Goal: Task Accomplishment & Management: Manage account settings

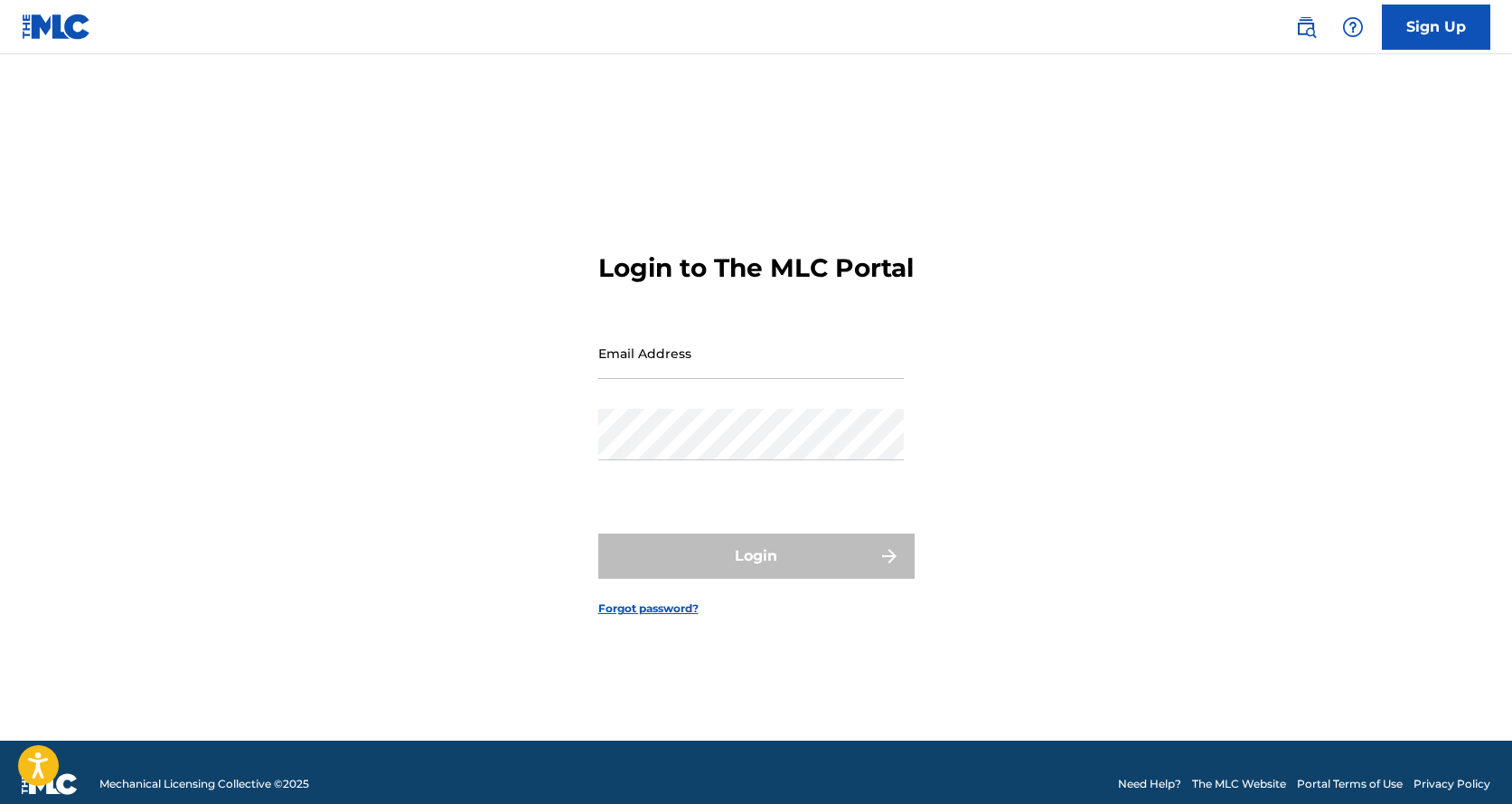
click at [657, 378] on input "Email Address" at bounding box center [751, 353] width 306 height 52
type input "[EMAIL_ADDRESS][DOMAIN_NAME]"
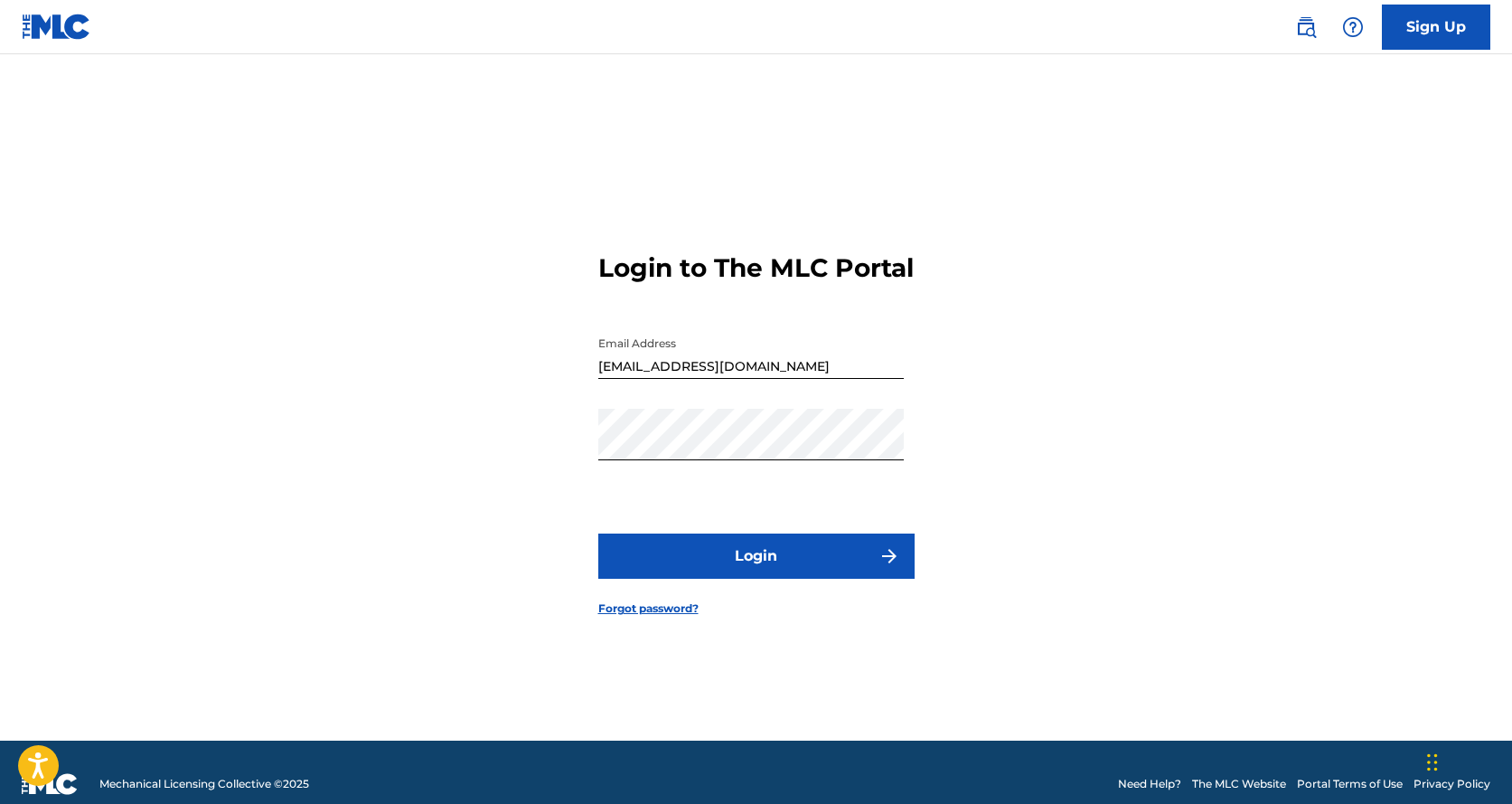
click at [748, 565] on button "Login" at bounding box center [756, 556] width 317 height 45
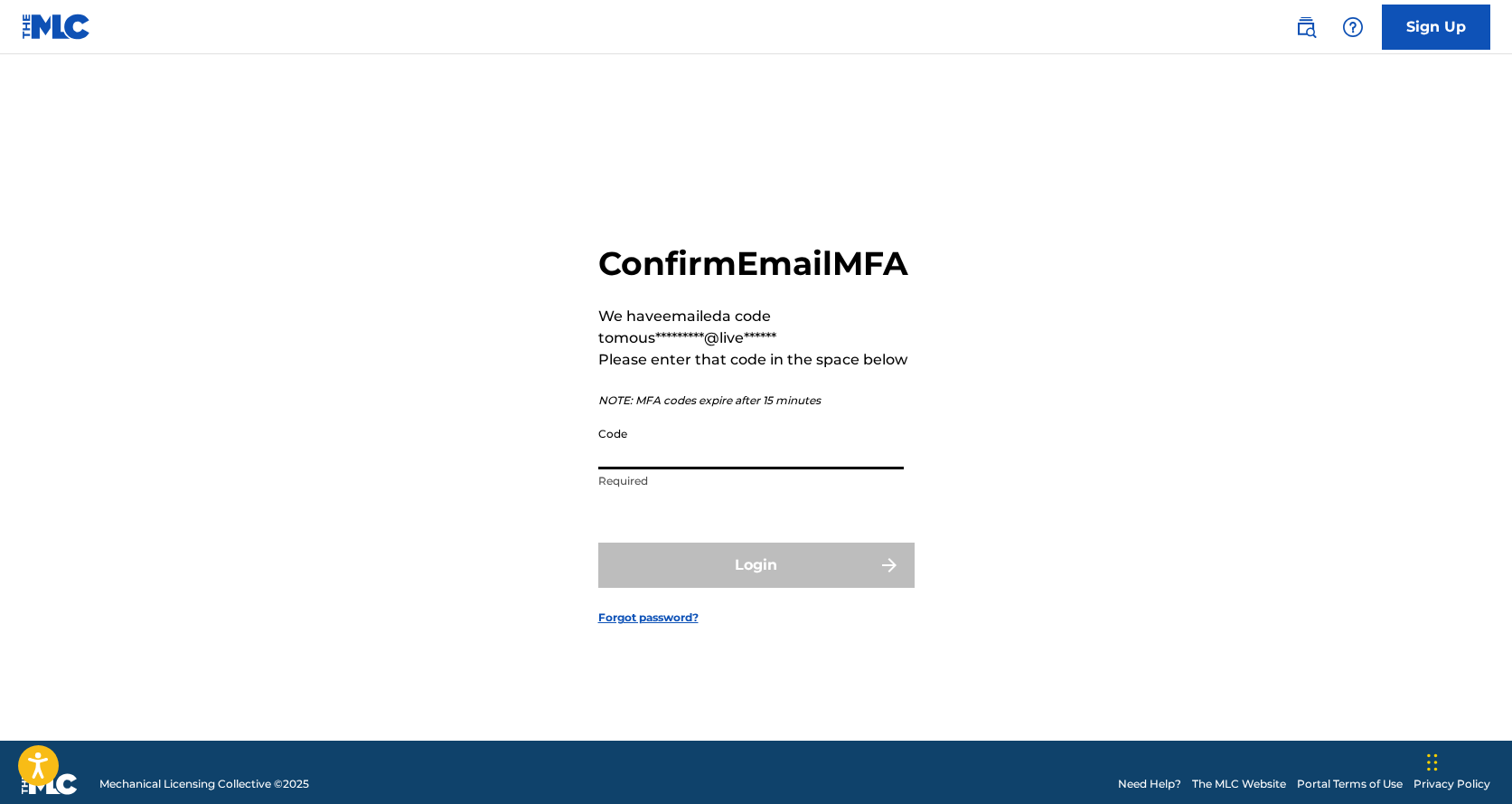
click at [739, 470] on input "Code" at bounding box center [751, 443] width 306 height 52
paste input "626527"
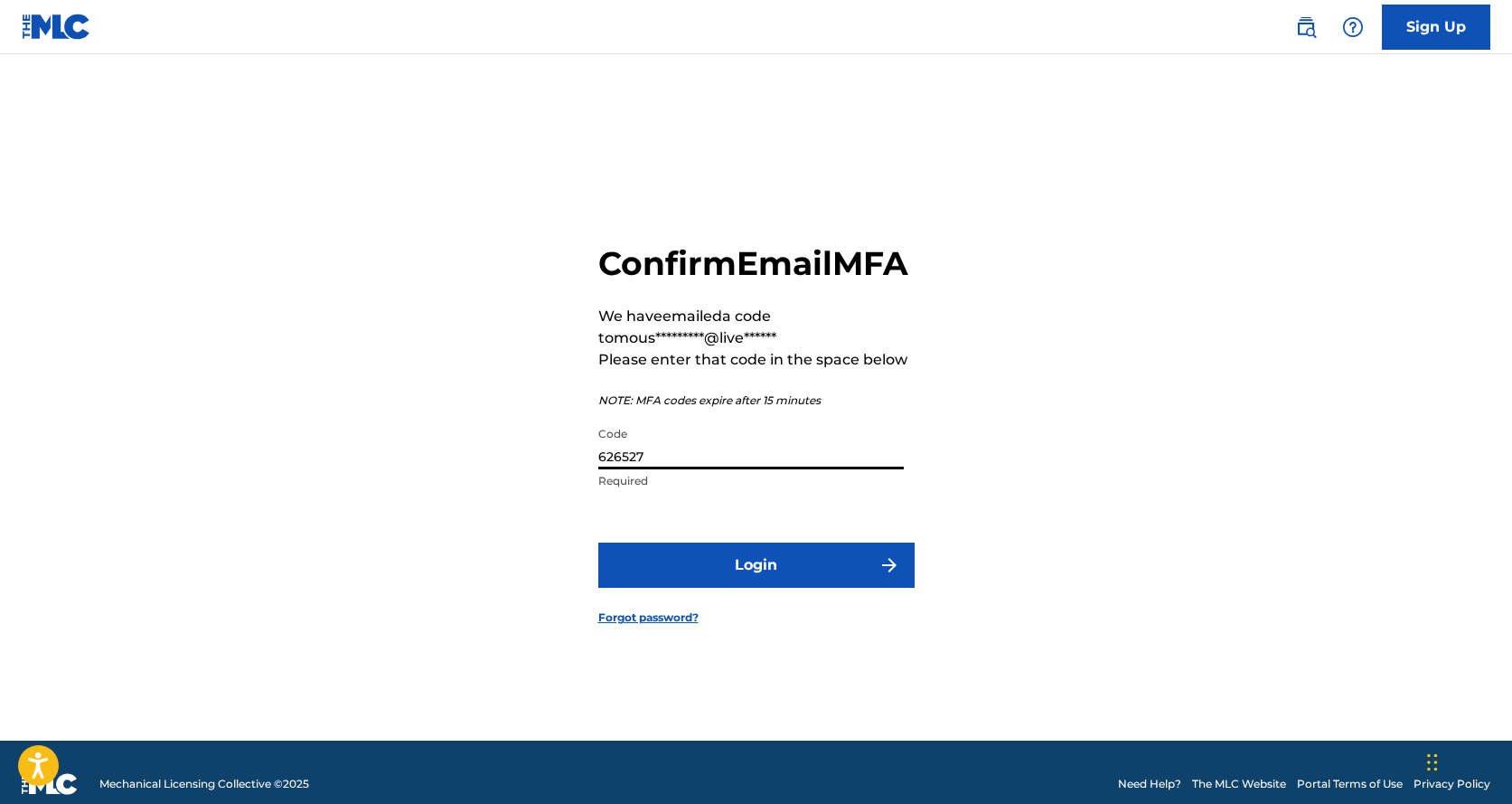
type input "626527"
click at [744, 587] on button "Login" at bounding box center [756, 565] width 317 height 45
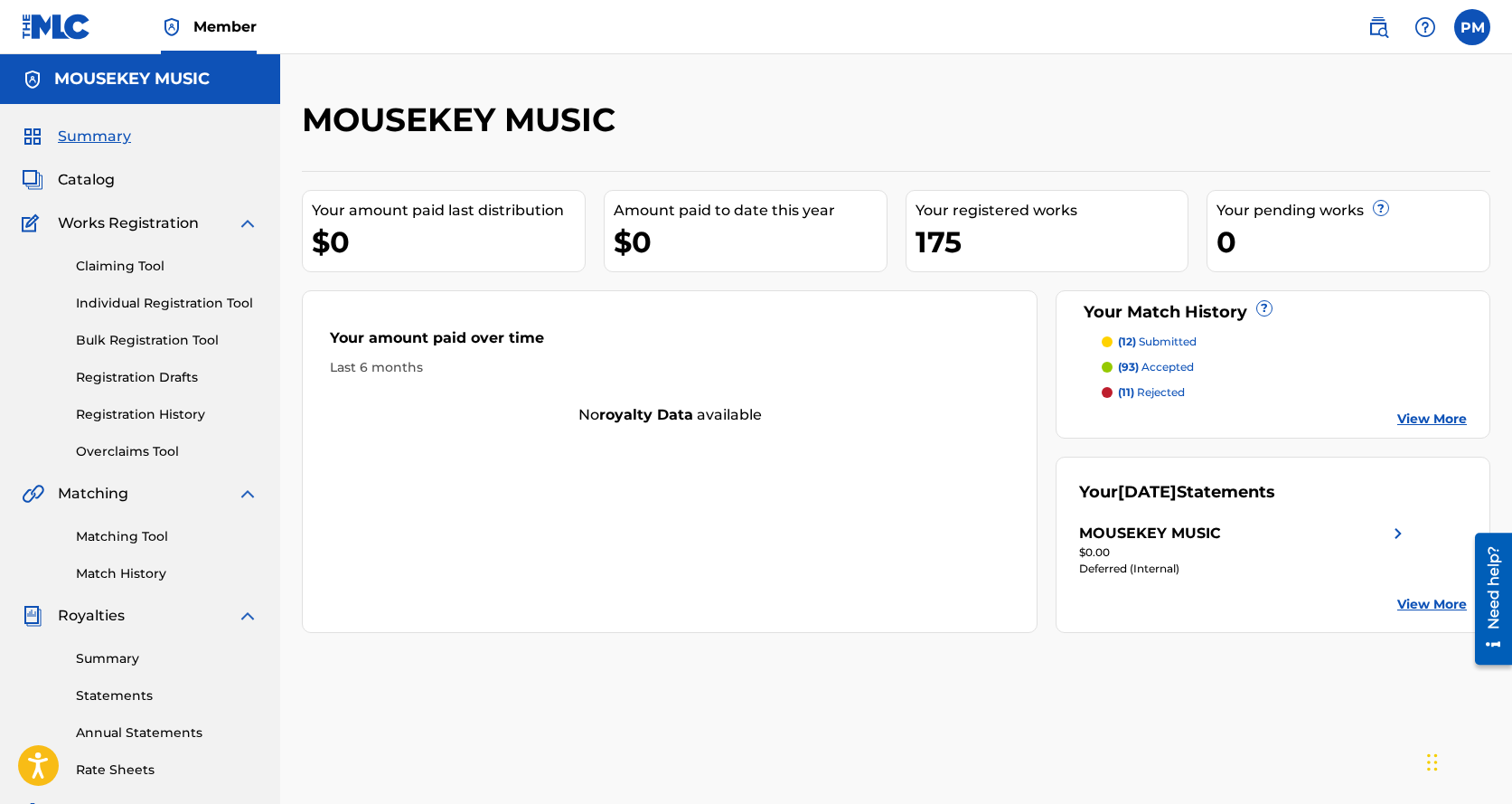
click at [94, 180] on span "Catalog" at bounding box center [86, 179] width 57 height 22
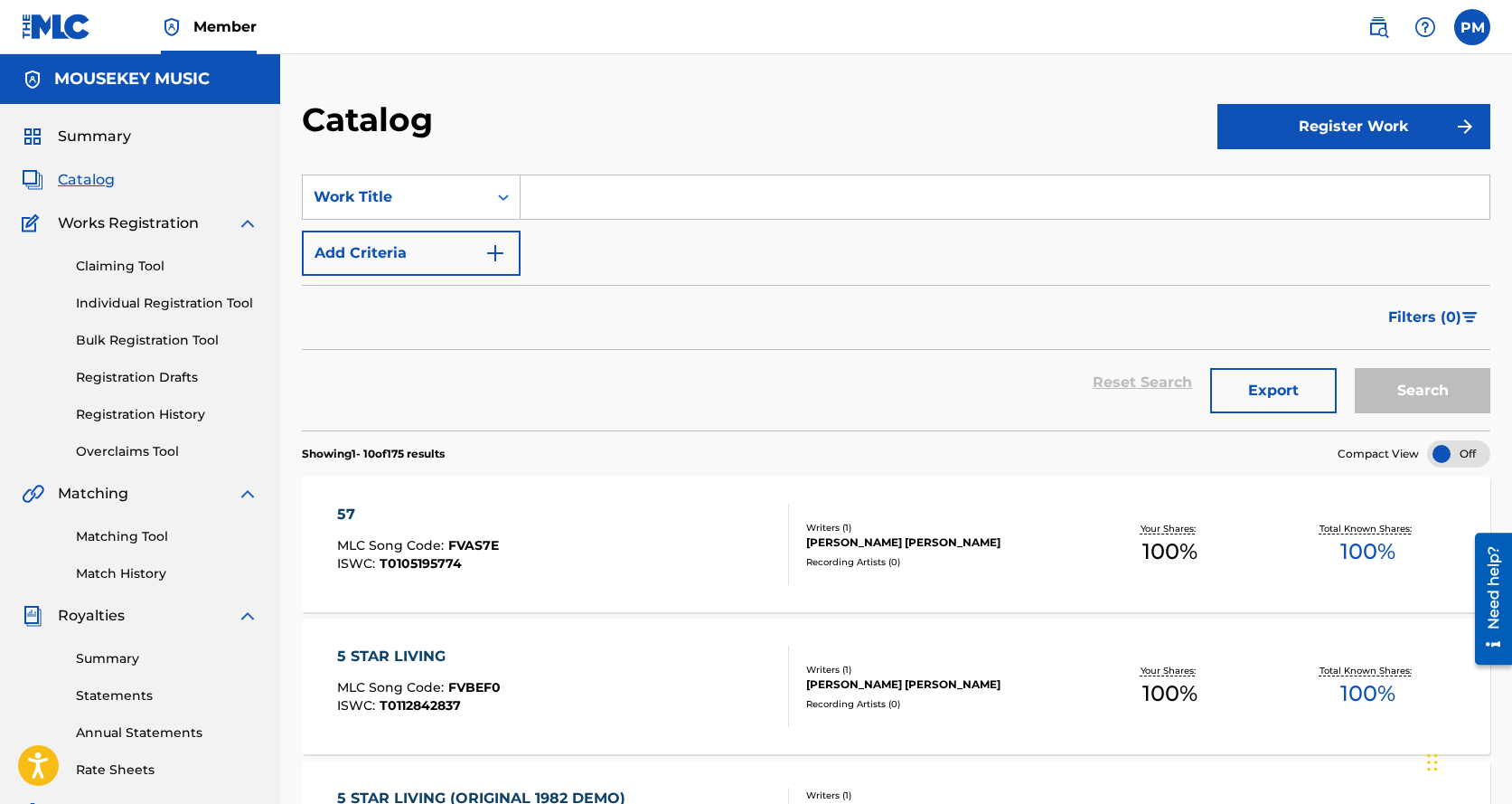
click at [115, 412] on link "Registration History" at bounding box center [167, 414] width 182 height 19
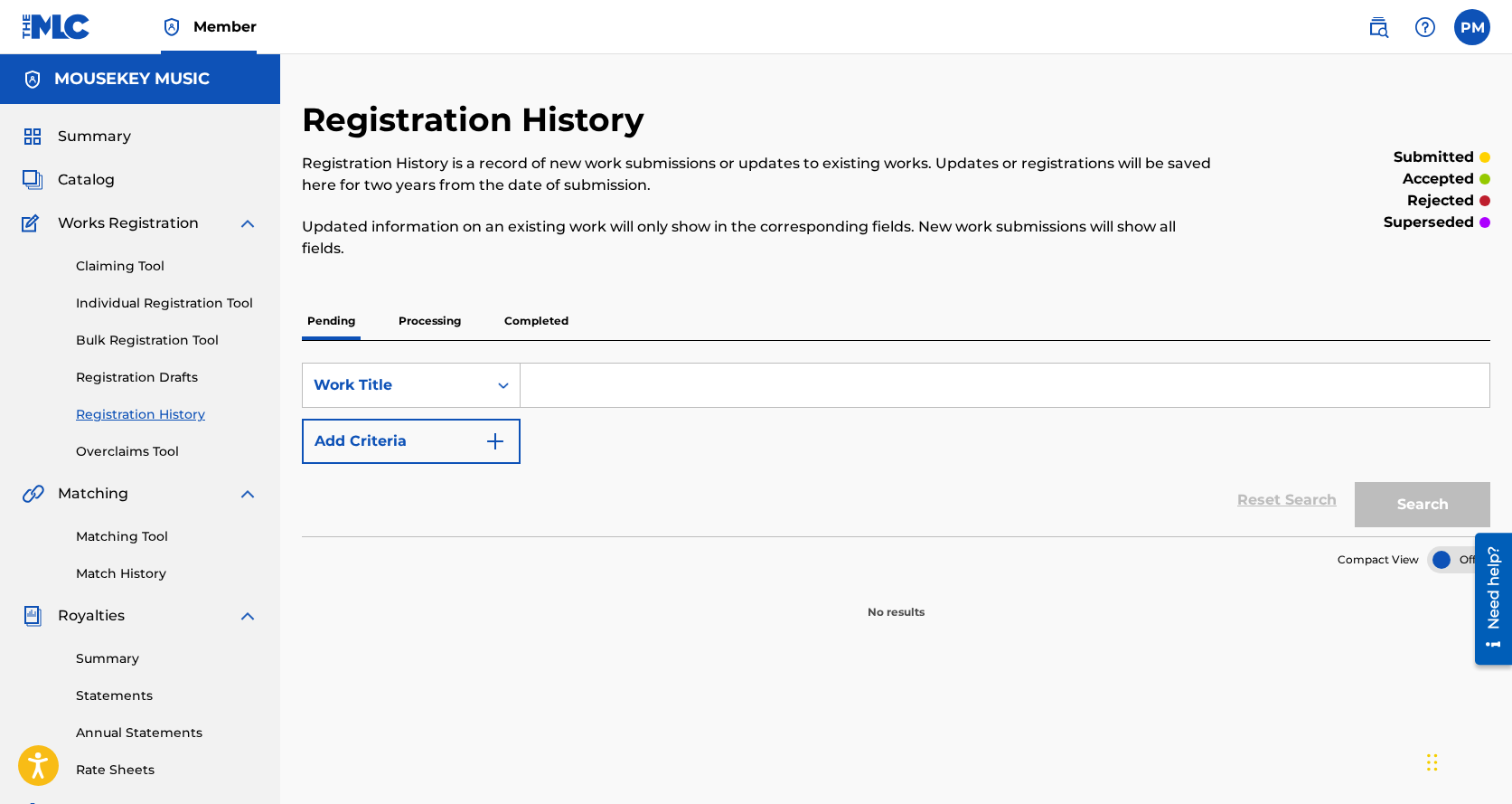
click at [534, 324] on p "Completed" at bounding box center [536, 321] width 76 height 38
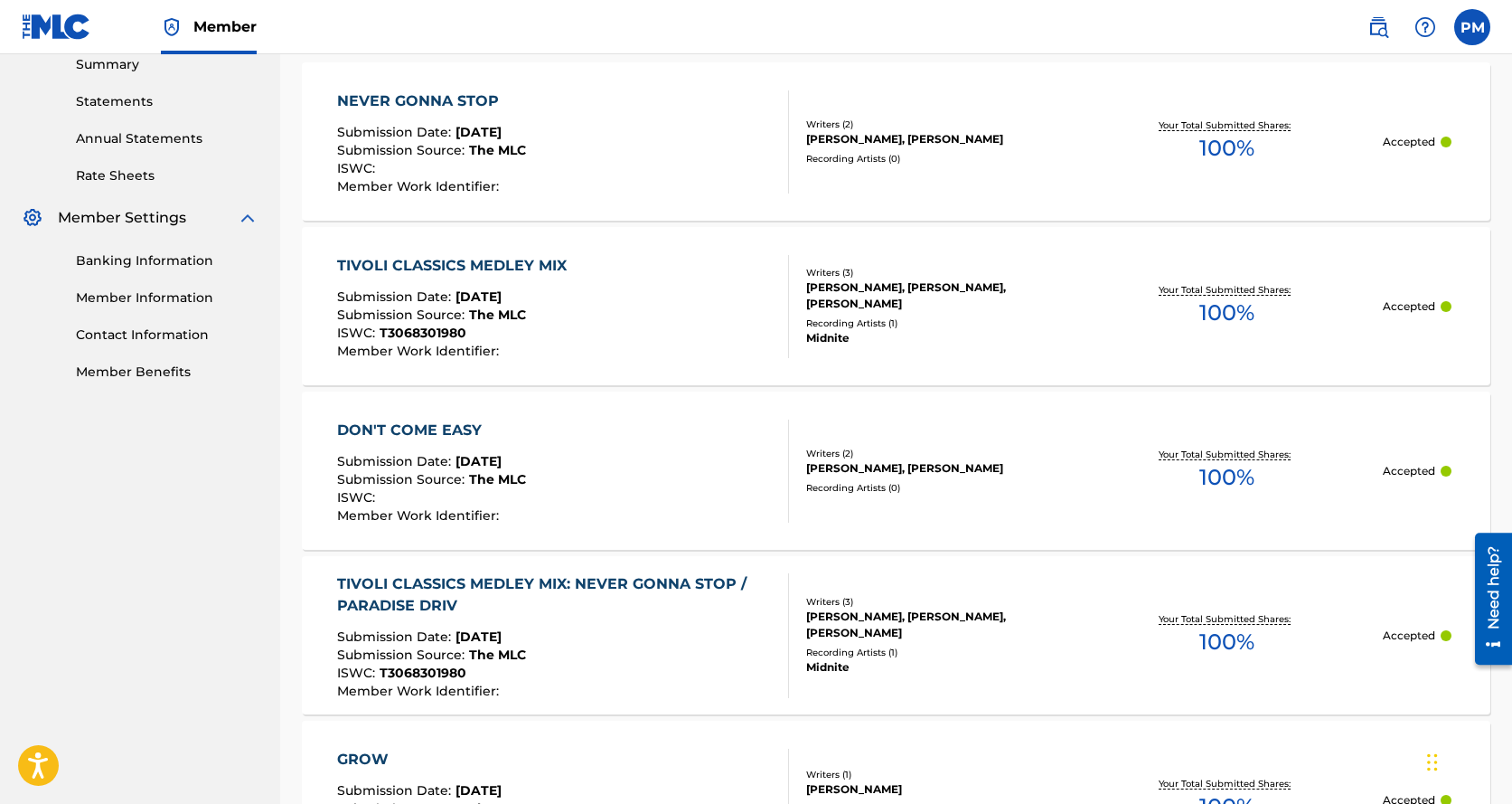
scroll to position [783, 0]
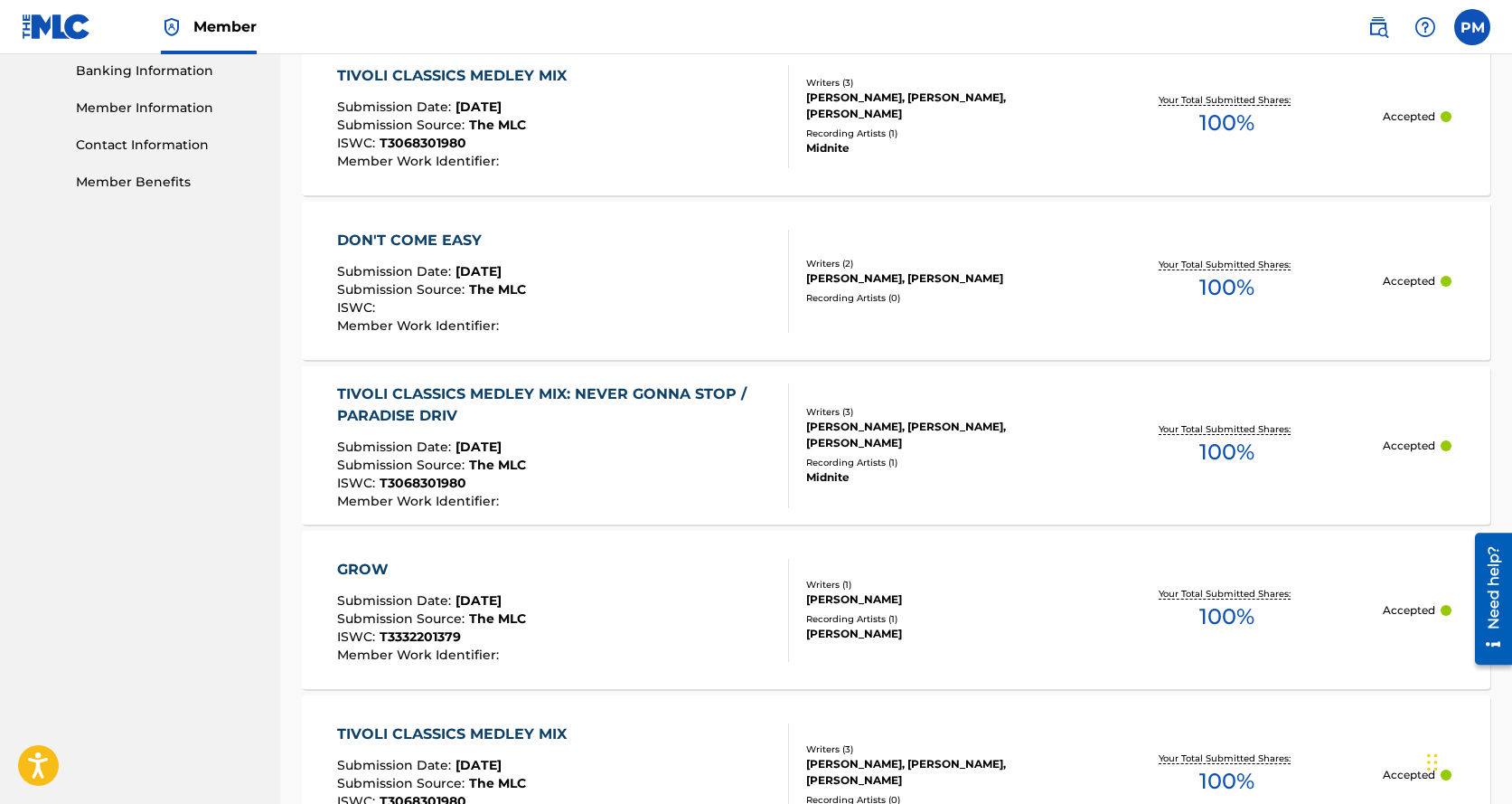
click at [524, 397] on div "TIVOLI CLASSICS MEDLEY MIX: NEVER GONNA STOP / PARADISE DRIV" at bounding box center [555, 405] width 436 height 43
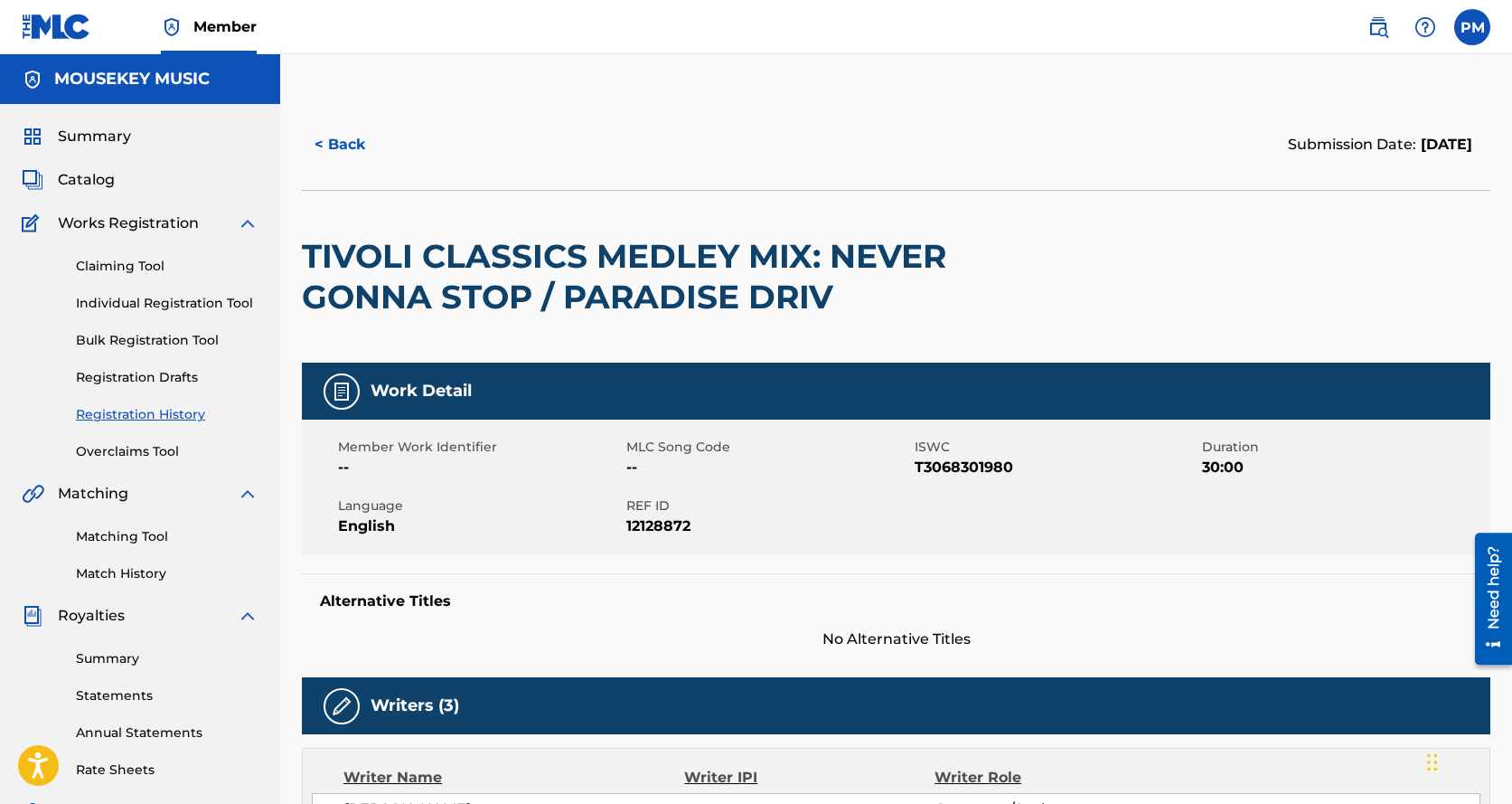
click at [73, 177] on span "Catalog" at bounding box center [86, 179] width 57 height 22
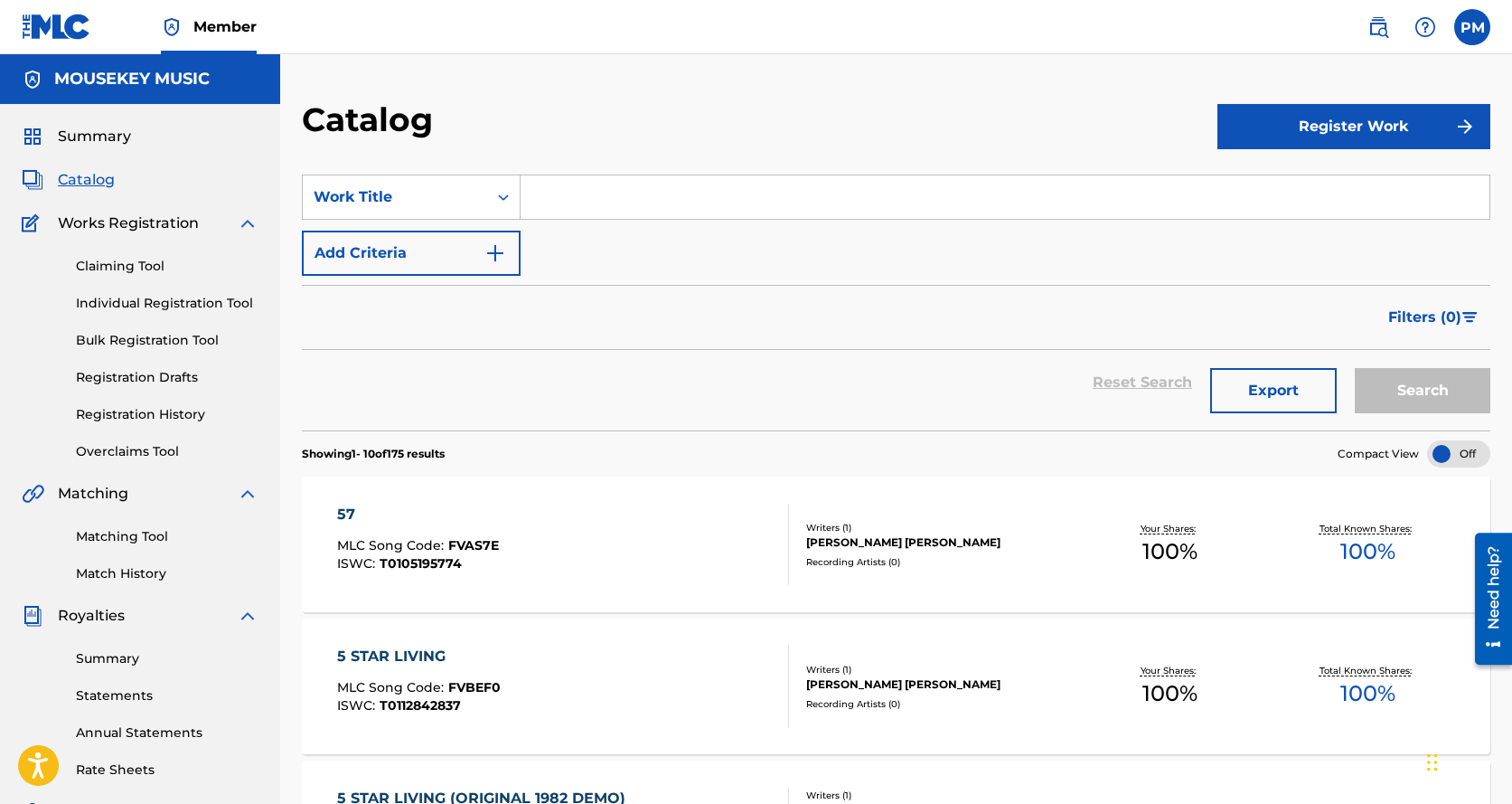
click at [584, 202] on input "Search Form" at bounding box center [1005, 197] width 969 height 43
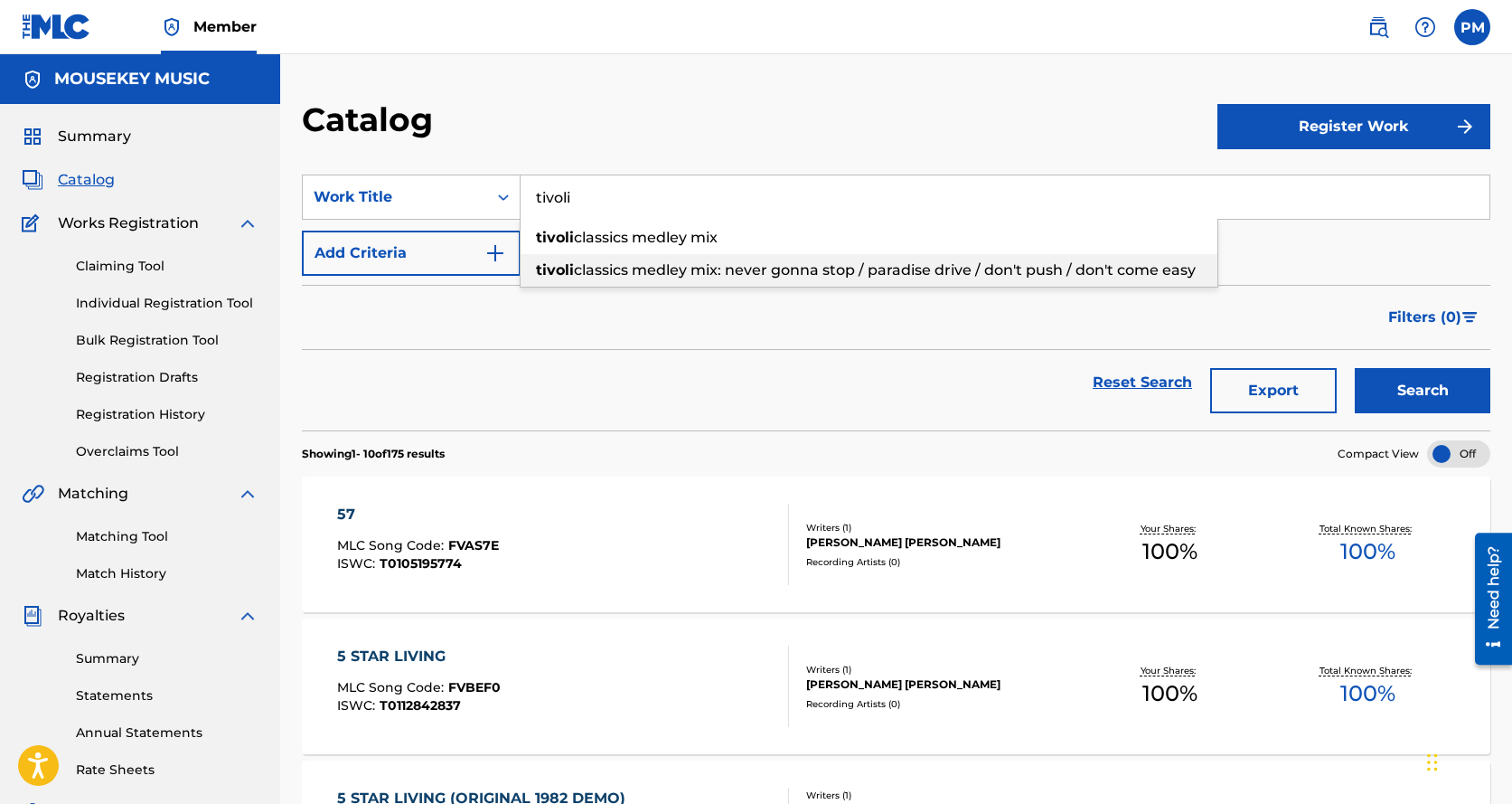
click at [595, 266] on span "classics medley mix: never gonna stop / paradise drive / don't push / don't com…" at bounding box center [884, 270] width 622 height 18
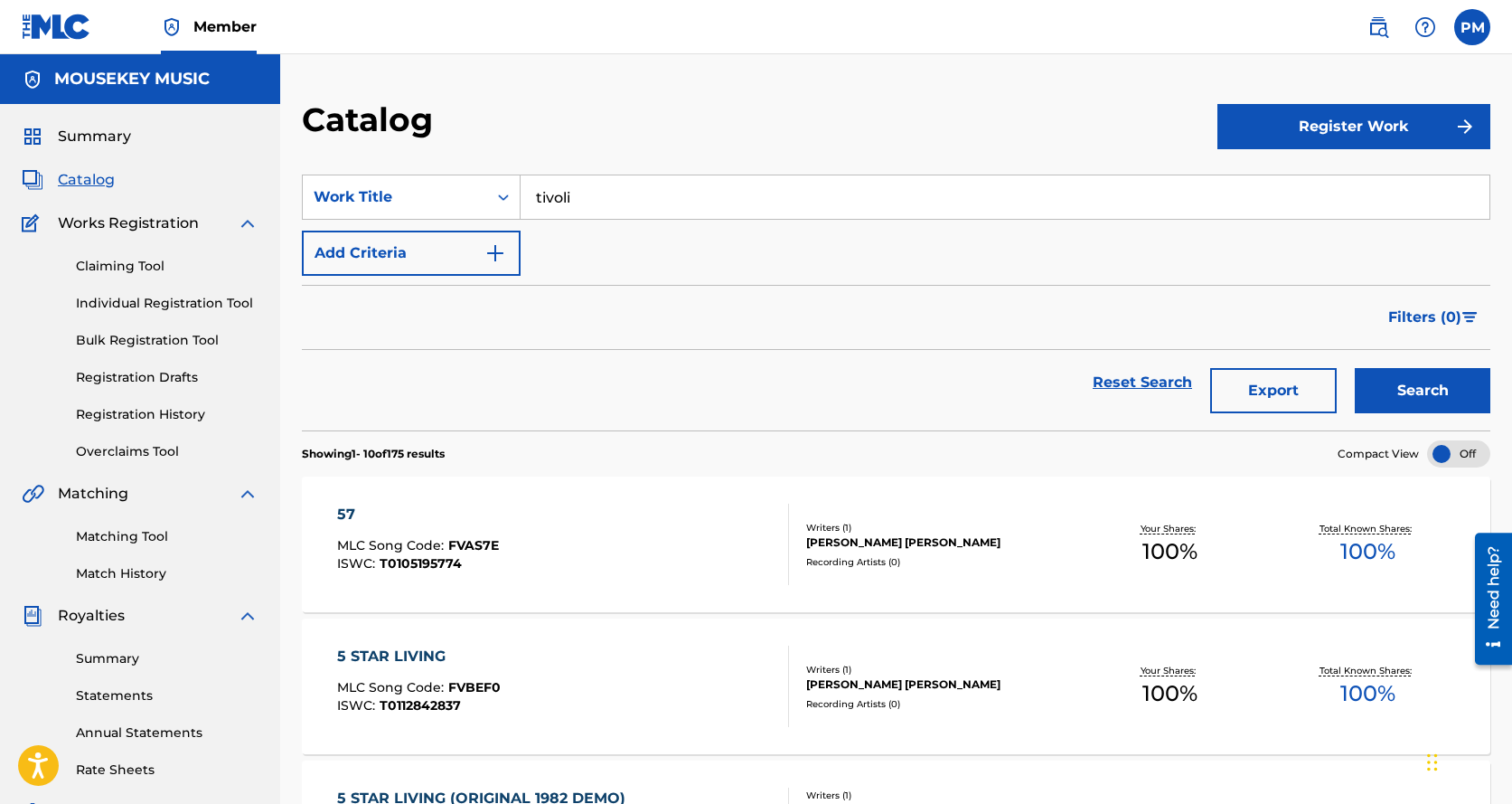
type input "tivoli classics medley mix: never gonna stop / paradise drive / don't push / do…"
click at [1376, 386] on button "Search" at bounding box center [1423, 390] width 135 height 45
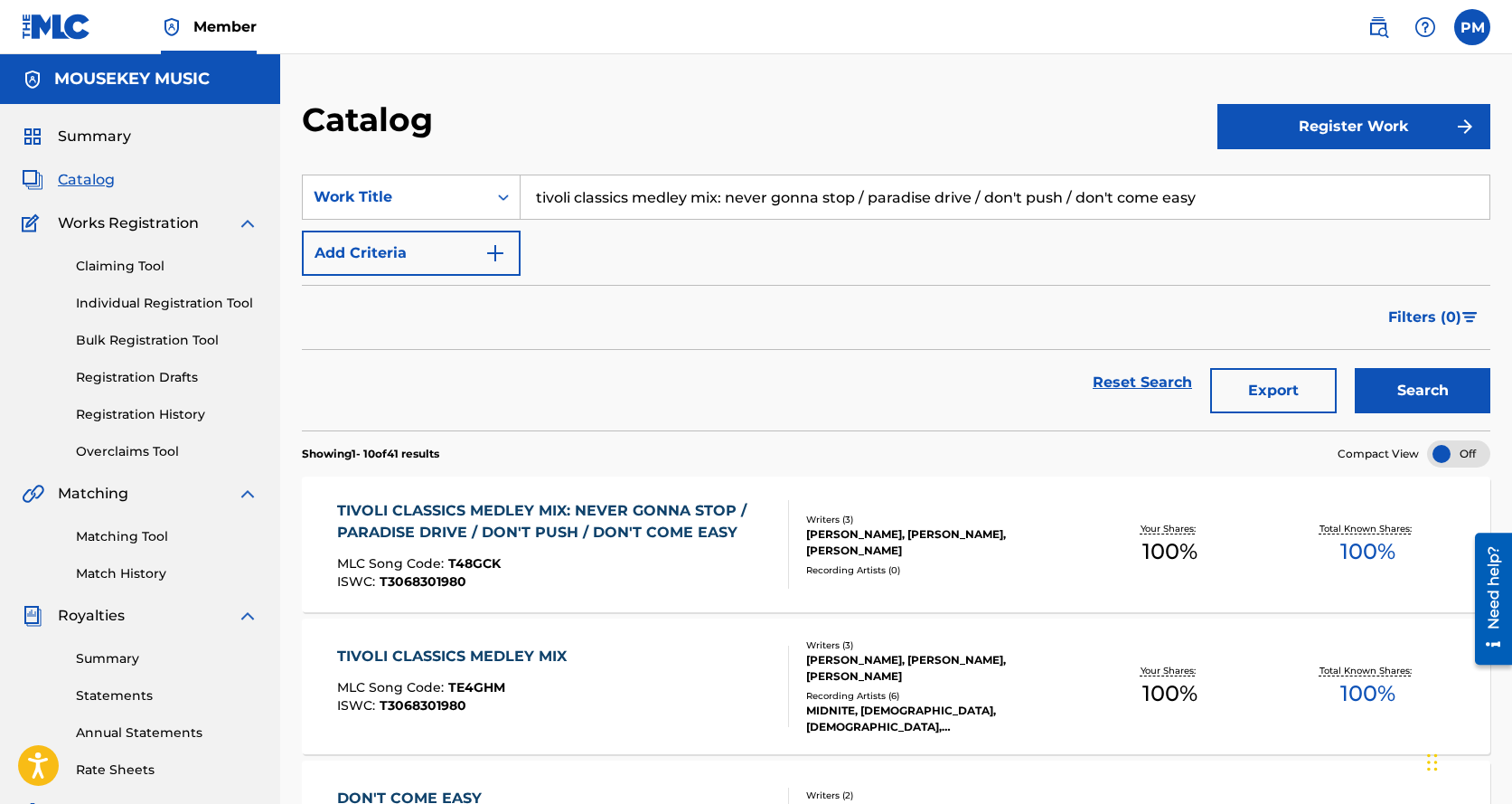
click at [612, 512] on div "TIVOLI CLASSICS MEDLEY MIX: NEVER GONNA STOP / PARADISE DRIVE / DON'T PUSH / DO…" at bounding box center [555, 522] width 436 height 43
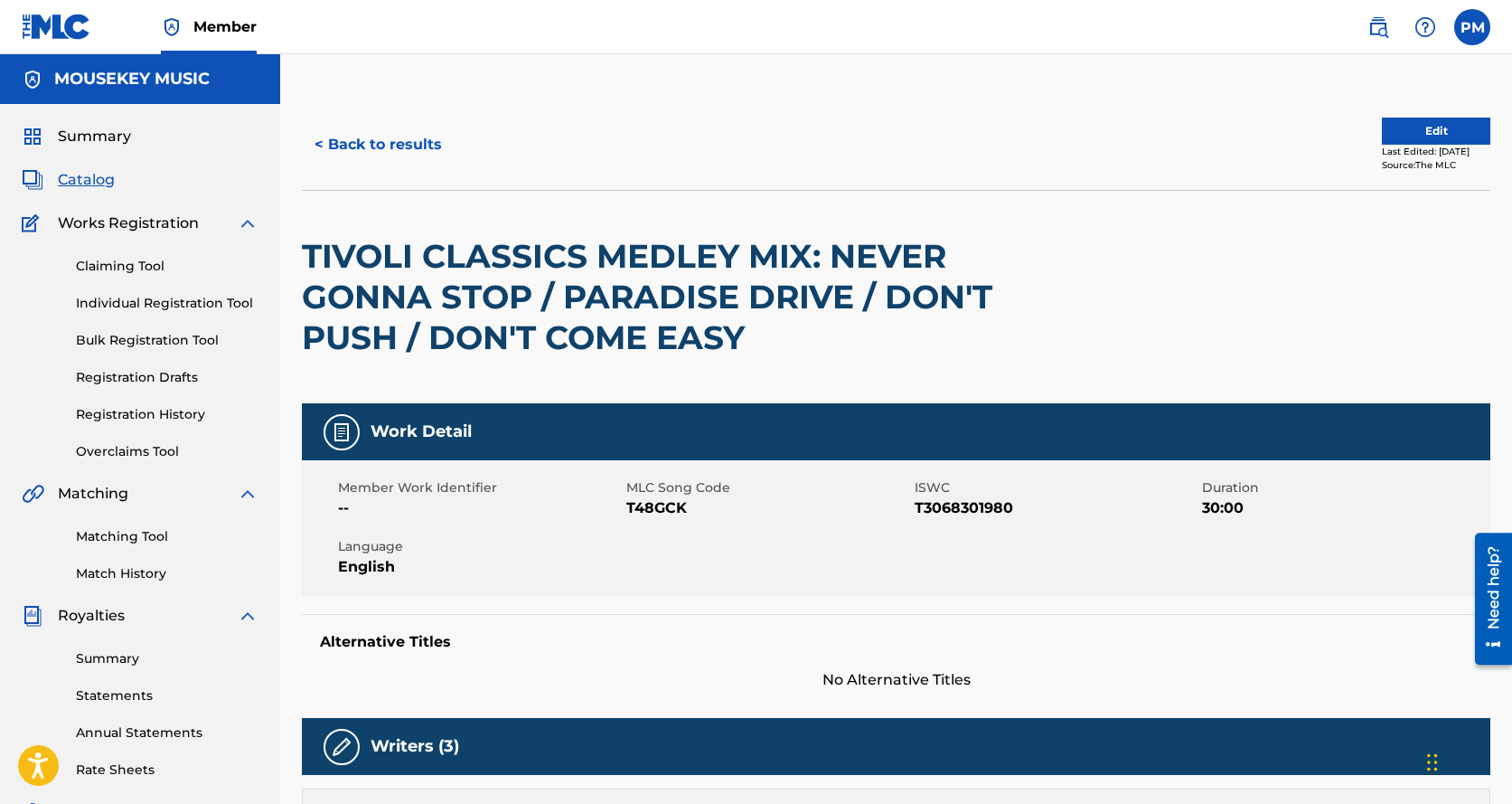
click at [1412, 131] on button "Edit" at bounding box center [1436, 131] width 109 height 27
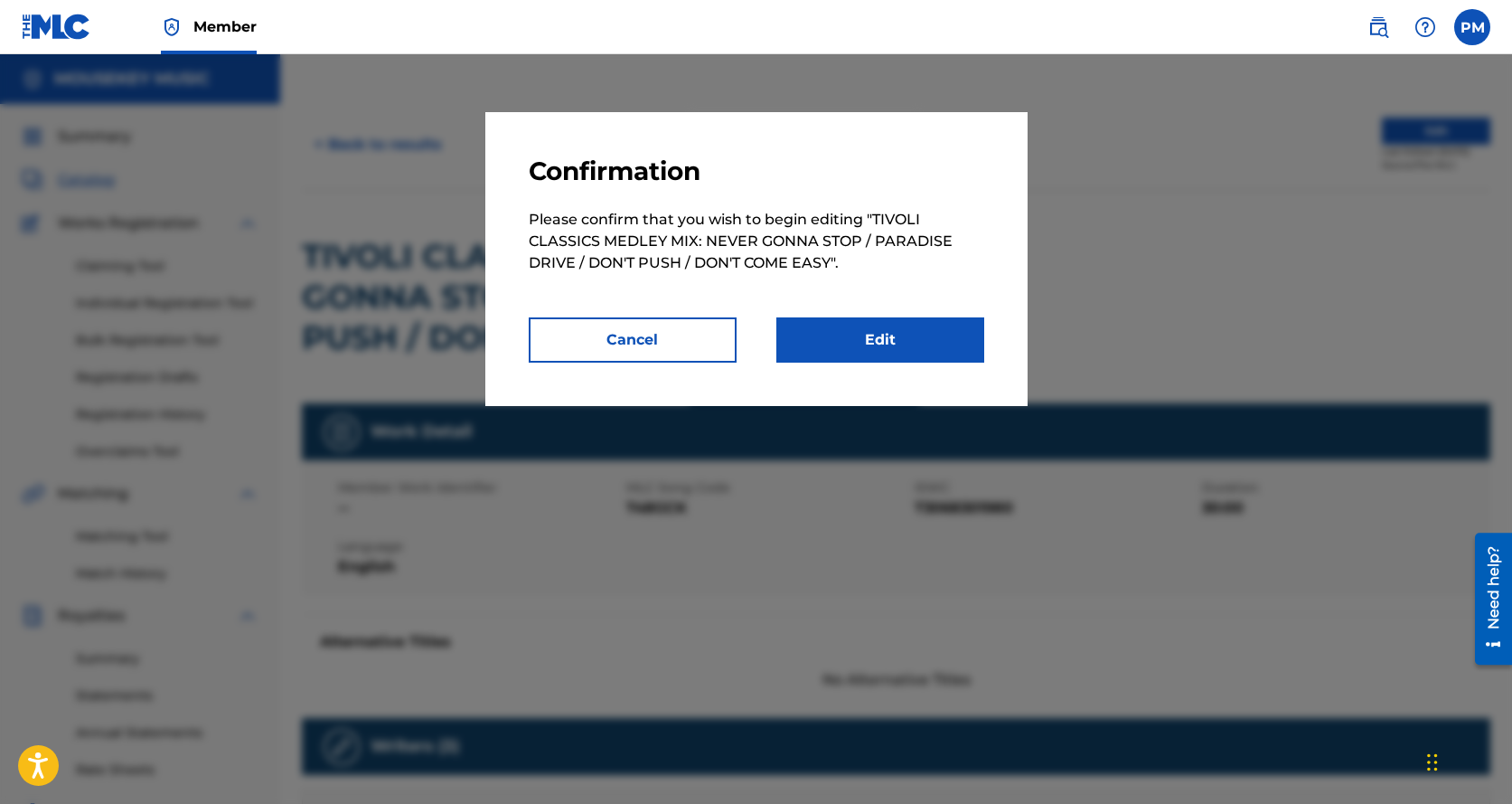
click at [823, 330] on link "Edit" at bounding box center [881, 340] width 208 height 45
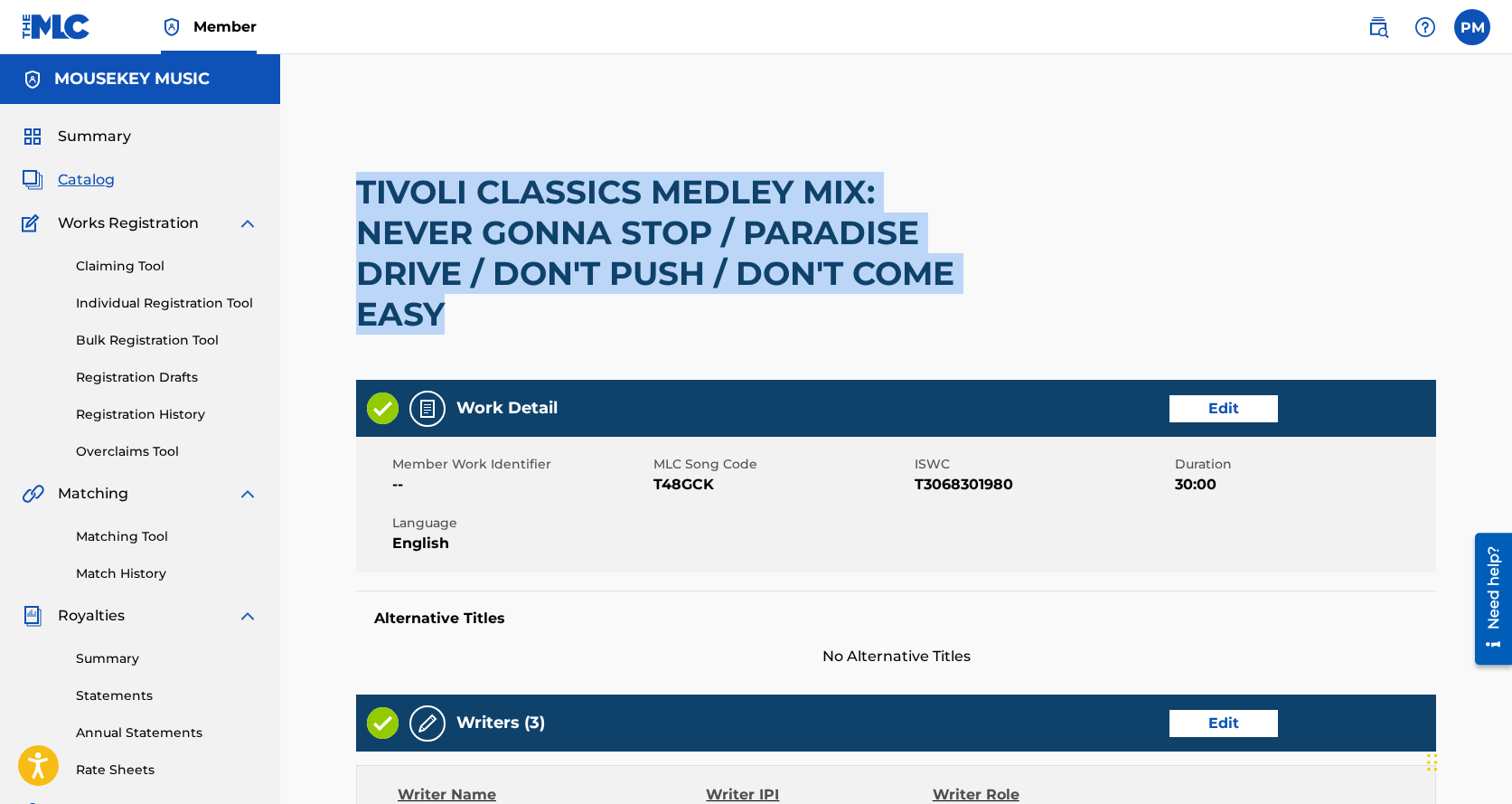
drag, startPoint x: 358, startPoint y: 183, endPoint x: 475, endPoint y: 312, distance: 174.2
click at [475, 312] on h2 "TIVOLI CLASSICS MEDLEY MIX: NEVER GONNA STOP / PARADISE DRIVE / DON'T PUSH / DO…" at bounding box center [680, 253] width 648 height 163
copy h2 "TIVOLI CLASSICS MEDLEY MIX: NEVER GONNA STOP / PARADISE DRIVE / DON'T PUSH / DO…"
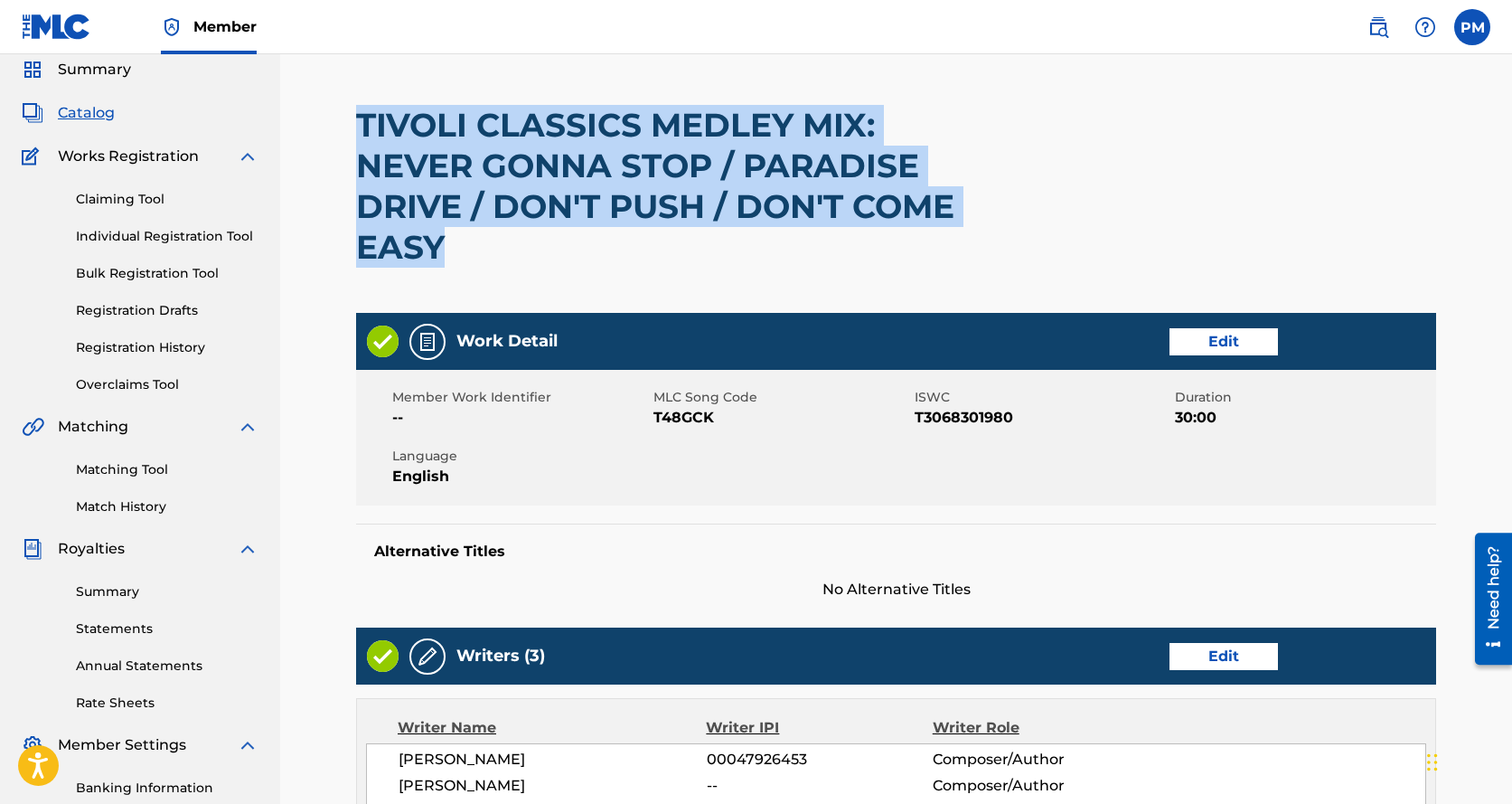
scroll to position [38, 0]
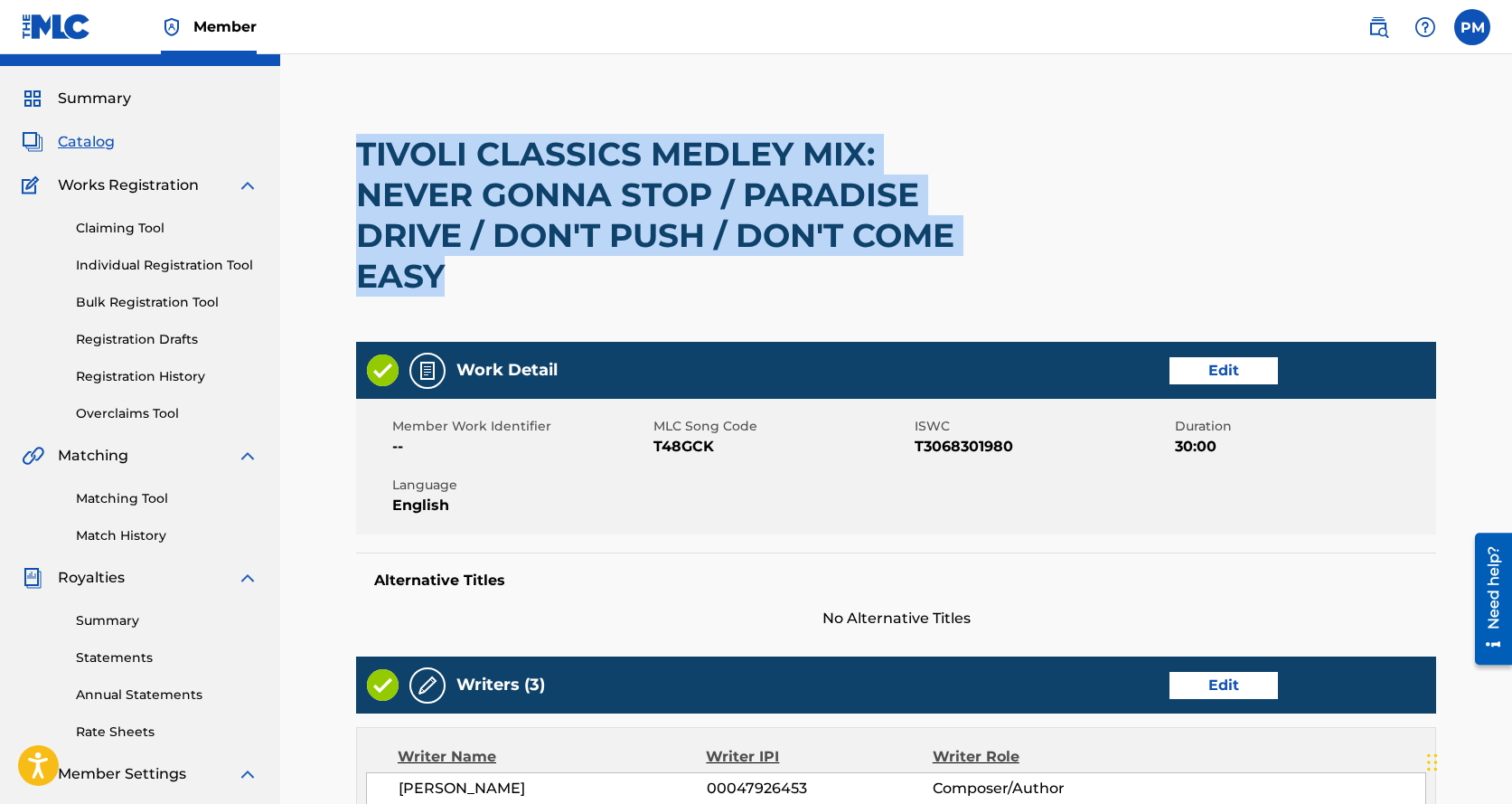
copy h2 "TIVOLI CLASSICS MEDLEY MIX: NEVER GONNA STOP / PARADISE DRIVE / DON'T PUSH / DO…"
click at [88, 142] on span "Catalog" at bounding box center [86, 142] width 57 height 22
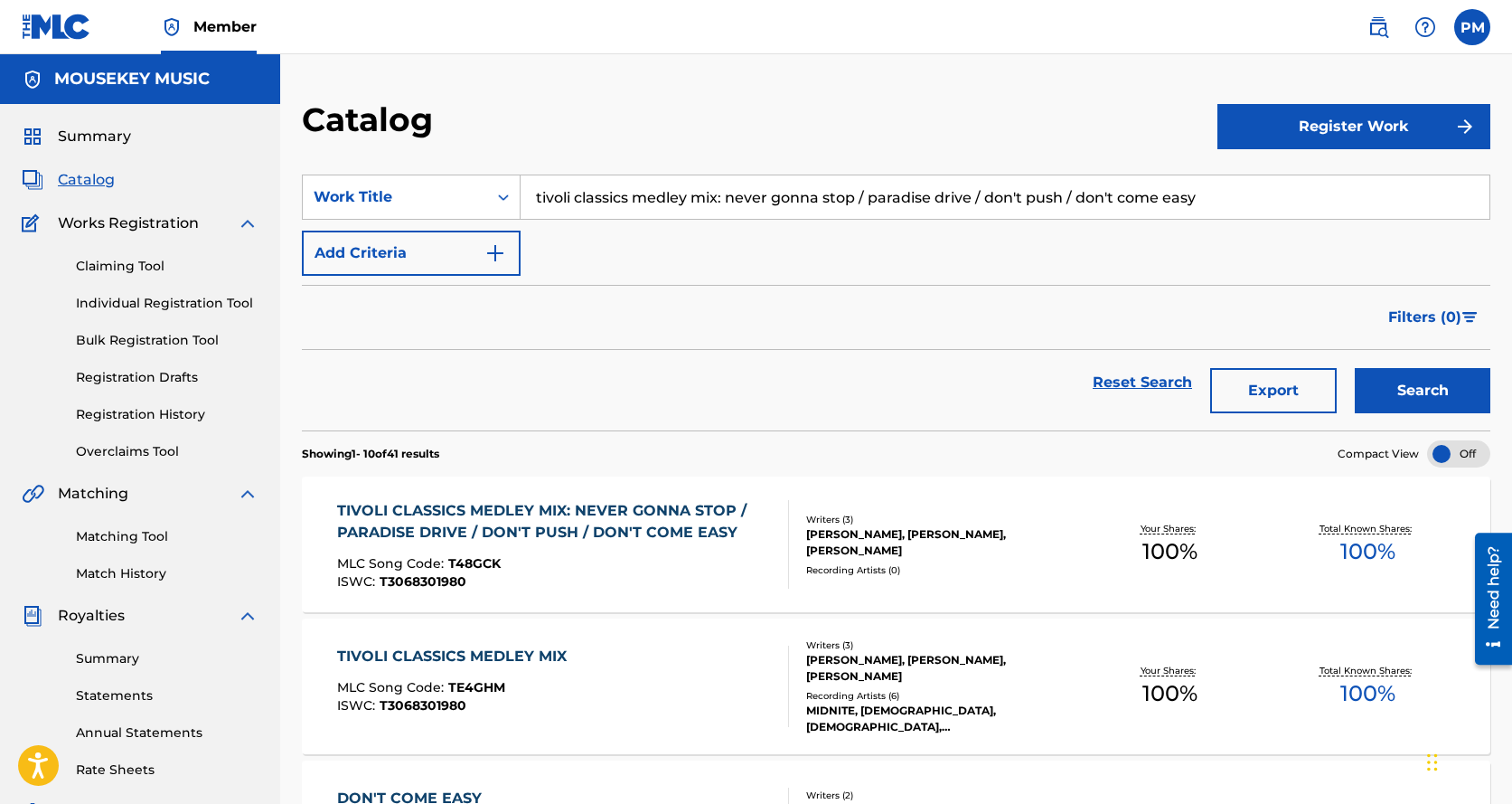
click at [537, 199] on input "tivoli classics medley mix: never gonna stop / paradise drive / don't push / do…" at bounding box center [1005, 197] width 969 height 43
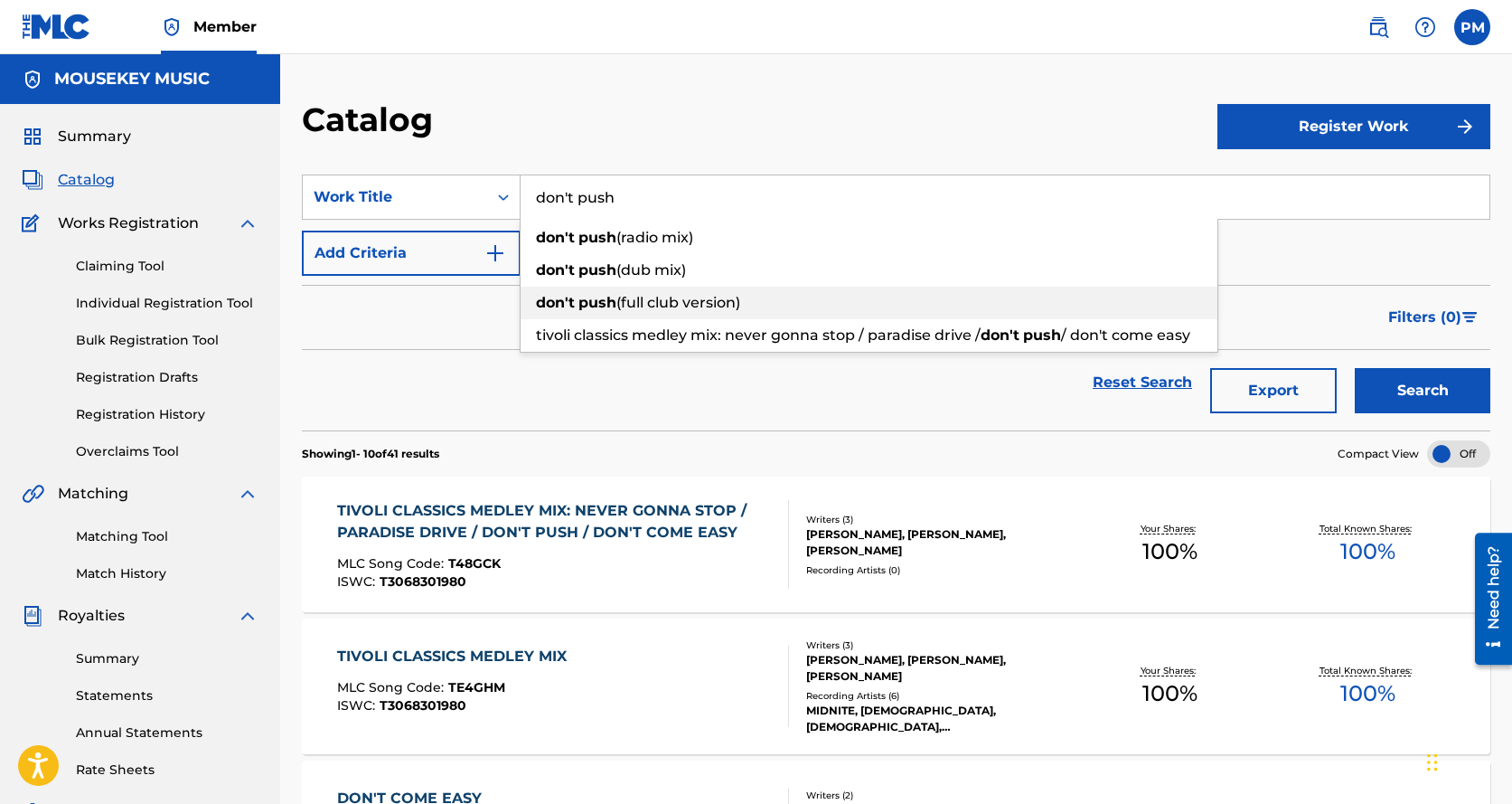
click at [581, 298] on strong "push" at bounding box center [597, 303] width 38 height 18
type input "don't push (full club version)"
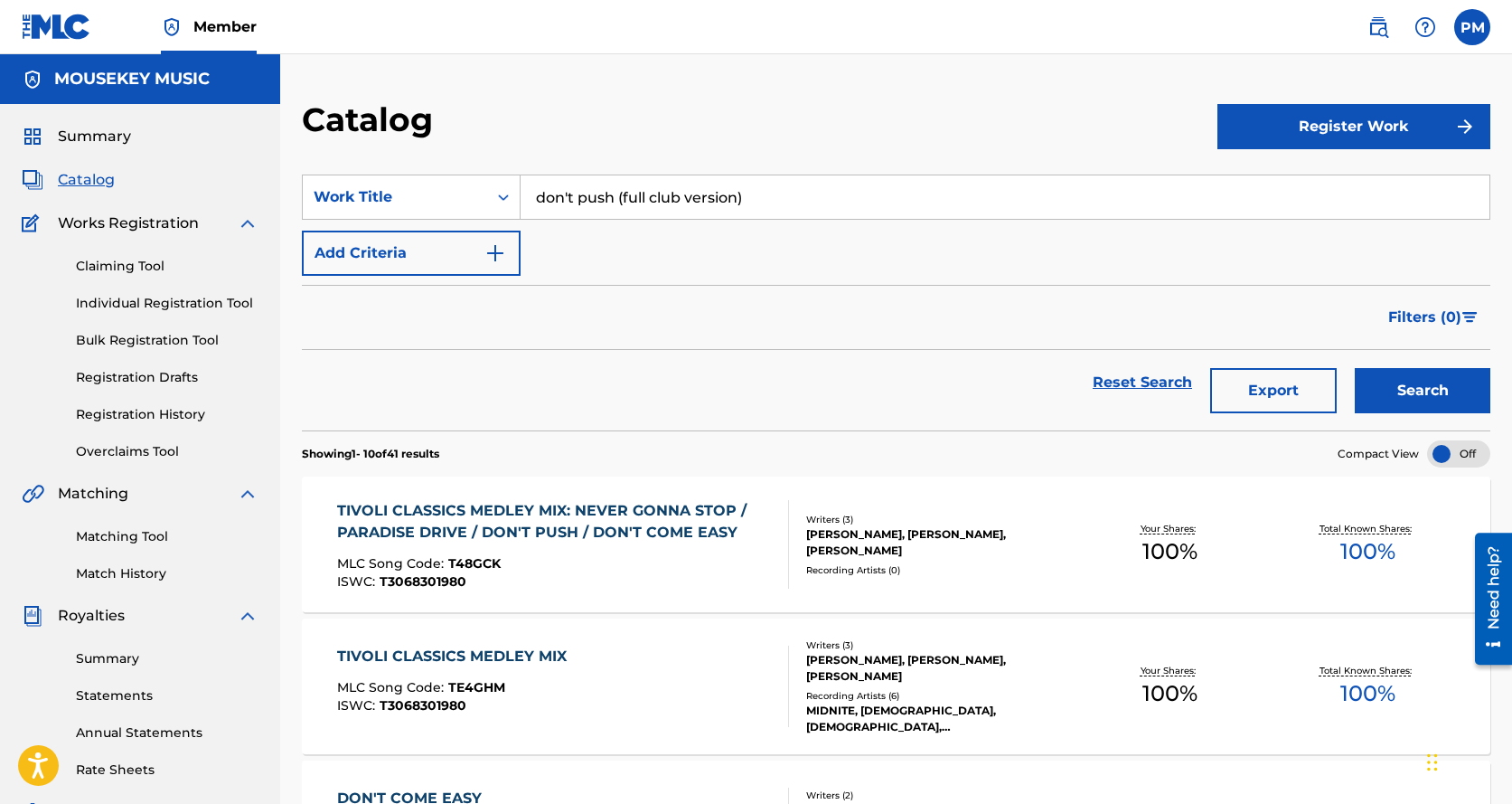
click at [1407, 379] on button "Search" at bounding box center [1423, 390] width 135 height 45
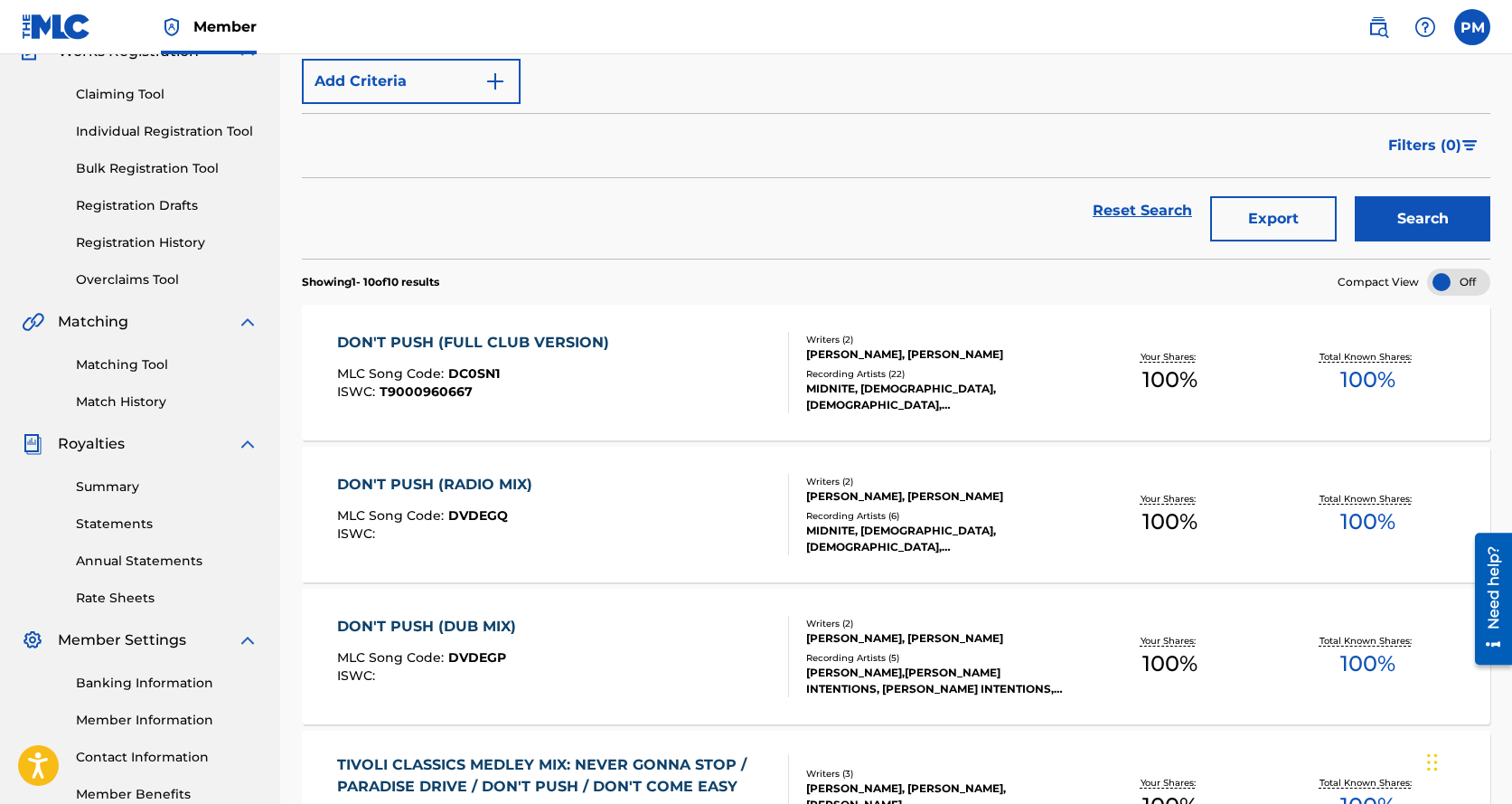
scroll to position [180, 0]
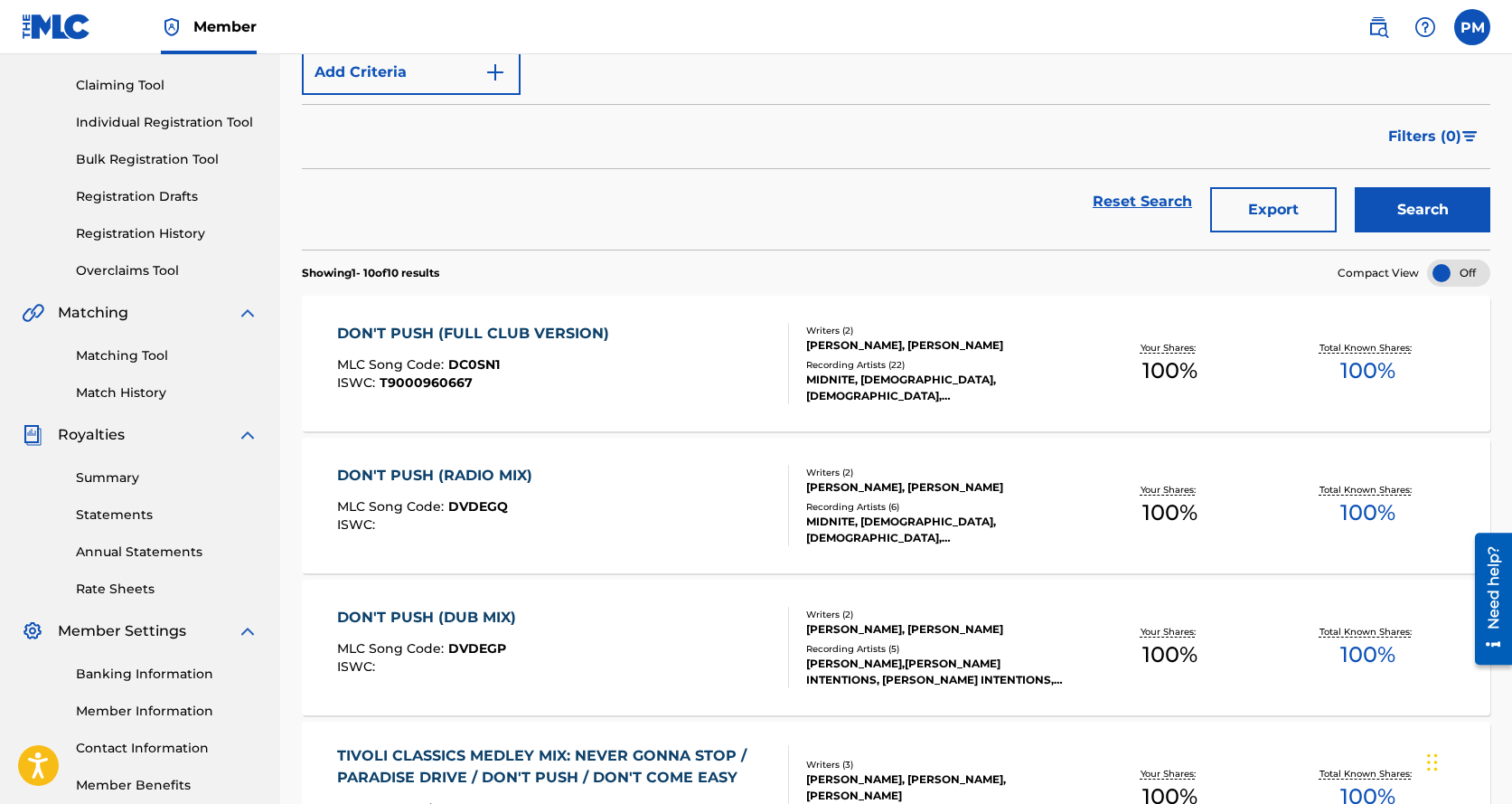
click at [528, 330] on div "DON'T PUSH (FULL CLUB VERSION)" at bounding box center [478, 333] width 281 height 22
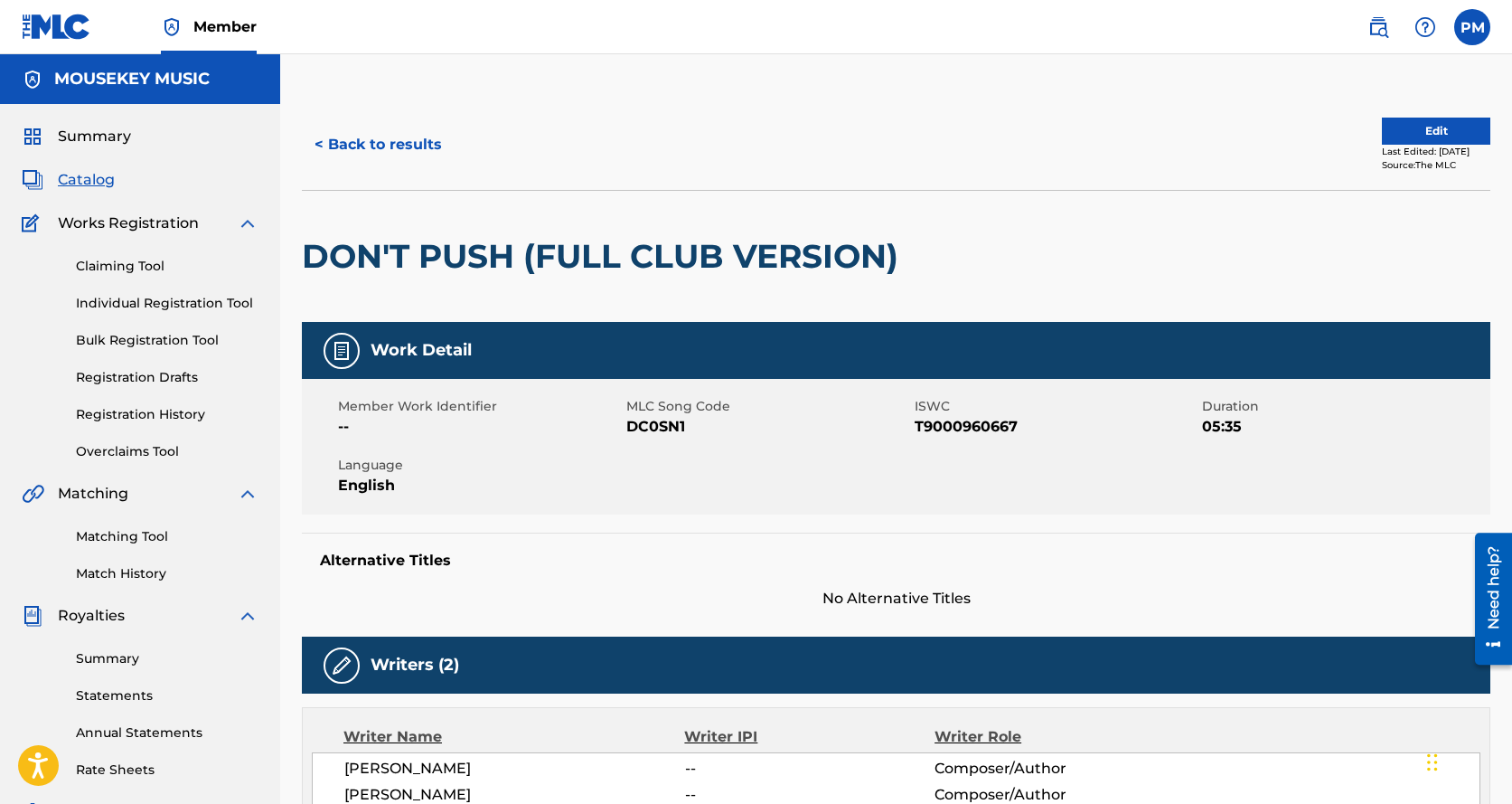
click at [1403, 127] on button "Edit" at bounding box center [1436, 131] width 109 height 27
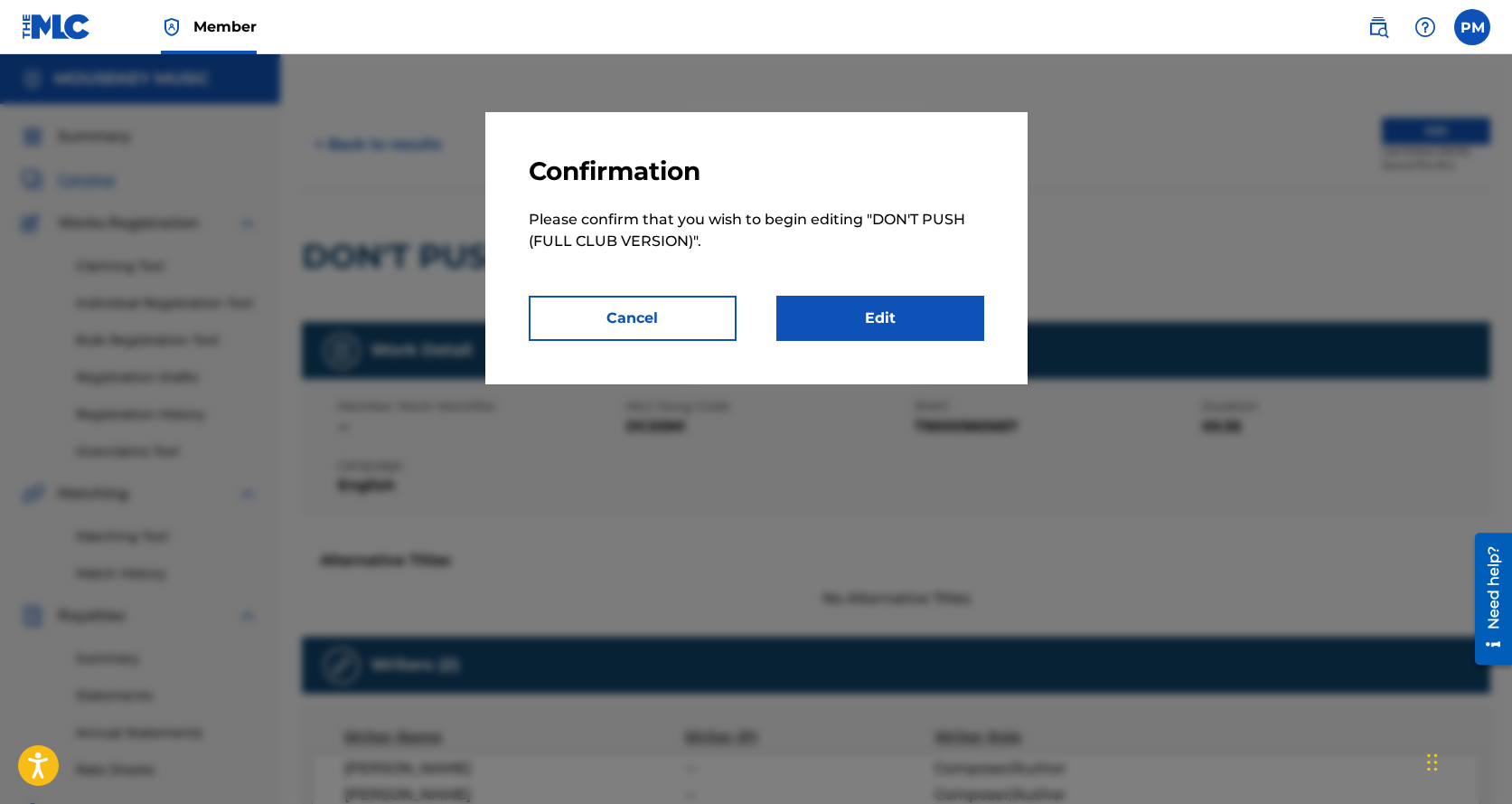
click at [887, 321] on link "Edit" at bounding box center [881, 318] width 208 height 45
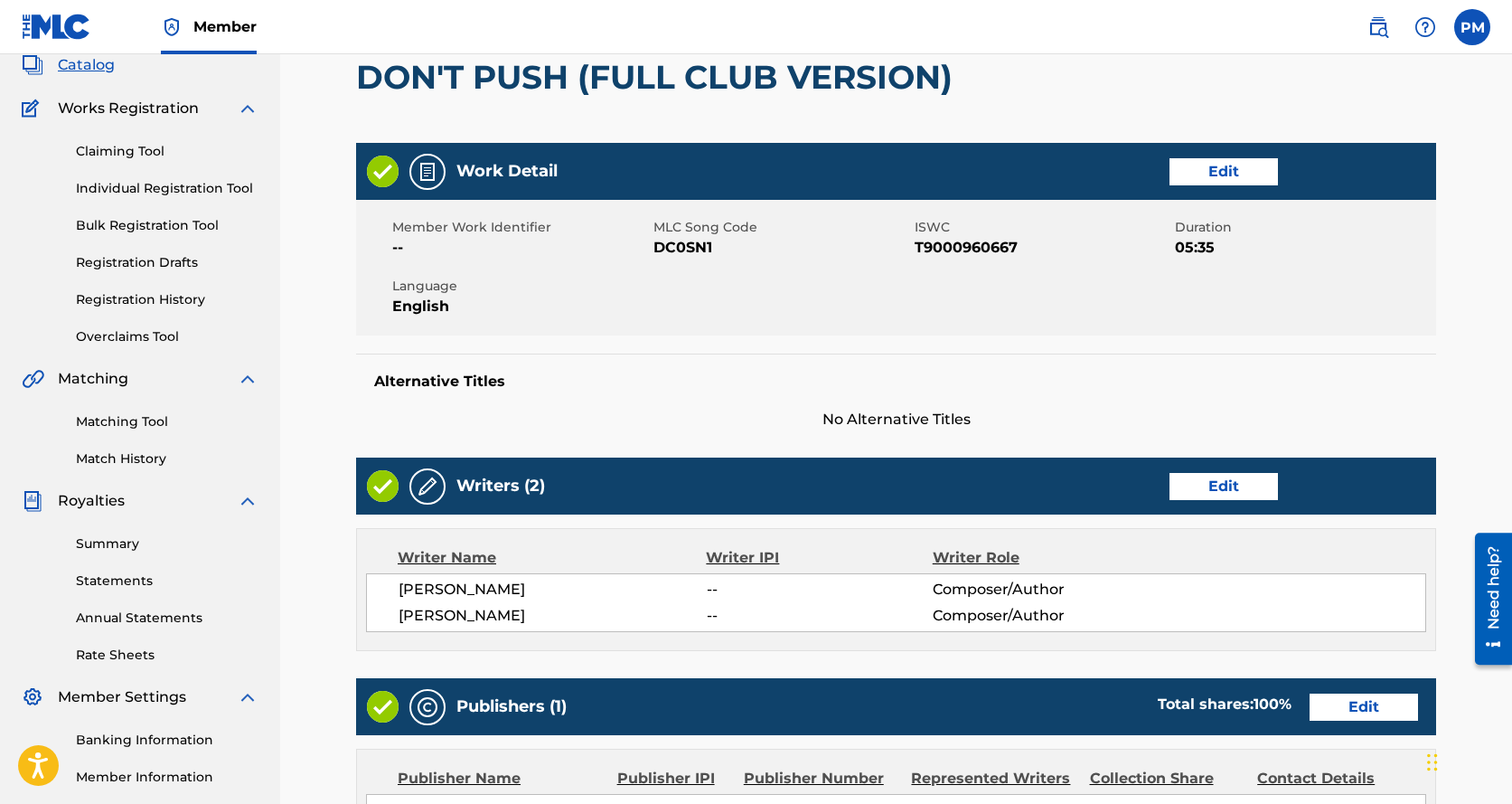
scroll to position [121, 0]
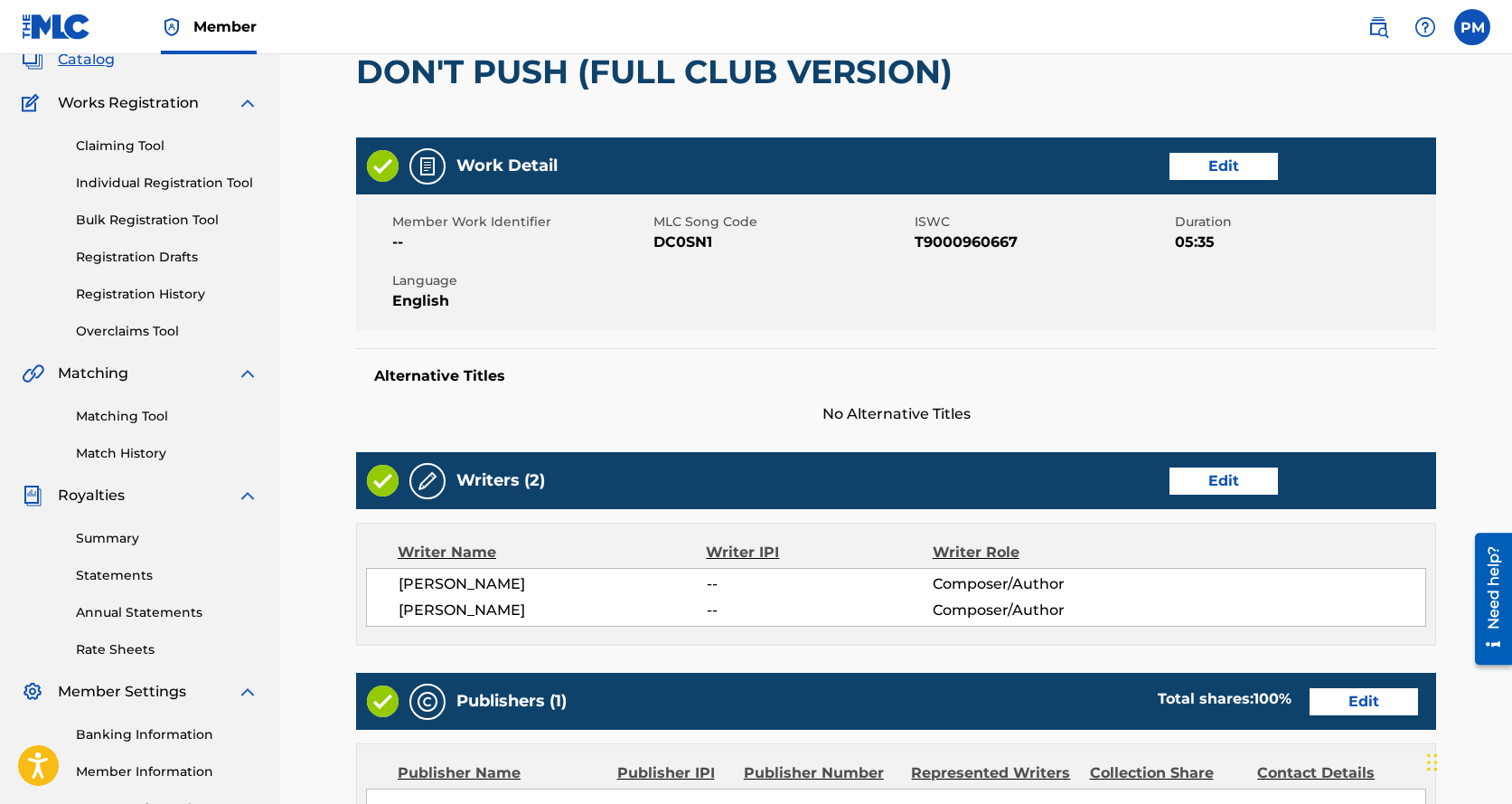
click at [1220, 163] on link "Edit" at bounding box center [1224, 167] width 109 height 27
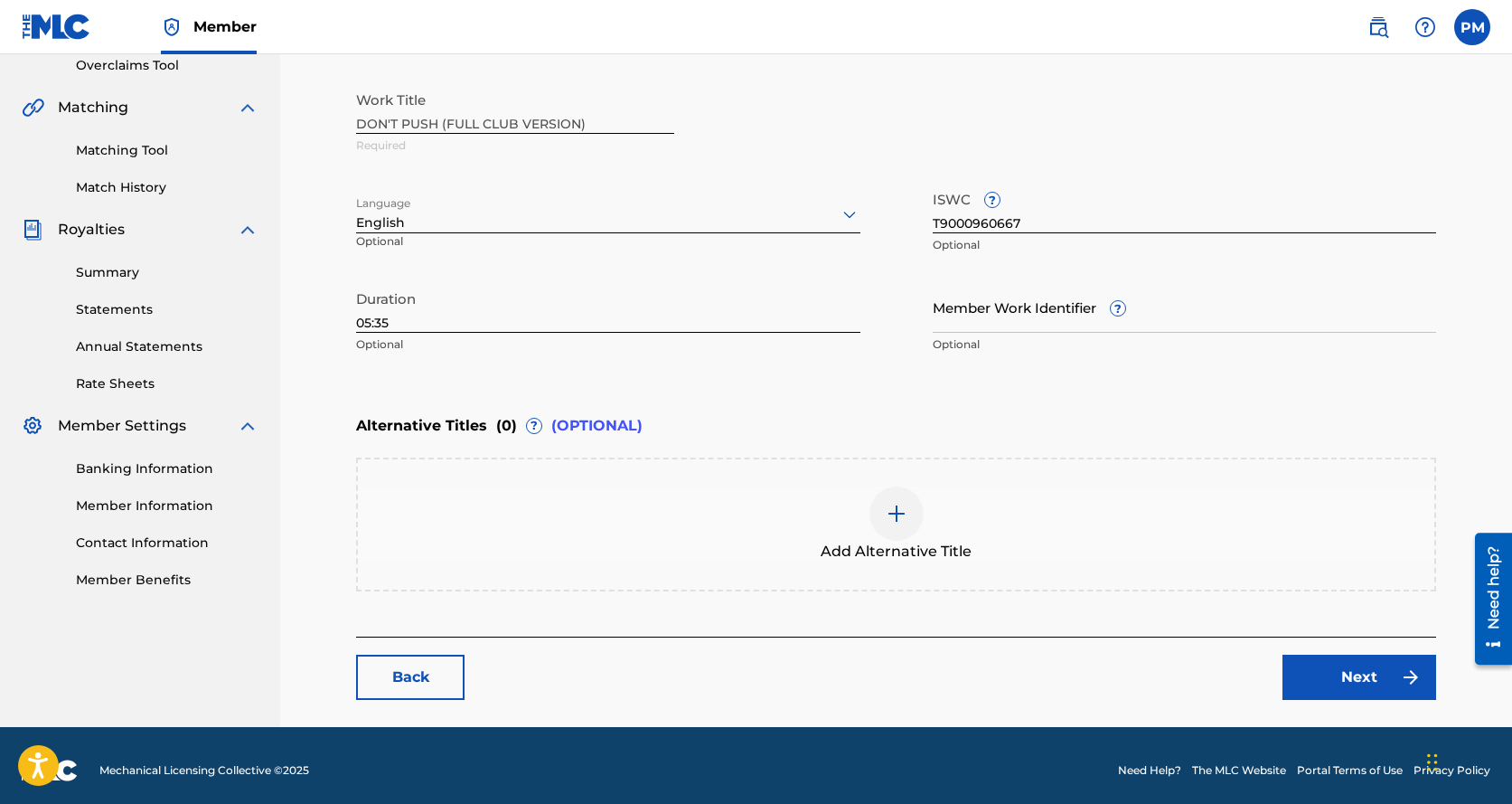
scroll to position [396, 0]
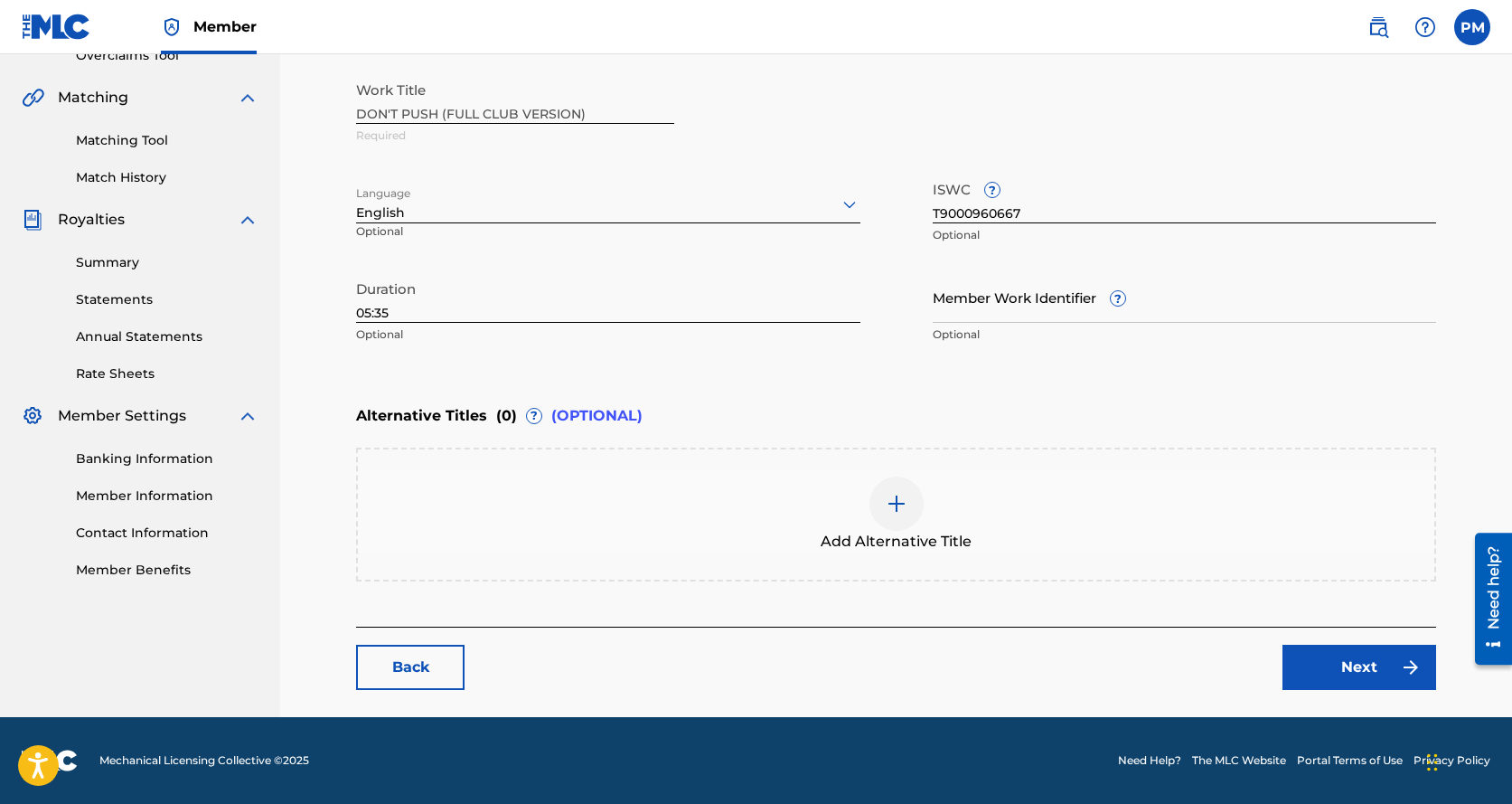
click at [840, 544] on span "Add Alternative Title" at bounding box center [896, 541] width 151 height 22
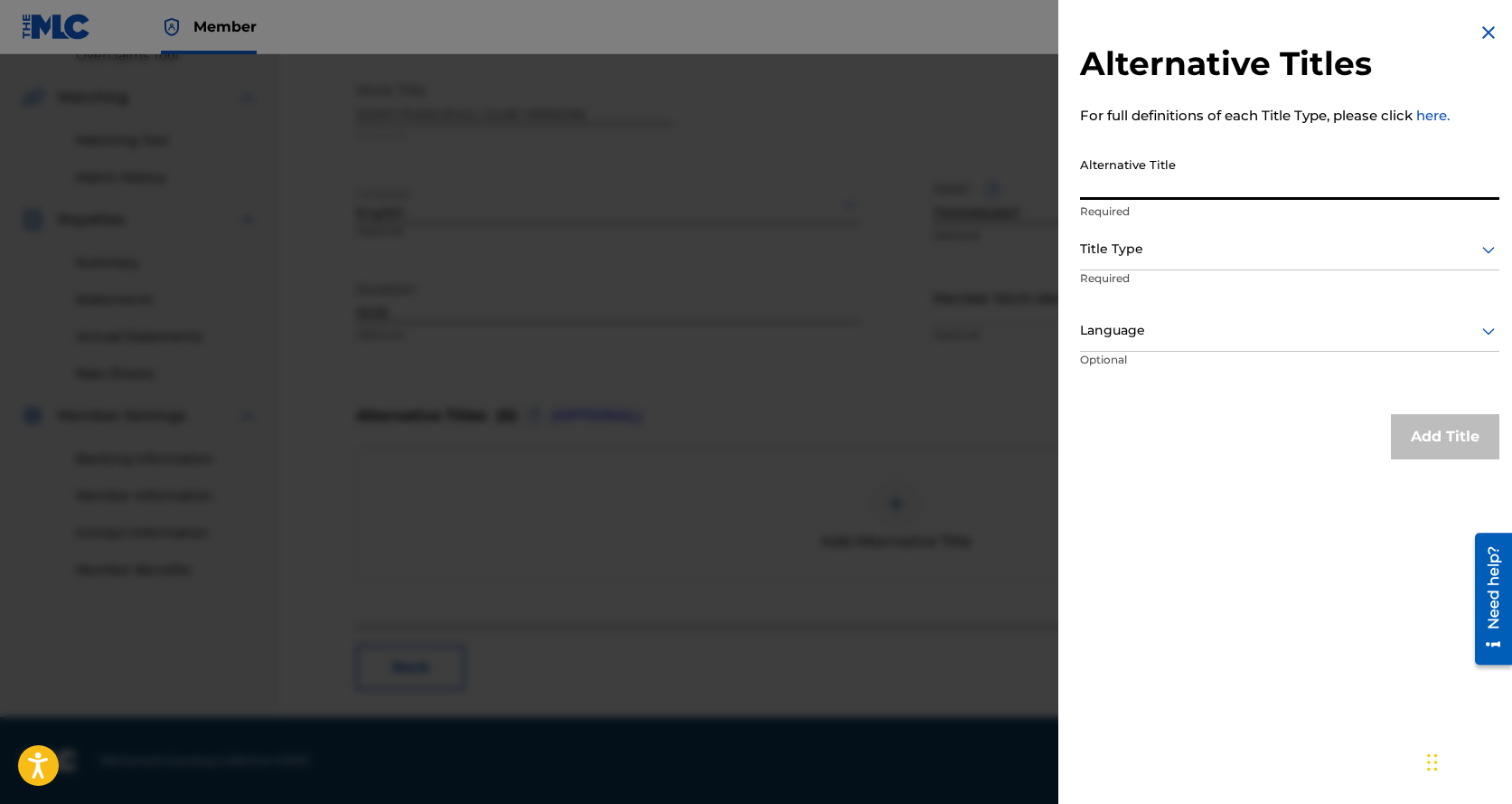
click at [1119, 170] on input "Alternative Title" at bounding box center [1290, 174] width 420 height 52
paste input "TIVOLI CLASSICS MEDLEY MIX: NEVER GONNA STOP / PARADISE DRIVE / DON'T PUSH / DO…"
type input "TIVOLI CLASSICS MEDLEY MIX: NEVER GONNA STOP / PARADISE DRIVE / DON'T PUSH / DO…"
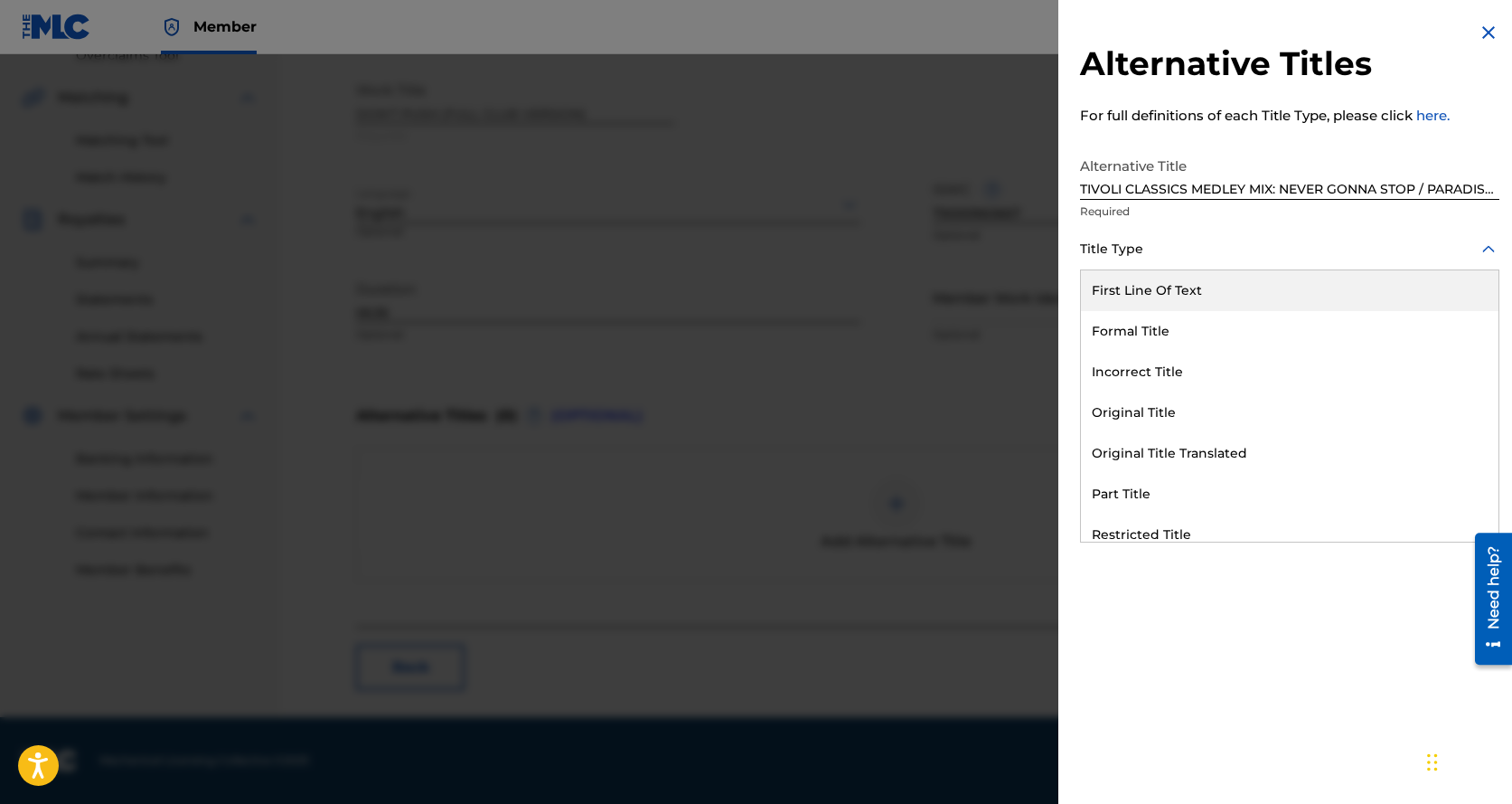
click at [1106, 242] on div at bounding box center [1290, 248] width 420 height 23
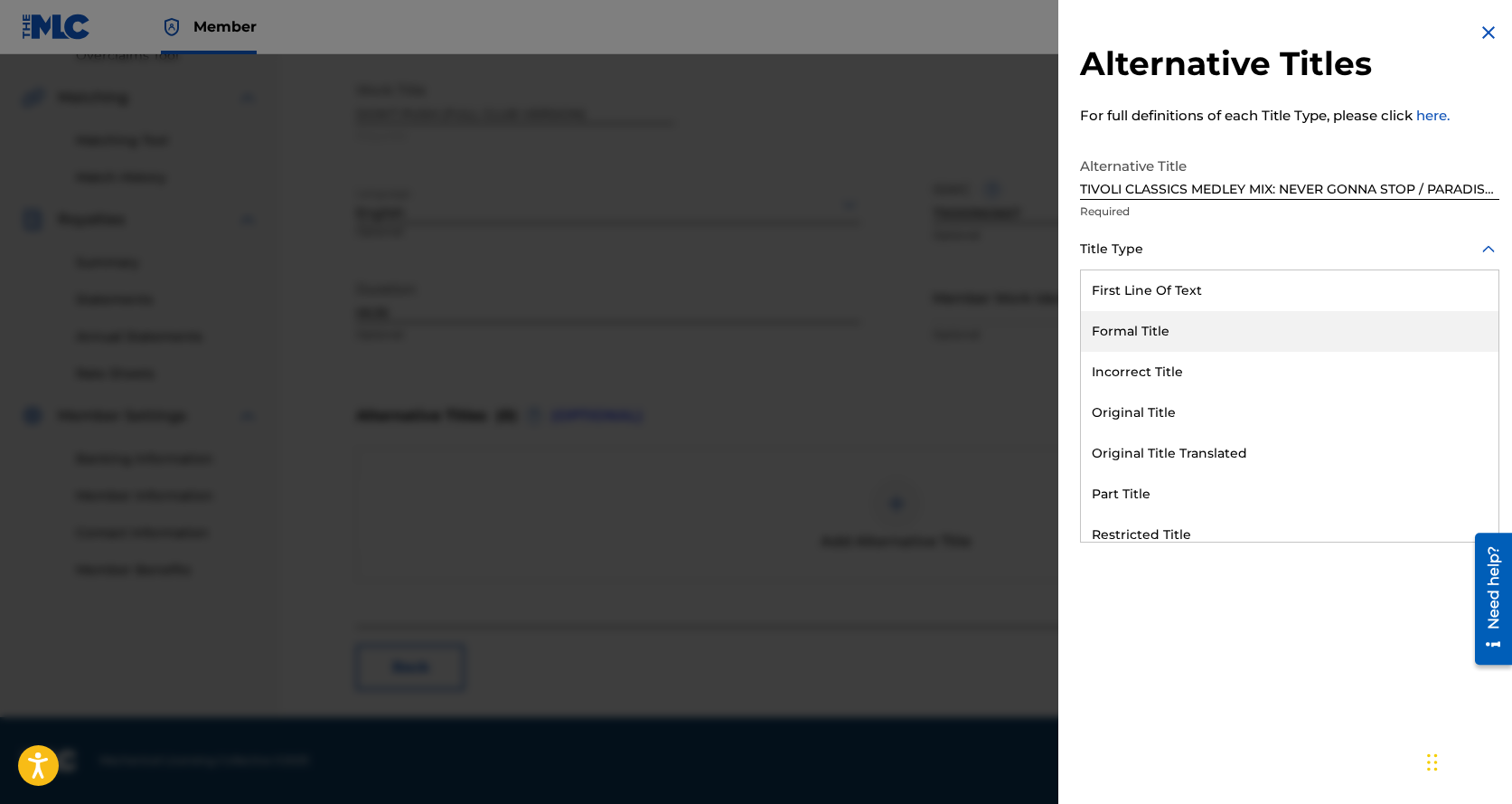
click at [1127, 325] on div "Formal Title" at bounding box center [1290, 330] width 418 height 40
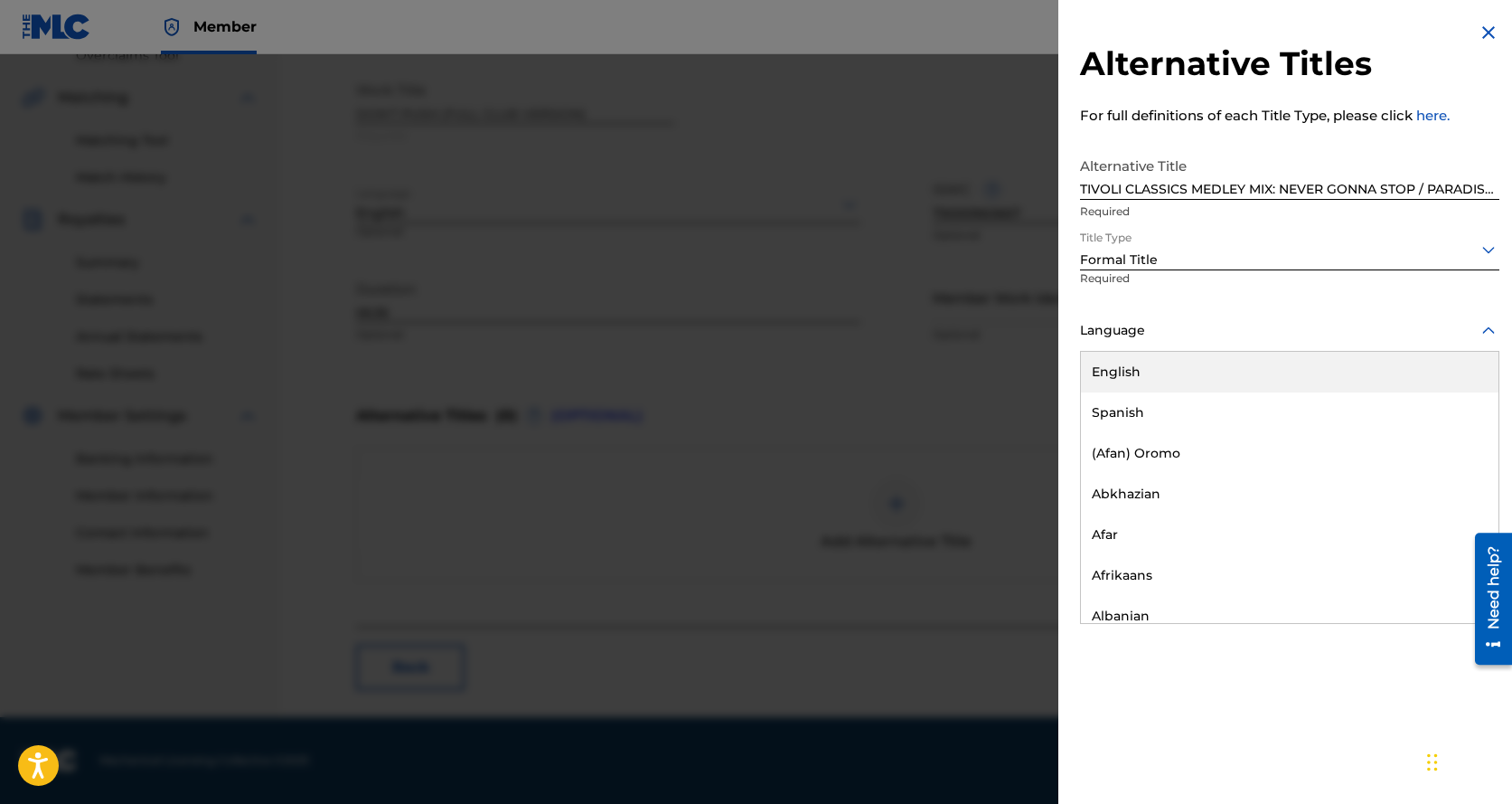
click at [1127, 330] on div at bounding box center [1290, 329] width 420 height 23
click at [1129, 371] on div "English" at bounding box center [1290, 372] width 418 height 40
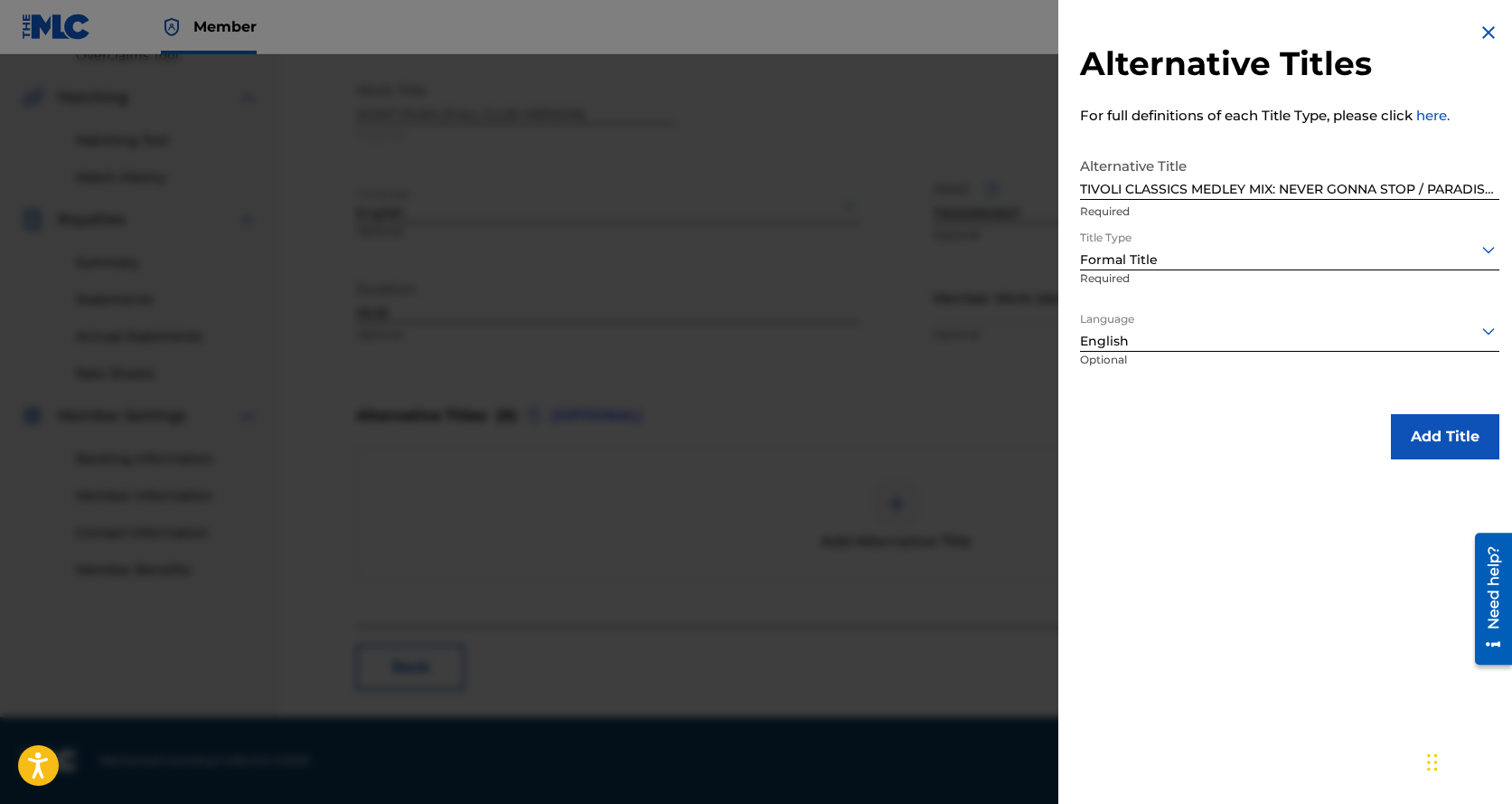
click at [1442, 433] on button "Add Title" at bounding box center [1445, 436] width 109 height 45
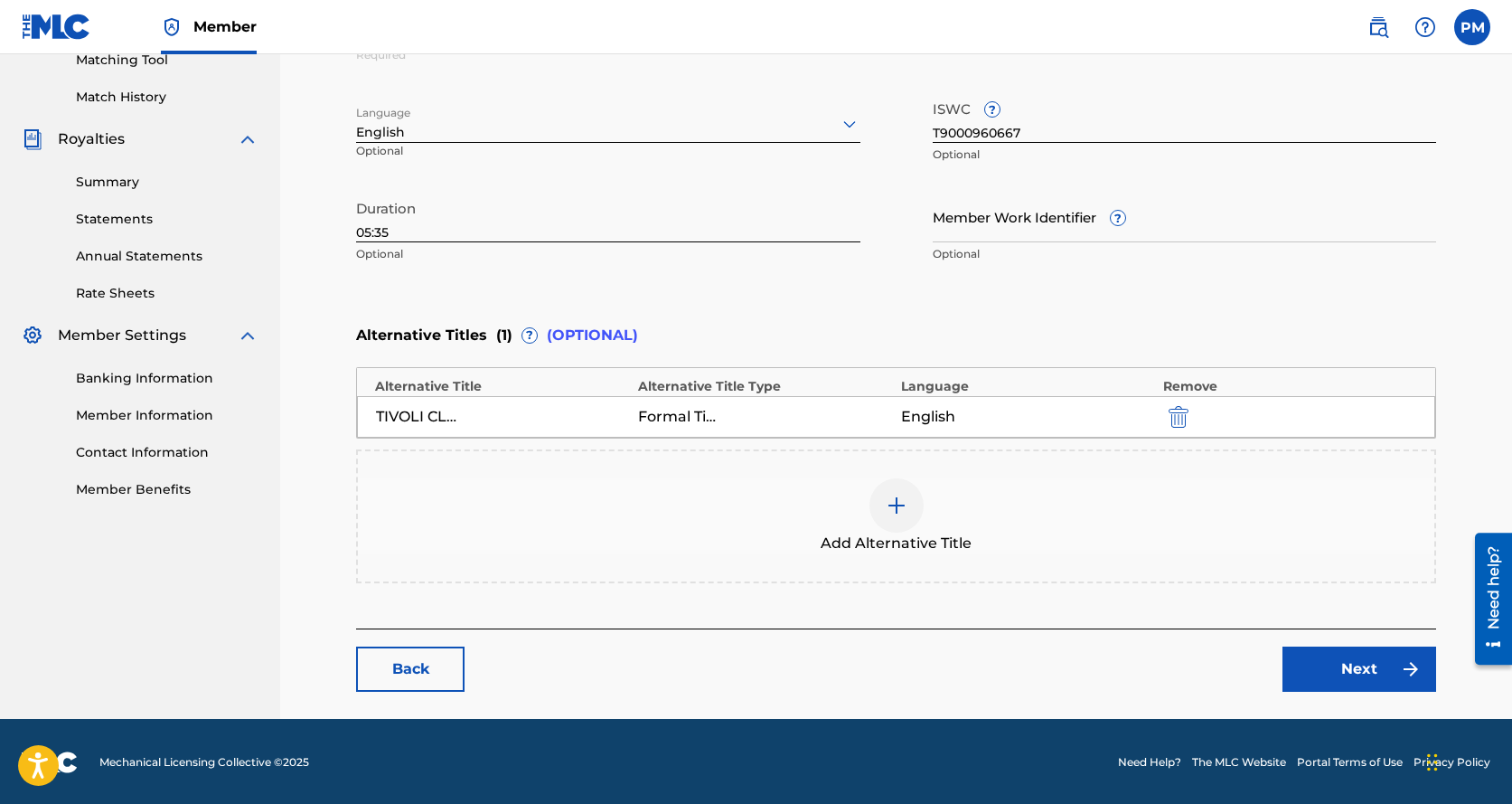
scroll to position [478, 0]
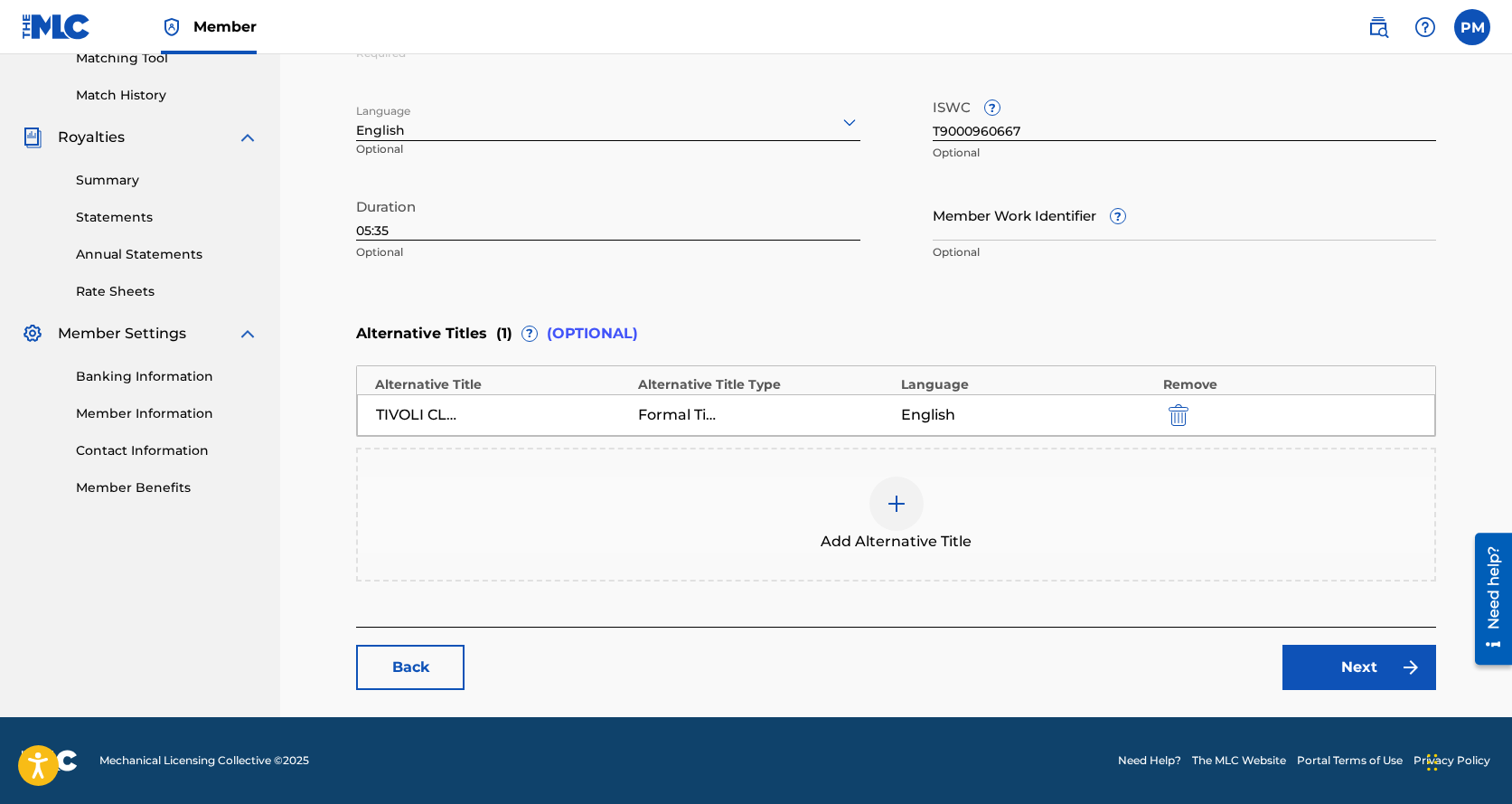
click at [1326, 666] on link "Next" at bounding box center [1359, 667] width 154 height 45
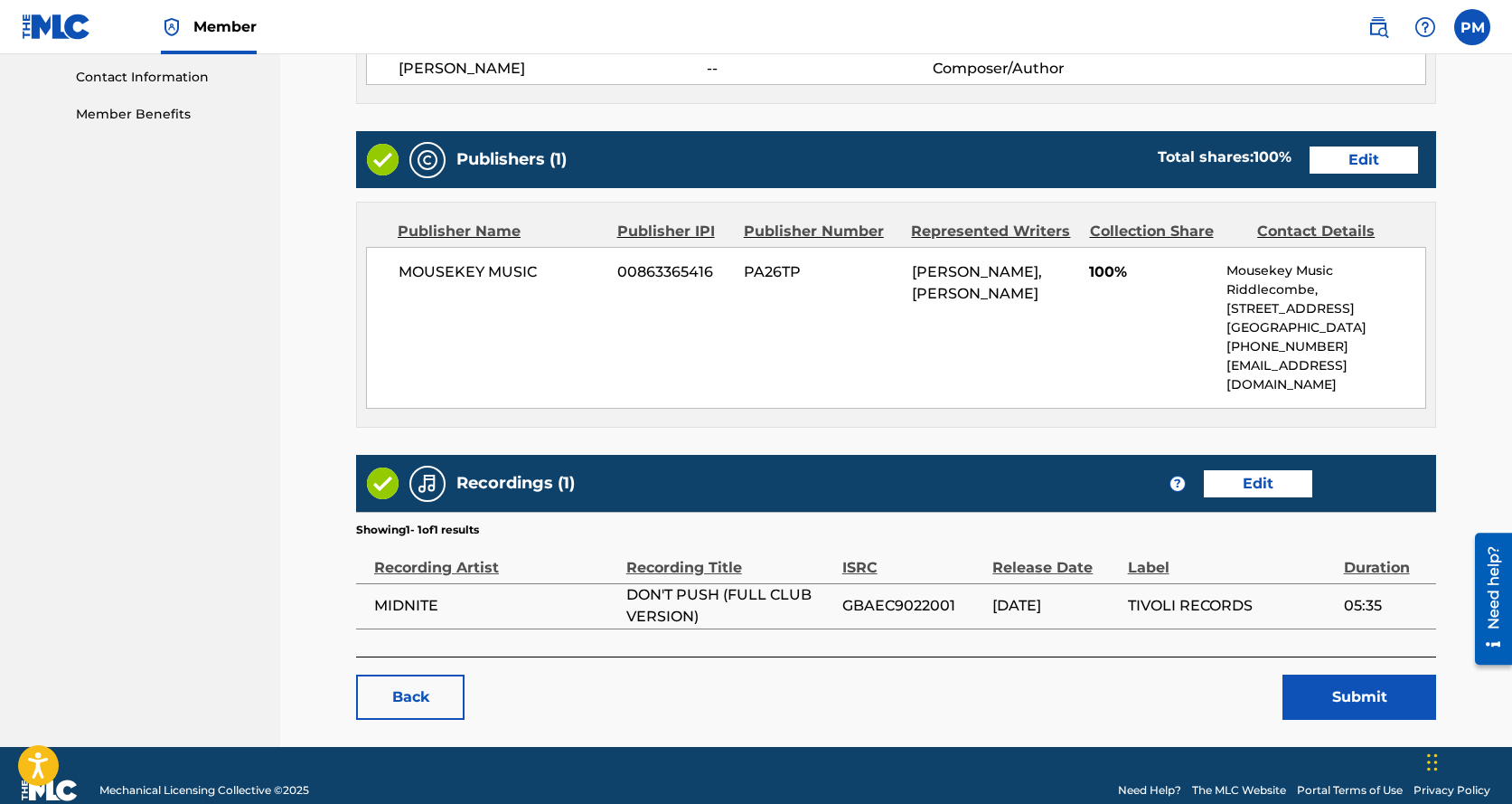
scroll to position [863, 0]
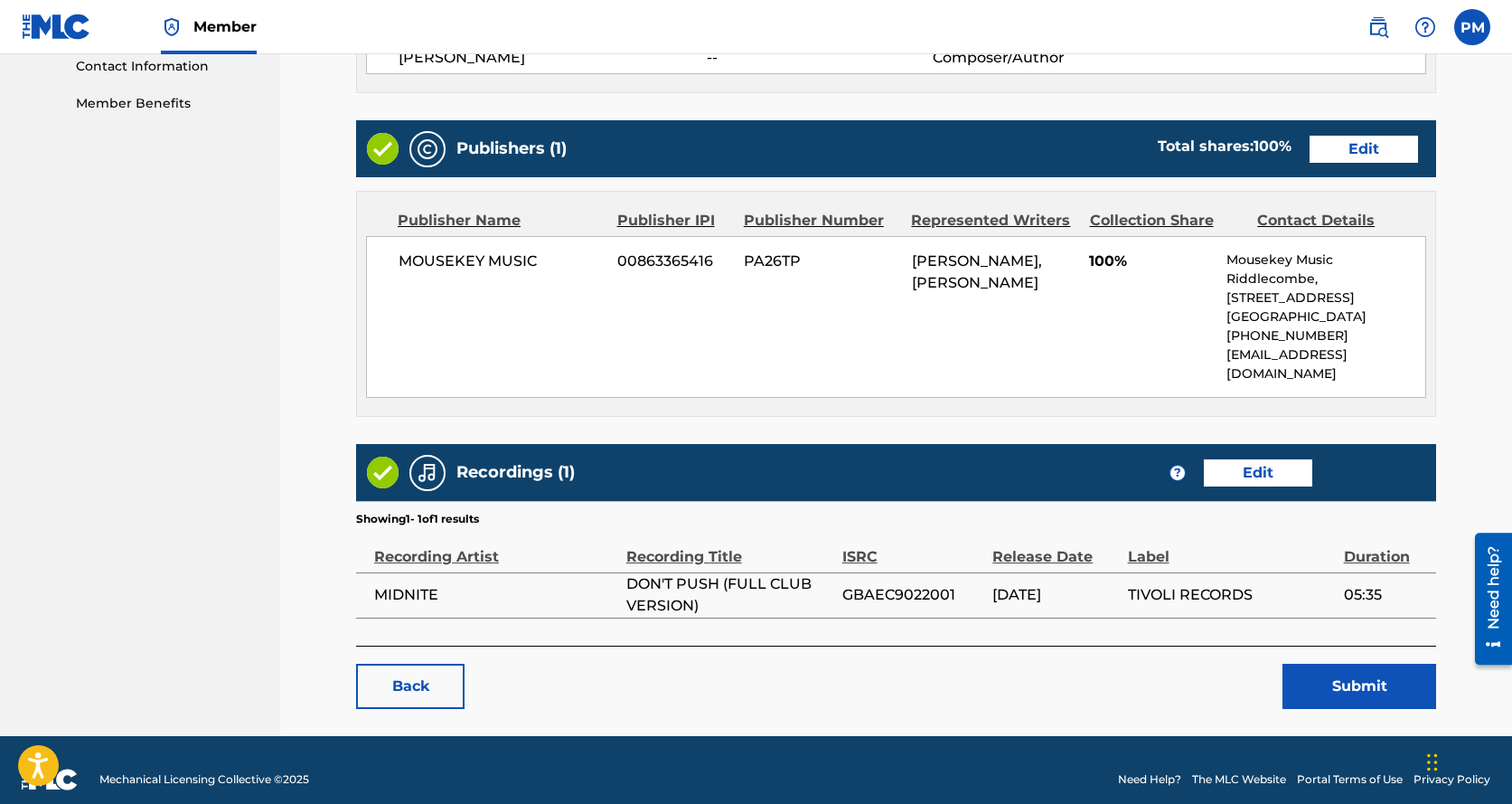
click at [1262, 459] on link "Edit" at bounding box center [1258, 473] width 109 height 27
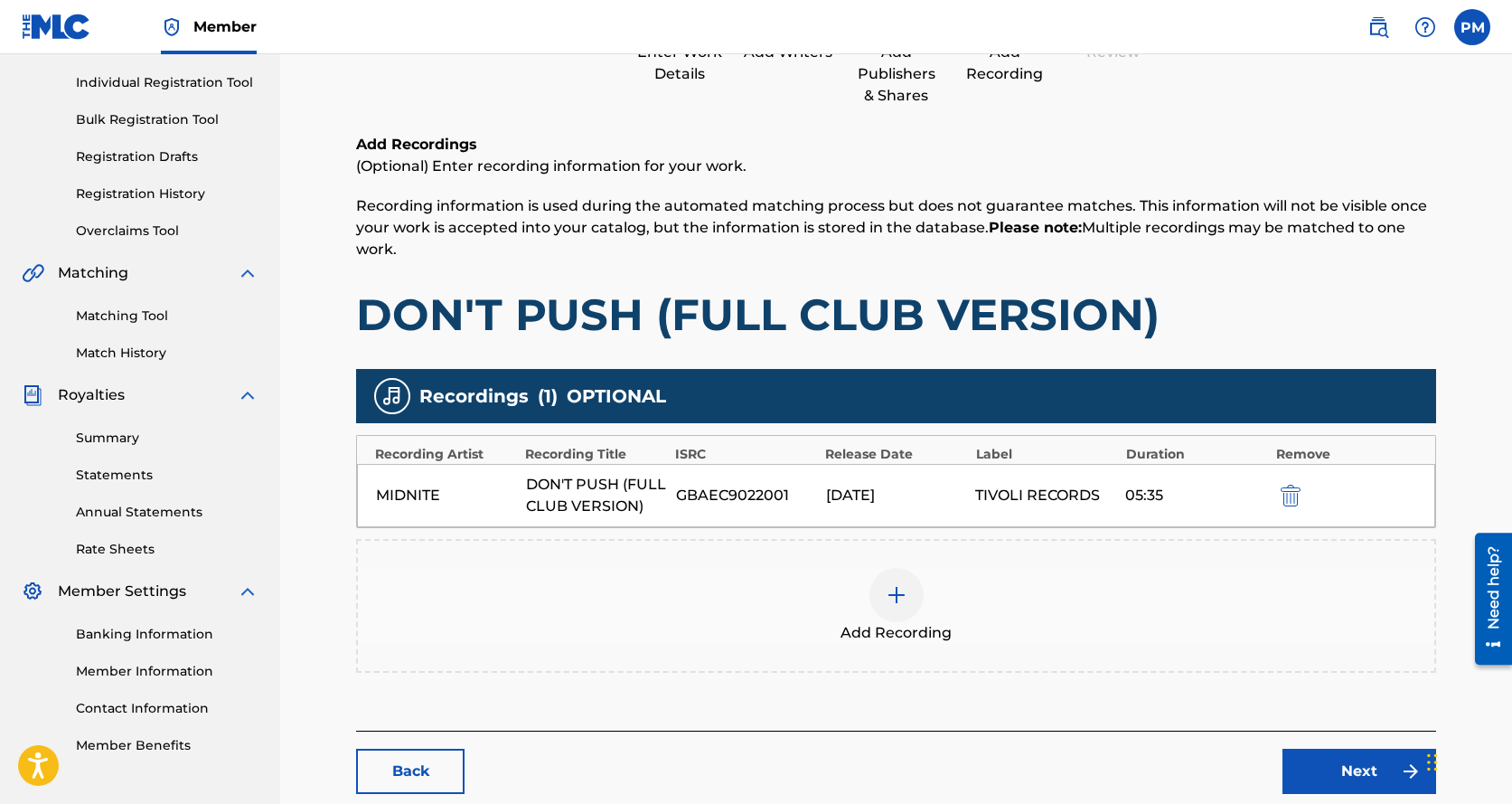
scroll to position [241, 0]
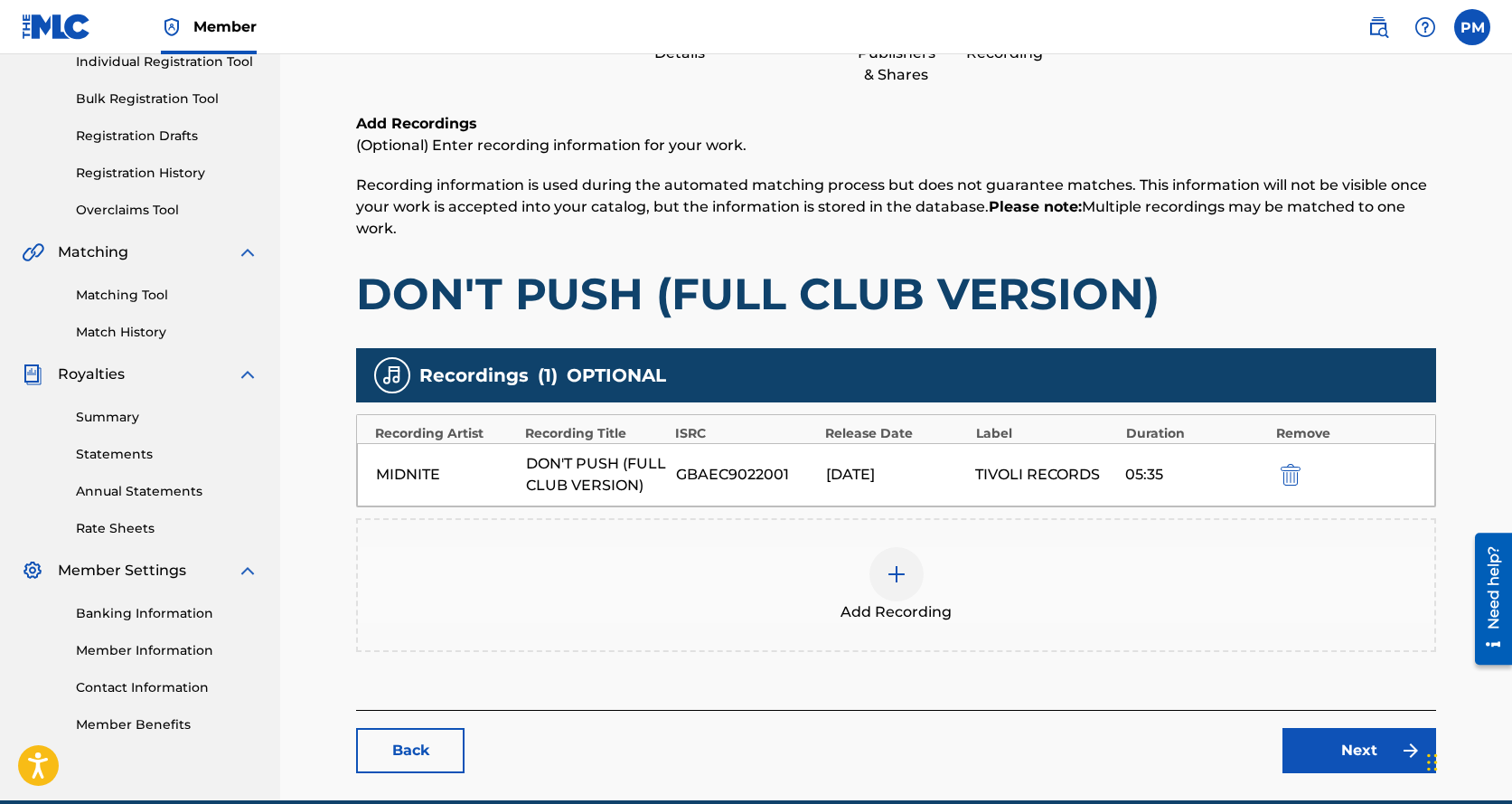
click at [905, 609] on span "Add Recording" at bounding box center [895, 612] width 111 height 22
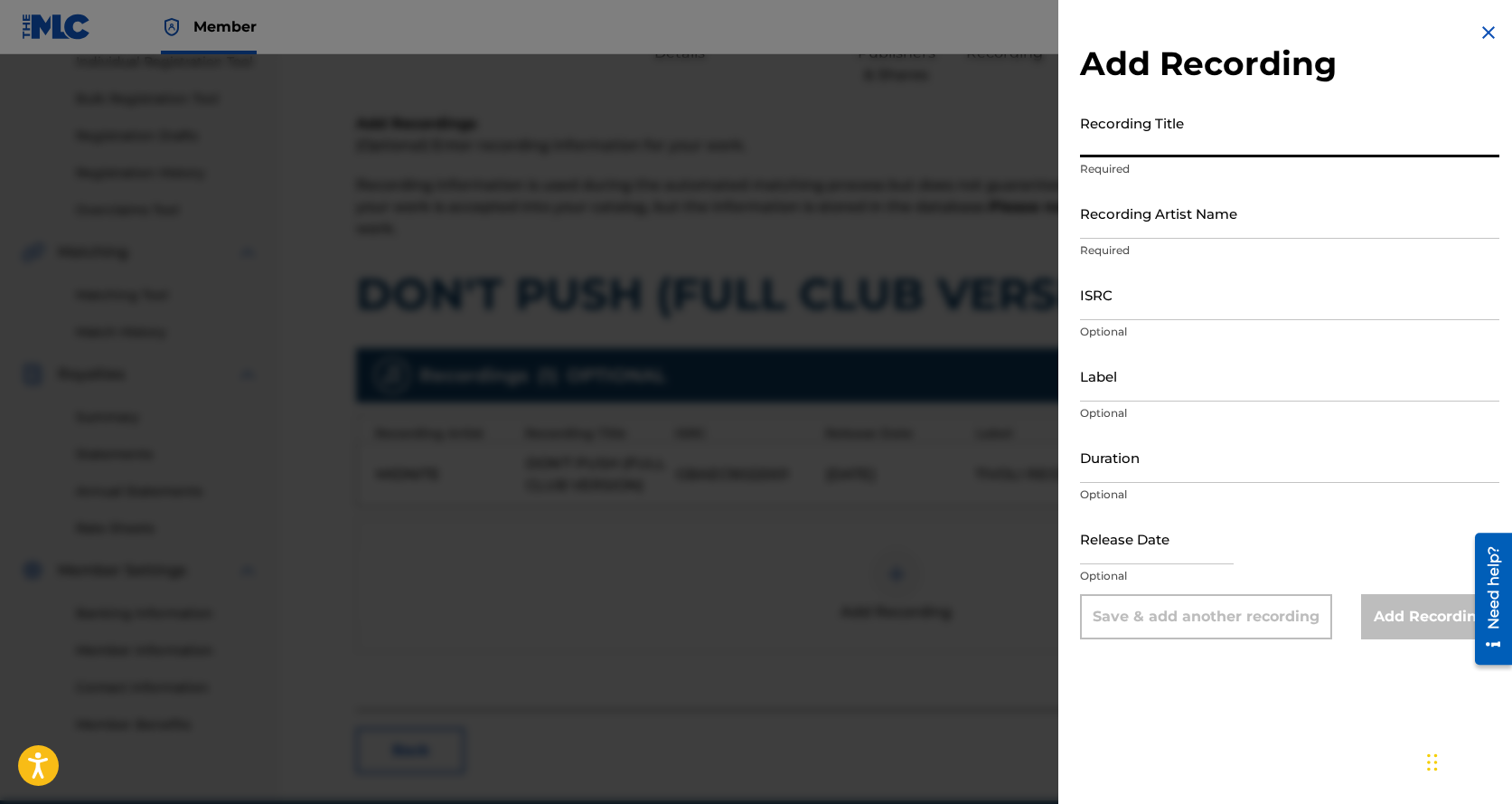
click at [1162, 136] on input "Recording Title" at bounding box center [1290, 131] width 420 height 52
paste input "TIVOLI CLASSICS MEDLEY MIX: NEVER GONNA STOP / PARADISE DRIVE / DON'T PUSH / DO…"
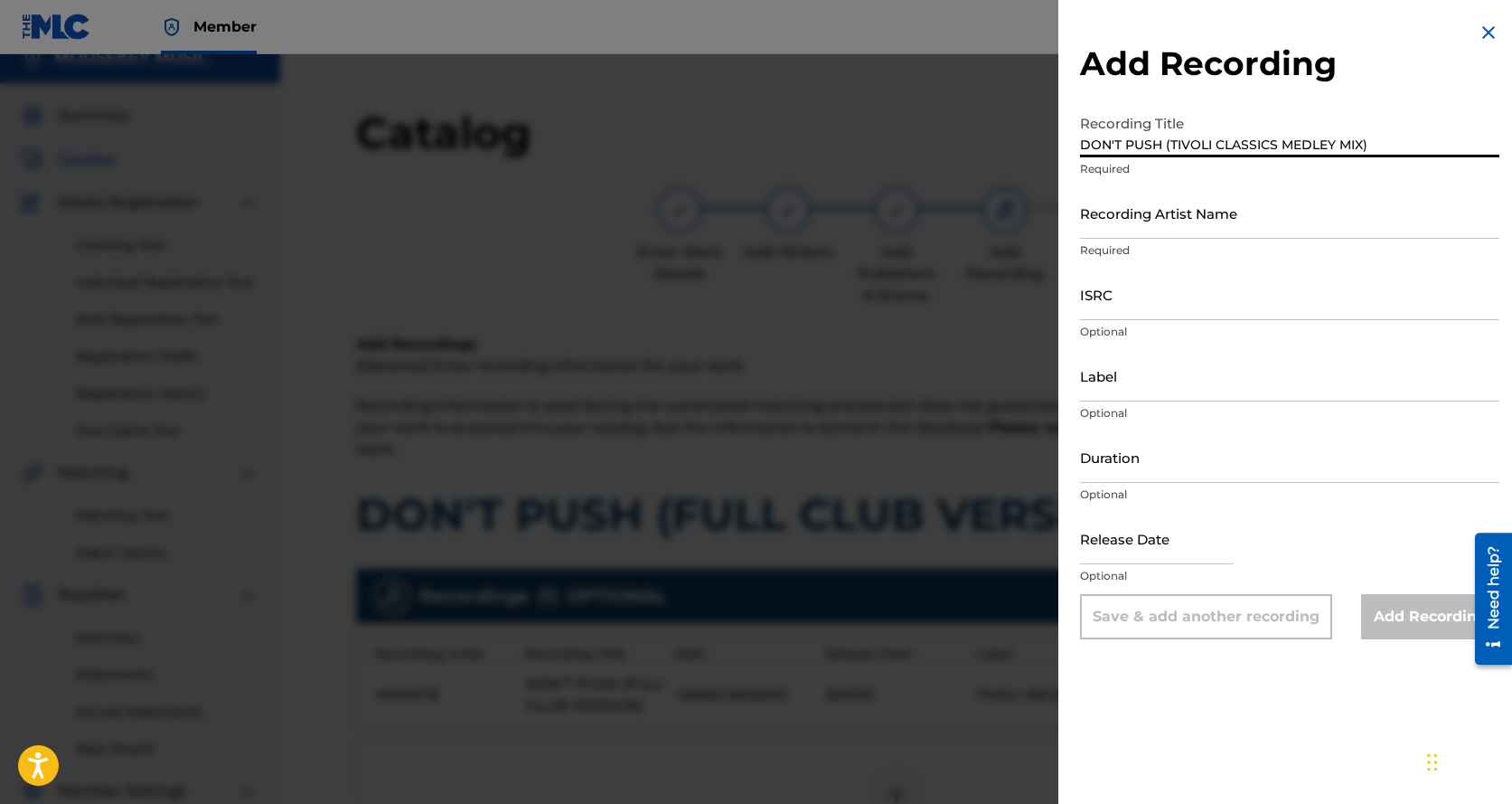
scroll to position [0, 0]
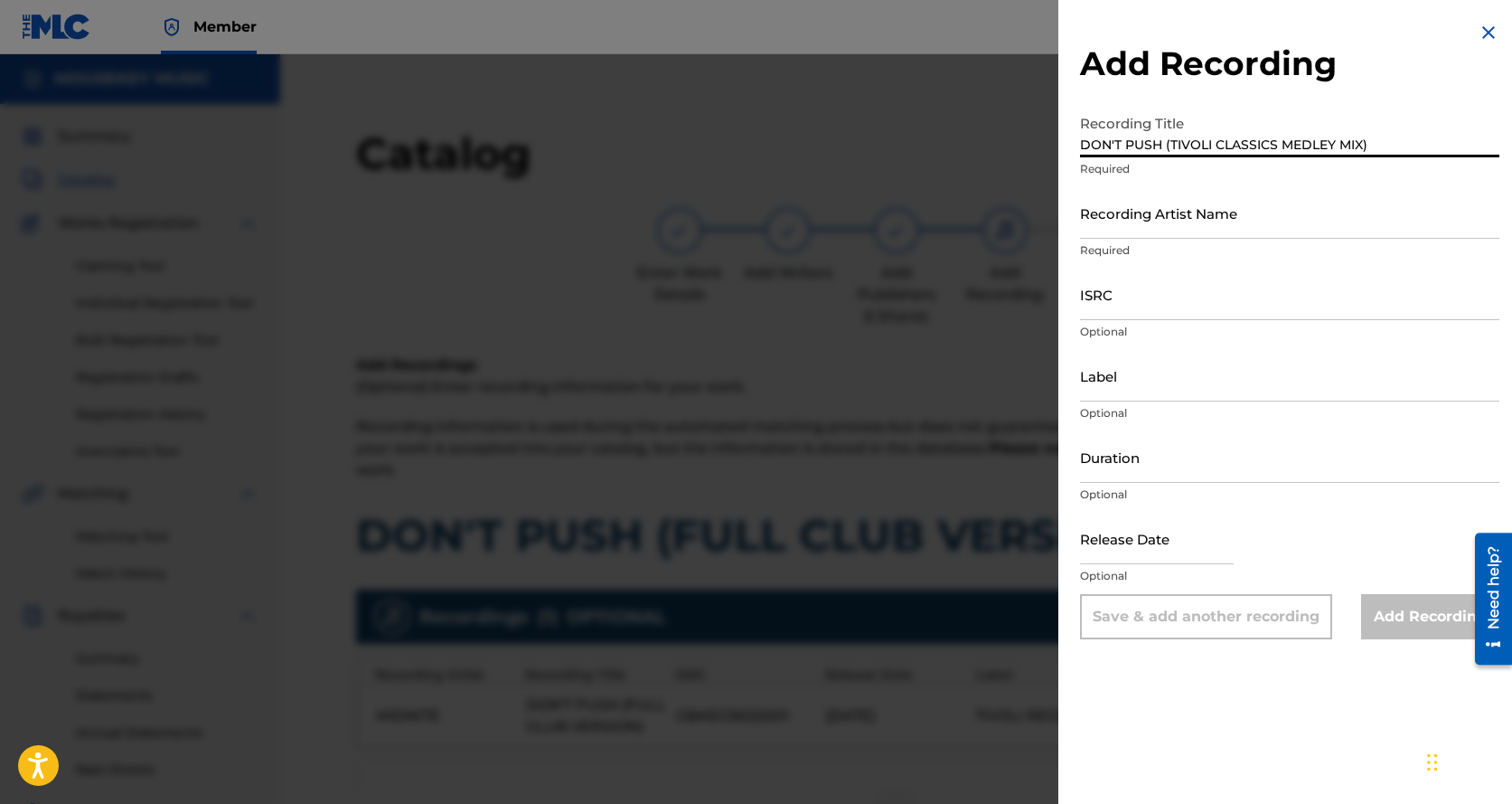
click at [1084, 146] on input "DON'T PUSH (TIVOLI CLASSICS MEDLEY MIX)" at bounding box center [1290, 131] width 420 height 52
type input ")"
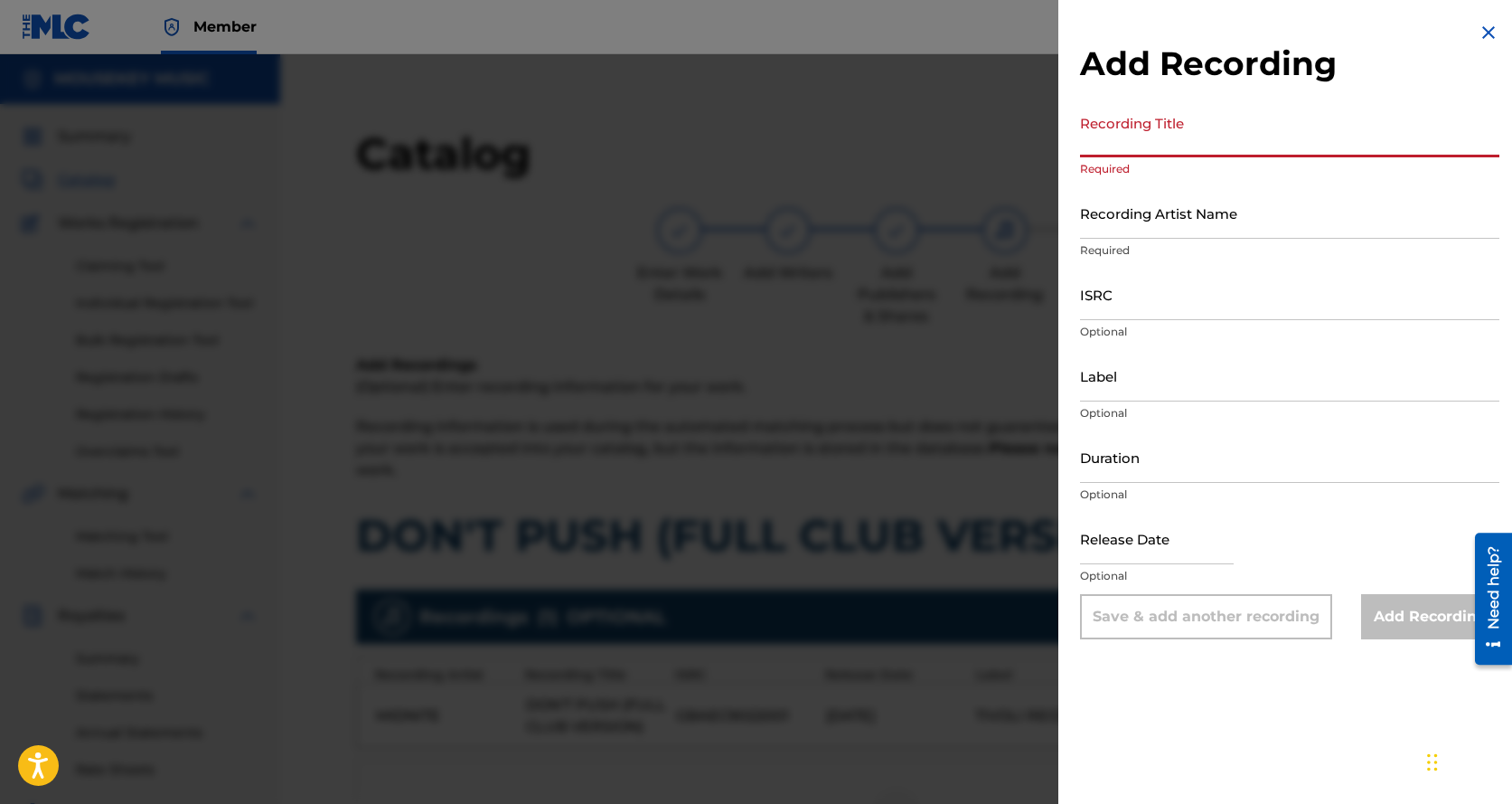
paste input "TIVOLI CLASSICS MEDLEY MIX: NEVER GONNA STOP / PARADISE DRIVE / DON'T PUSH / DO…"
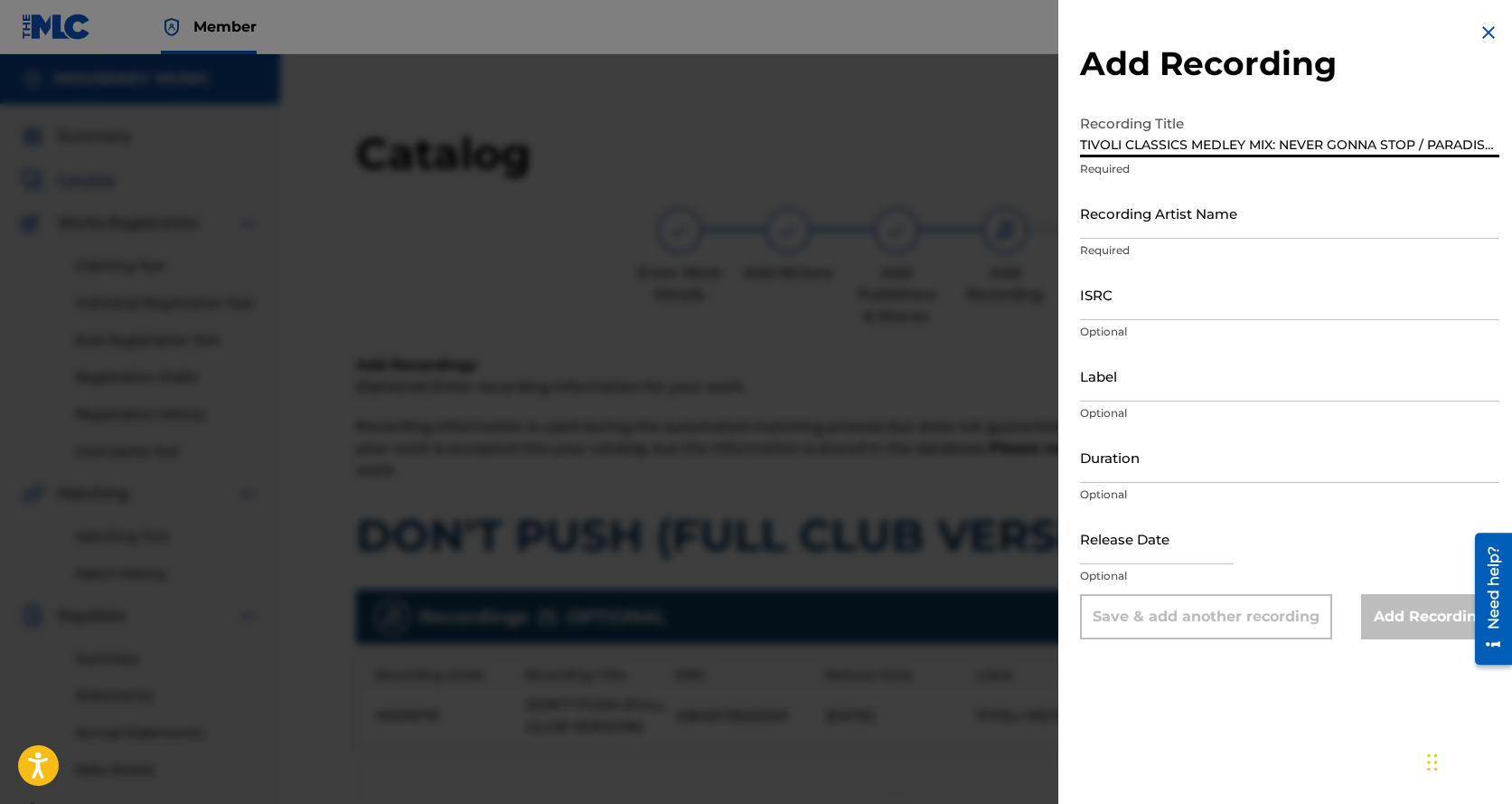
scroll to position [0, 273]
type input "TIVOLI CLASSICS MEDLEY MIX: NEVER GONNA STOP / PARADISE DRIVE / DON'T PUSH / DO…"
click at [1116, 225] on input "Recording Artist Name" at bounding box center [1290, 213] width 420 height 52
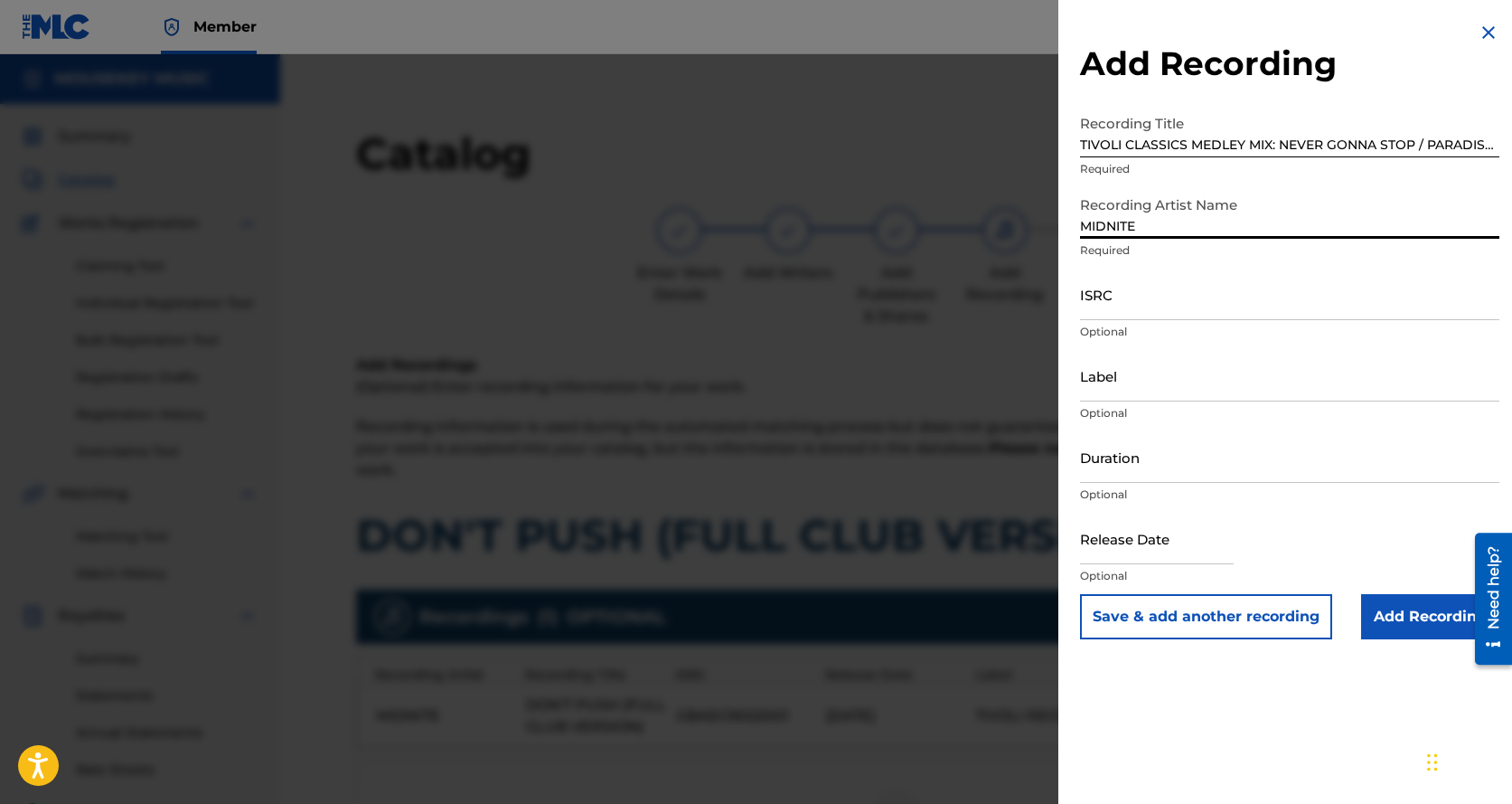
type input "MIDNITE"
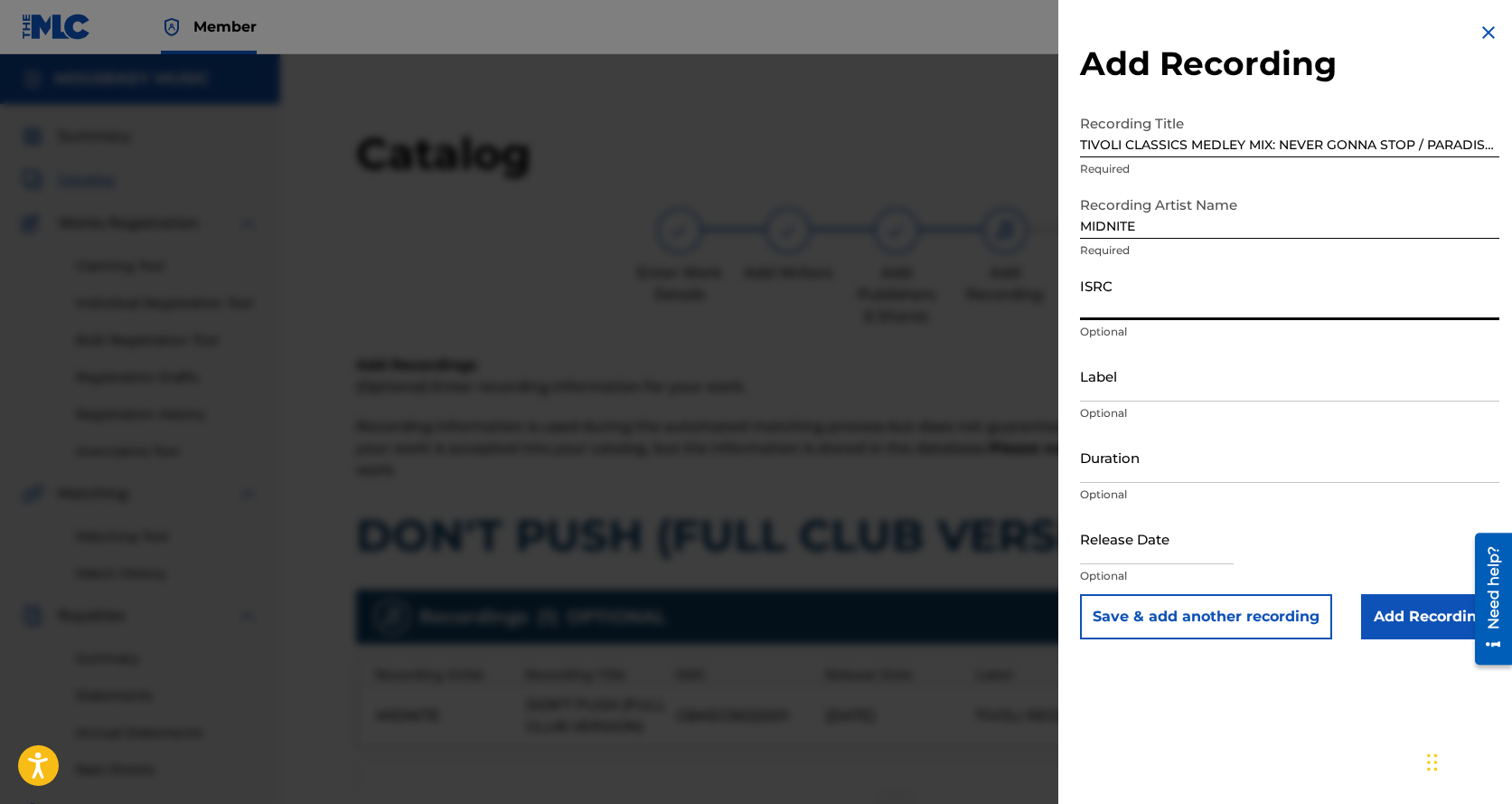
click at [1128, 300] on input "ISRC" at bounding box center [1290, 294] width 420 height 52
type input "GBAEC2021005"
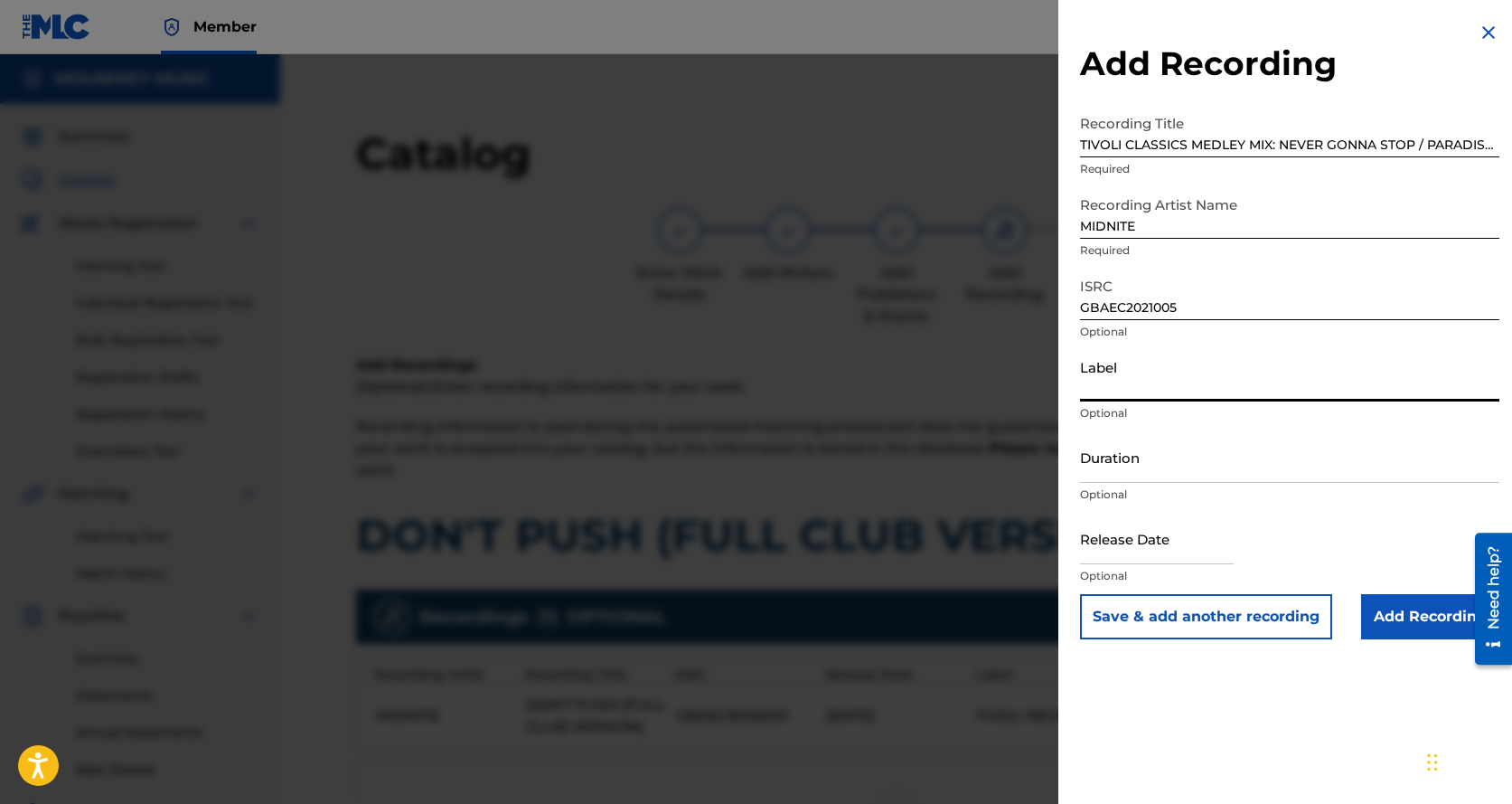
click at [1139, 389] on input "Label" at bounding box center [1290, 376] width 420 height 52
type input "TIVOLI RECORDS"
click at [1129, 477] on input "Duration" at bounding box center [1290, 457] width 420 height 52
type input "30:39"
select select "8"
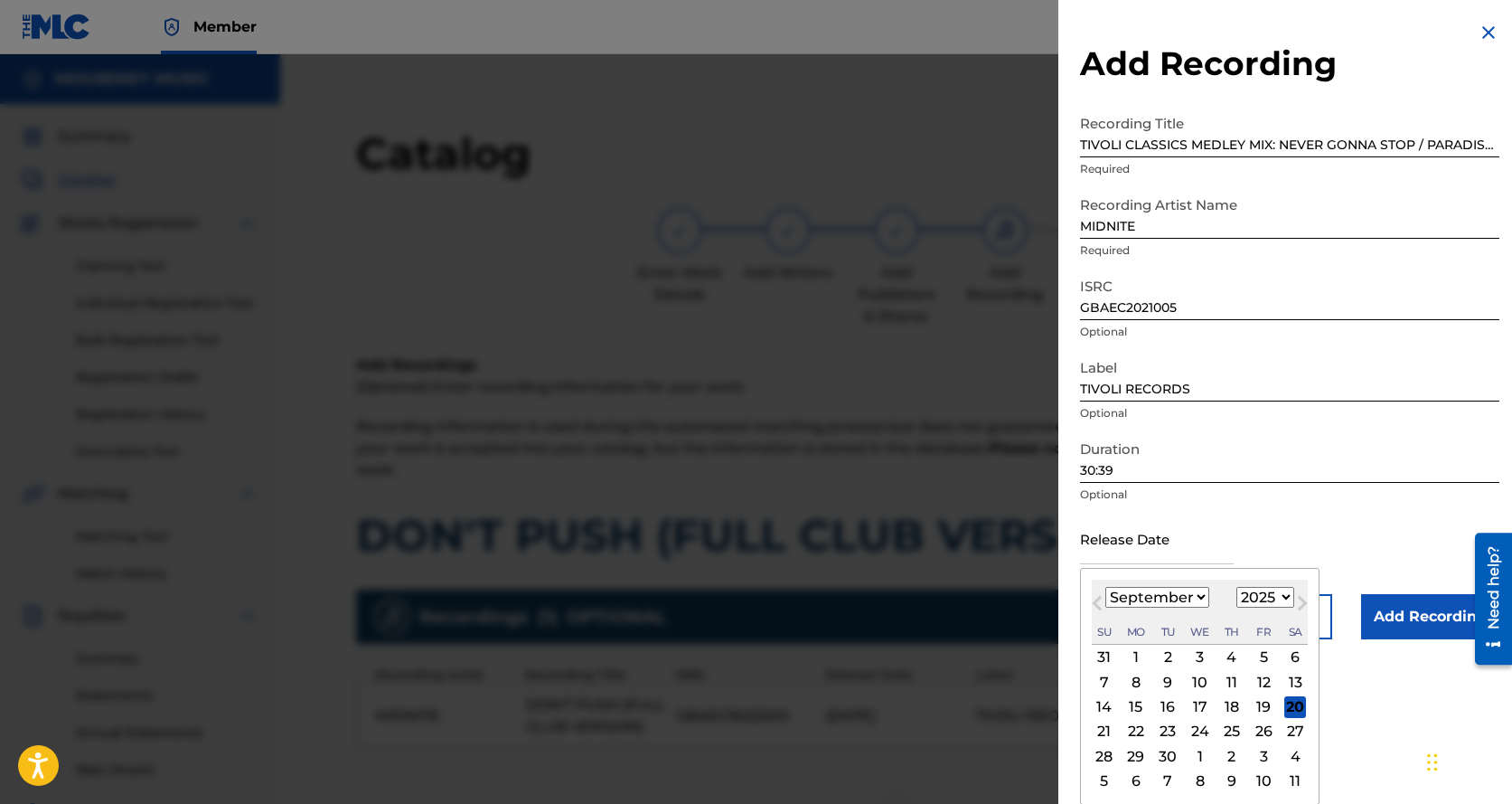
click at [1130, 539] on input "text" at bounding box center [1157, 538] width 154 height 52
click at [1282, 590] on select "1900 1901 1902 1903 1904 1905 1906 1907 1908 1909 1910 1911 1912 1913 1914 1915…" at bounding box center [1265, 596] width 58 height 21
select select "2021"
click at [1236, 586] on select "1900 1901 1902 1903 1904 1905 1906 1907 1908 1909 1910 1911 1912 1913 1914 1915…" at bounding box center [1265, 596] width 58 height 21
click at [1266, 705] on div "17" at bounding box center [1264, 707] width 22 height 22
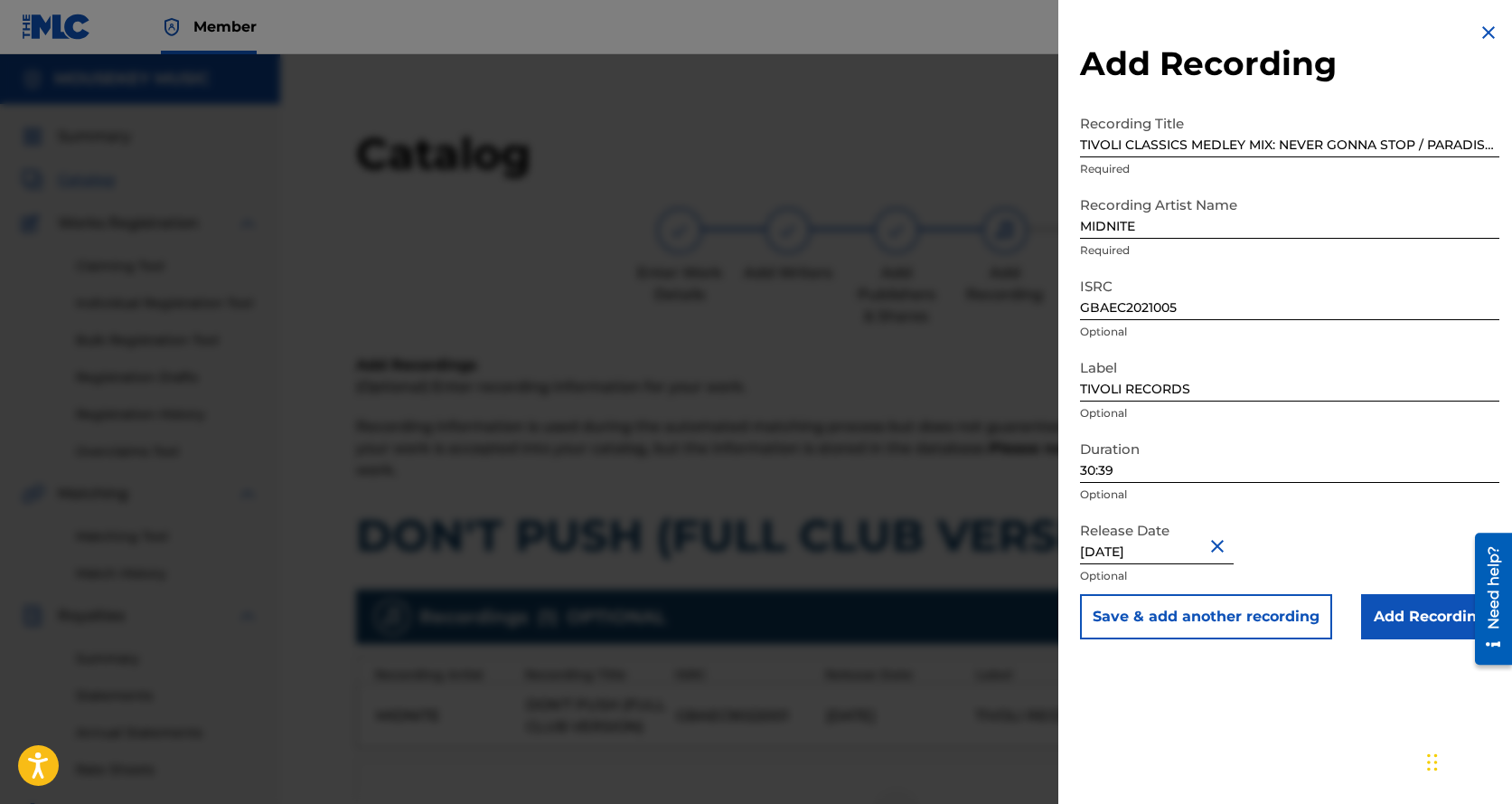
type input "[DATE]"
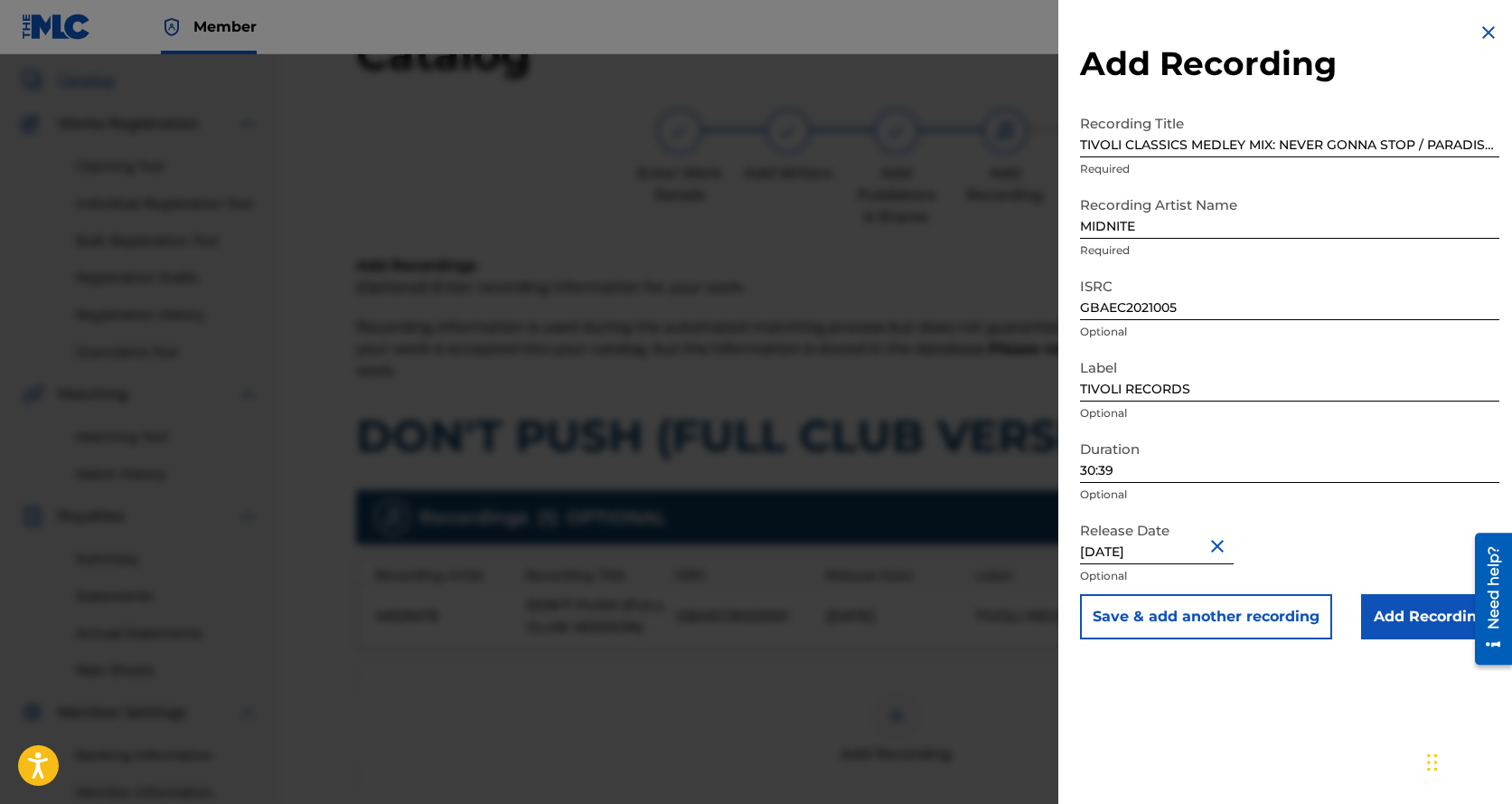
scroll to position [121, 0]
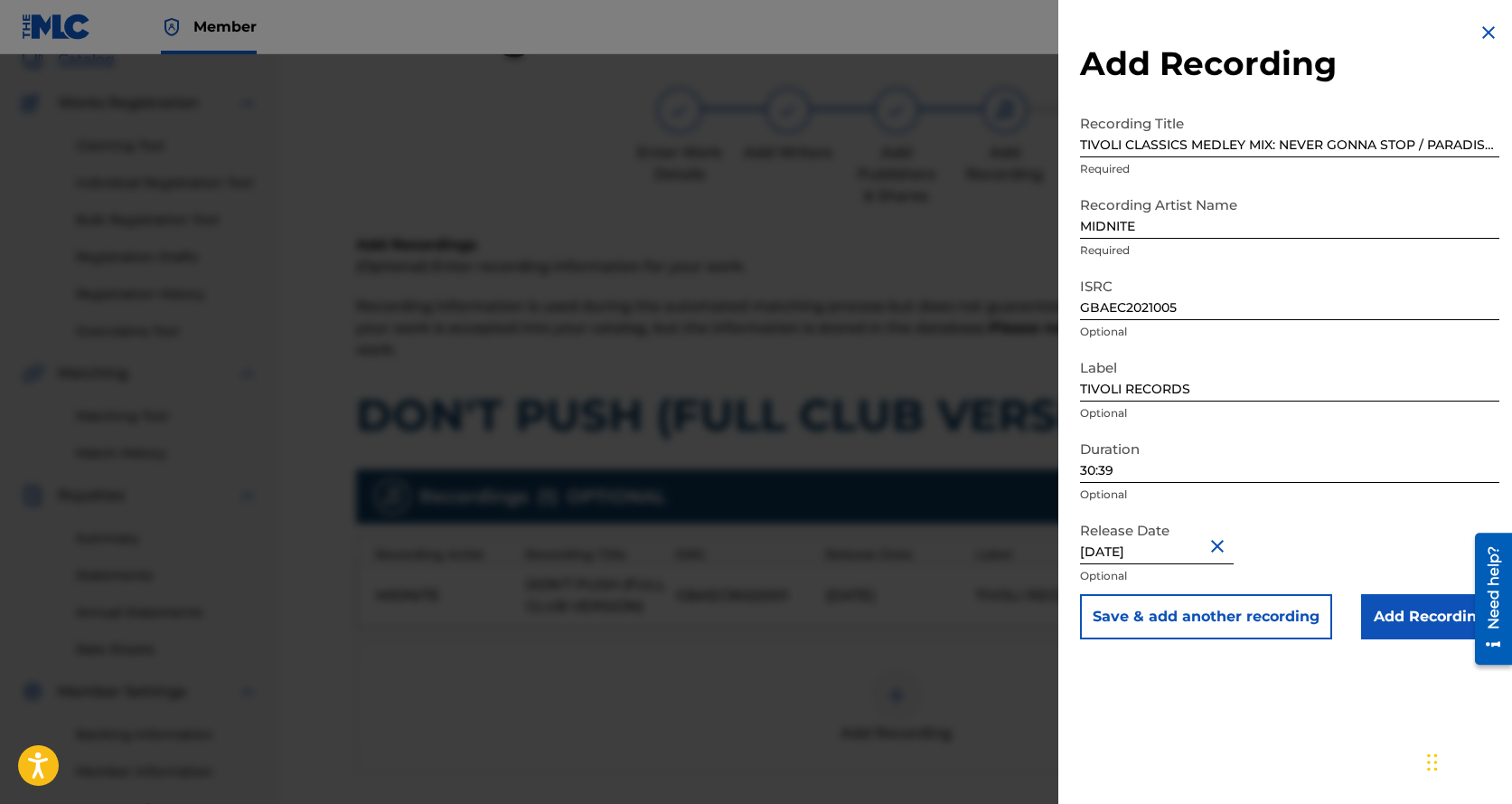
click at [1436, 620] on input "Add Recording" at bounding box center [1431, 617] width 138 height 45
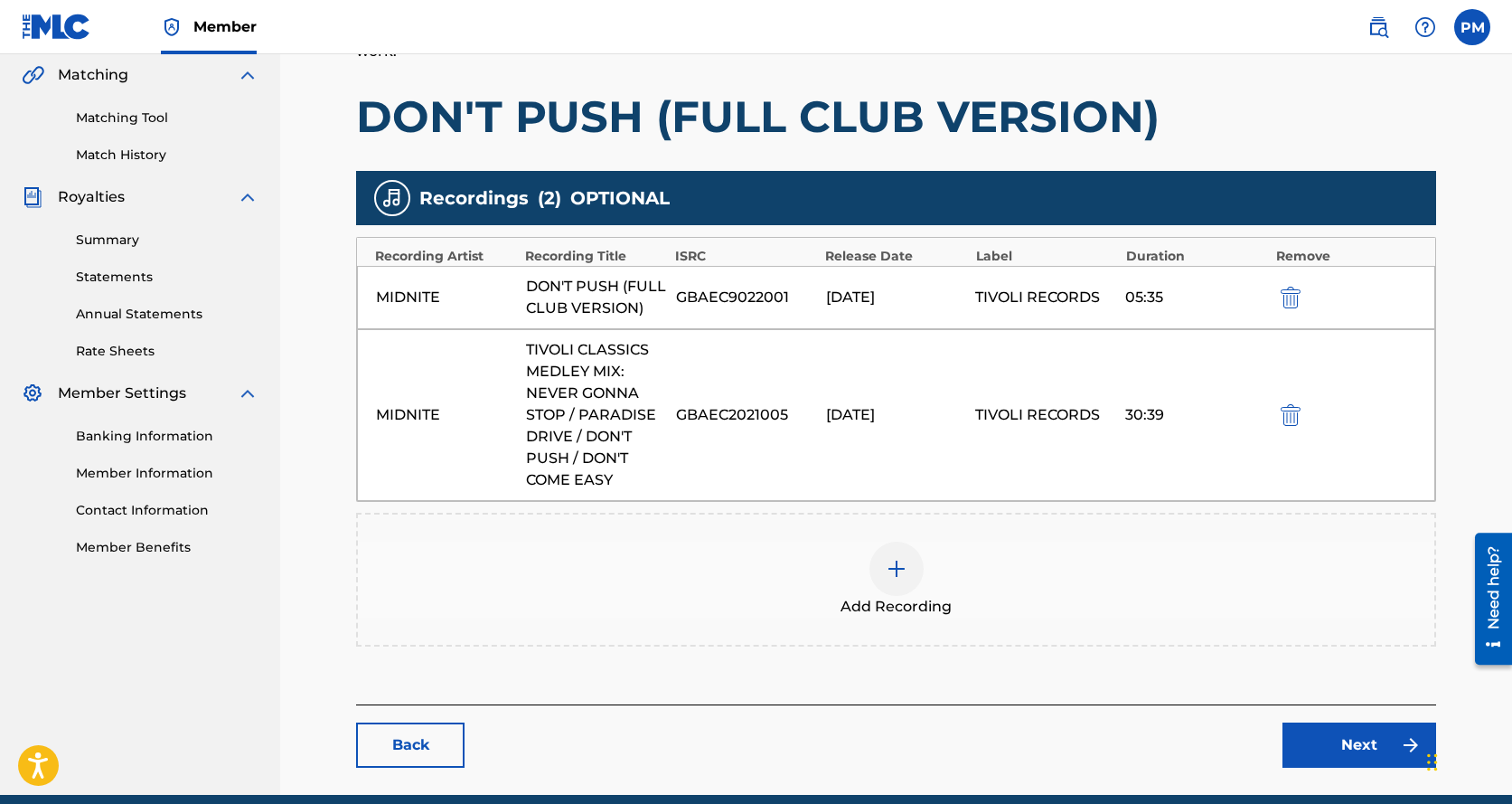
scroll to position [423, 0]
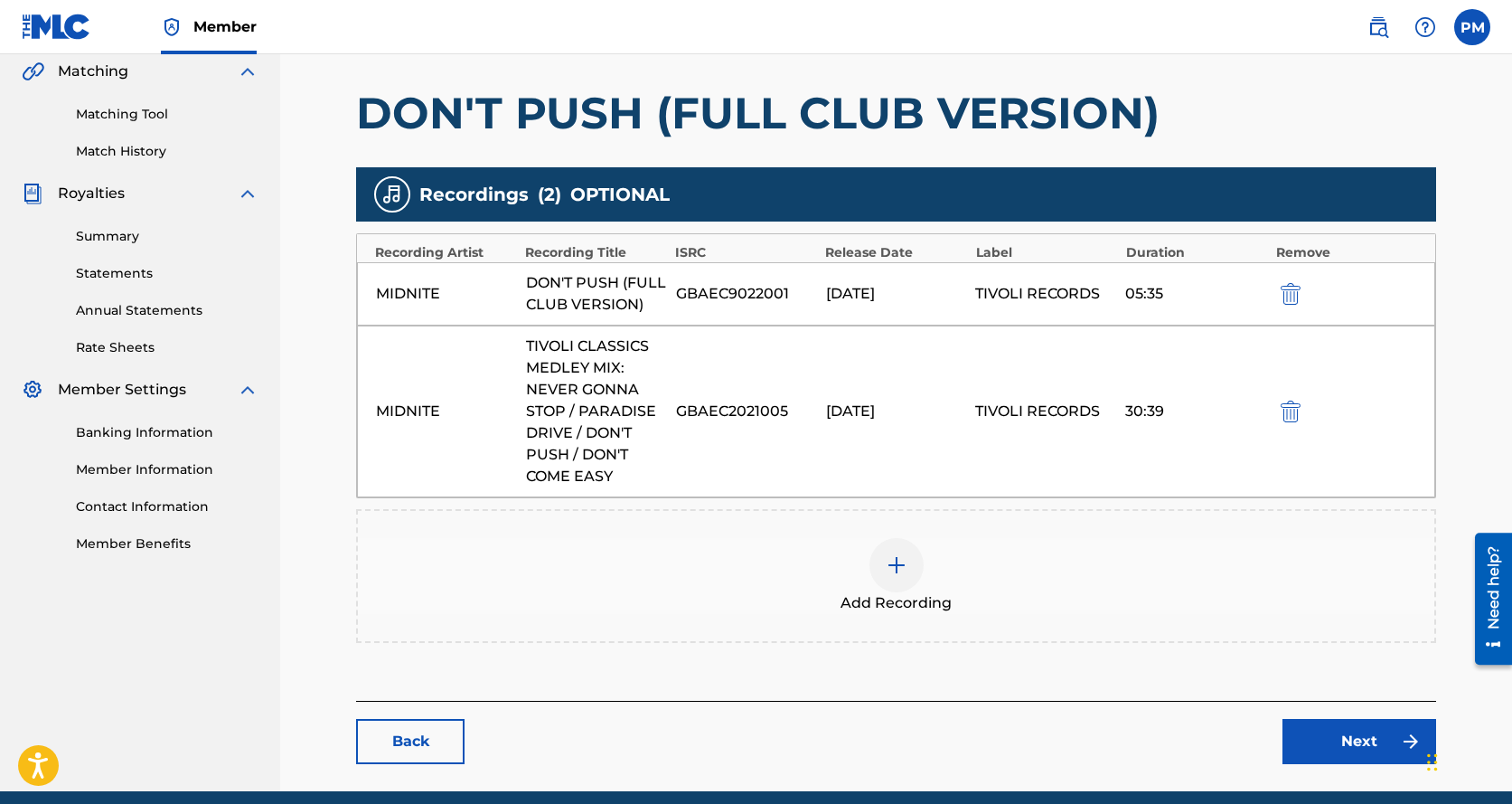
click at [1340, 735] on link "Next" at bounding box center [1359, 741] width 154 height 45
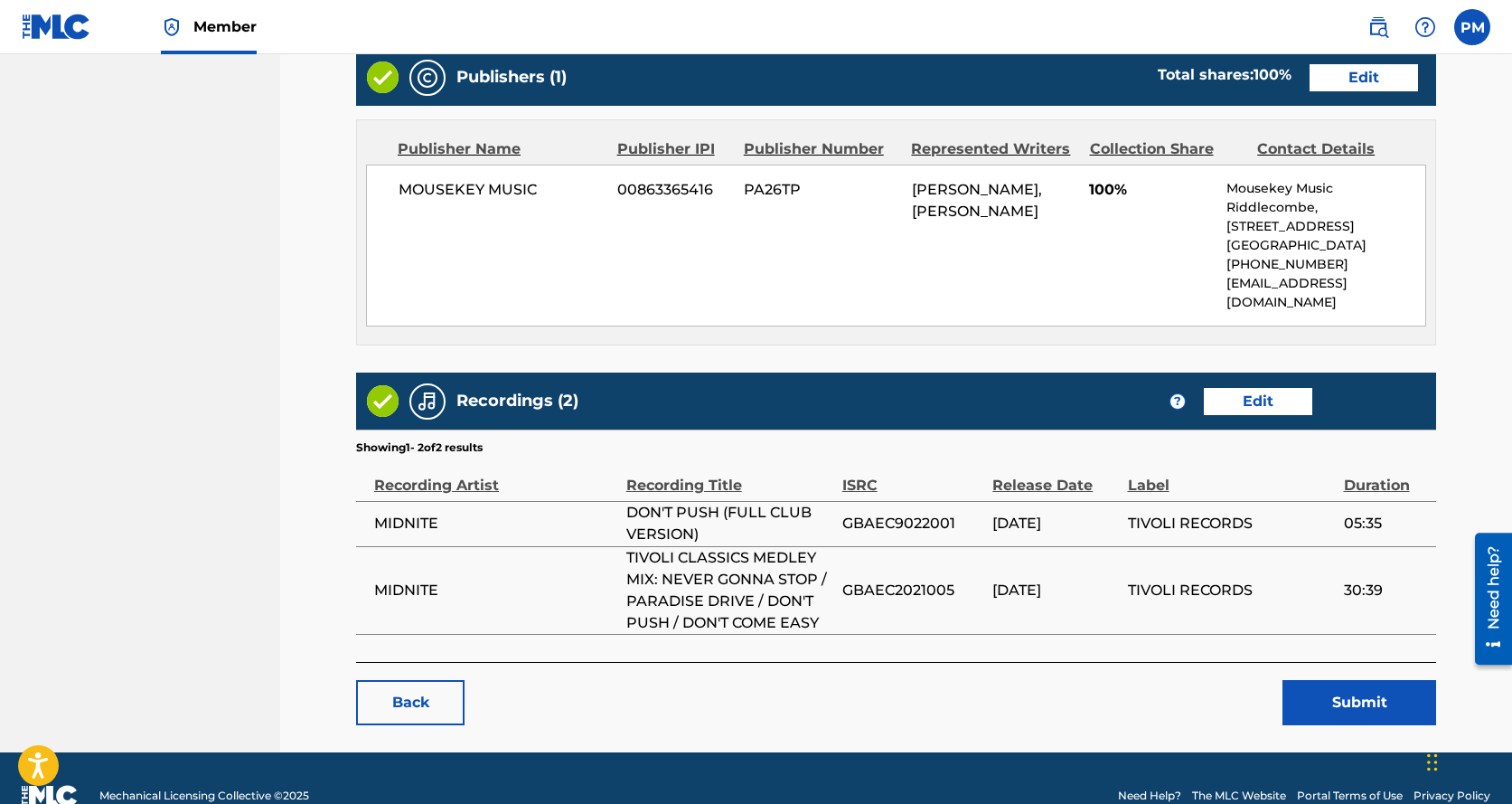
scroll to position [950, 0]
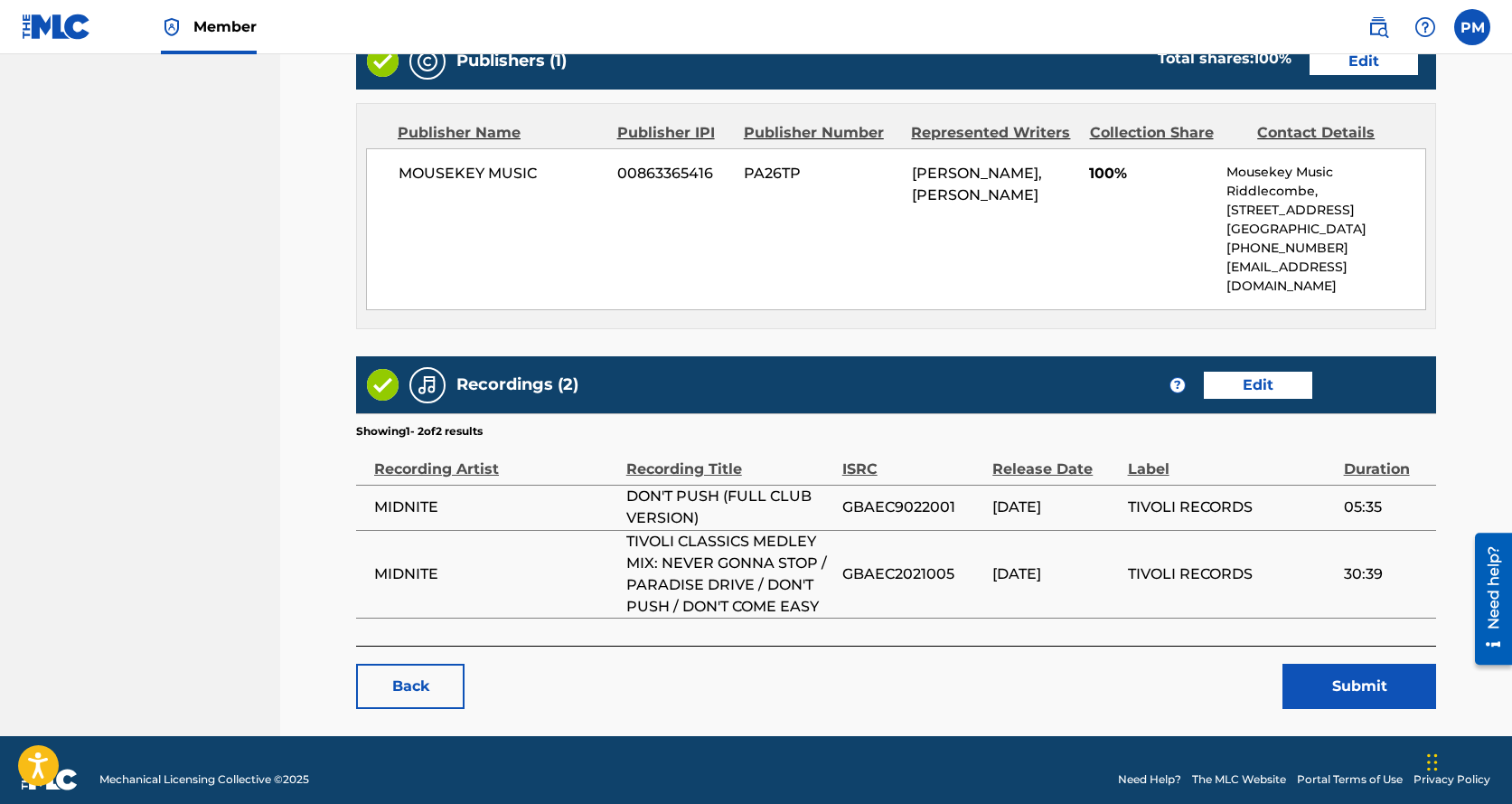
click at [1348, 668] on button "Submit" at bounding box center [1359, 686] width 154 height 45
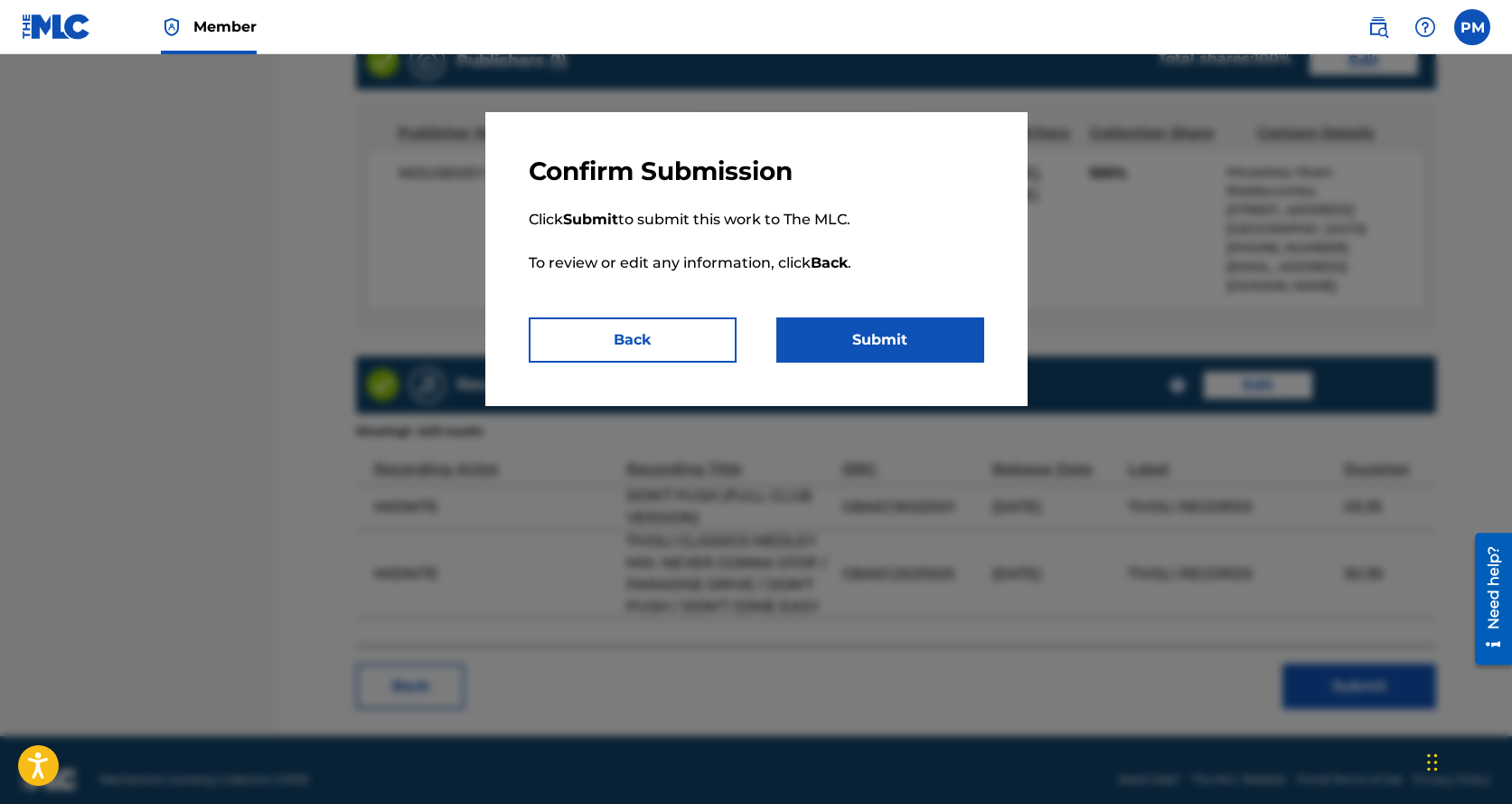
click at [860, 341] on button "Submit" at bounding box center [881, 340] width 208 height 45
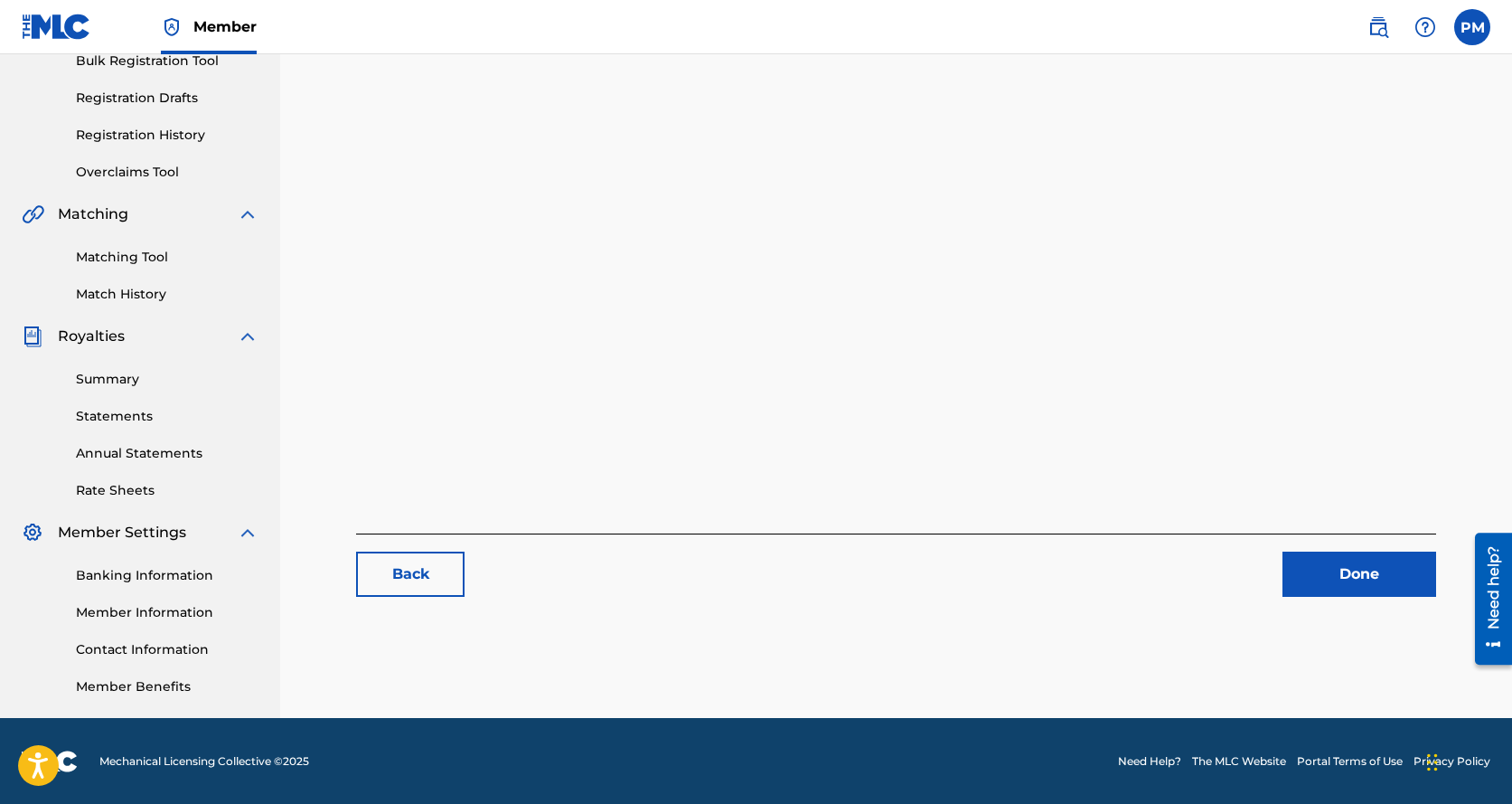
scroll to position [280, 0]
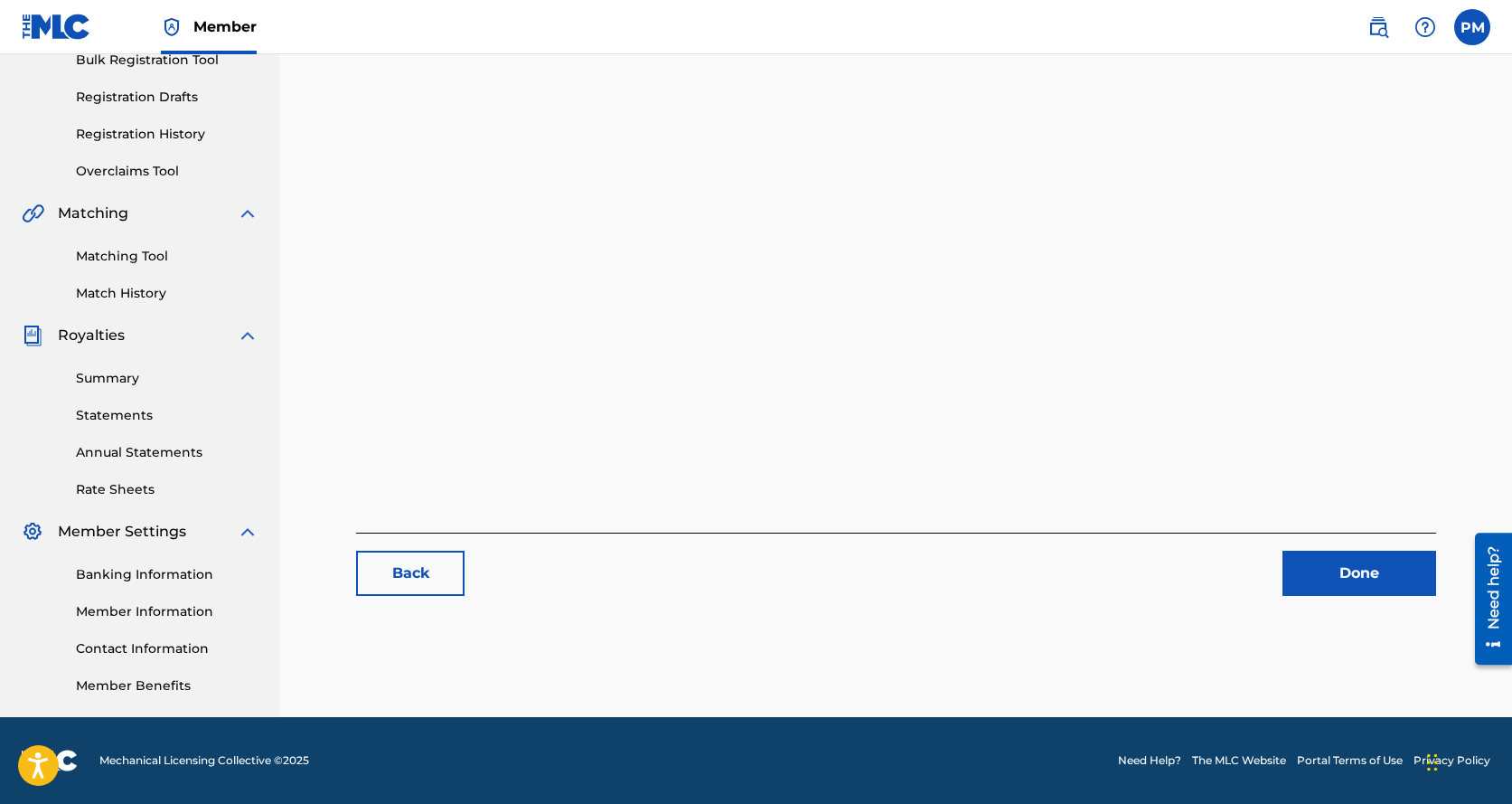
click at [1316, 563] on link "Done" at bounding box center [1359, 573] width 154 height 45
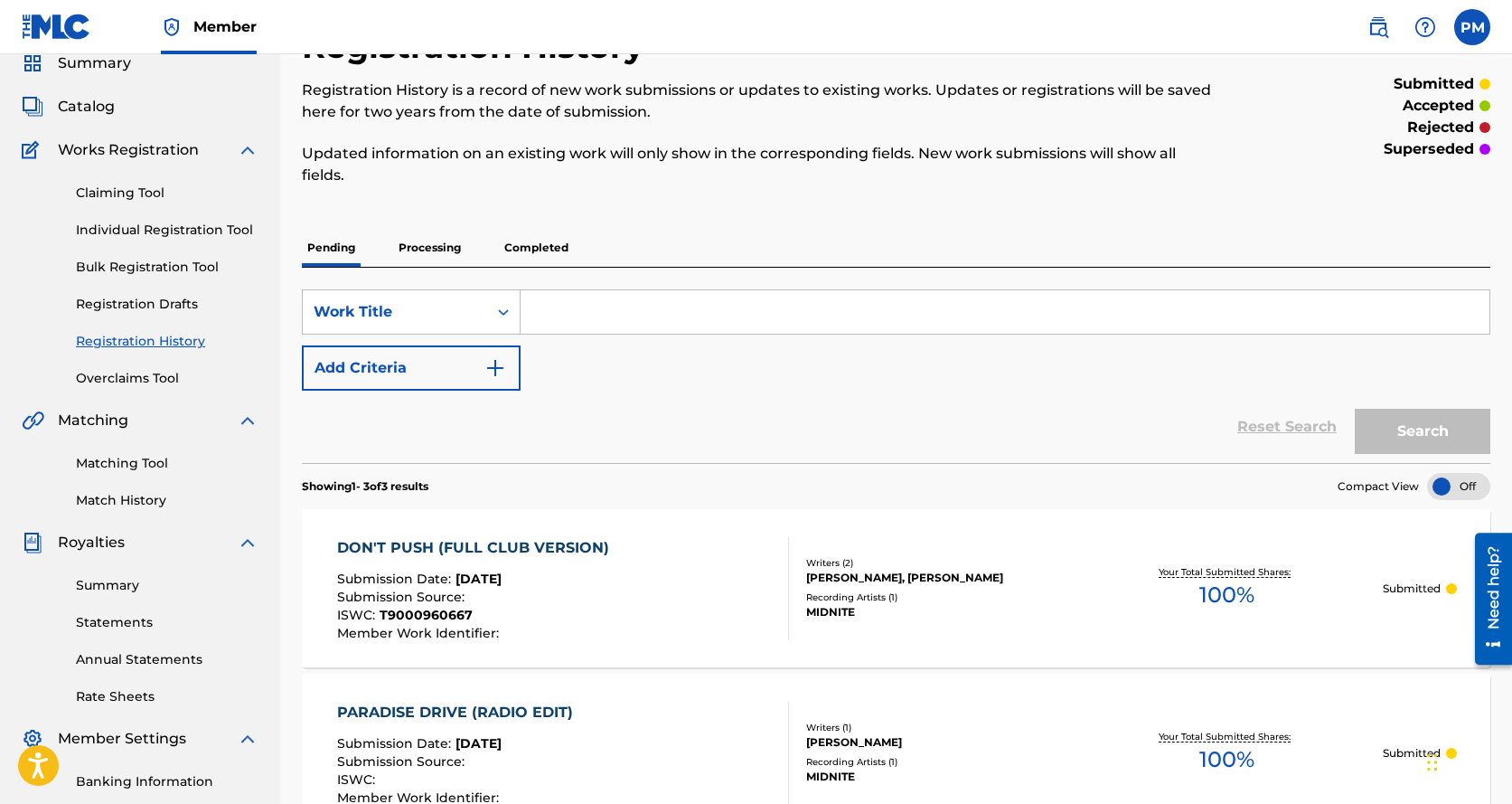
scroll to position [61, 0]
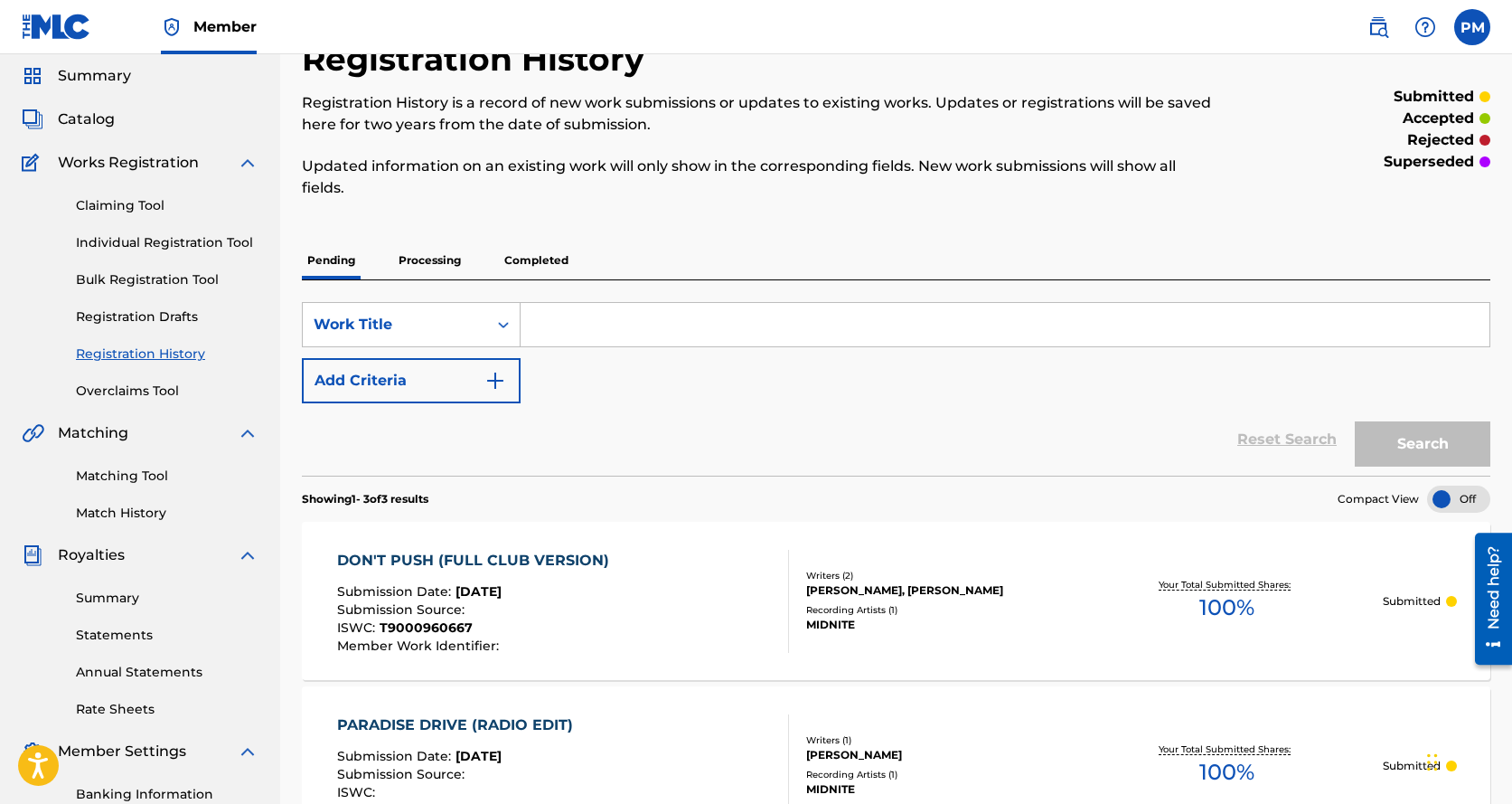
click at [532, 555] on div "DON'T PUSH (FULL CLUB VERSION)" at bounding box center [478, 561] width 281 height 22
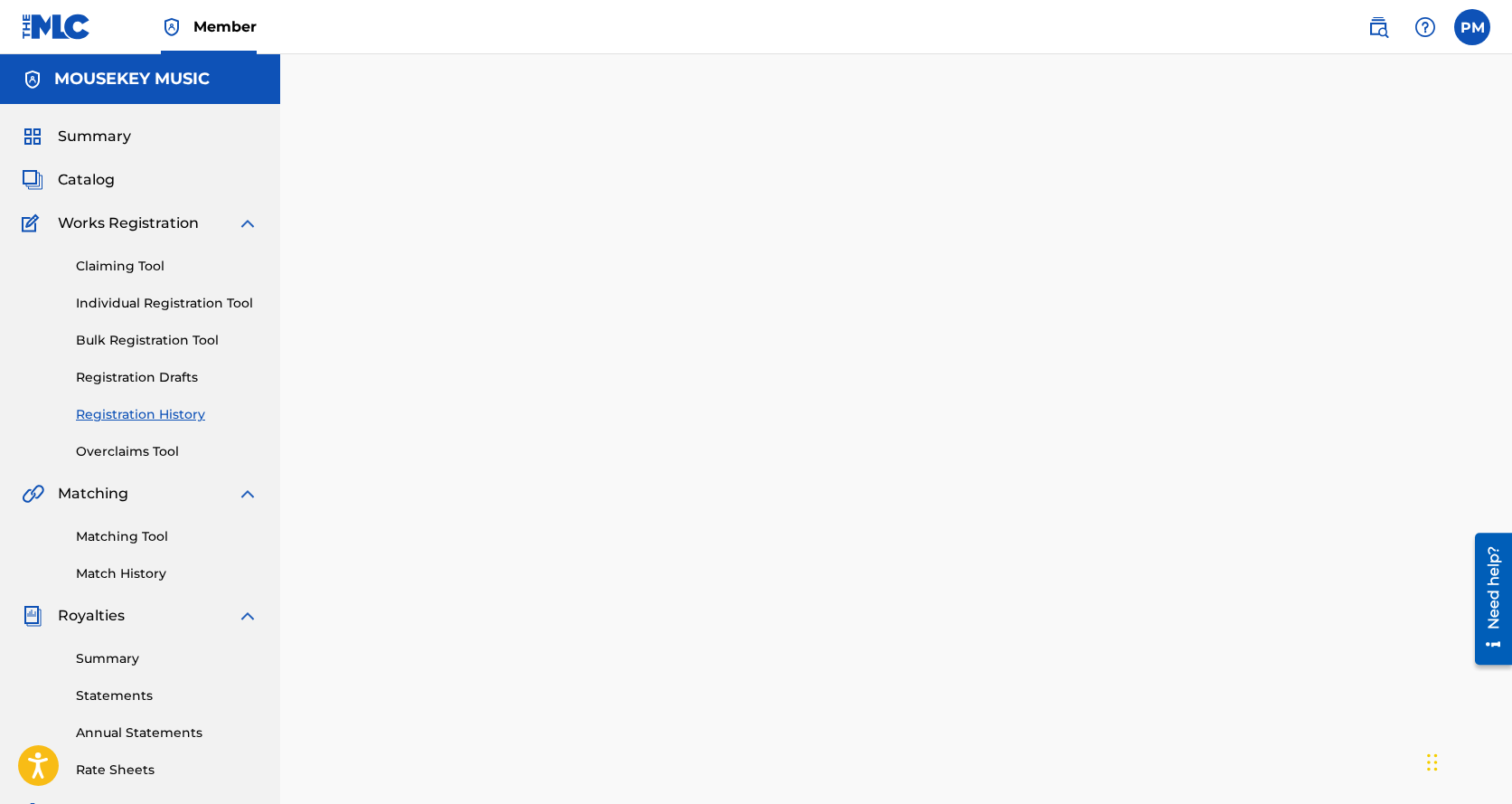
click at [532, 555] on div at bounding box center [896, 548] width 1233 height 898
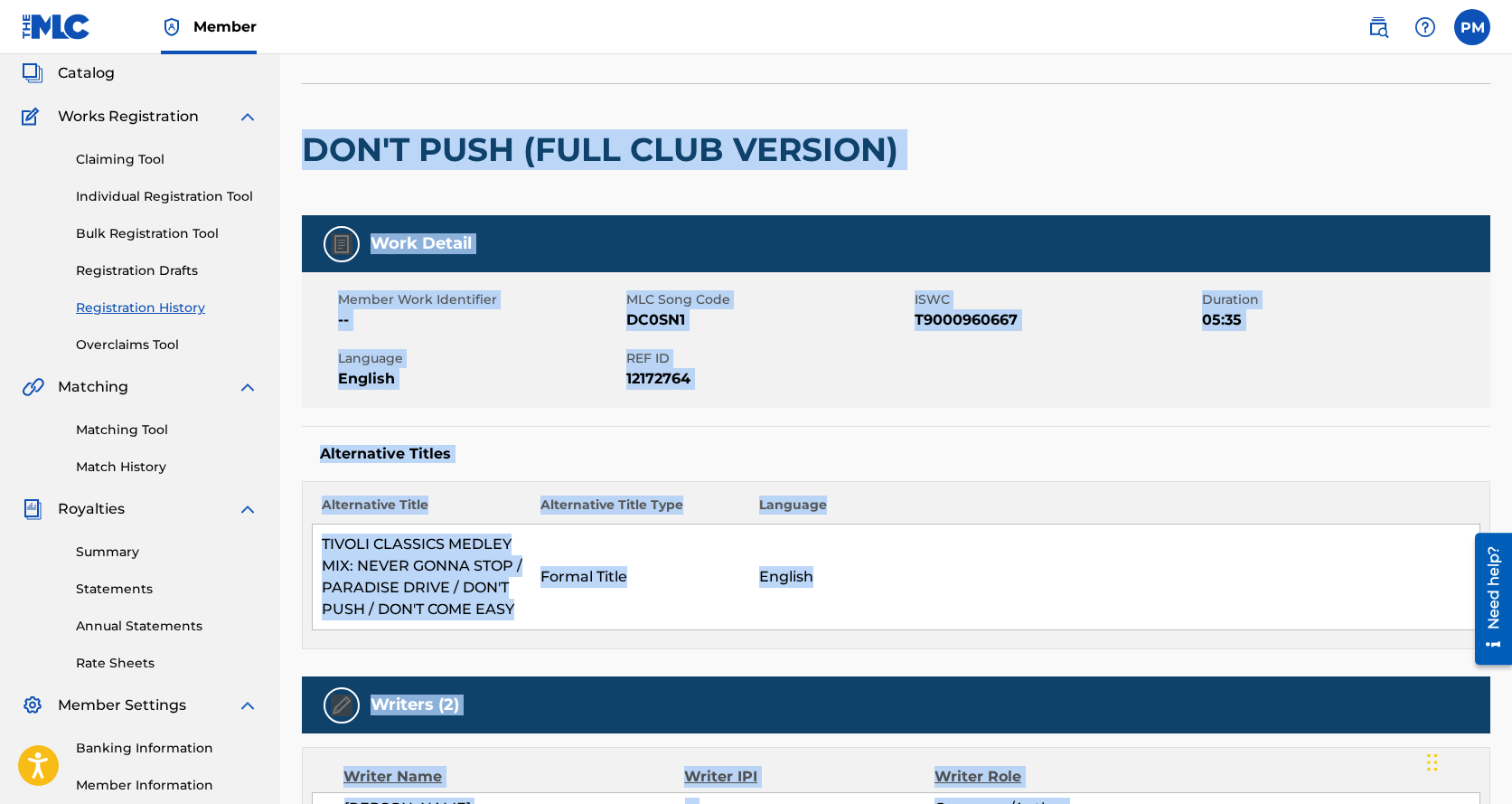
scroll to position [121, 0]
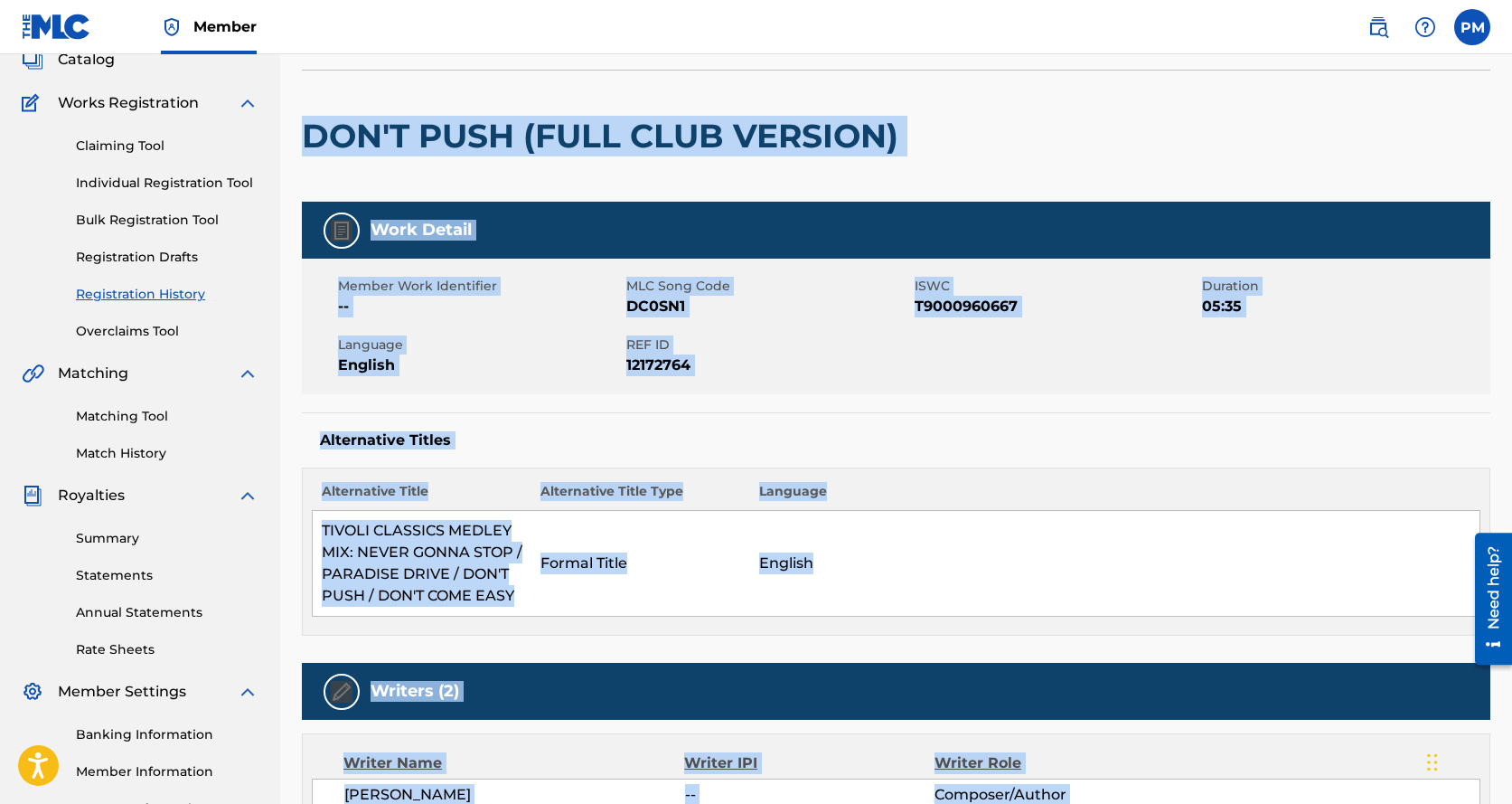
click at [699, 578] on td "Formal Title" at bounding box center [640, 564] width 219 height 106
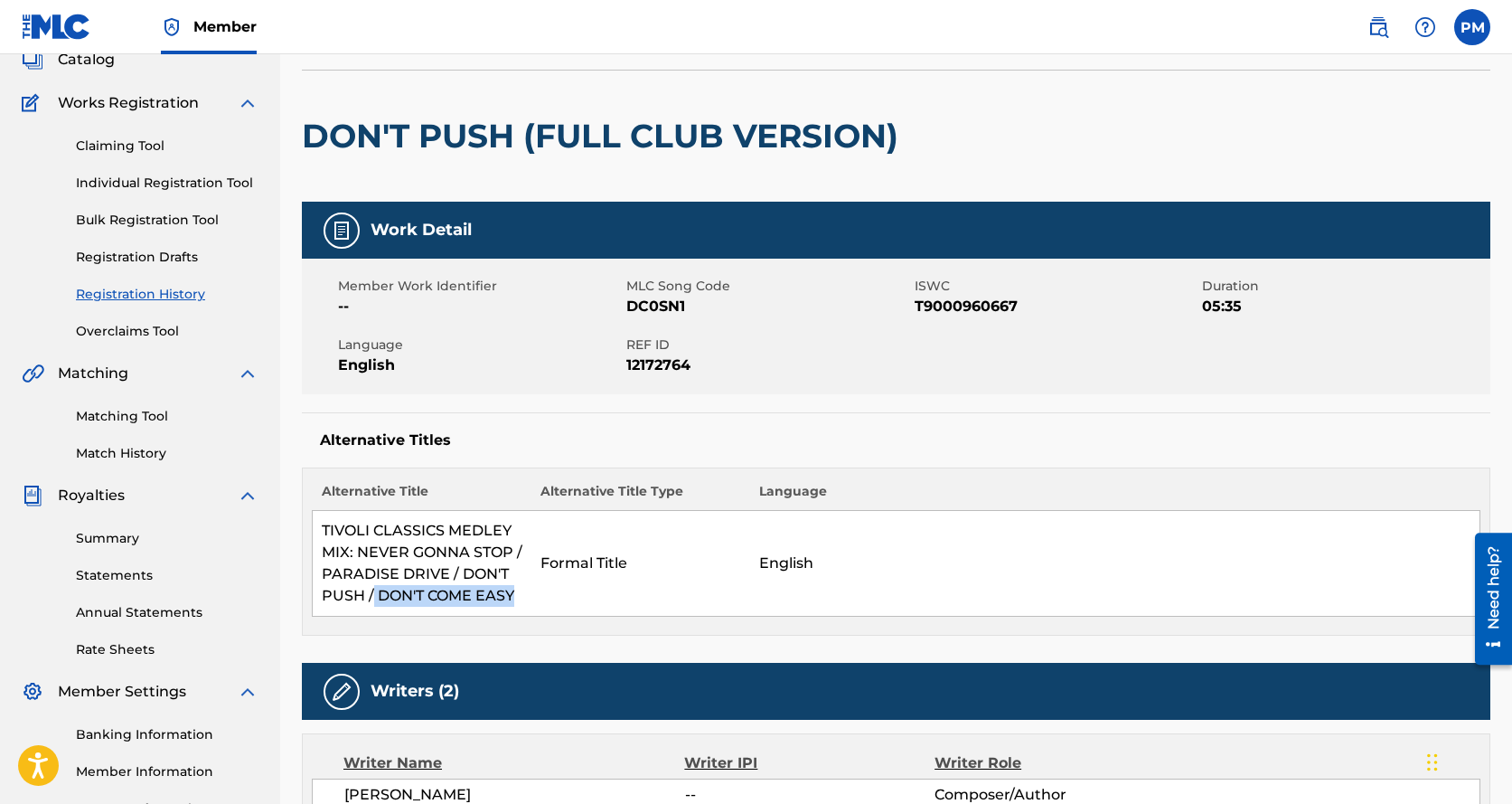
drag, startPoint x: 376, startPoint y: 594, endPoint x: 518, endPoint y: 606, distance: 142.5
click at [518, 606] on td "TIVOLI CLASSICS MEDLEY MIX: NEVER GONNA STOP / PARADISE DRIVE / DON'T PUSH / DO…" at bounding box center [422, 564] width 219 height 106
copy td "DON'T COME EASY"
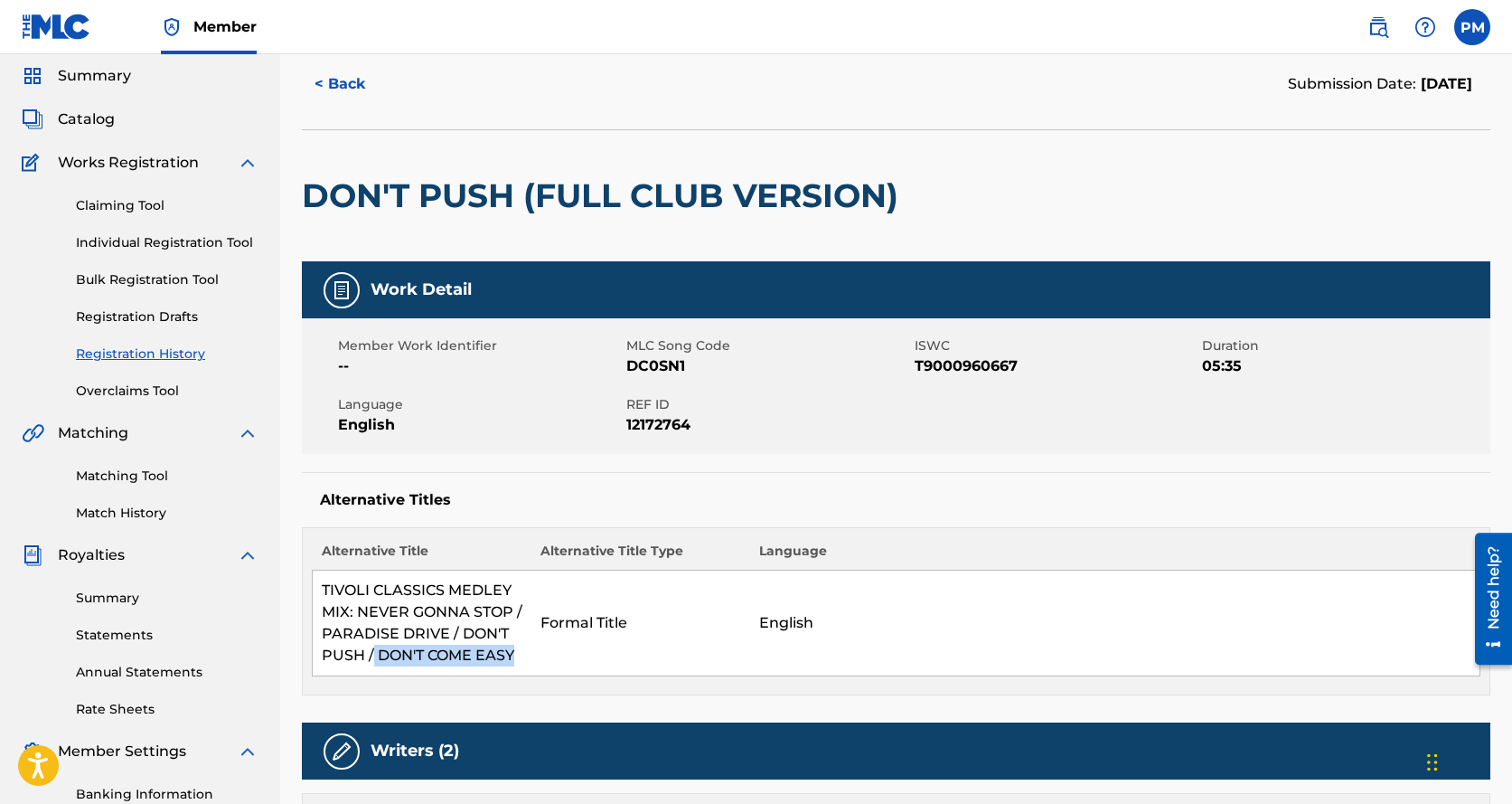
scroll to position [0, 0]
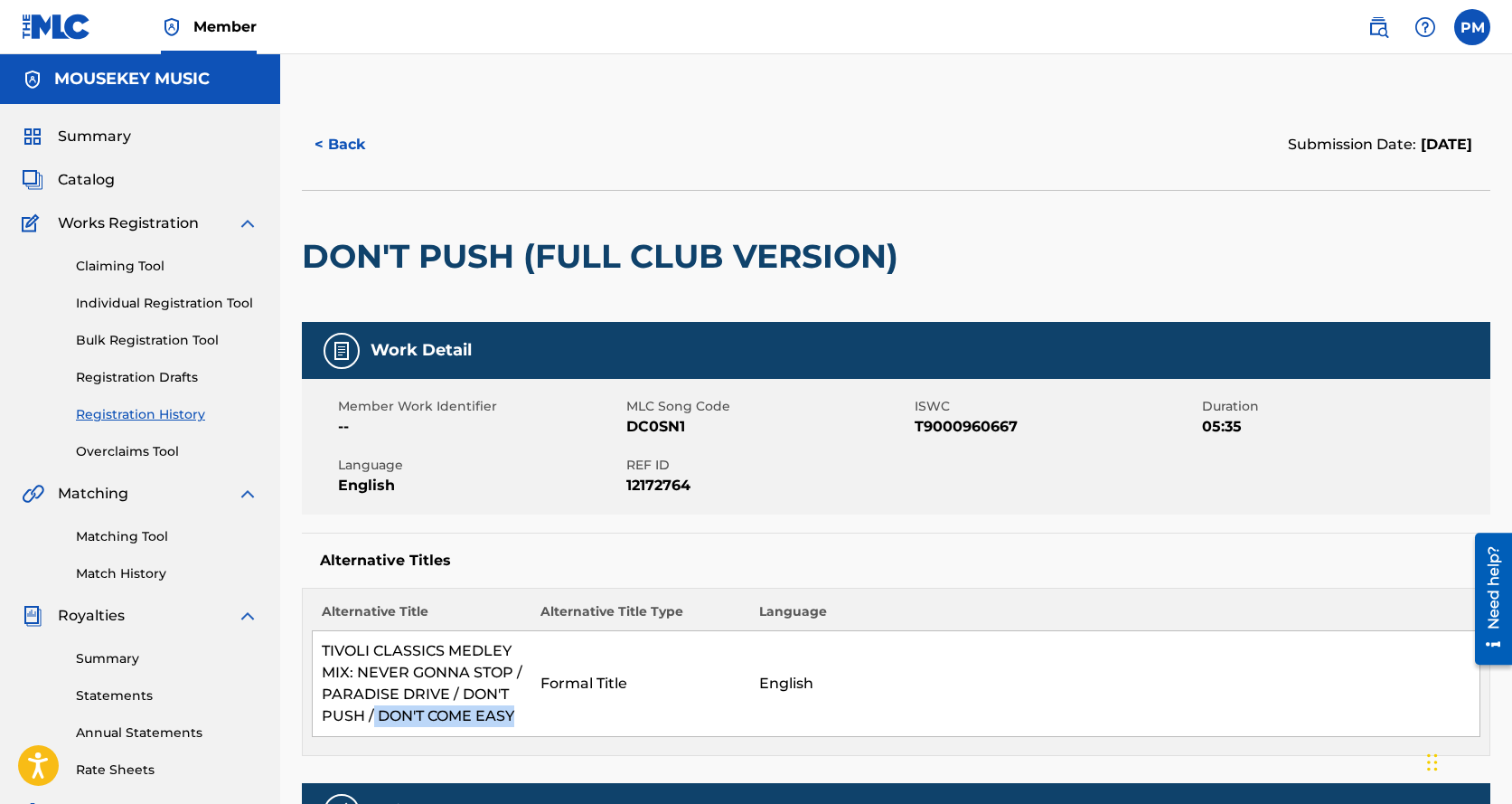
click at [104, 180] on span "Catalog" at bounding box center [86, 179] width 57 height 22
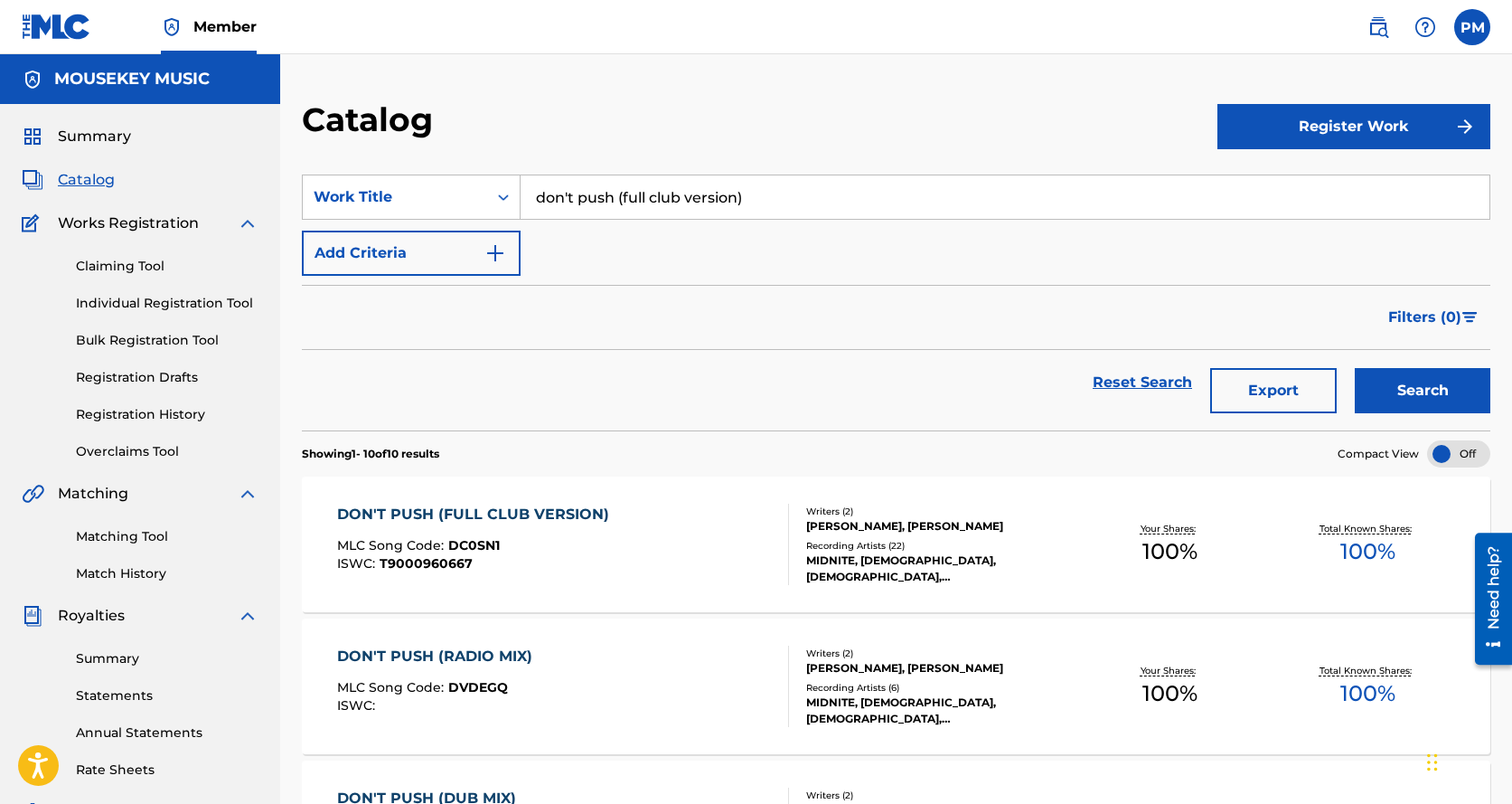
click at [535, 201] on input "don't push (full club version)" at bounding box center [1005, 197] width 969 height 43
type input ")"
paste input "DON'T COME EASY"
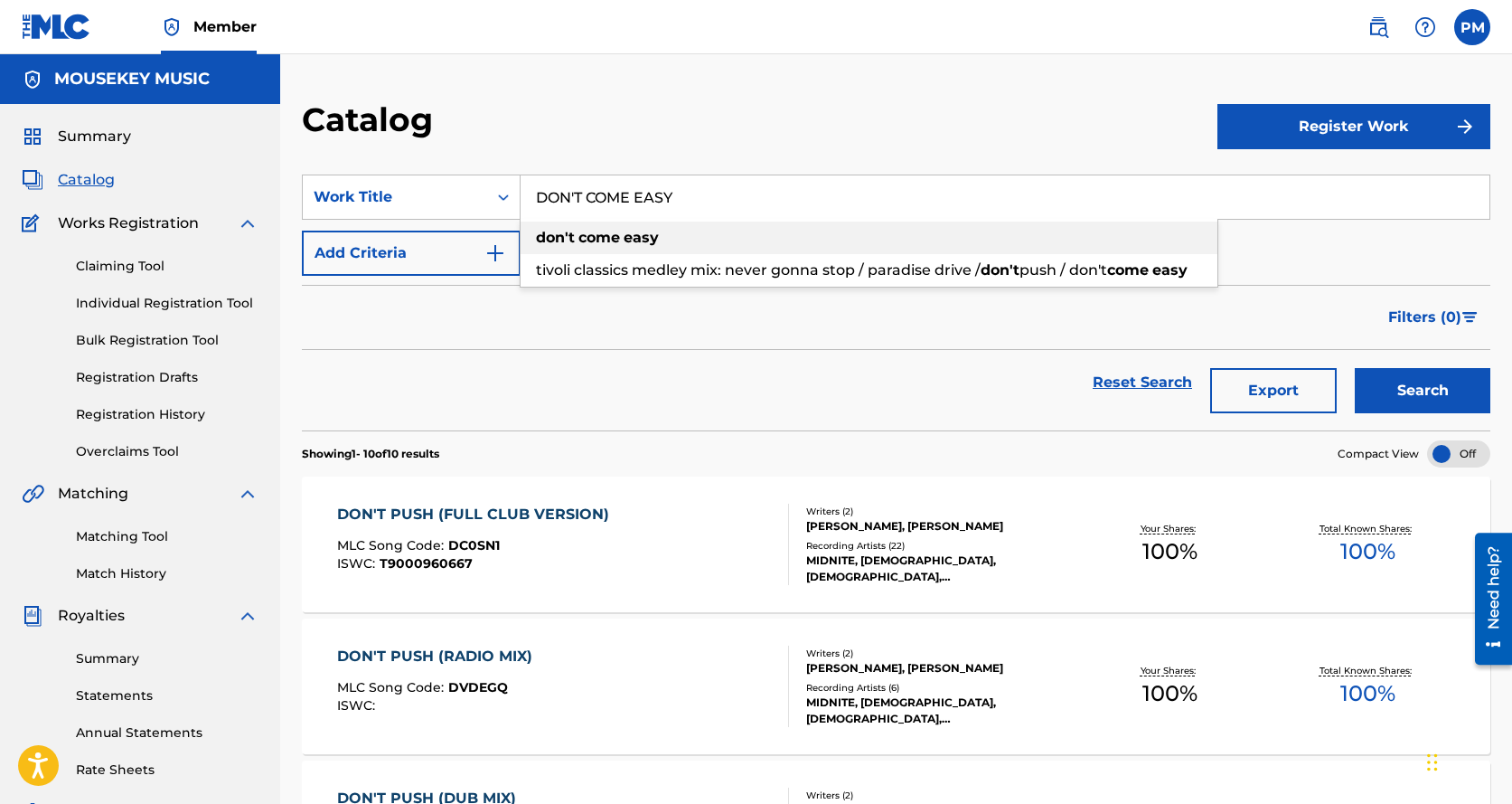
click at [553, 234] on strong "don't" at bounding box center [556, 237] width 39 height 18
type input "don't come easy"
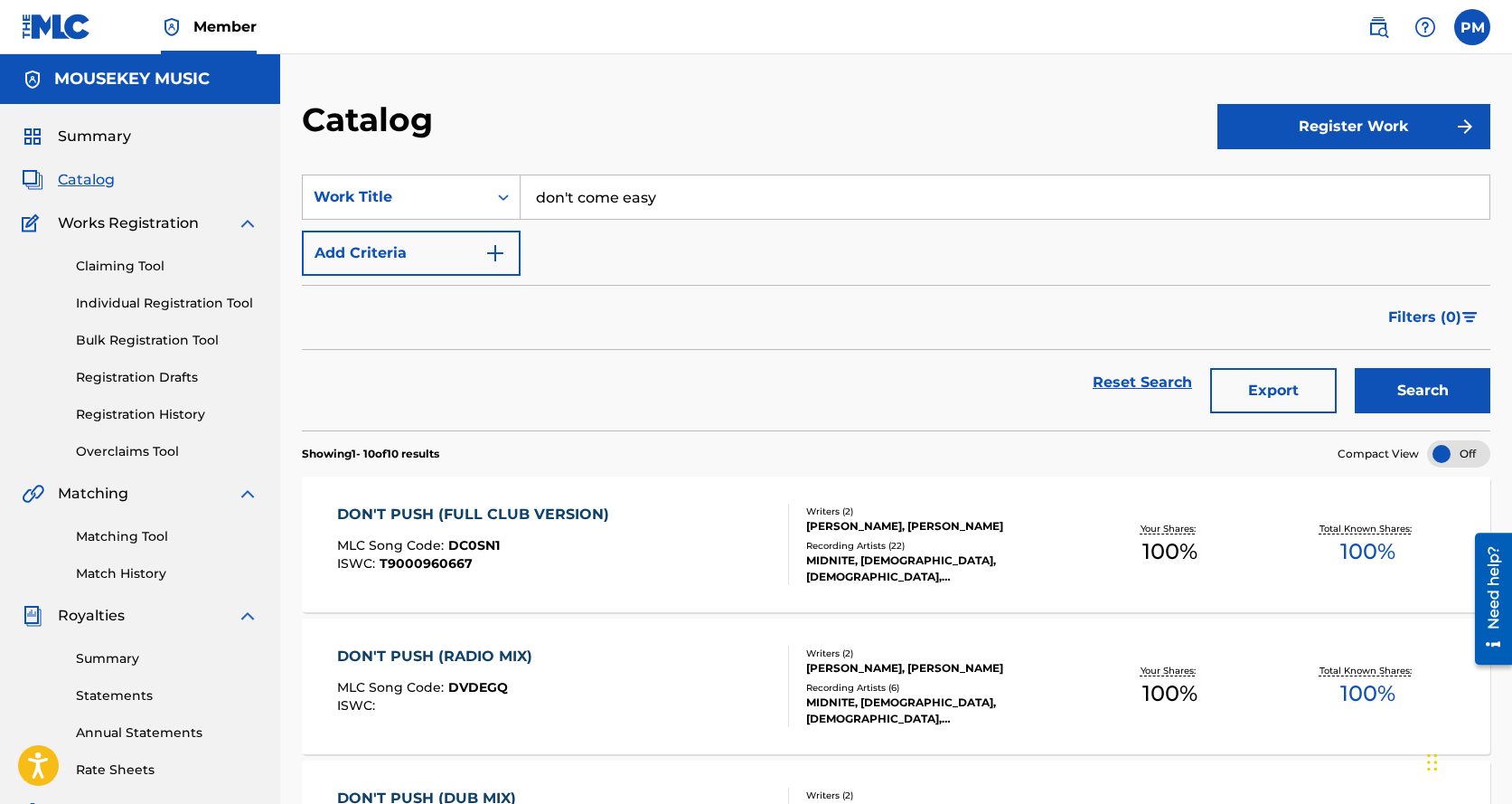
click at [1412, 377] on button "Search" at bounding box center [1423, 390] width 135 height 45
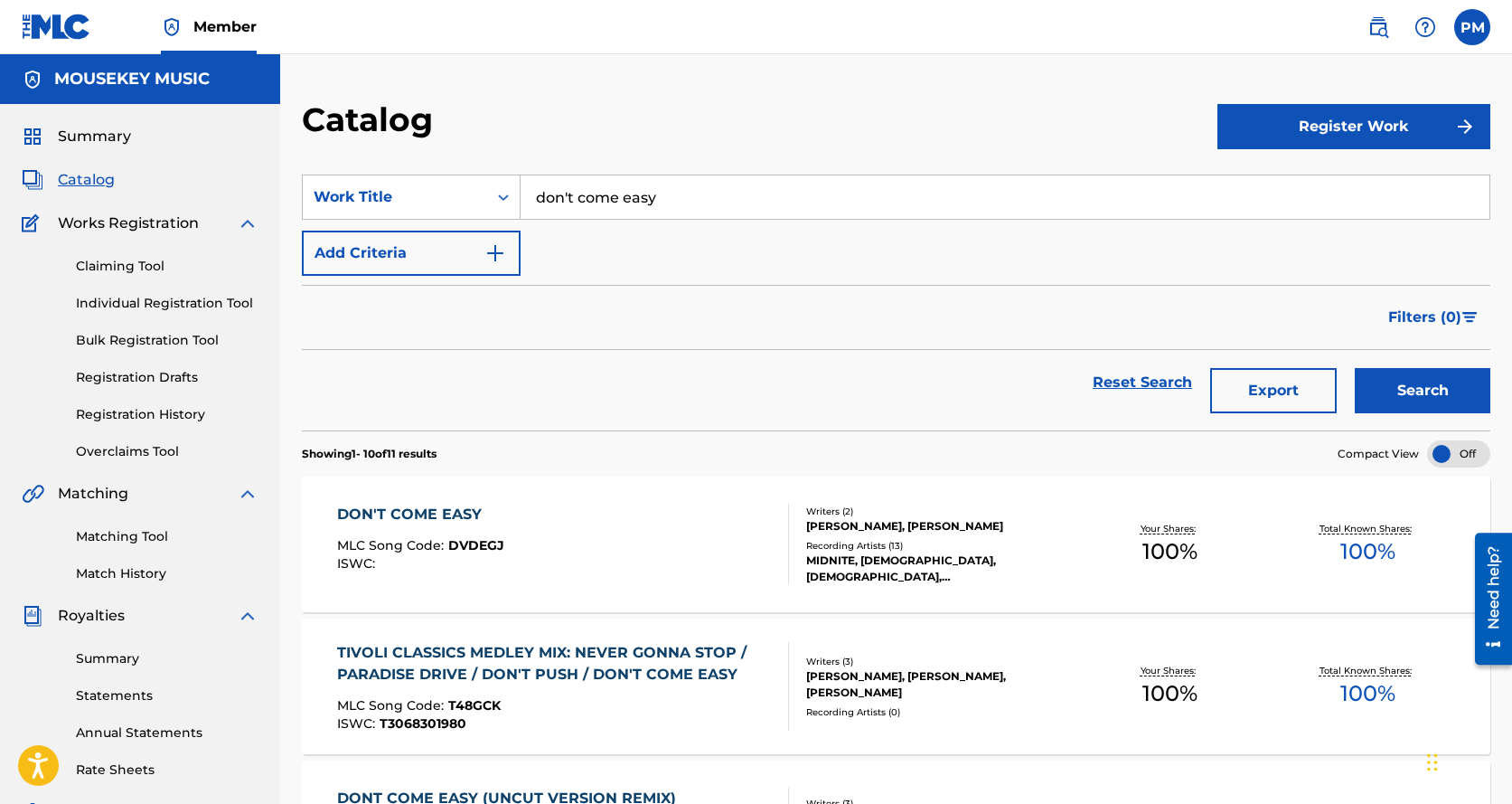
click at [460, 513] on div "DON'T COME EASY" at bounding box center [421, 515] width 168 height 22
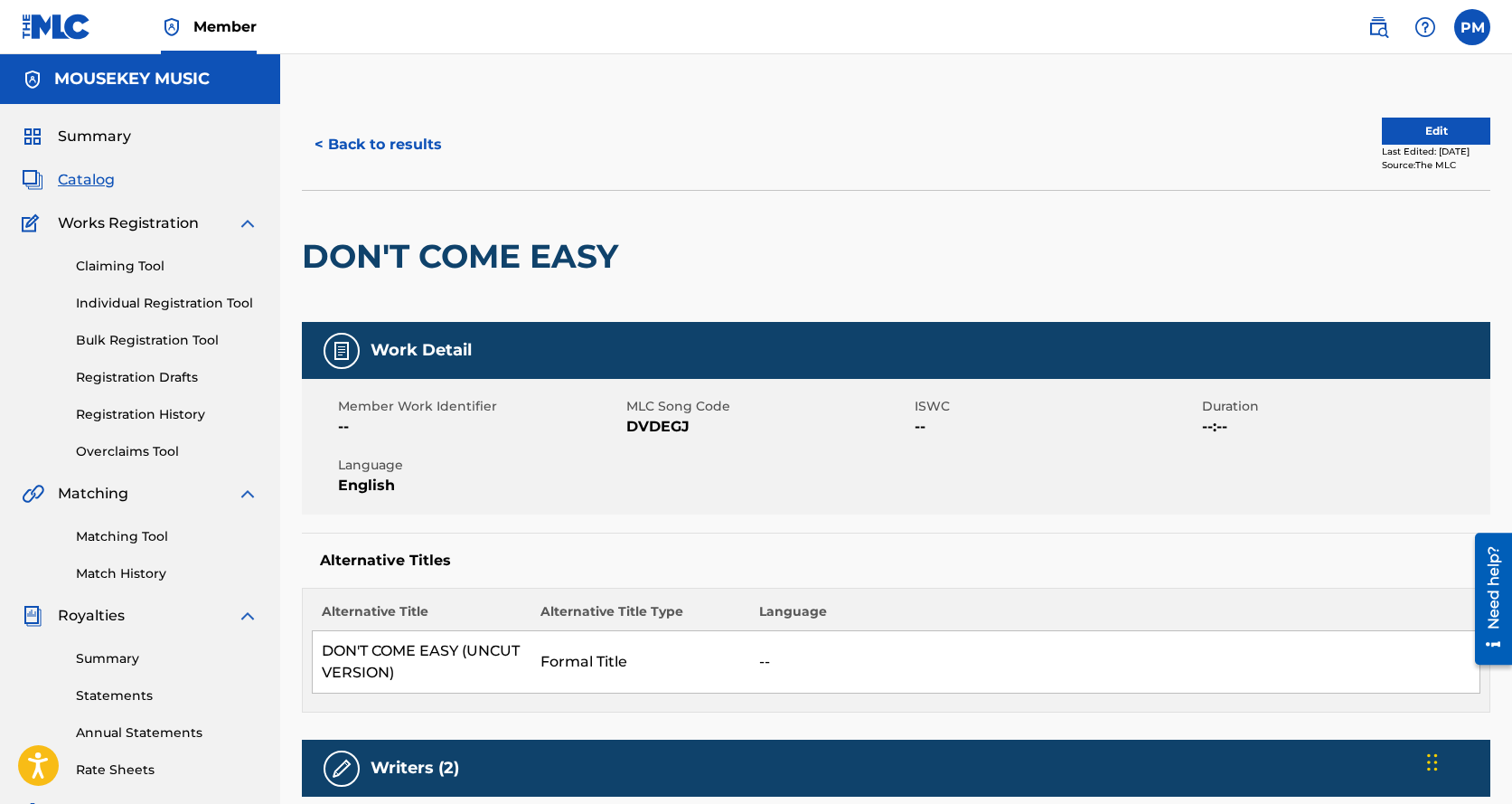
click at [1383, 129] on button "Edit" at bounding box center [1436, 131] width 109 height 27
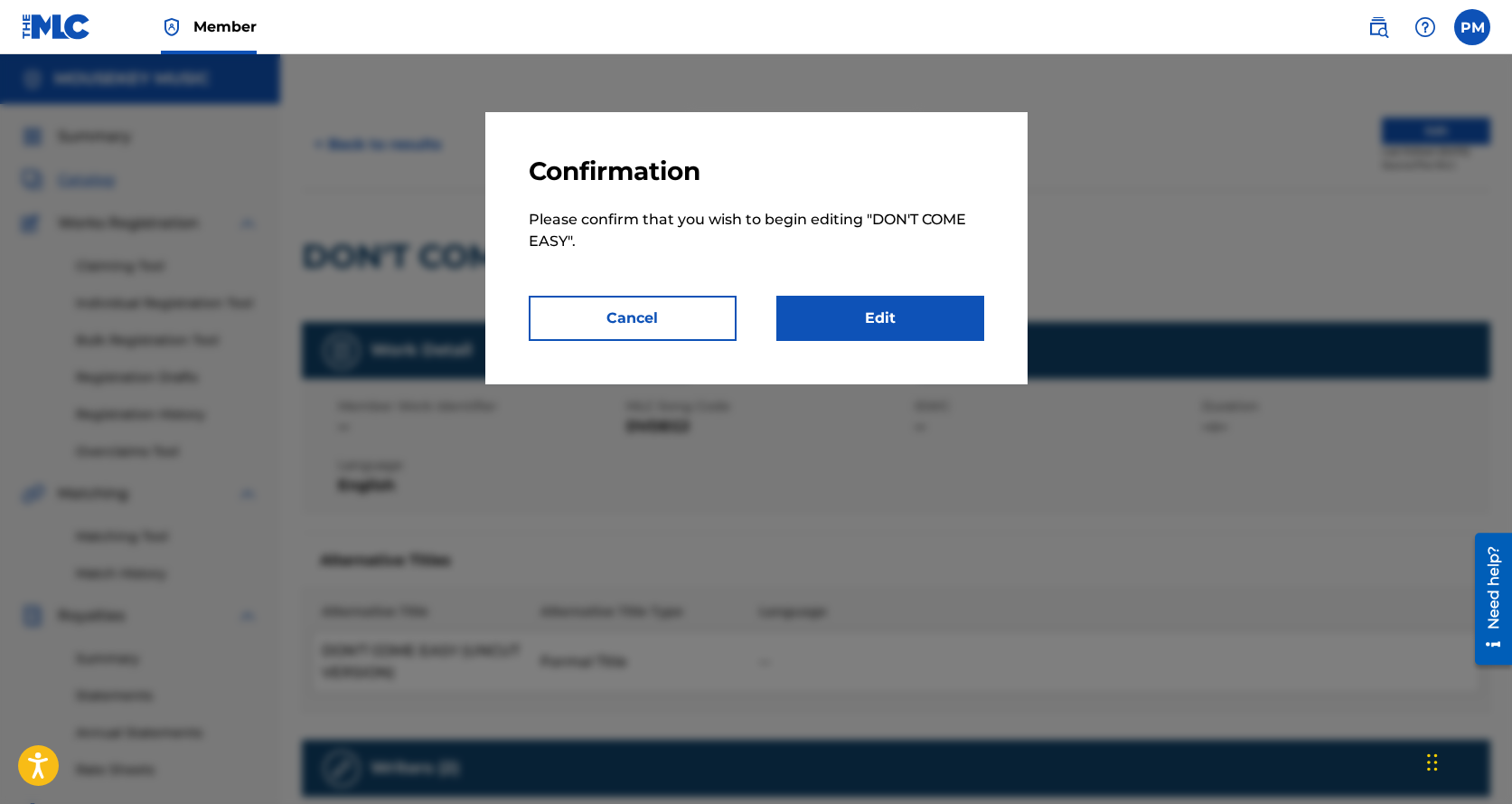
click at [871, 322] on link "Edit" at bounding box center [881, 318] width 208 height 45
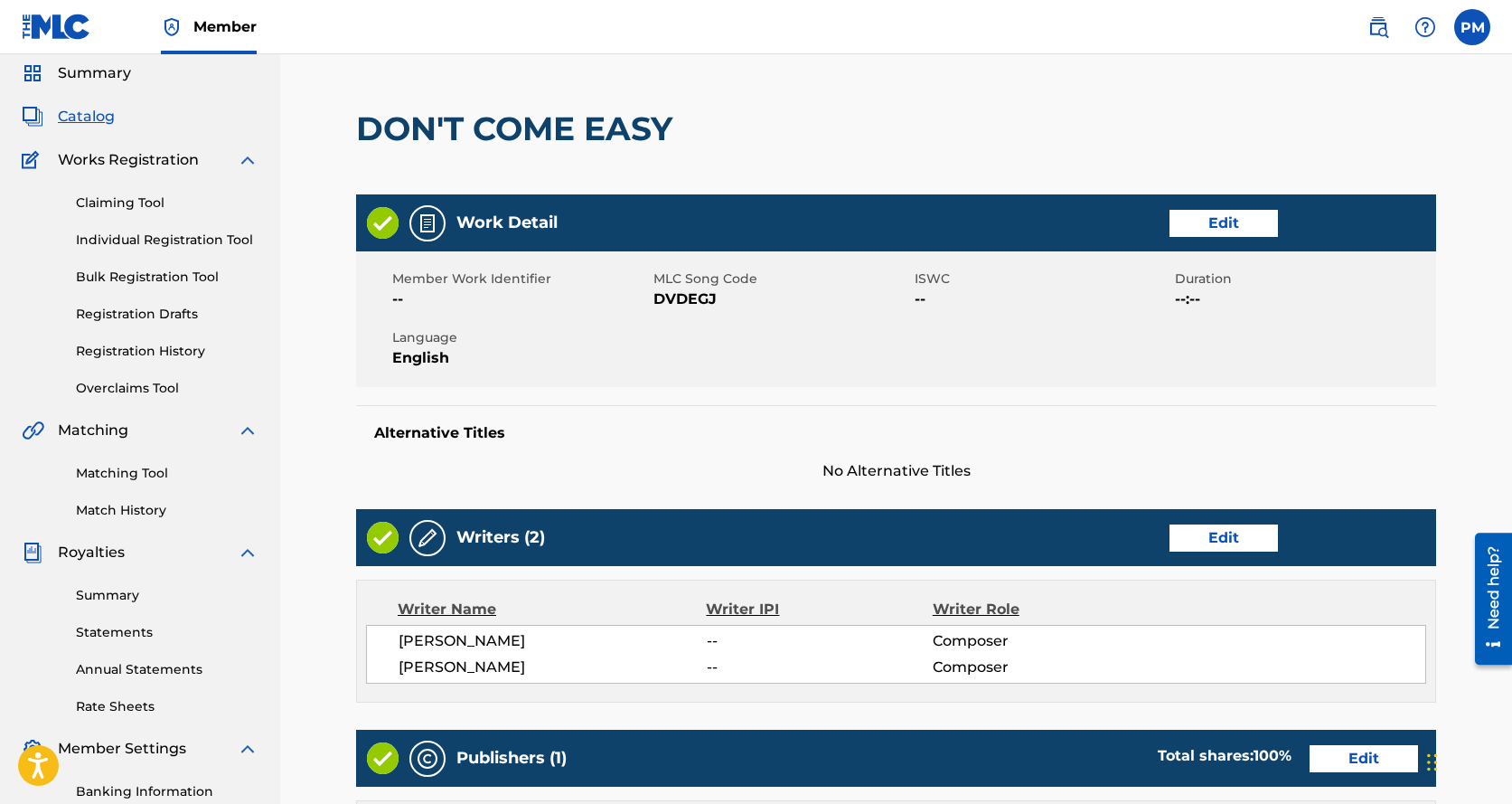
scroll to position [61, 0]
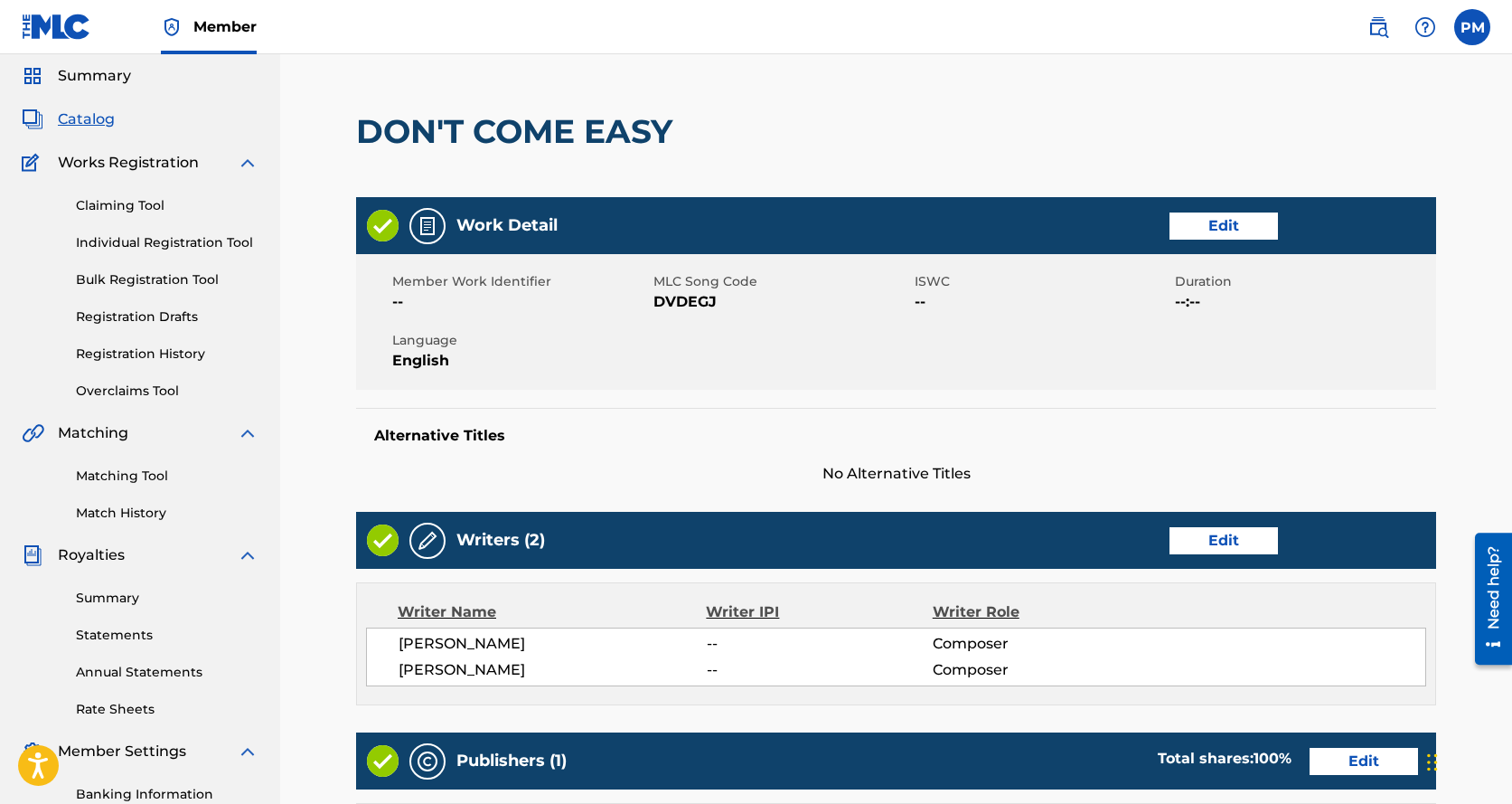
click at [1194, 223] on link "Edit" at bounding box center [1224, 226] width 109 height 27
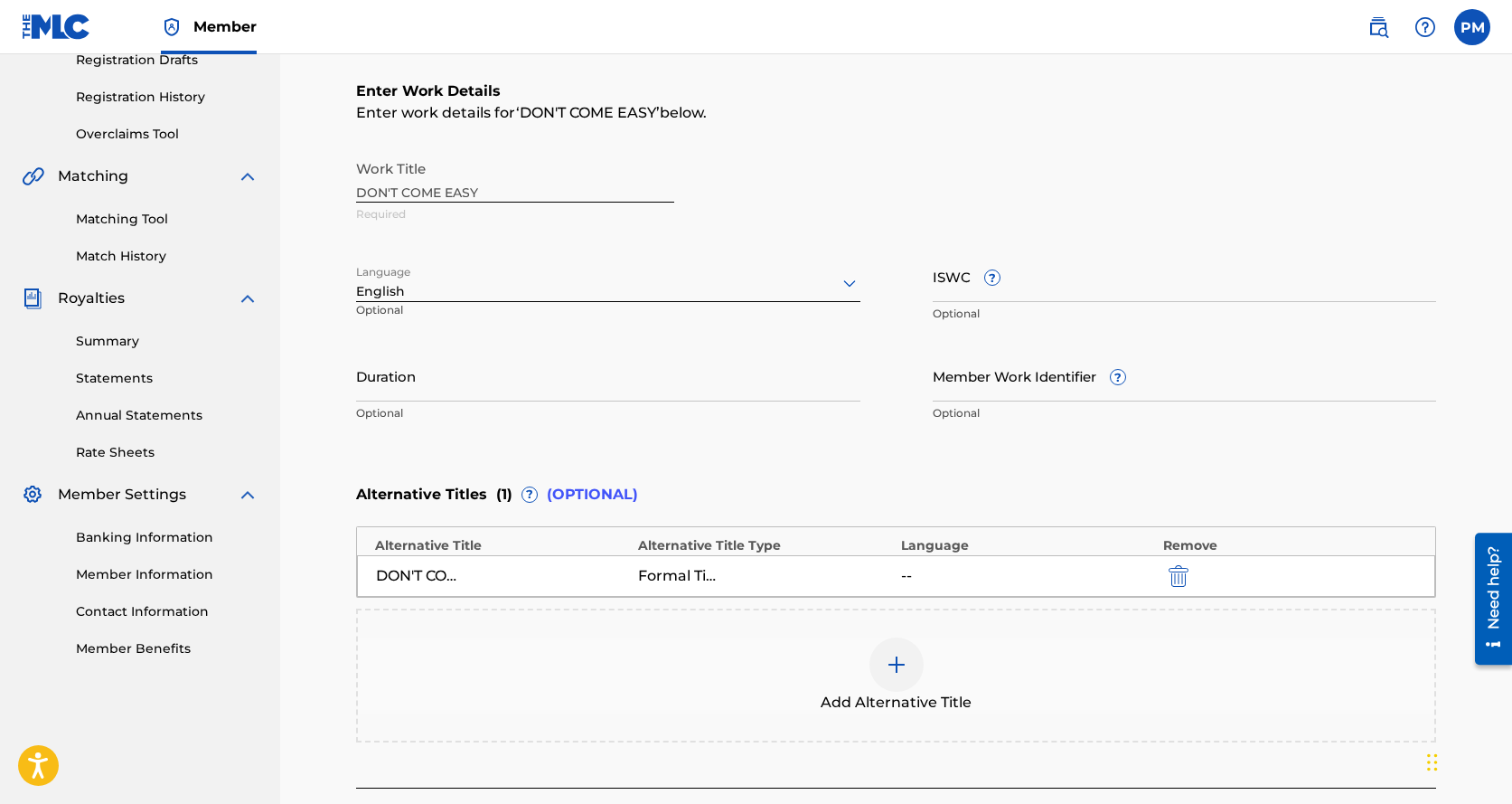
scroll to position [362, 0]
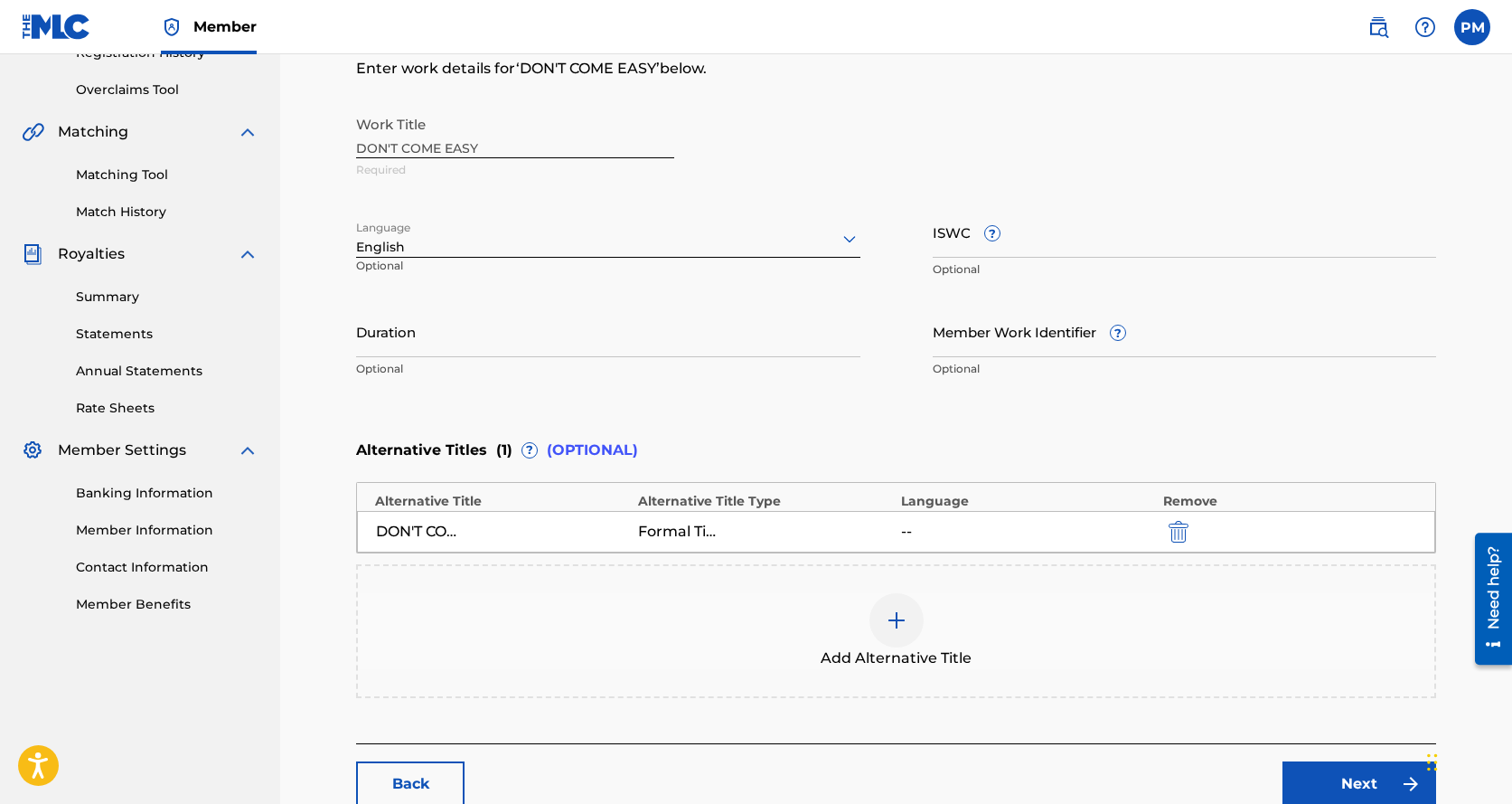
click at [895, 623] on img at bounding box center [897, 620] width 22 height 22
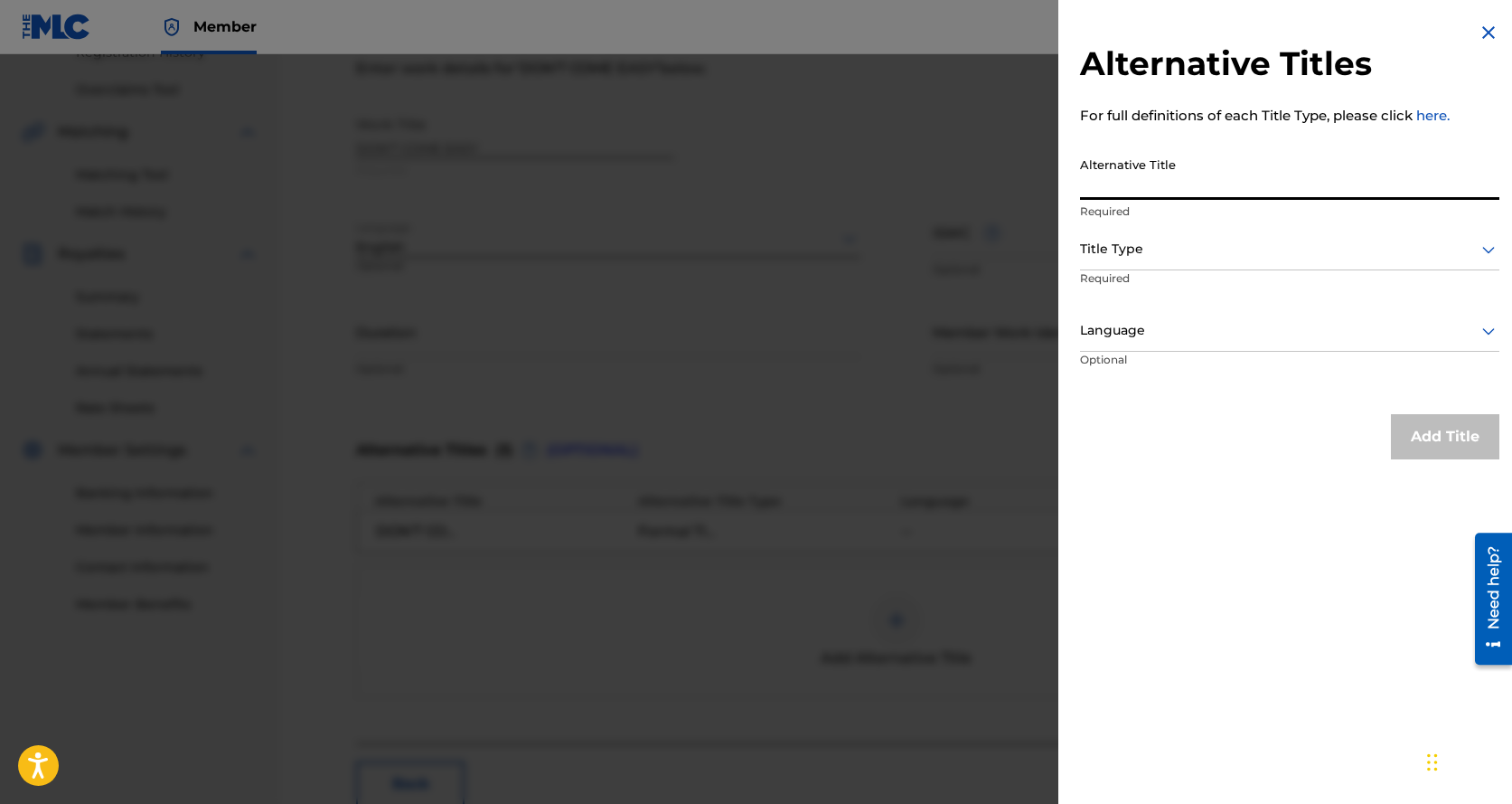
click at [1104, 168] on input "Alternative Title" at bounding box center [1290, 174] width 420 height 52
paste input "DON'T COME EASY"
click at [1082, 190] on input "DON'T COME EASY" at bounding box center [1290, 174] width 420 height 52
type input "Y"
paste input "TIVOLI CLASSICS MEDLEY MIX: NEVER GONNA STOP / PARADISE DRIVE / DON'T PUSH / DO…"
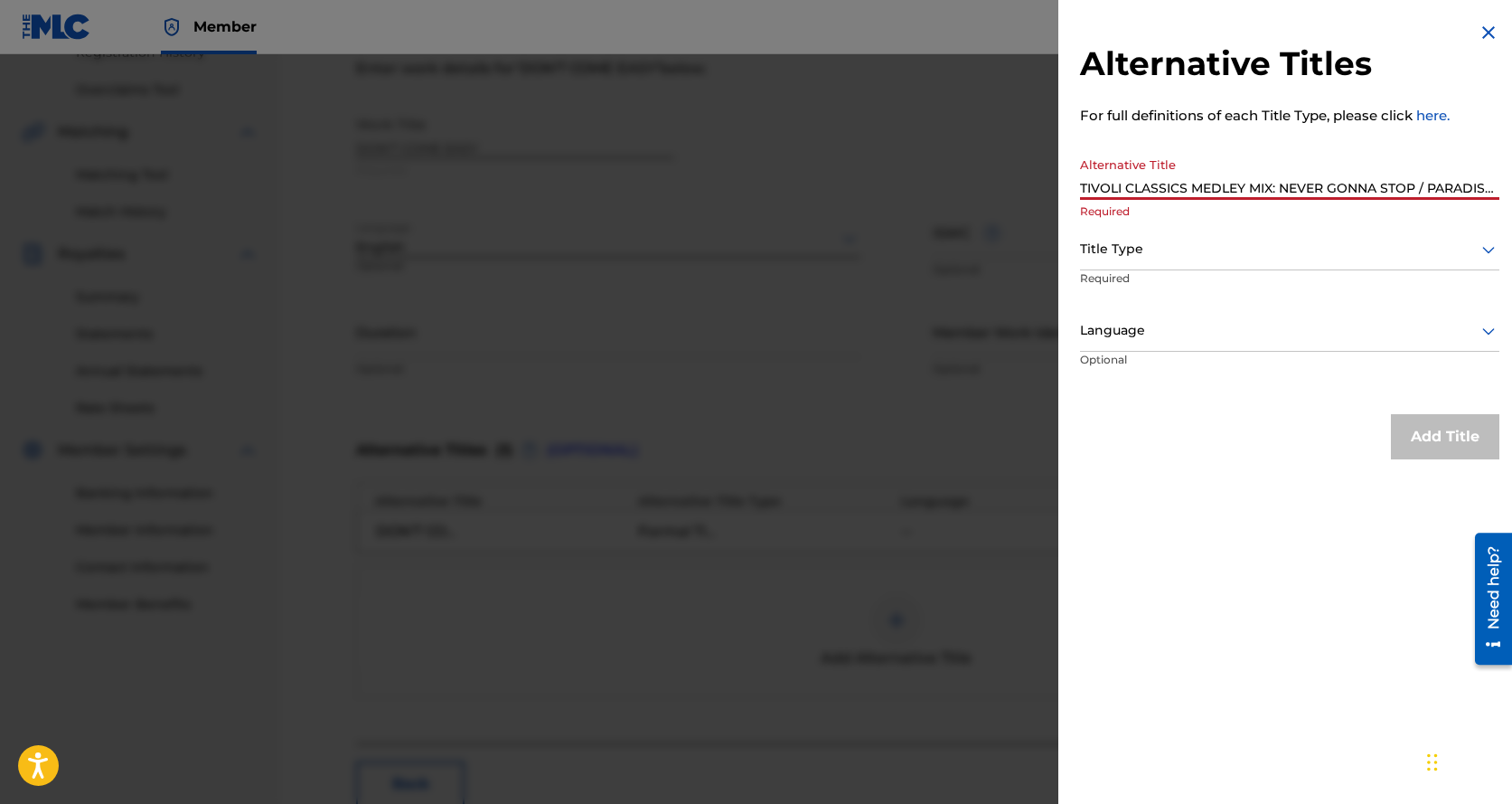
scroll to position [0, 273]
type input "TIVOLI CLASSICS MEDLEY MIX: NEVER GONNA STOP / PARADISE DRIVE / DON'T PUSH / DO…"
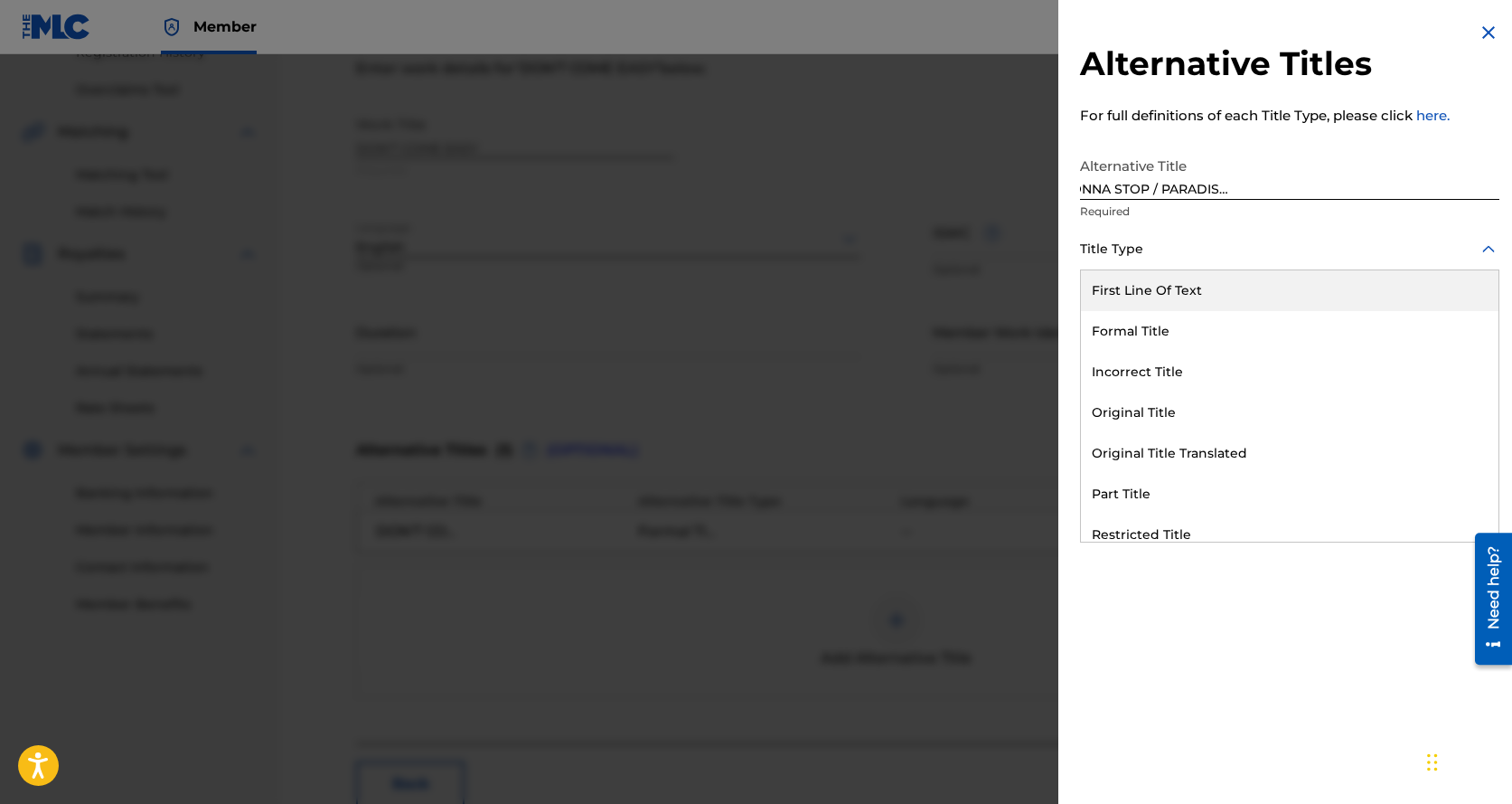
scroll to position [0, 0]
click at [1114, 267] on div "Title Type" at bounding box center [1290, 249] width 420 height 40
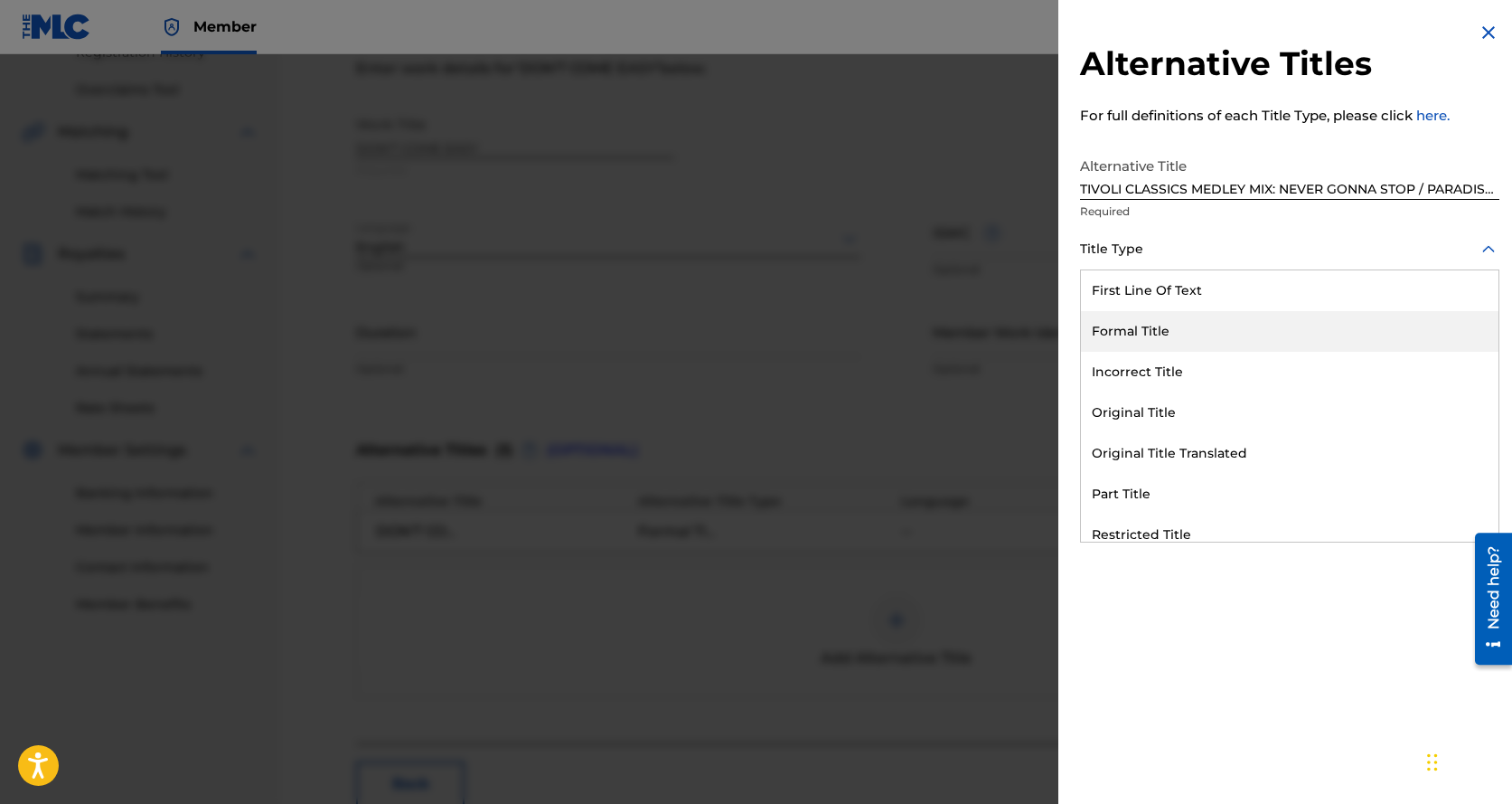
click at [1133, 327] on div "Formal Title" at bounding box center [1290, 330] width 418 height 40
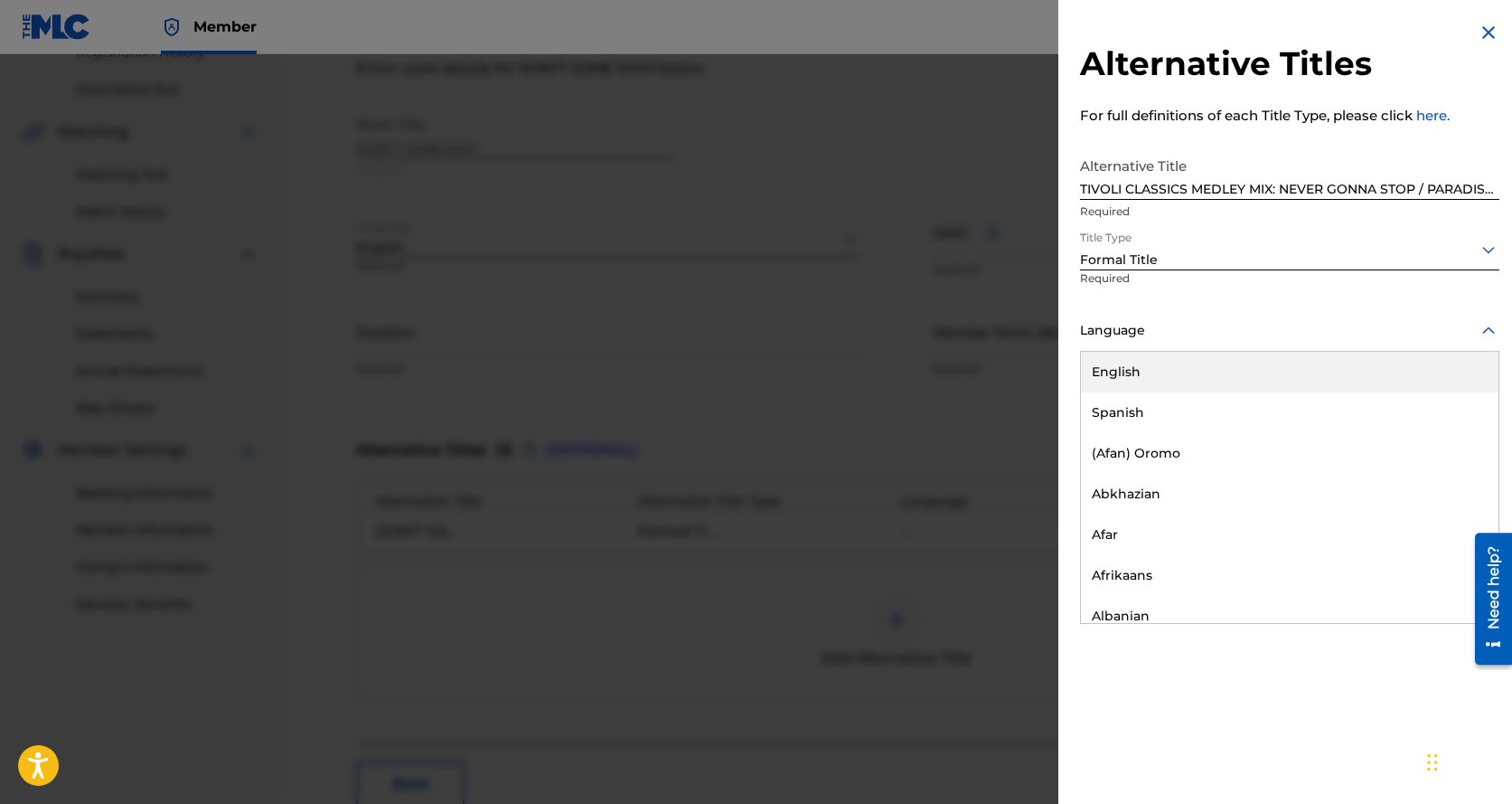
click at [1131, 327] on div at bounding box center [1290, 329] width 420 height 23
click at [1132, 368] on div "English" at bounding box center [1290, 372] width 418 height 40
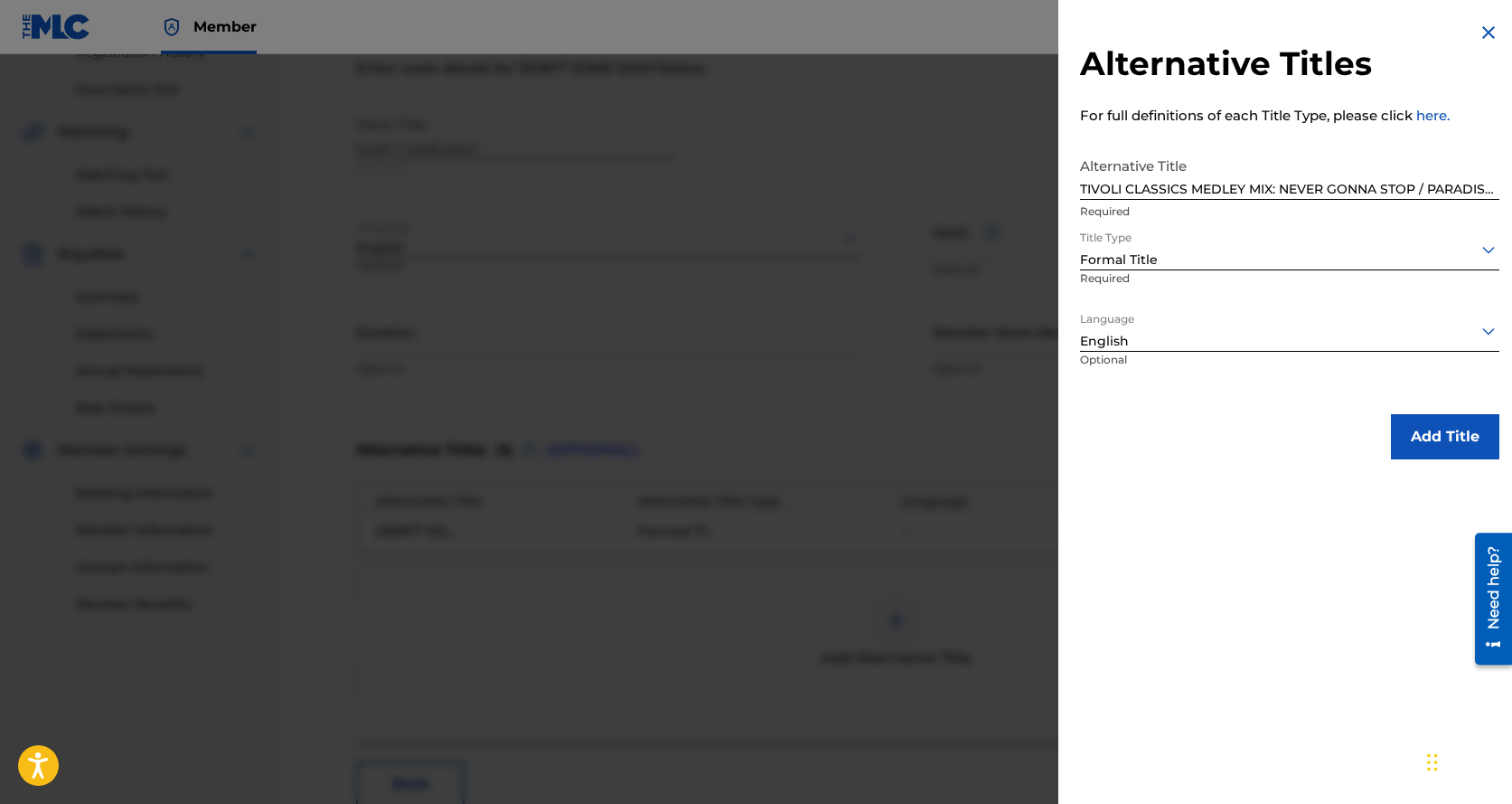
click at [1420, 436] on button "Add Title" at bounding box center [1445, 436] width 109 height 45
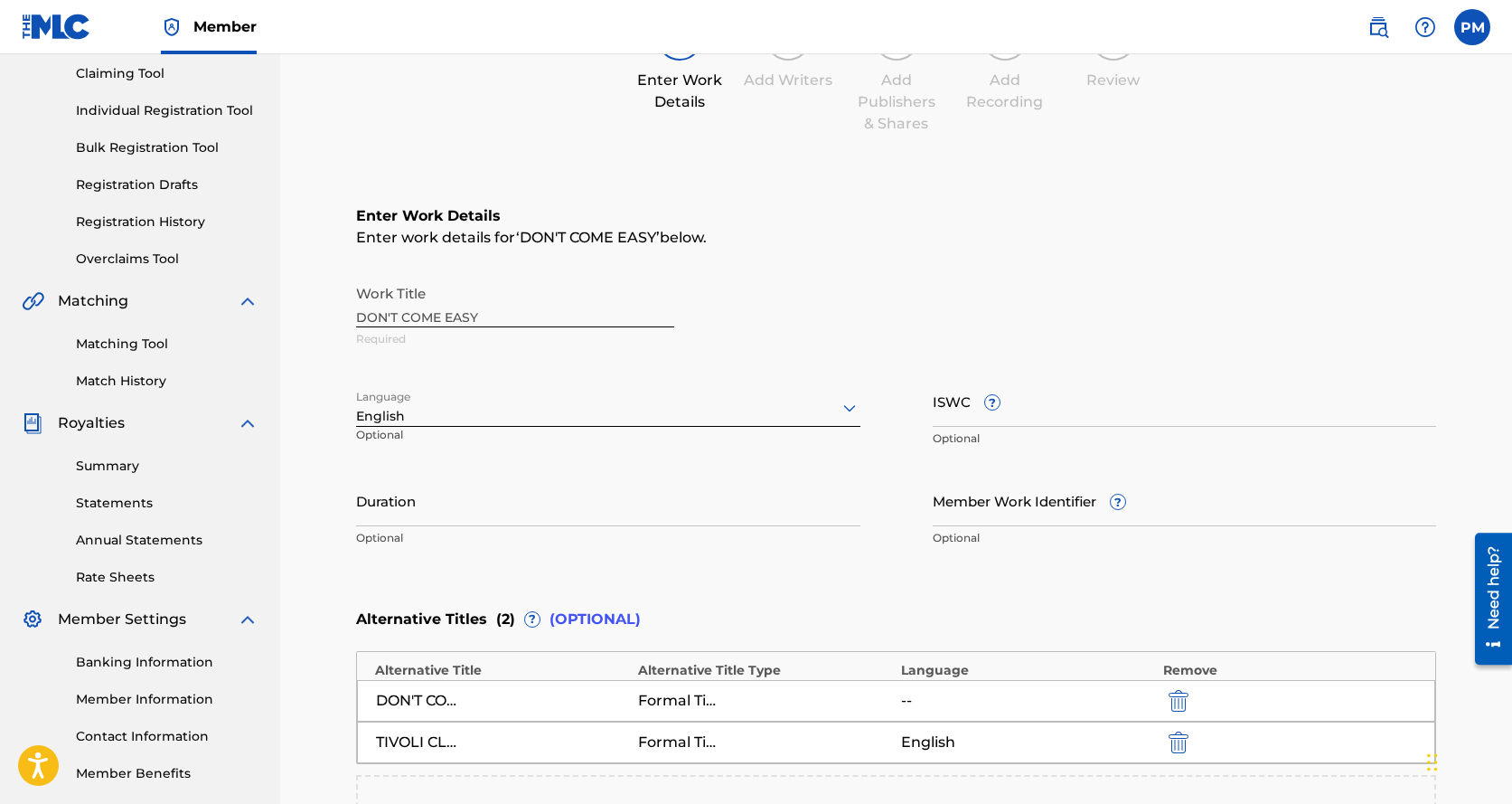
scroll to position [180, 0]
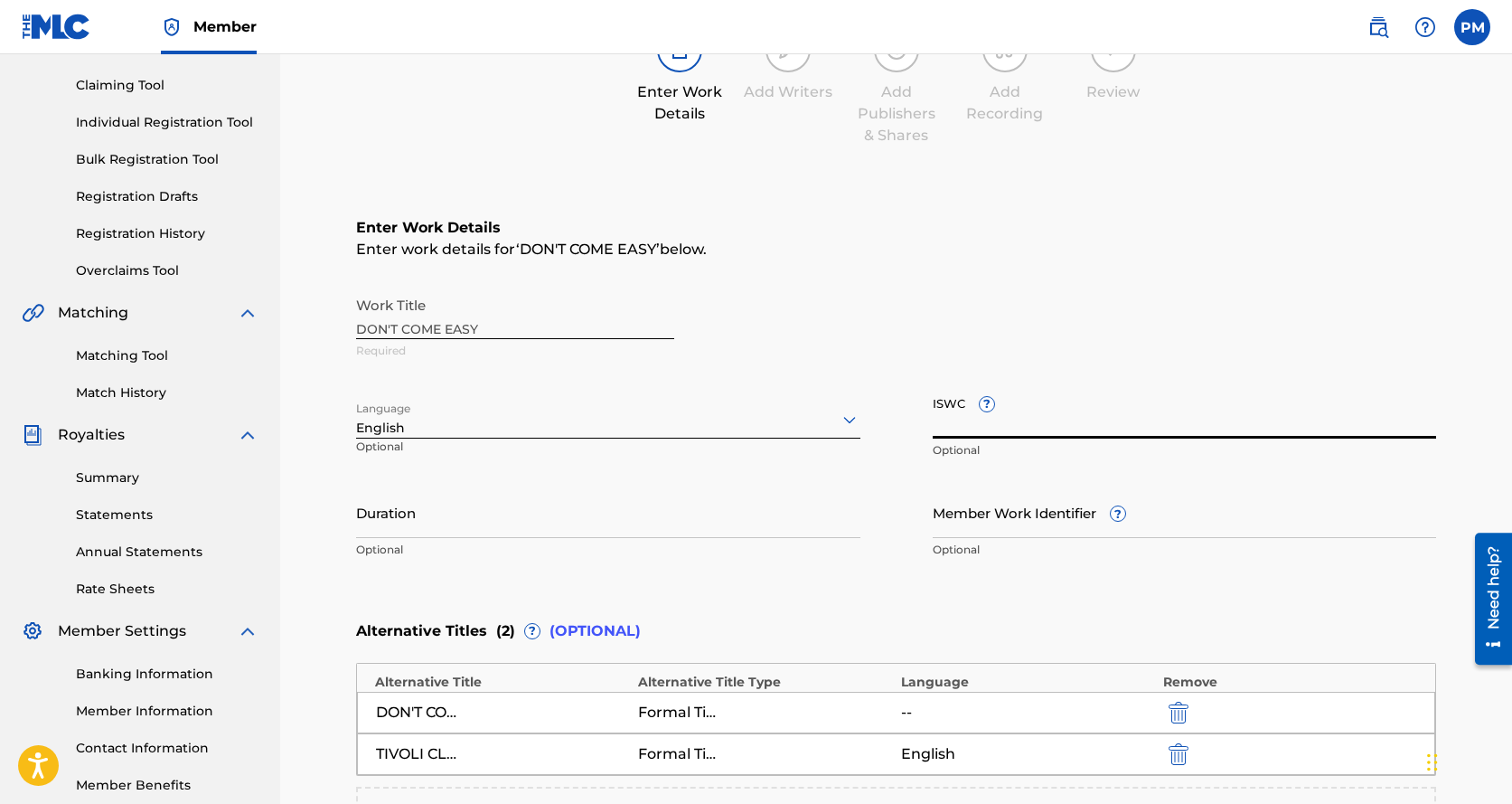
click at [934, 411] on input "ISWC ?" at bounding box center [1184, 413] width 504 height 52
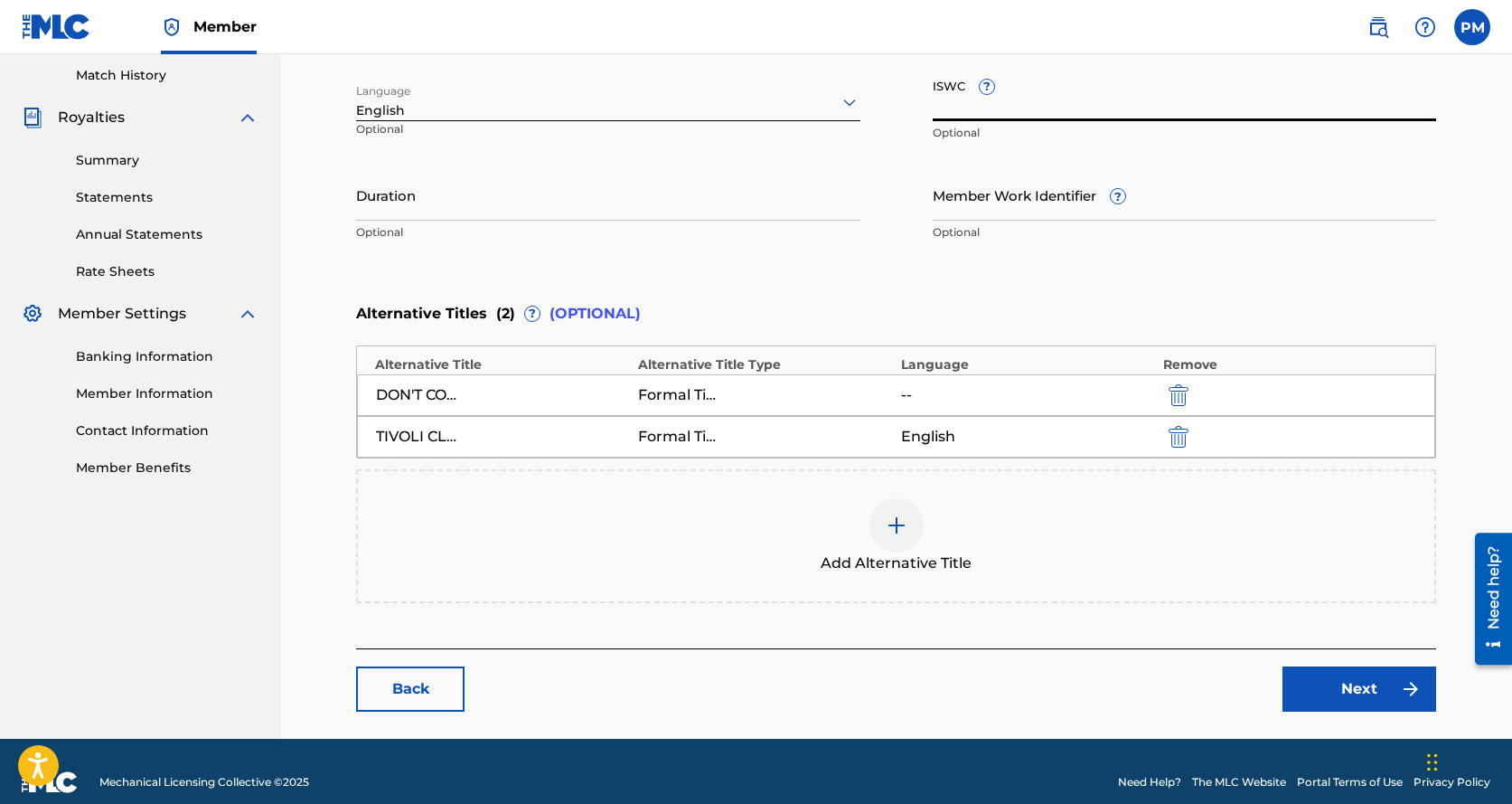
scroll to position [520, 0]
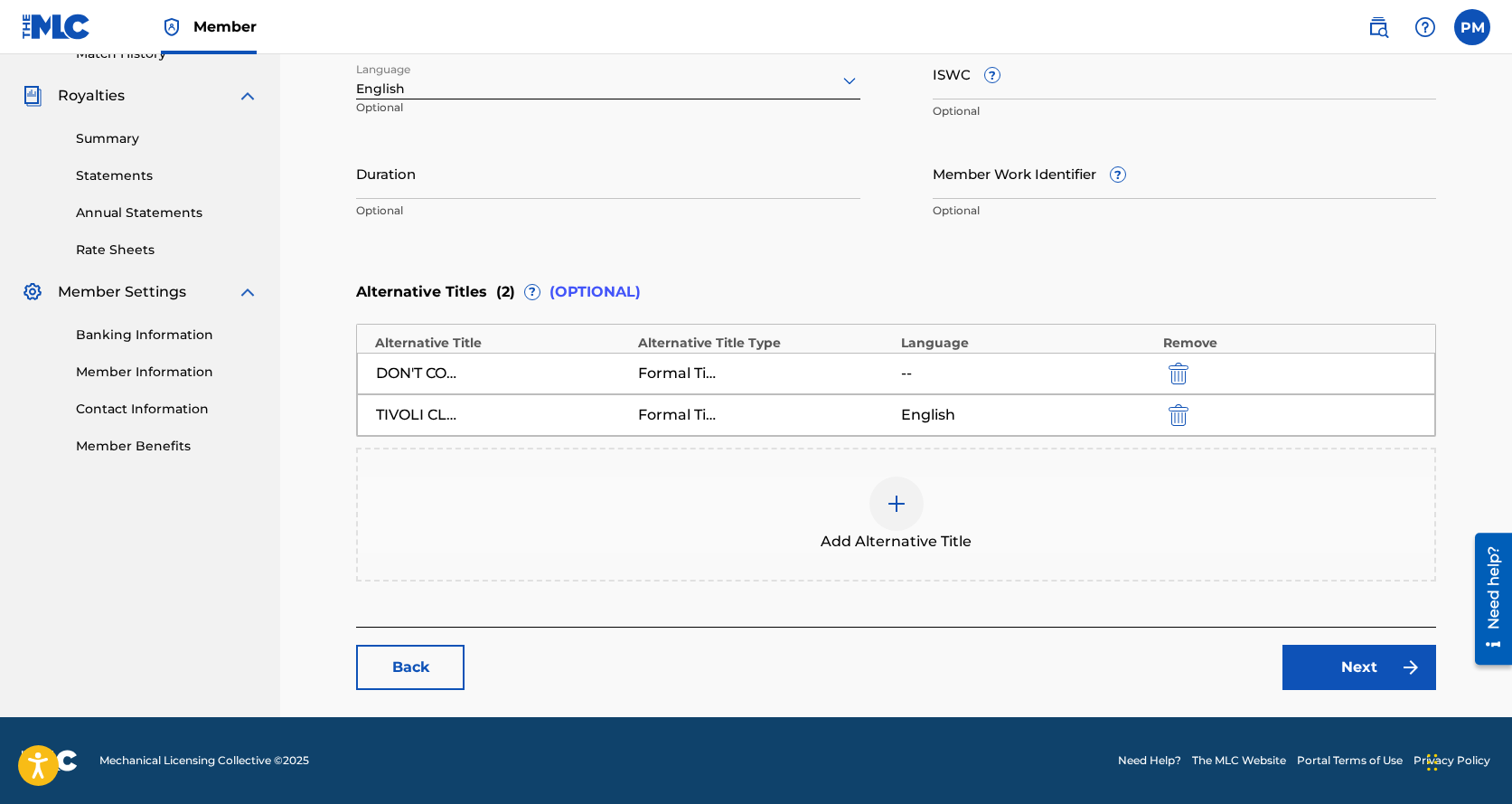
click at [1315, 658] on link "Next" at bounding box center [1359, 667] width 154 height 45
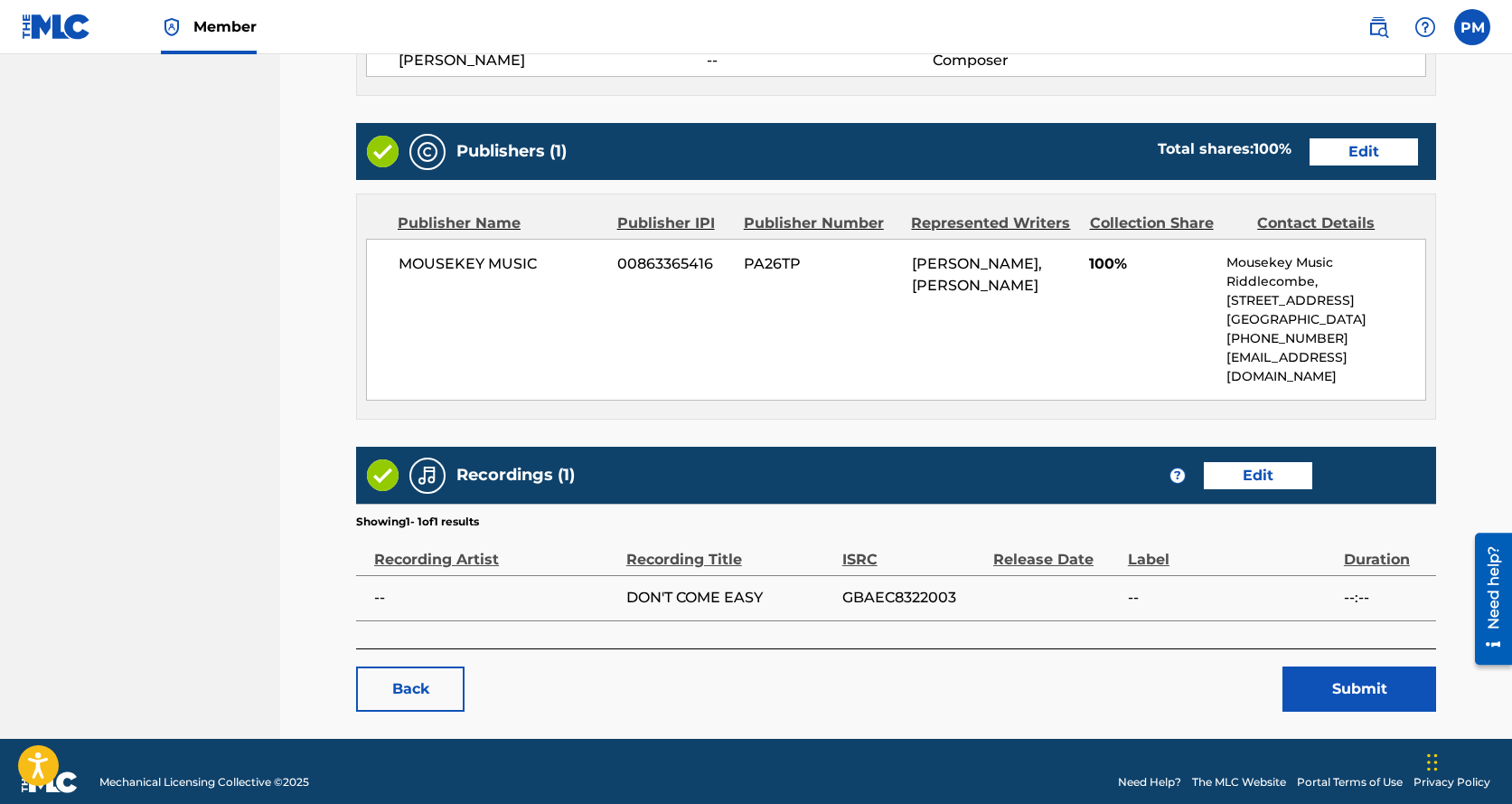
scroll to position [925, 0]
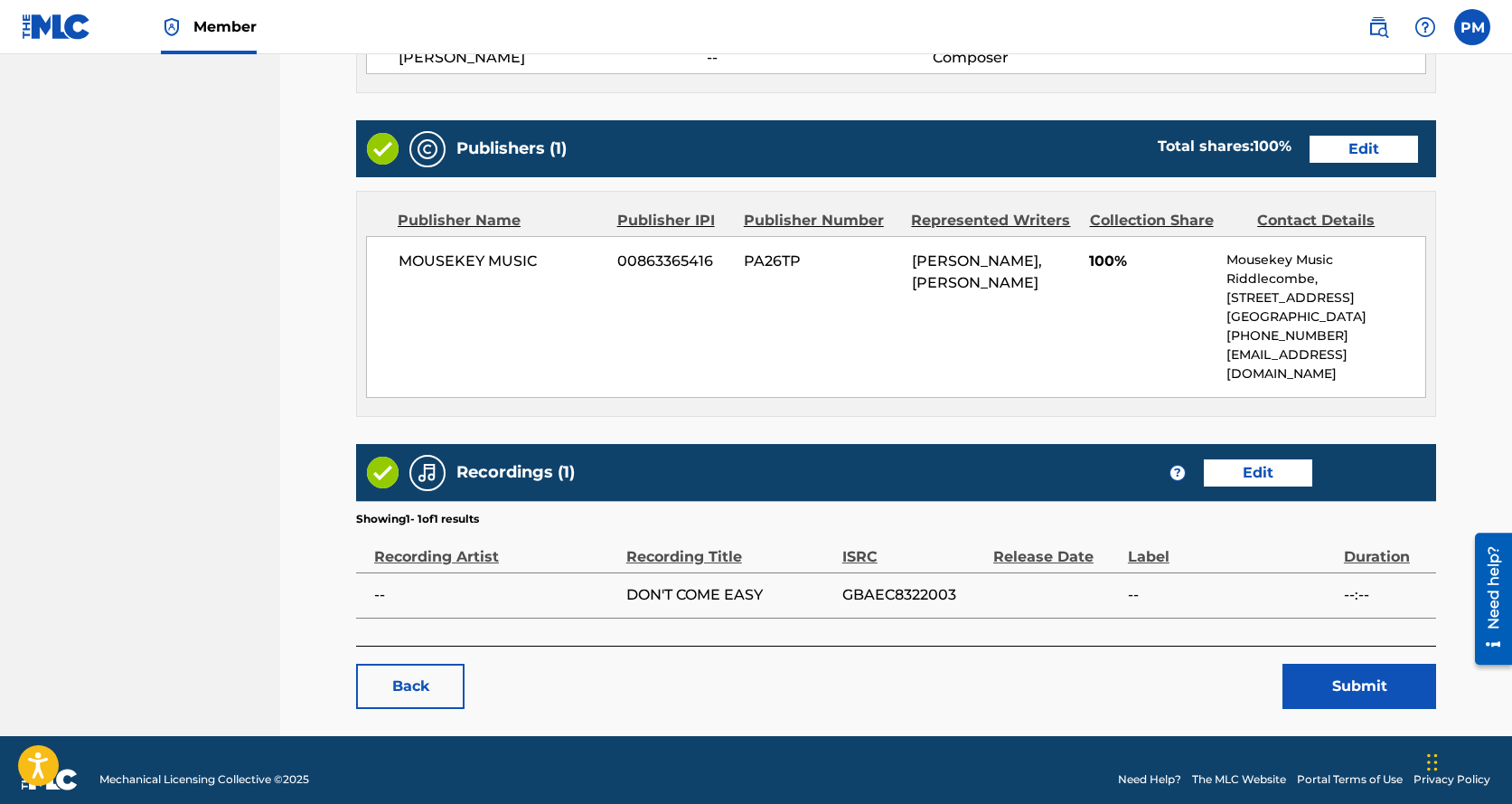
click at [1251, 459] on link "Edit" at bounding box center [1258, 473] width 109 height 27
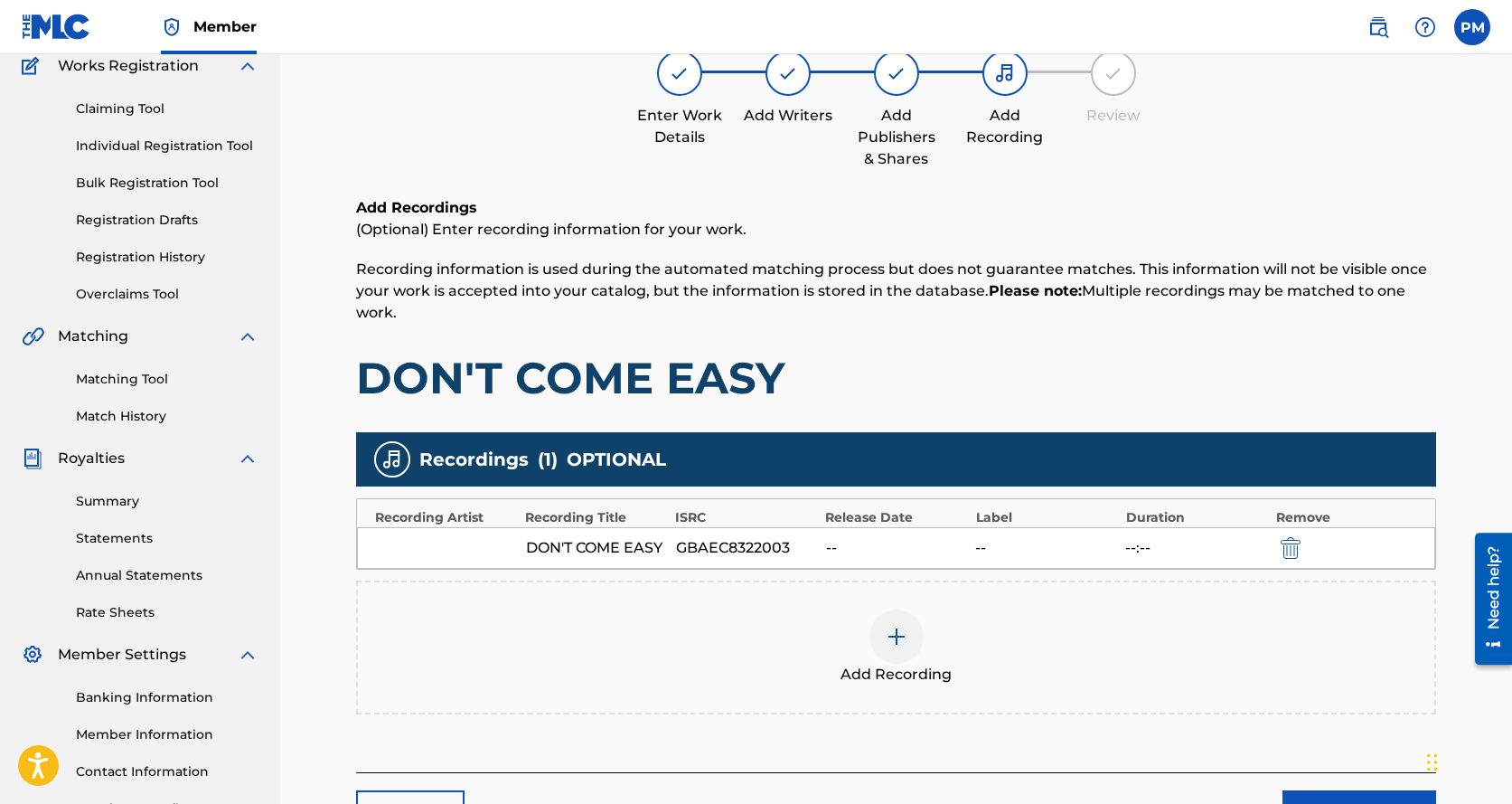
scroll to position [180, 0]
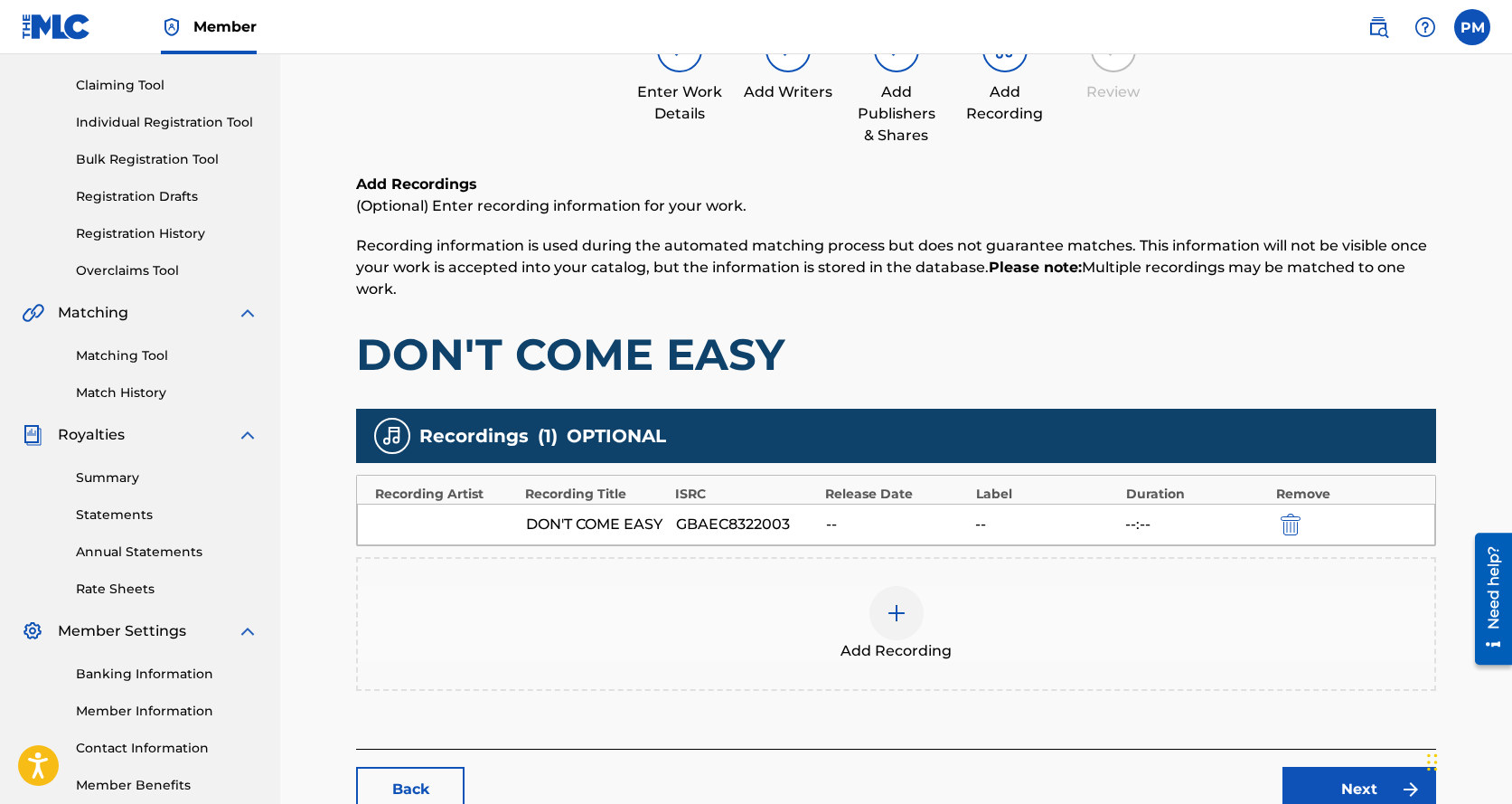
click at [898, 615] on img at bounding box center [897, 613] width 22 height 22
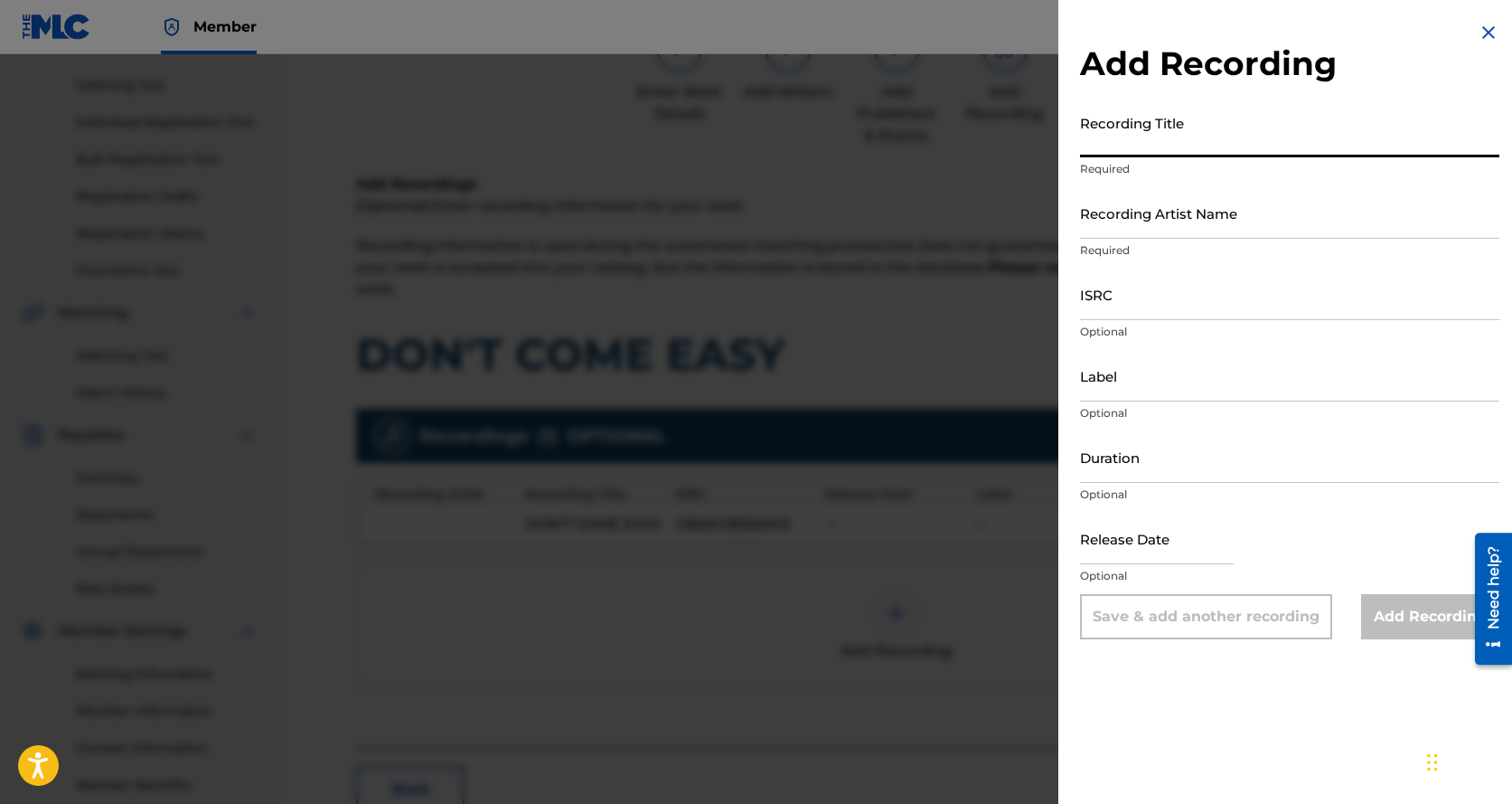
paste input "TIVOLI CLASSICS MEDLEY MIX: NEVER GONNA STOP / PARADISE DRIVE / DON'T PUSH / DO…"
type input "TIVOLI CLASSICS MEDLEY MIX: NEVER GONNA STOP / PARADISE DRIVE / DON'T PUSH / DO…"
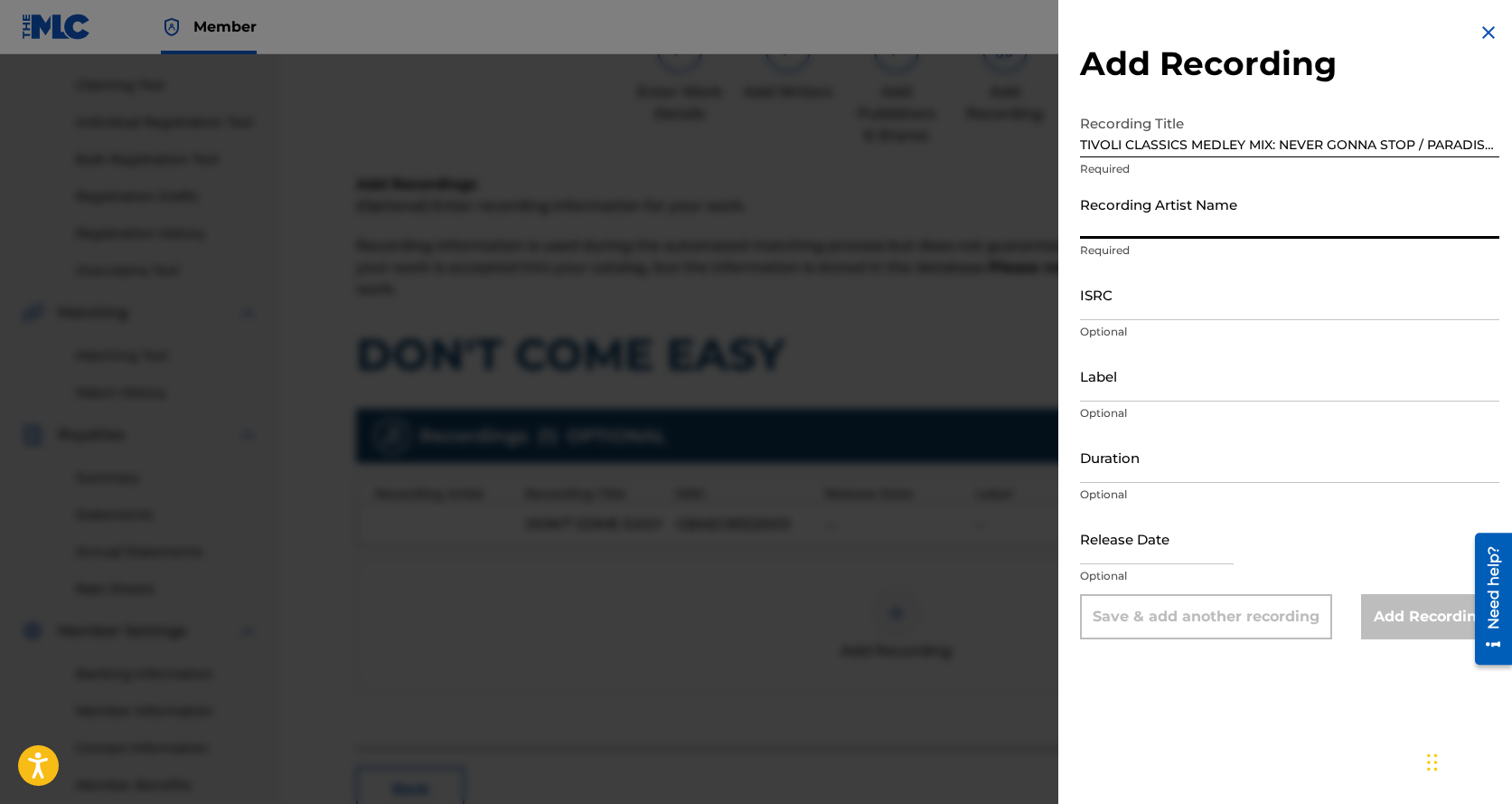
click at [1130, 225] on input "Recording Artist Name" at bounding box center [1290, 213] width 420 height 52
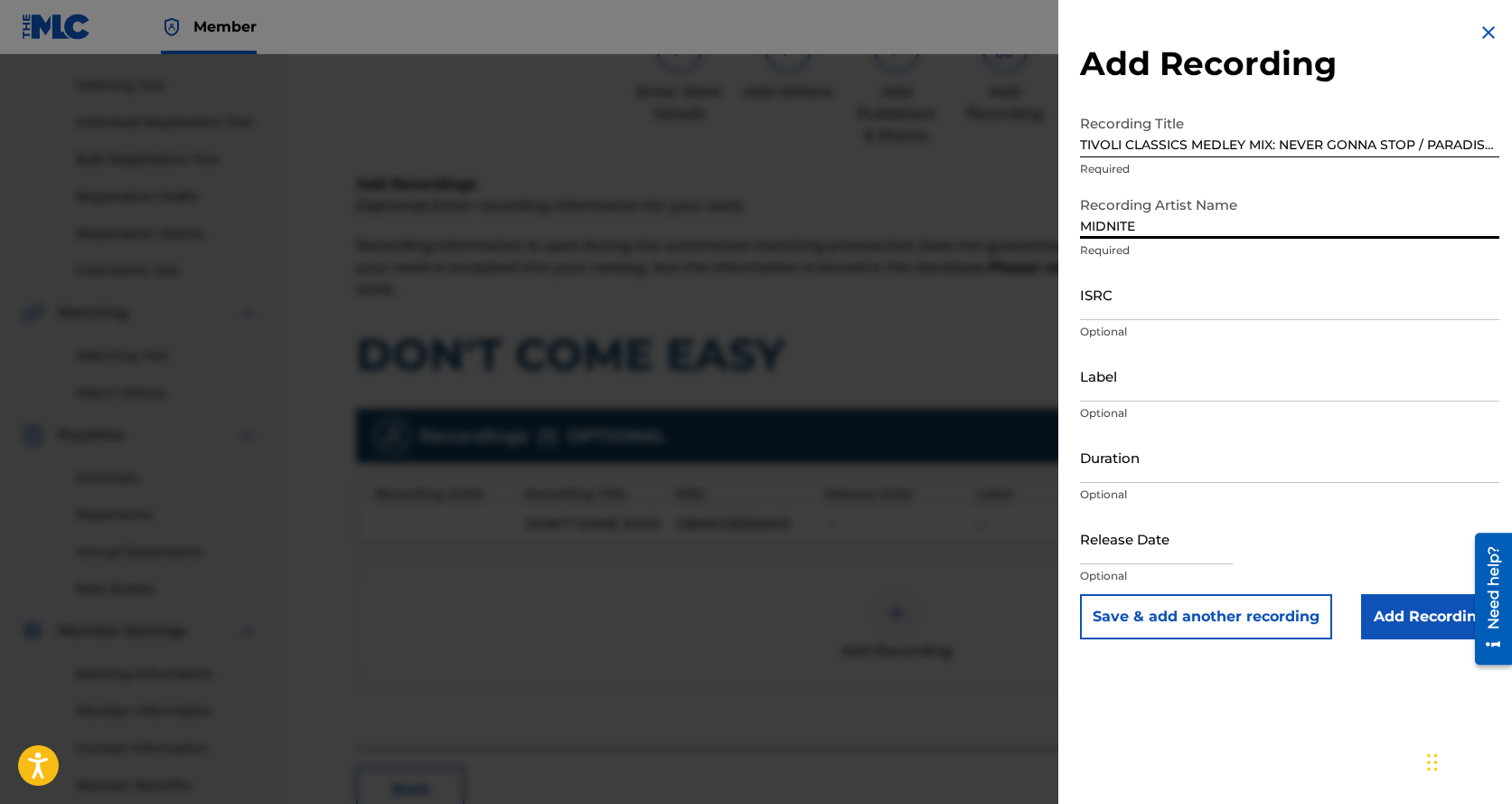
type input "MIDNITE"
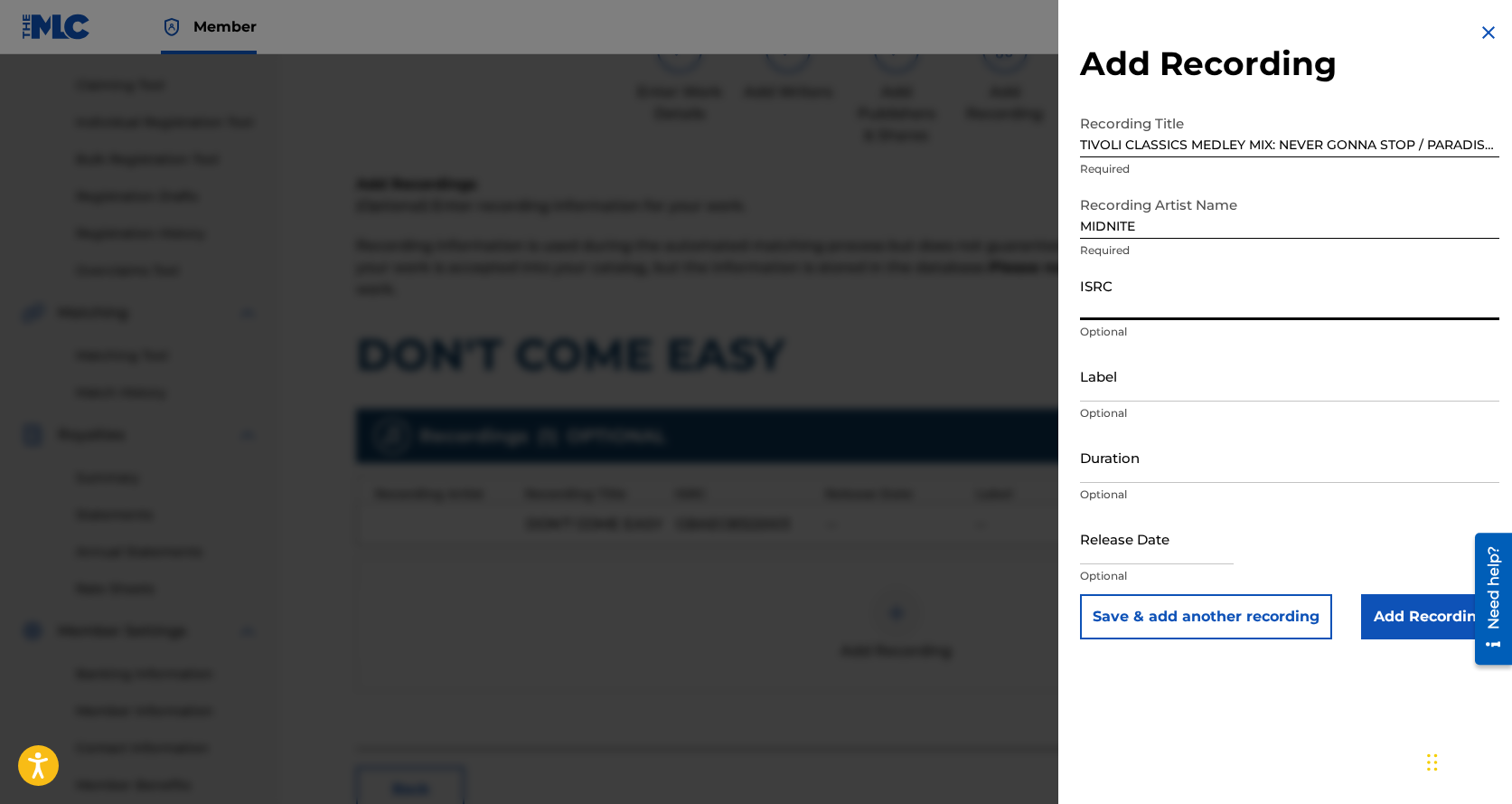
click at [1117, 286] on input "ISRC" at bounding box center [1290, 294] width 420 height 52
type input "GBAEC2021005"
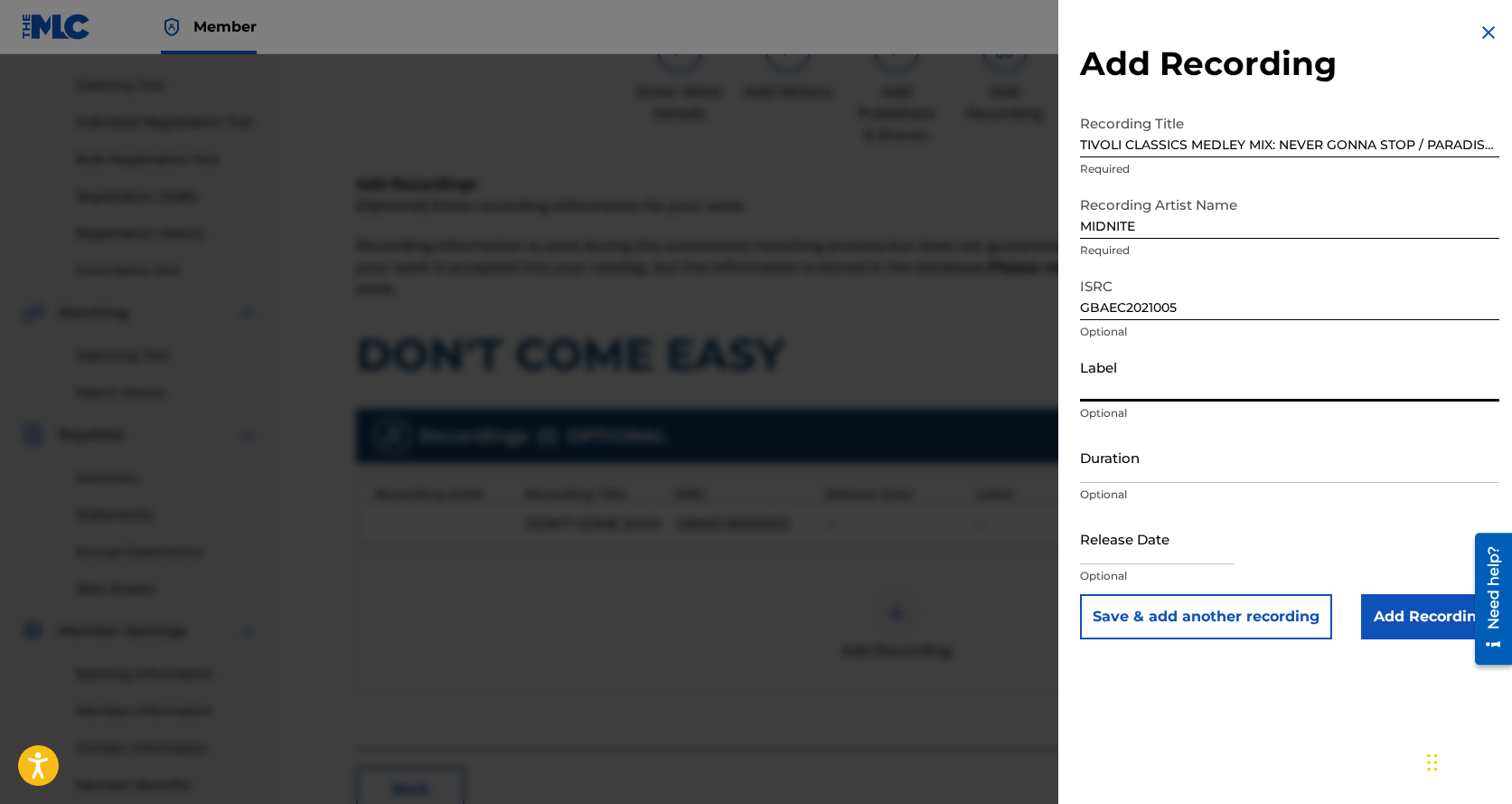
click at [1130, 370] on input "Label" at bounding box center [1290, 376] width 420 height 52
type input "TIVOLI RECORDS"
click at [1133, 461] on input "Duration" at bounding box center [1290, 457] width 420 height 52
type input "30:39"
select select "8"
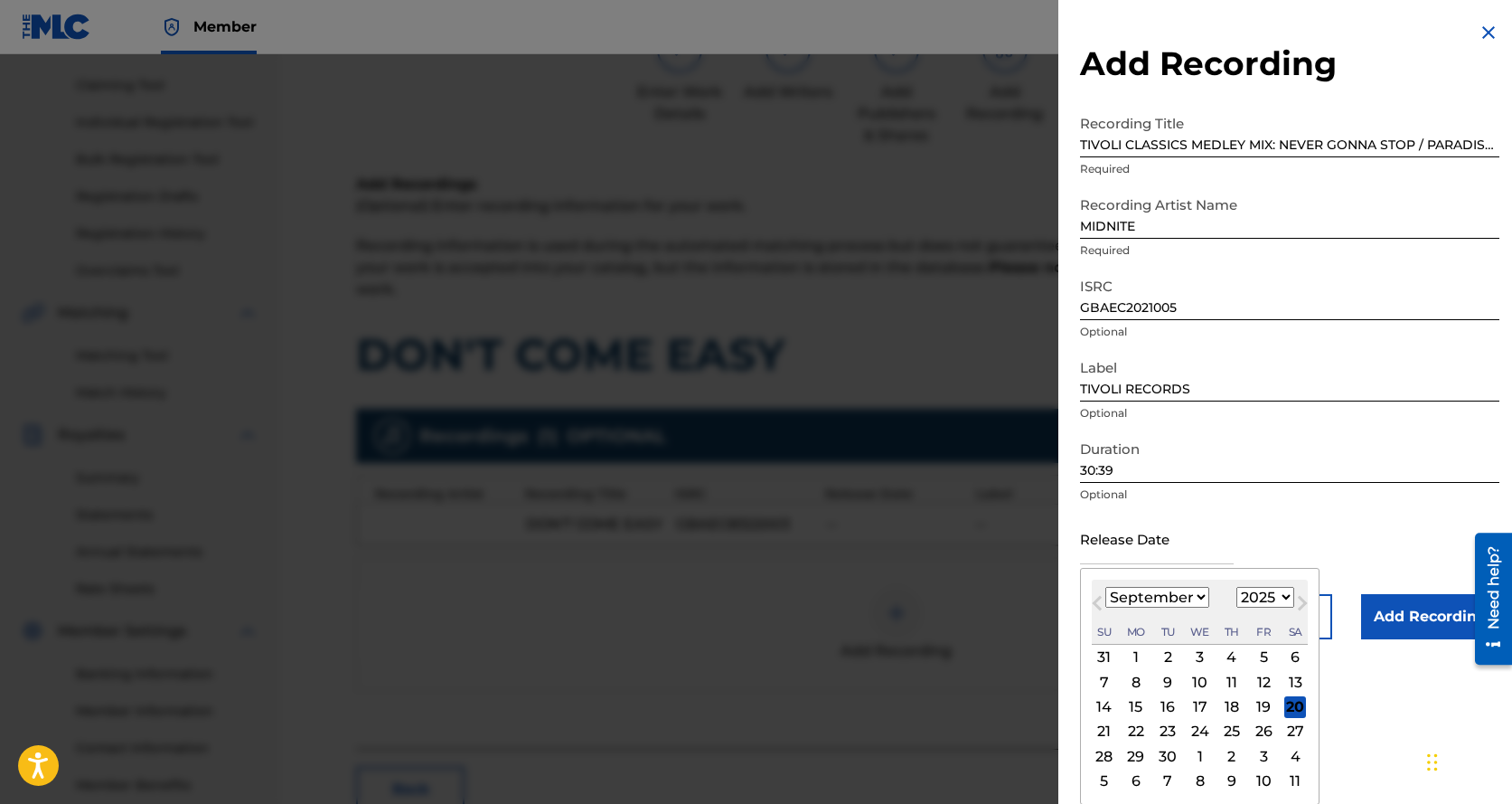
click at [1147, 543] on input "text" at bounding box center [1157, 538] width 154 height 52
click at [1263, 594] on select "1900 1901 1902 1903 1904 1905 1906 1907 1908 1909 1910 1911 1912 1913 1914 1915…" at bounding box center [1265, 596] width 58 height 21
select select "2021"
click at [1236, 586] on select "1900 1901 1902 1903 1904 1905 1906 1907 1908 1909 1910 1911 1912 1913 1914 1915…" at bounding box center [1265, 596] width 58 height 21
click at [1265, 702] on div "17" at bounding box center [1264, 707] width 22 height 22
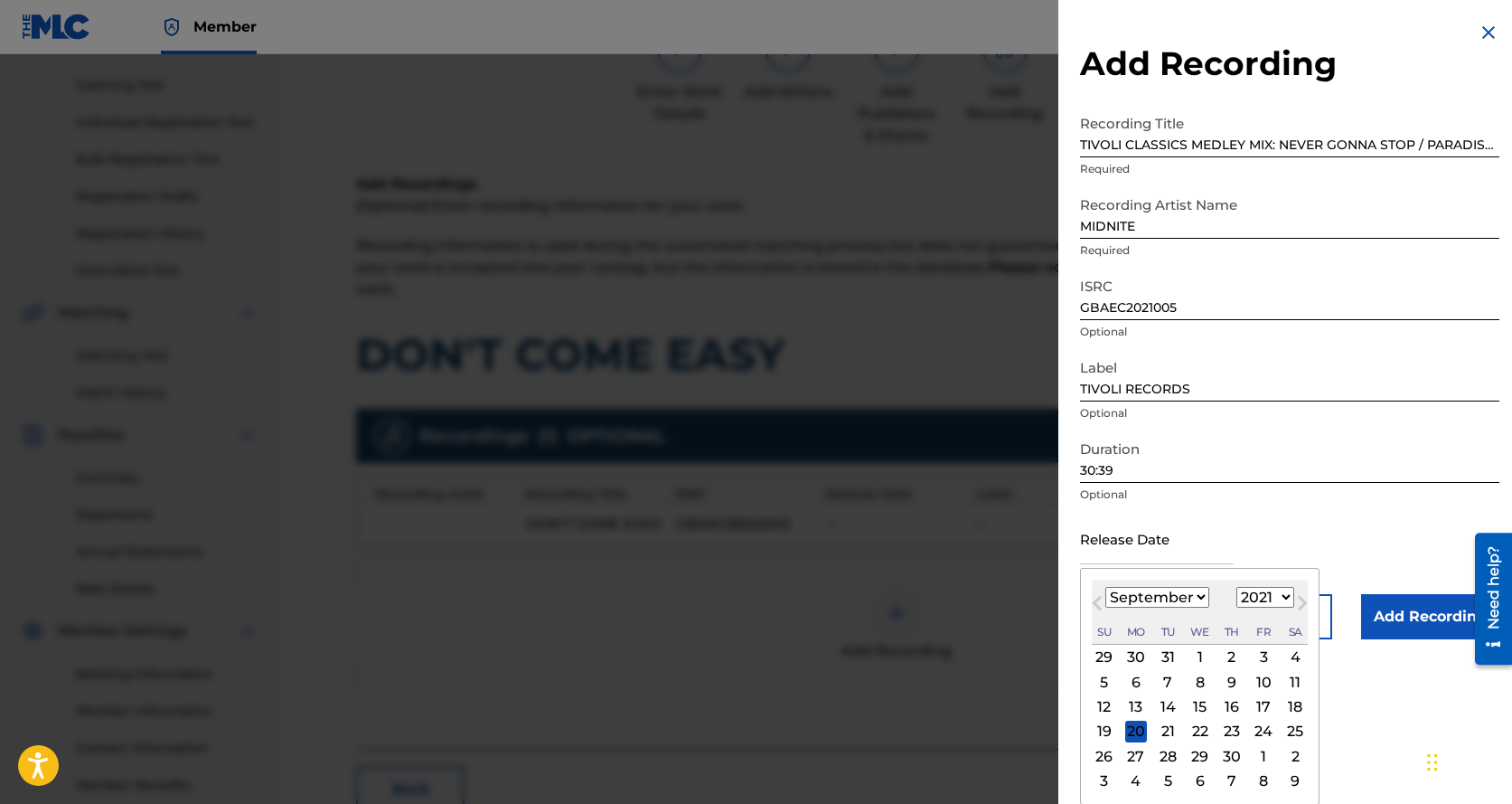
type input "[DATE]"
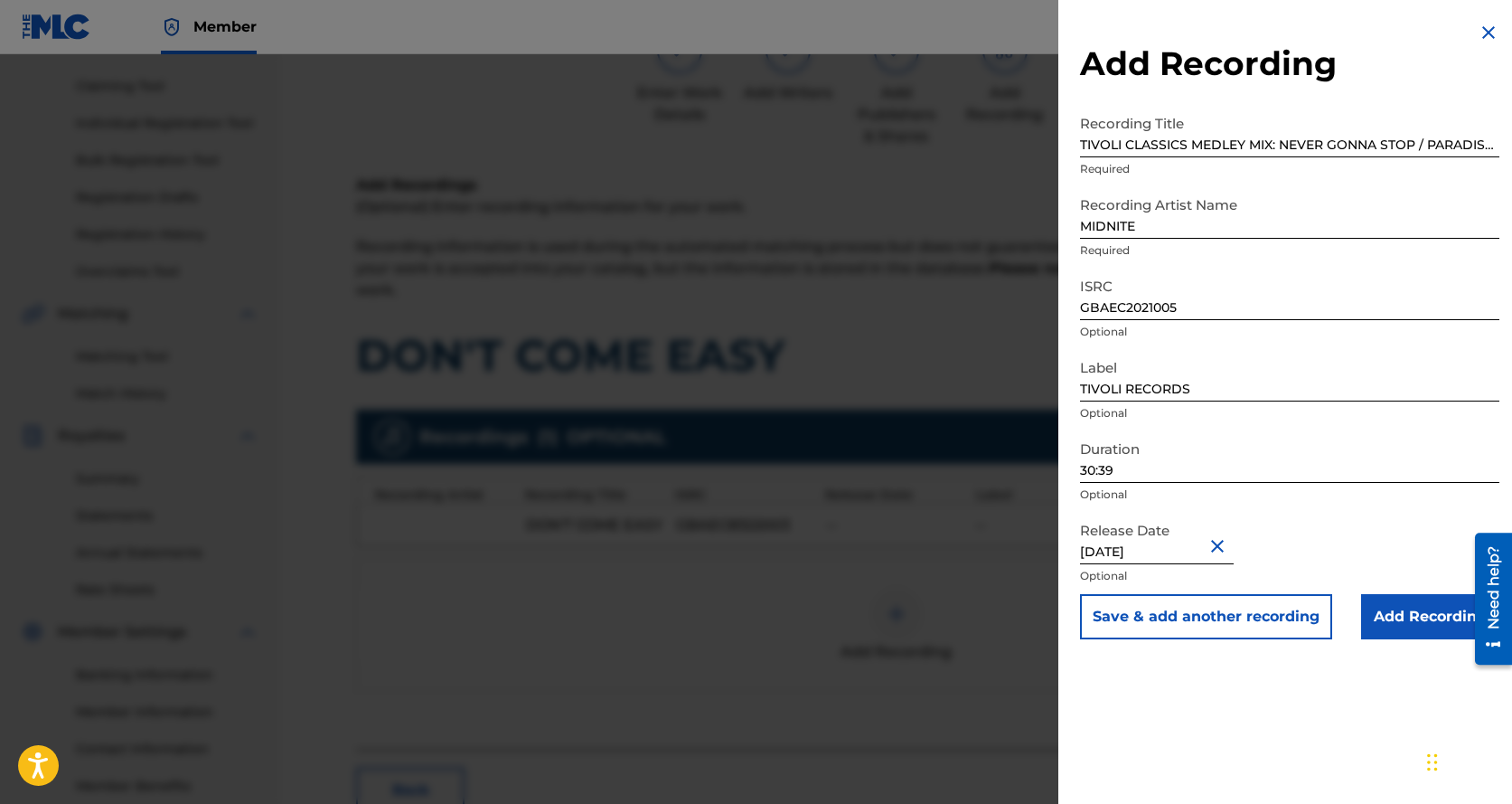
scroll to position [180, 0]
click at [1420, 612] on input "Add Recording" at bounding box center [1431, 617] width 138 height 45
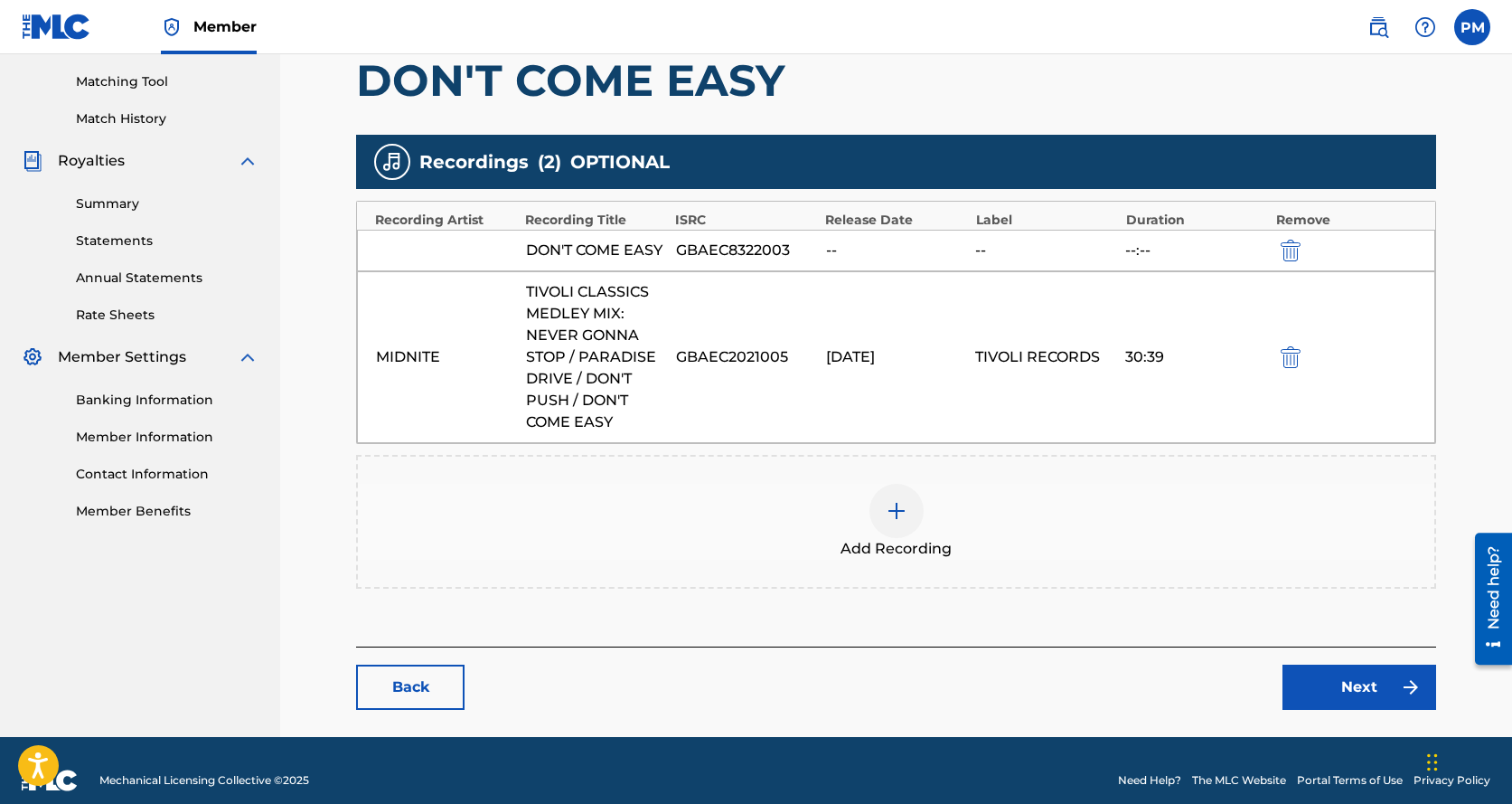
scroll to position [475, 0]
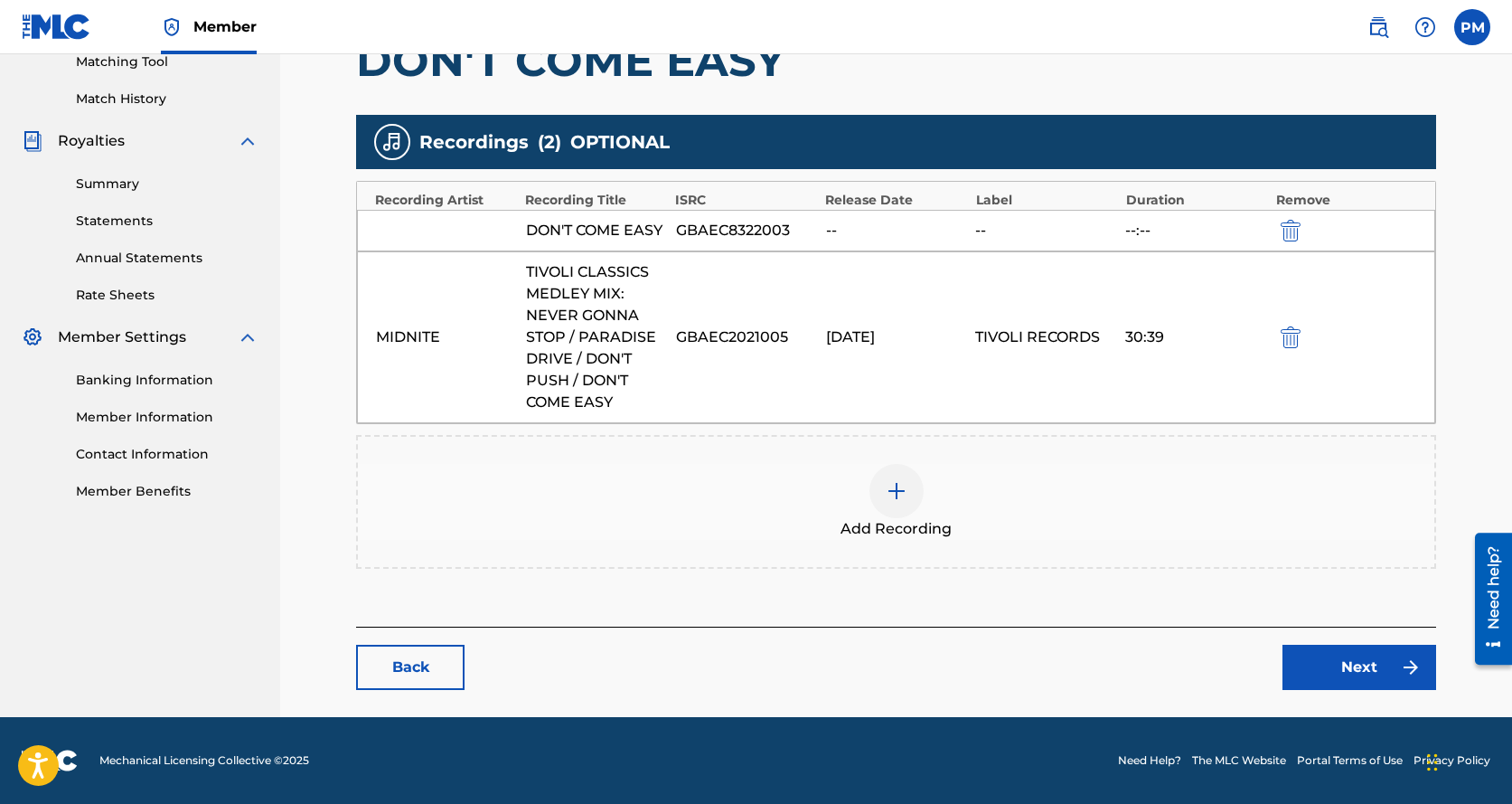
click at [1349, 664] on link "Next" at bounding box center [1359, 667] width 154 height 45
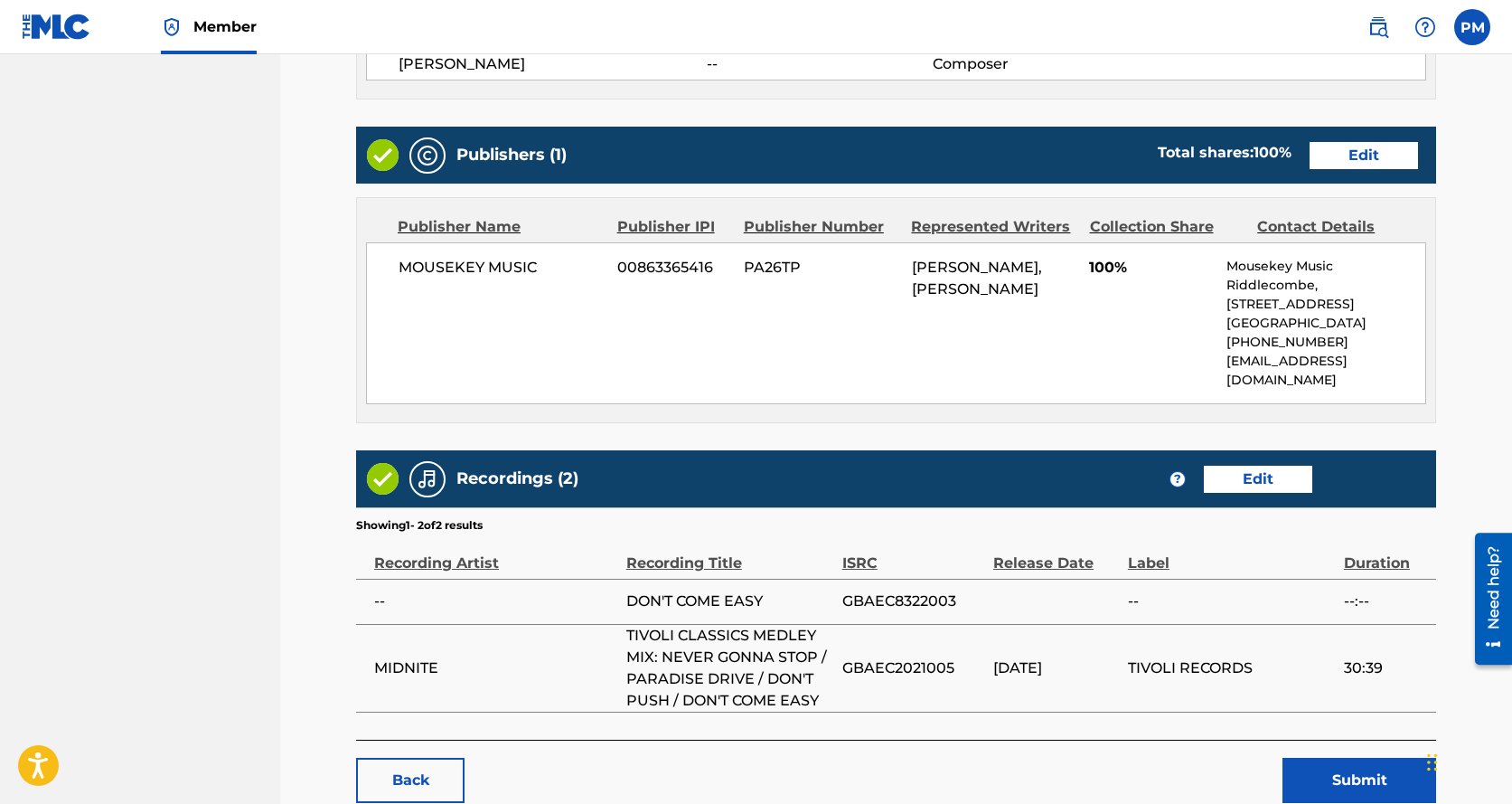
scroll to position [1013, 0]
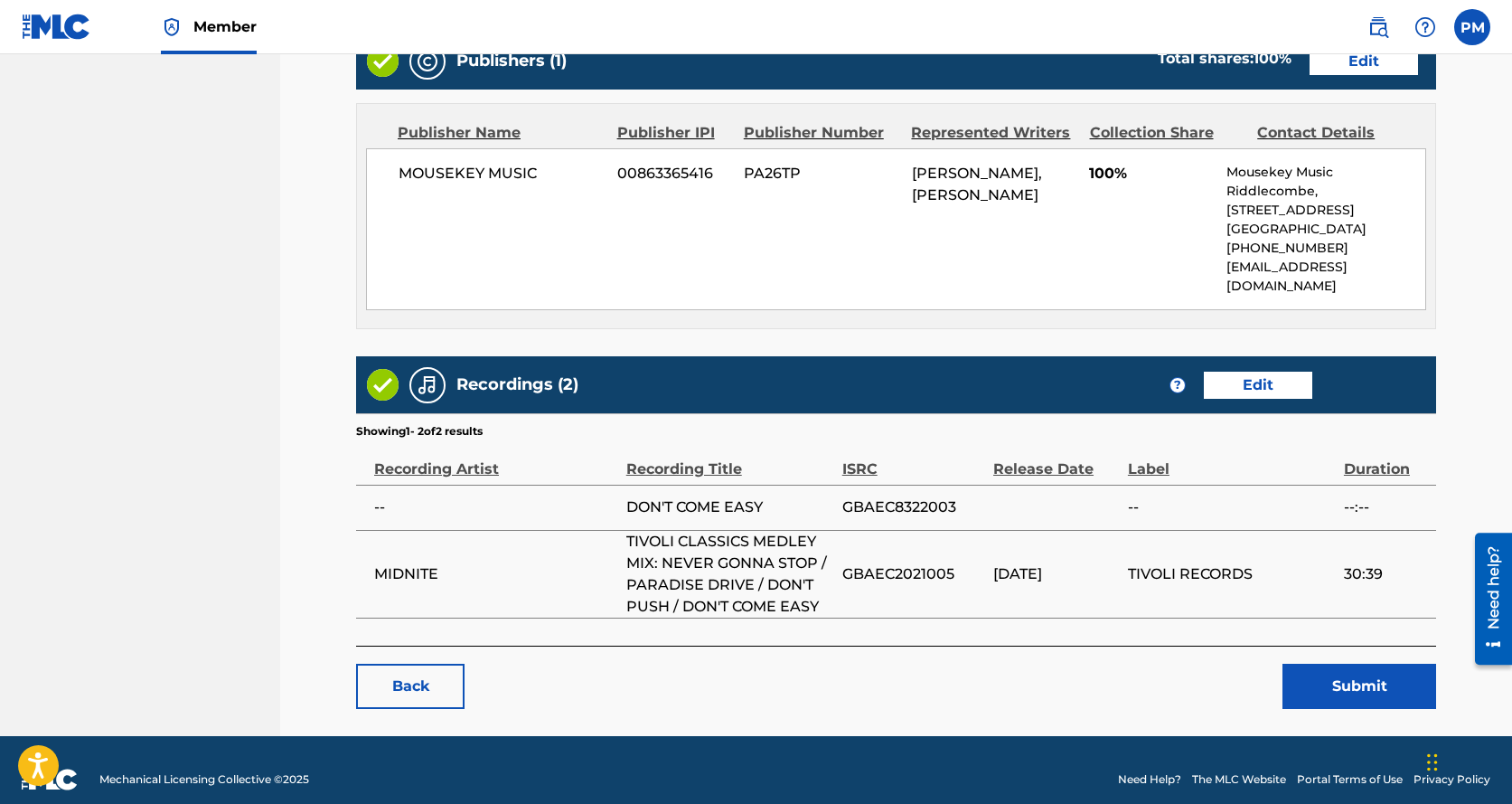
click at [1338, 664] on button "Submit" at bounding box center [1359, 686] width 154 height 45
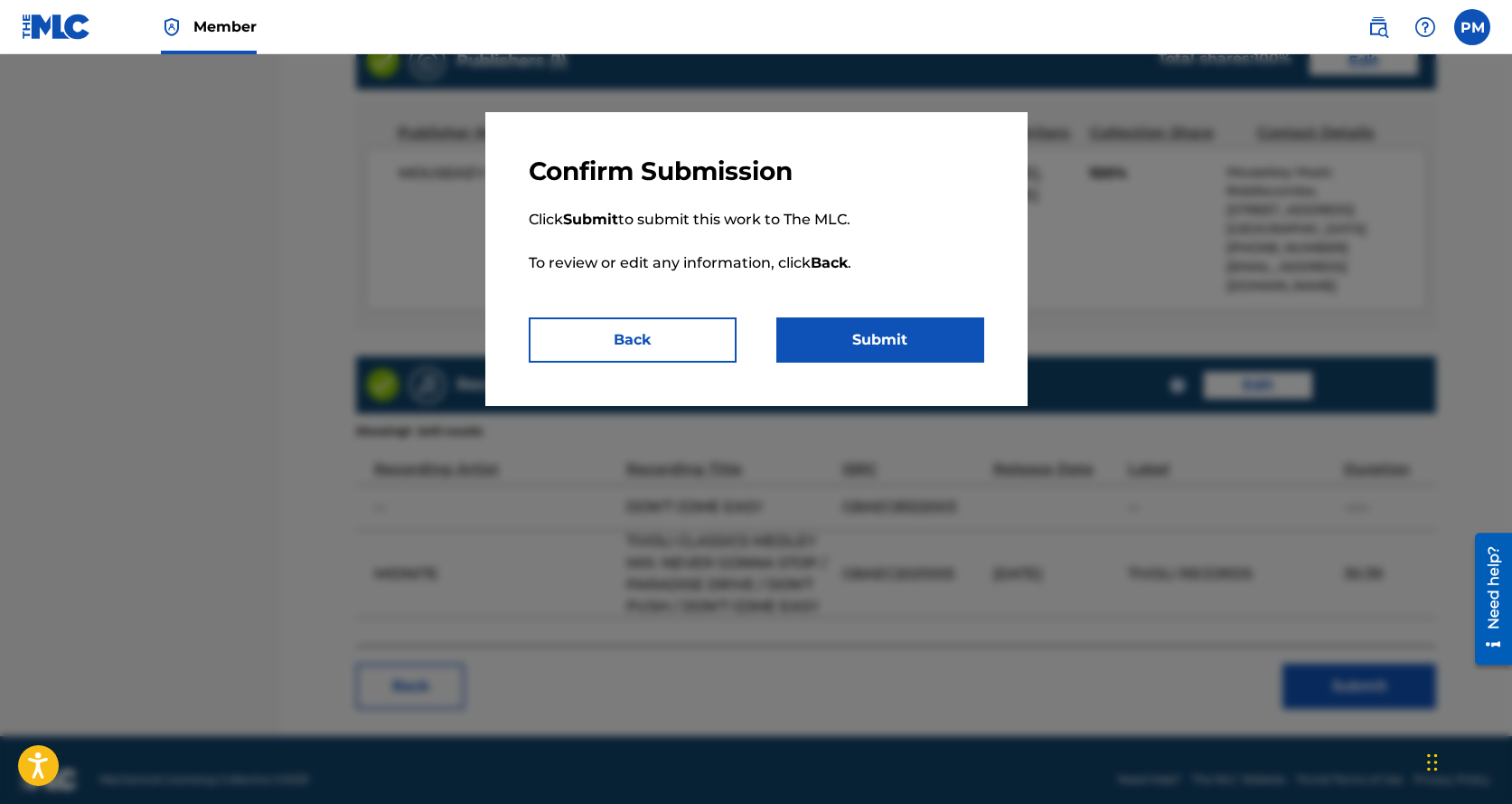
click at [899, 337] on button "Submit" at bounding box center [881, 340] width 208 height 45
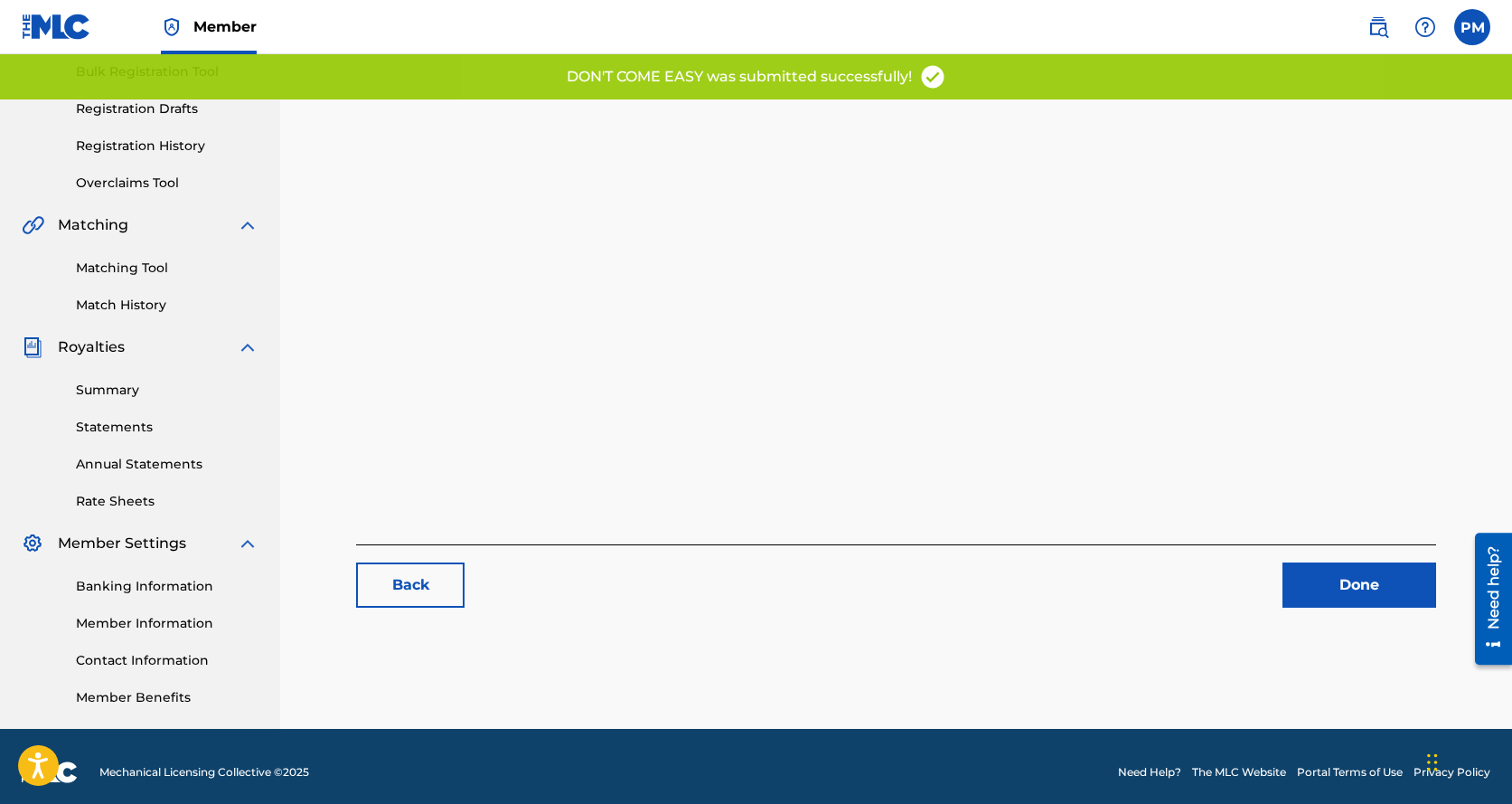
scroll to position [280, 0]
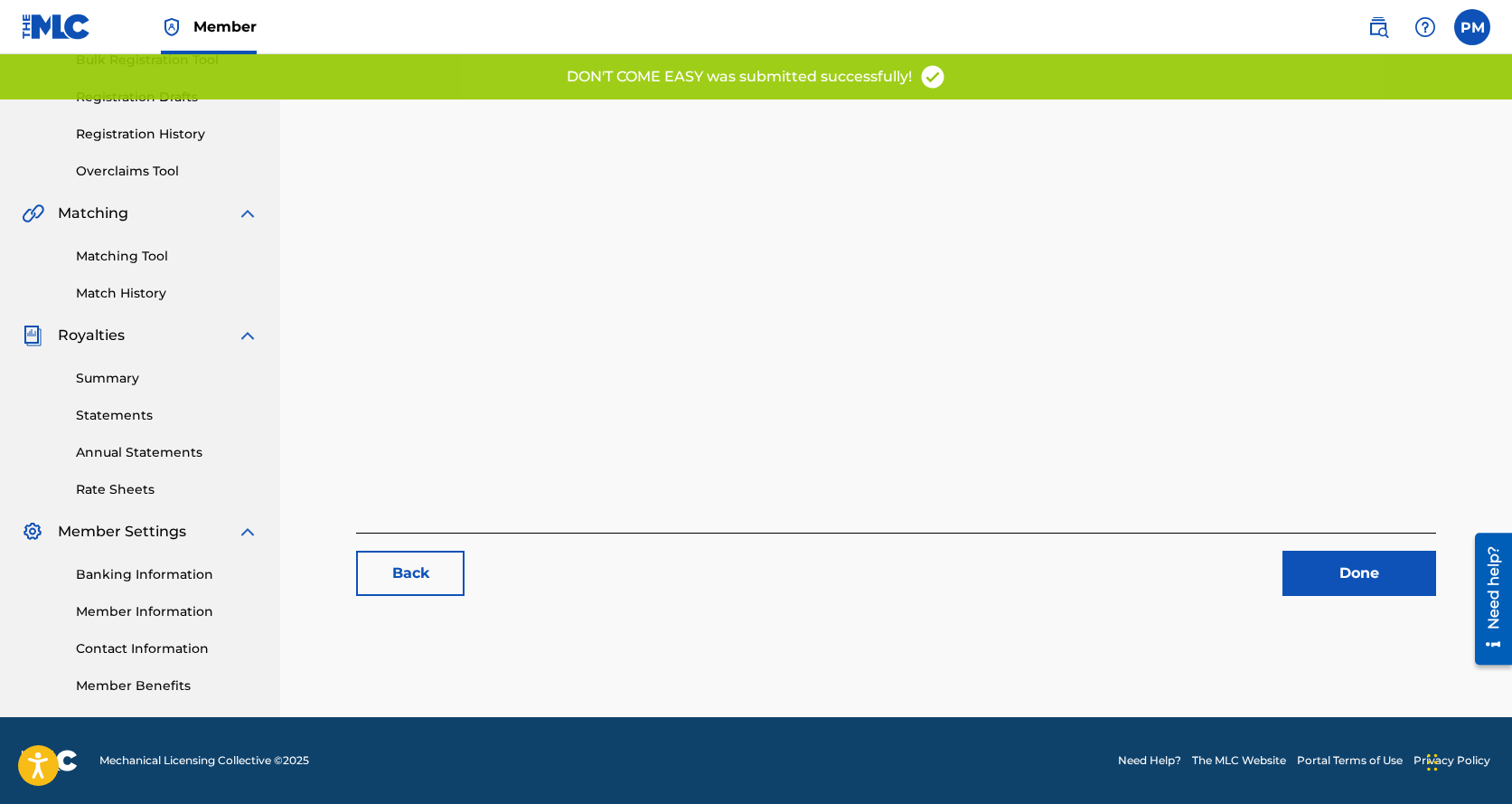
click at [1362, 564] on link "Done" at bounding box center [1359, 573] width 154 height 45
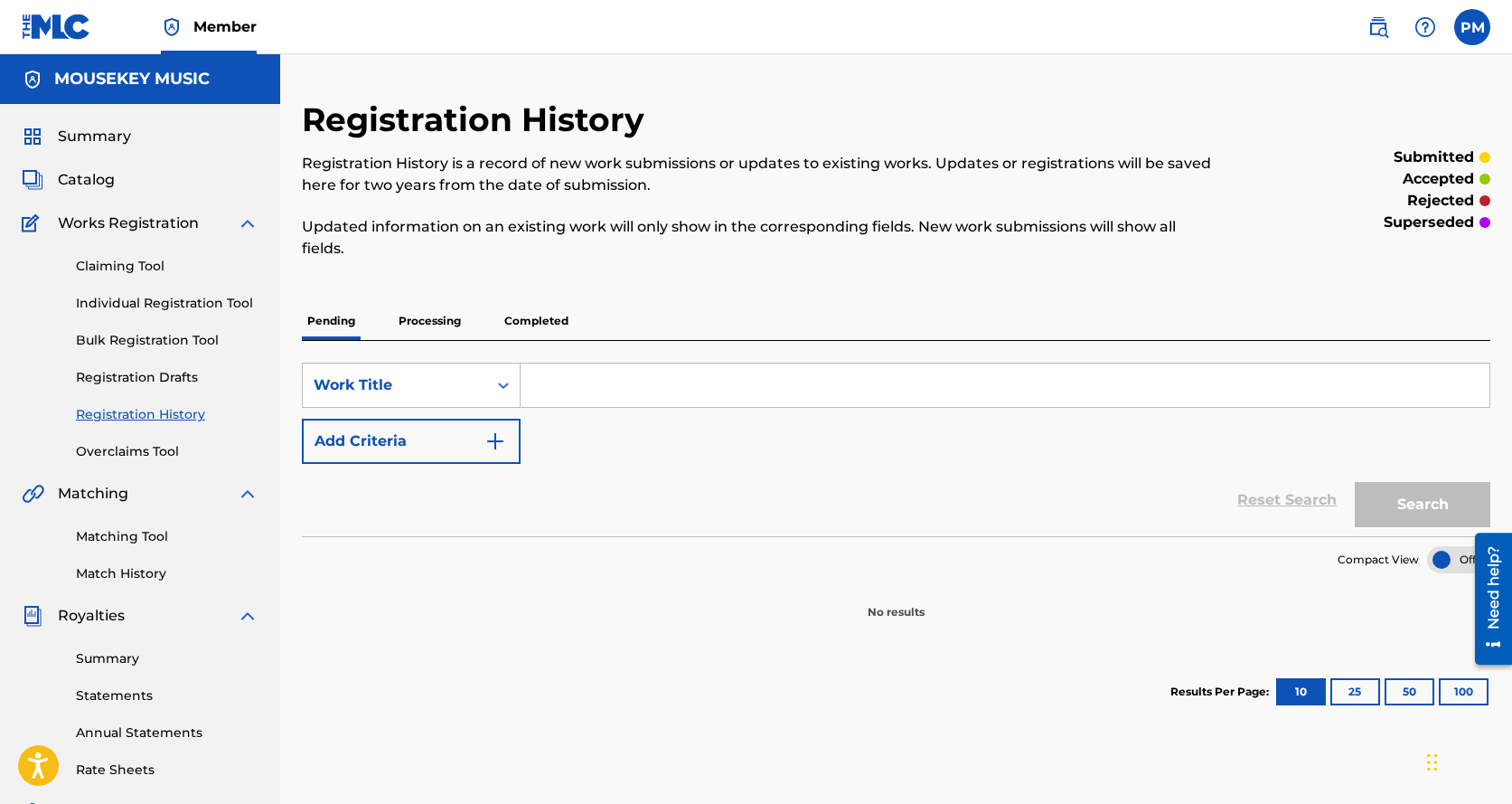
click at [100, 135] on span "Summary" at bounding box center [94, 136] width 74 height 22
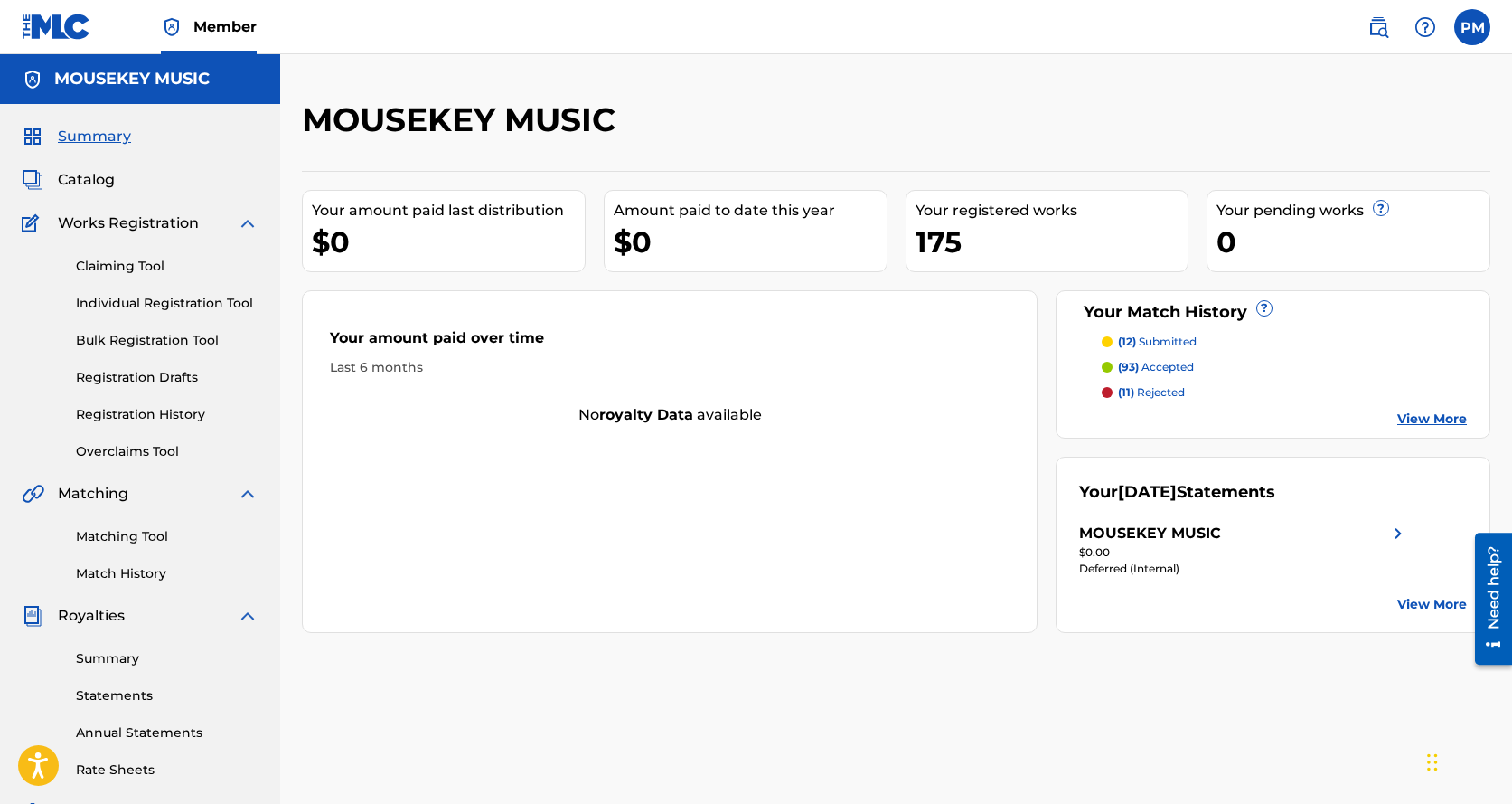
click at [129, 413] on link "Registration History" at bounding box center [167, 414] width 182 height 19
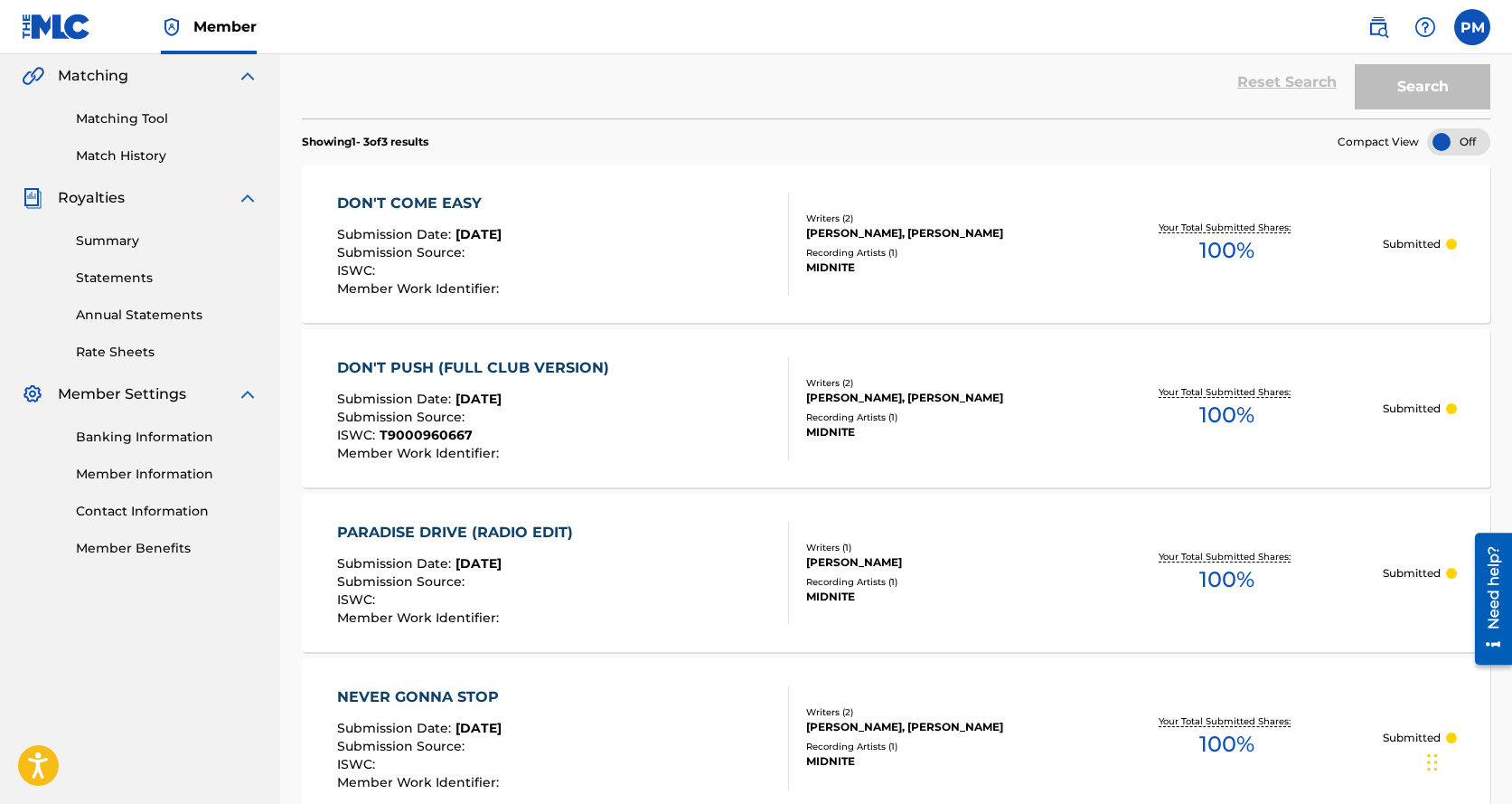
scroll to position [423, 0]
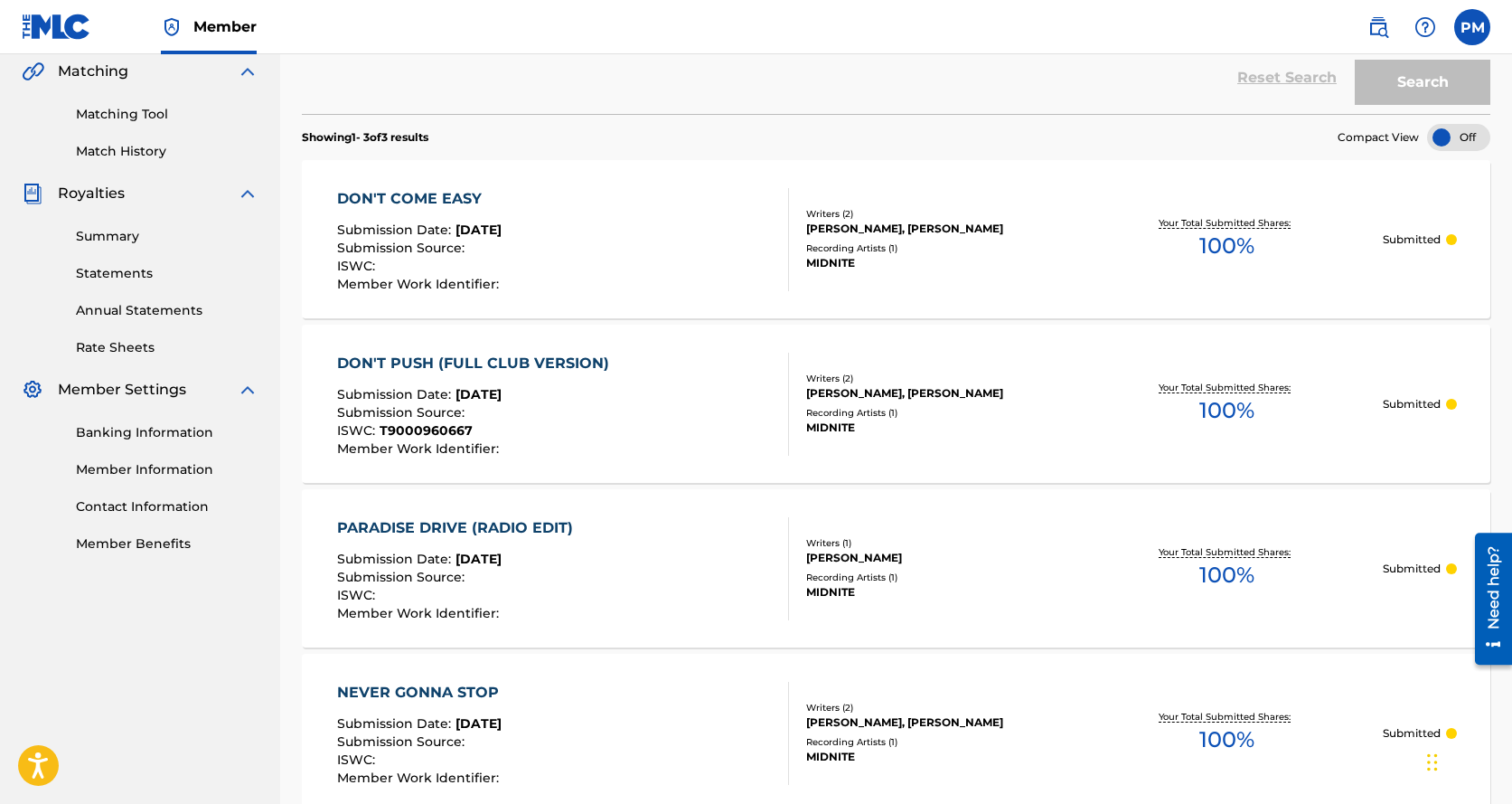
click at [390, 191] on div "DON'T COME EASY" at bounding box center [421, 199] width 167 height 22
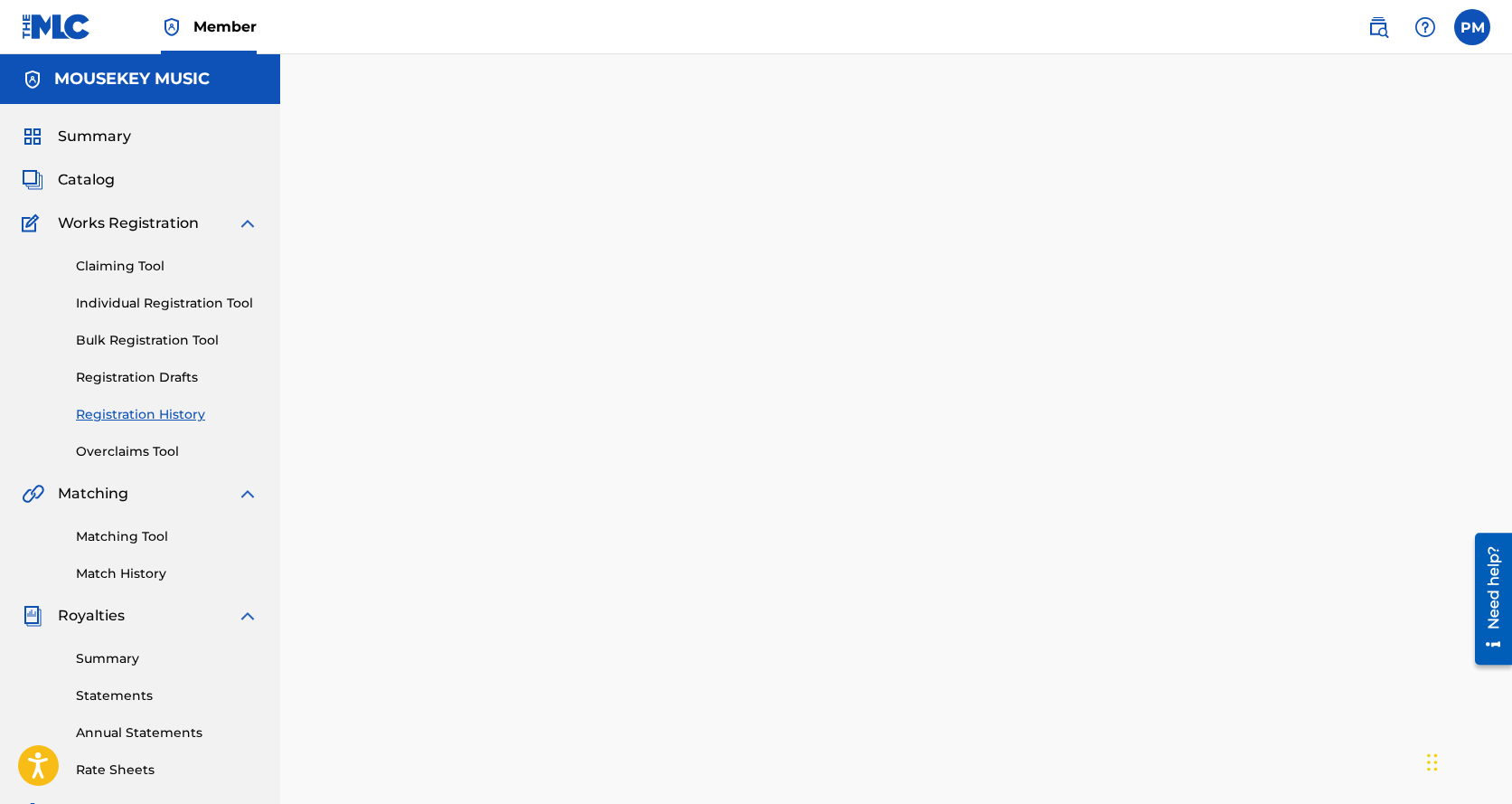
click at [390, 191] on div at bounding box center [896, 548] width 1233 height 898
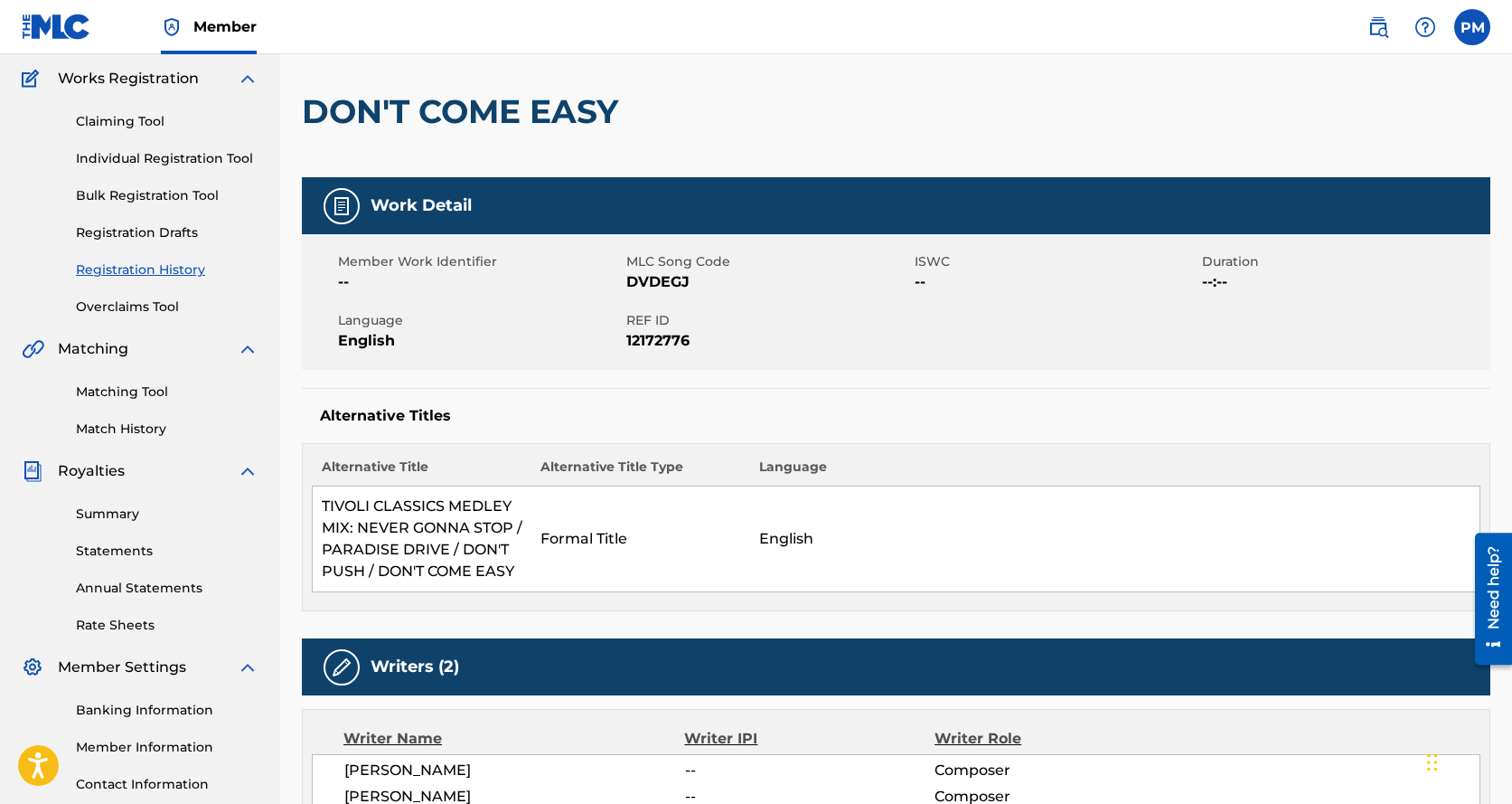
scroll to position [180, 0]
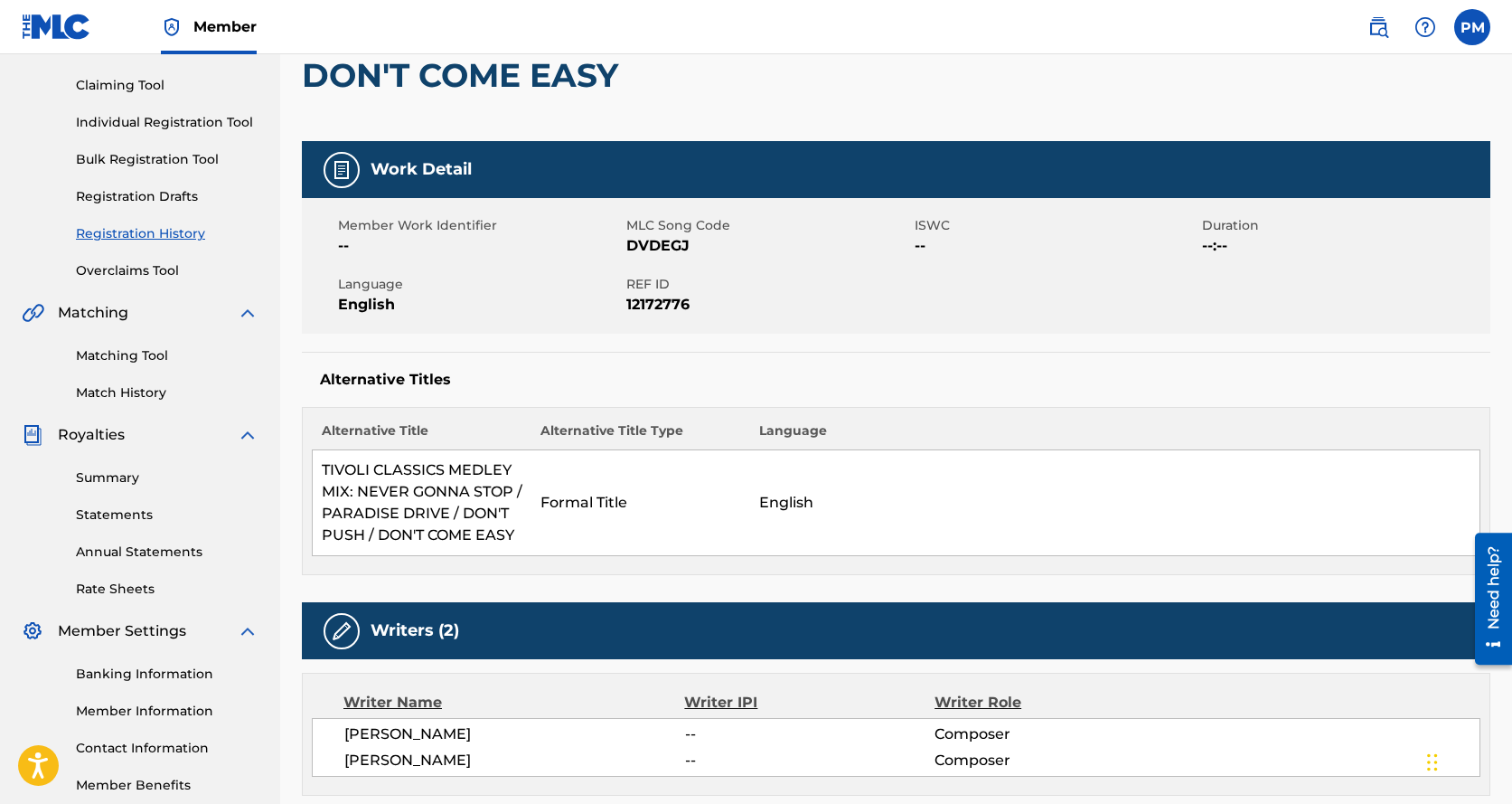
scroll to position [423, 0]
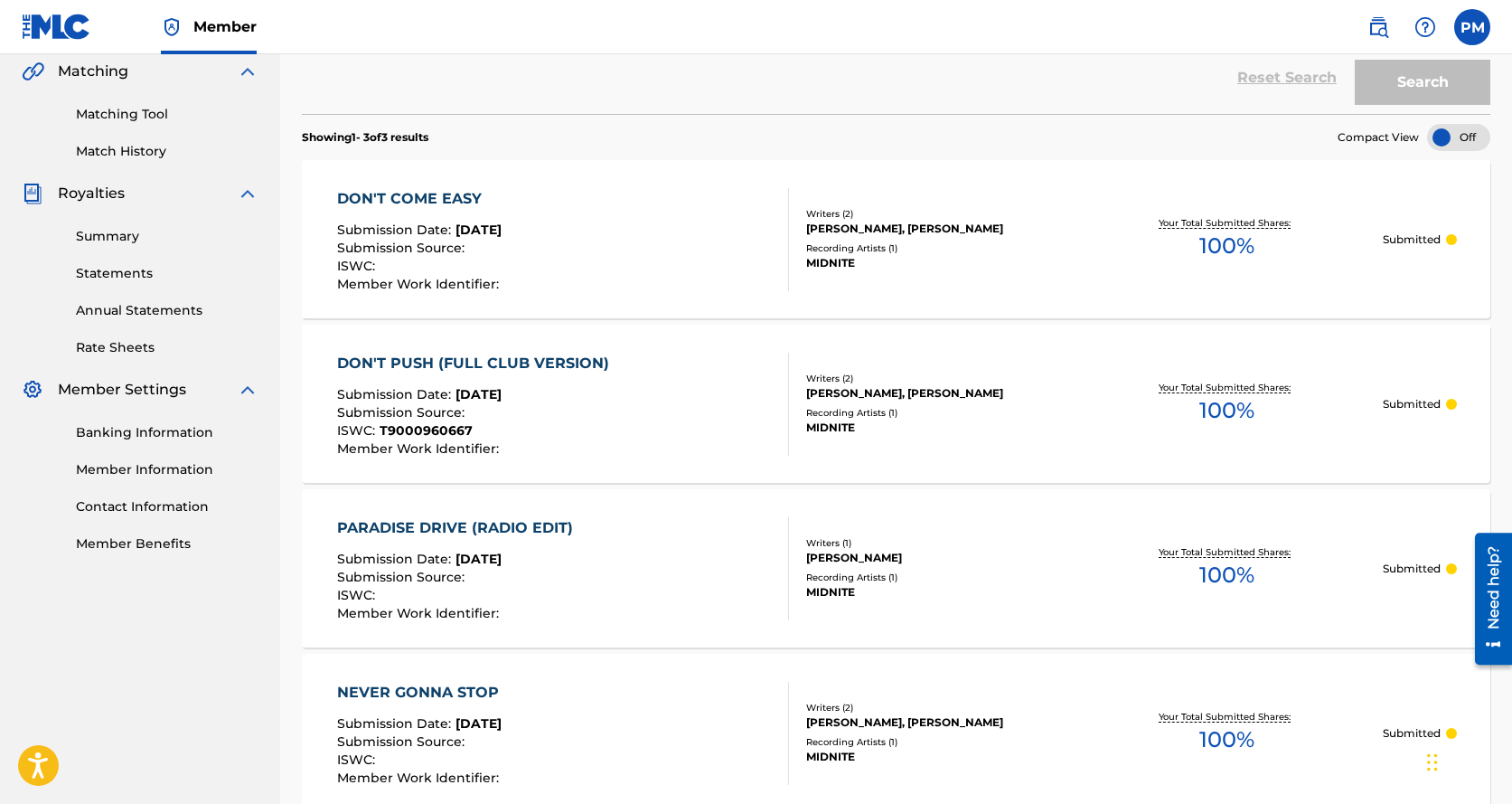
click at [399, 361] on div "DON'T PUSH (FULL CLUB VERSION)" at bounding box center [478, 364] width 281 height 22
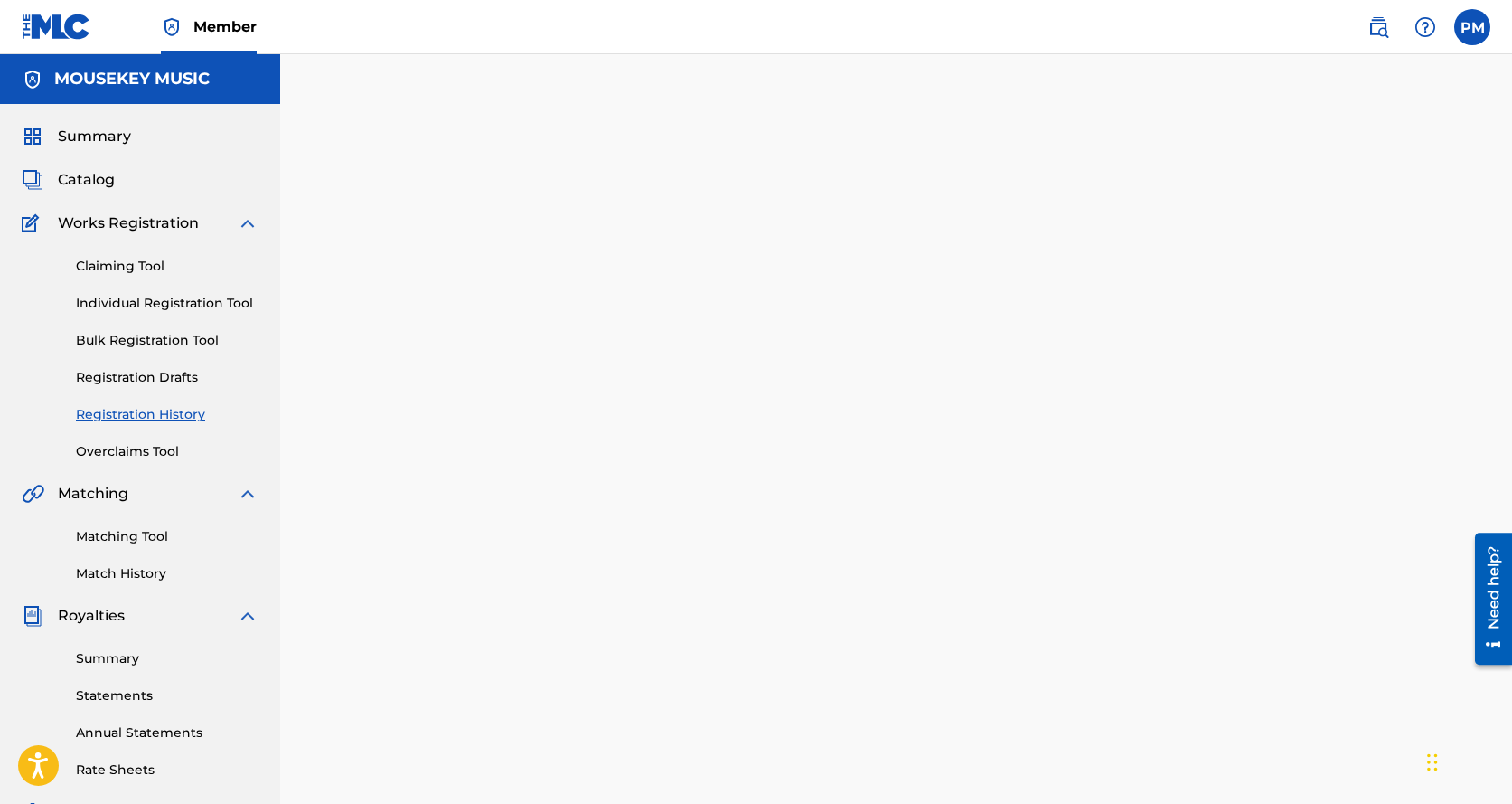
click at [399, 361] on div at bounding box center [896, 548] width 1233 height 898
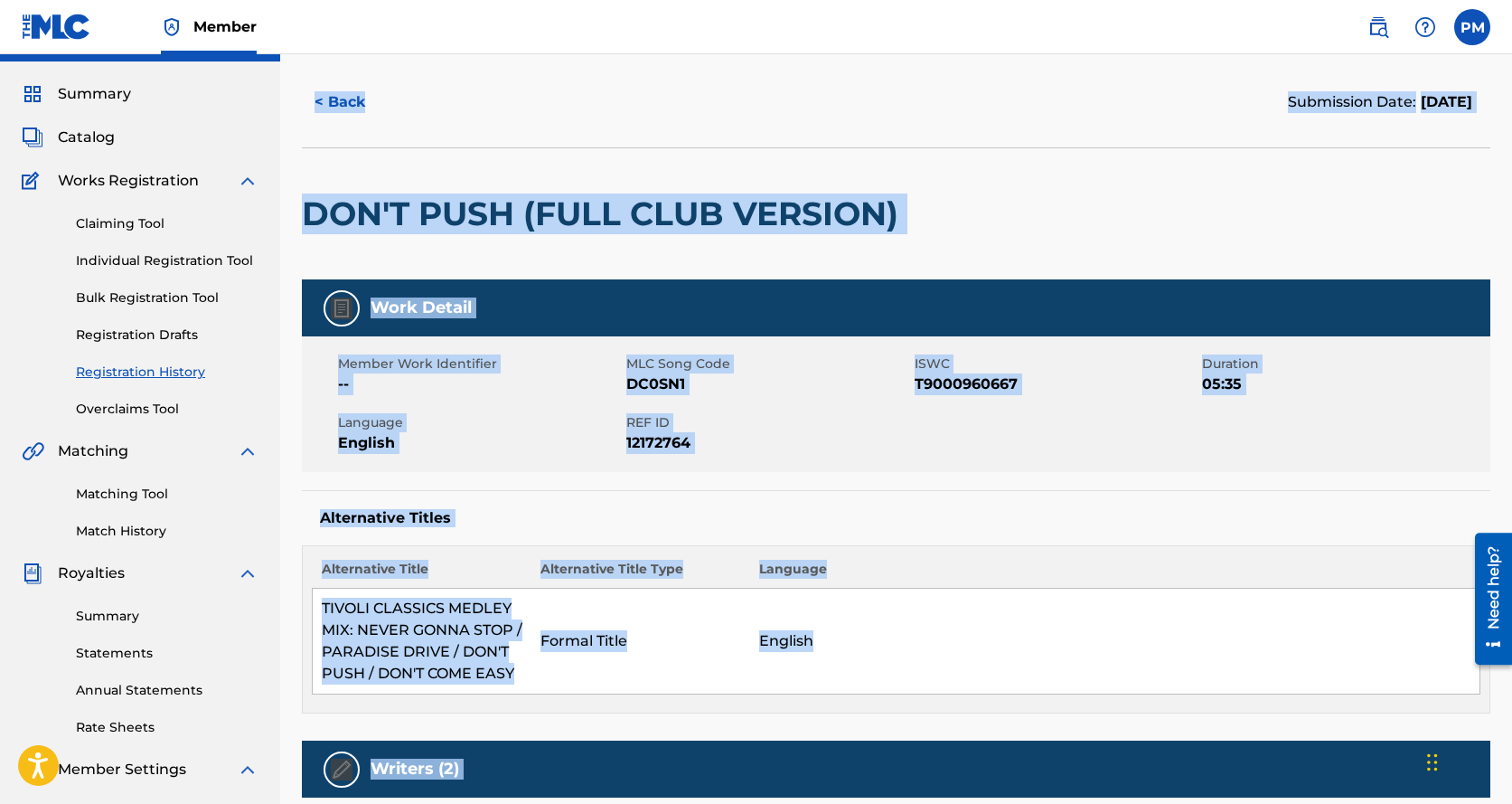
scroll to position [61, 0]
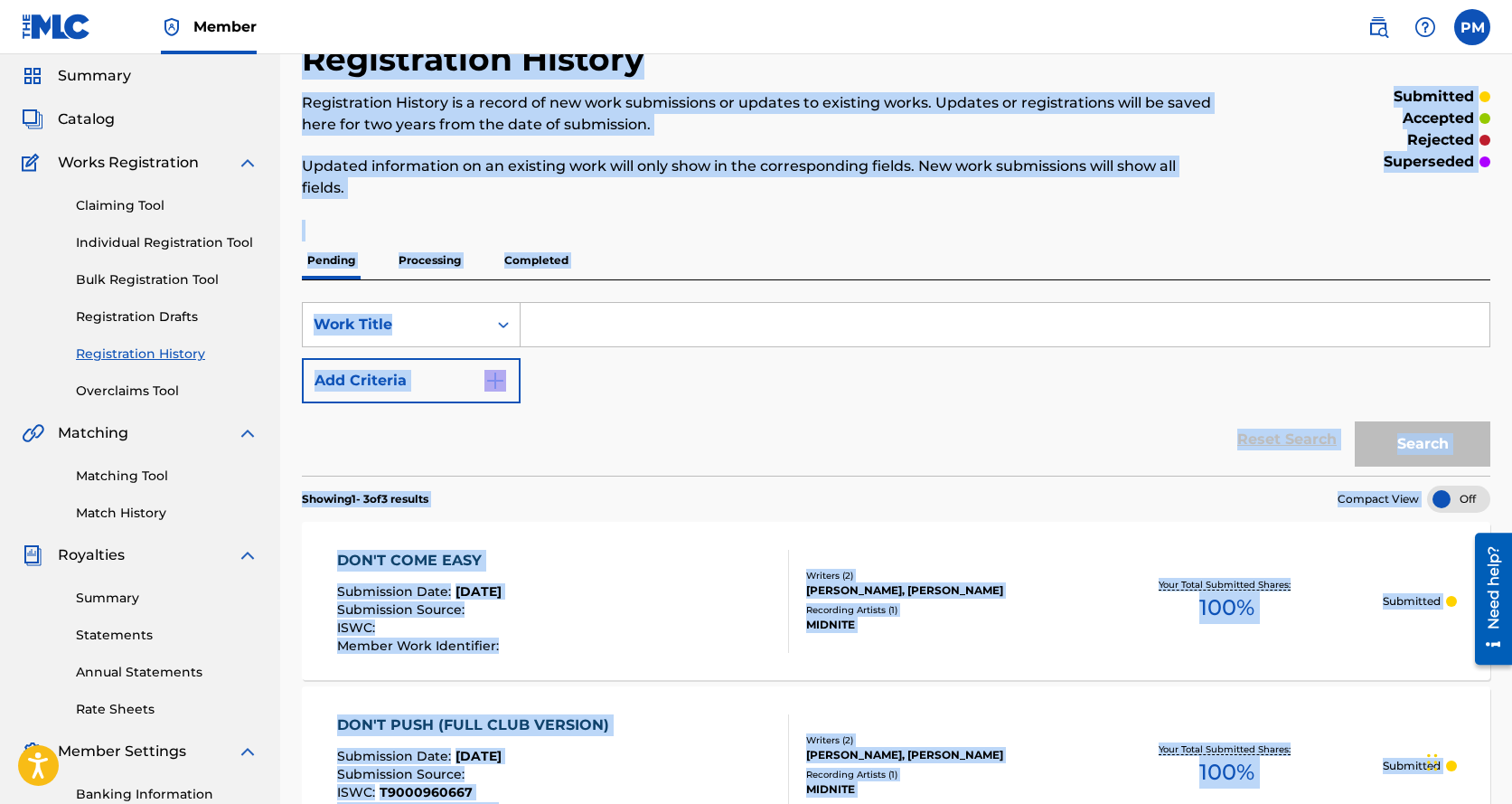
scroll to position [423, 0]
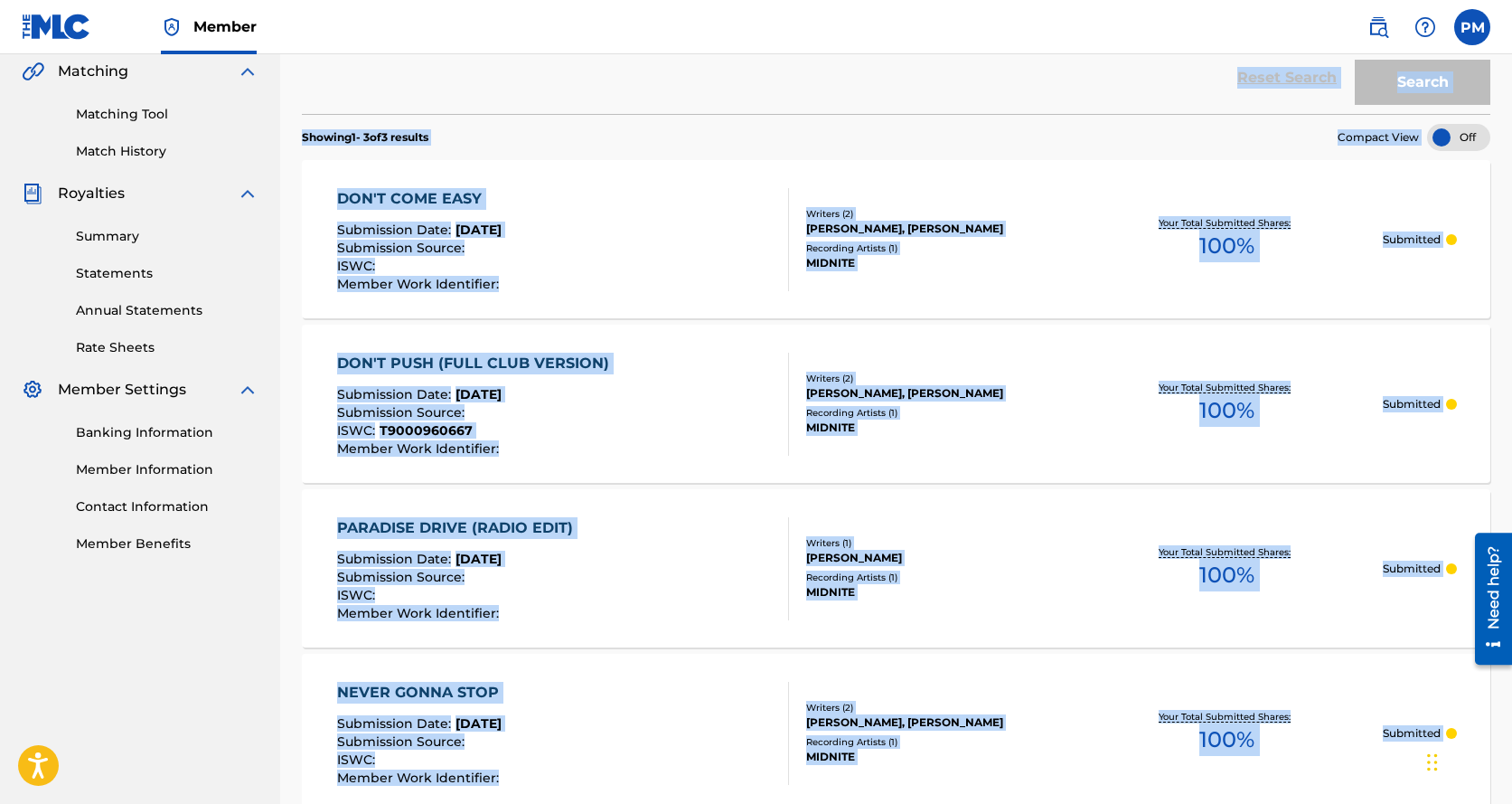
click at [446, 528] on div "PARADISE DRIVE (RADIO EDIT)" at bounding box center [460, 528] width 245 height 22
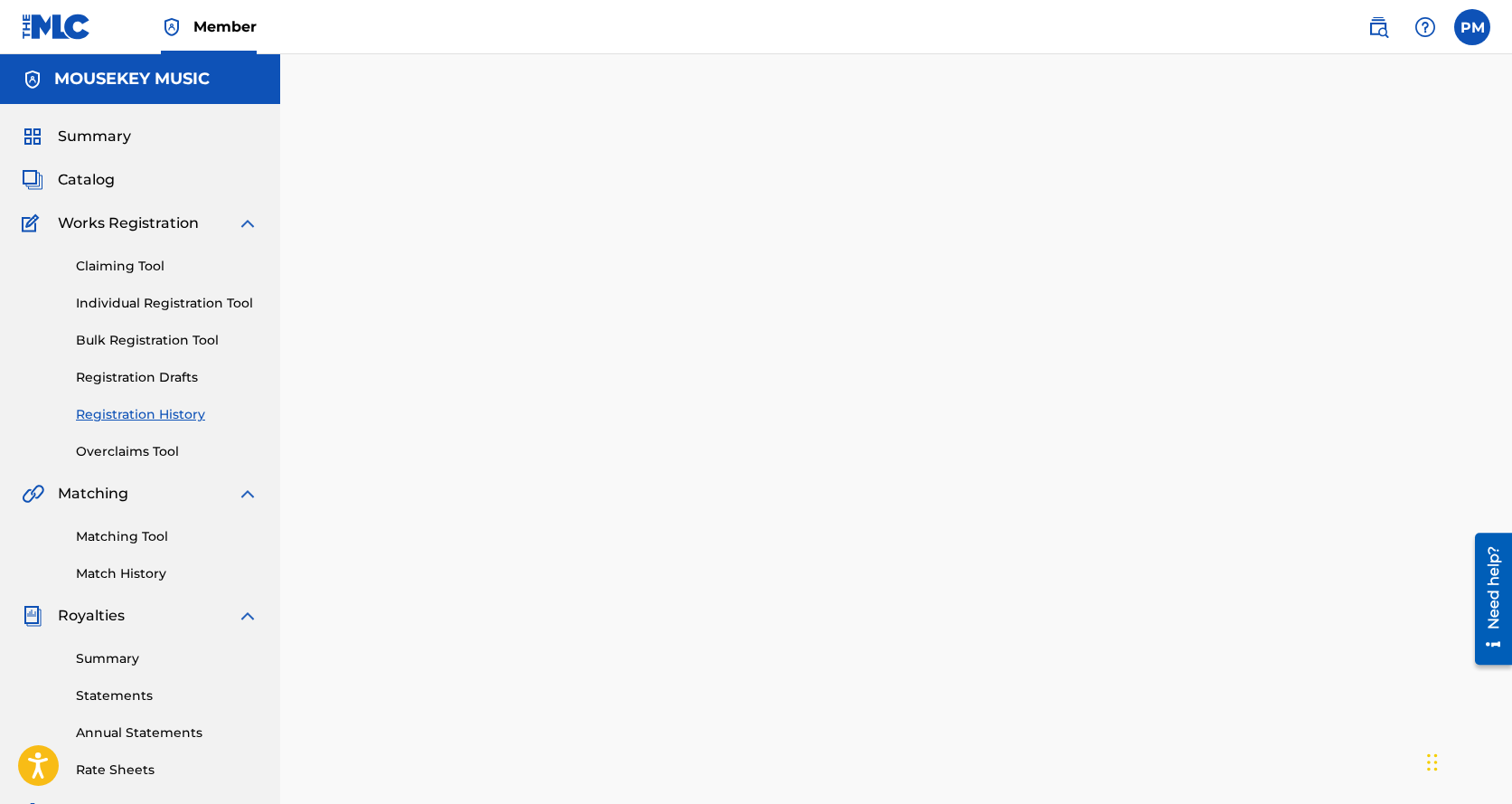
click at [446, 528] on div at bounding box center [896, 548] width 1233 height 898
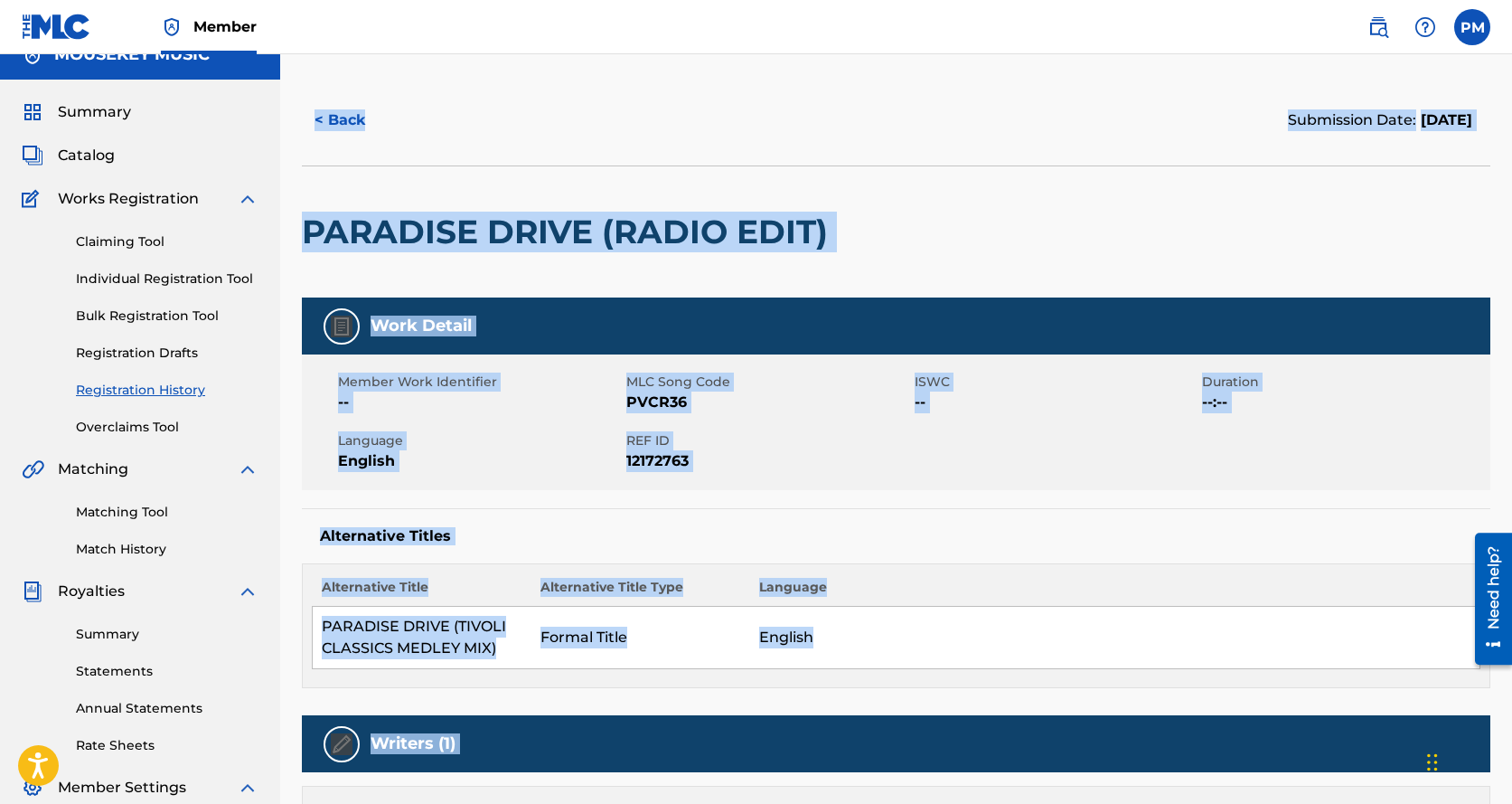
scroll to position [61, 0]
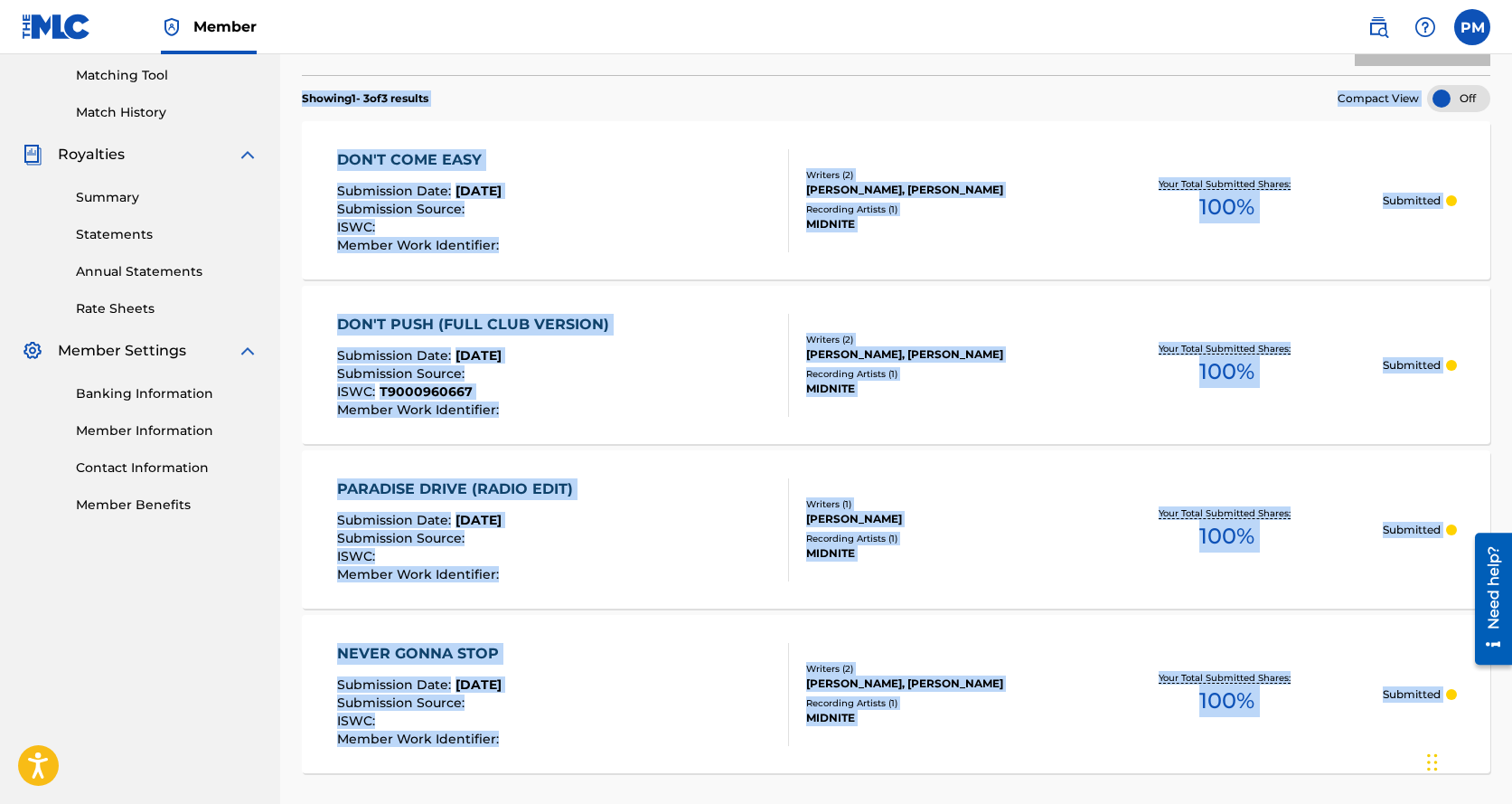
scroll to position [481, 0]
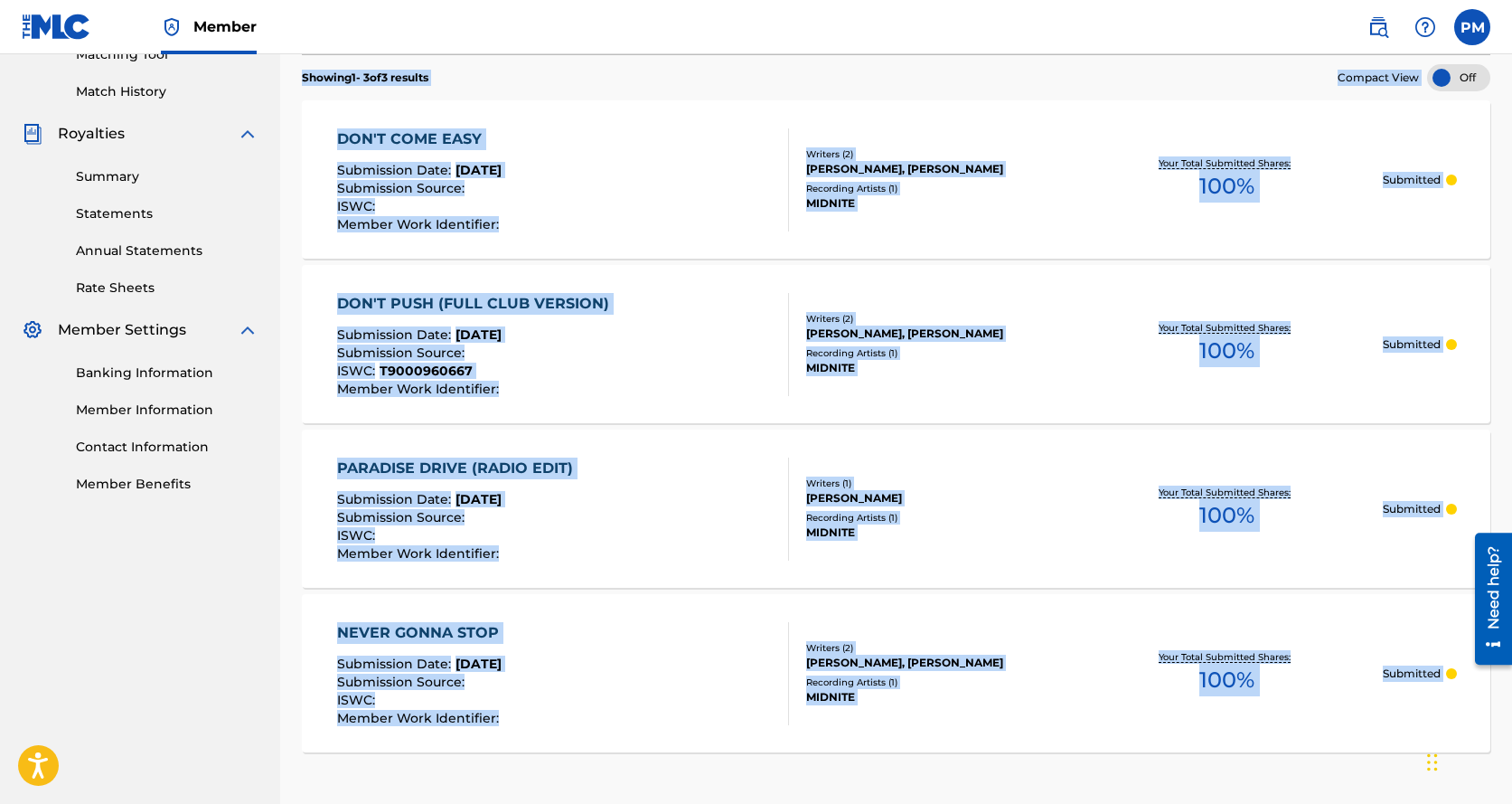
click at [432, 660] on span "Submission Date :" at bounding box center [396, 663] width 119 height 17
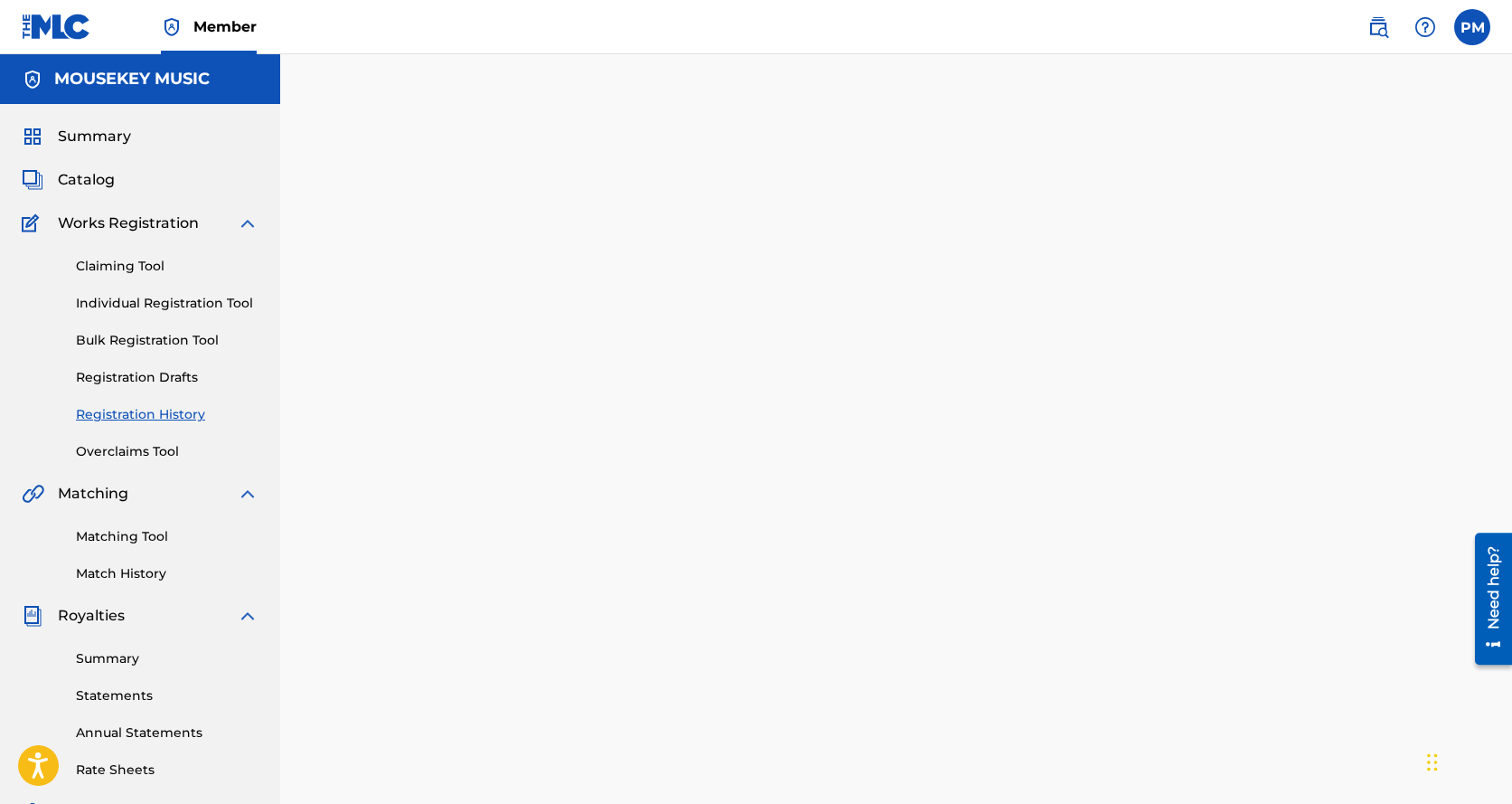
click at [432, 660] on div at bounding box center [896, 548] width 1233 height 898
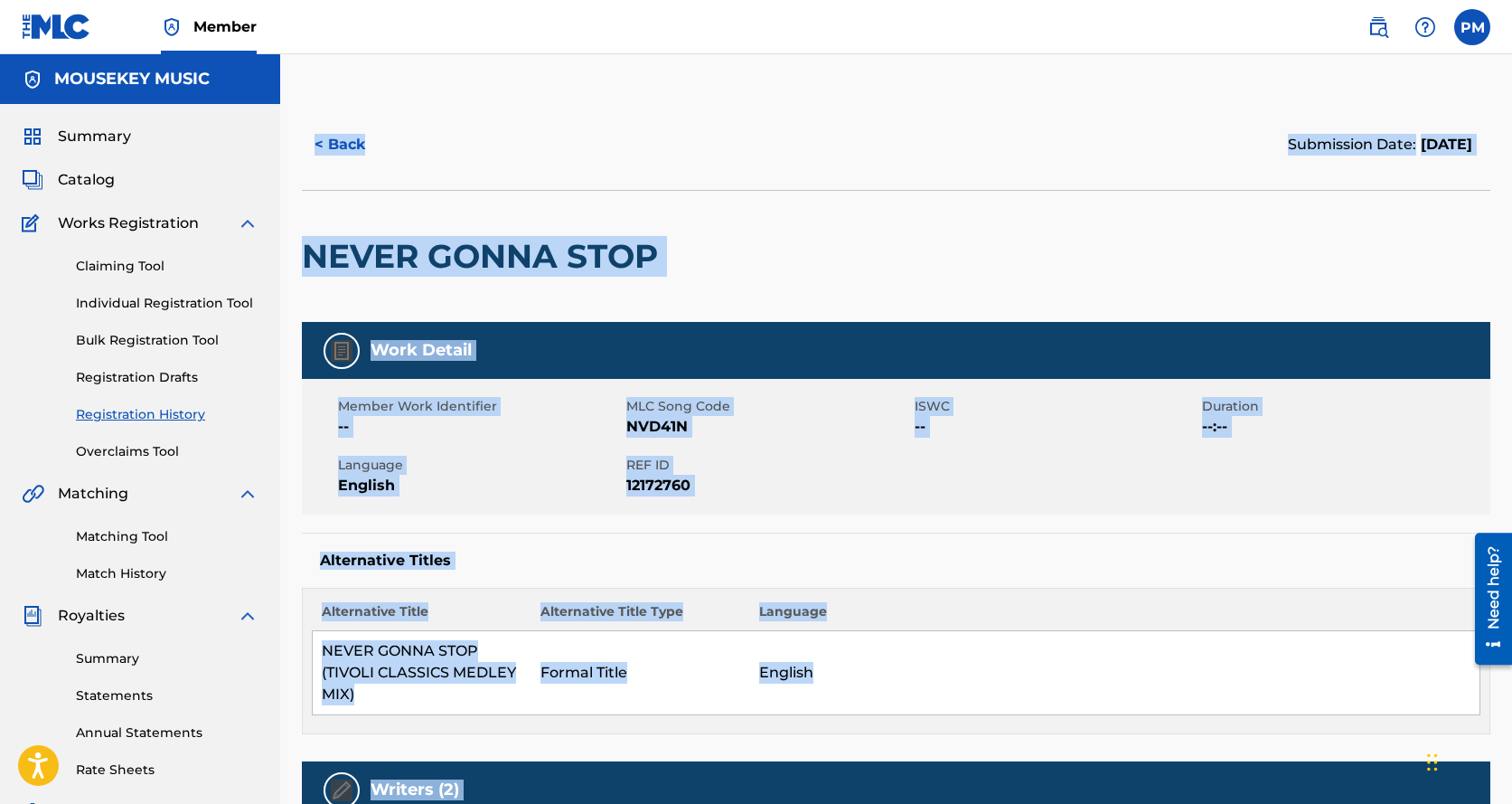
click at [447, 122] on div "< Back" at bounding box center [599, 144] width 595 height 45
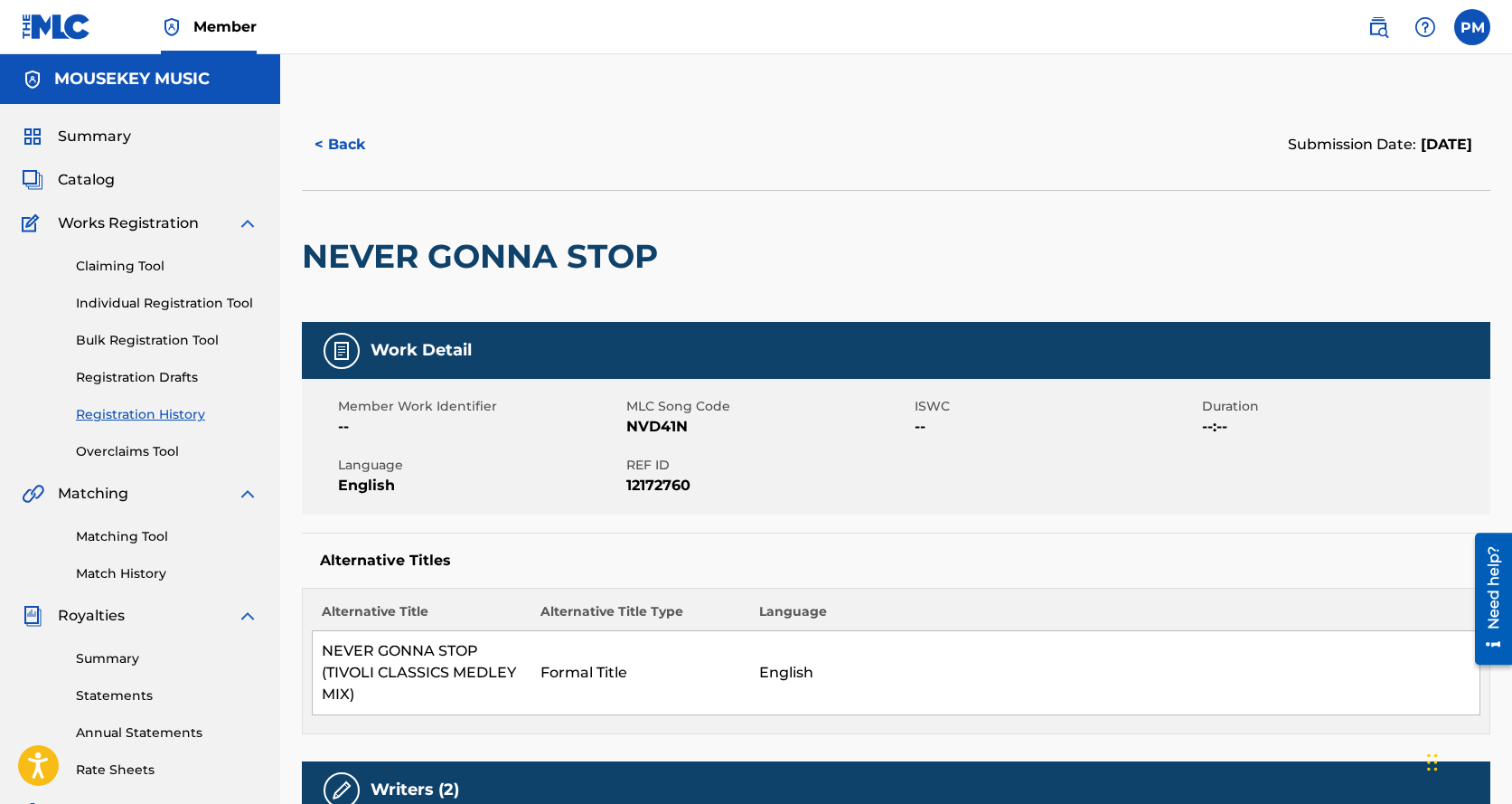
click at [70, 135] on span "Summary" at bounding box center [94, 136] width 74 height 22
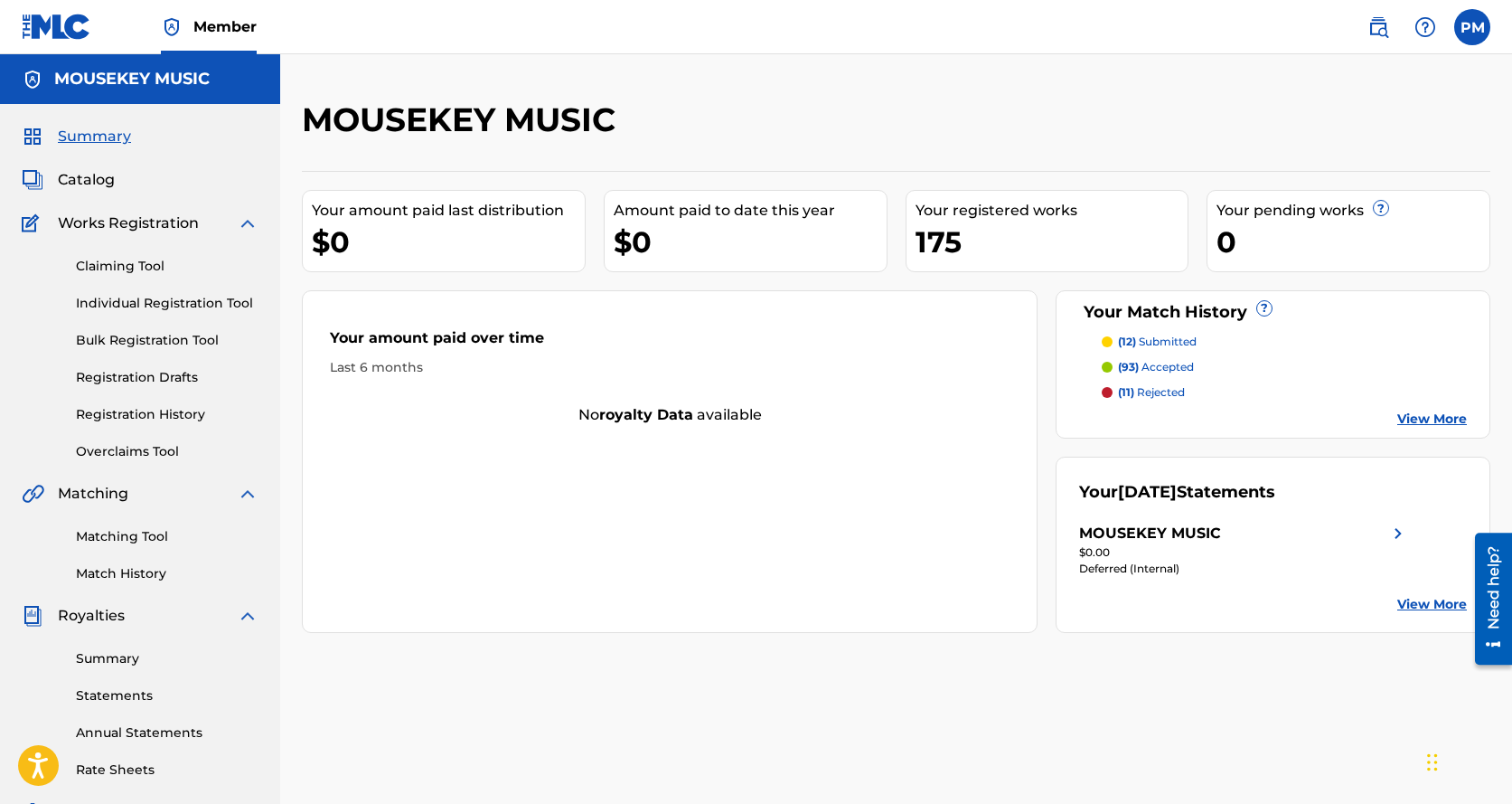
click at [133, 412] on link "Registration History" at bounding box center [167, 414] width 182 height 19
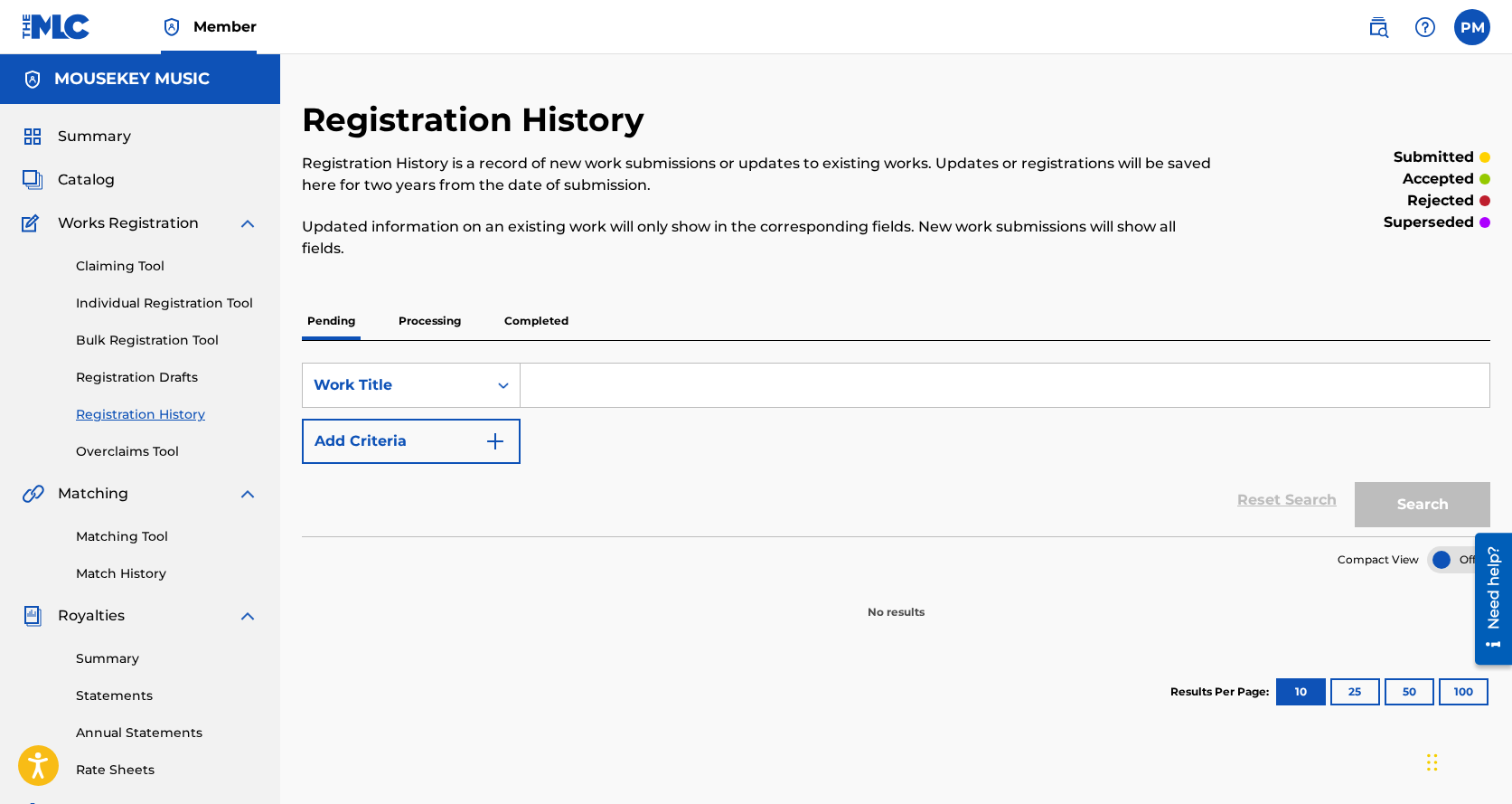
click at [417, 323] on p "Processing" at bounding box center [429, 321] width 74 height 38
click at [546, 321] on p "Completed" at bounding box center [536, 321] width 76 height 38
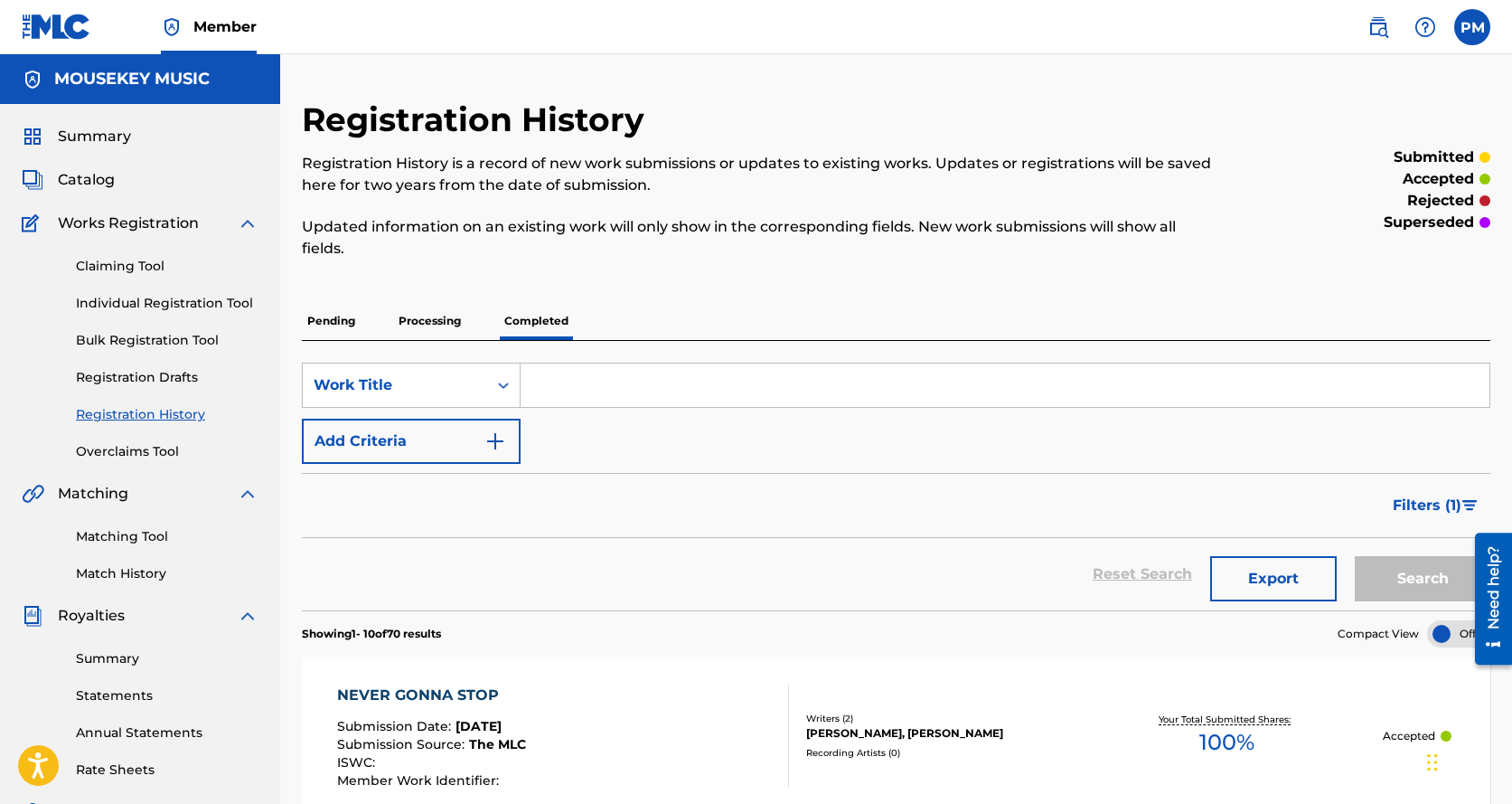
click at [338, 319] on p "Pending" at bounding box center [331, 321] width 59 height 38
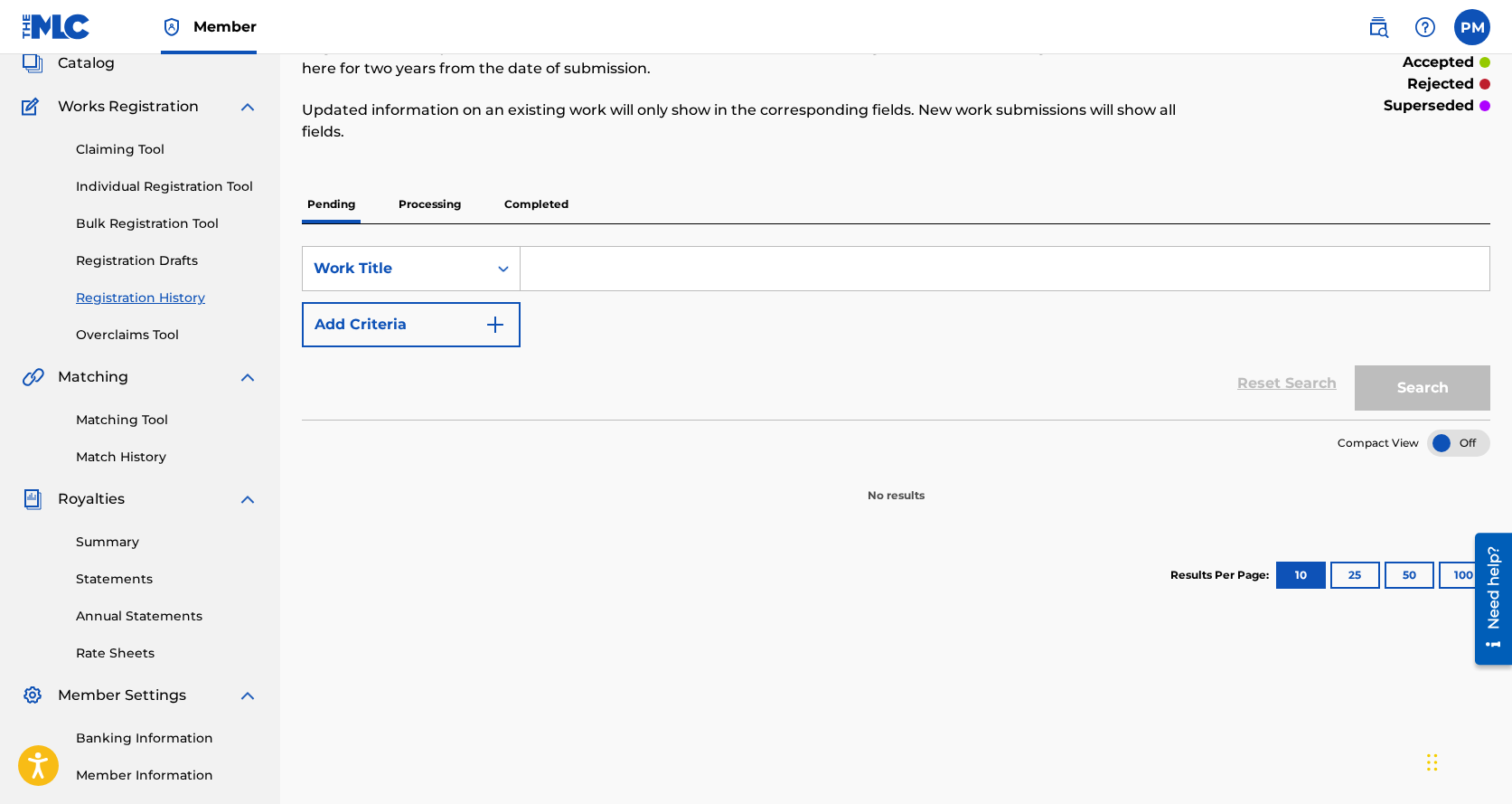
scroll to position [121, 0]
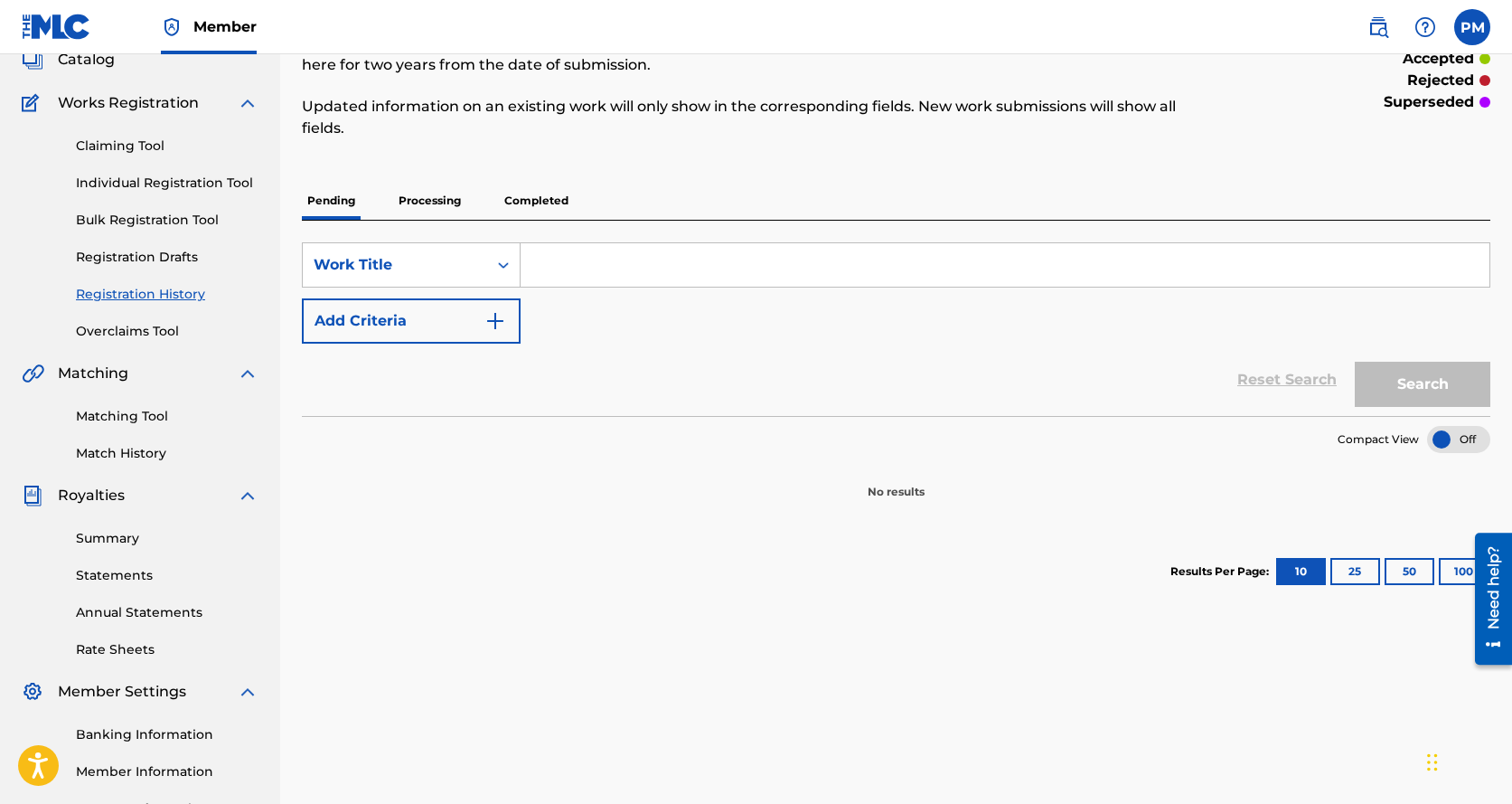
click at [133, 259] on link "Registration Drafts" at bounding box center [167, 257] width 182 height 19
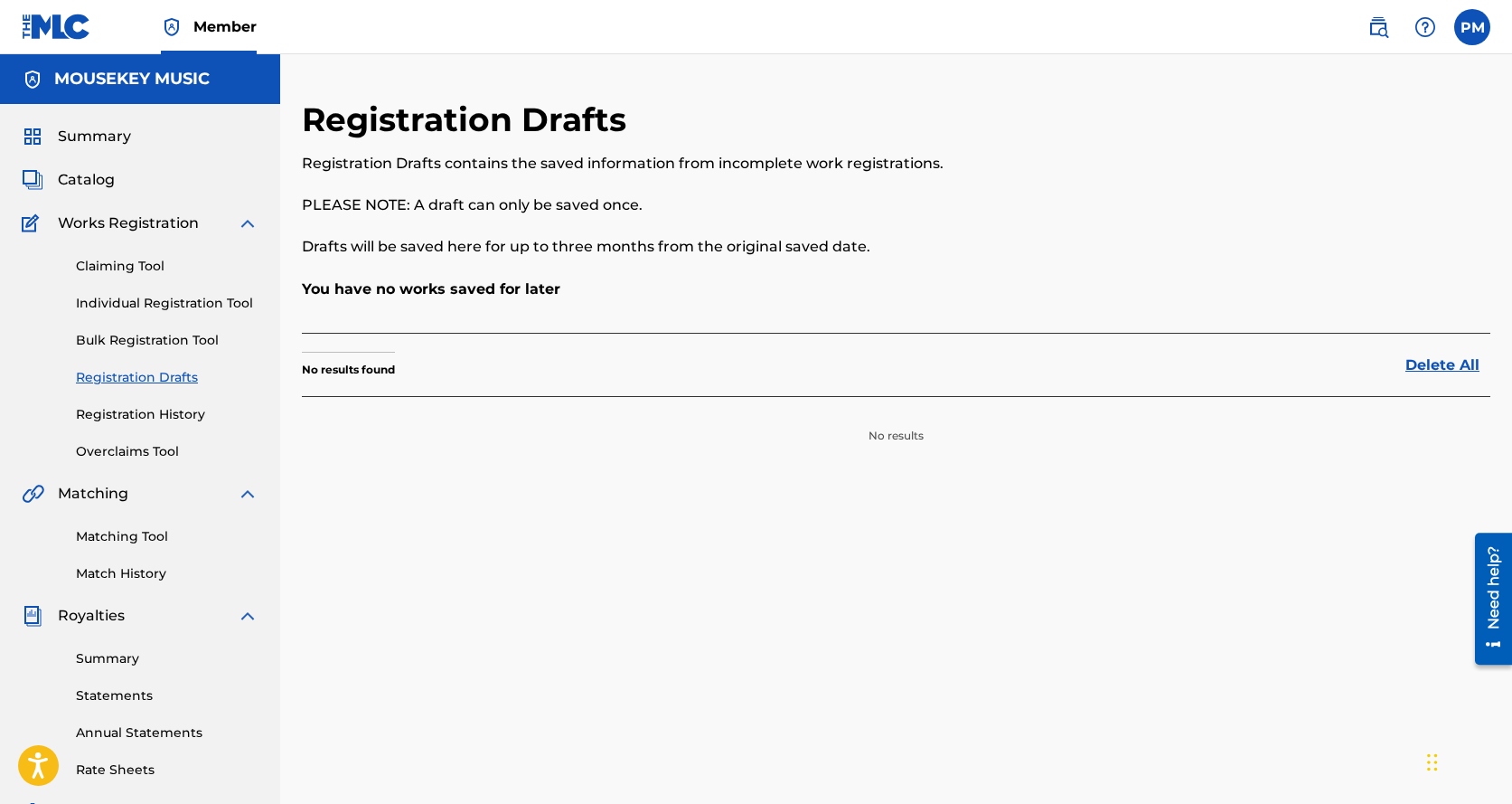
click at [122, 405] on link "Registration History" at bounding box center [167, 414] width 182 height 19
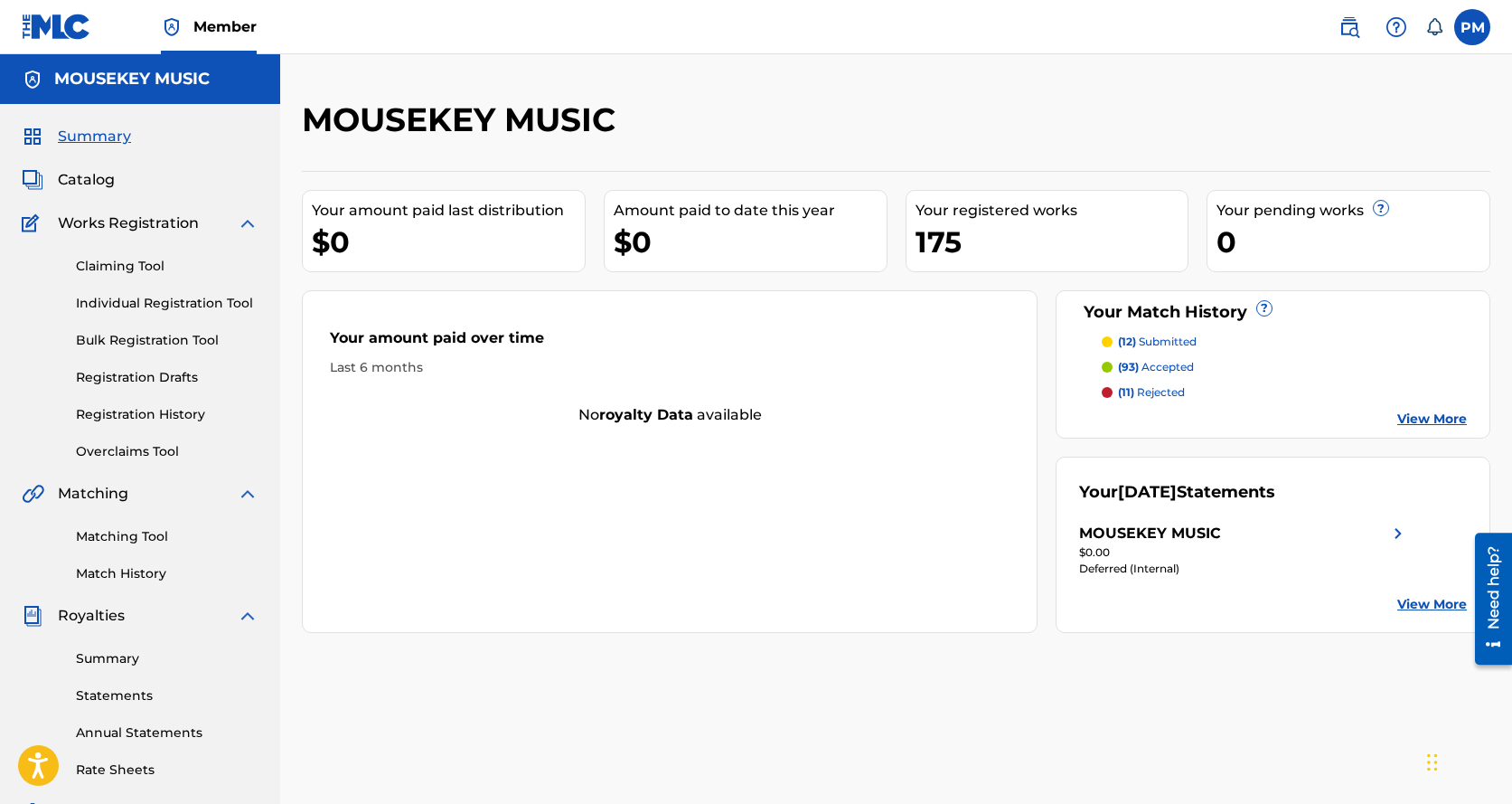
click at [87, 176] on span "Catalog" at bounding box center [86, 179] width 57 height 22
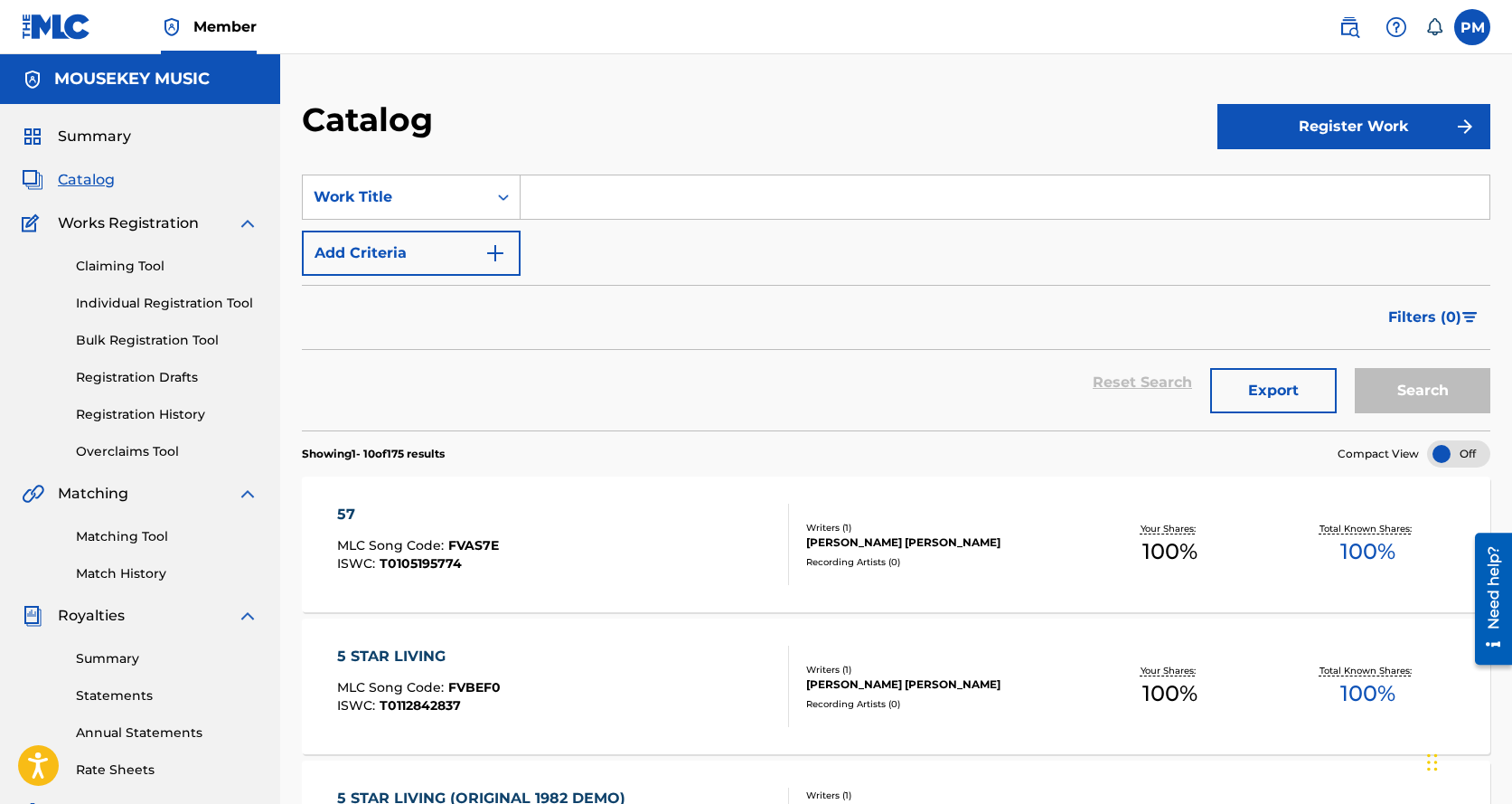
click at [567, 200] on input "Search Form" at bounding box center [1005, 197] width 969 height 43
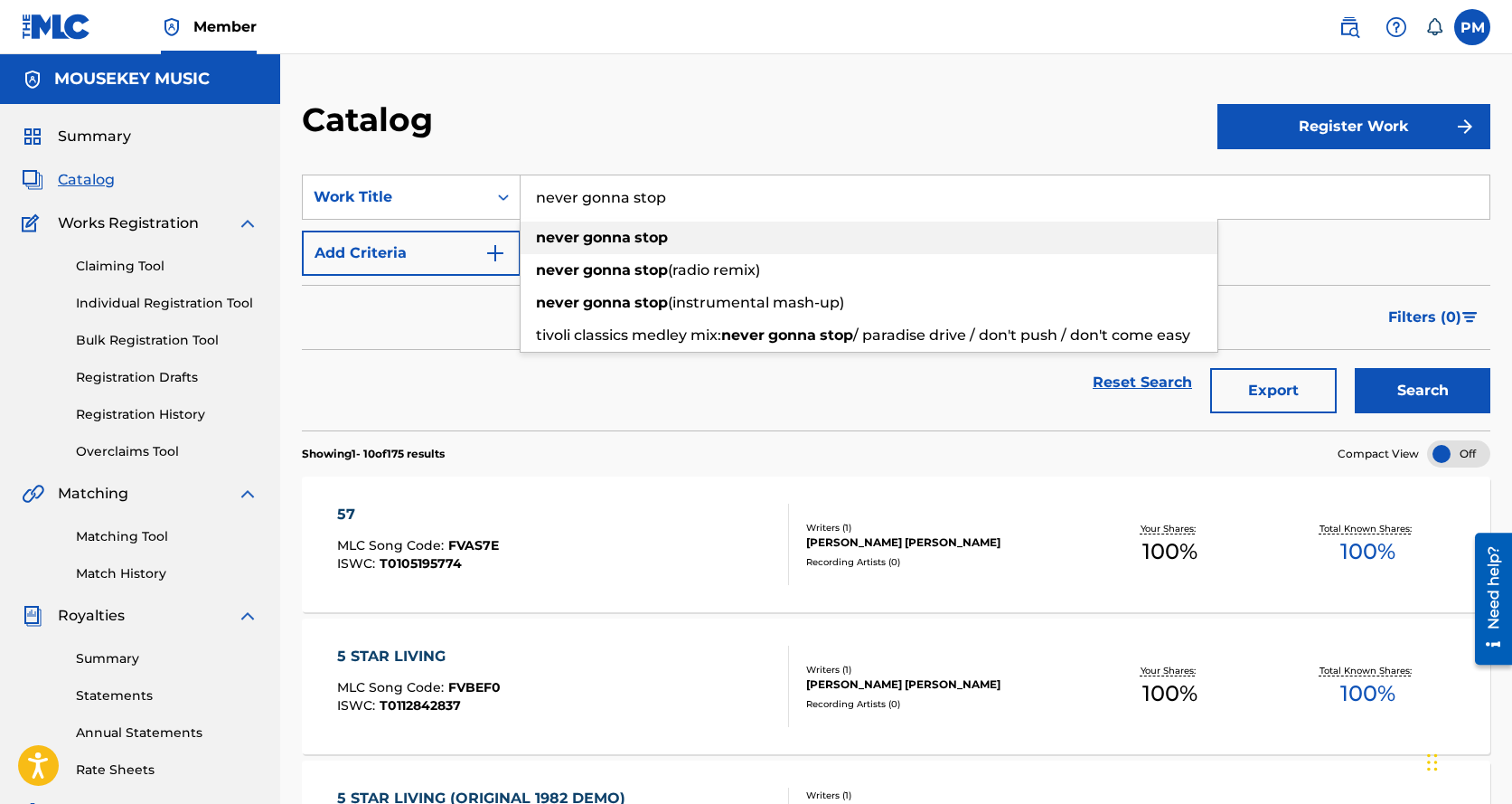
type input "never gonna stop"
click at [601, 237] on strong "gonna" at bounding box center [607, 237] width 48 height 18
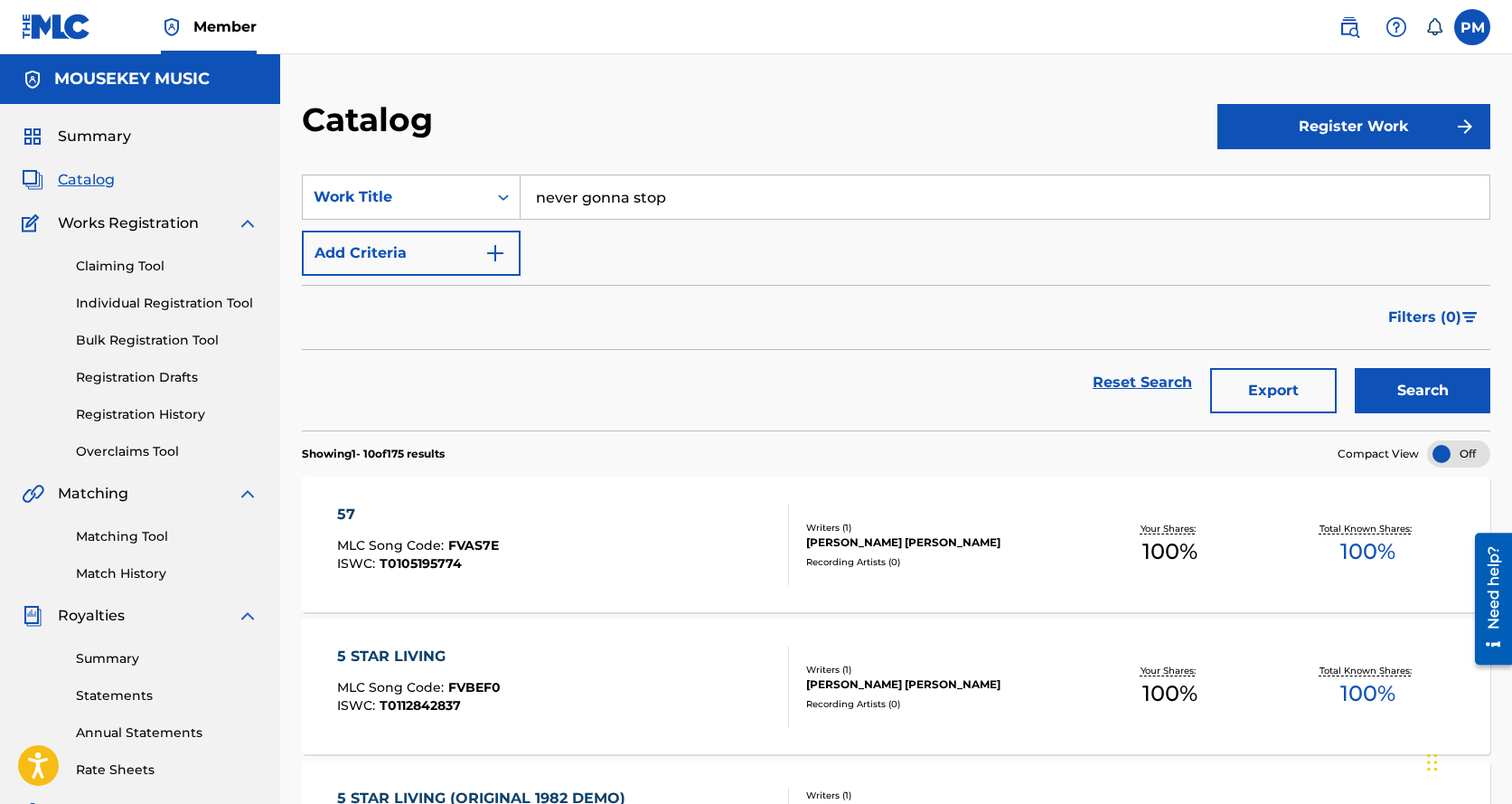
click at [1391, 387] on button "Search" at bounding box center [1423, 390] width 135 height 45
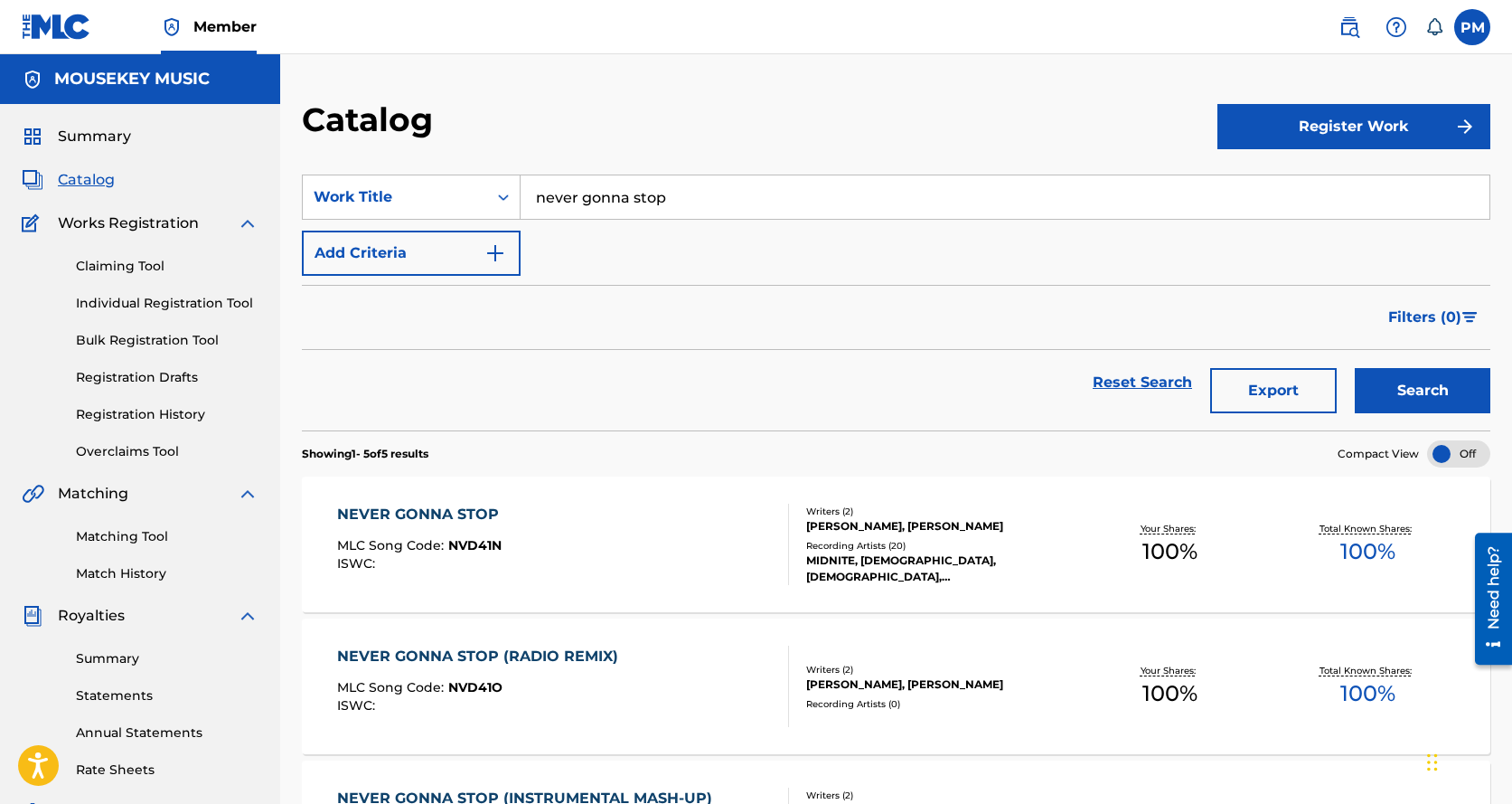
click at [430, 510] on div "NEVER GONNA STOP" at bounding box center [423, 515] width 171 height 22
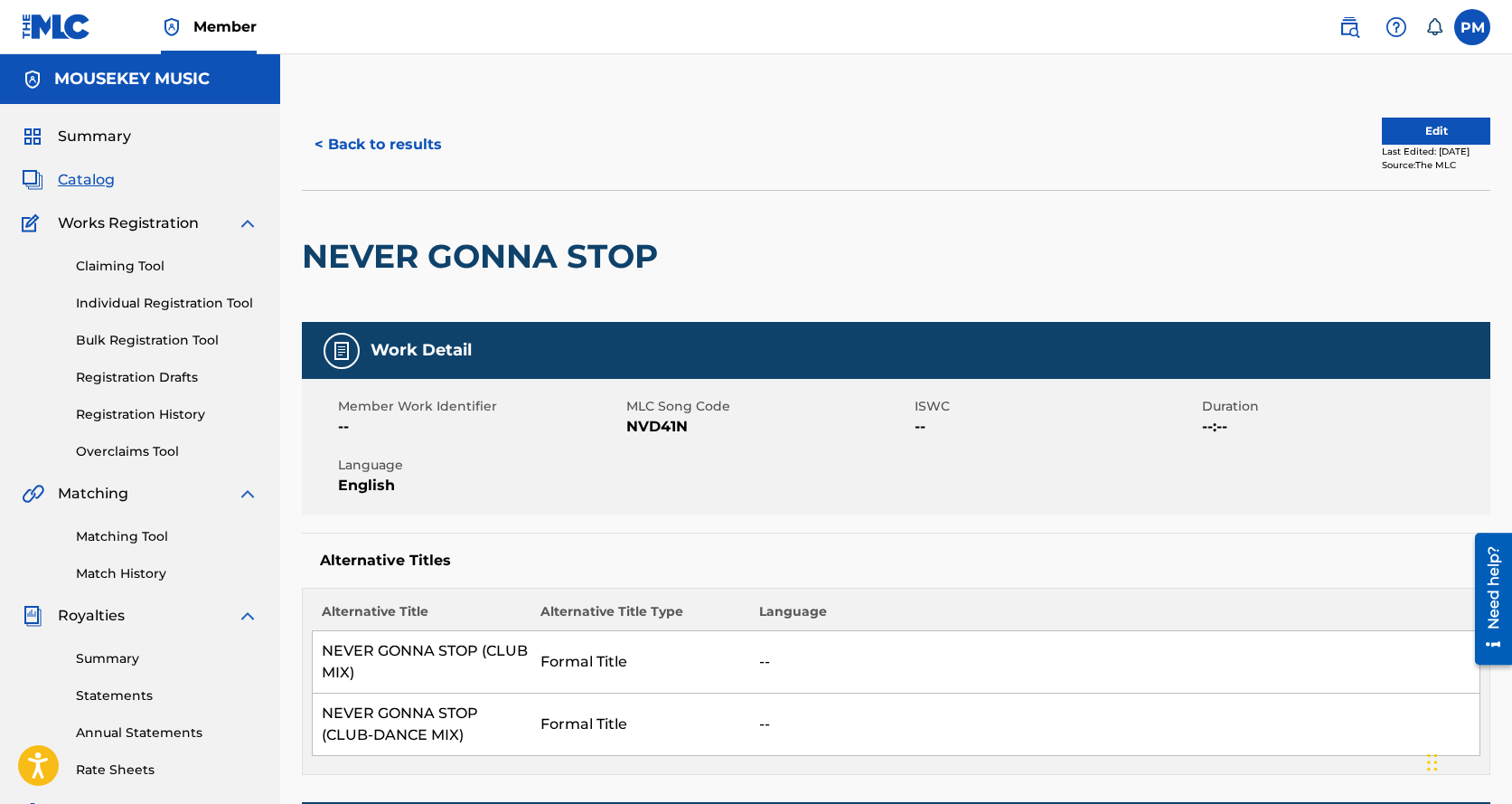
click at [1385, 127] on button "Edit" at bounding box center [1436, 131] width 109 height 27
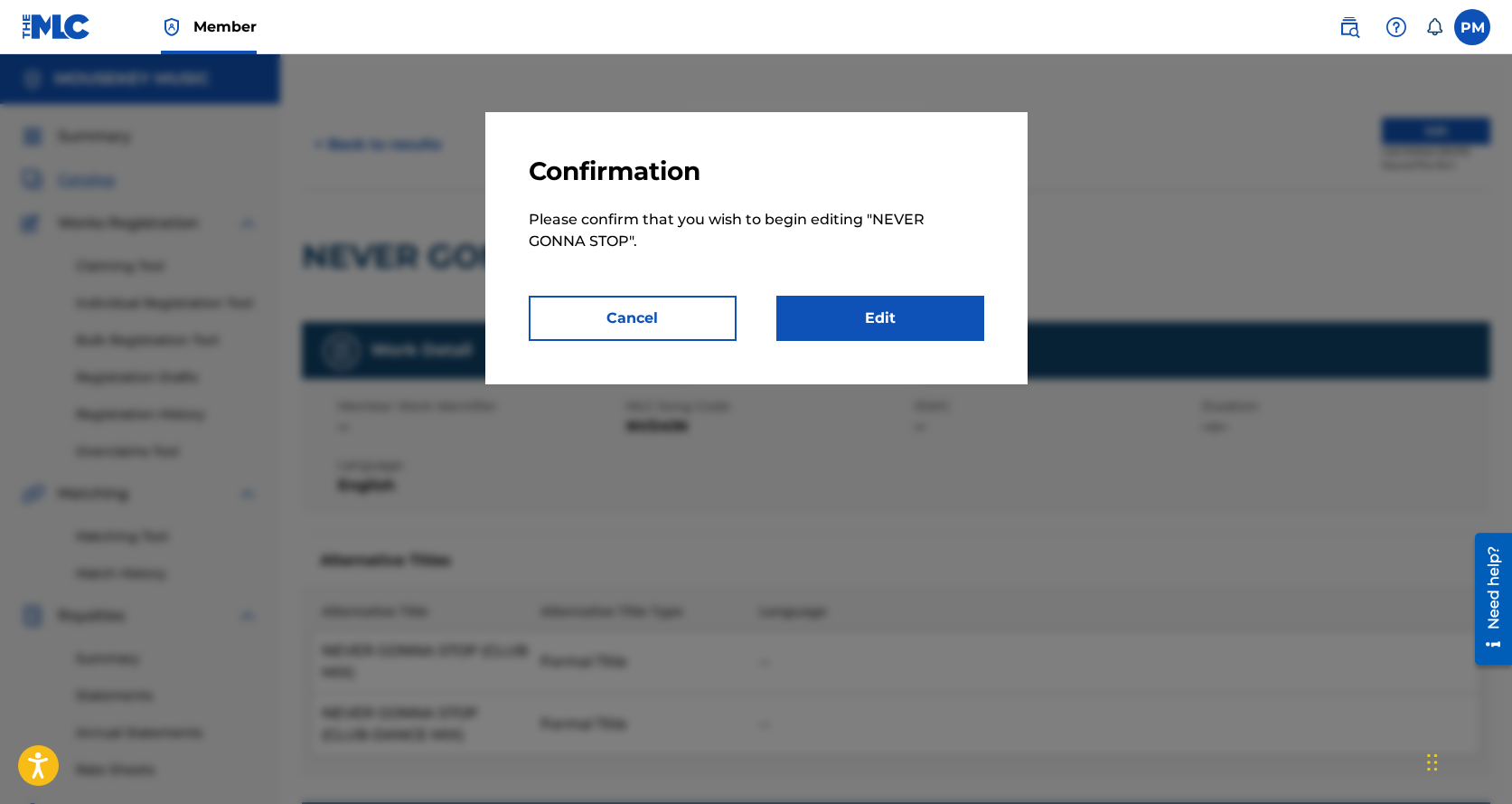
click at [837, 327] on link "Edit" at bounding box center [881, 318] width 208 height 45
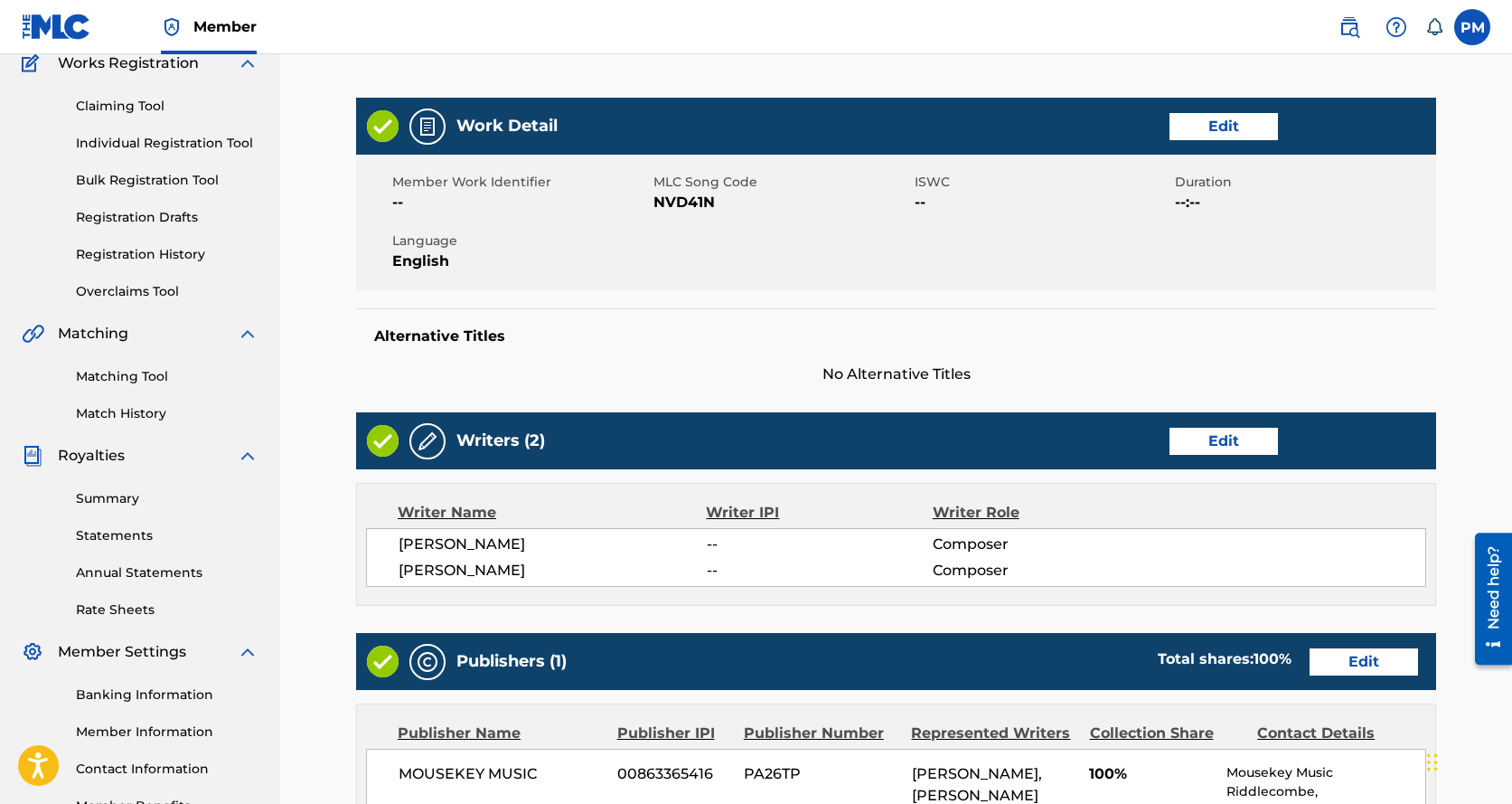
scroll to position [180, 0]
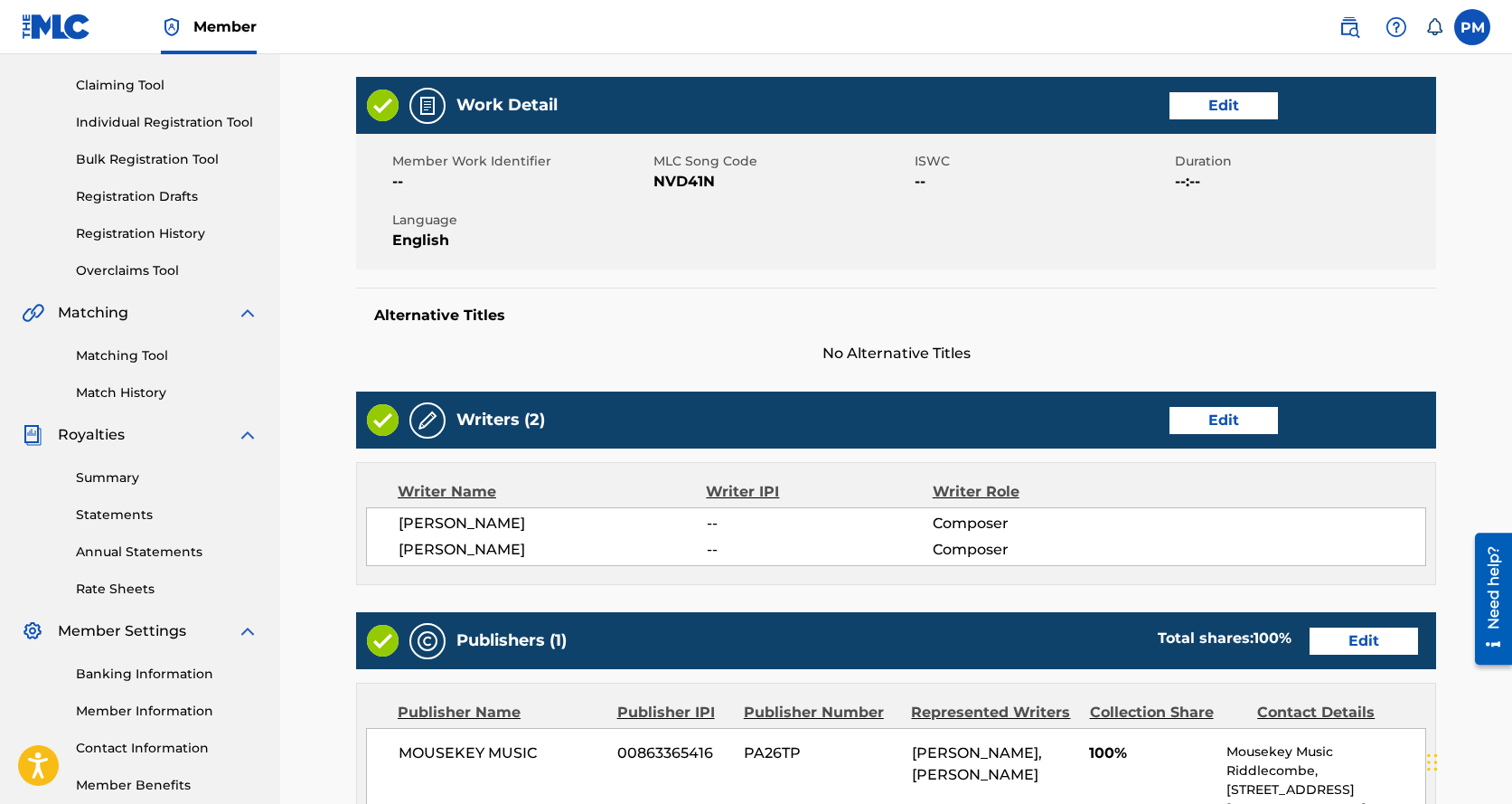
click at [1234, 107] on link "Edit" at bounding box center [1224, 106] width 109 height 27
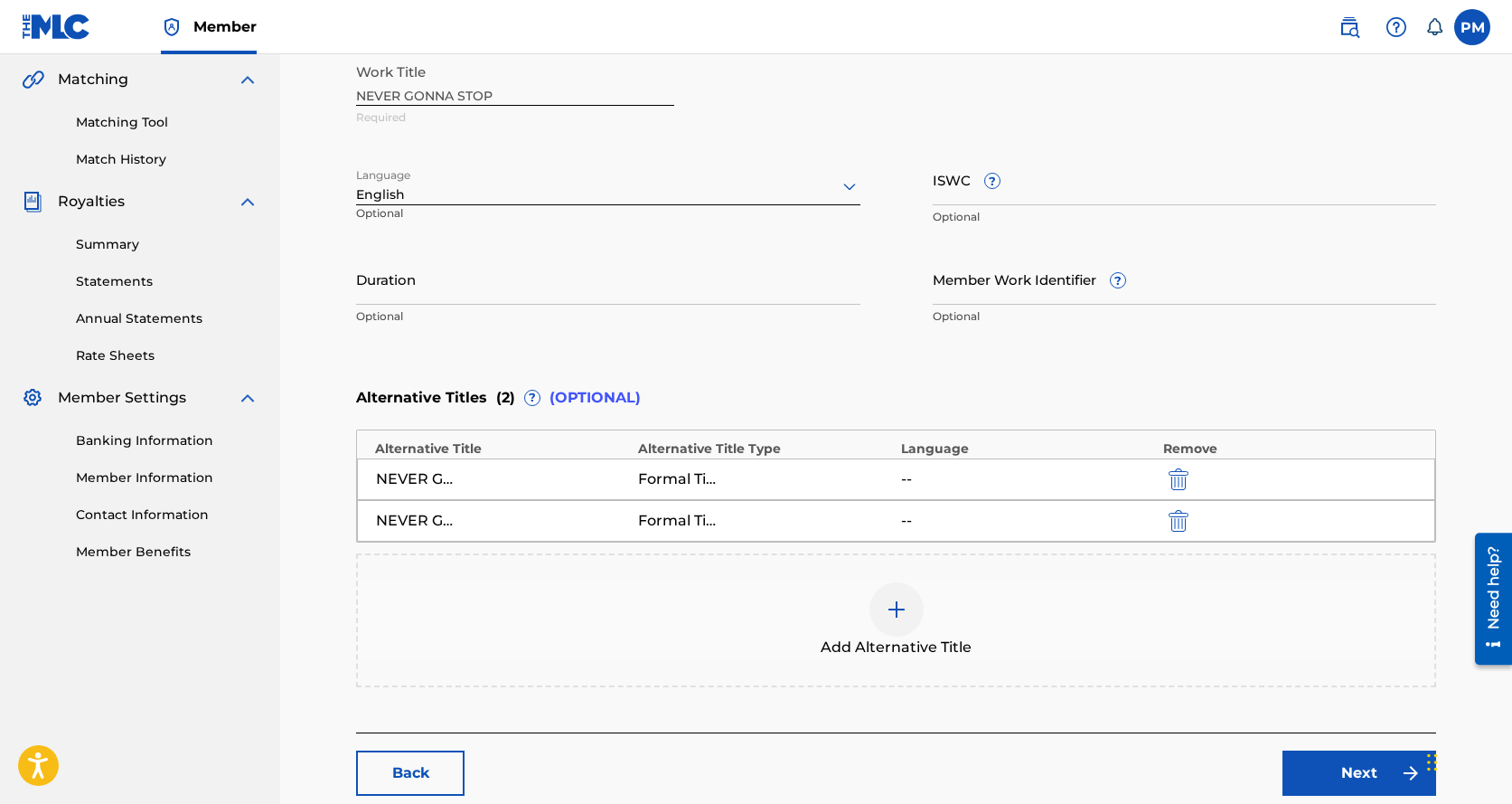
scroll to position [423, 0]
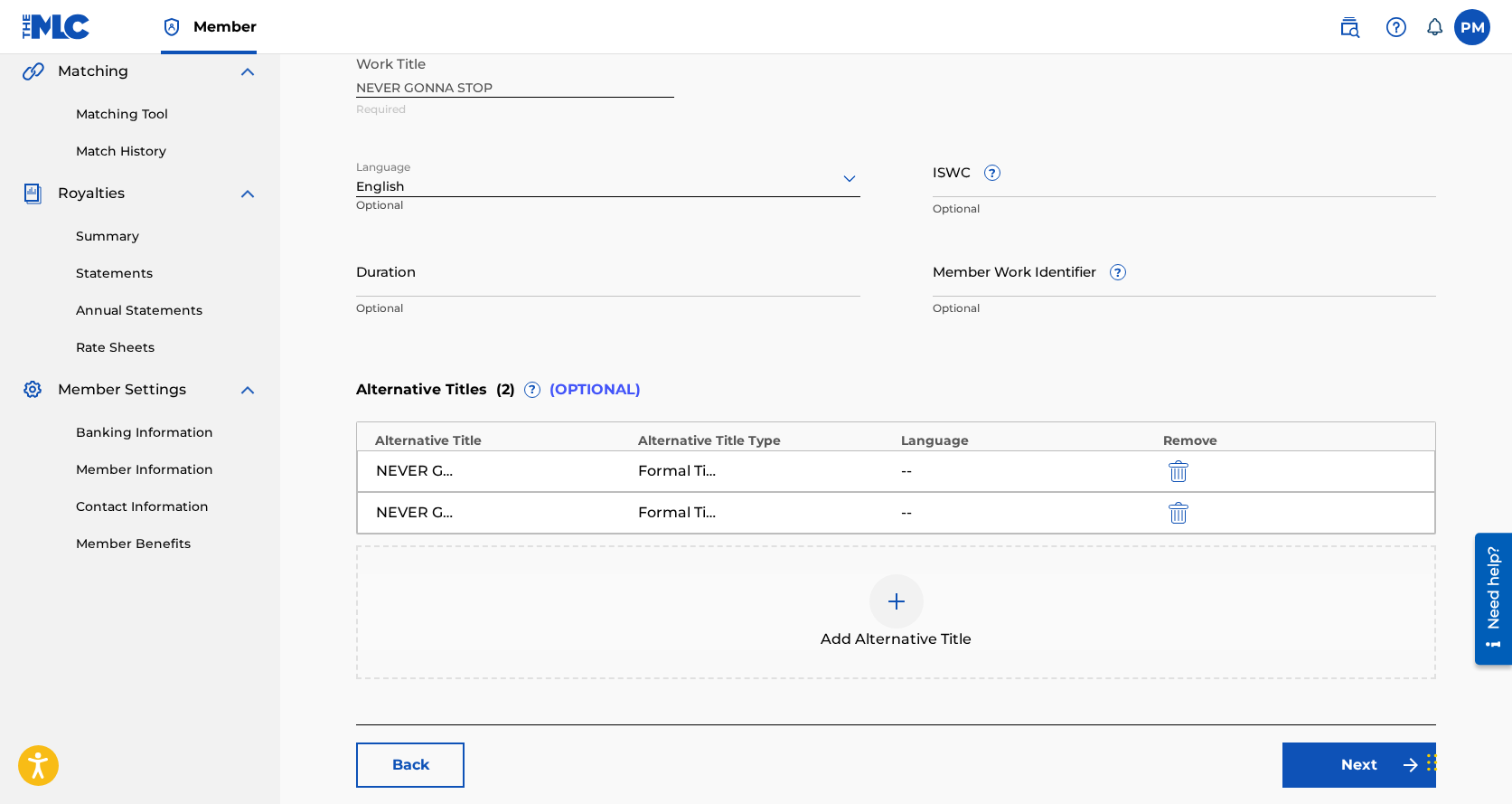
click at [891, 599] on img at bounding box center [897, 601] width 22 height 22
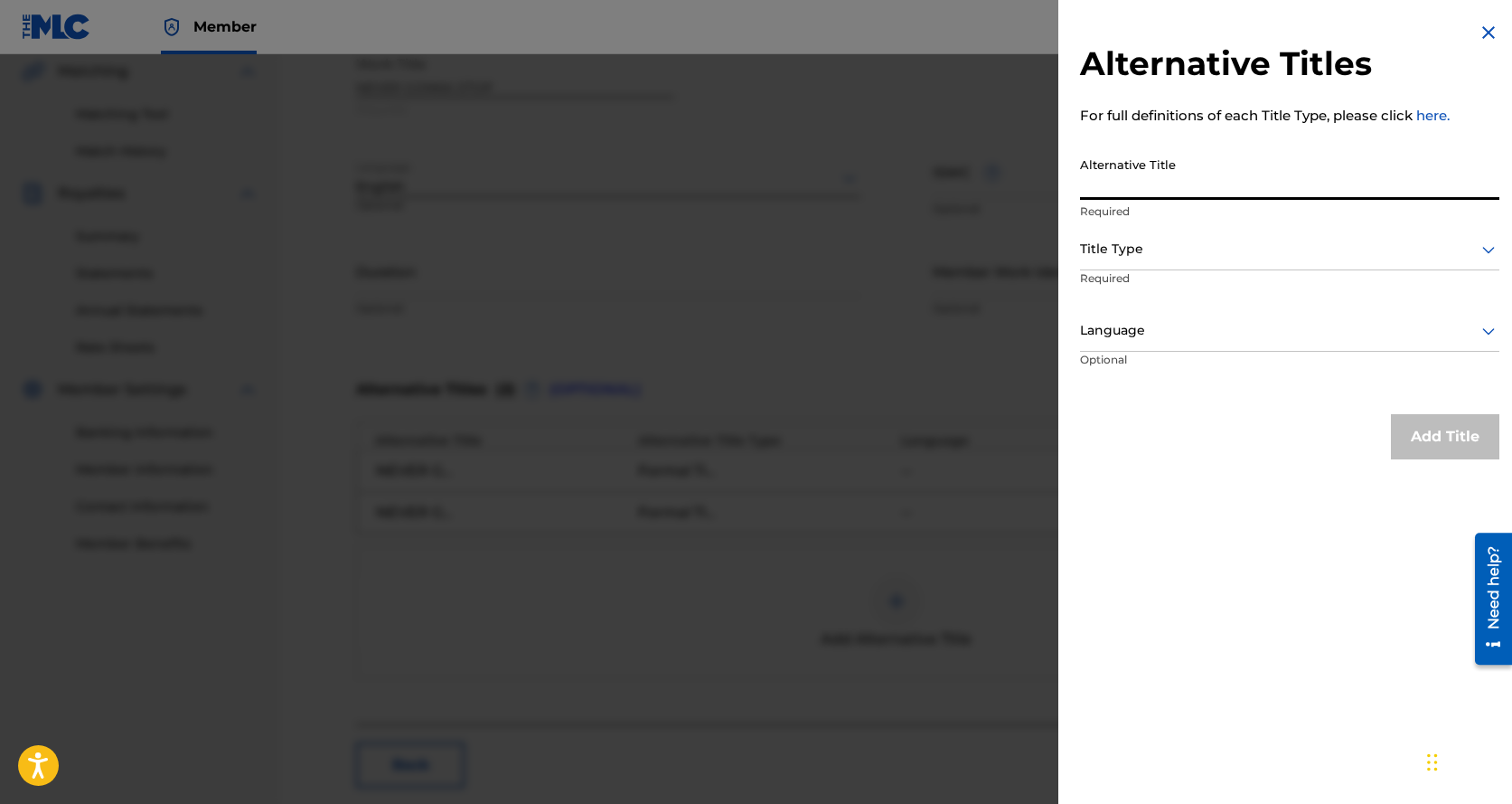
click at [1112, 181] on input "Alternative Title" at bounding box center [1290, 174] width 420 height 52
type input "Never Gonna Stop (Medley Mix)"
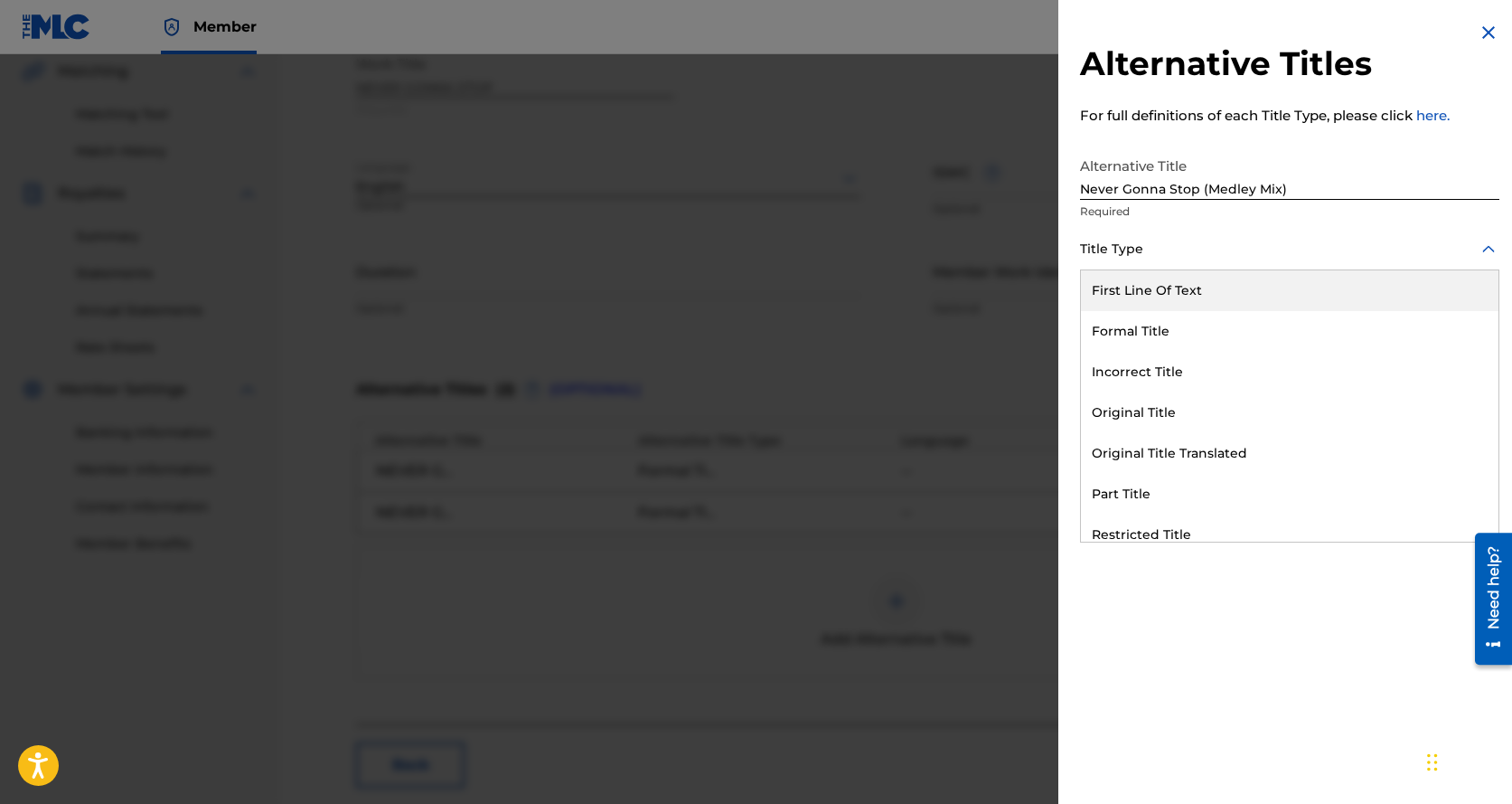
click at [1091, 246] on div at bounding box center [1290, 248] width 420 height 23
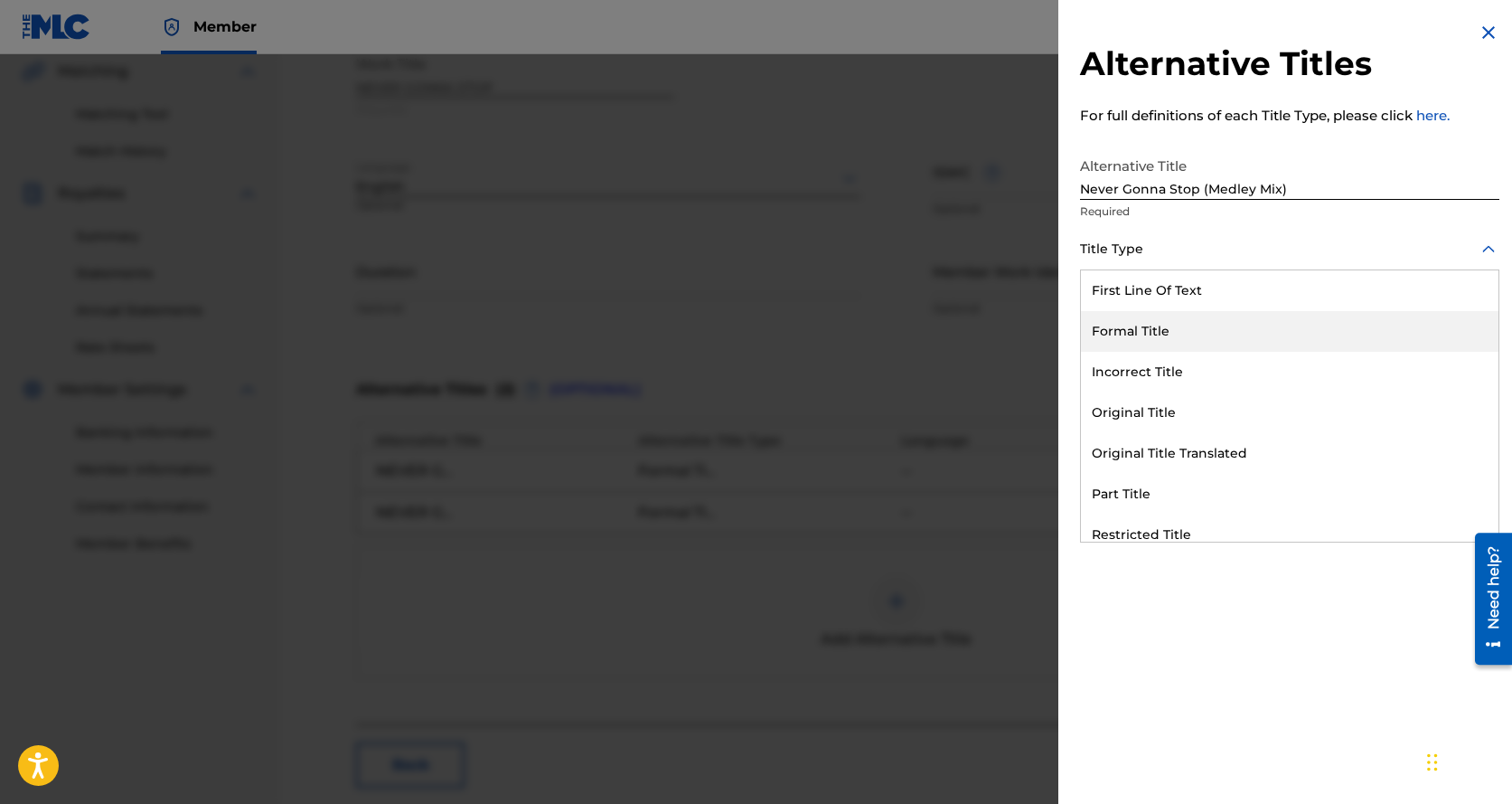
click at [1112, 330] on div "Formal Title" at bounding box center [1290, 330] width 418 height 40
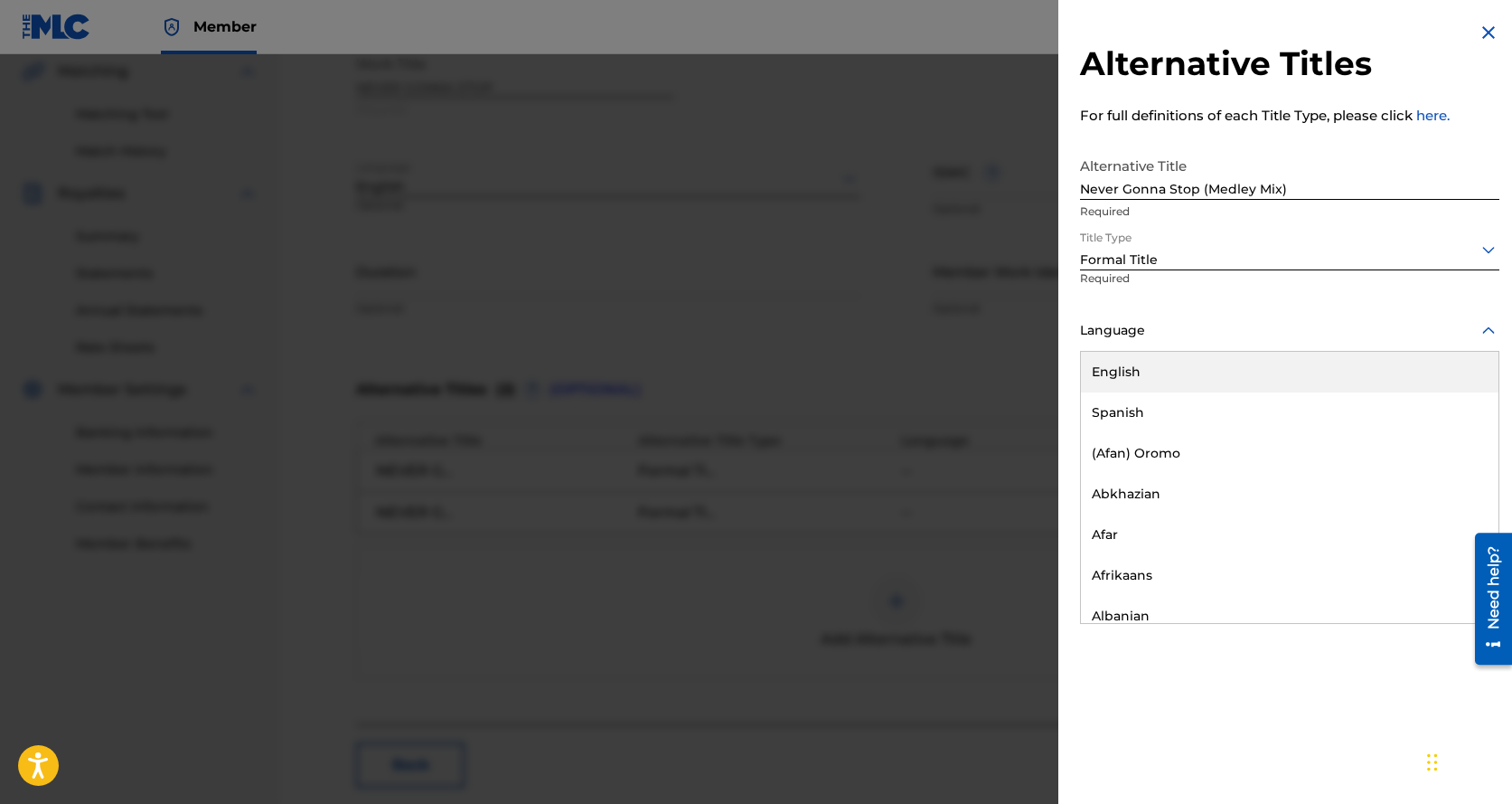
click at [1131, 332] on div at bounding box center [1290, 329] width 420 height 23
click at [1142, 376] on div "English" at bounding box center [1290, 372] width 418 height 40
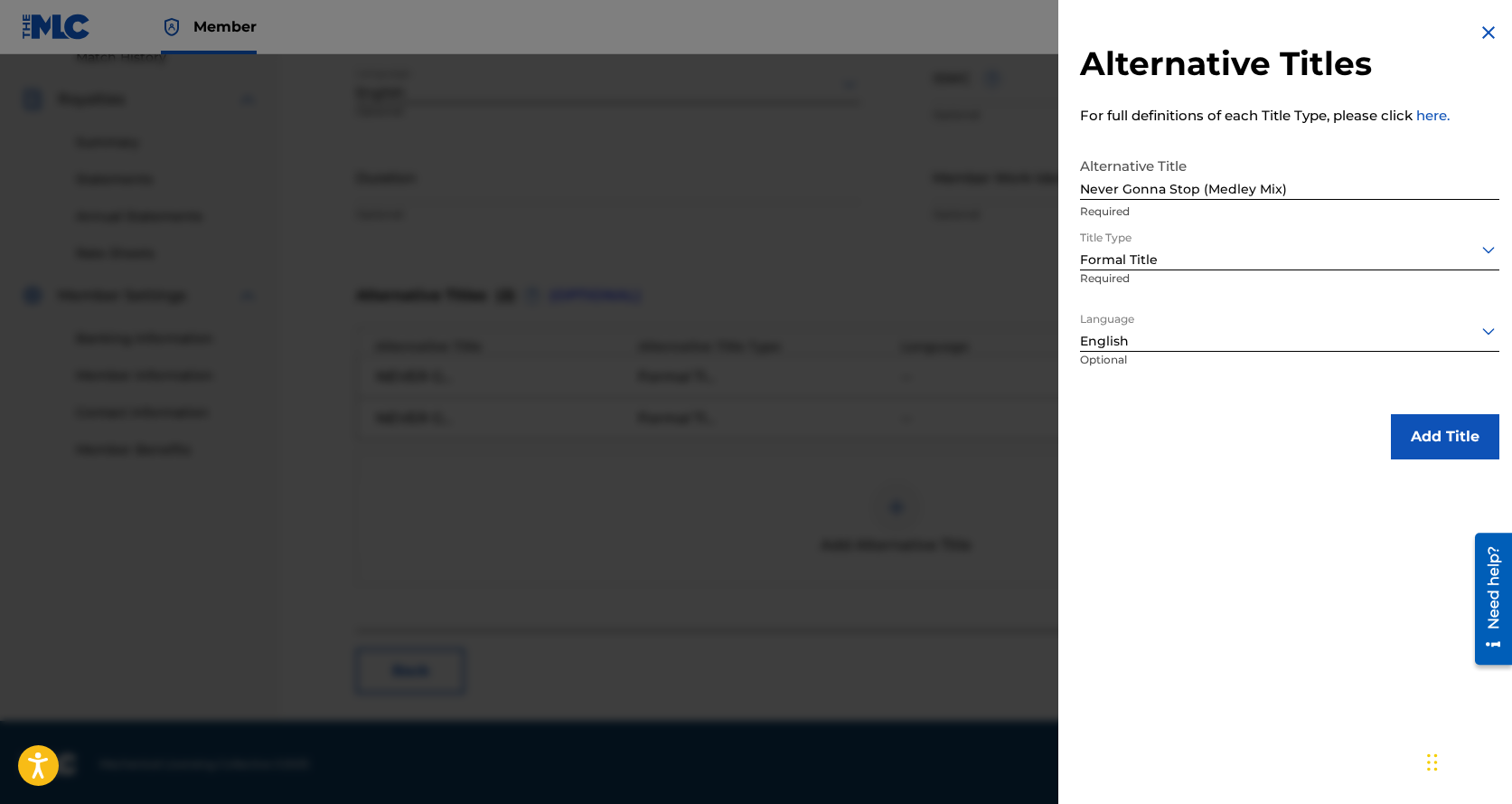
scroll to position [520, 0]
click at [1450, 430] on button "Add Title" at bounding box center [1445, 436] width 109 height 45
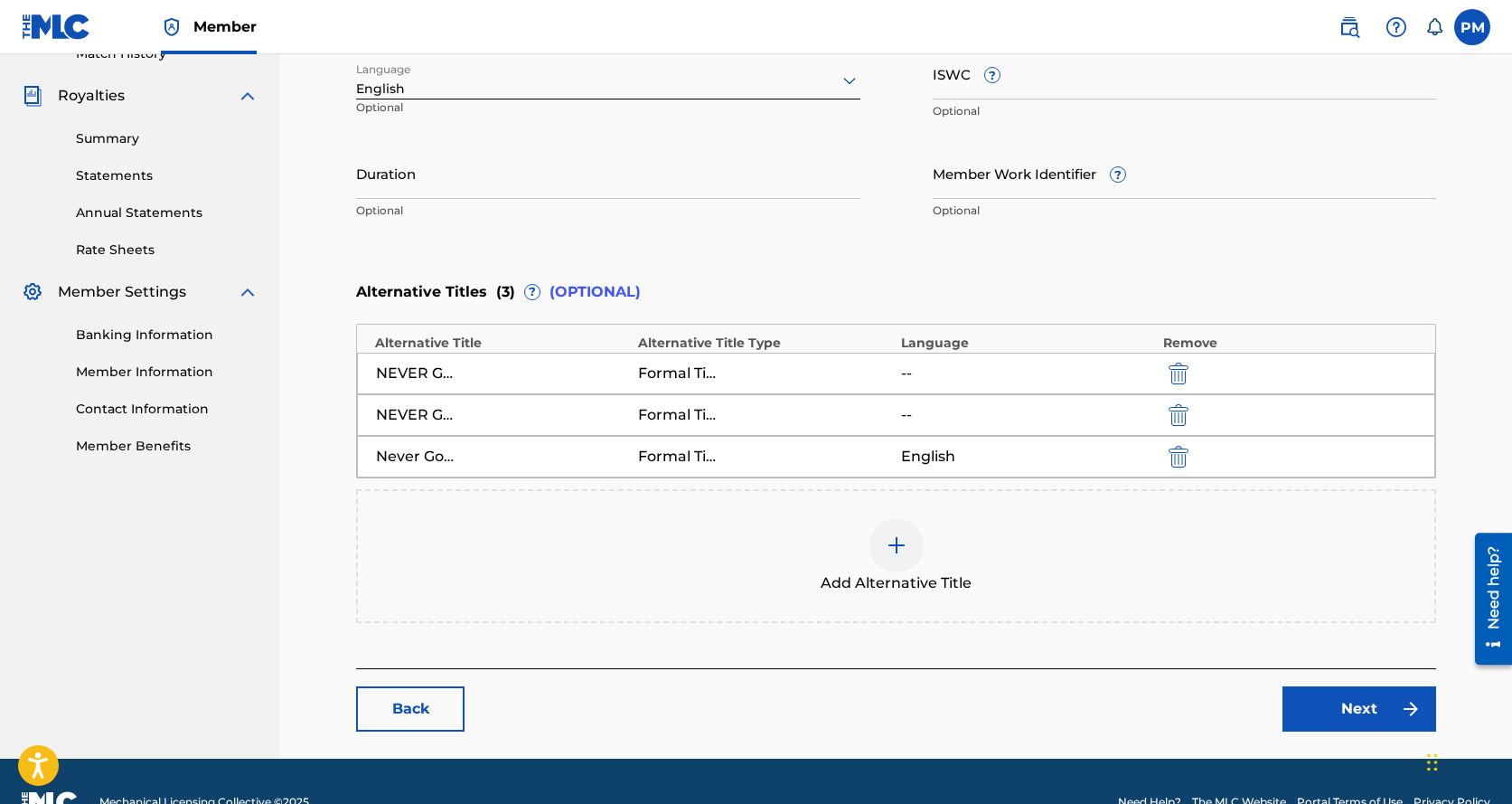
click at [429, 459] on div "Never Gonna Stop (Medley Mix)" at bounding box center [417, 457] width 81 height 22
click at [1182, 450] on img "submit" at bounding box center [1179, 457] width 20 height 22
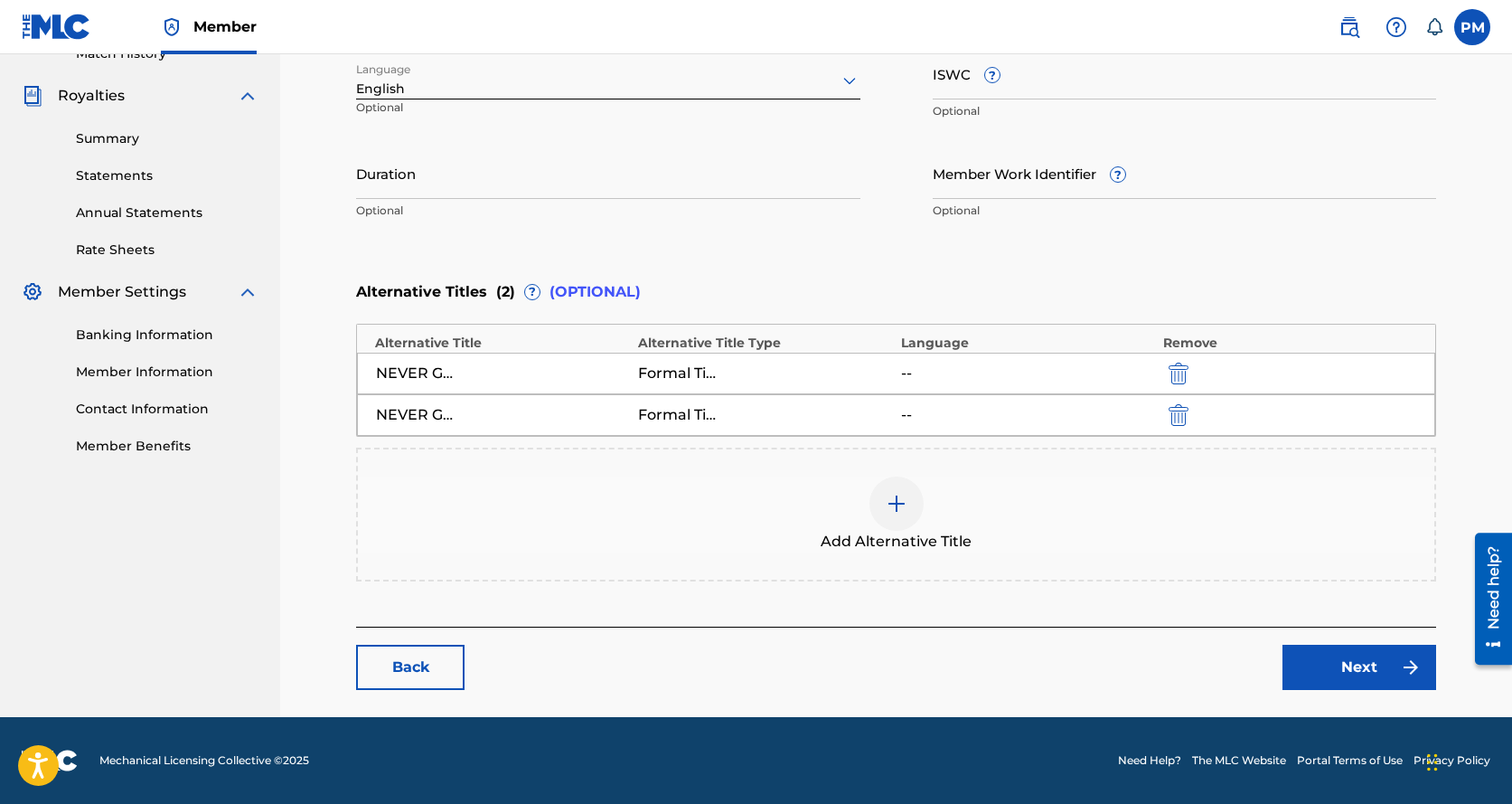
click at [886, 504] on img at bounding box center [897, 503] width 22 height 22
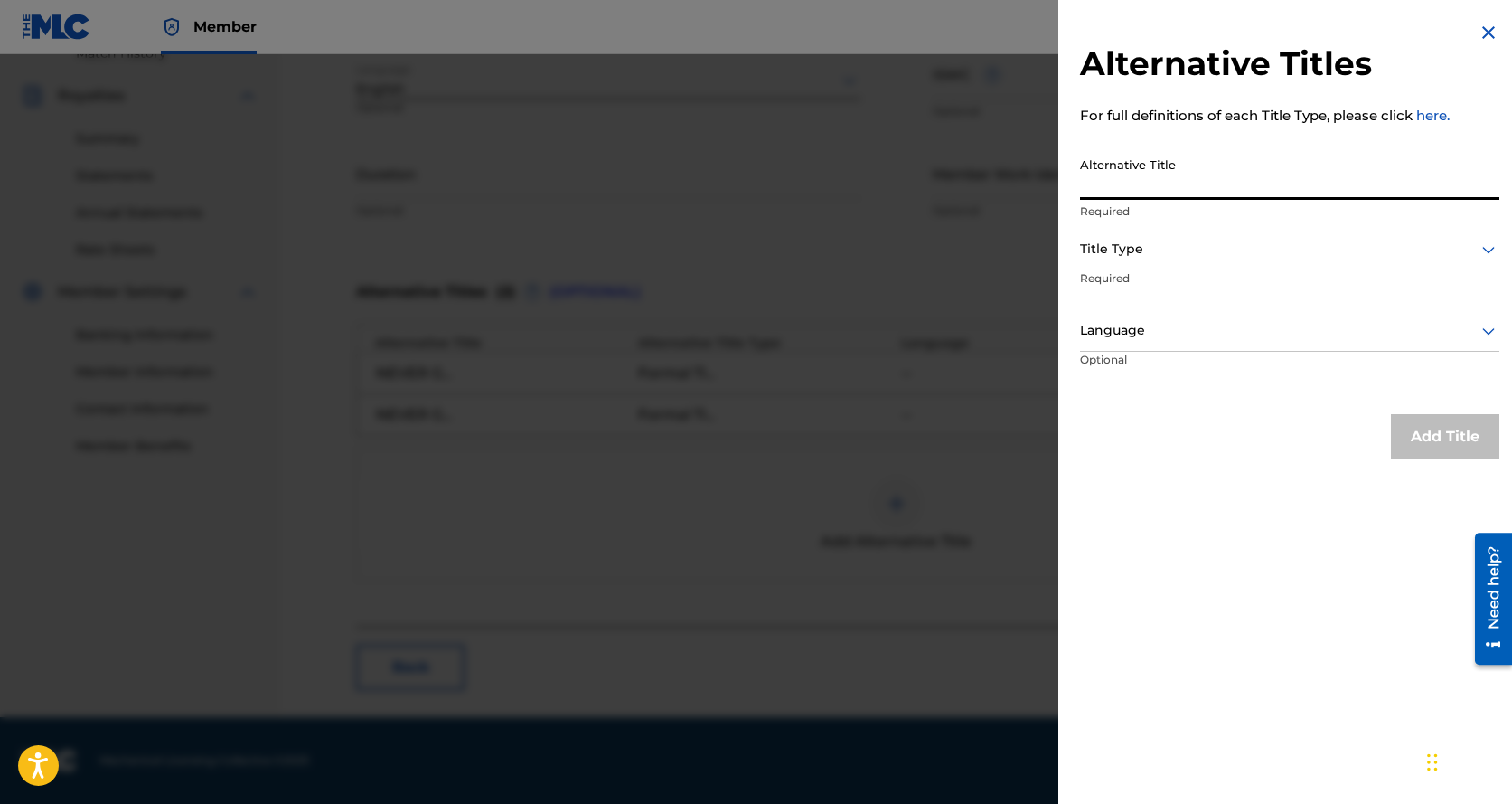
click at [1126, 175] on input "Alternative Title" at bounding box center [1290, 174] width 420 height 52
type input "NEVER GONNA STOP (MEDLEY MIX)"
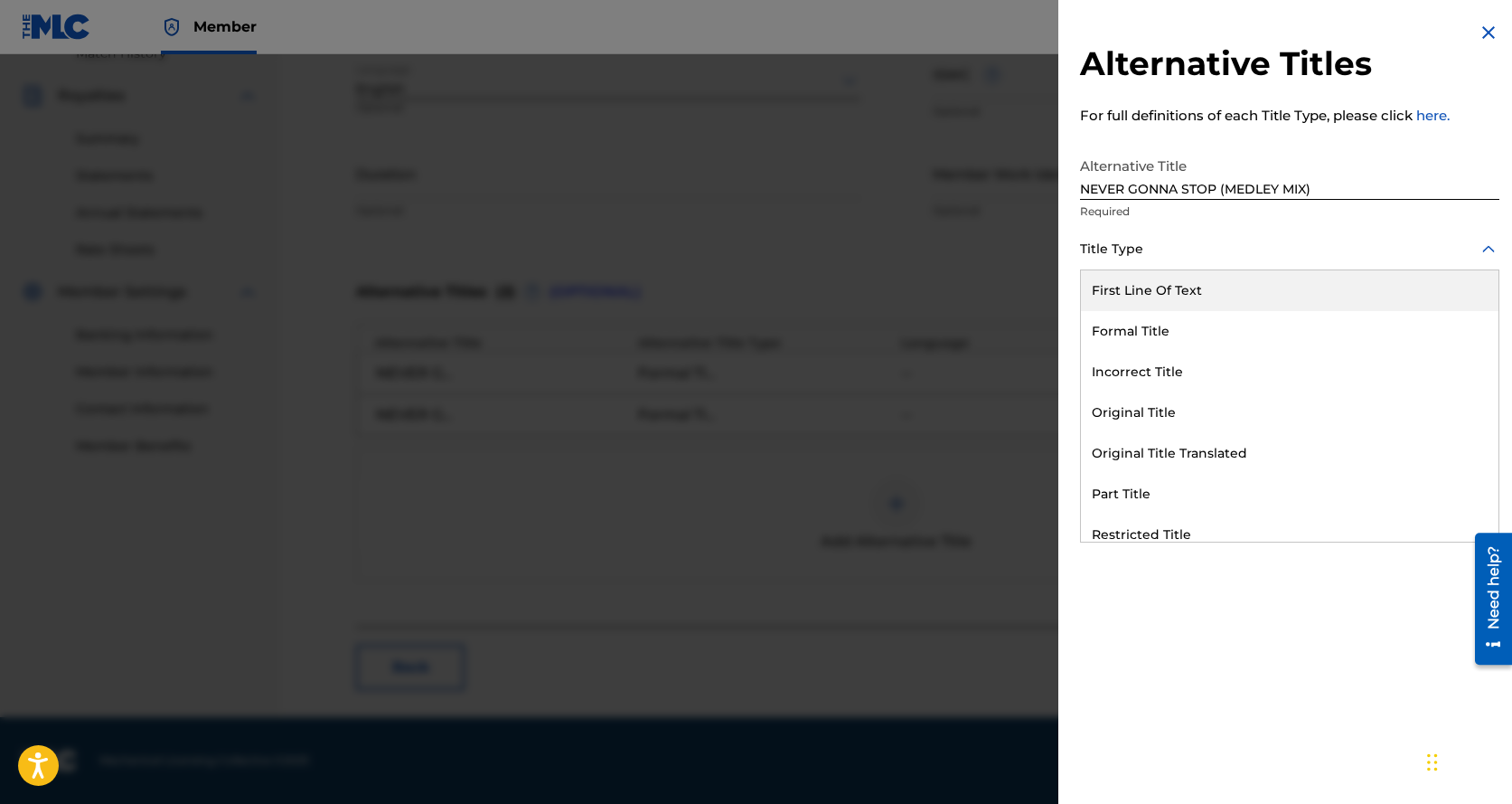
click at [1119, 253] on div at bounding box center [1290, 248] width 420 height 23
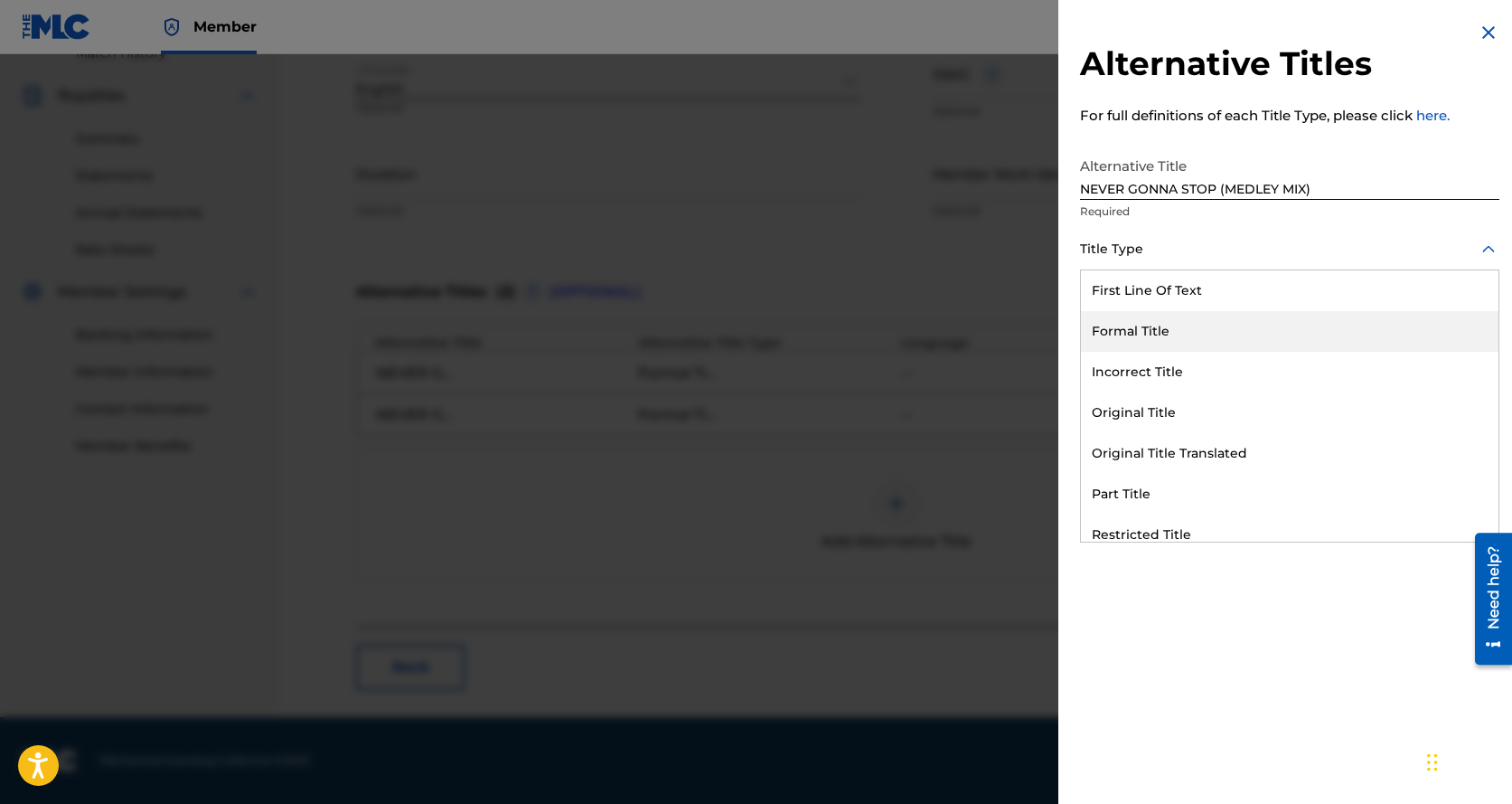
click at [1129, 326] on div "Formal Title" at bounding box center [1290, 330] width 418 height 40
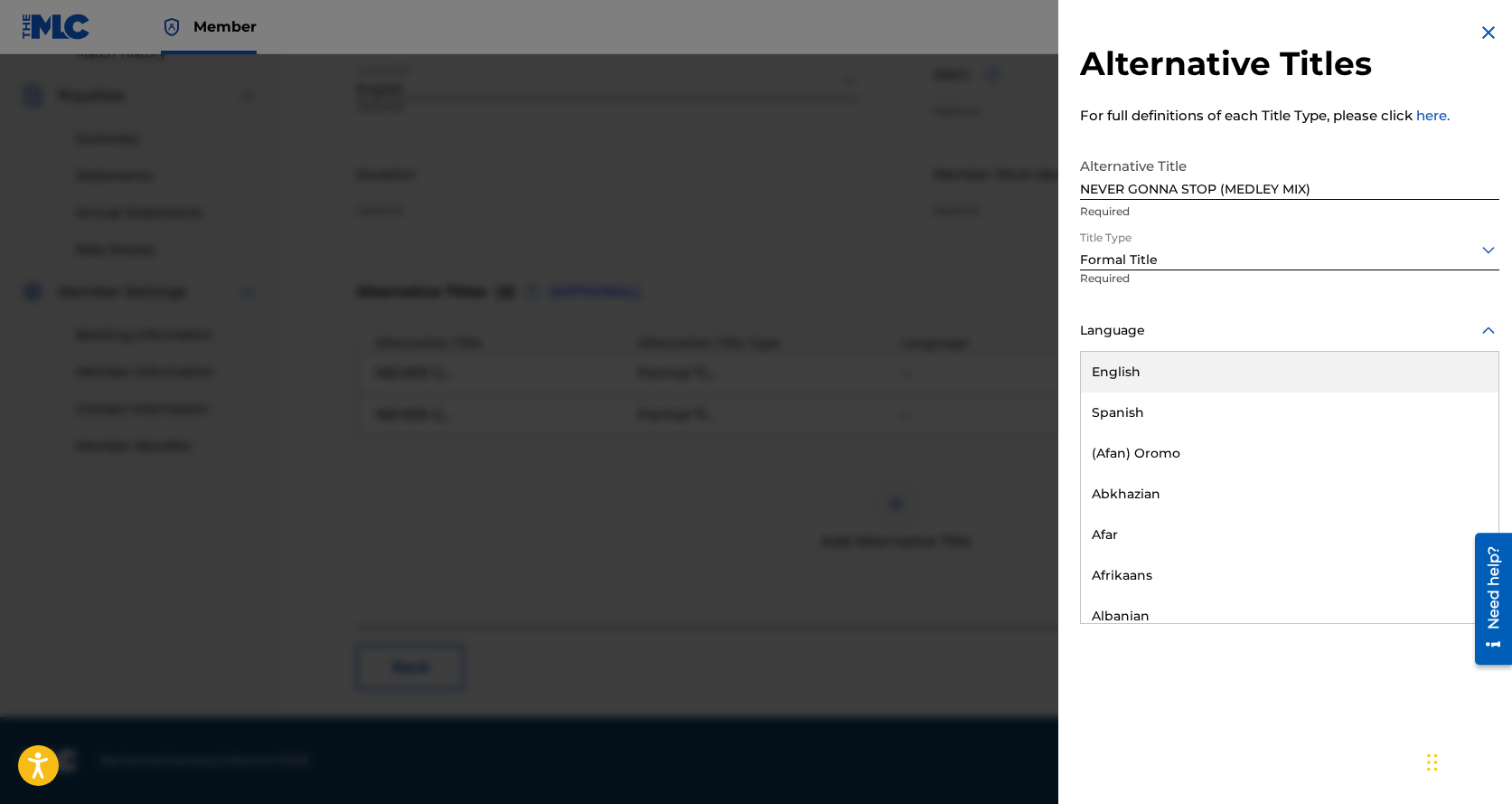
click at [1126, 326] on div at bounding box center [1290, 329] width 420 height 23
click at [1139, 371] on div "English" at bounding box center [1290, 372] width 418 height 40
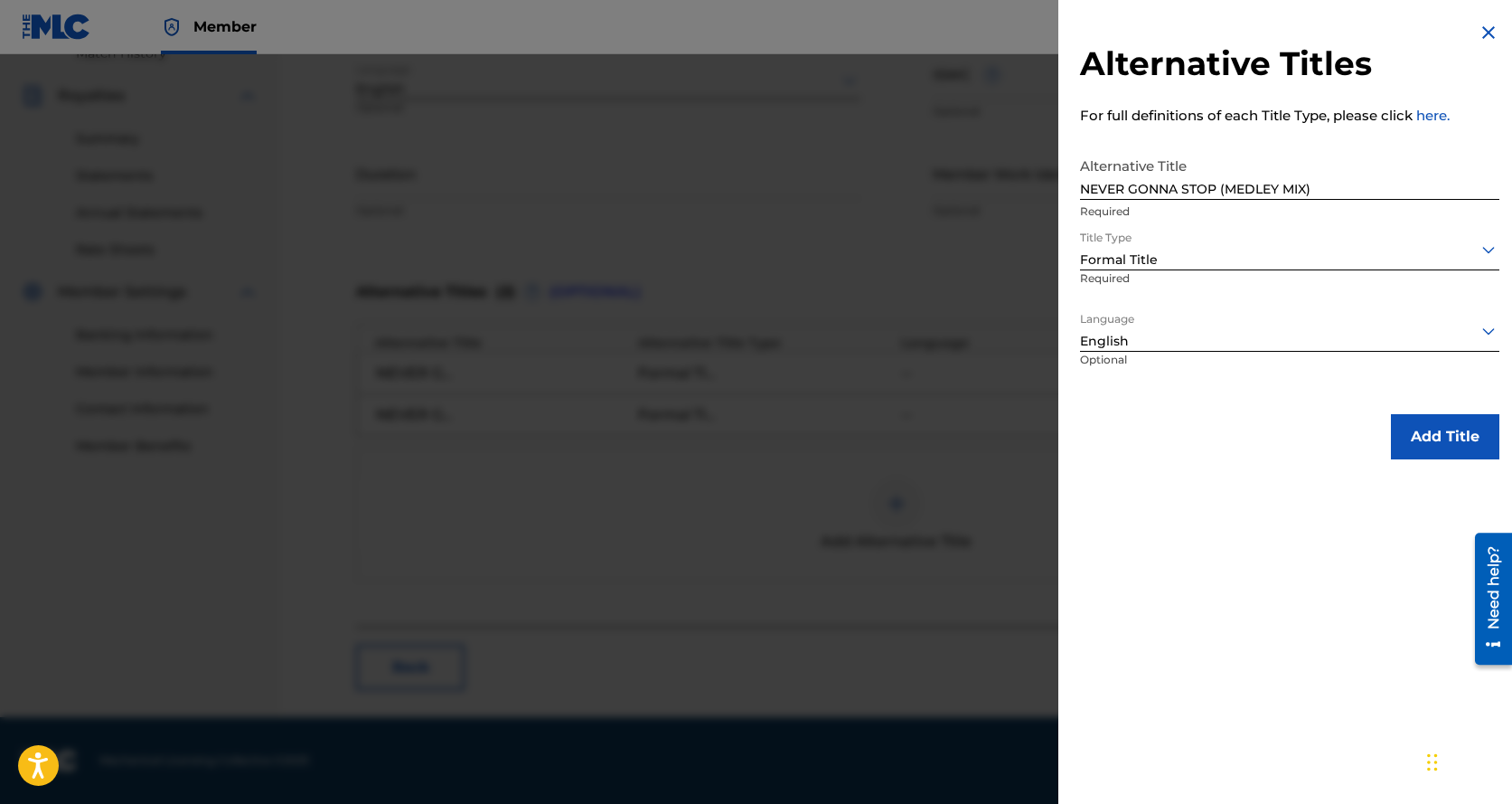
click at [1434, 433] on button "Add Title" at bounding box center [1445, 436] width 109 height 45
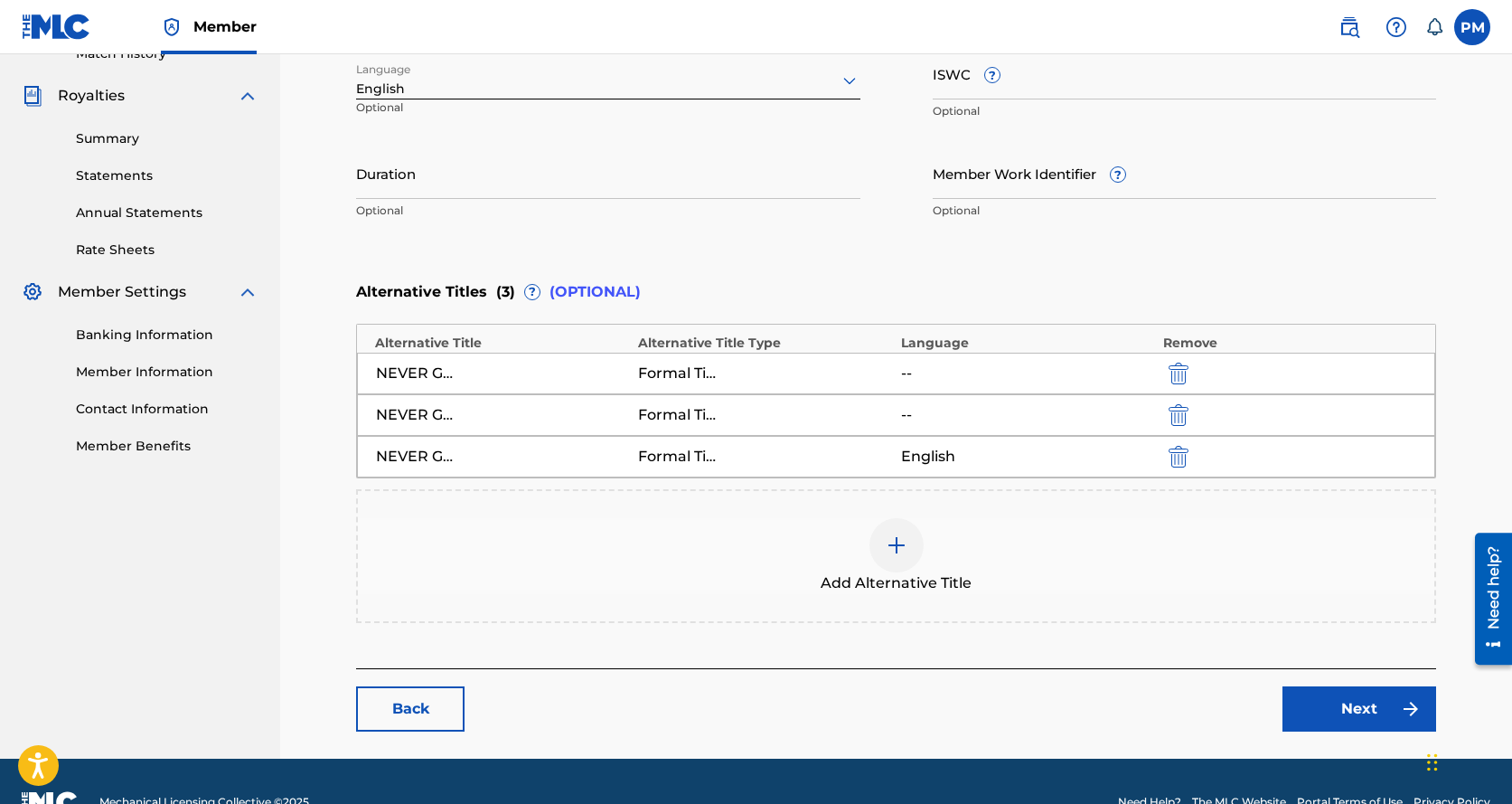
scroll to position [562, 0]
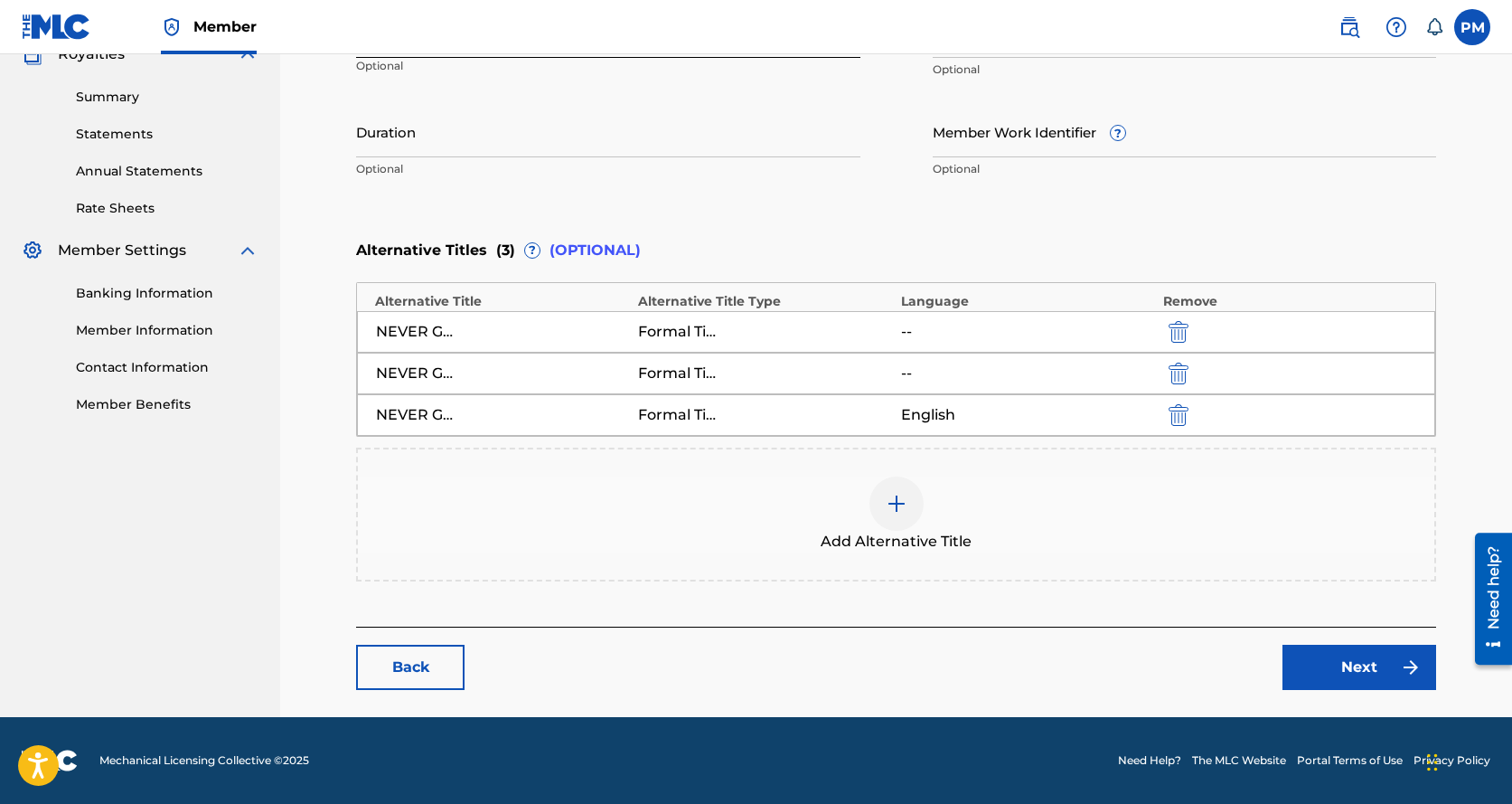
click at [1304, 655] on link "Next" at bounding box center [1359, 667] width 154 height 45
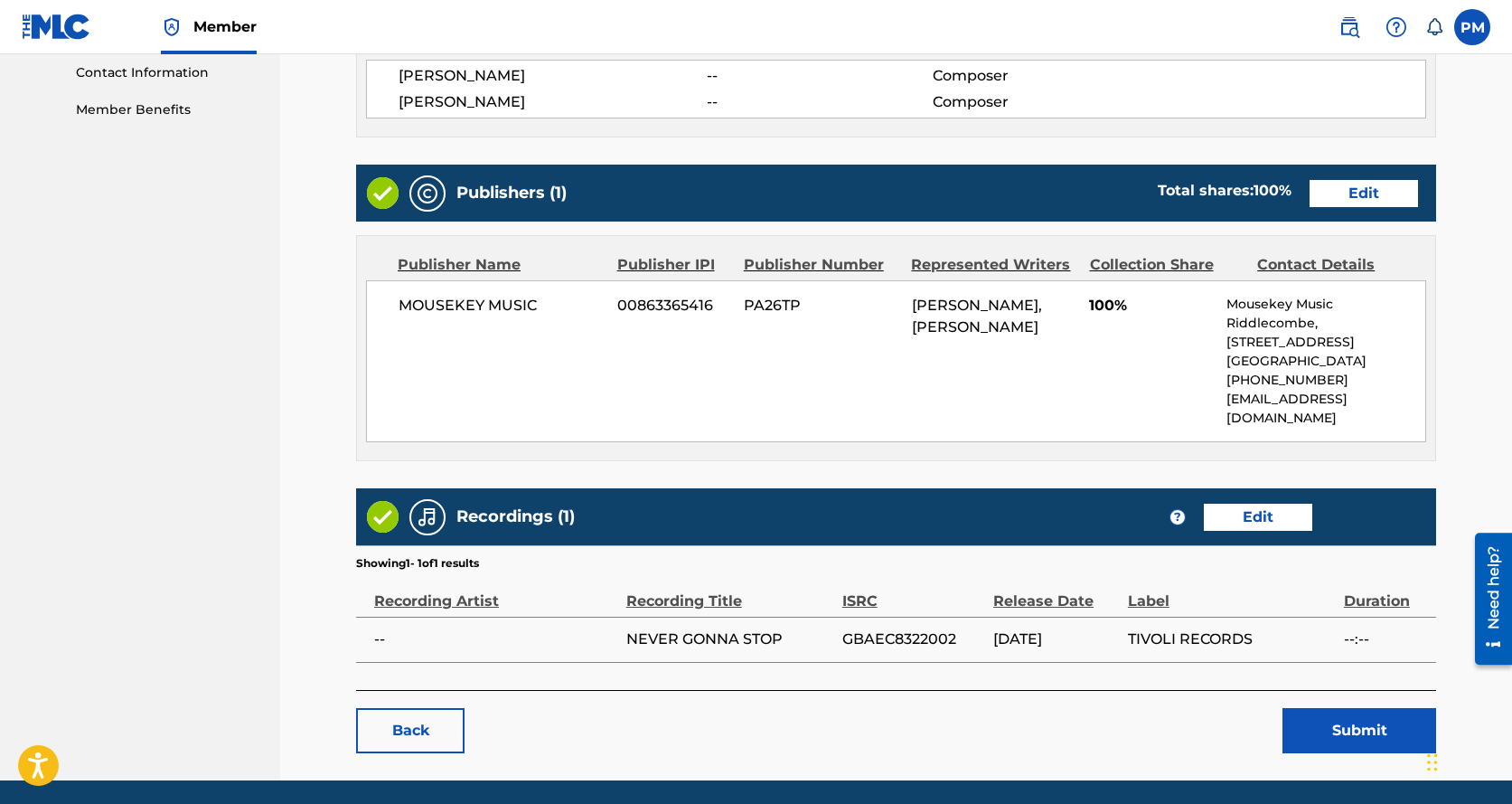
scroll to position [900, 0]
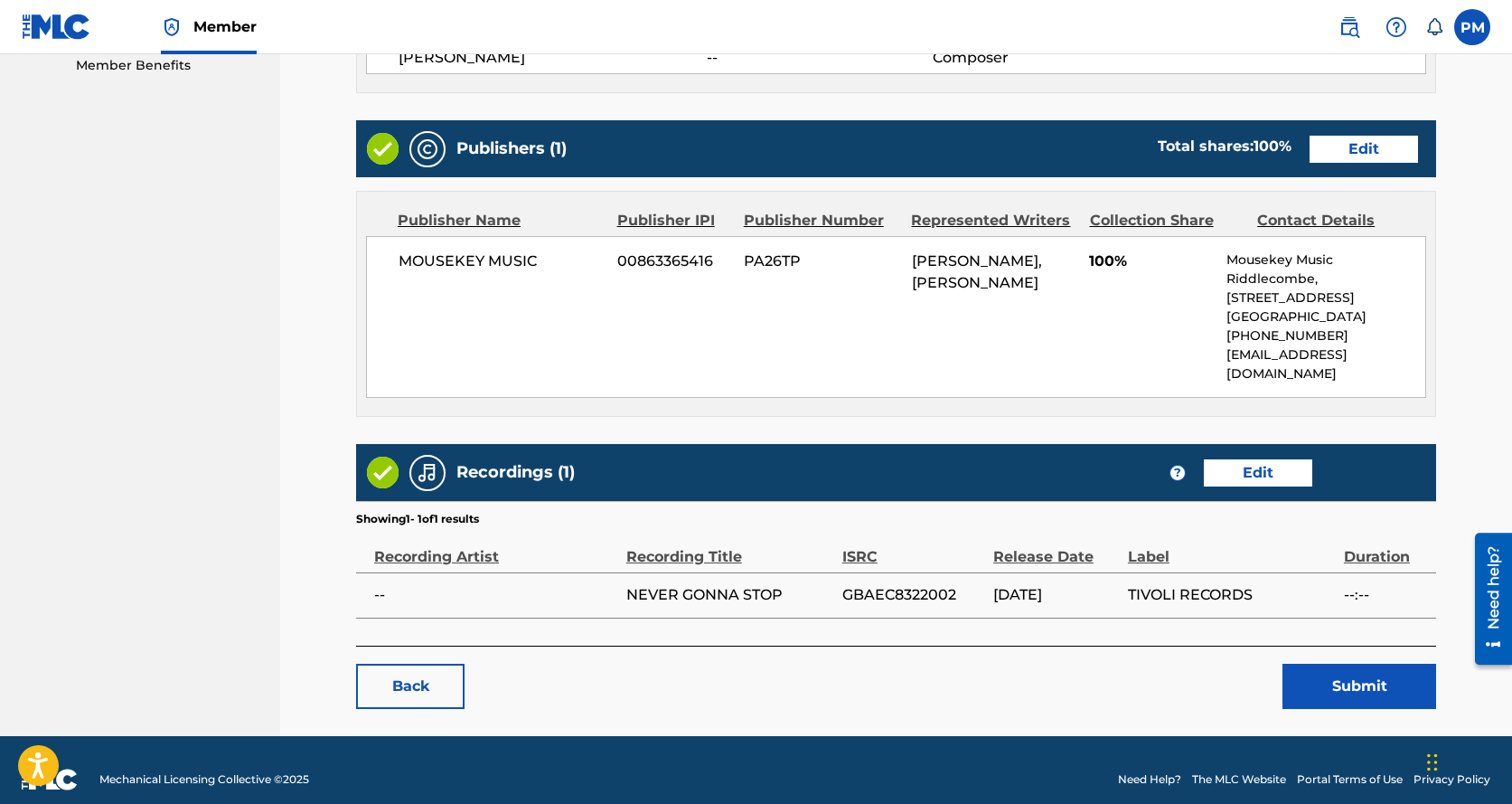
click at [1260, 459] on link "Edit" at bounding box center [1258, 473] width 109 height 27
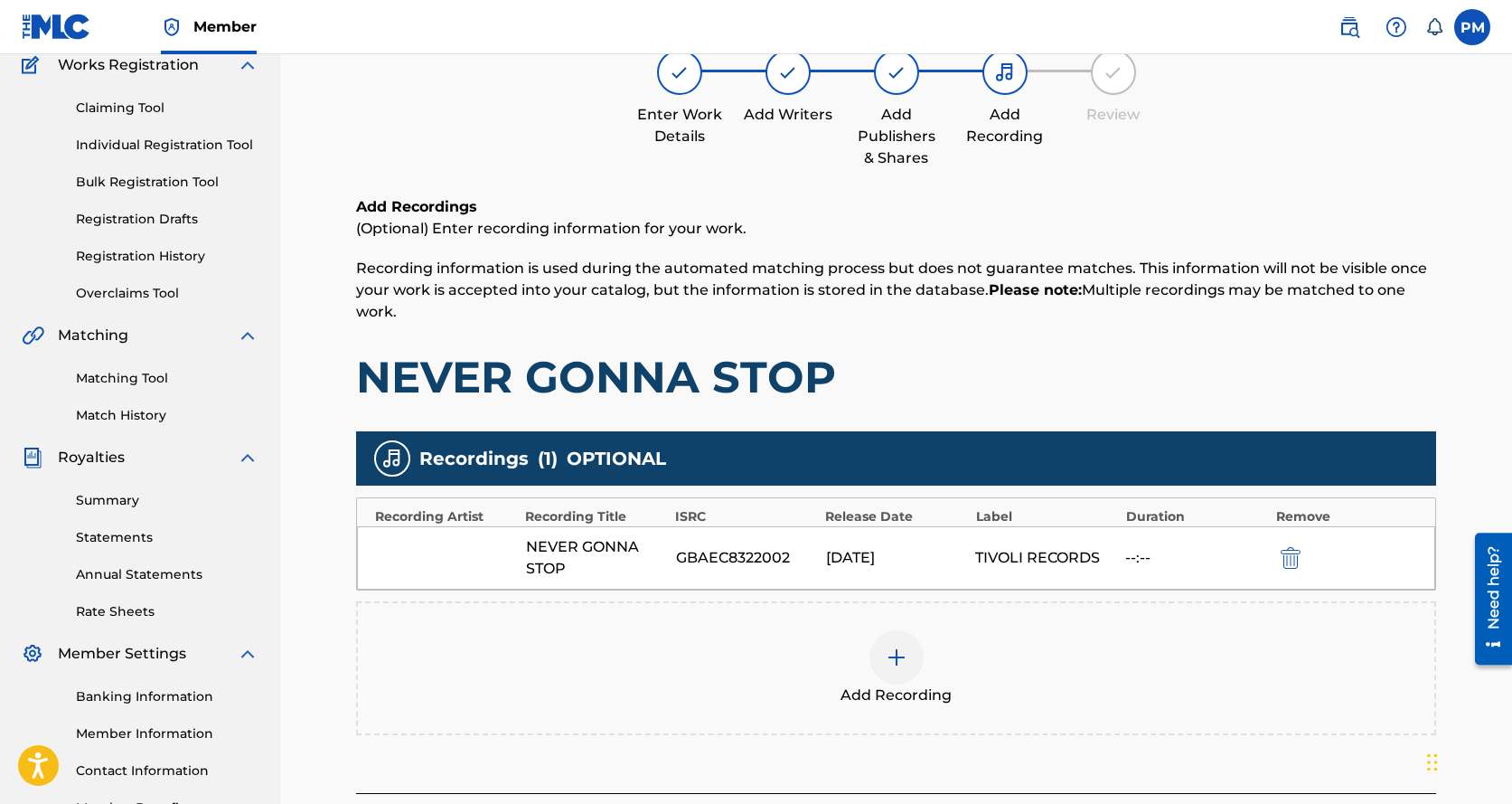
scroll to position [180, 0]
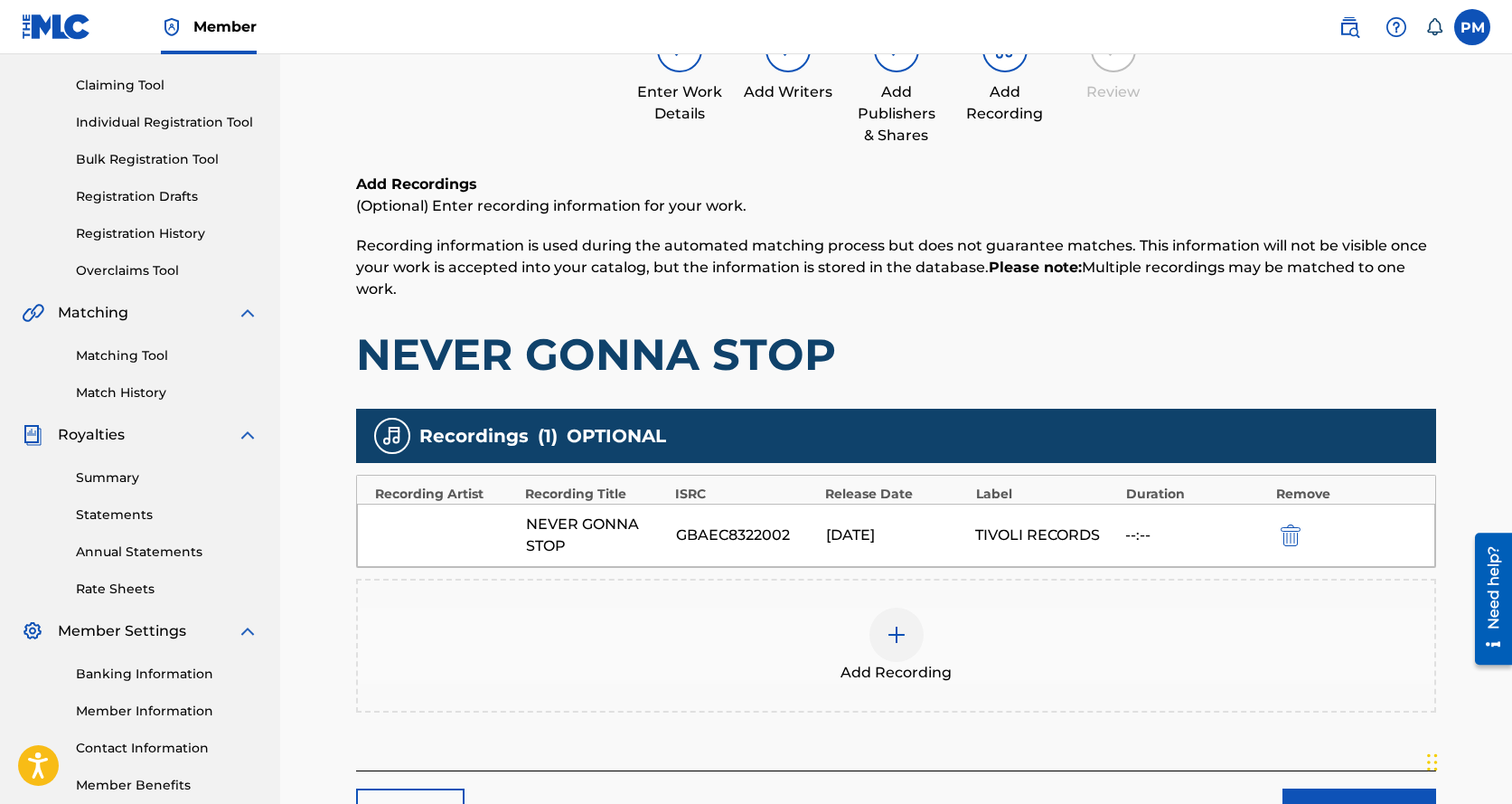
click at [919, 644] on div at bounding box center [896, 634] width 54 height 54
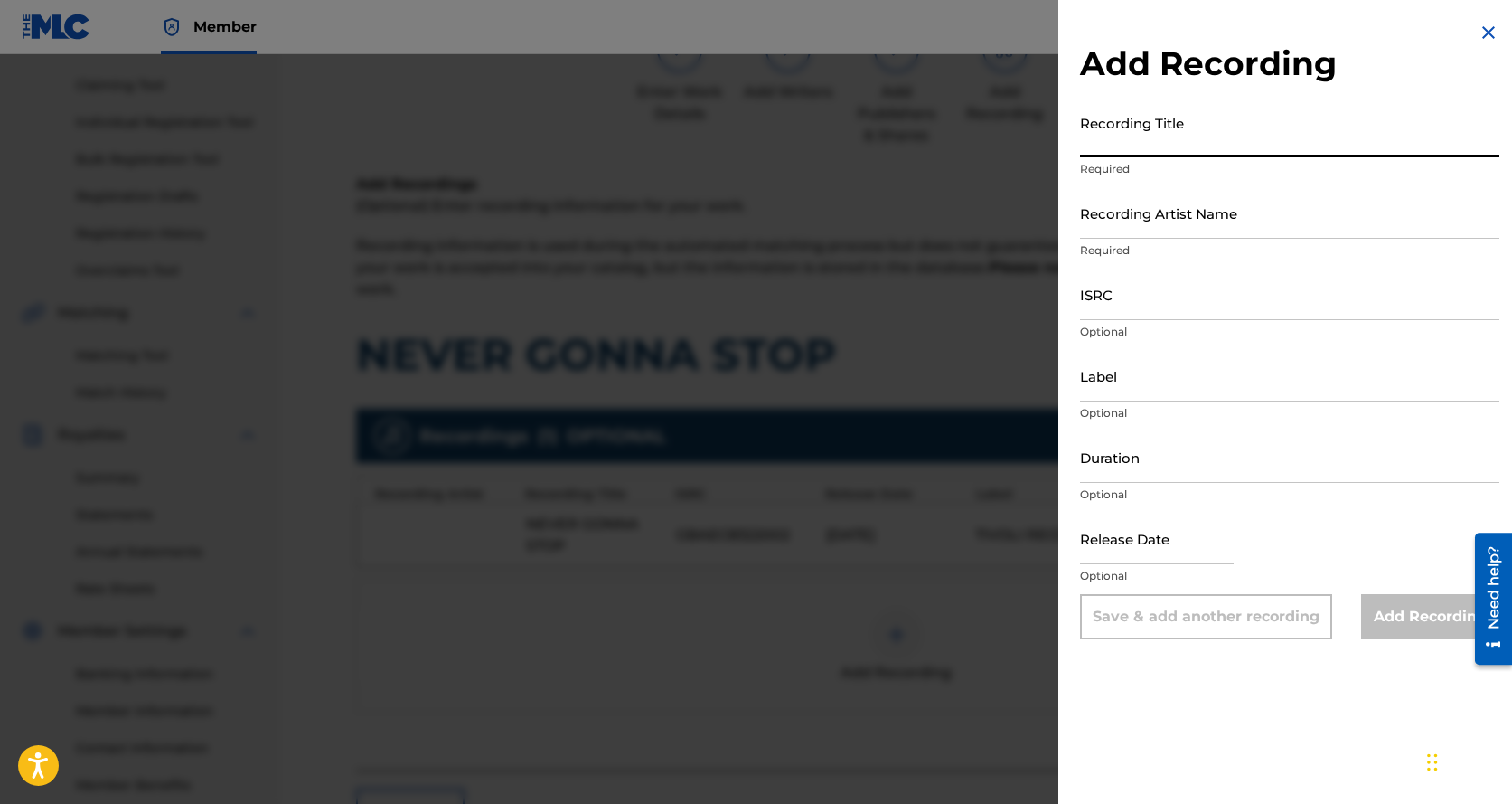
click at [1134, 142] on input "Recording Title" at bounding box center [1290, 131] width 420 height 52
paste input "TIVOLI CLASSICS MEDLEY MIX: NEVER GONNA STOP / PARADISE DRIVE / DON'T PUSH / DO…"
type input "TIVOLI CLASSICS MEDLEY MIX: NEVER GONNA STOP / PARADISE DRIVE / DON'T PUSH / DO…"
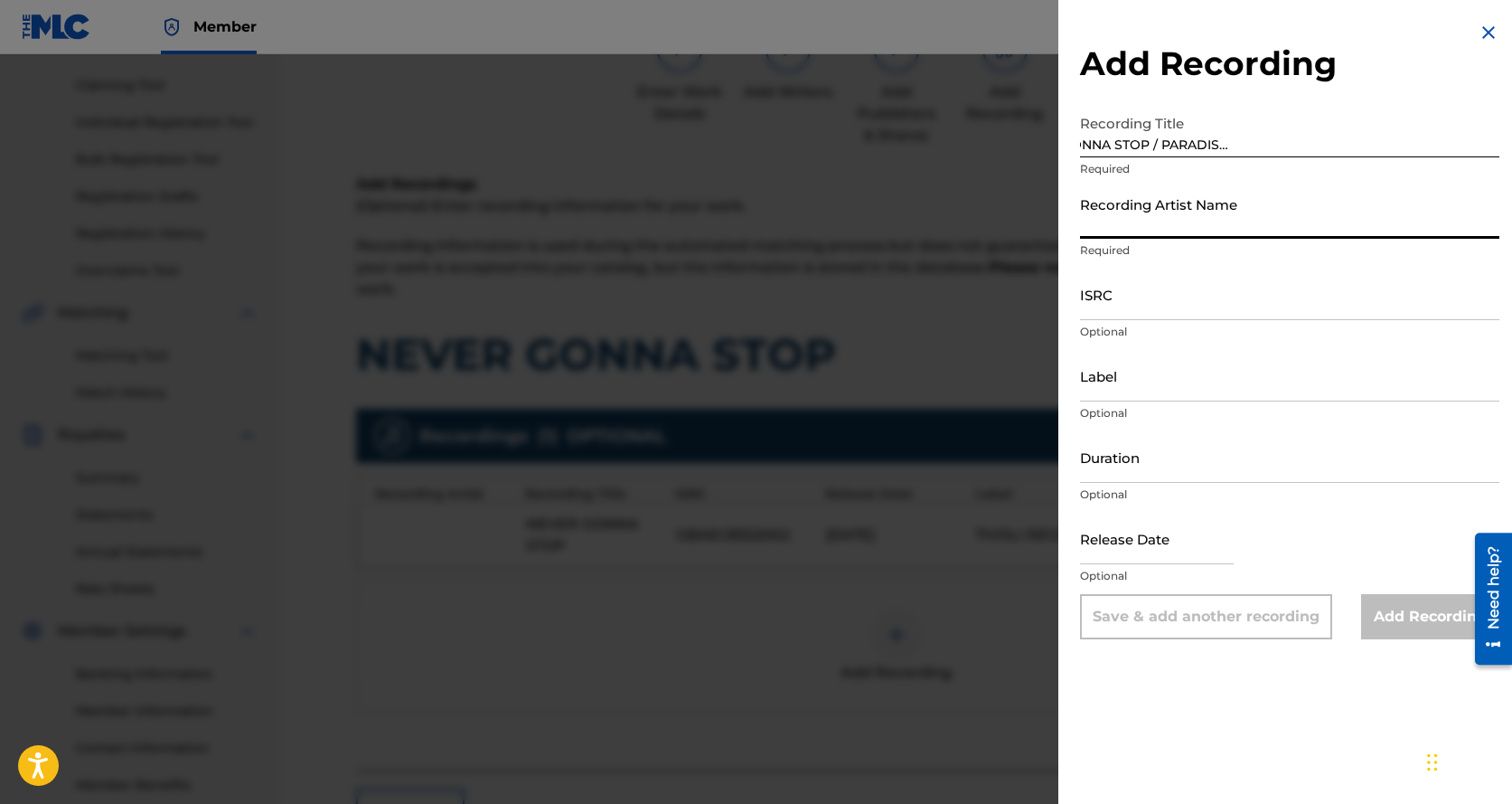
scroll to position [0, 0]
click at [1118, 217] on input "Recording Artist Name" at bounding box center [1290, 213] width 420 height 52
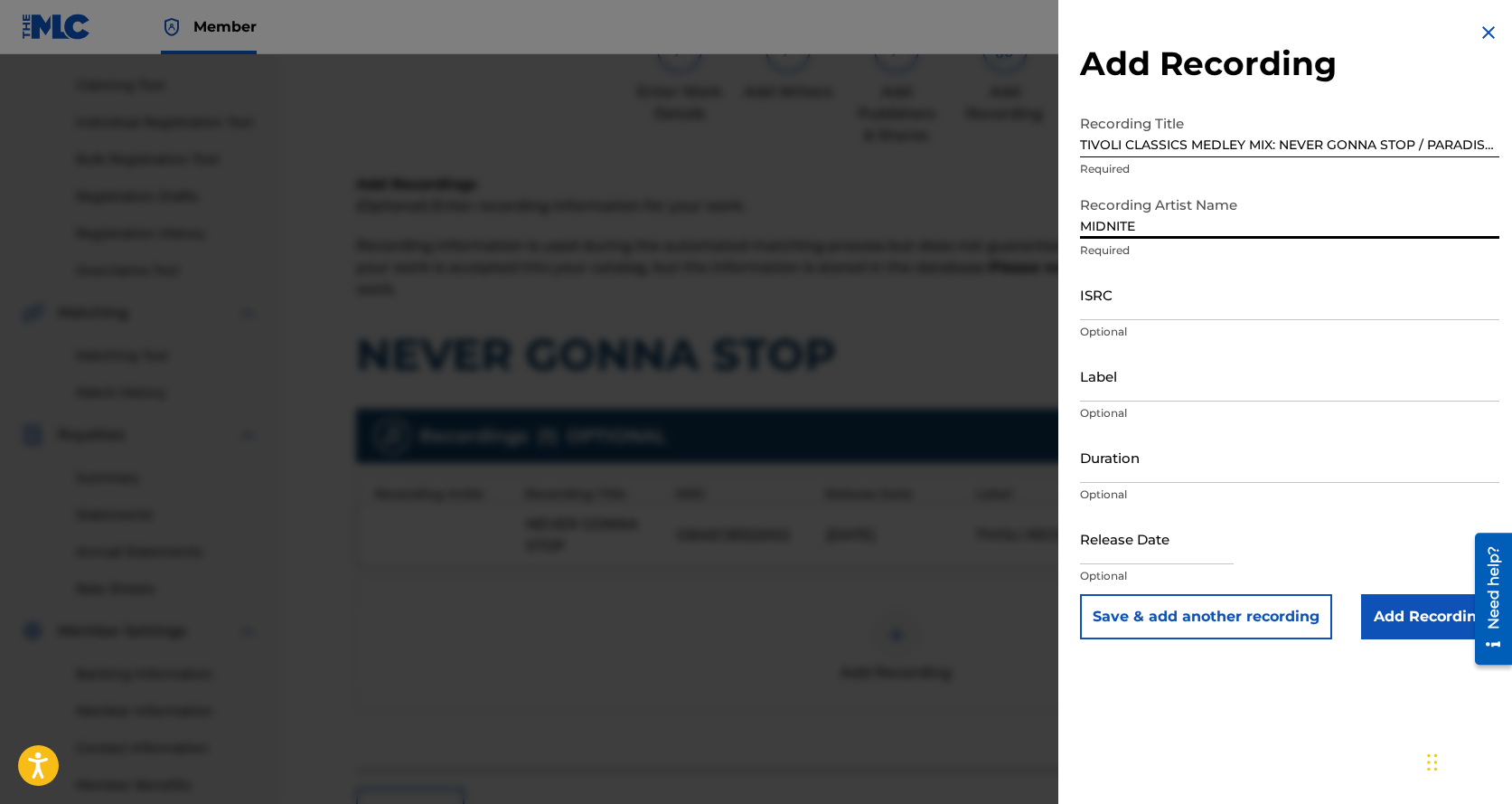
type input "MIDNITE"
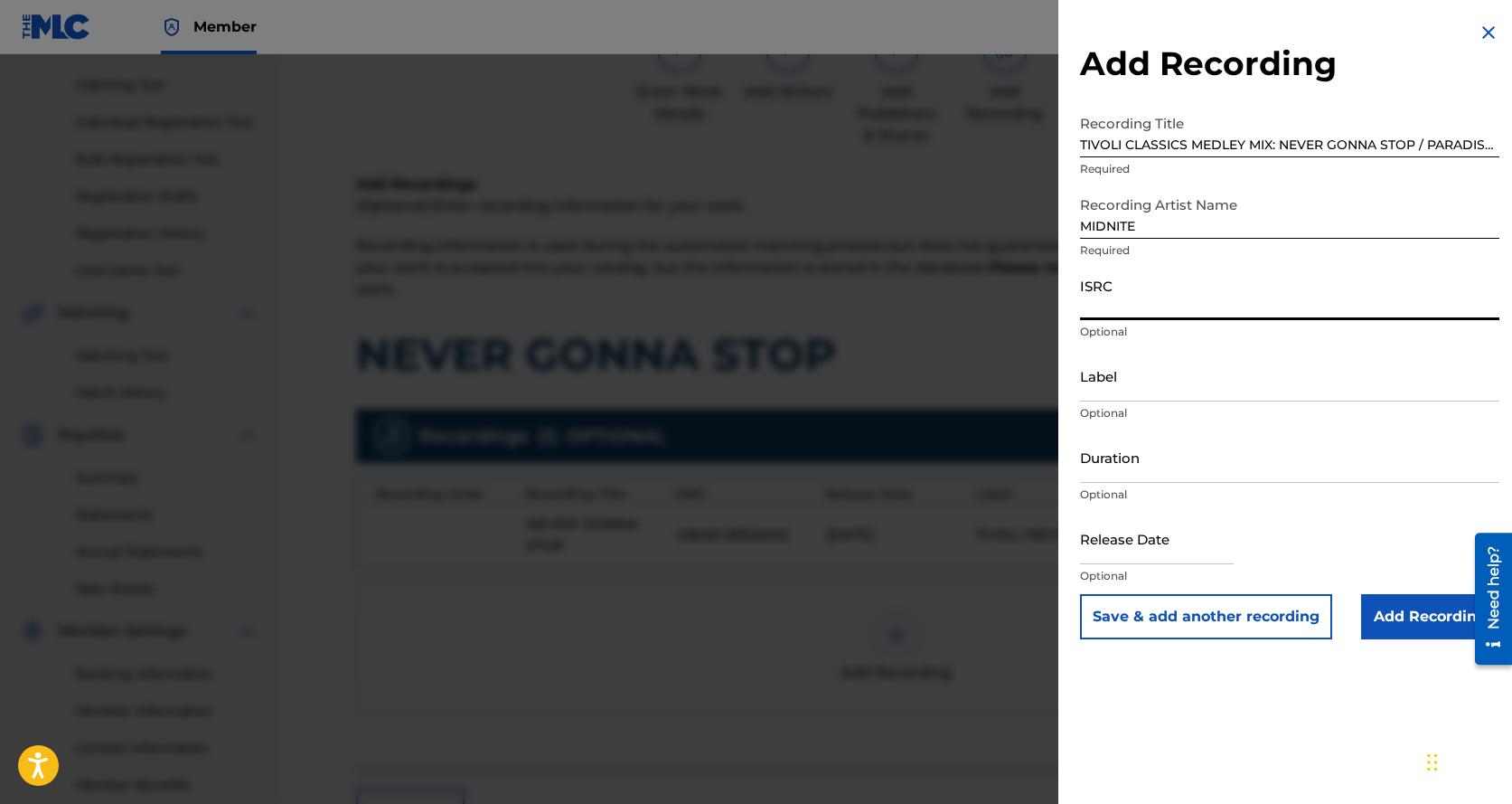
click at [1088, 301] on input "ISRC" at bounding box center [1290, 294] width 420 height 52
type input "GBAEC2021005"
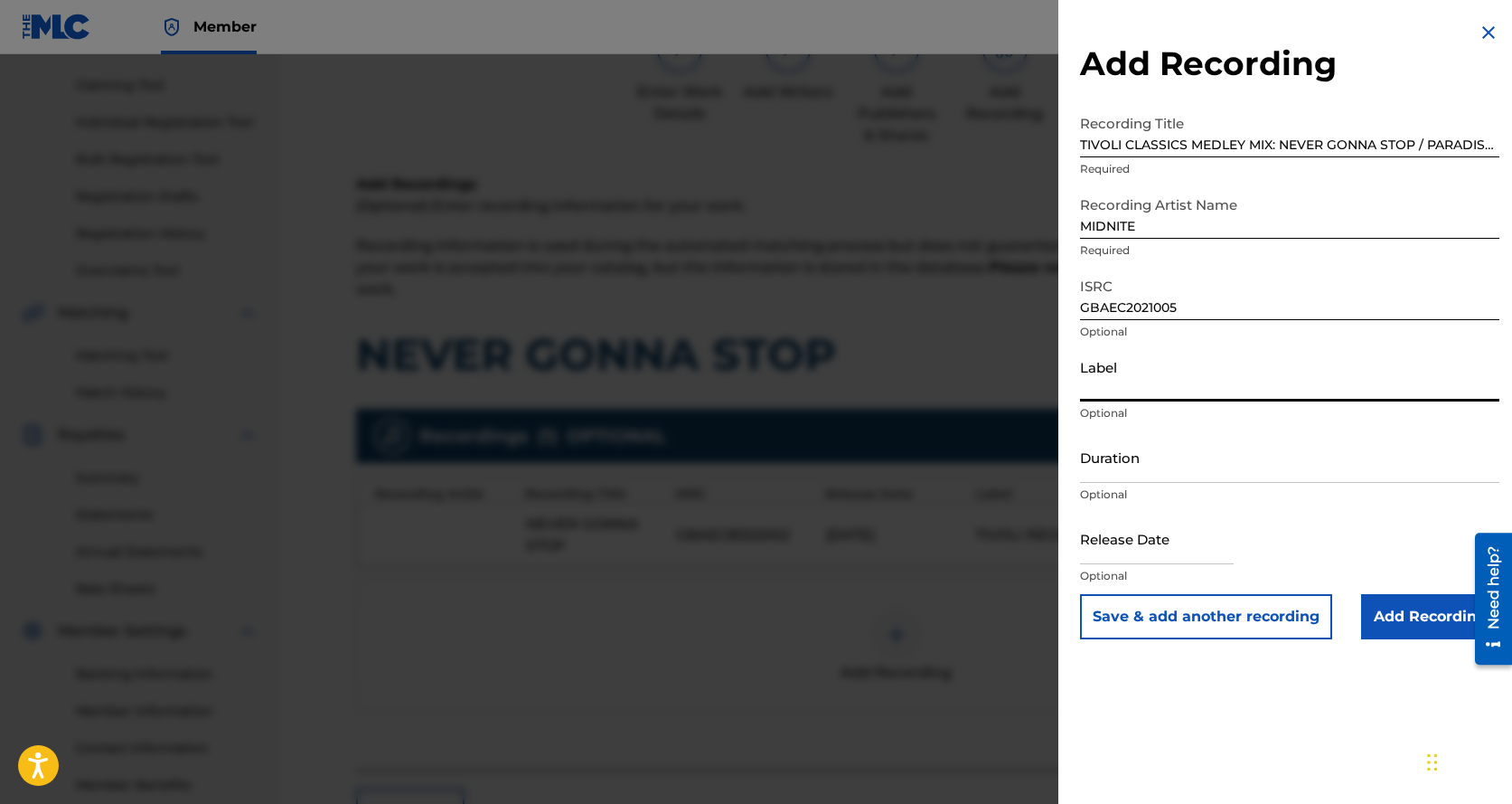
click at [1095, 378] on input "Label" at bounding box center [1290, 376] width 420 height 52
type input "TIVOLI RECORDS"
click at [1081, 450] on input "Duration" at bounding box center [1290, 457] width 420 height 52
type input "30:39"
click at [1110, 549] on input "text" at bounding box center [1157, 538] width 154 height 52
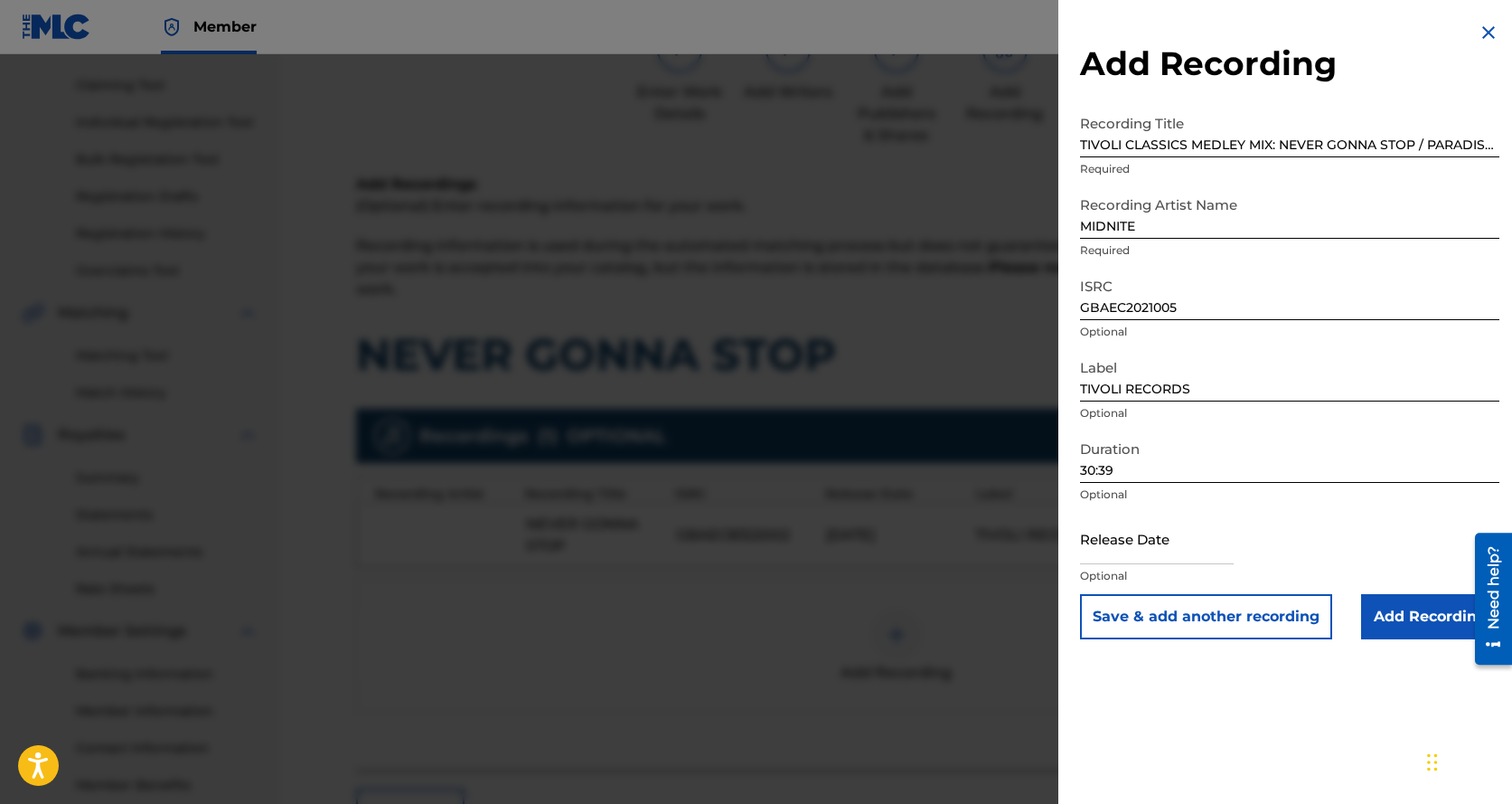
select select "8"
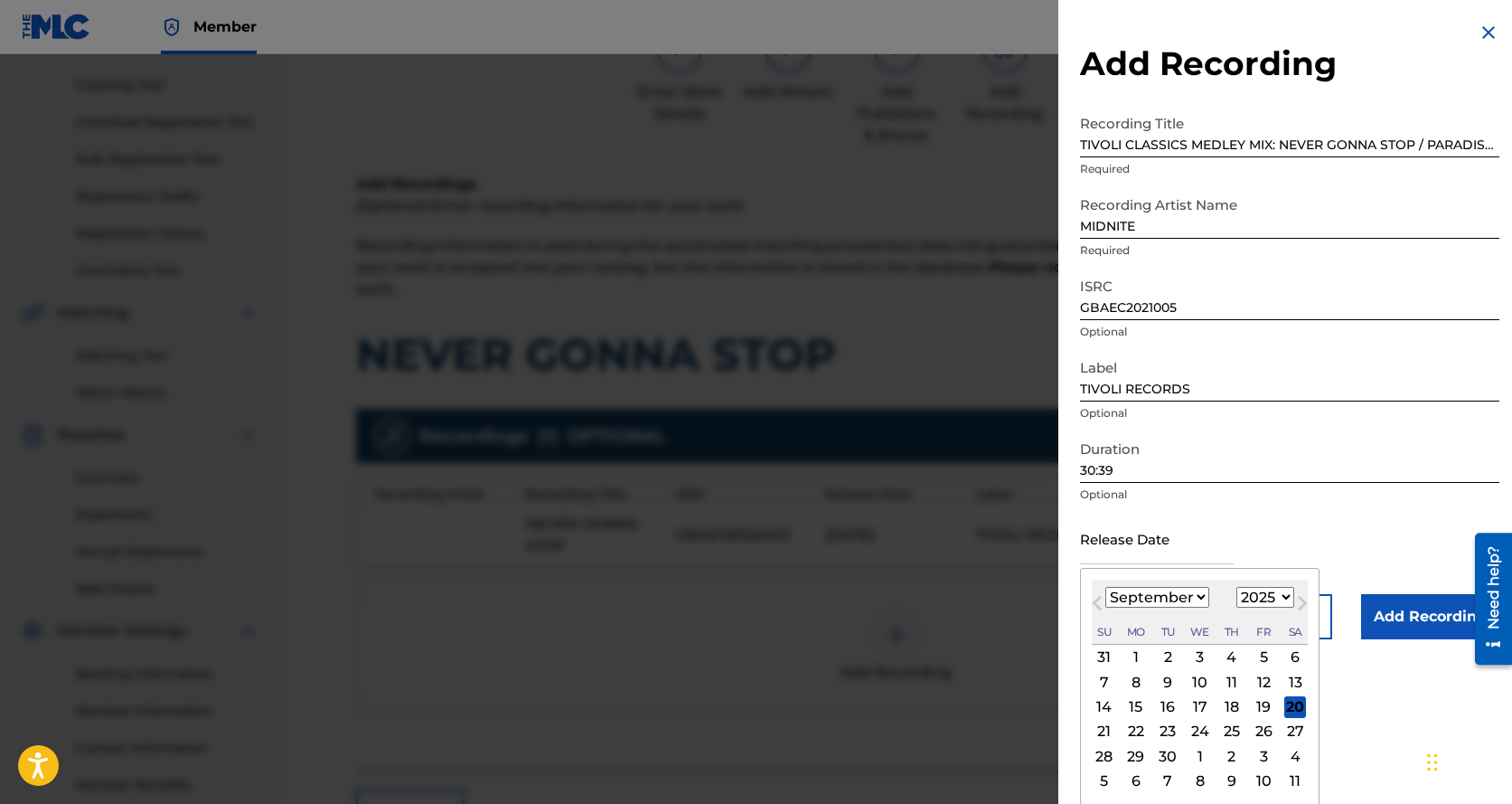
click at [1285, 596] on select "1900 1901 1902 1903 1904 1905 1906 1907 1908 1909 1910 1911 1912 1913 1914 1915…" at bounding box center [1265, 596] width 58 height 21
select select "2021"
click at [1236, 586] on select "1900 1901 1902 1903 1904 1905 1906 1907 1908 1909 1910 1911 1912 1913 1914 1915…" at bounding box center [1265, 596] width 58 height 21
click at [1266, 703] on div "17" at bounding box center [1264, 707] width 22 height 22
type input "[DATE]"
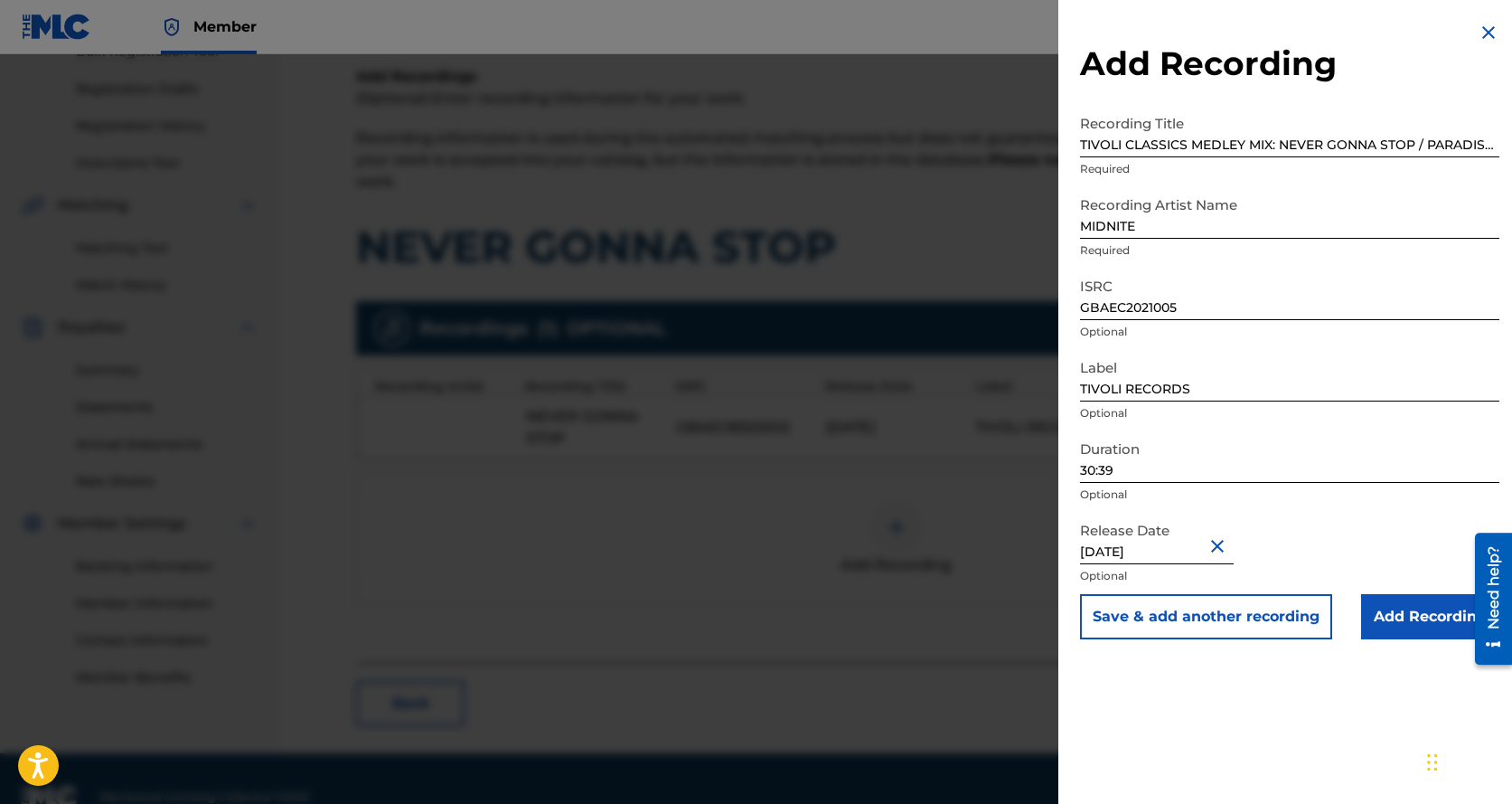
scroll to position [301, 0]
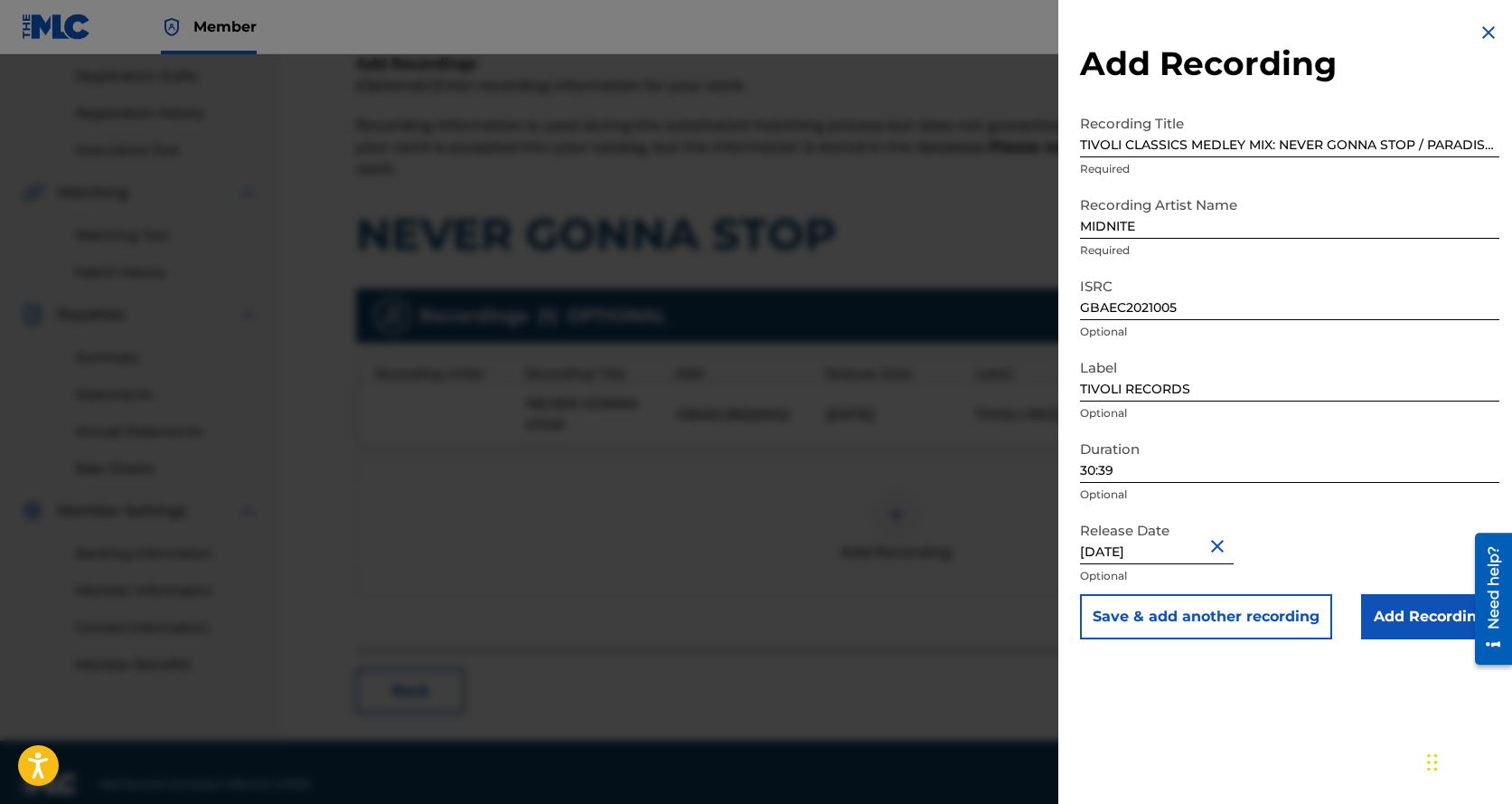
click at [1411, 614] on input "Add Recording" at bounding box center [1431, 617] width 138 height 45
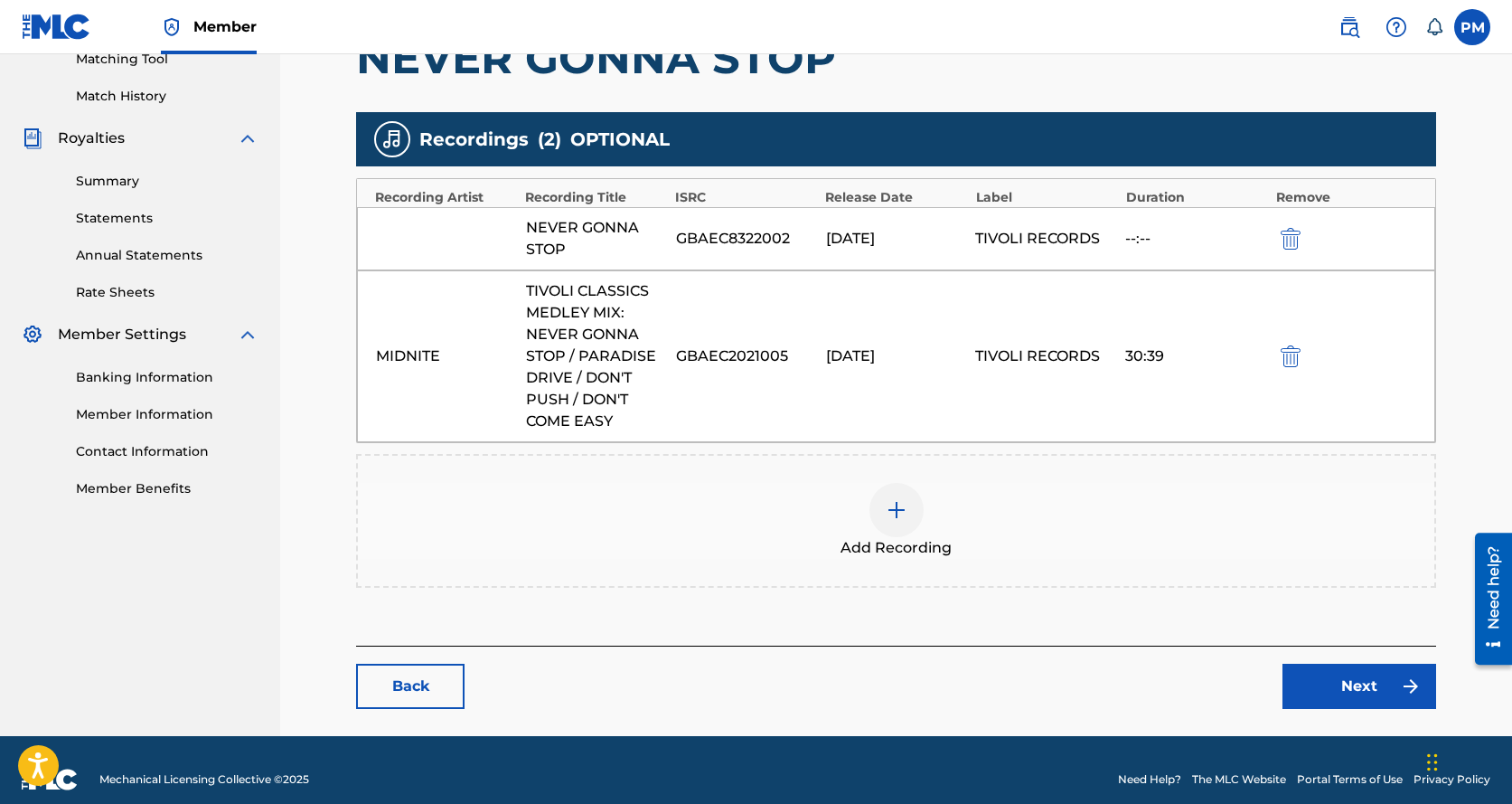
scroll to position [481, 0]
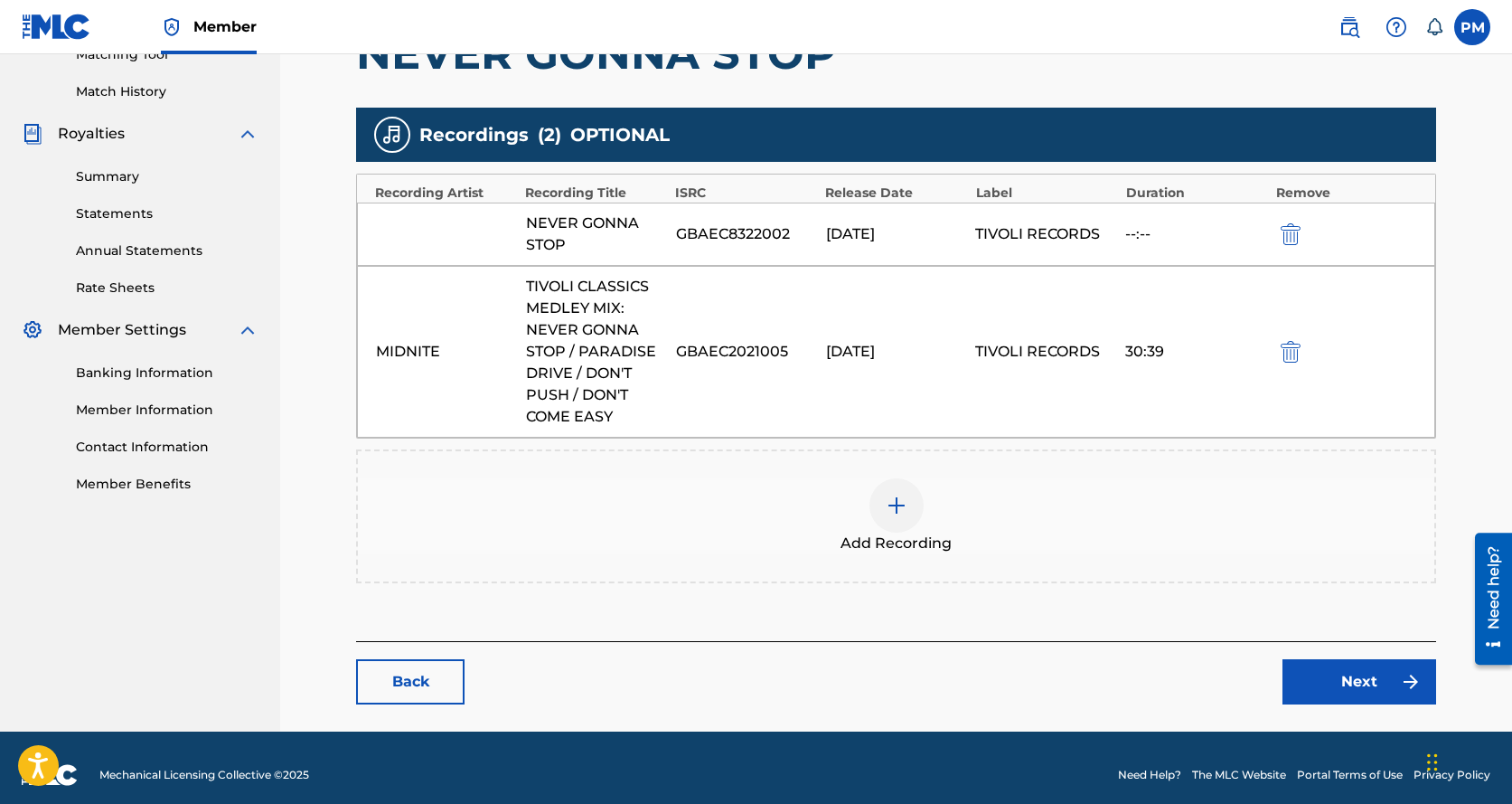
click at [1335, 678] on link "Next" at bounding box center [1359, 681] width 154 height 45
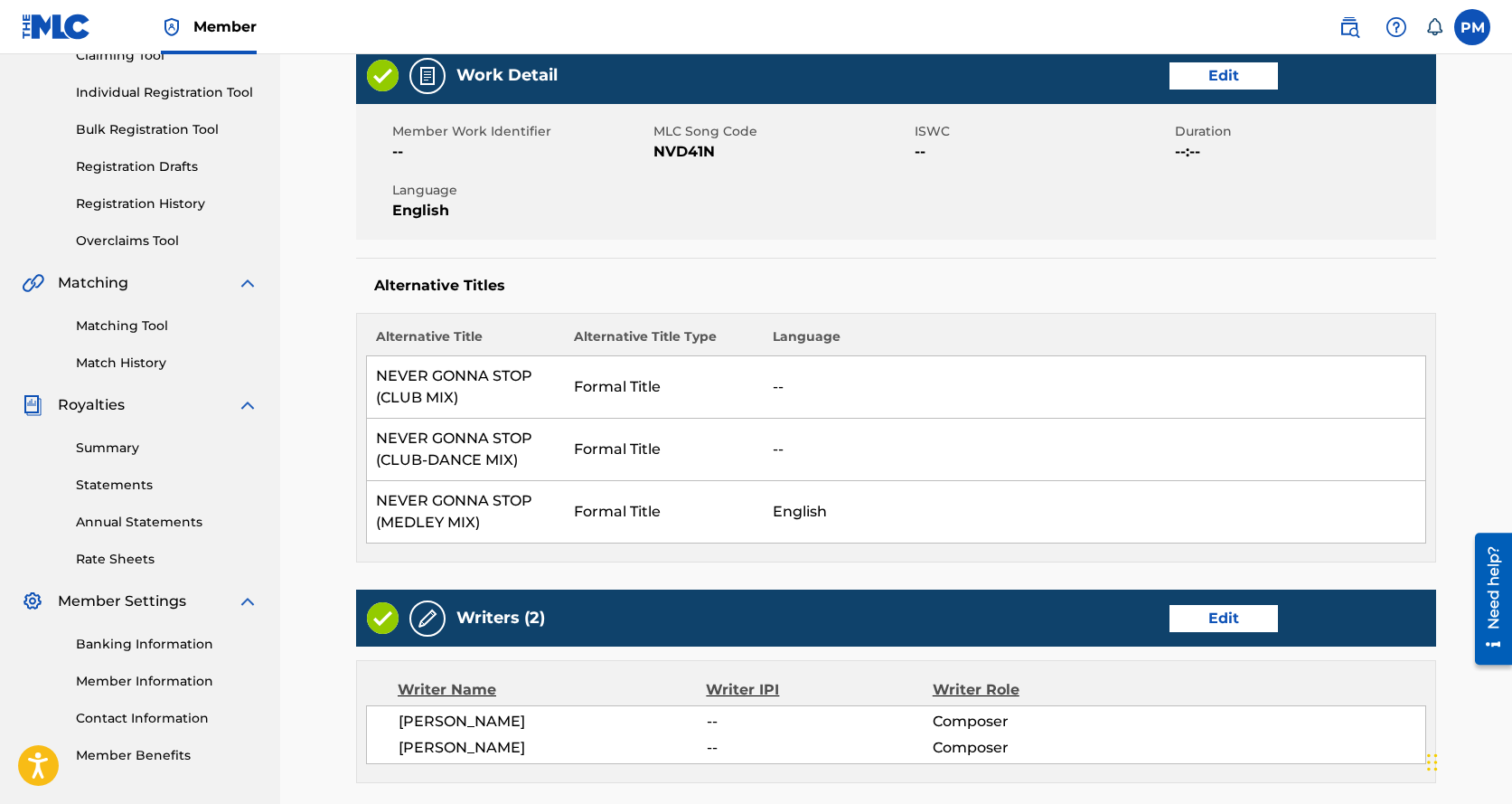
scroll to position [204, 0]
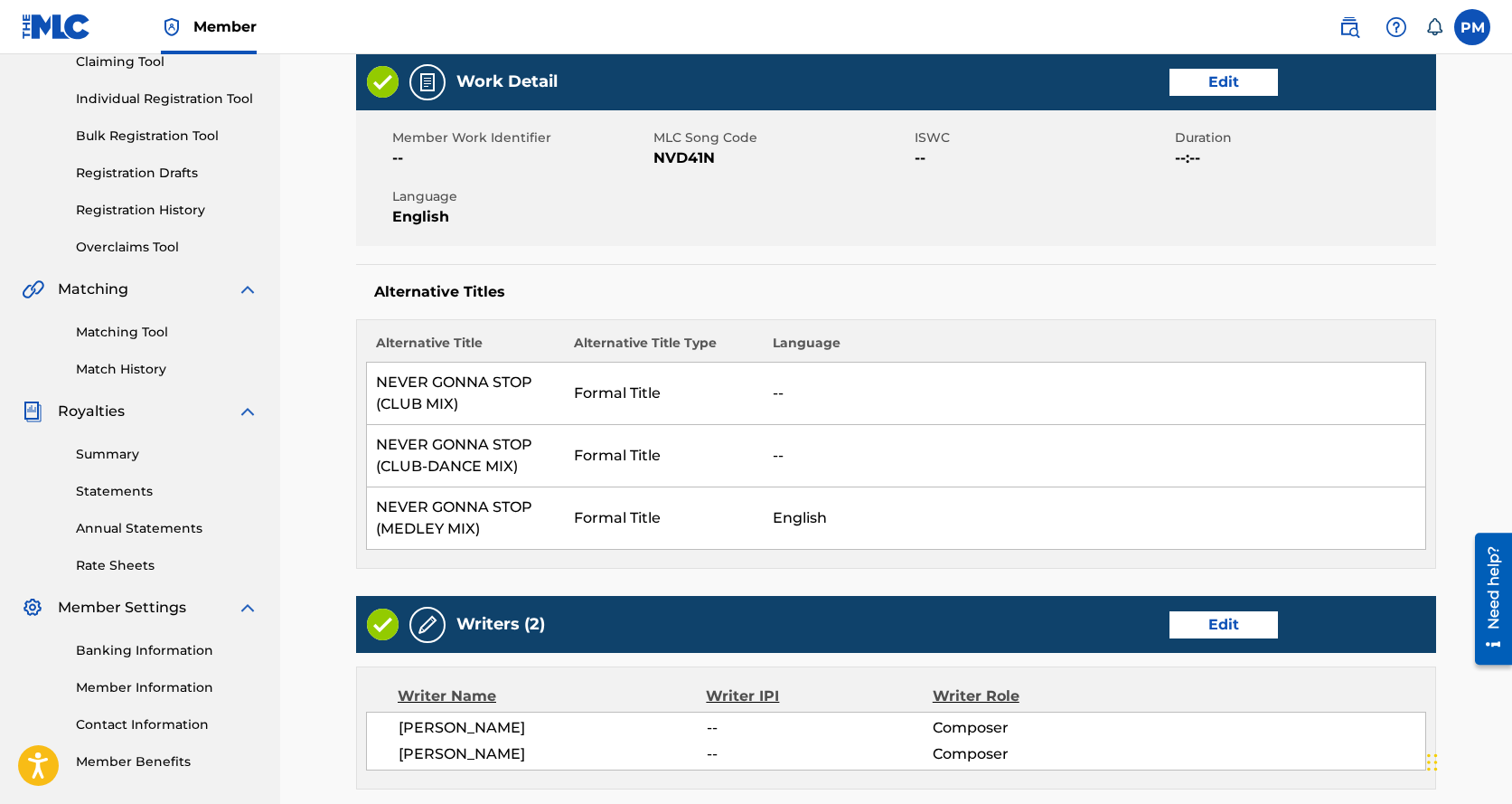
click at [1211, 84] on link "Edit" at bounding box center [1224, 82] width 109 height 27
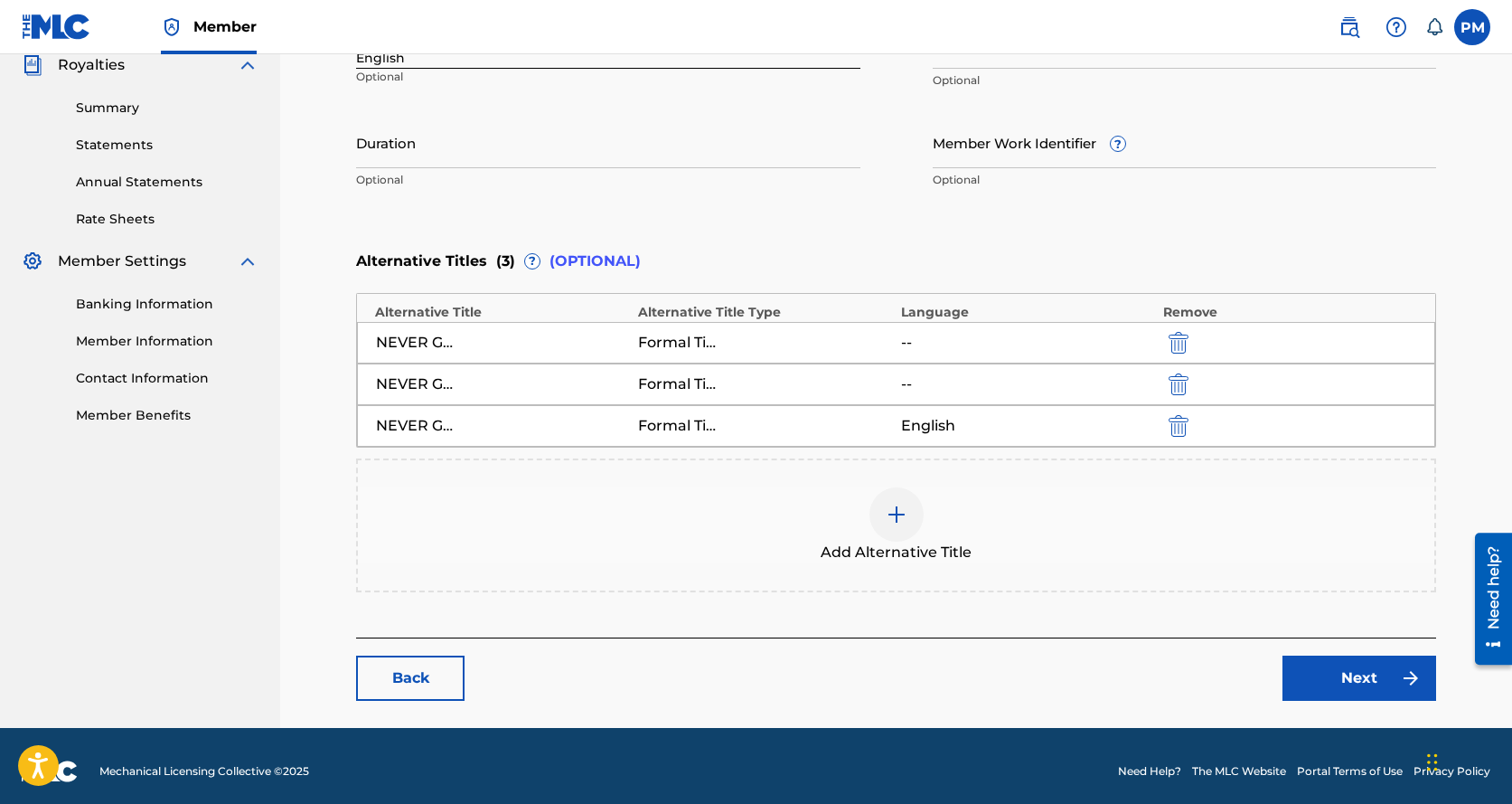
scroll to position [562, 0]
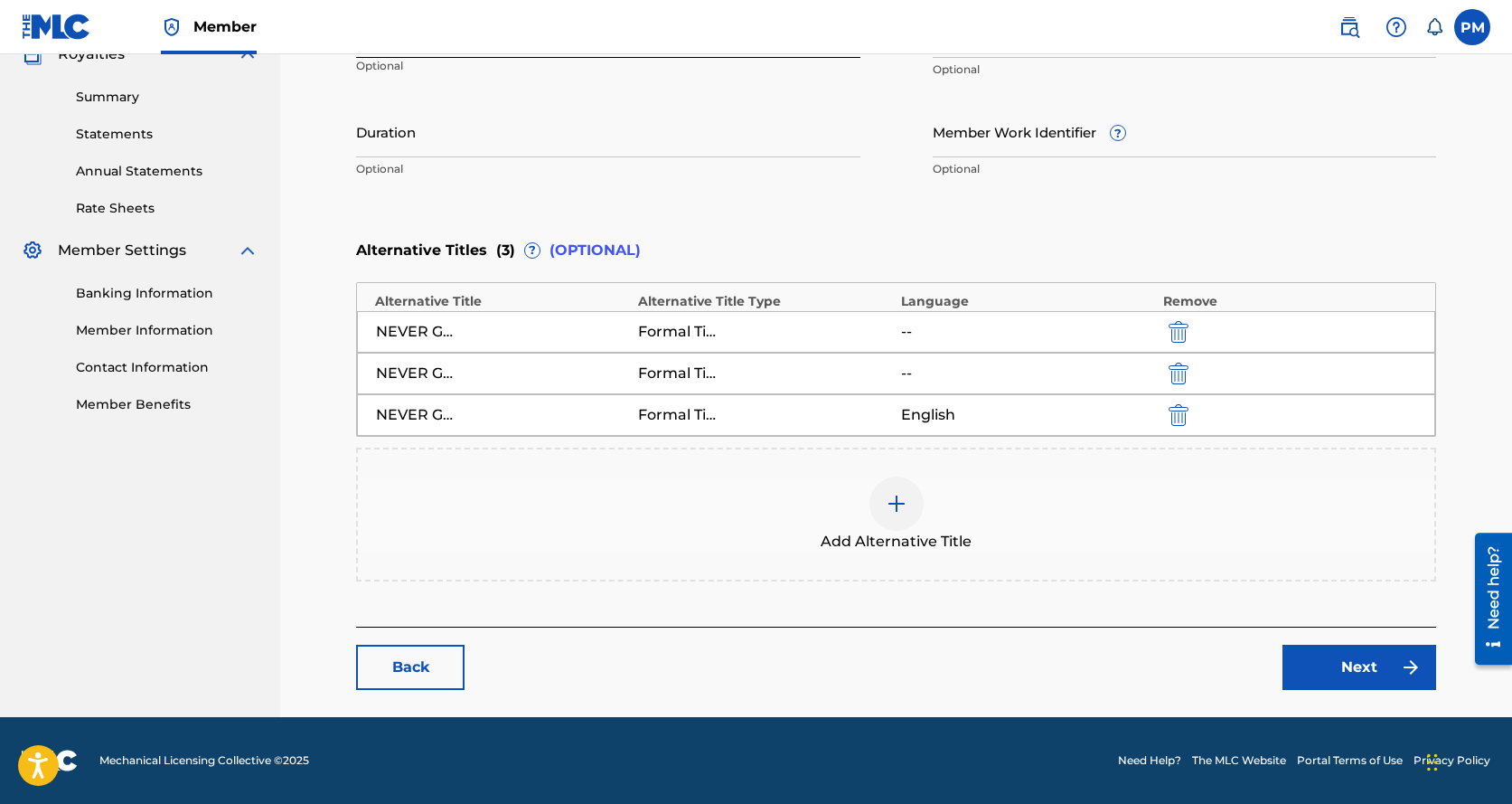
click at [1183, 423] on img "submit" at bounding box center [1179, 415] width 20 height 22
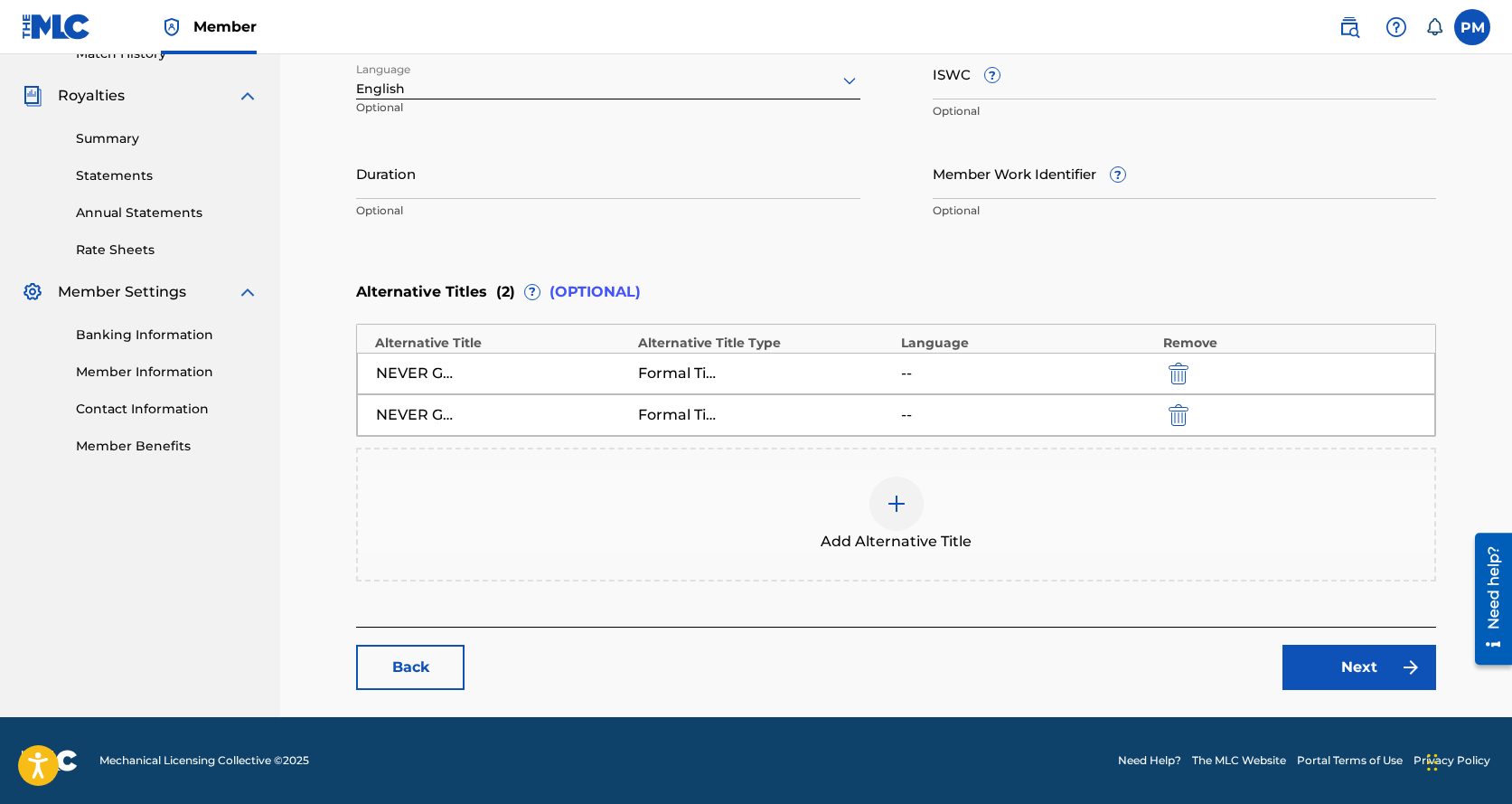
click at [931, 539] on span "Add Alternative Title" at bounding box center [896, 541] width 151 height 22
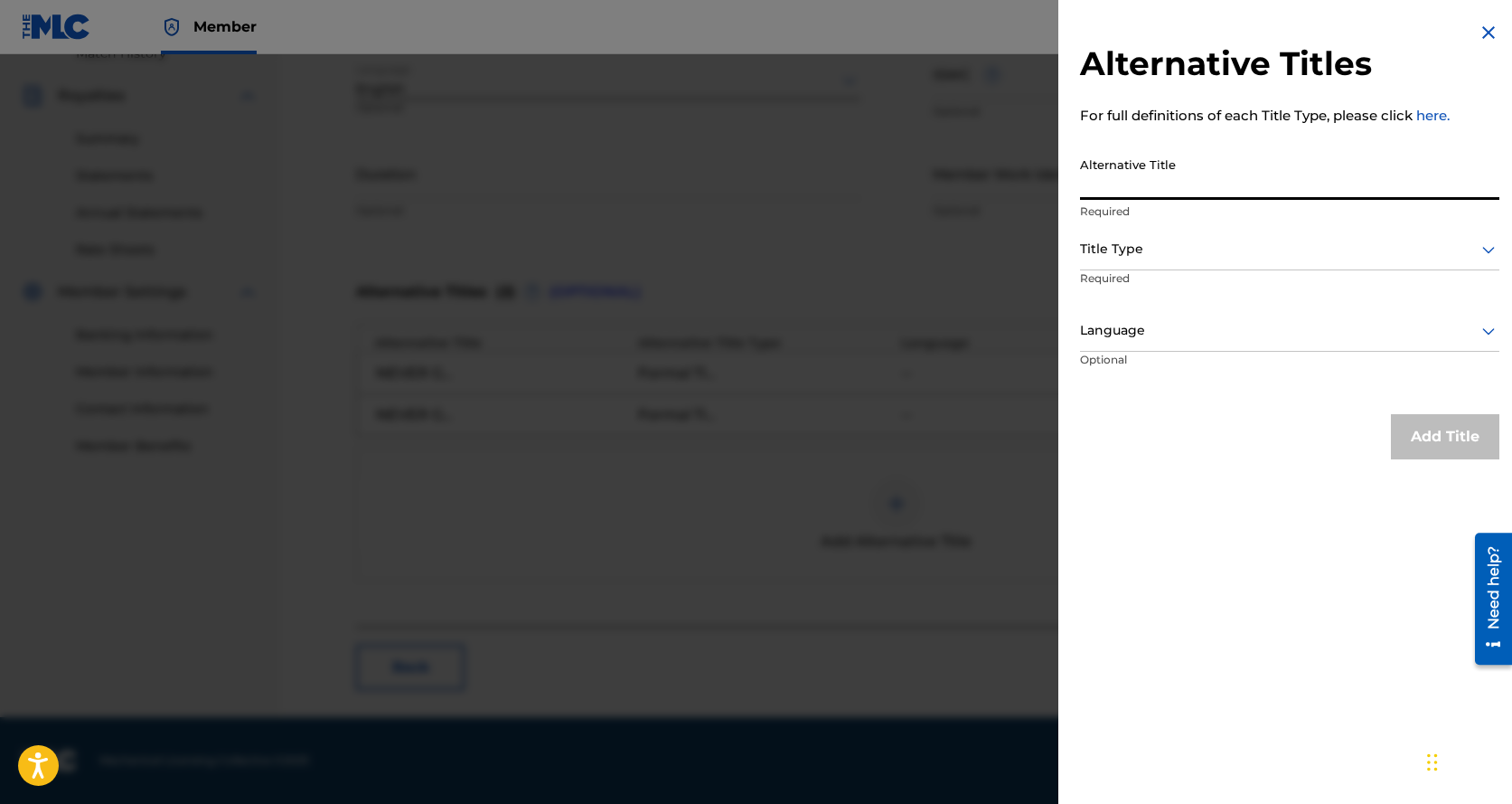
click at [1146, 183] on input "Alternative Title" at bounding box center [1290, 174] width 420 height 52
type input "NEVER GONNA STOP (TIVOLI CLASSICS MEDLEY MIX)"
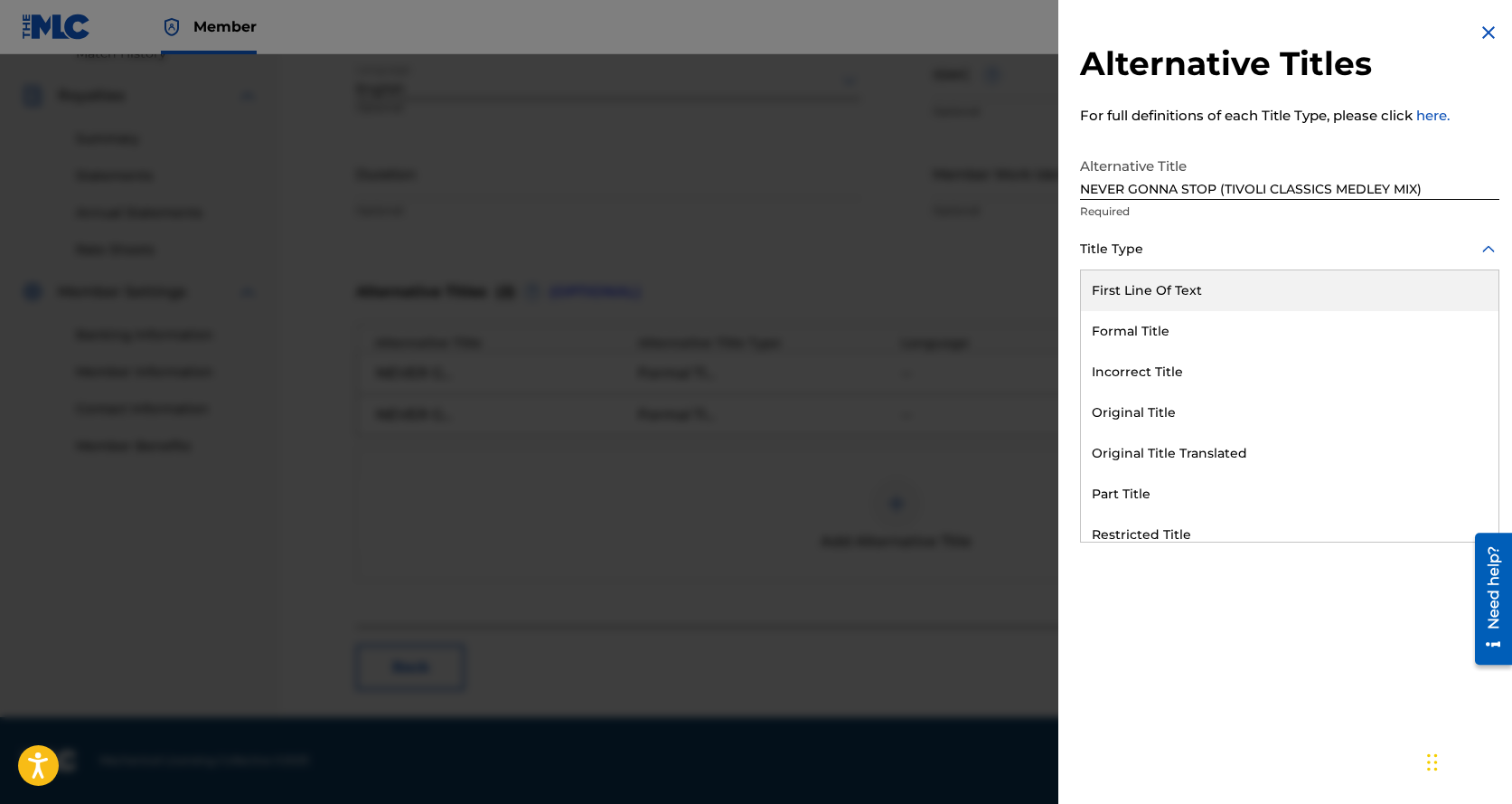
click at [1139, 261] on div "Title Type" at bounding box center [1290, 249] width 420 height 40
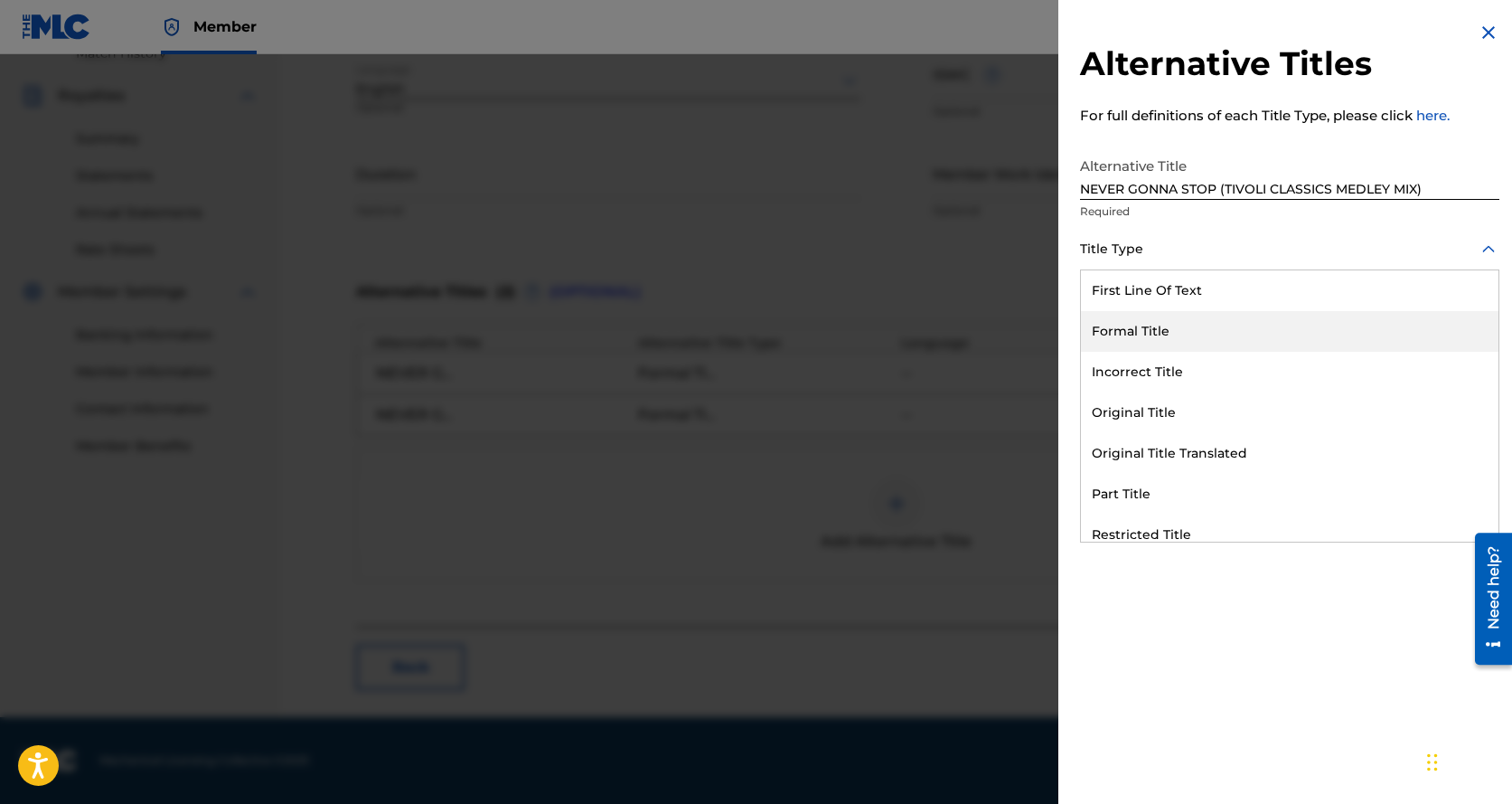
click at [1151, 328] on div "Formal Title" at bounding box center [1290, 330] width 418 height 40
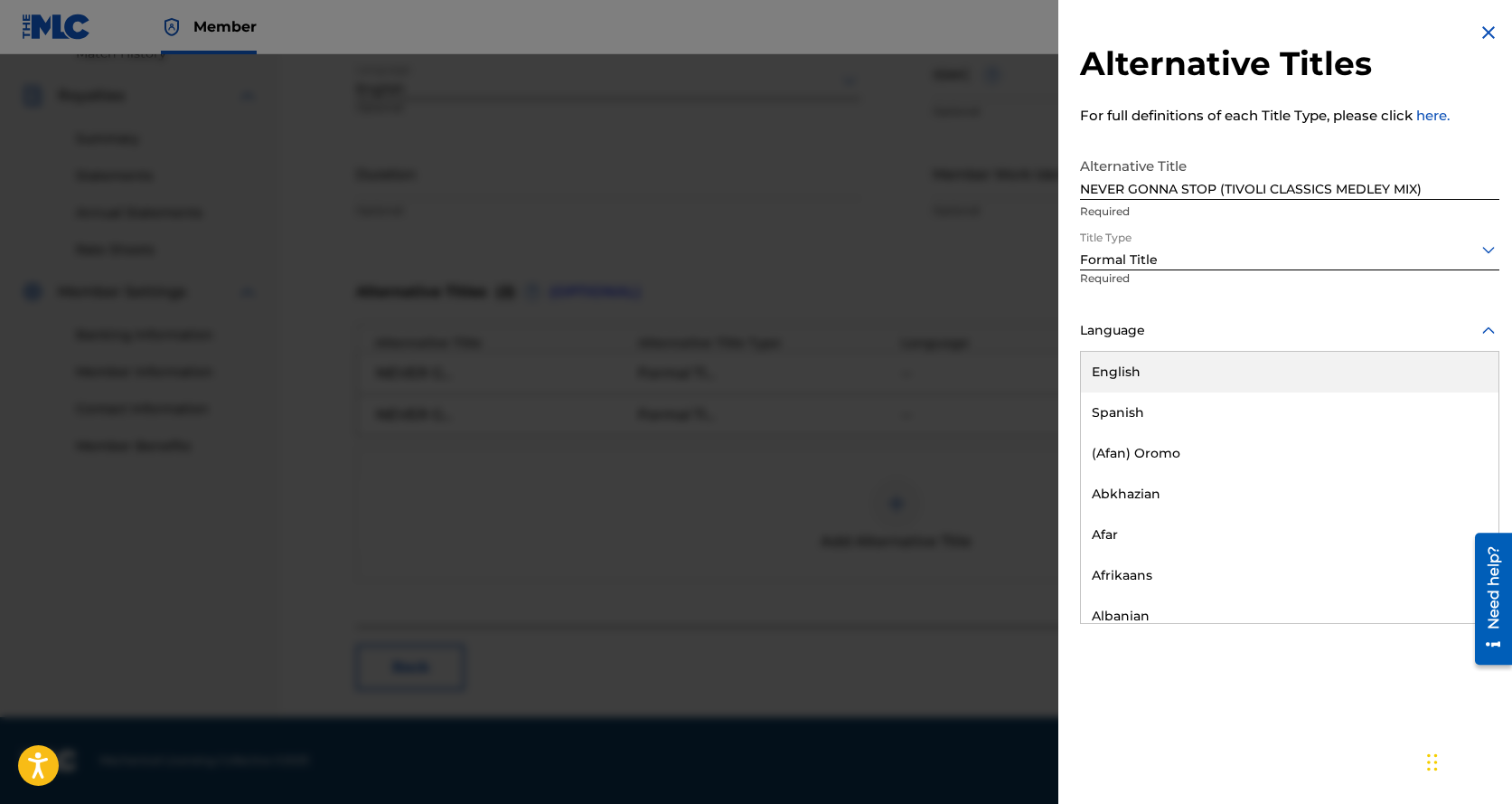
click at [1152, 341] on div at bounding box center [1290, 329] width 420 height 23
click at [1150, 380] on div "English" at bounding box center [1290, 372] width 418 height 40
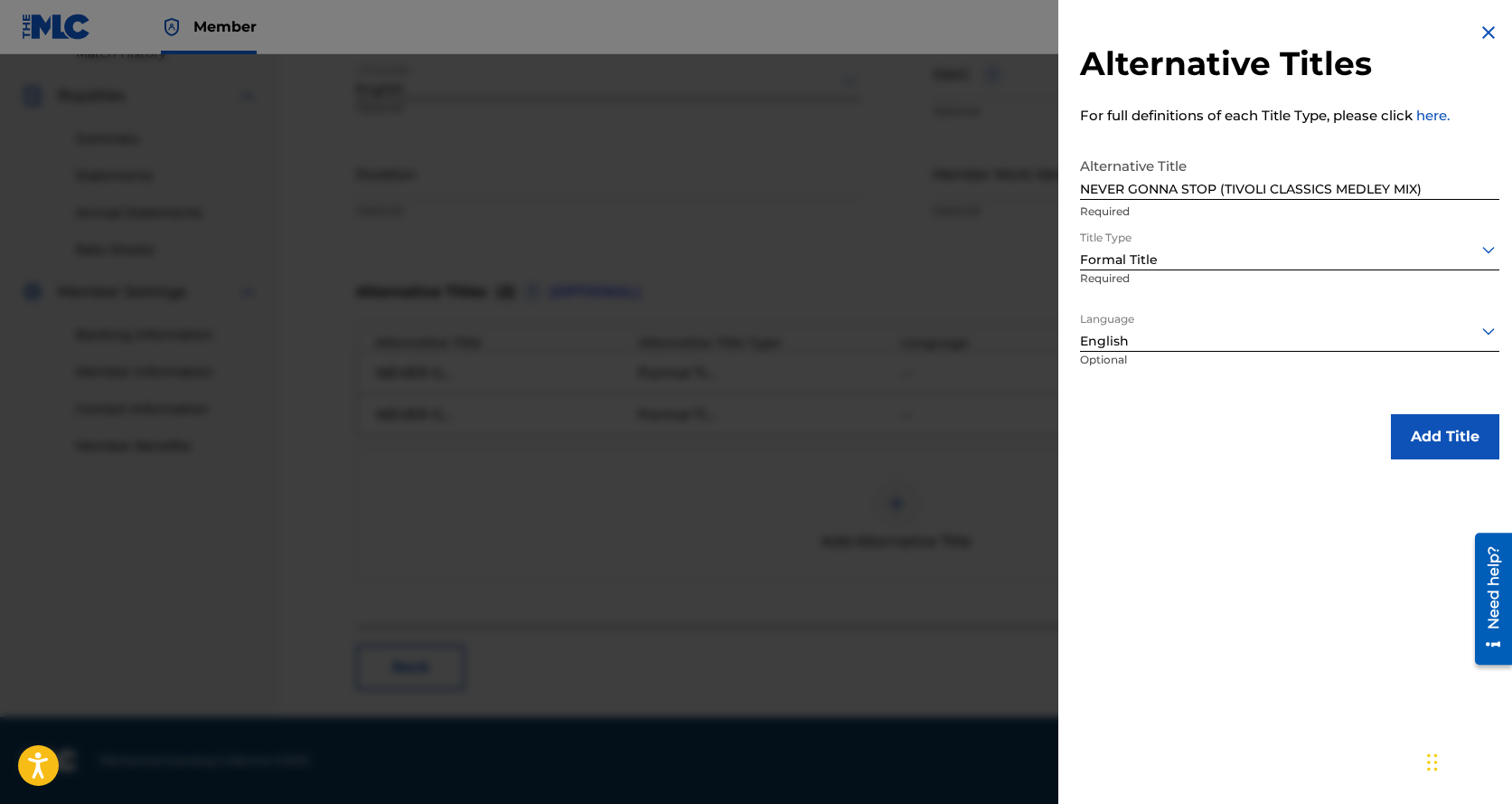
click at [1433, 440] on button "Add Title" at bounding box center [1445, 436] width 109 height 45
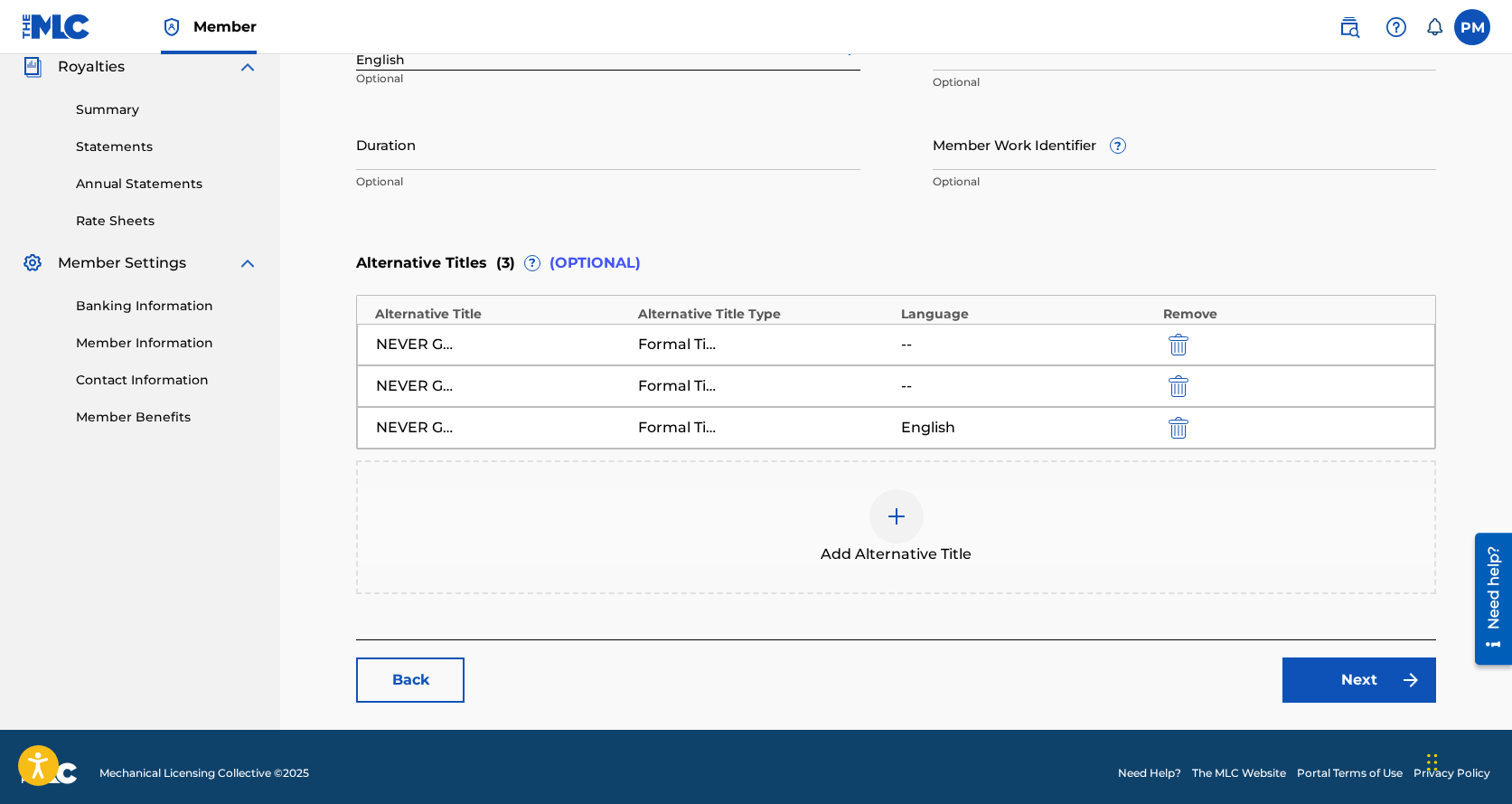
scroll to position [562, 0]
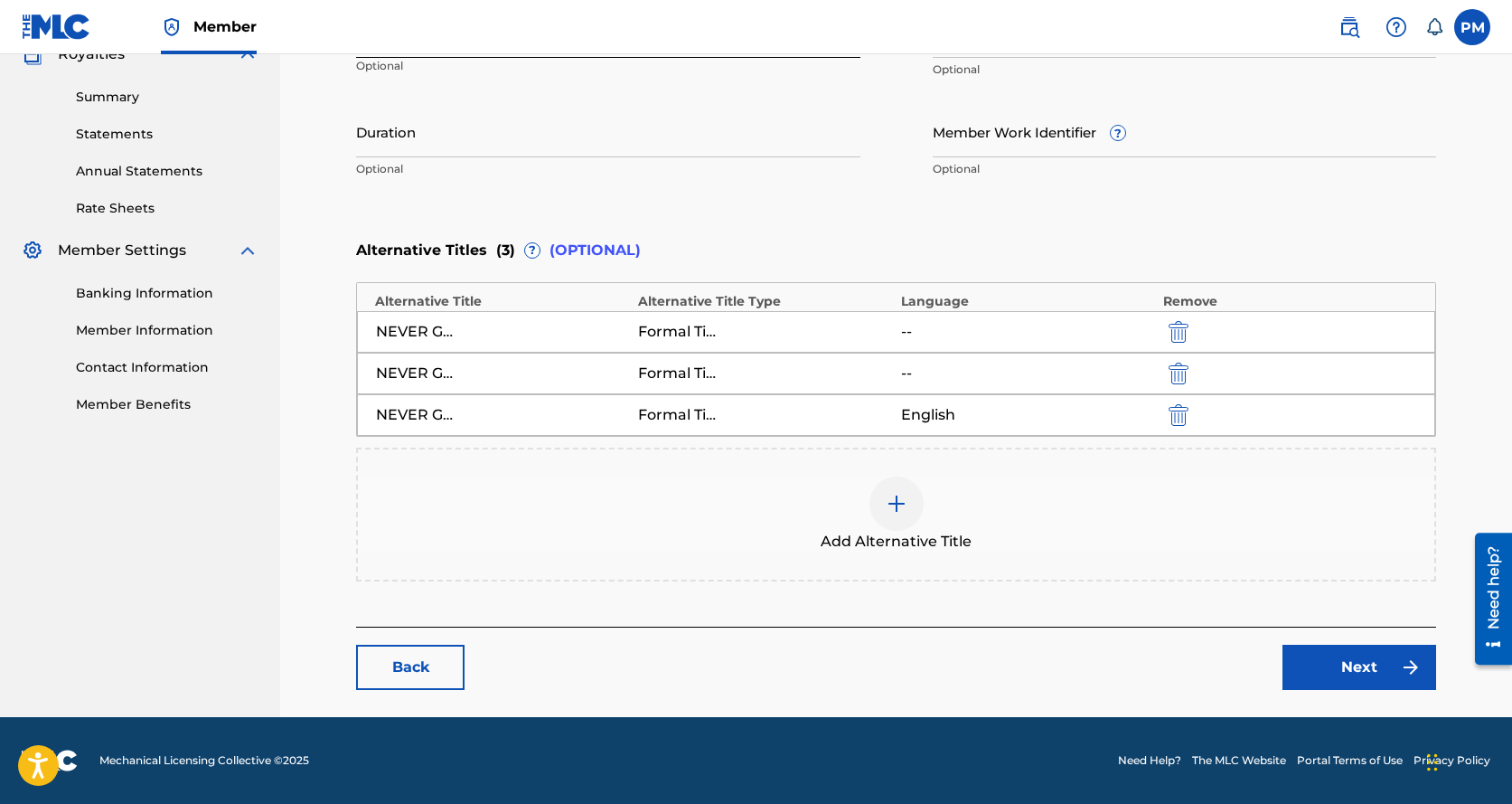
click at [1342, 657] on link "Next" at bounding box center [1359, 667] width 154 height 45
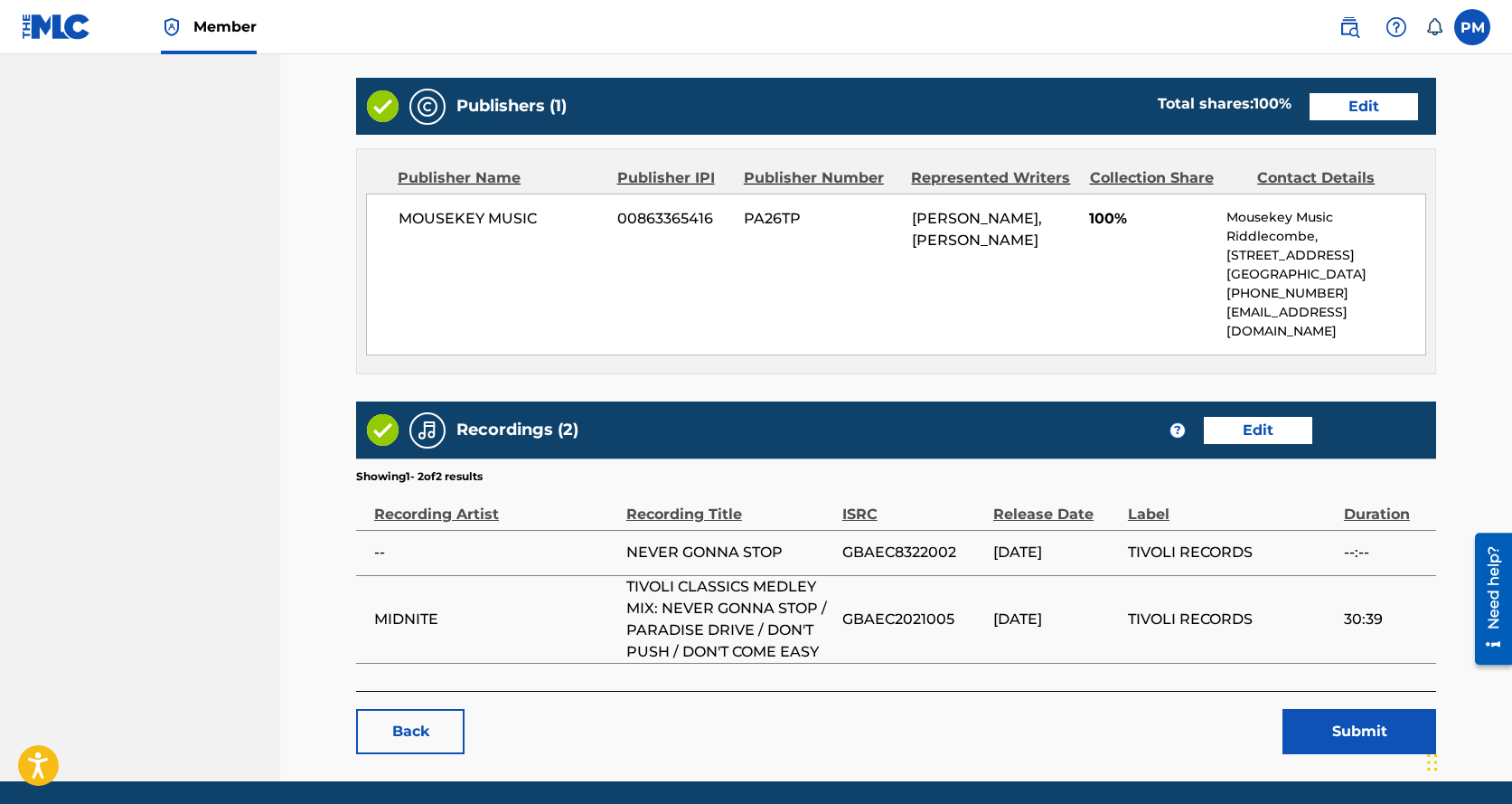
scroll to position [1010, 0]
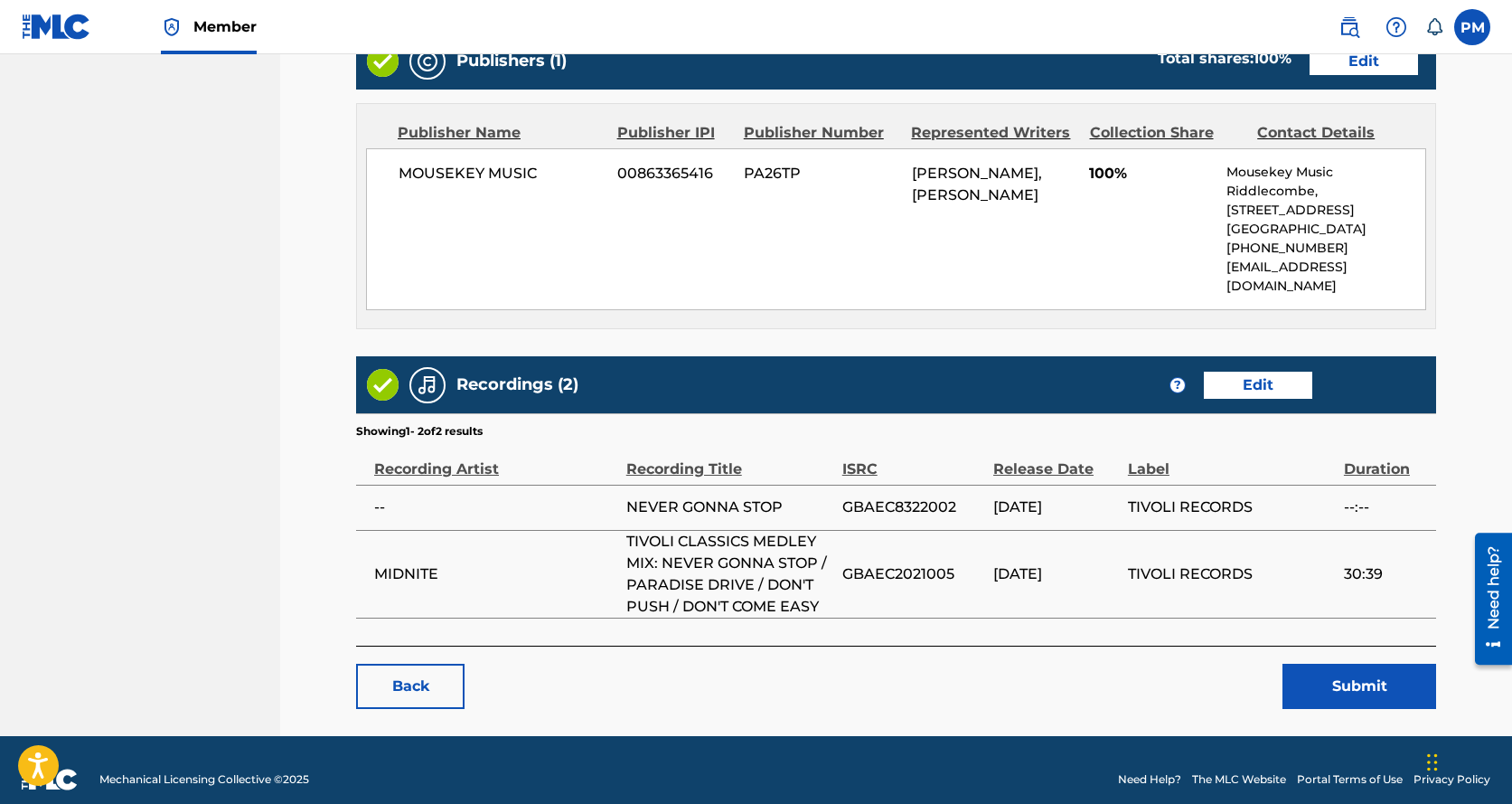
click at [1344, 666] on button "Submit" at bounding box center [1359, 686] width 154 height 45
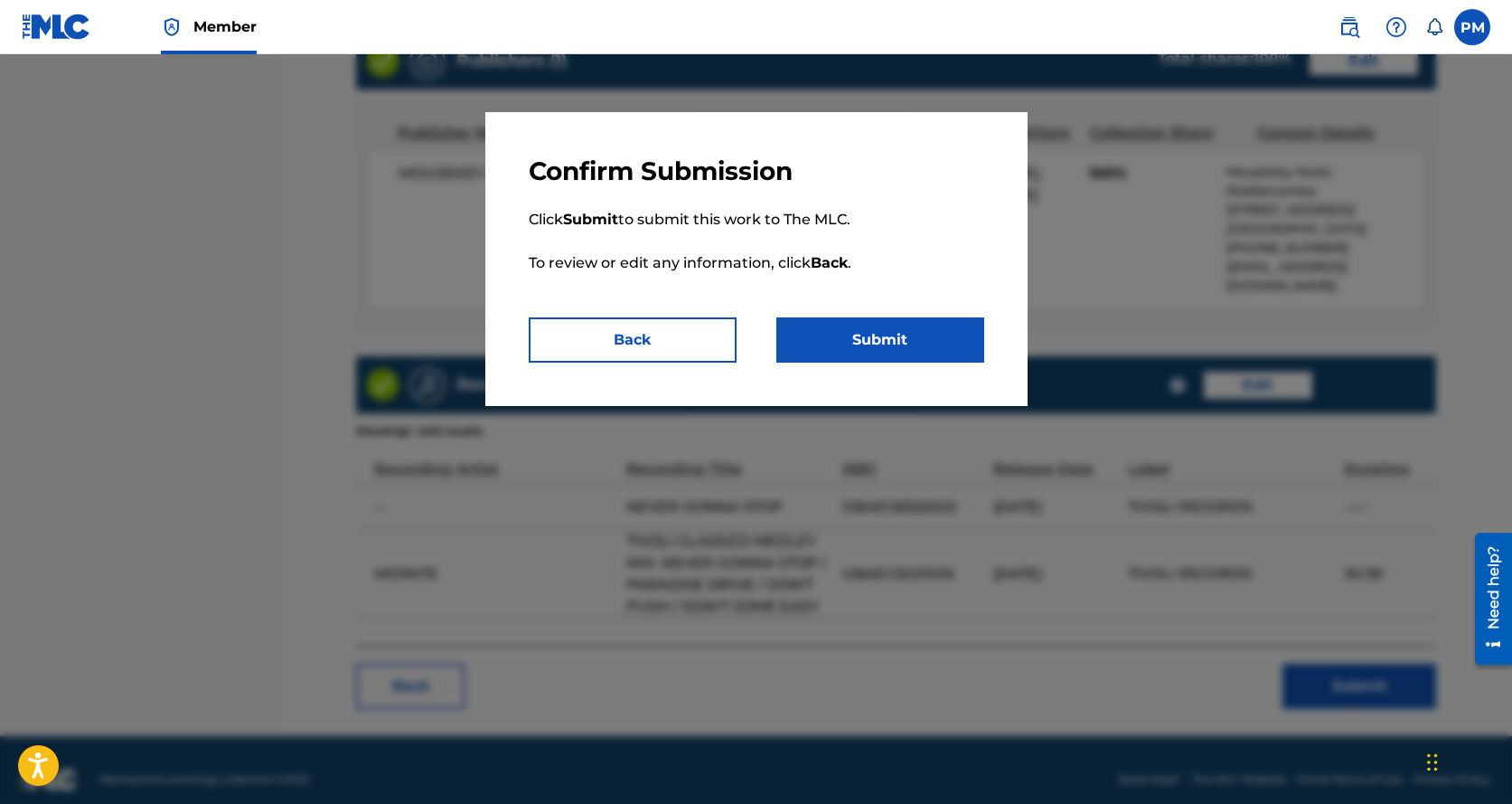
click at [913, 341] on button "Submit" at bounding box center [881, 340] width 208 height 45
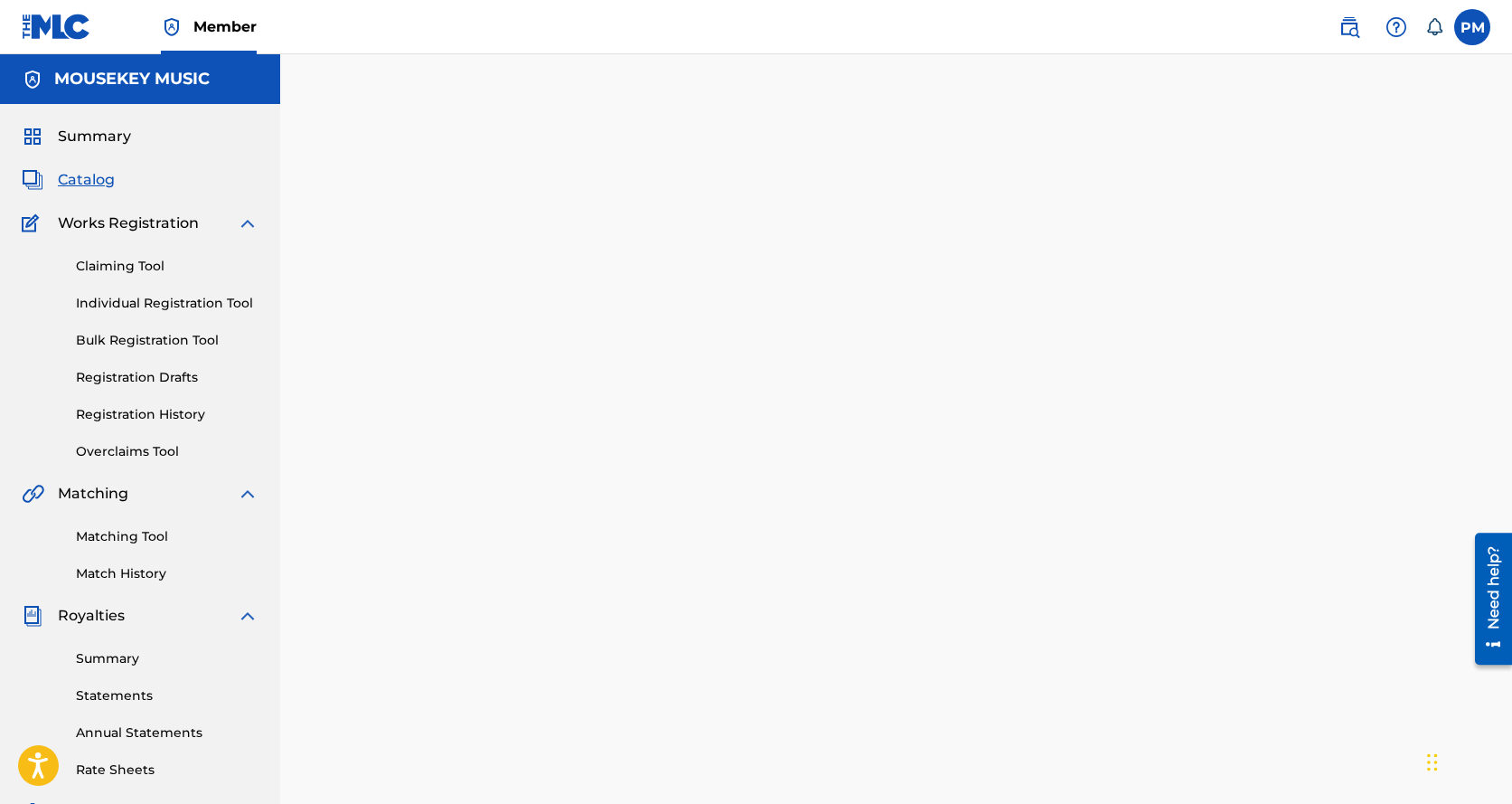
click at [82, 169] on span "Catalog" at bounding box center [86, 179] width 57 height 22
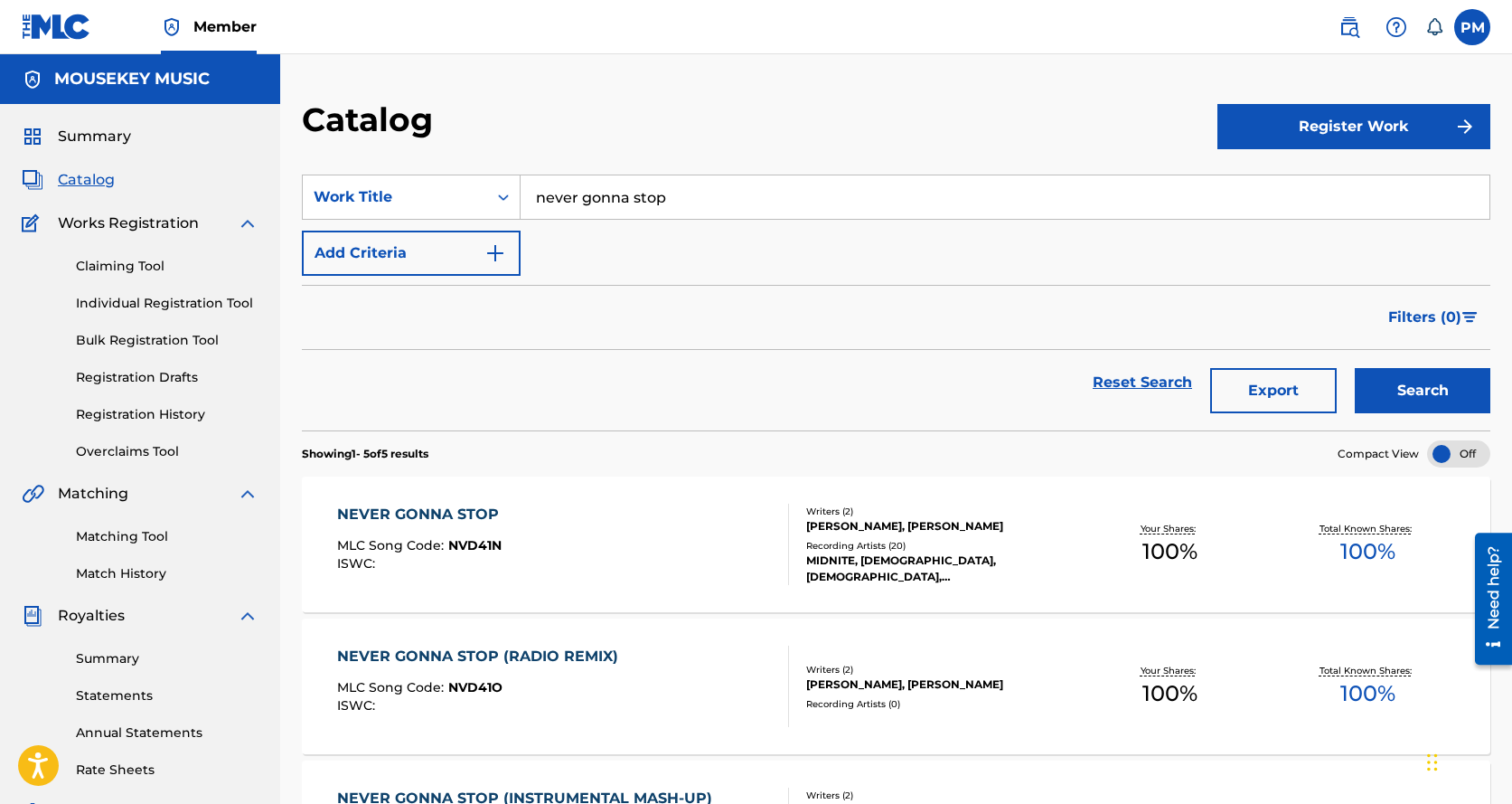
click at [539, 197] on input "never gonna stop" at bounding box center [1005, 197] width 969 height 43
type input "p"
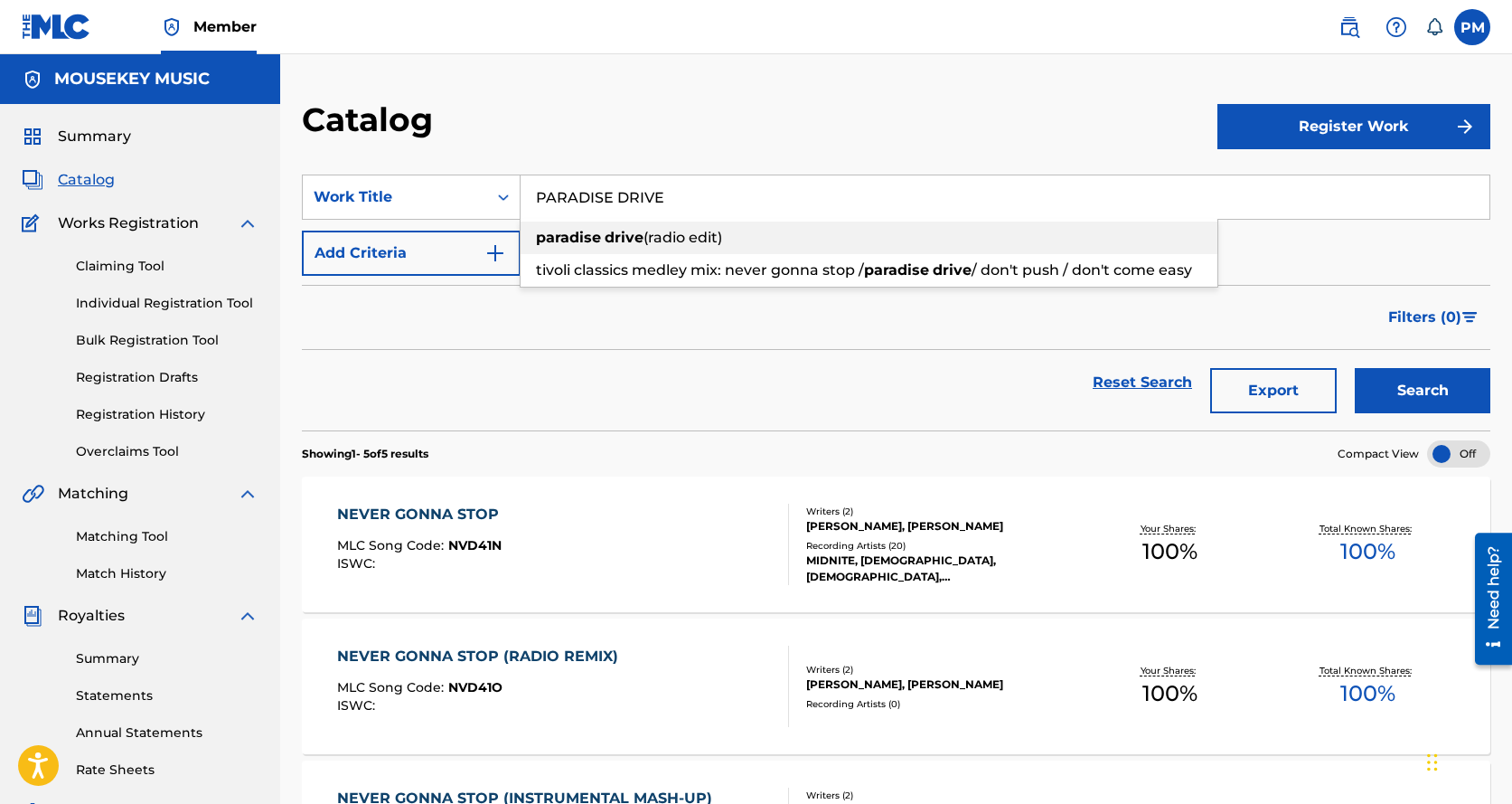
click at [604, 237] on span "Search Form" at bounding box center [603, 237] width 4 height 18
type input "paradise drive (radio edit)"
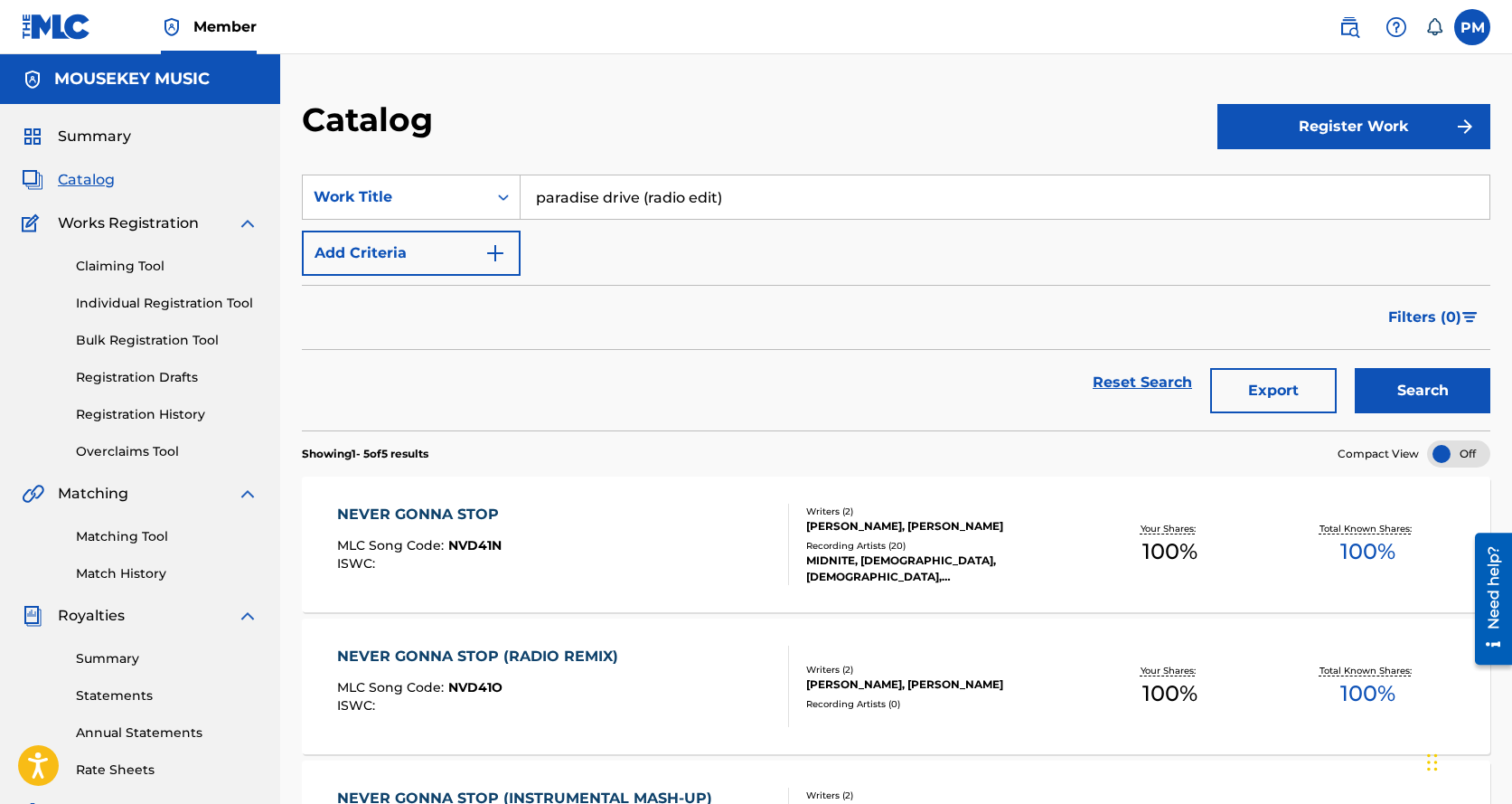
click at [1399, 377] on button "Search" at bounding box center [1423, 390] width 135 height 45
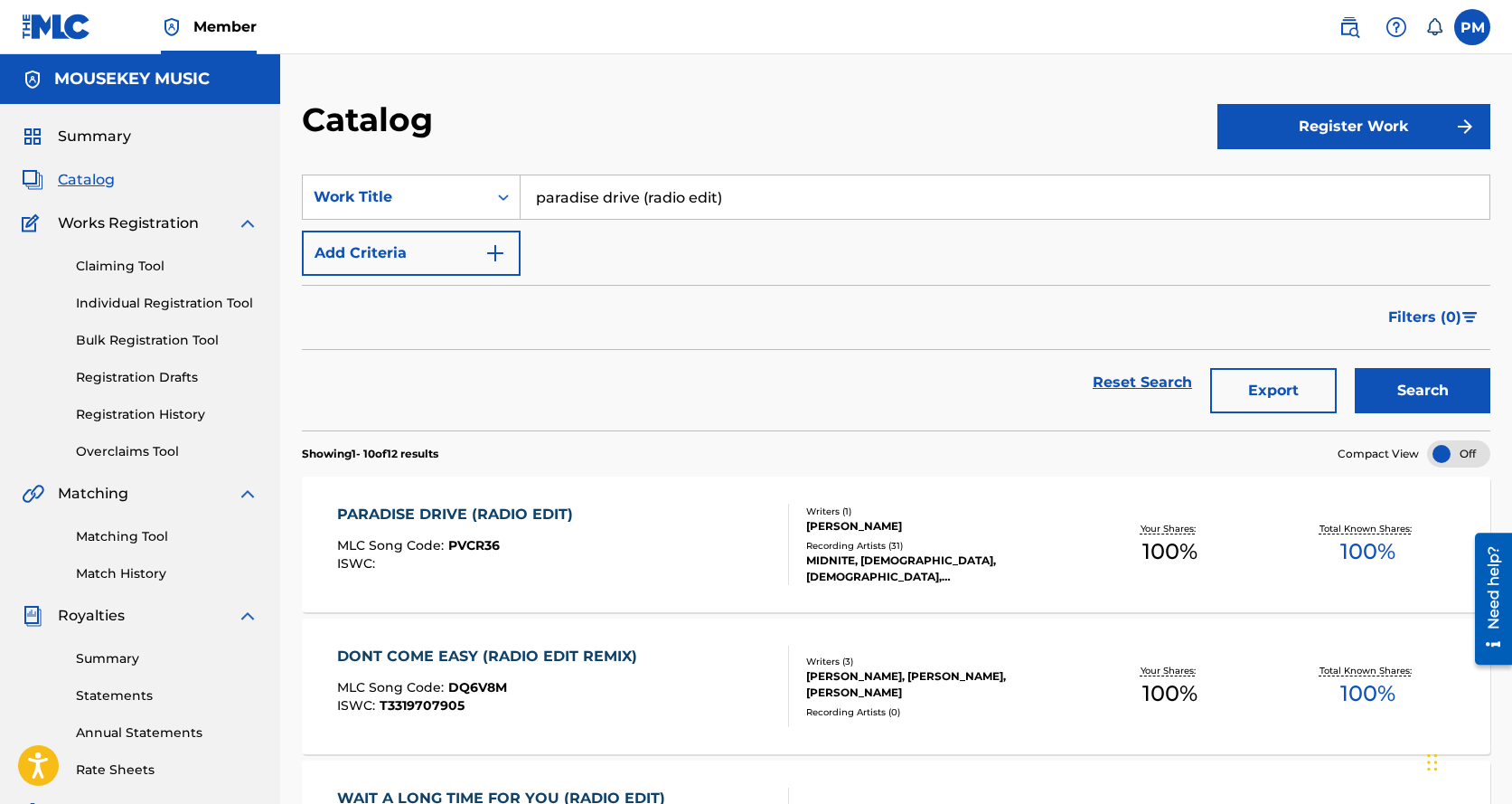
click at [502, 512] on div "PARADISE DRIVE (RADIO EDIT)" at bounding box center [460, 515] width 245 height 22
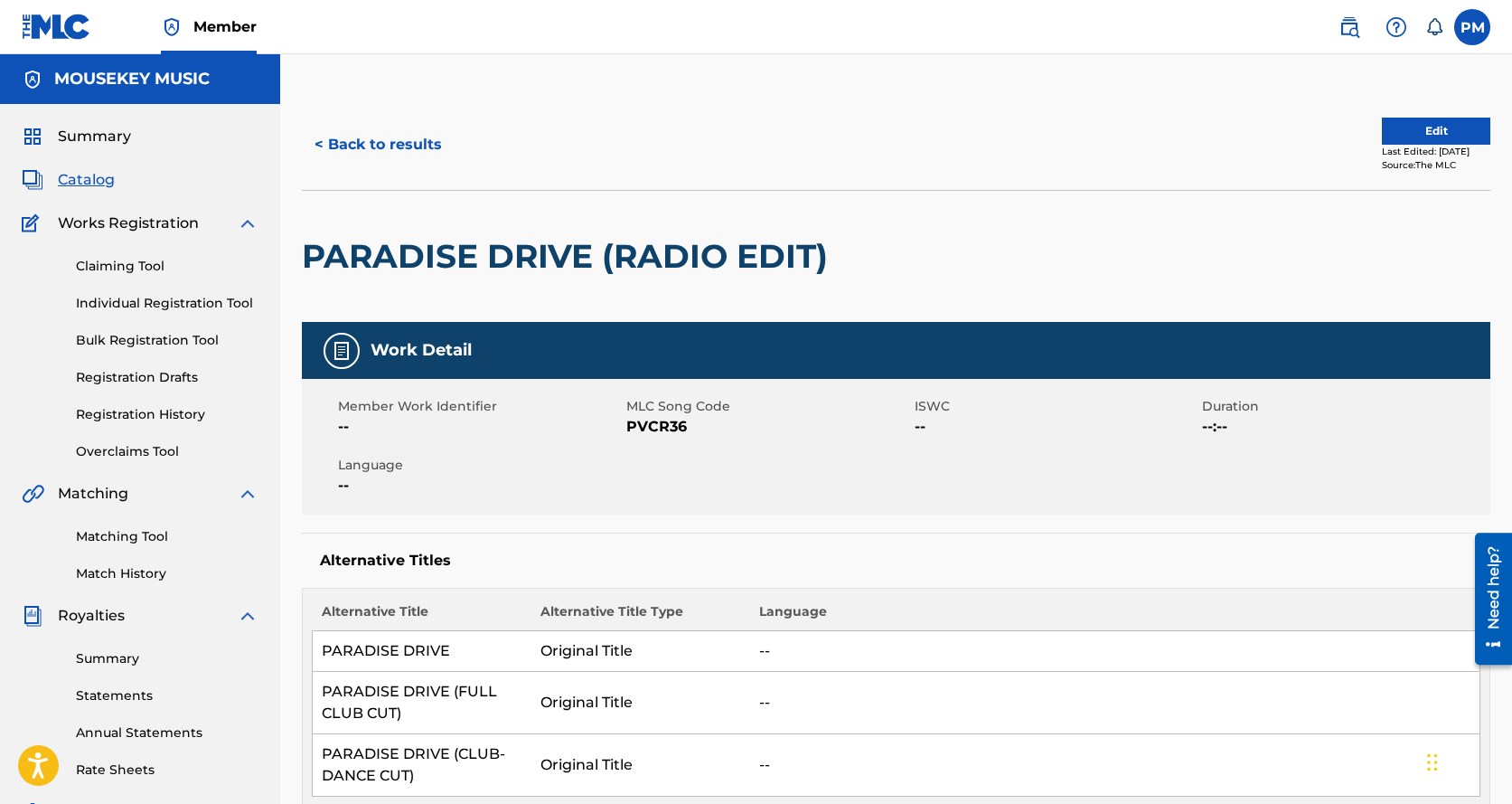
click at [1388, 127] on button "Edit" at bounding box center [1436, 131] width 109 height 27
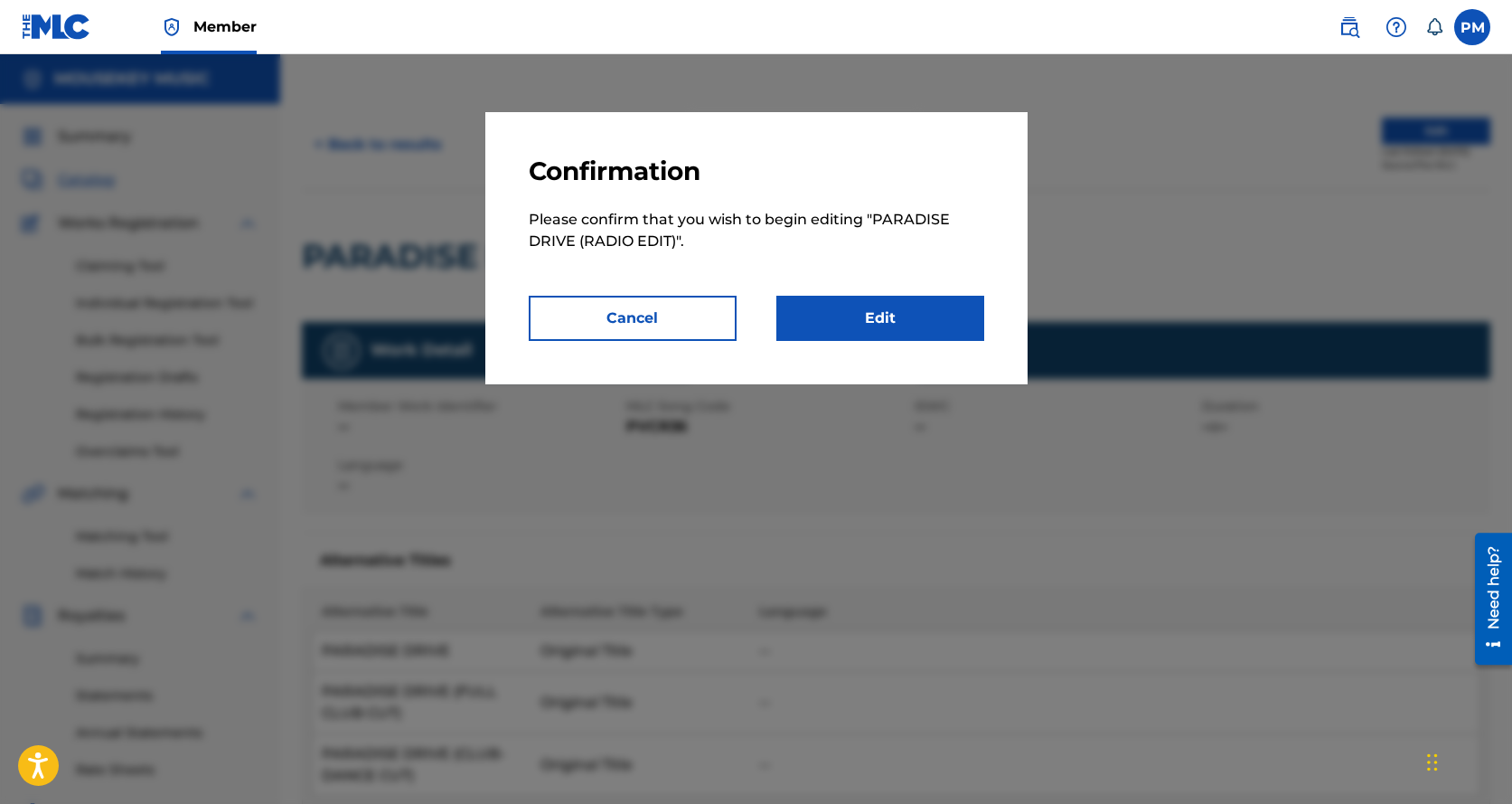
click at [878, 314] on link "Edit" at bounding box center [881, 318] width 208 height 45
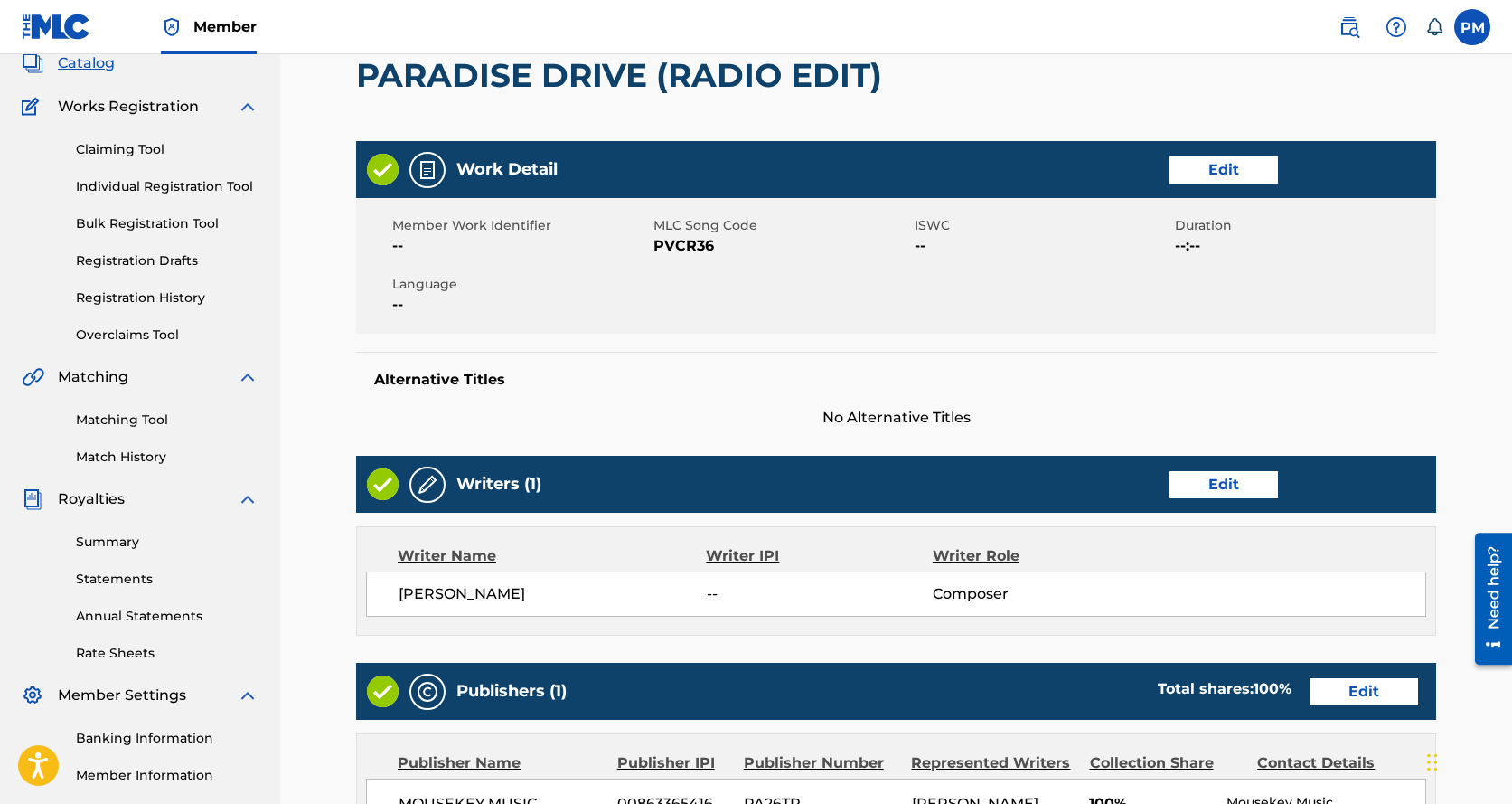
scroll to position [121, 0]
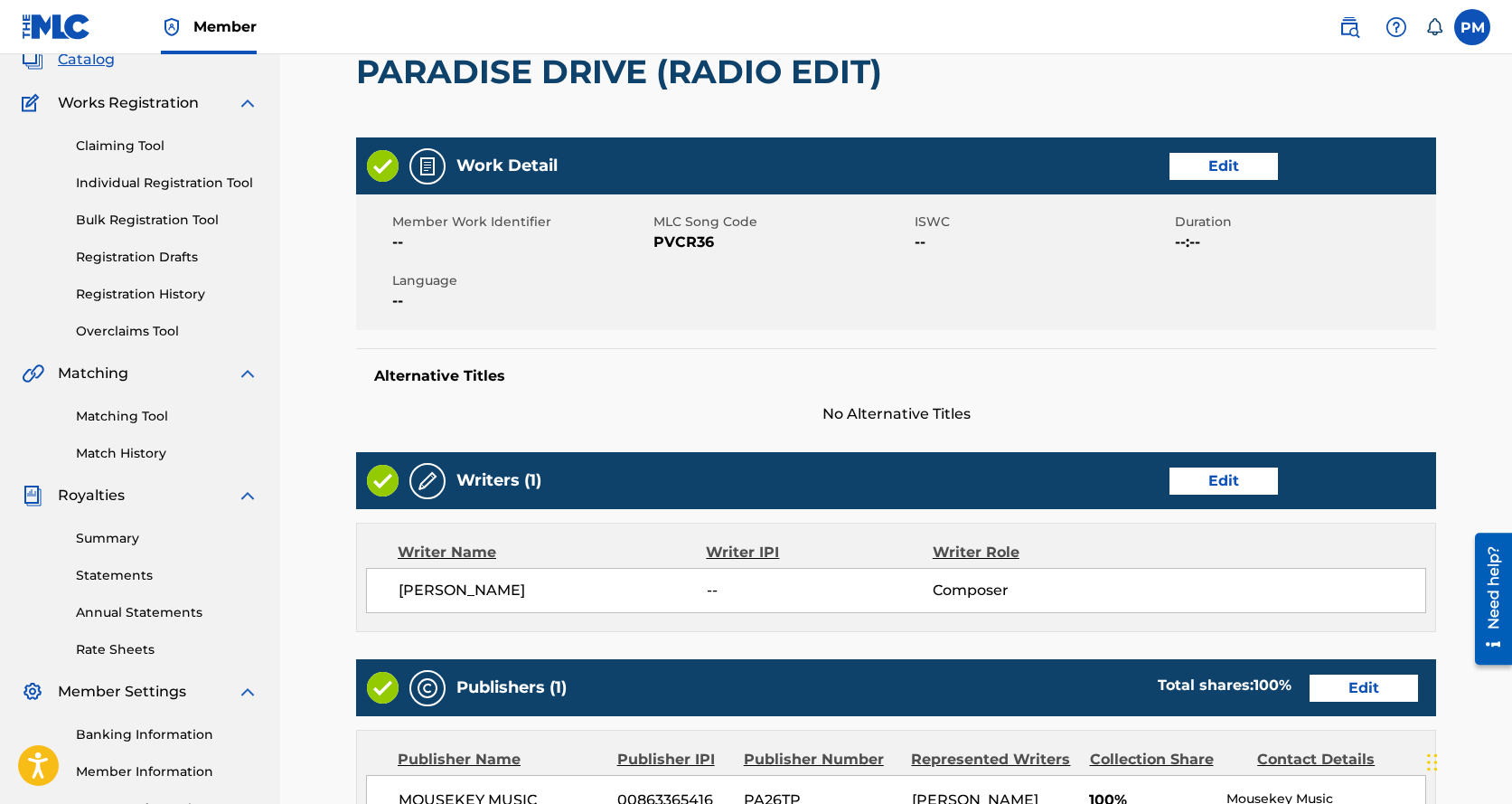
click at [1234, 159] on link "Edit" at bounding box center [1224, 167] width 109 height 27
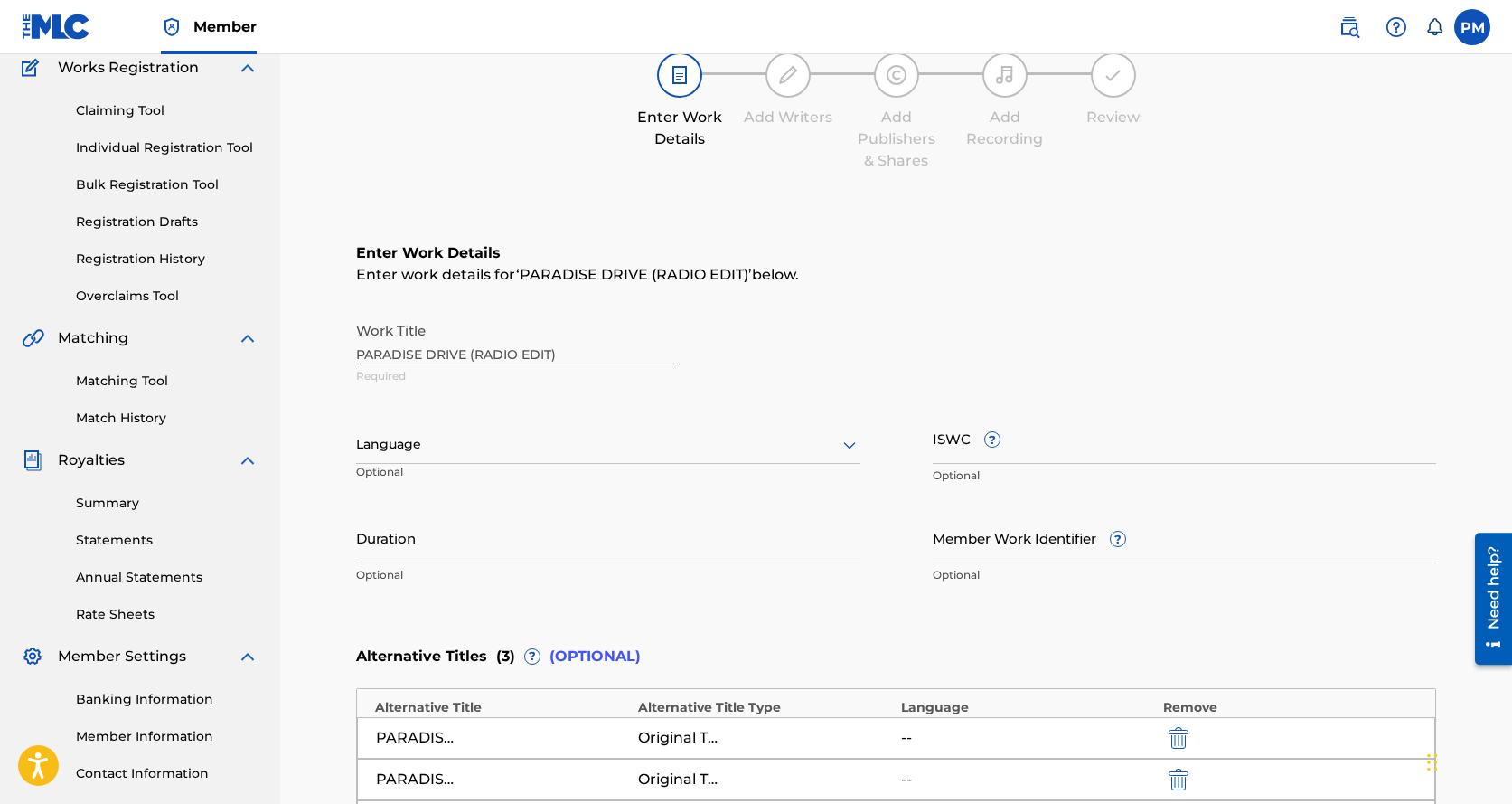
scroll to position [180, 0]
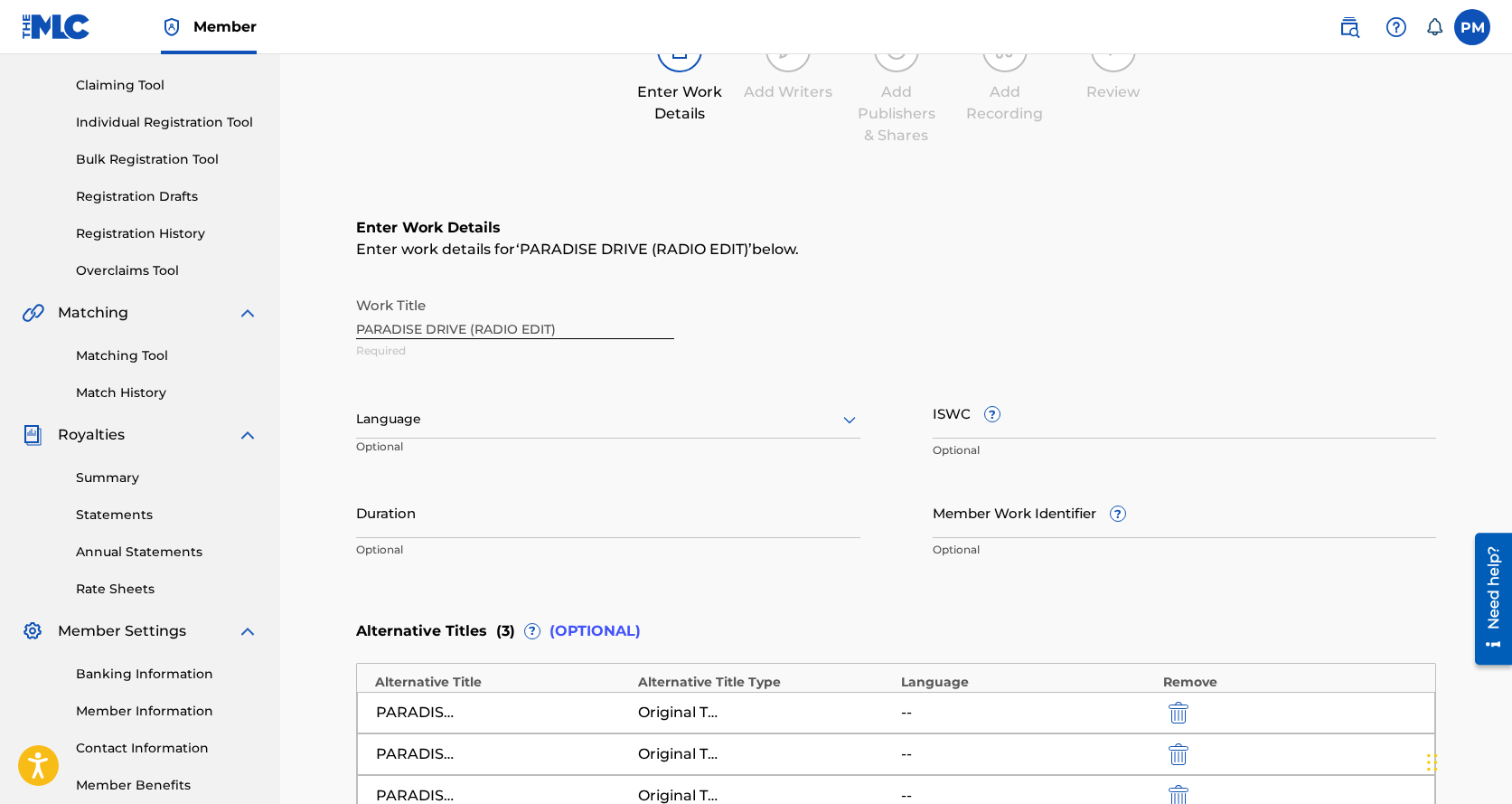
click at [609, 423] on div at bounding box center [608, 419] width 504 height 23
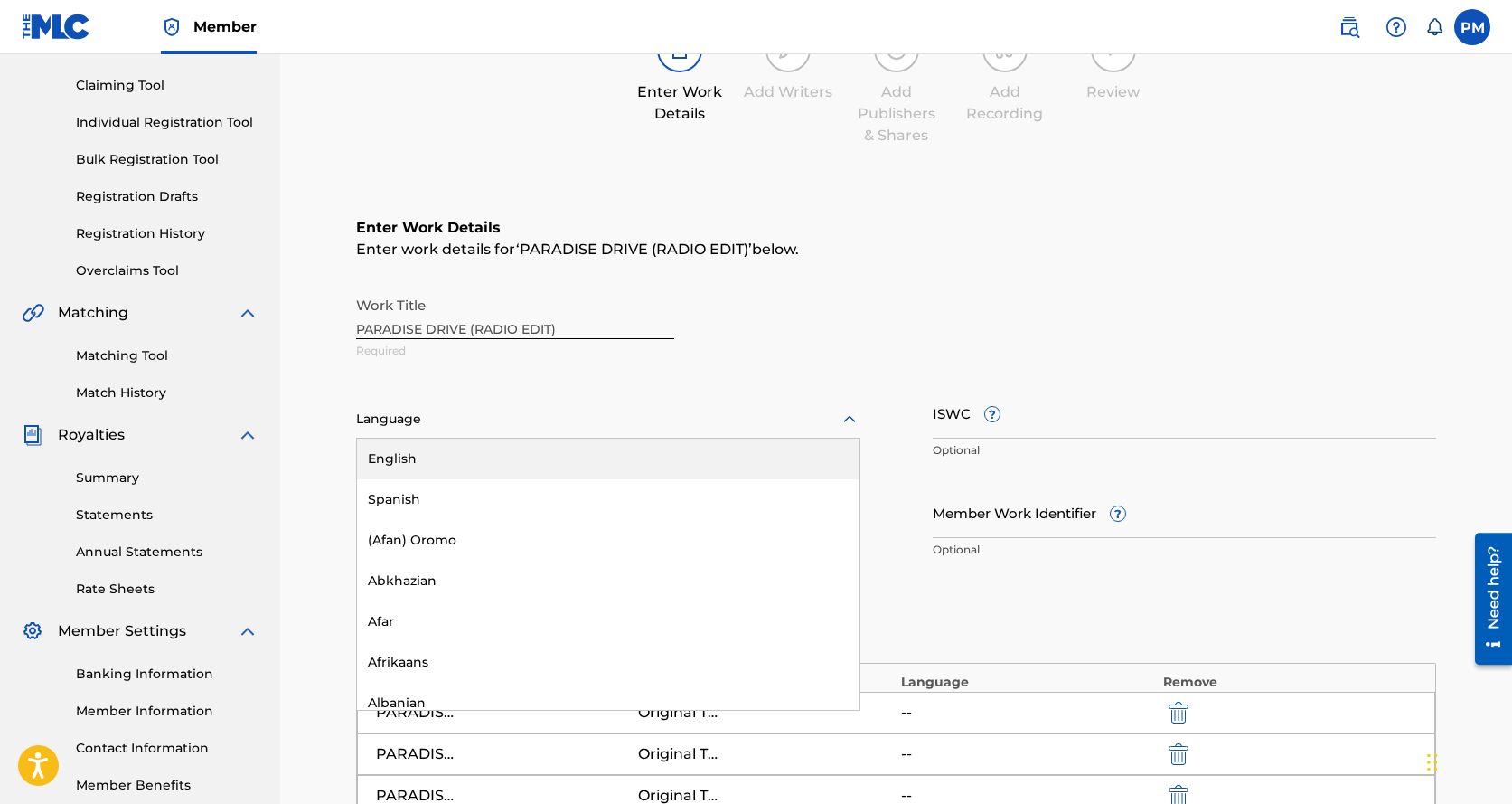
click at [497, 462] on div "English" at bounding box center [608, 458] width 503 height 40
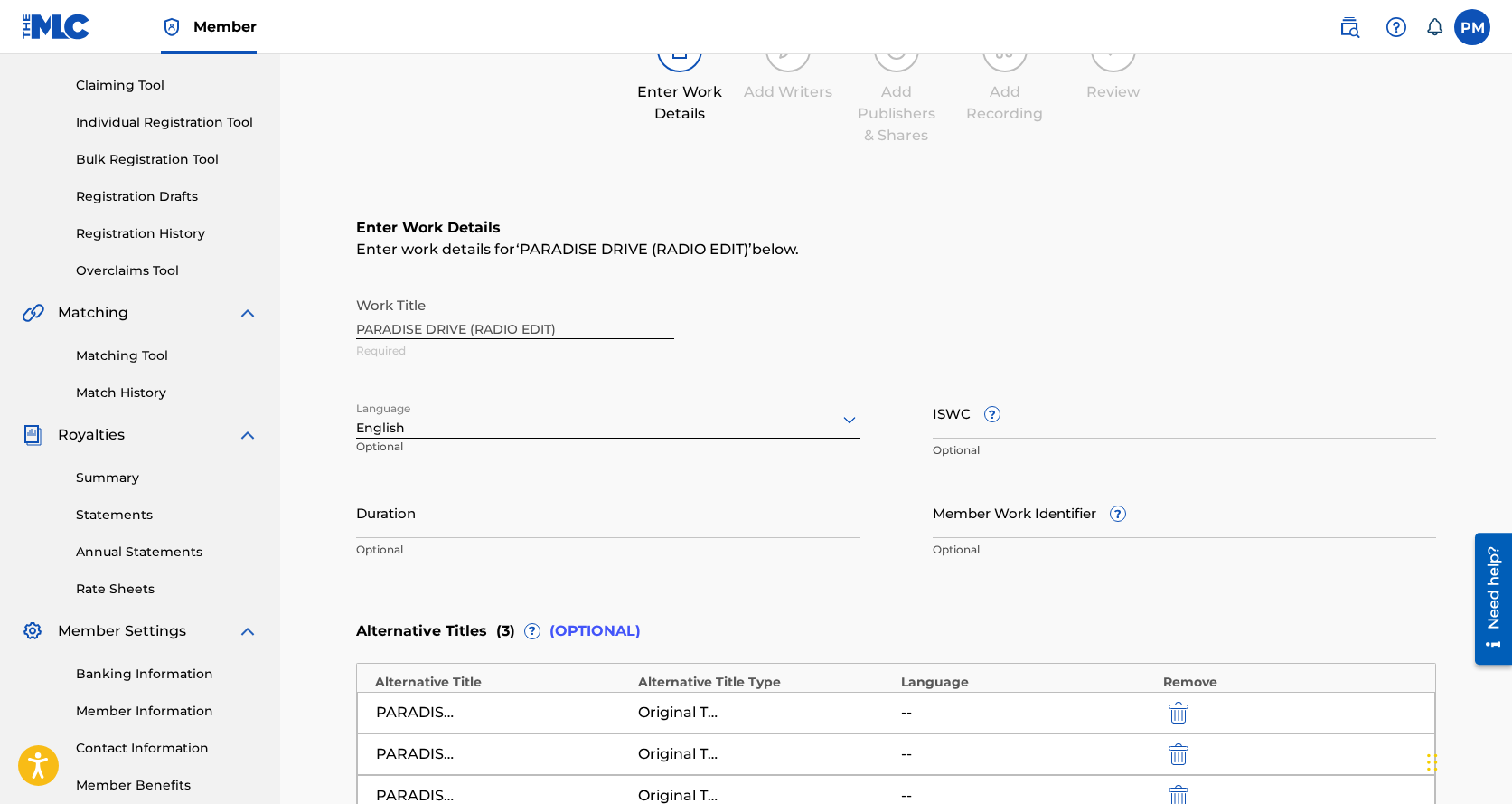
click at [481, 522] on input "Duration" at bounding box center [608, 512] width 504 height 52
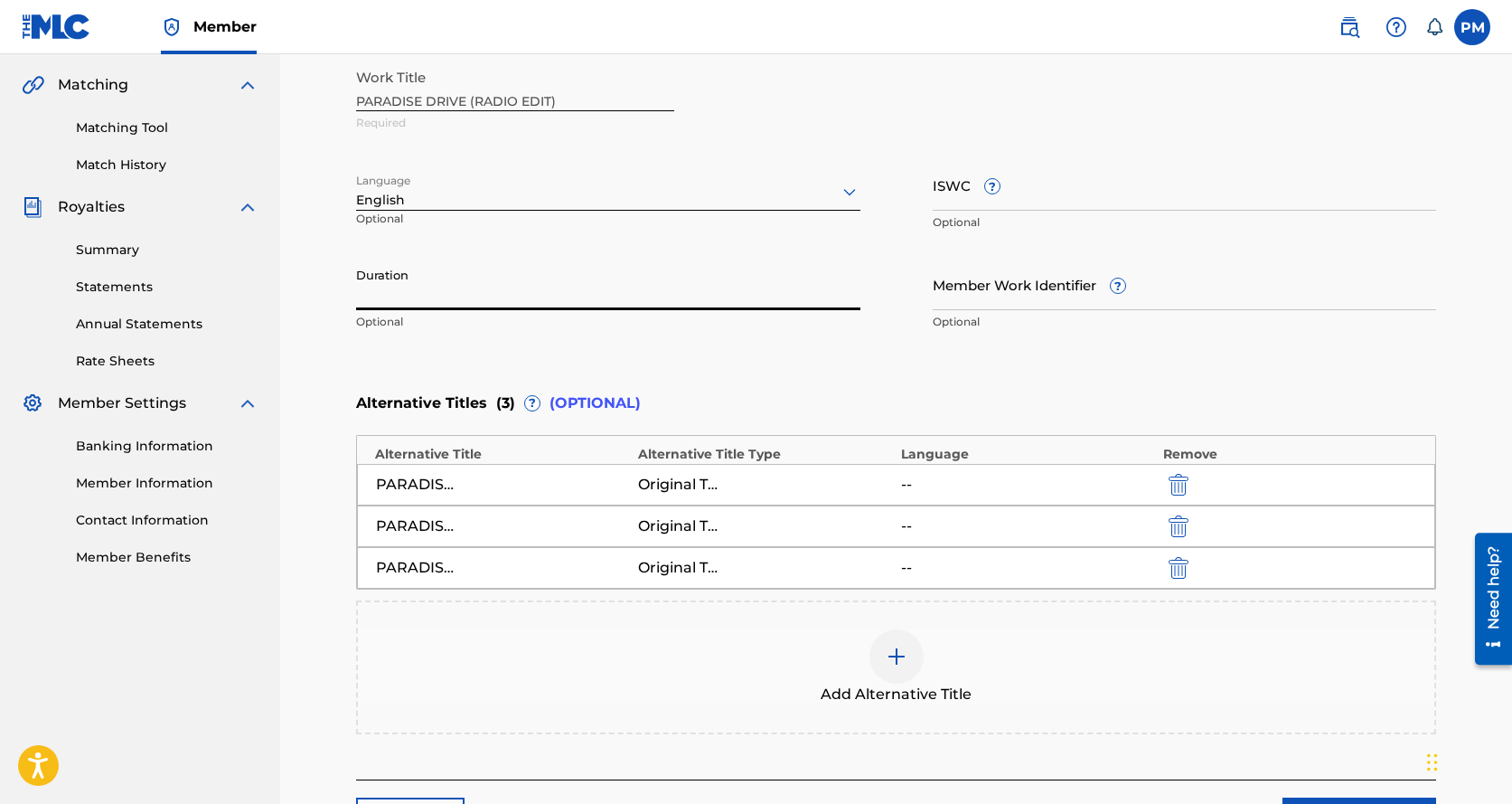
scroll to position [423, 0]
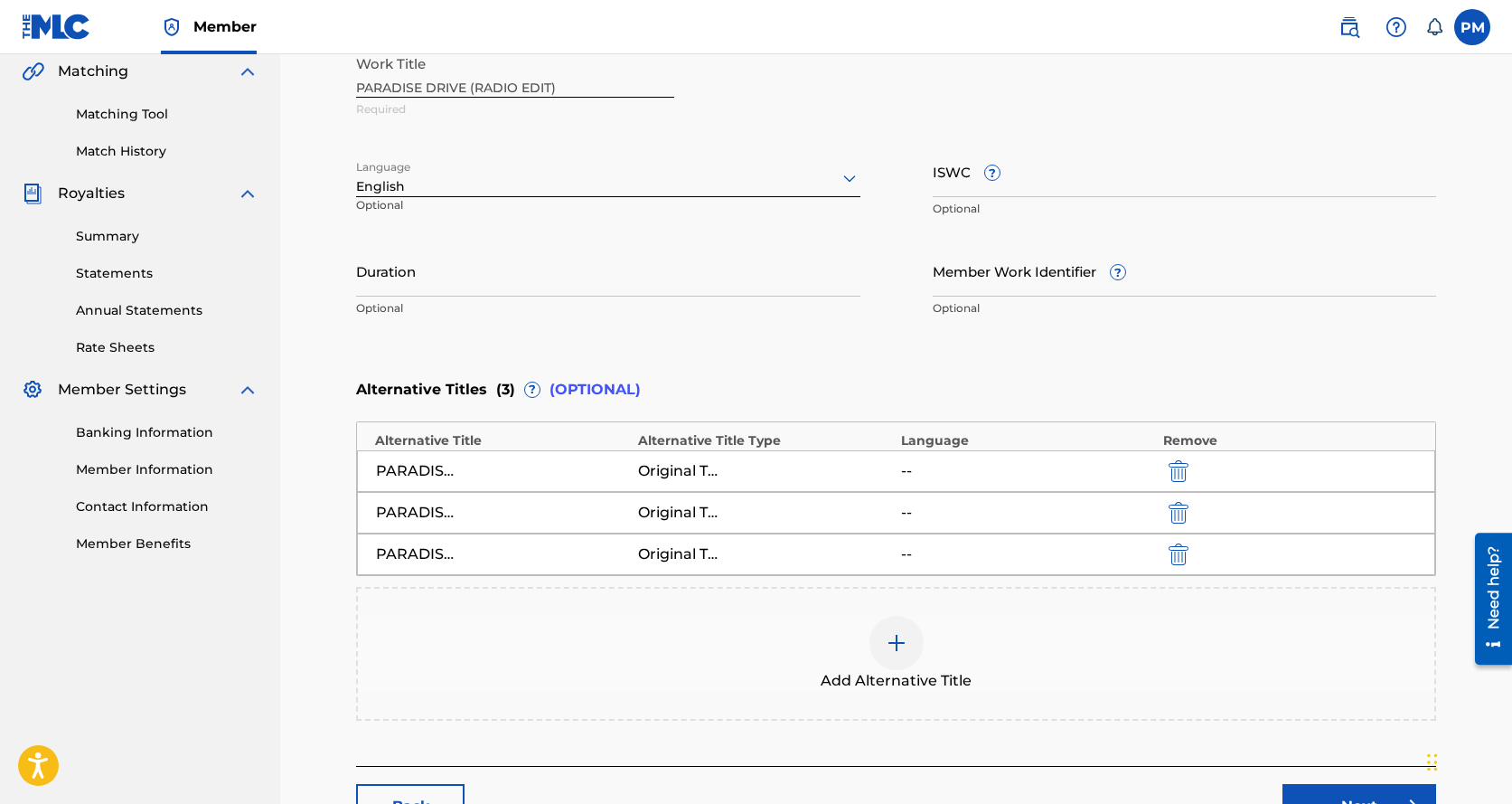
click at [898, 643] on img at bounding box center [897, 642] width 22 height 22
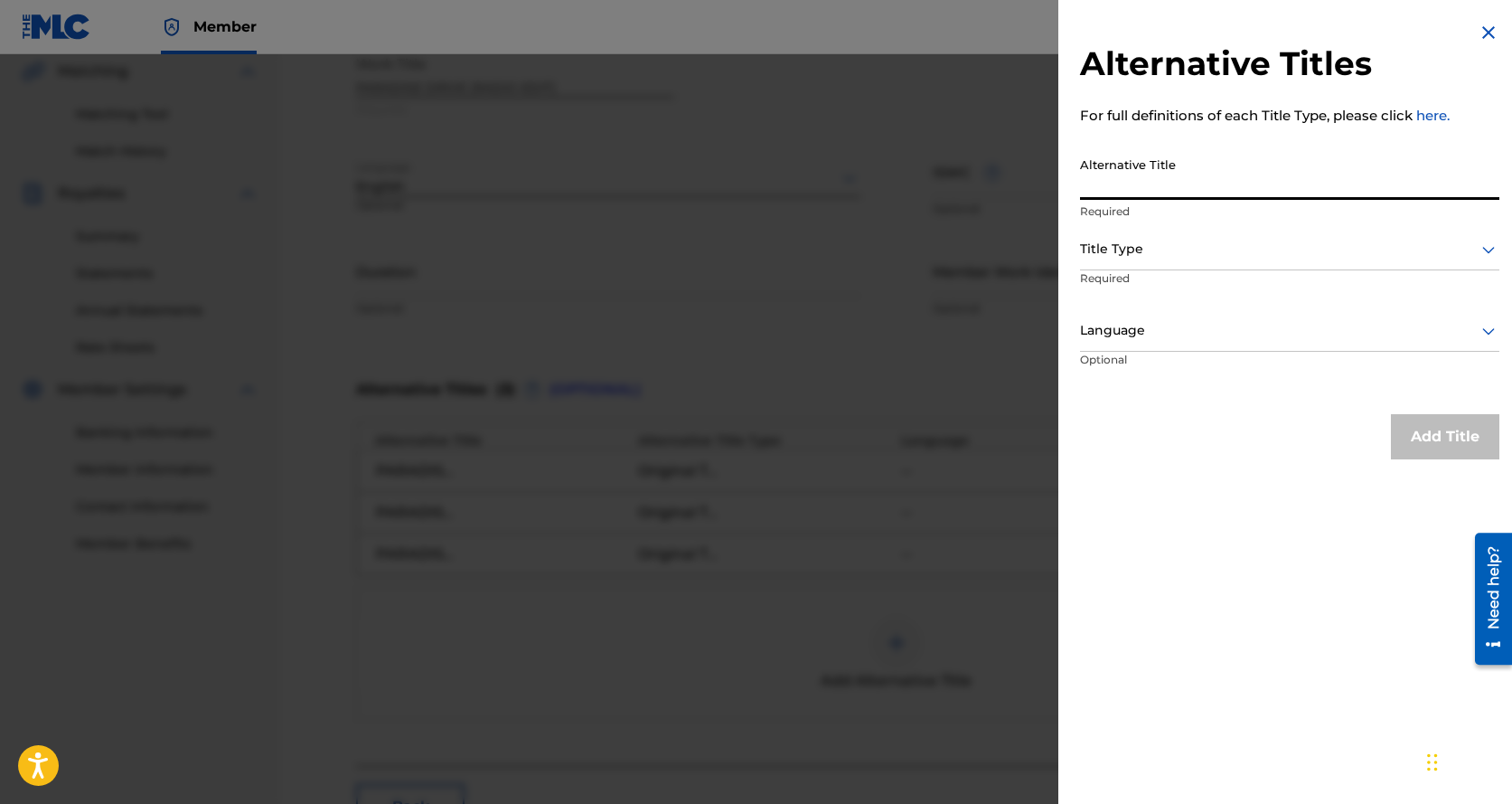
click at [1143, 185] on input "Alternative Title" at bounding box center [1290, 174] width 420 height 52
type input "PARADISE DRIVE (TIVOLI CLASSICS MEDLEY MIX)"
click at [1120, 247] on div at bounding box center [1290, 248] width 420 height 23
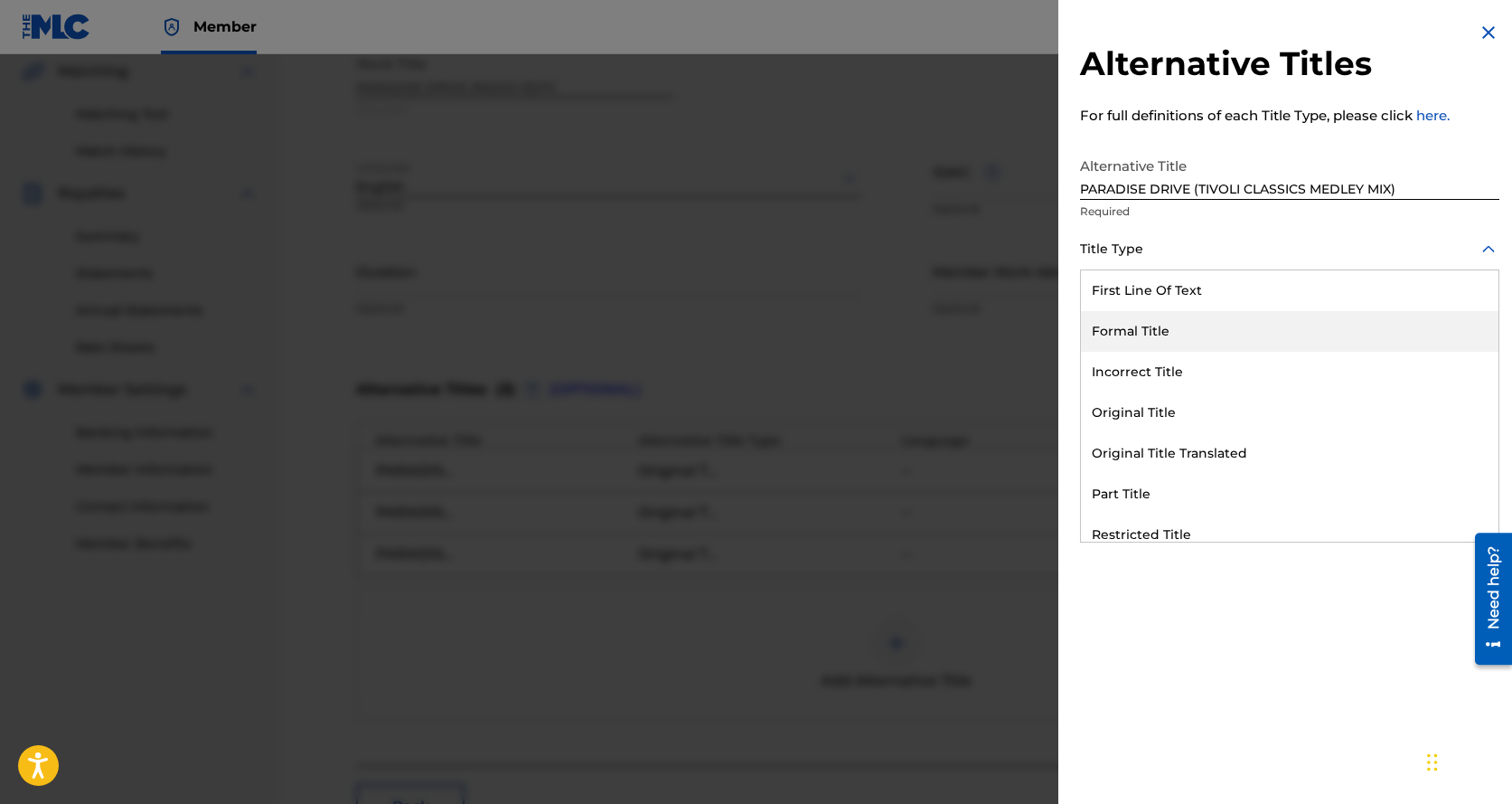
click at [1120, 326] on div "Formal Title" at bounding box center [1290, 330] width 418 height 40
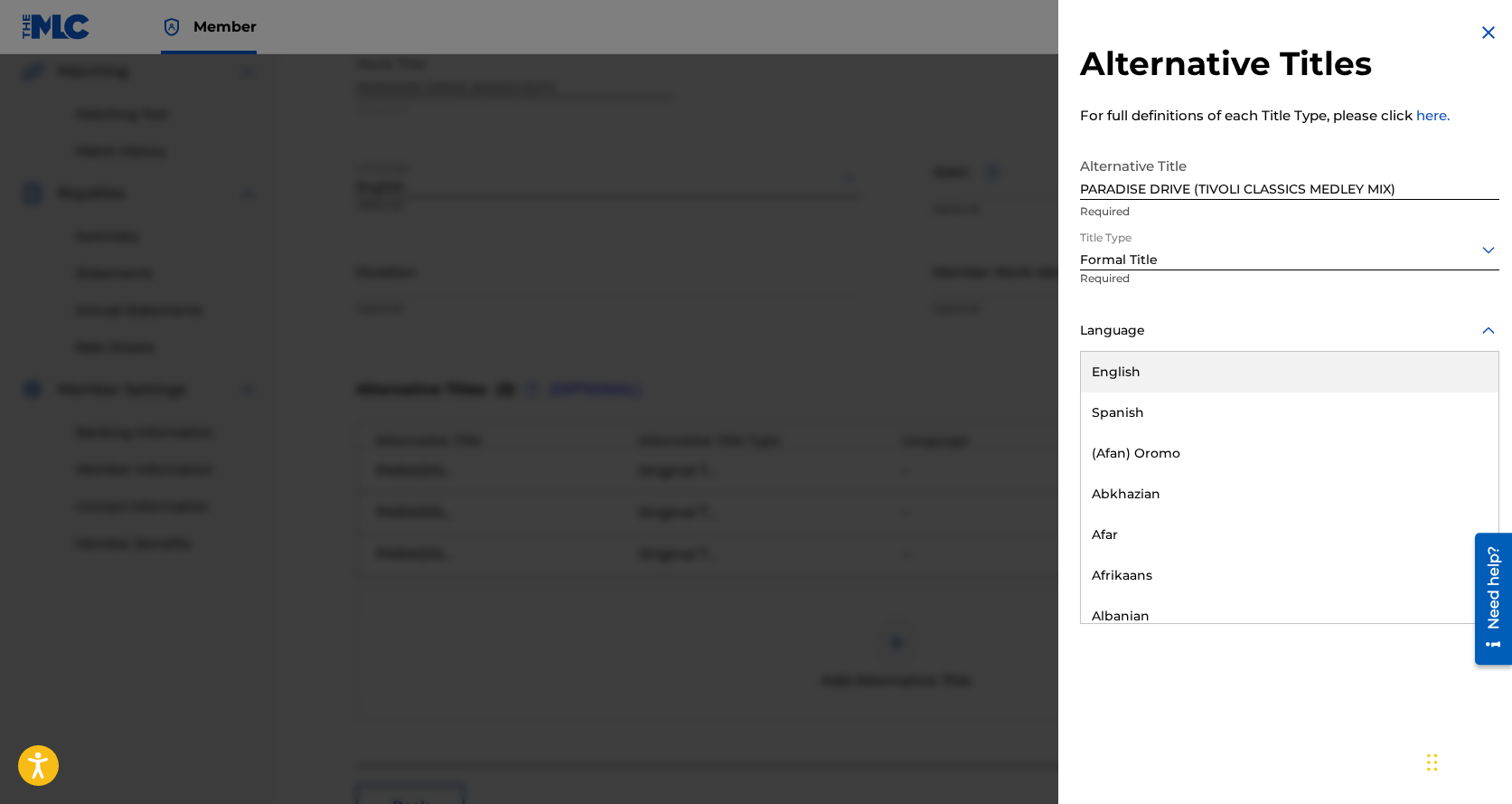
click at [1123, 329] on div at bounding box center [1290, 329] width 420 height 23
click at [1125, 362] on div "English" at bounding box center [1290, 372] width 418 height 40
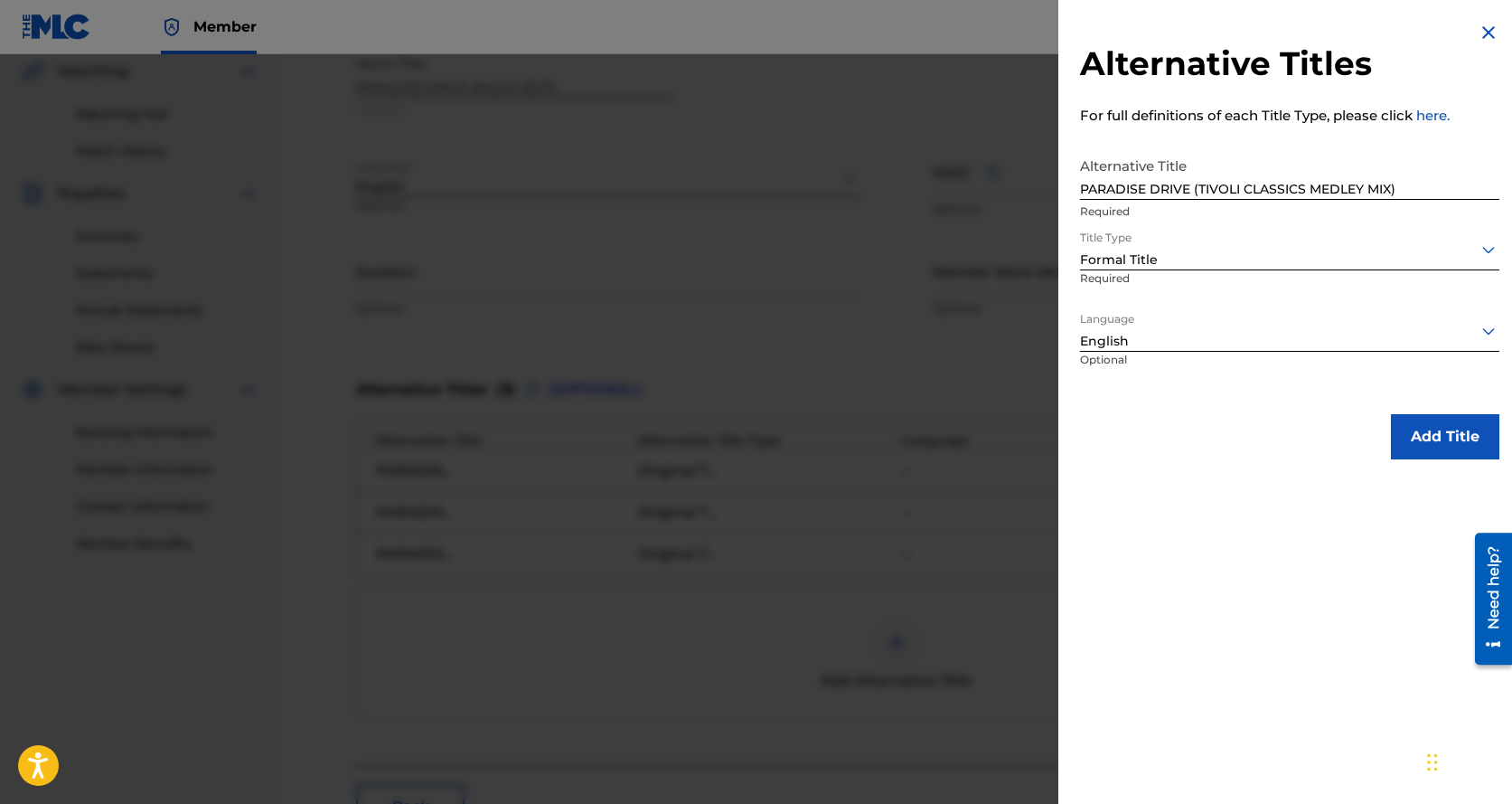
click at [1436, 436] on button "Add Title" at bounding box center [1445, 436] width 109 height 45
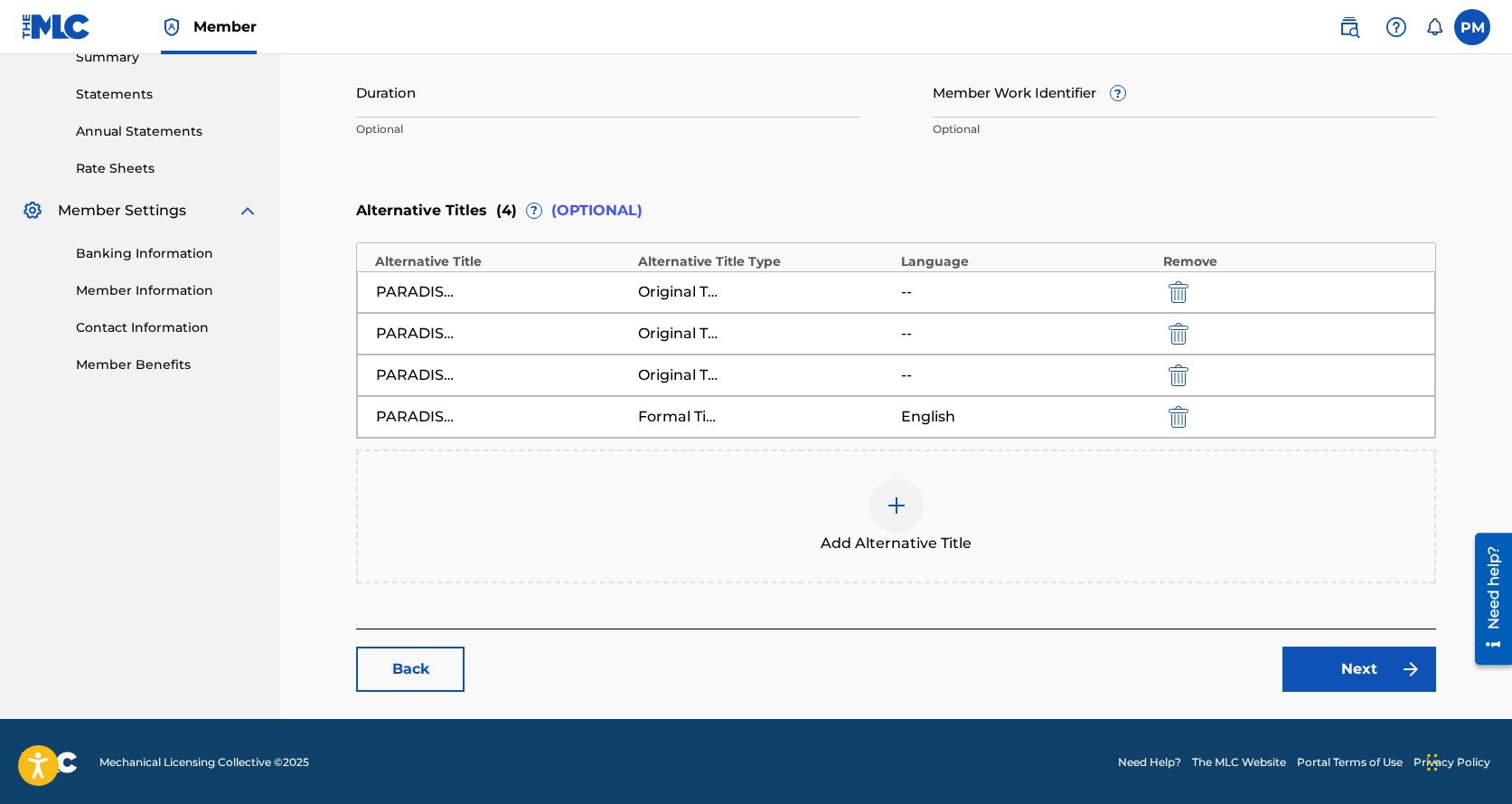
scroll to position [603, 0]
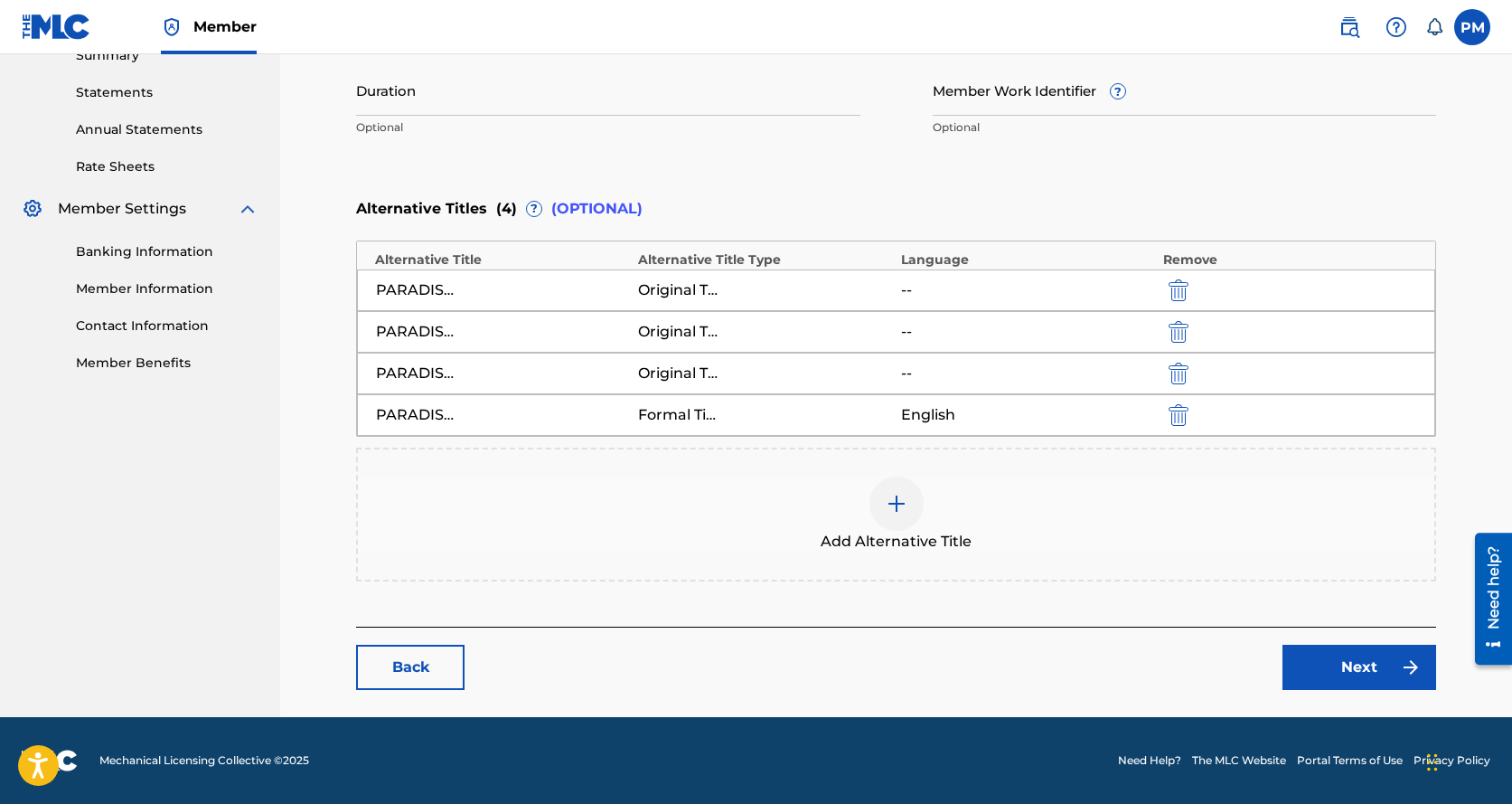
click at [1333, 661] on link "Next" at bounding box center [1359, 667] width 154 height 45
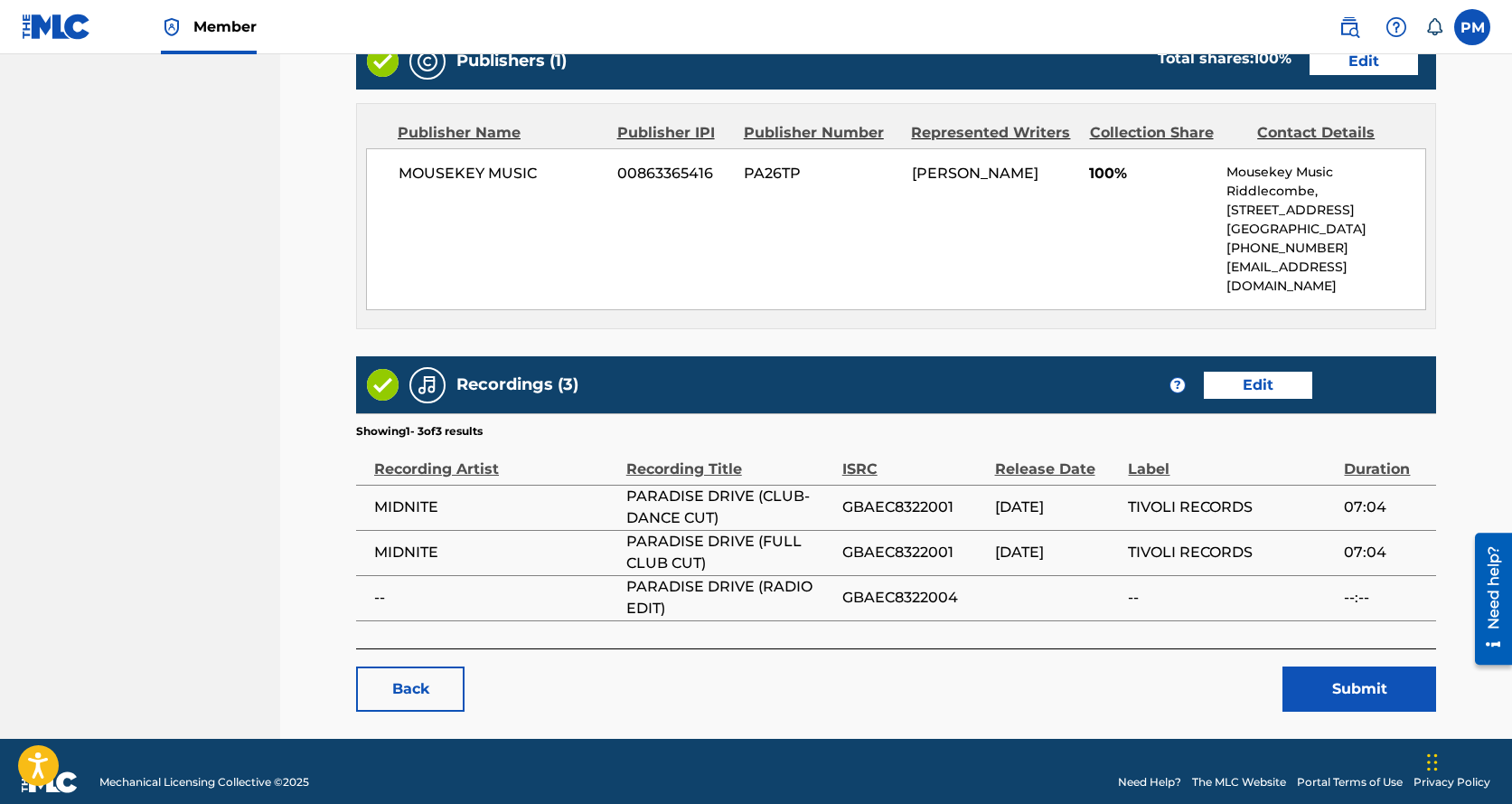
scroll to position [1018, 0]
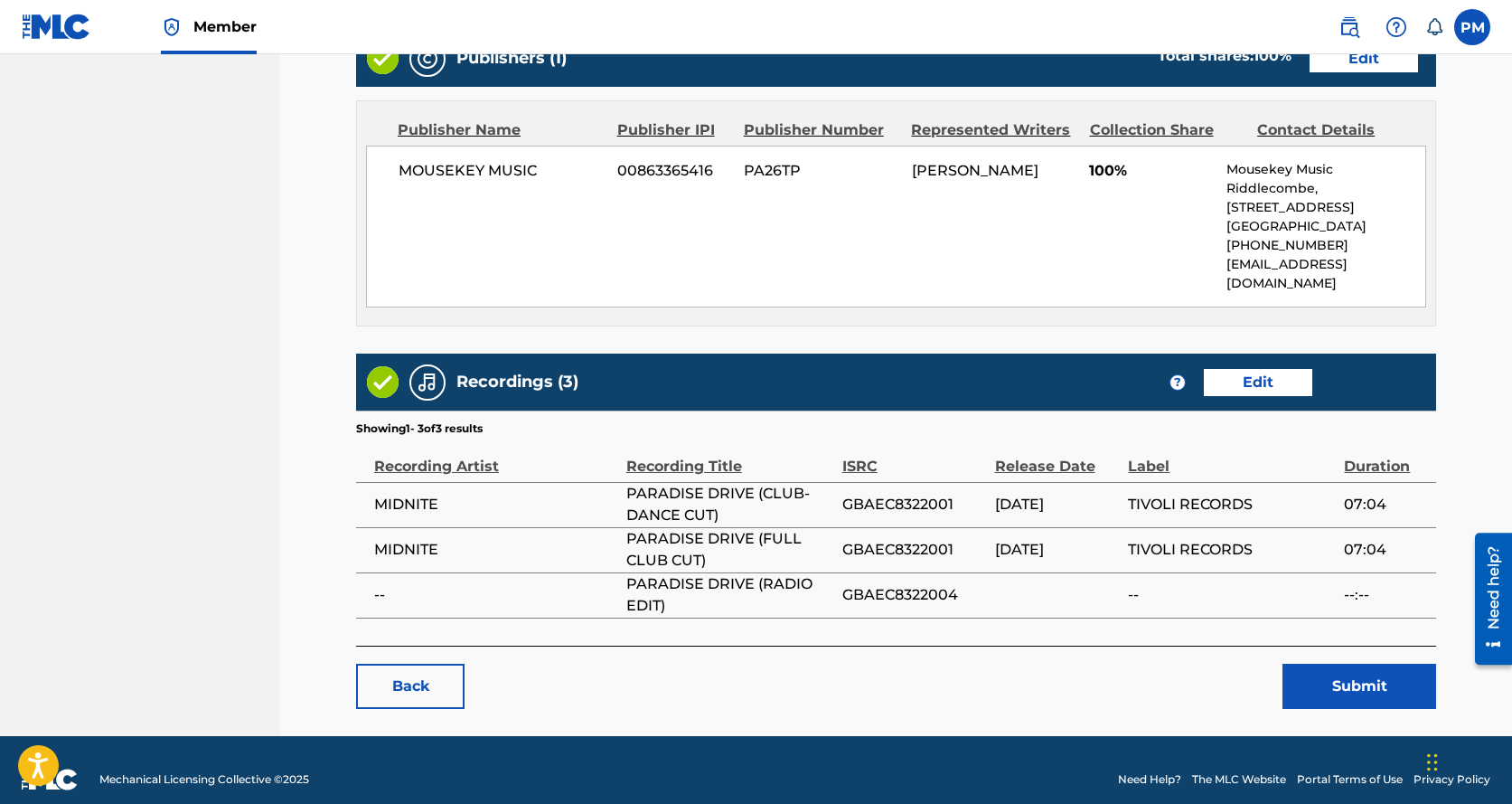
click at [1285, 369] on link "Edit" at bounding box center [1258, 382] width 109 height 27
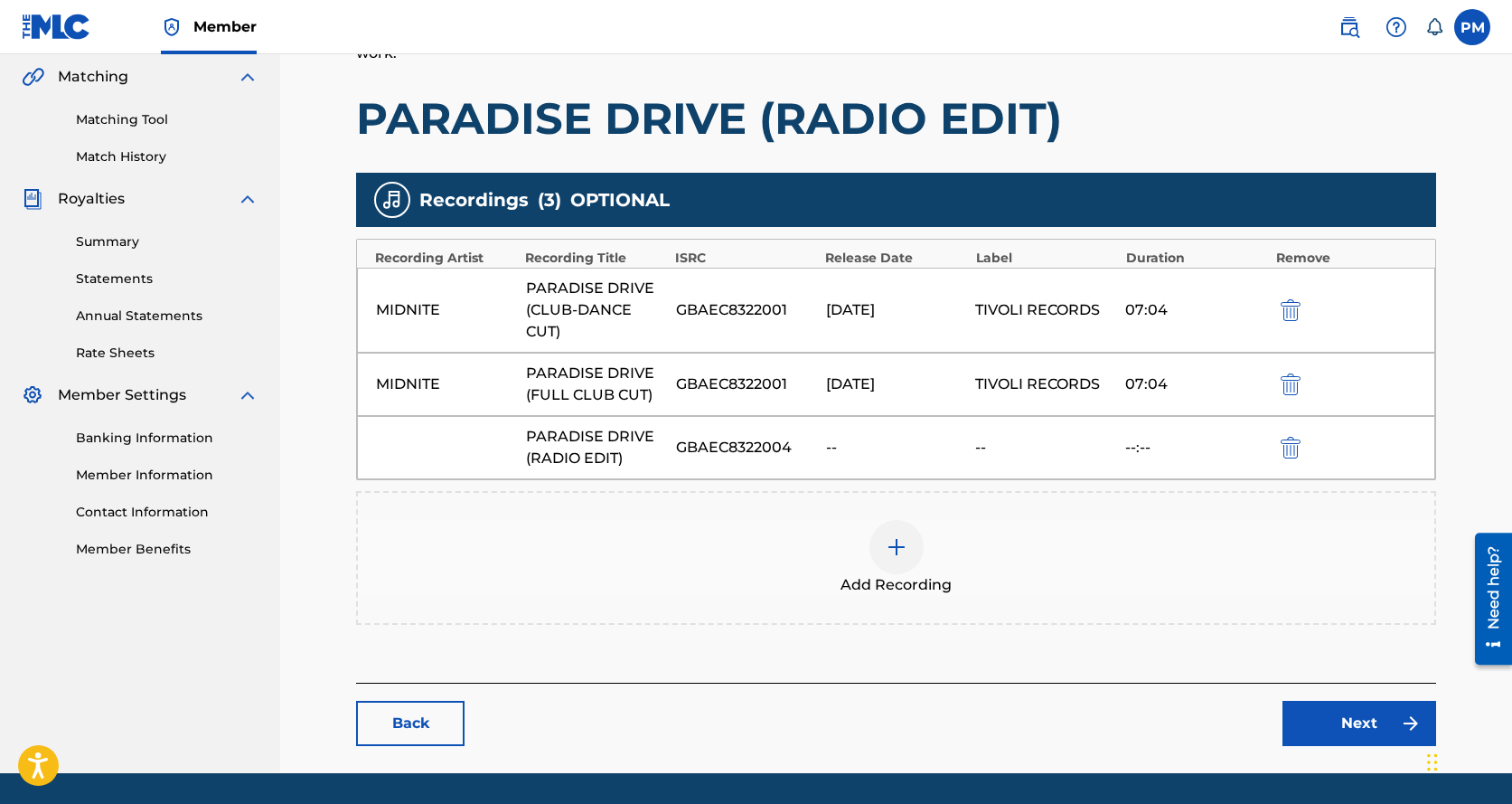
scroll to position [473, 0]
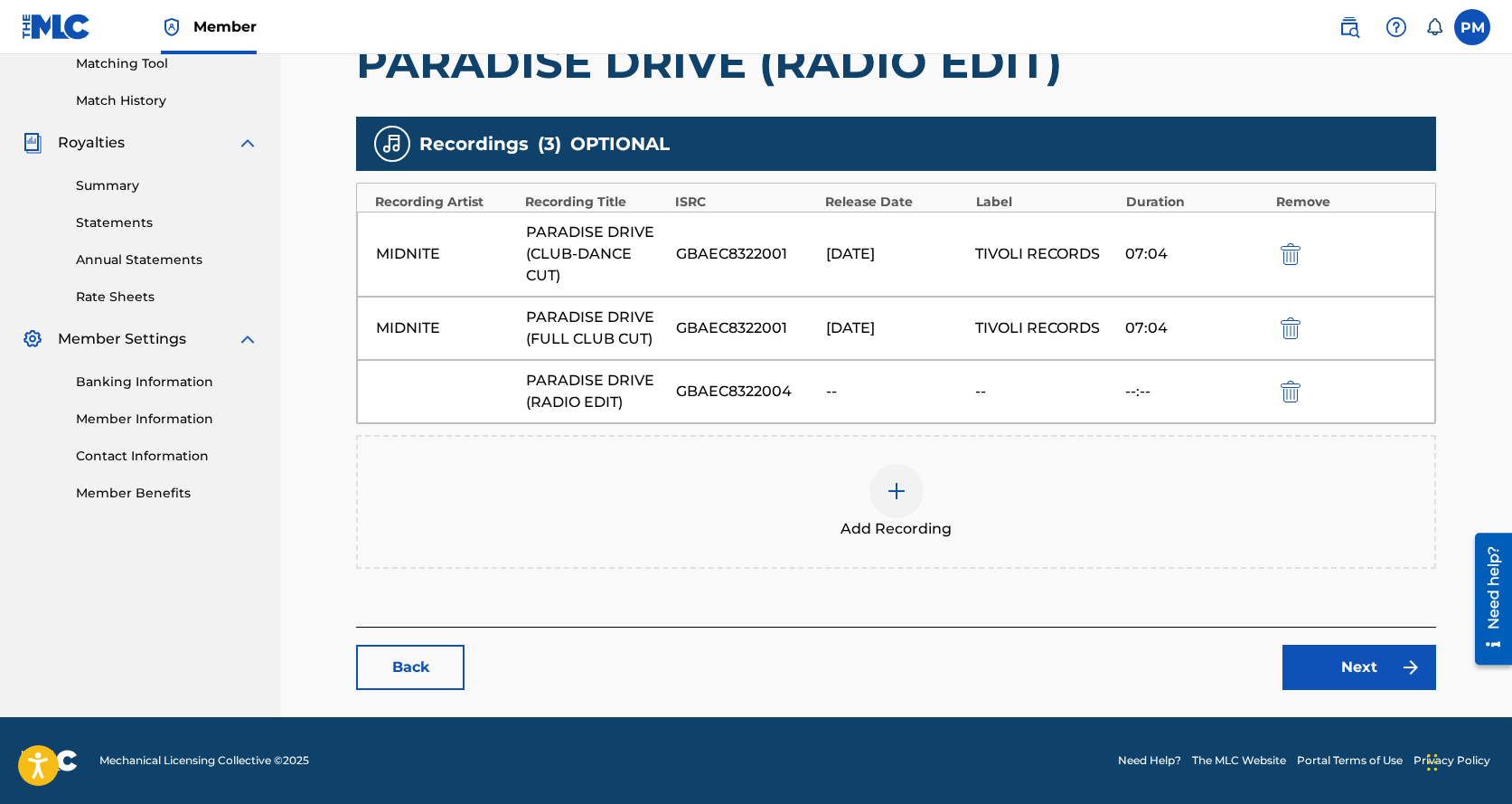
click at [896, 489] on img at bounding box center [897, 491] width 22 height 22
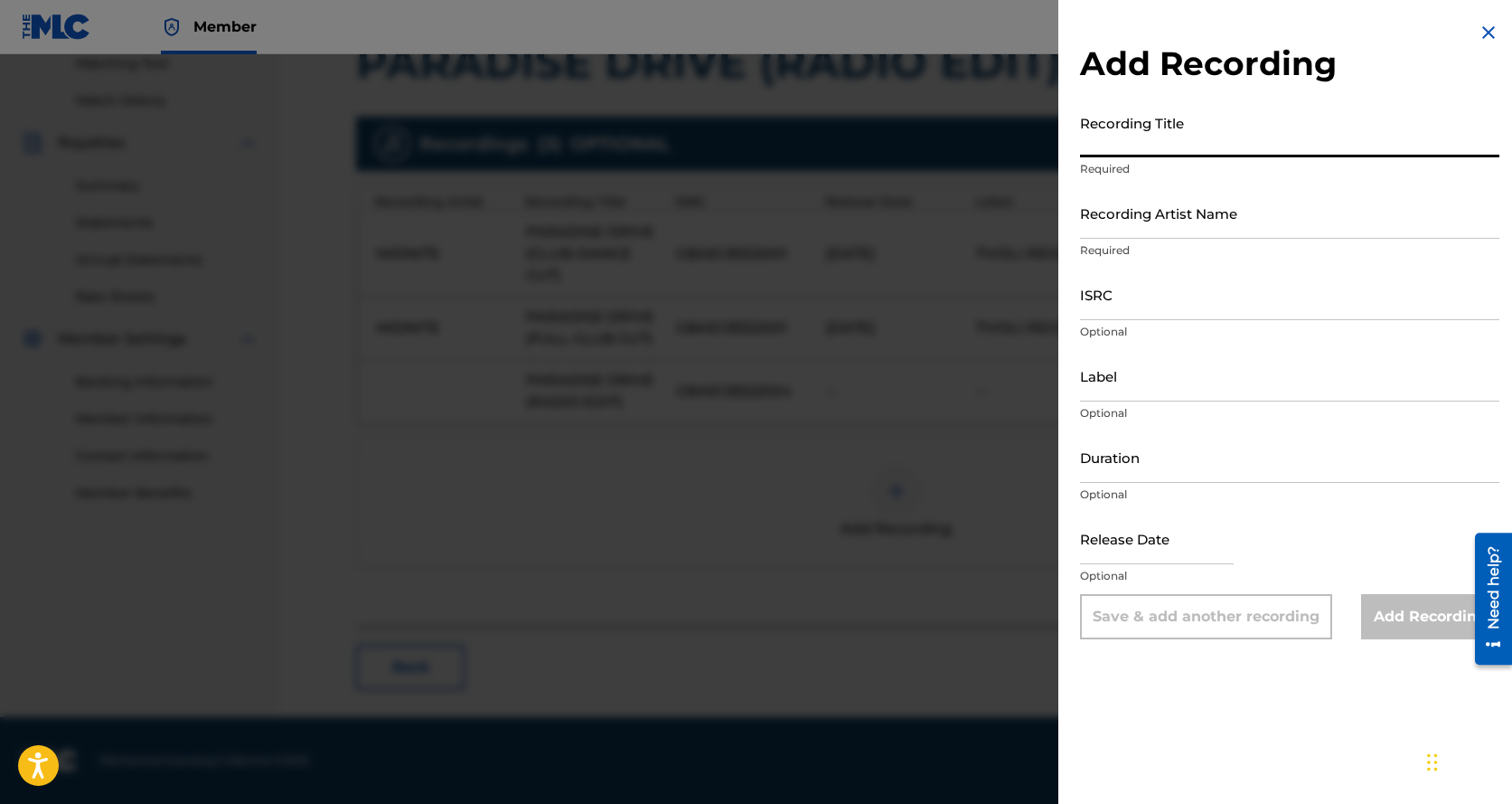
click at [1165, 146] on input "Recording Title" at bounding box center [1290, 131] width 420 height 52
click at [1081, 135] on input "TIVOLI CLASICS MEDLEY MIX" at bounding box center [1290, 131] width 420 height 52
type input "X"
paste input "TIVOLI CLASSICS MEDLEY MIX: NEVER GONNA STOP / PARADISE DRIVE / DON'T PUSH / DO…"
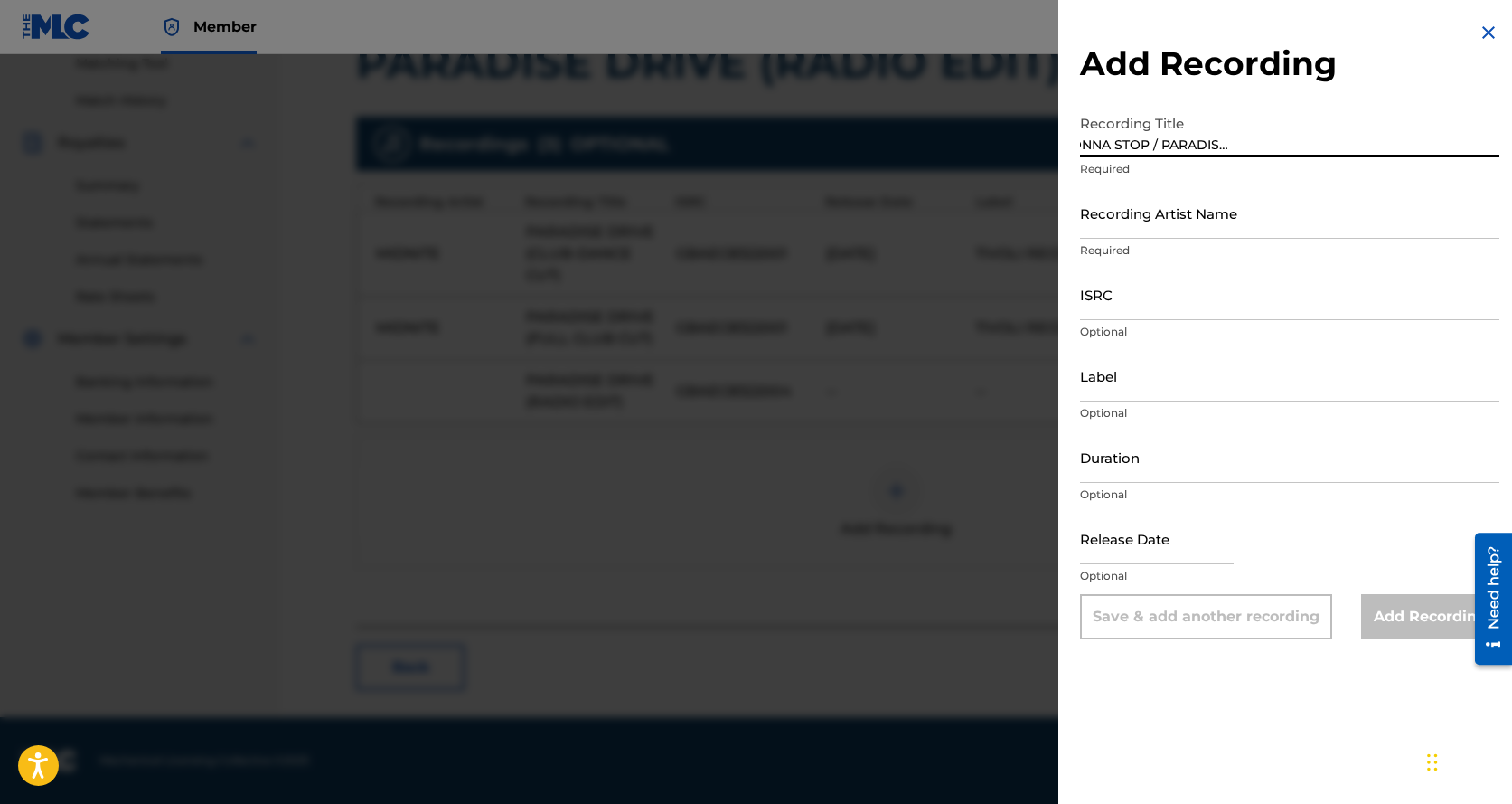
type input "TIVOLI CLASSICS MEDLEY MIX: NEVER GONNA STOP / PARADISE DRIVE / DON'T PUSH / DO…"
click at [1121, 224] on input "Recording Artist Name" at bounding box center [1290, 213] width 420 height 52
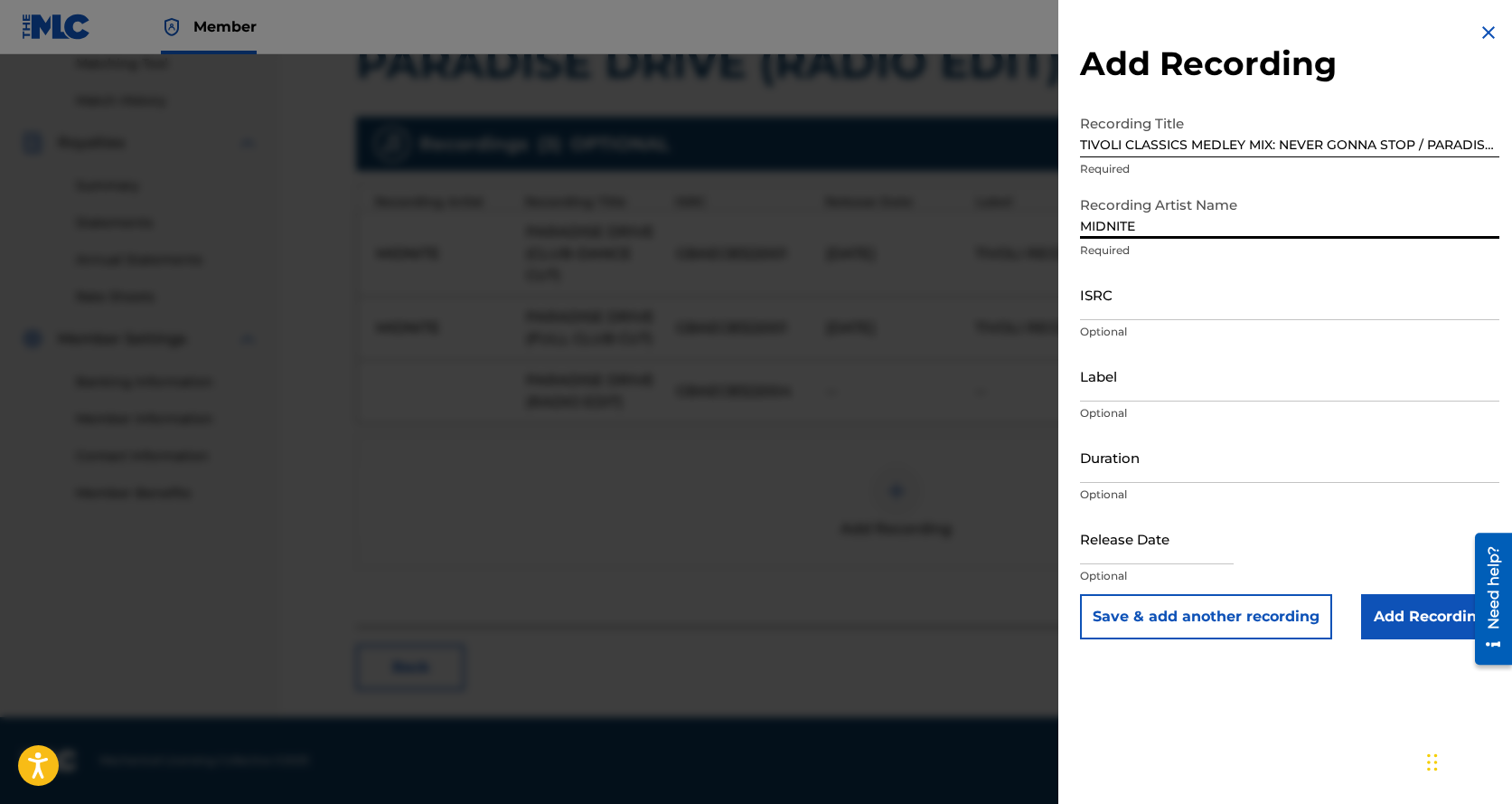
type input "MIDNITE"
click at [1130, 295] on input "ISRC" at bounding box center [1290, 294] width 420 height 52
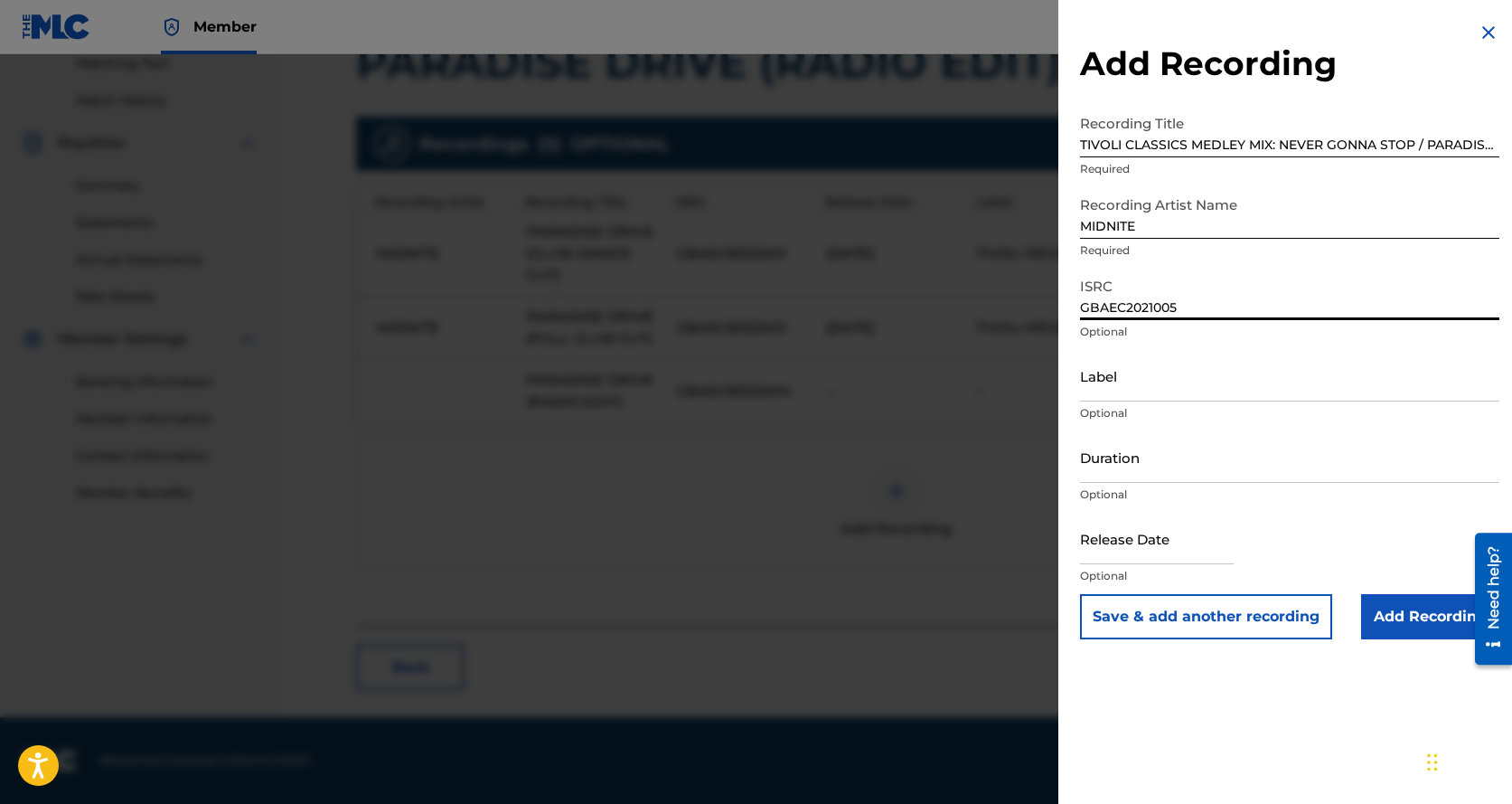
type input "GBAEC2021005"
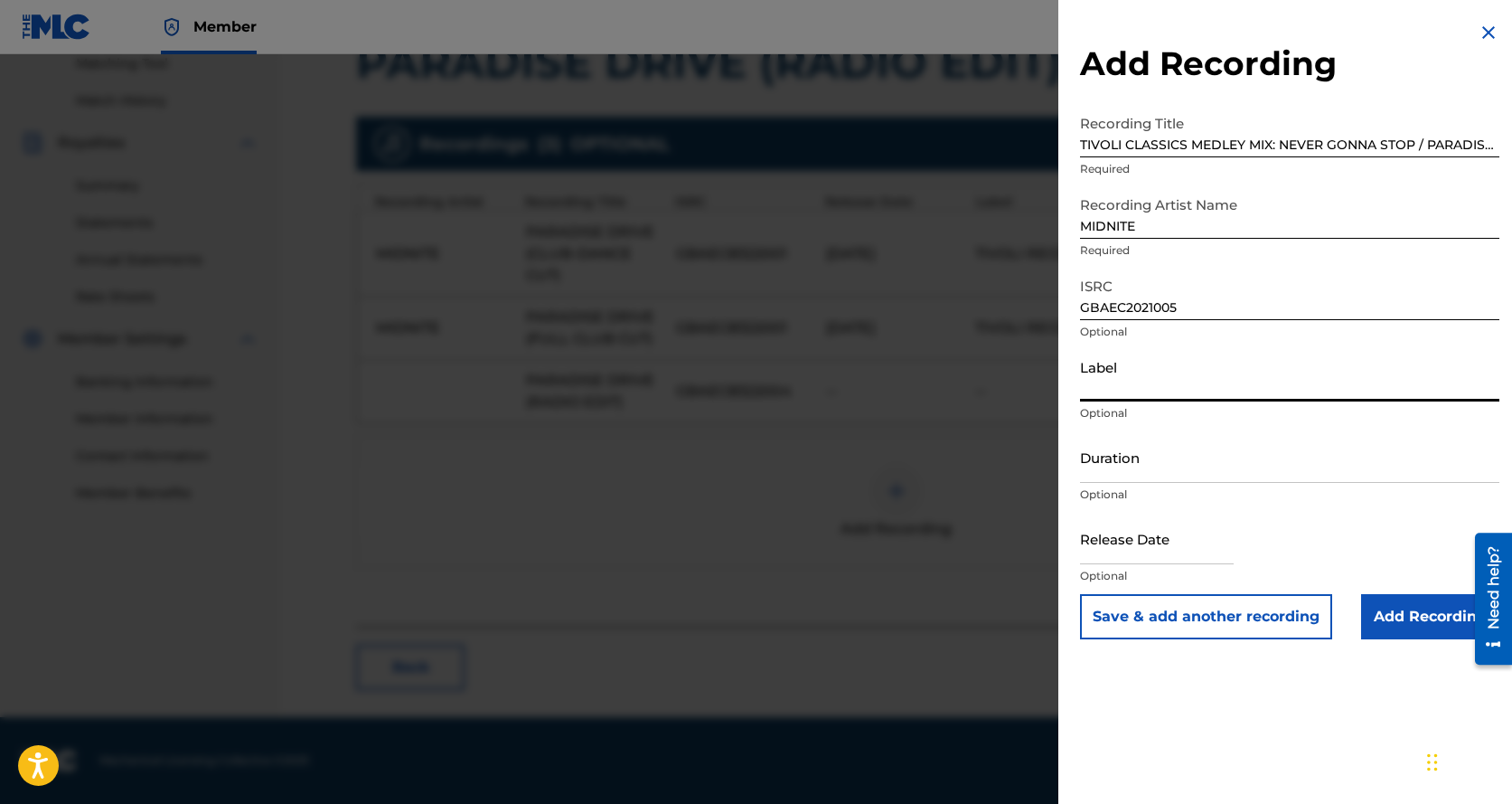
click at [1139, 379] on input "Label" at bounding box center [1290, 376] width 420 height 52
type input "TIVOLI RECORDS"
click at [1130, 470] on input "Duration" at bounding box center [1290, 457] width 420 height 52
type input "30:39"
click at [1134, 541] on input "text" at bounding box center [1157, 538] width 154 height 52
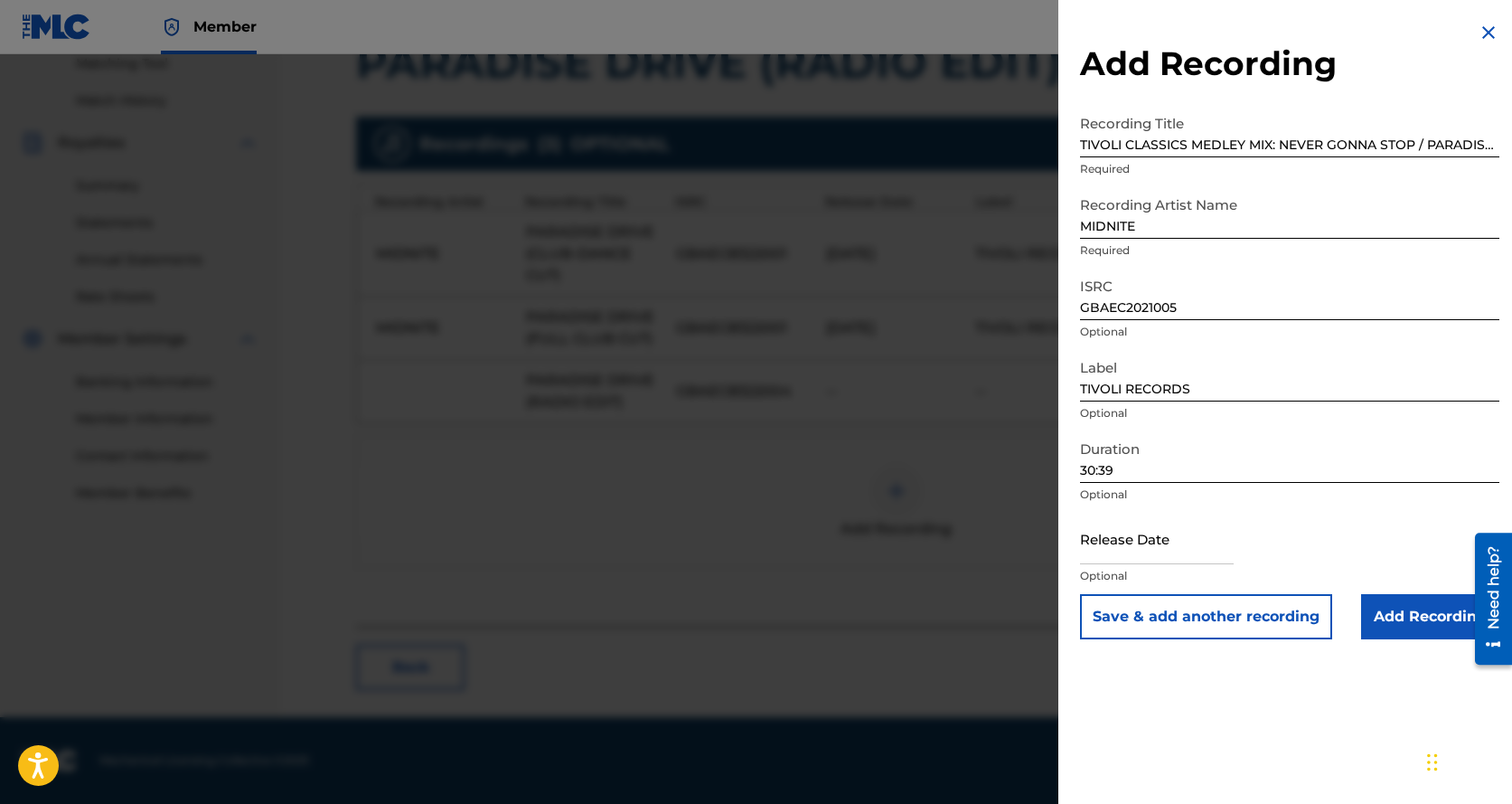
select select "8"
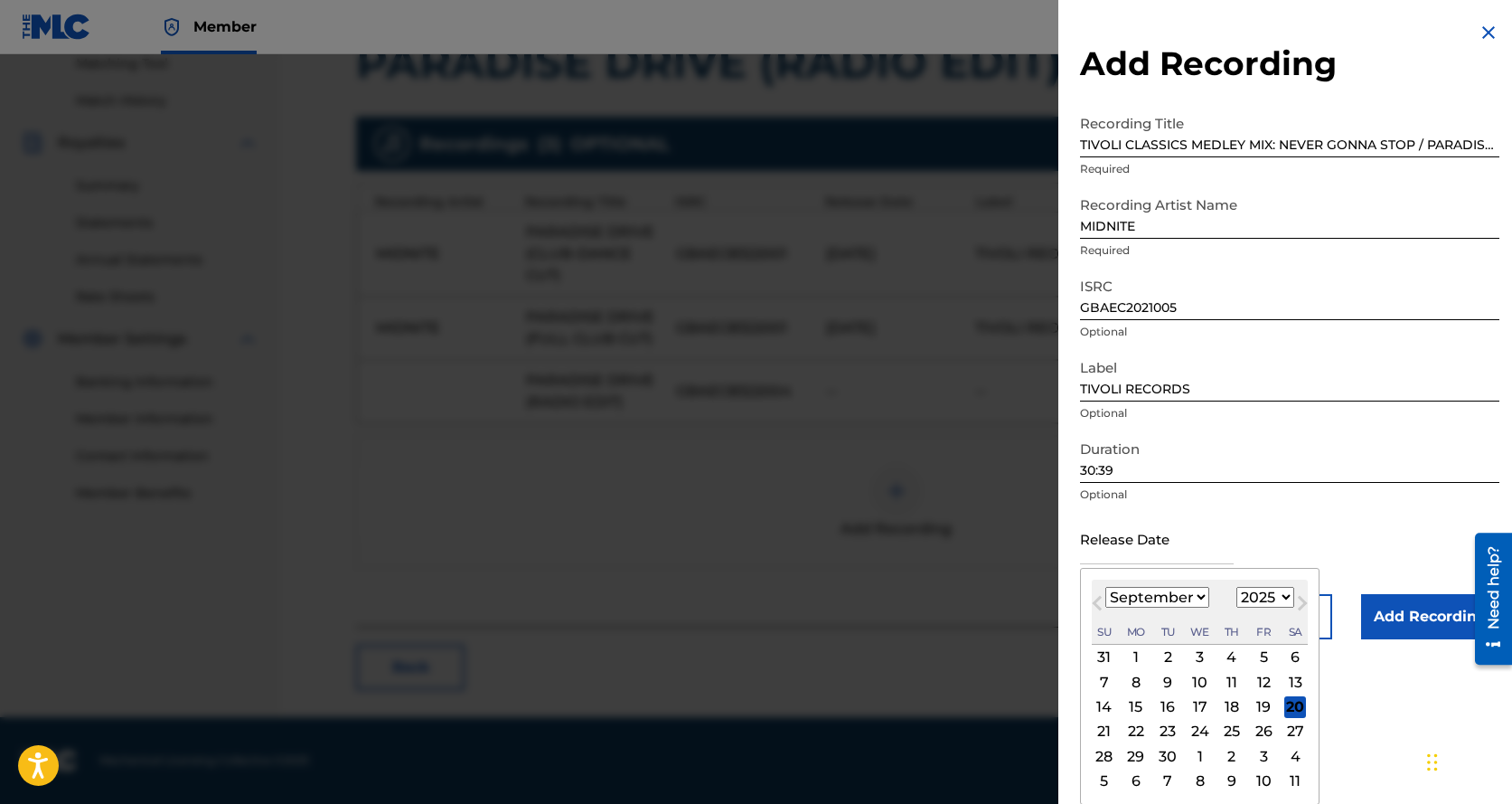
click at [1284, 593] on select "1900 1901 1902 1903 1904 1905 1906 1907 1908 1909 1910 1911 1912 1913 1914 1915…" at bounding box center [1265, 596] width 58 height 21
select select "2021"
click at [1236, 586] on select "1900 1901 1902 1903 1904 1905 1906 1907 1908 1909 1910 1911 1912 1913 1914 1915…" at bounding box center [1265, 596] width 58 height 21
click at [1262, 705] on div "17" at bounding box center [1264, 707] width 22 height 22
type input "[DATE]"
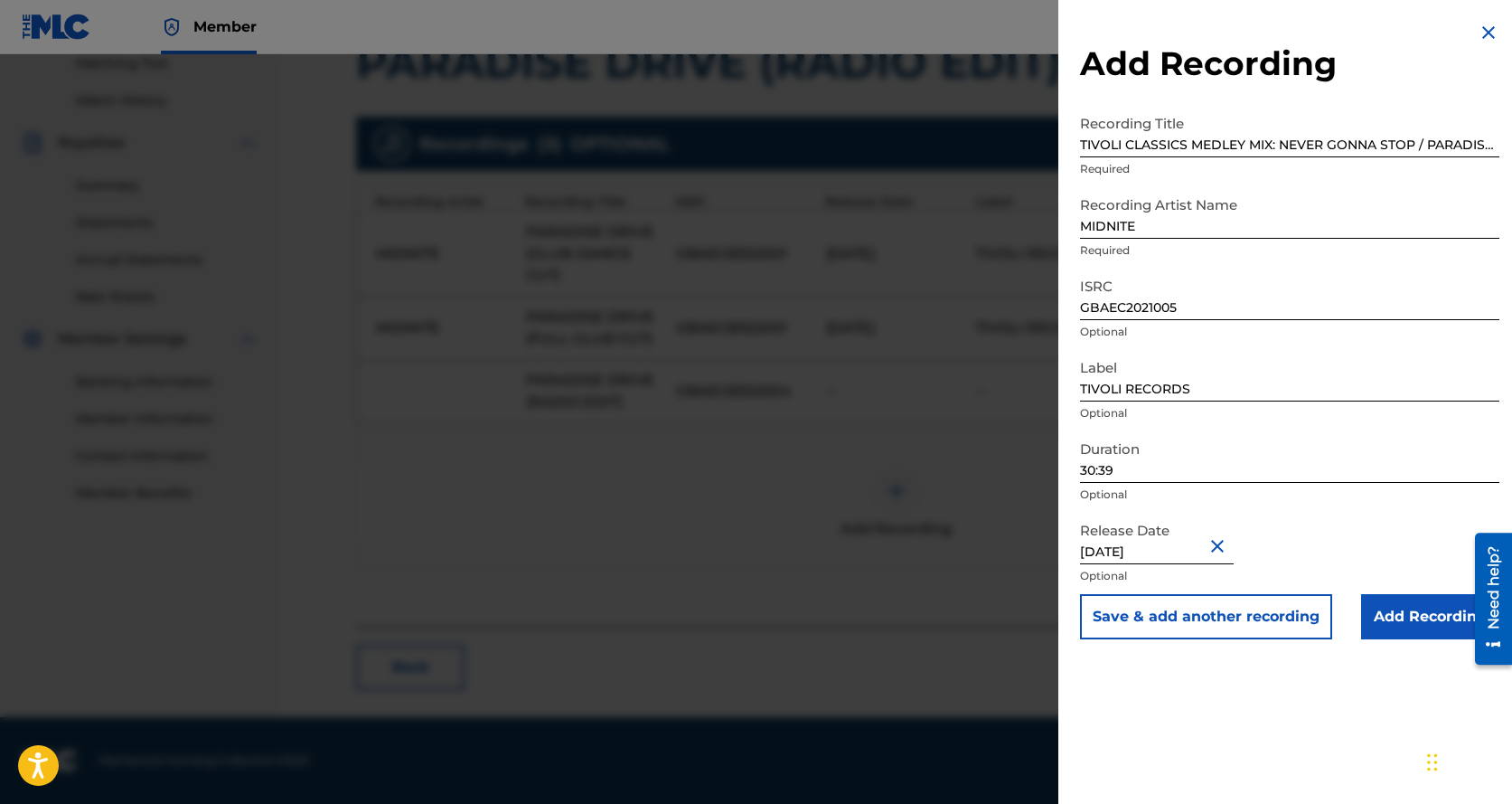
click at [1420, 615] on input "Add Recording" at bounding box center [1431, 617] width 138 height 45
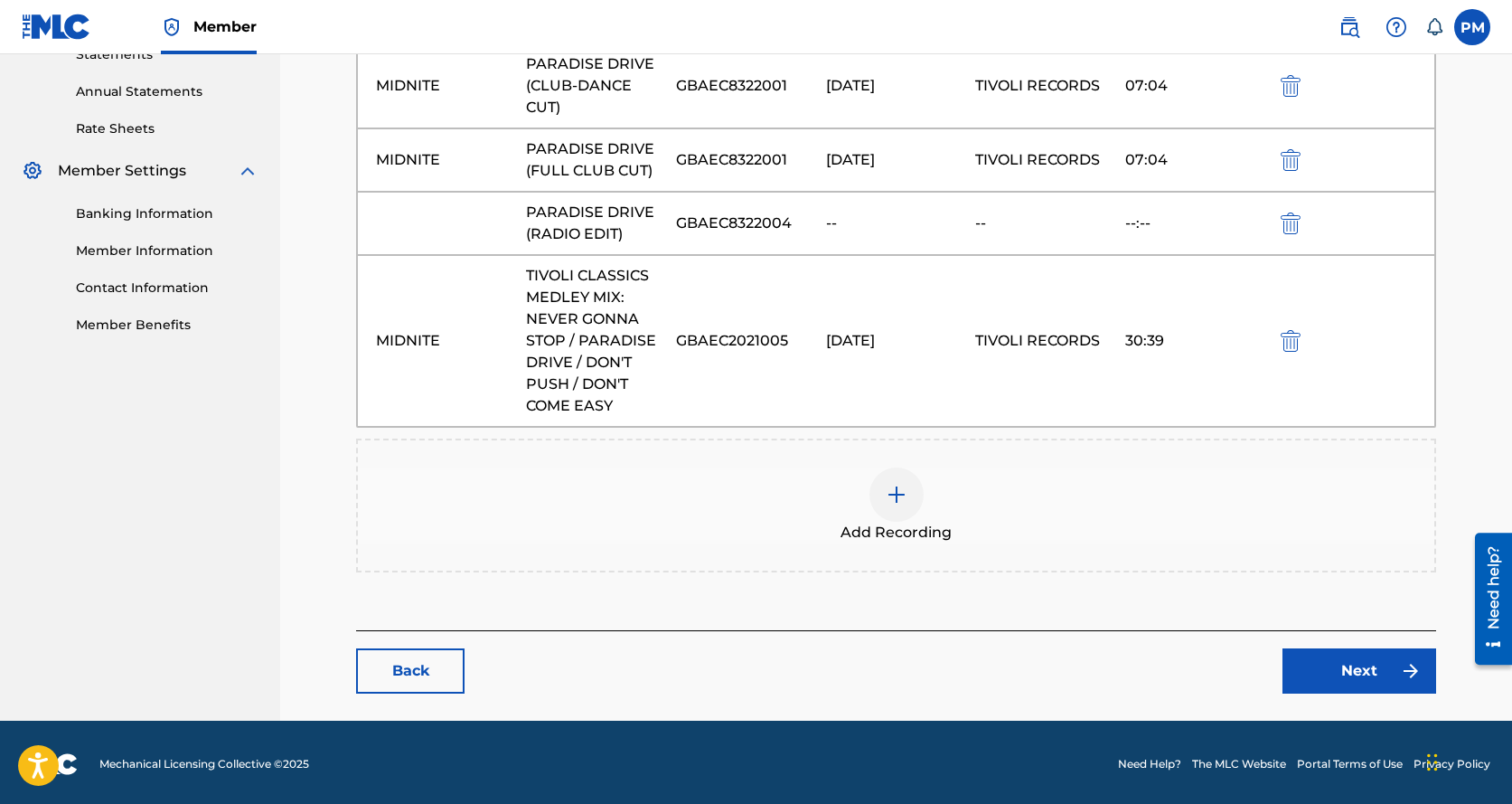
scroll to position [644, 0]
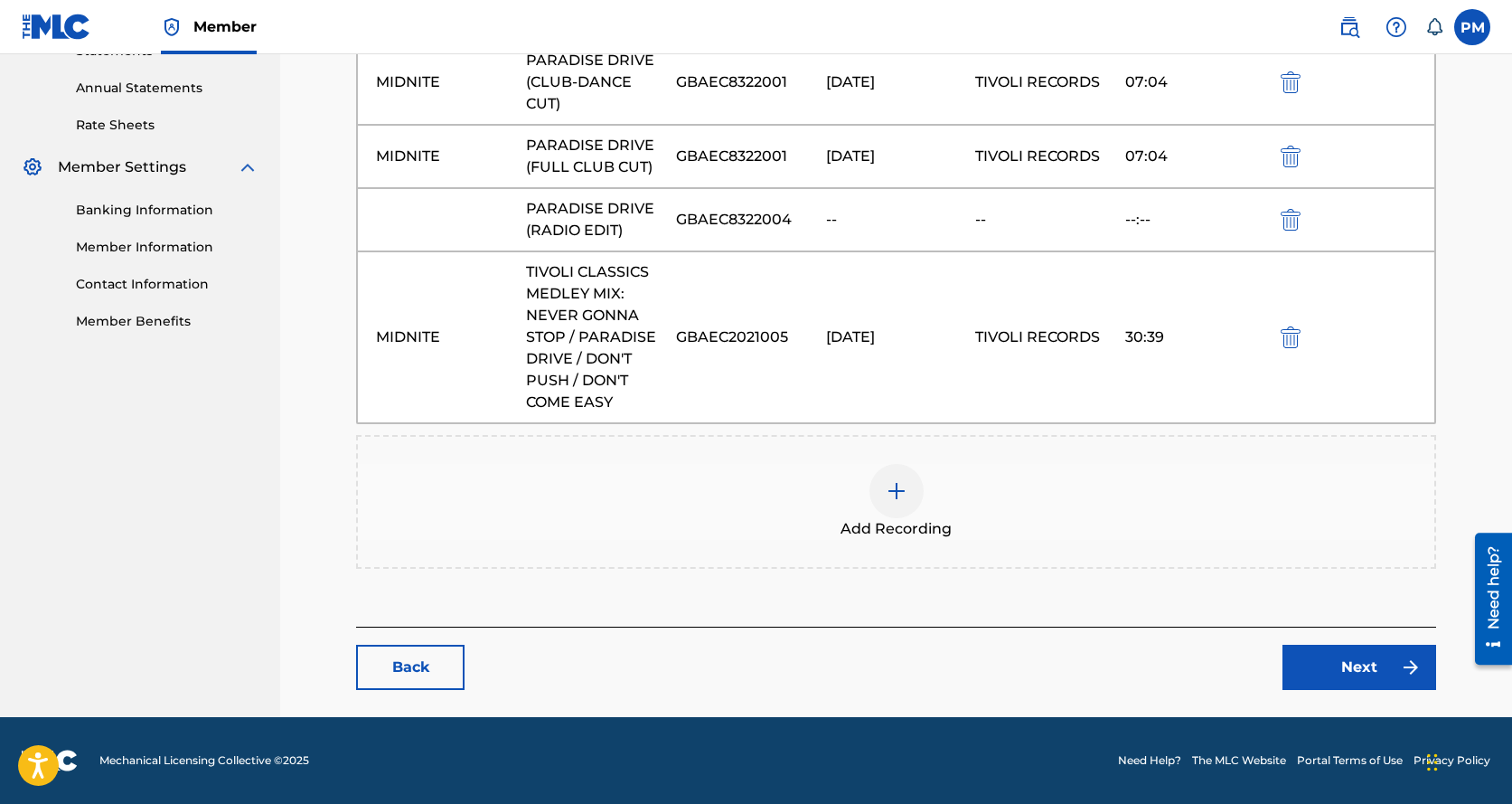
click at [1349, 664] on link "Next" at bounding box center [1359, 667] width 154 height 45
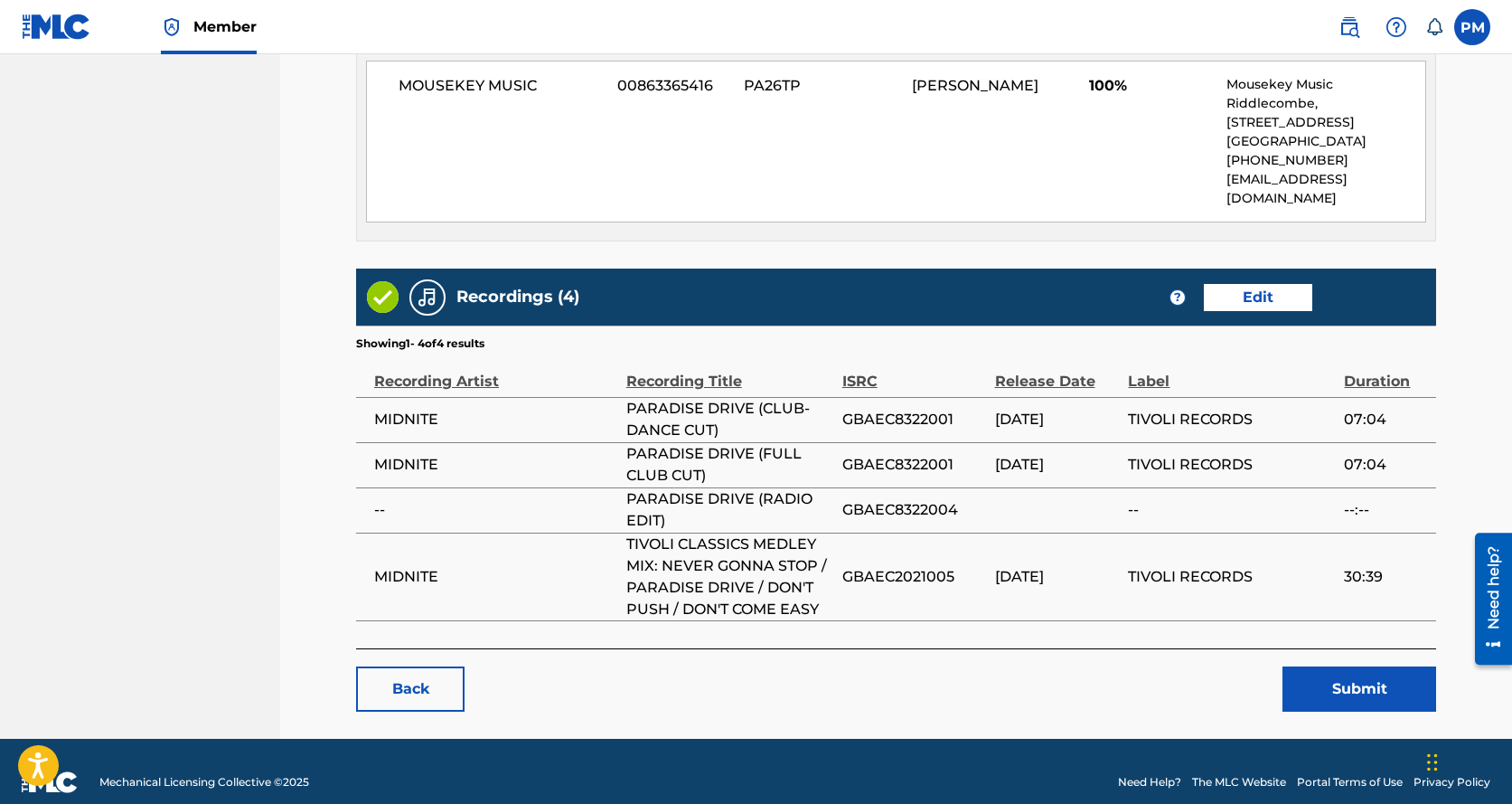
scroll to position [1106, 0]
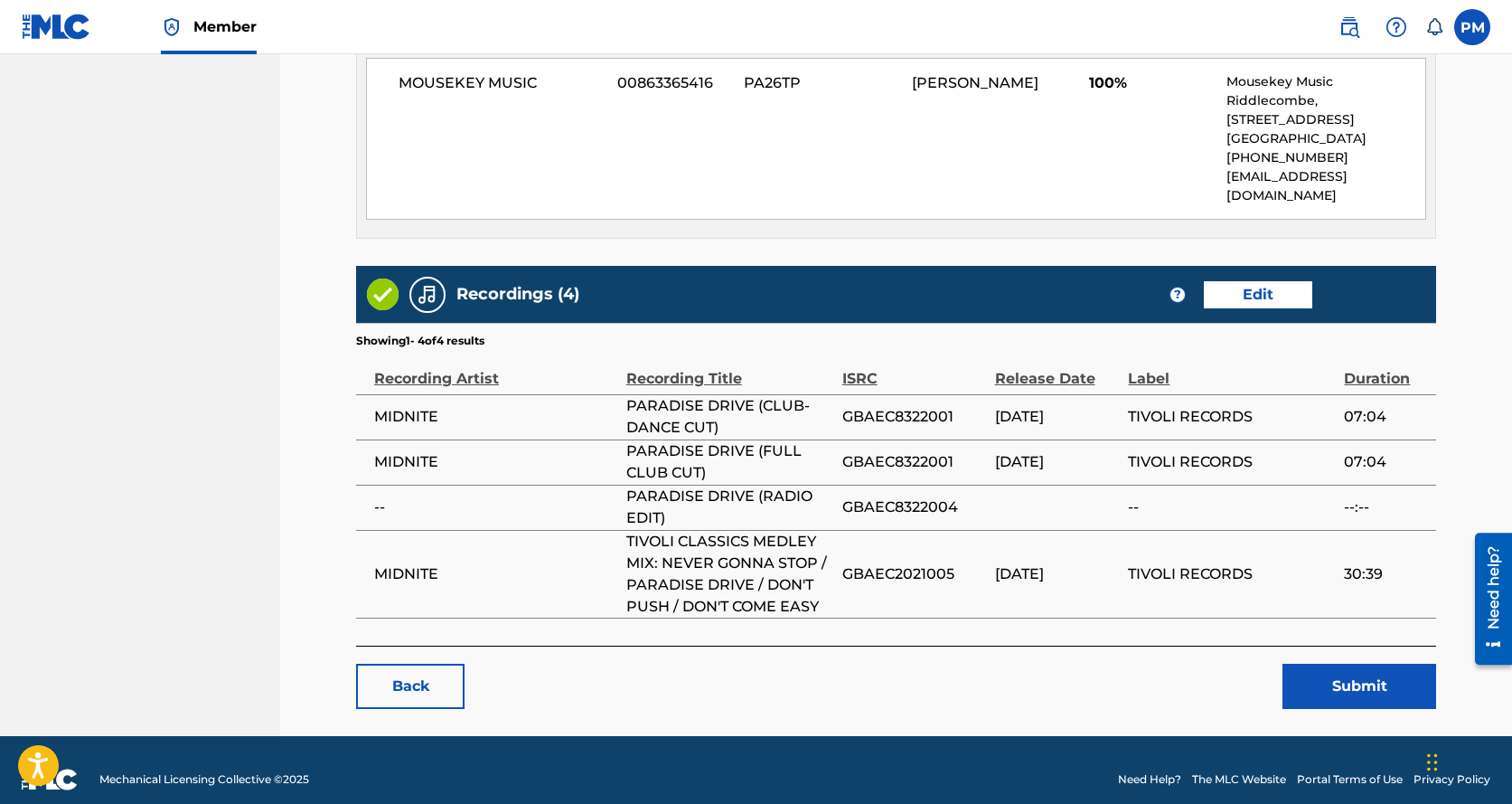
click at [1347, 665] on button "Submit" at bounding box center [1359, 686] width 154 height 45
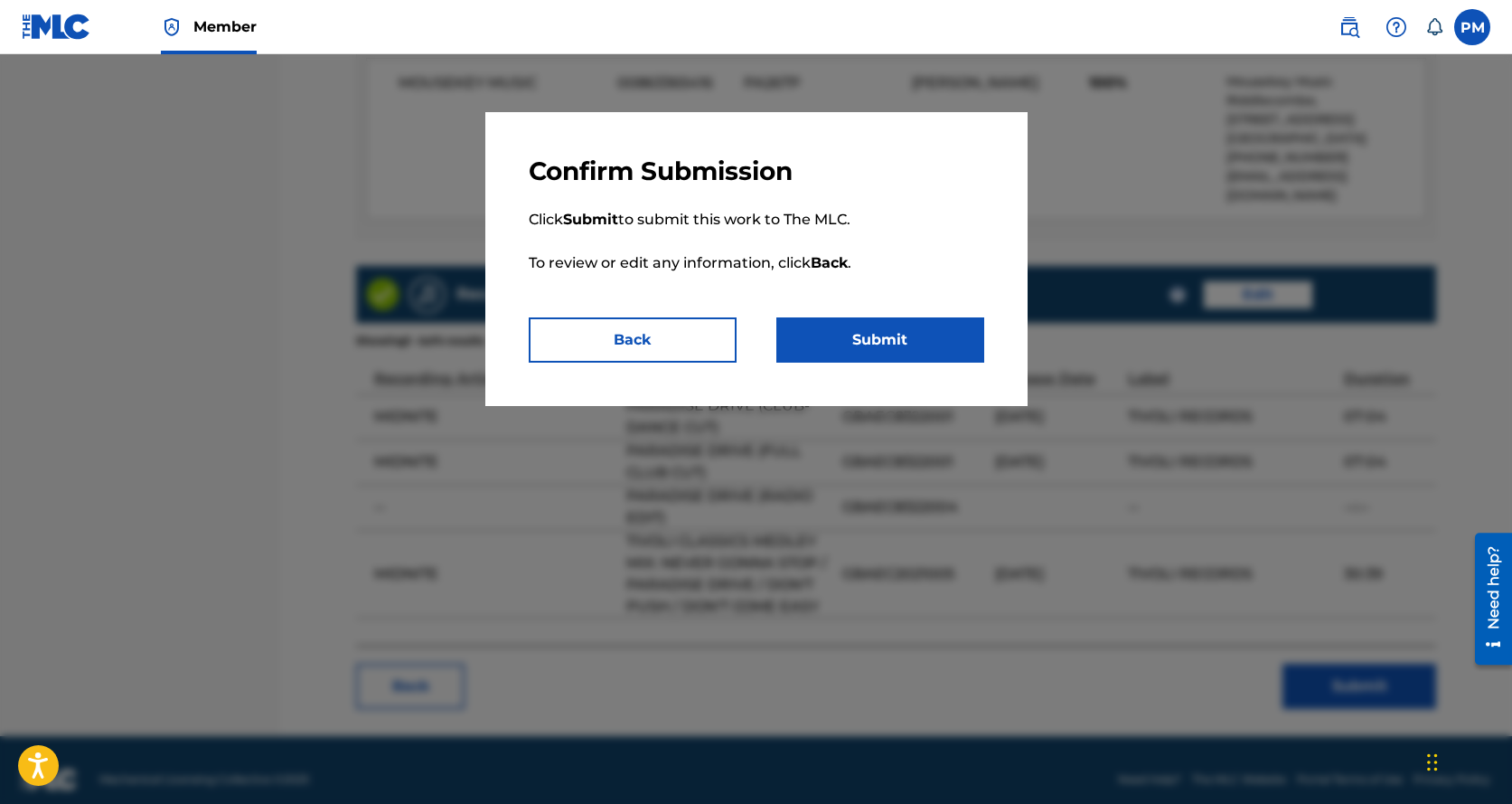
click at [886, 340] on button "Submit" at bounding box center [881, 340] width 208 height 45
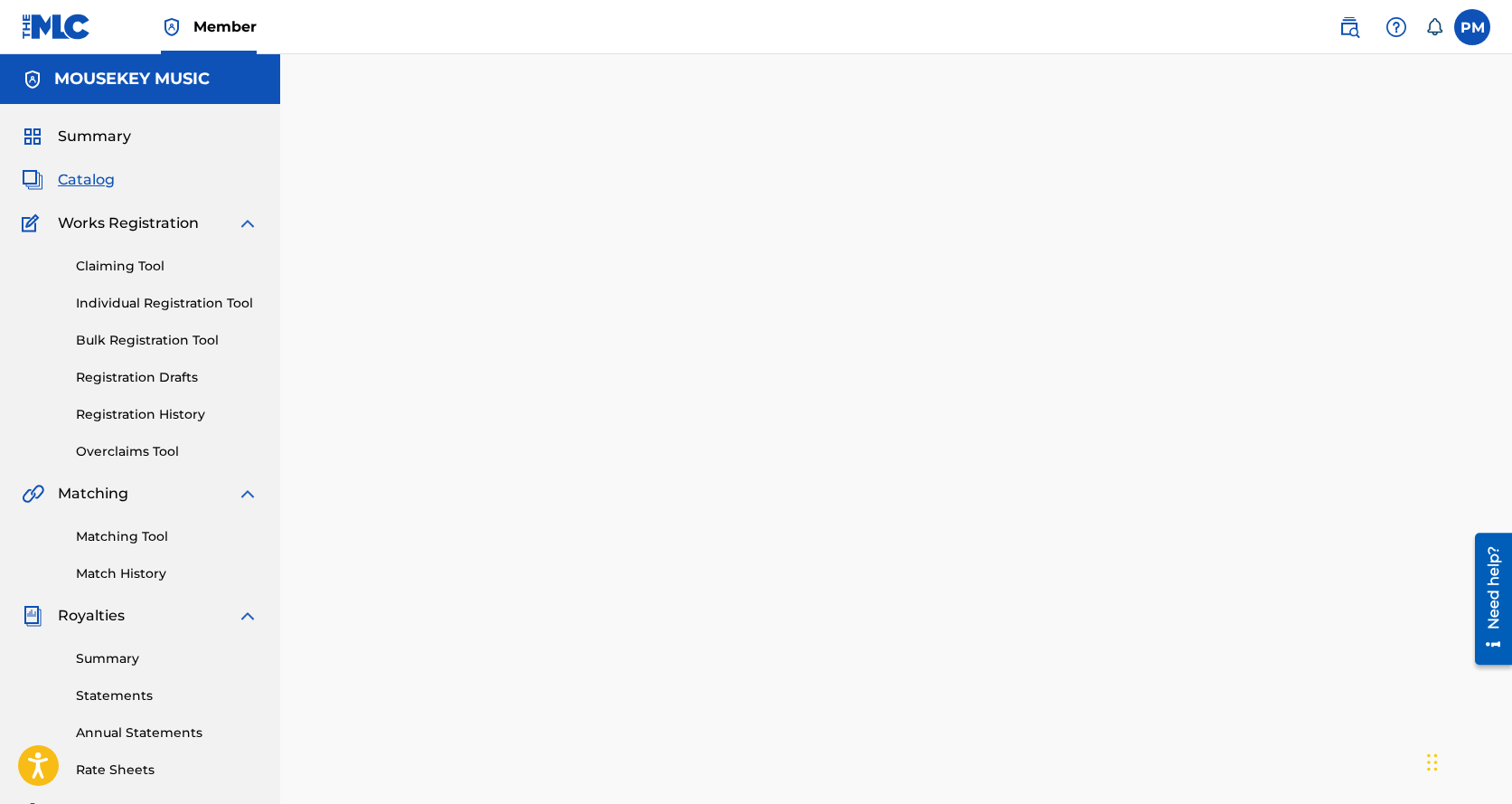
click at [86, 179] on span "Catalog" at bounding box center [86, 179] width 57 height 22
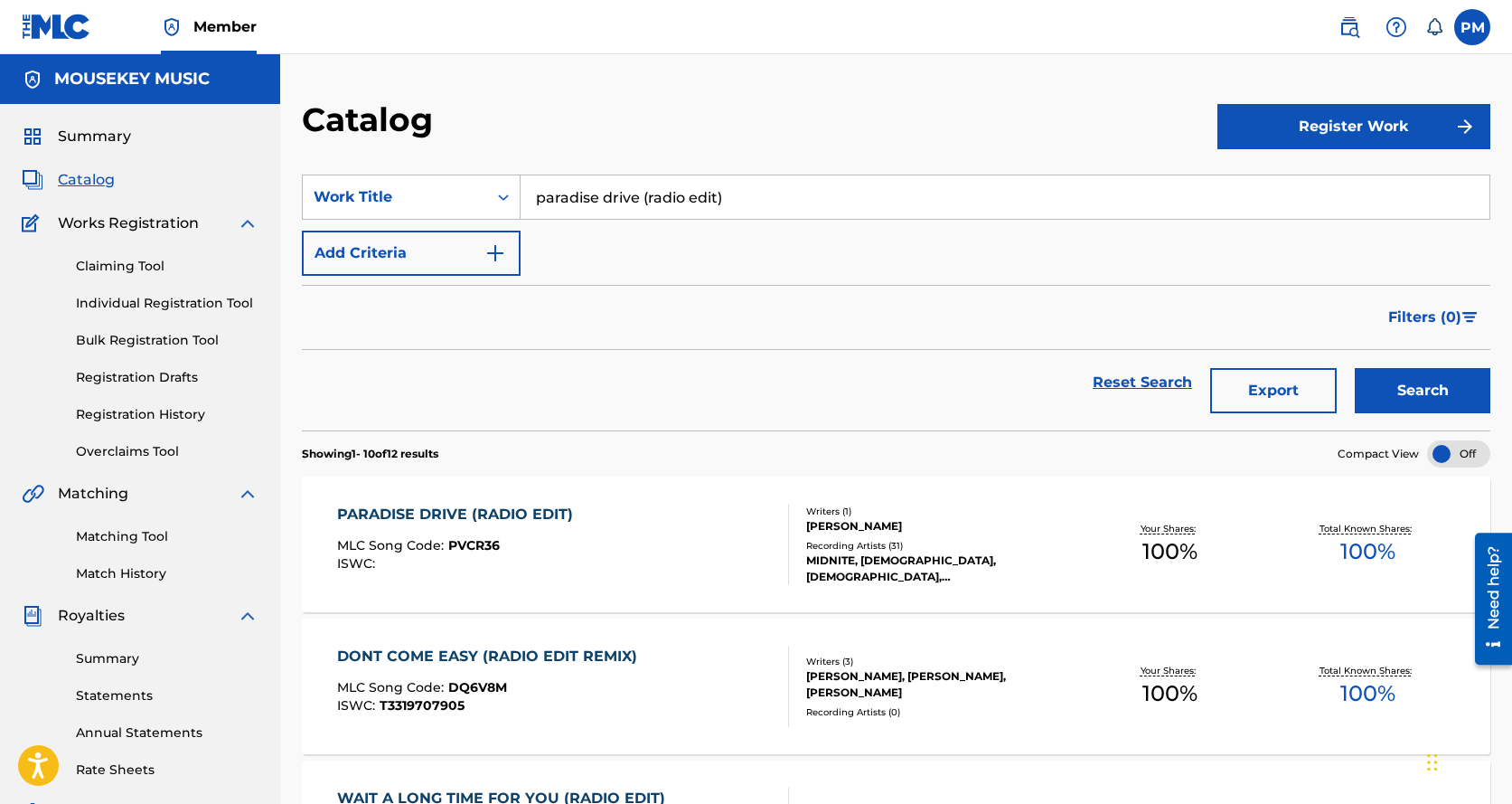
click at [543, 194] on input "paradise drive (radio edit)" at bounding box center [1005, 197] width 969 height 43
click at [539, 197] on input "paradise drive (radio edit)" at bounding box center [1005, 197] width 969 height 43
type input ")"
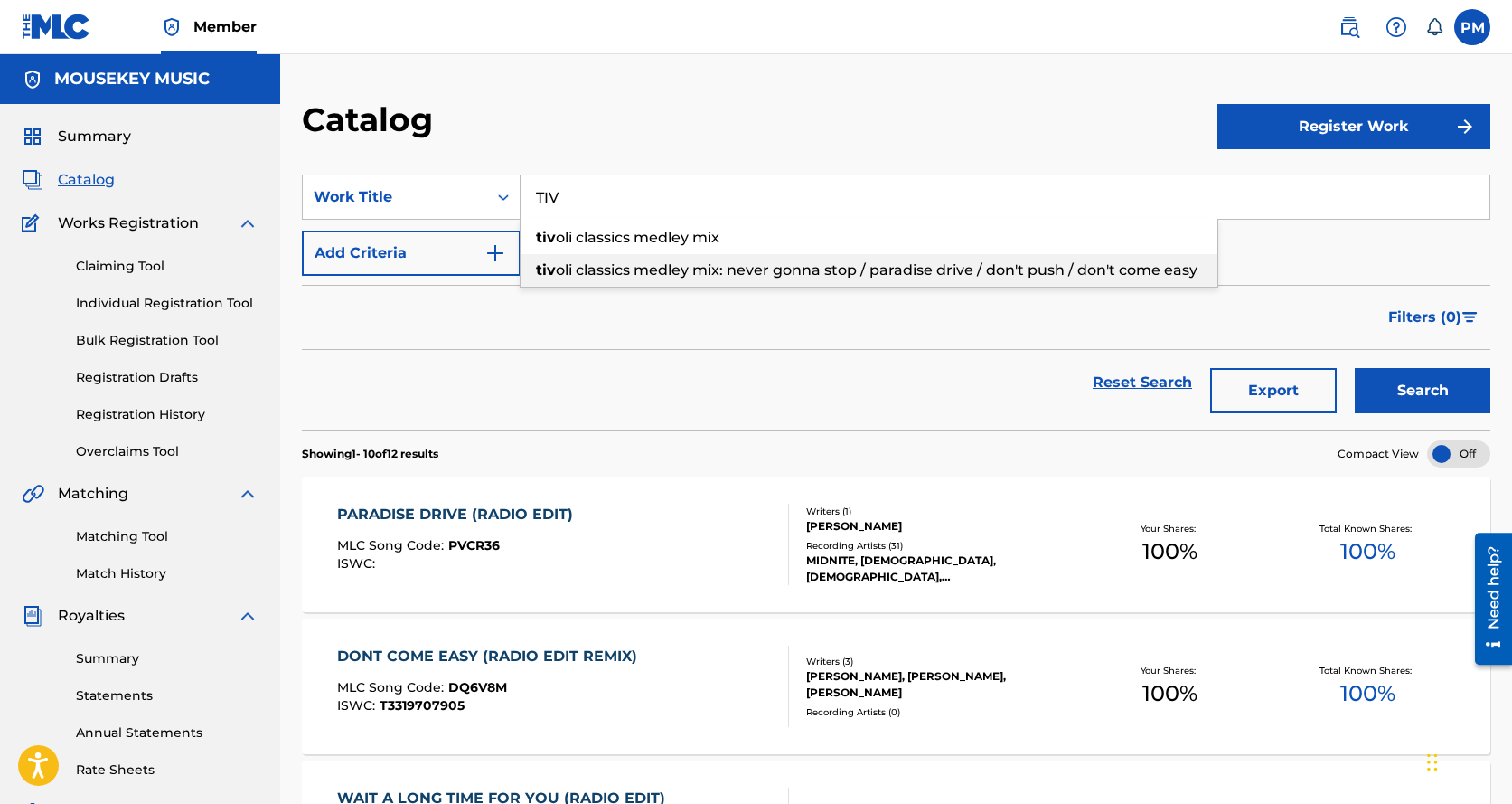
click at [580, 266] on span "oli classics medley mix: never gonna stop / paradise drive / don't push / don't…" at bounding box center [877, 270] width 642 height 18
type input "tivoli classics medley mix: never gonna stop / paradise drive / don't push / do…"
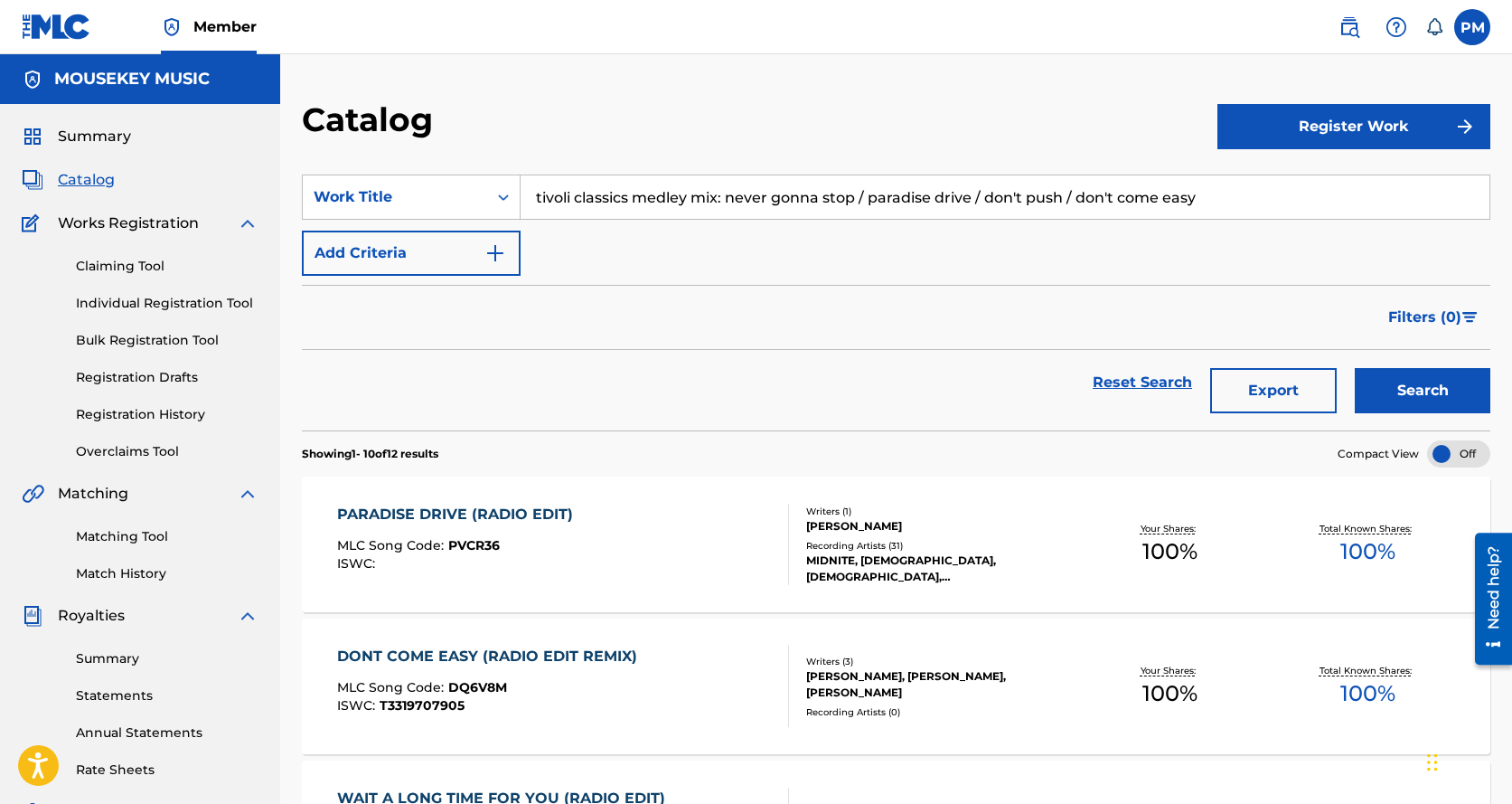
click at [1387, 387] on button "Search" at bounding box center [1423, 390] width 135 height 45
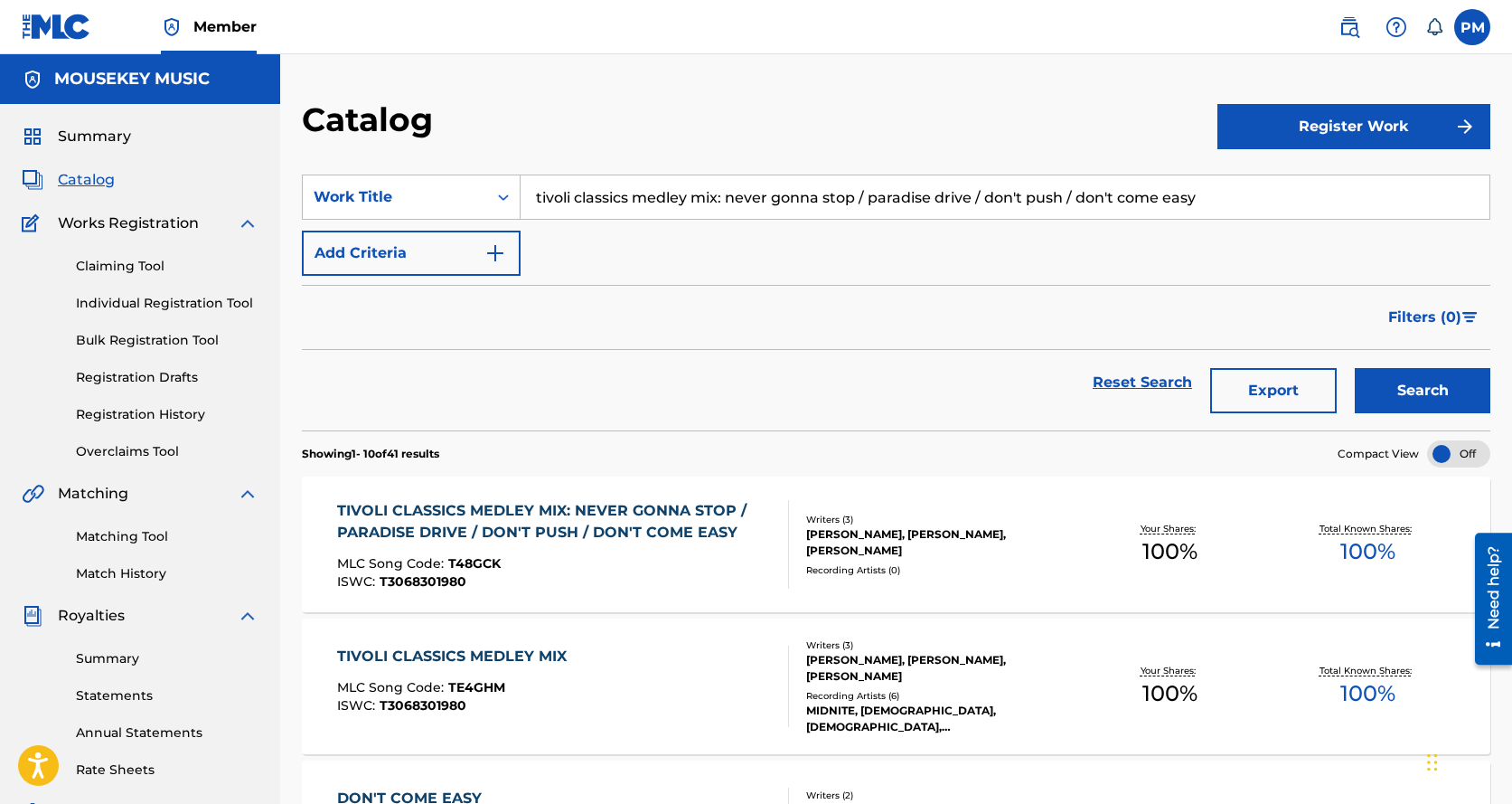
click at [376, 509] on div "TIVOLI CLASSICS MEDLEY MIX: NEVER GONNA STOP / PARADISE DRIVE / DON'T PUSH / DO…" at bounding box center [555, 522] width 436 height 43
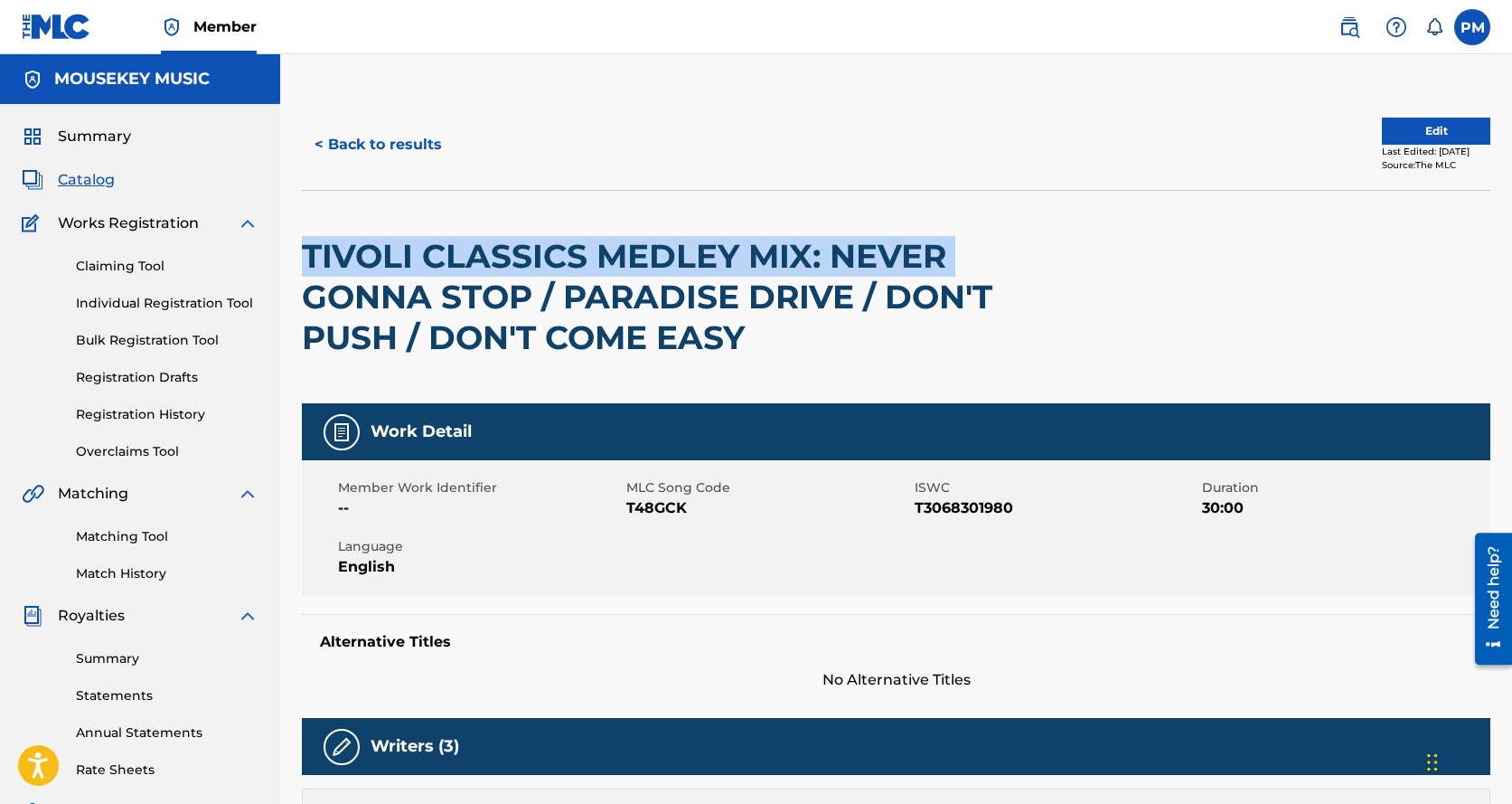
drag, startPoint x: 309, startPoint y: 247, endPoint x: 308, endPoint y: 268, distance: 21.0
click at [309, 274] on h2 "TIVOLI CLASSICS MEDLEY MIX: NEVER GONNA STOP / PARADISE DRIVE / DON'T PUSH / DO…" at bounding box center [658, 297] width 713 height 122
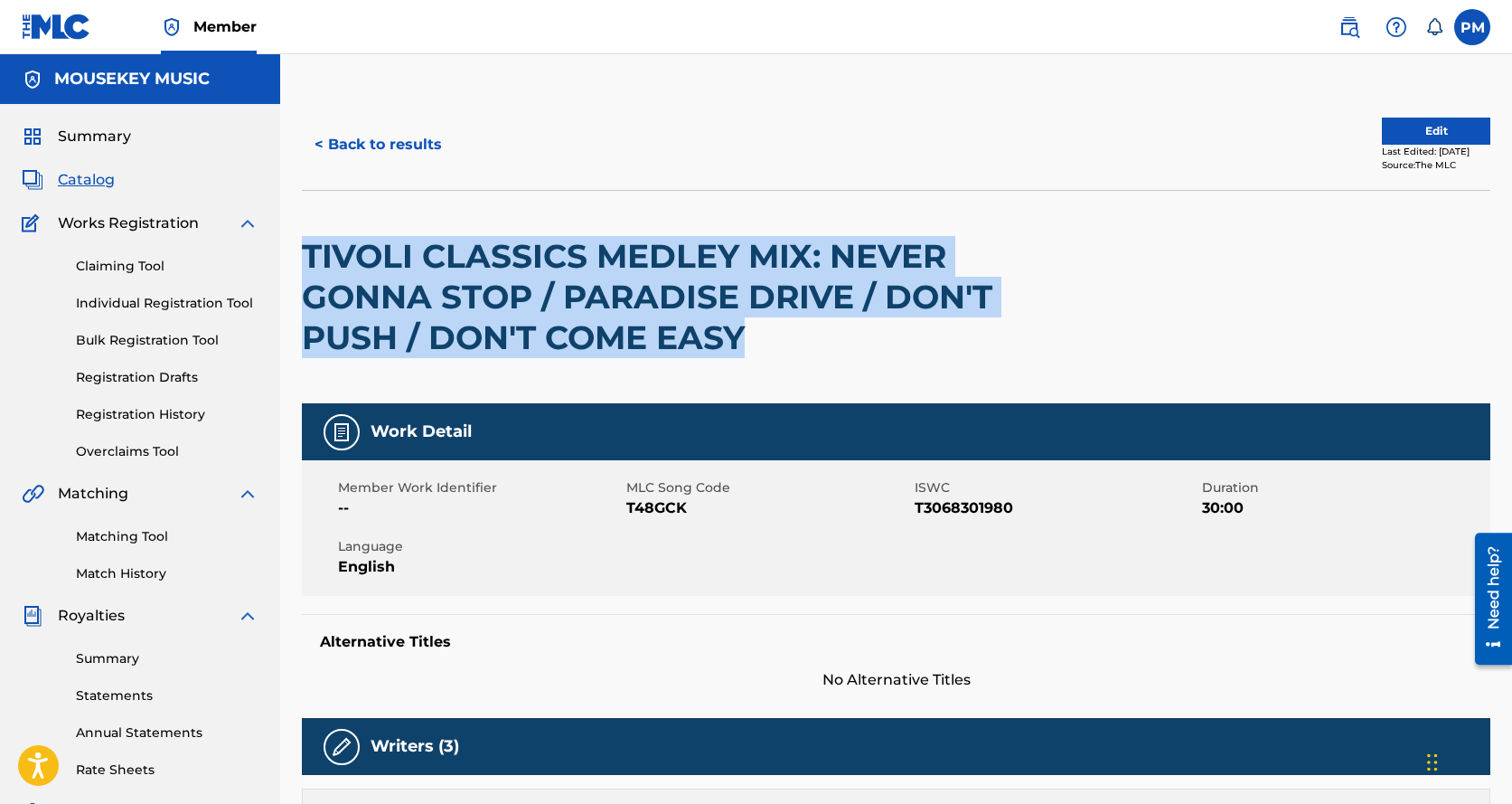
drag, startPoint x: 307, startPoint y: 250, endPoint x: 769, endPoint y: 359, distance: 474.7
click at [769, 359] on div "TIVOLI CLASSICS MEDLEY MIX: NEVER GONNA STOP / PARADISE DRIVE / DON'T PUSH / DO…" at bounding box center [658, 297] width 713 height 213
copy h2 "TIVOLI CLASSICS MEDLEY MIX: NEVER GONNA STOP / PARADISE DRIVE / DON'T PUSH / DO…"
